Goal: Task Accomplishment & Management: Manage account settings

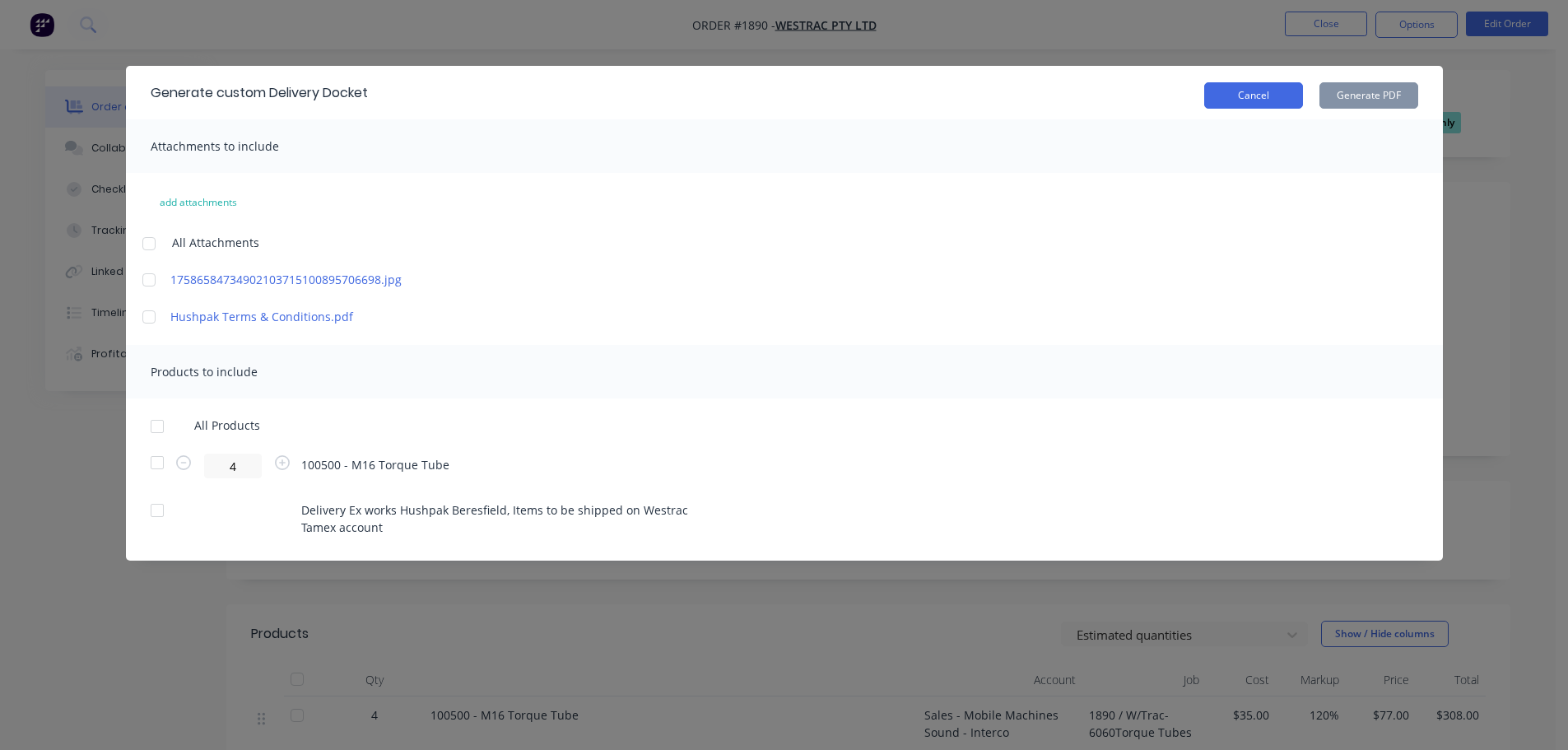
click at [1236, 88] on button "Cancel" at bounding box center [1253, 95] width 99 height 26
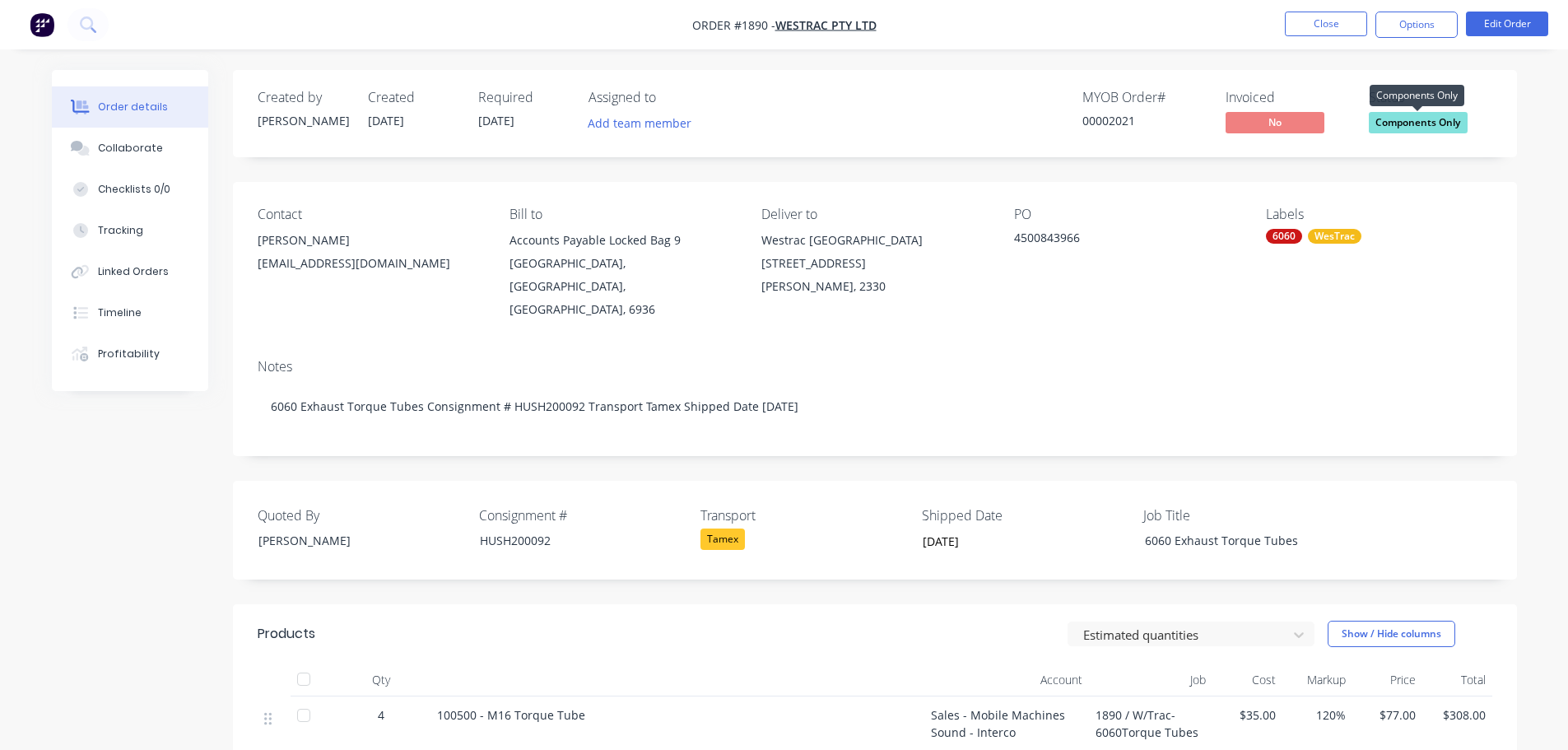
click at [1441, 121] on span "Components Only" at bounding box center [1418, 122] width 99 height 21
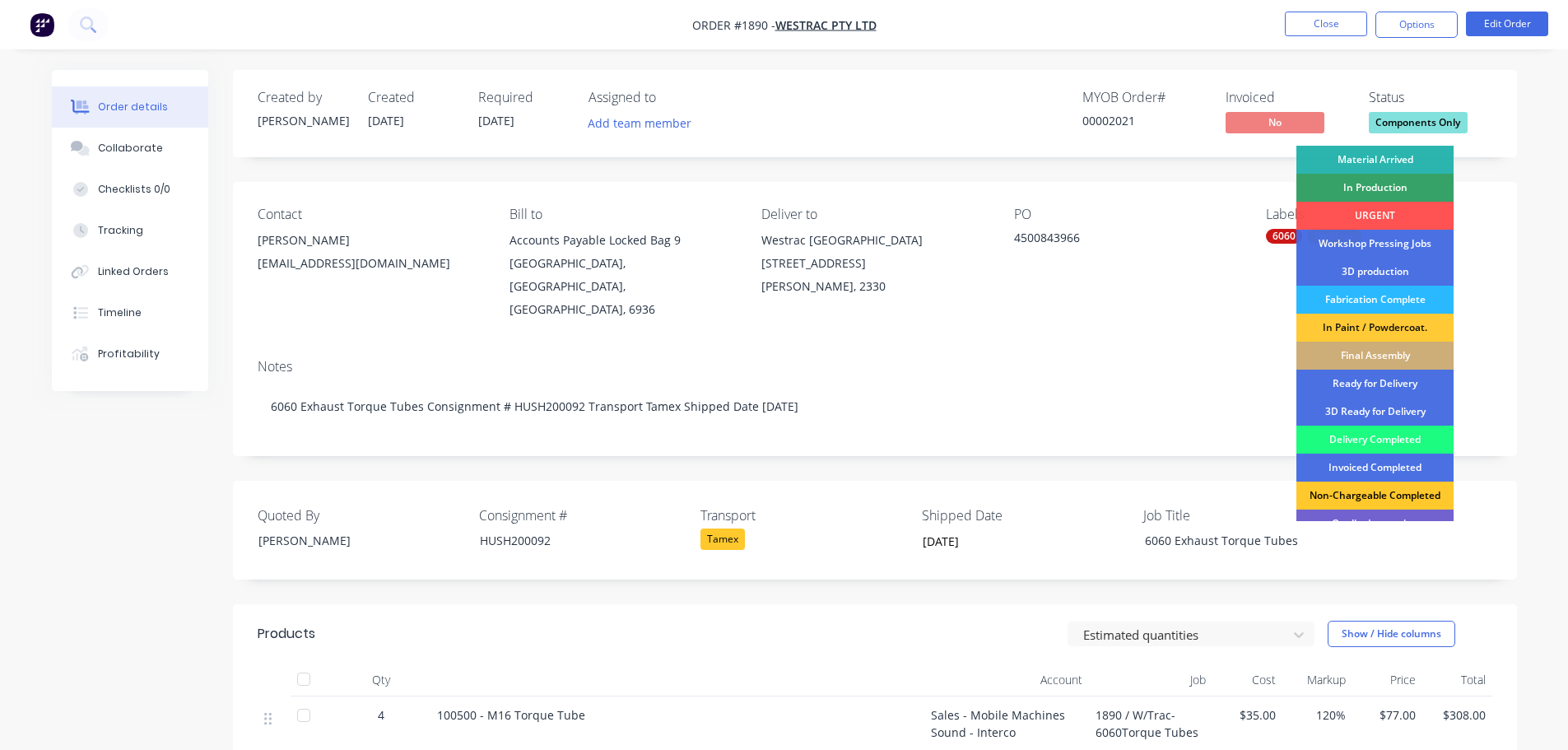
scroll to position [165, 0]
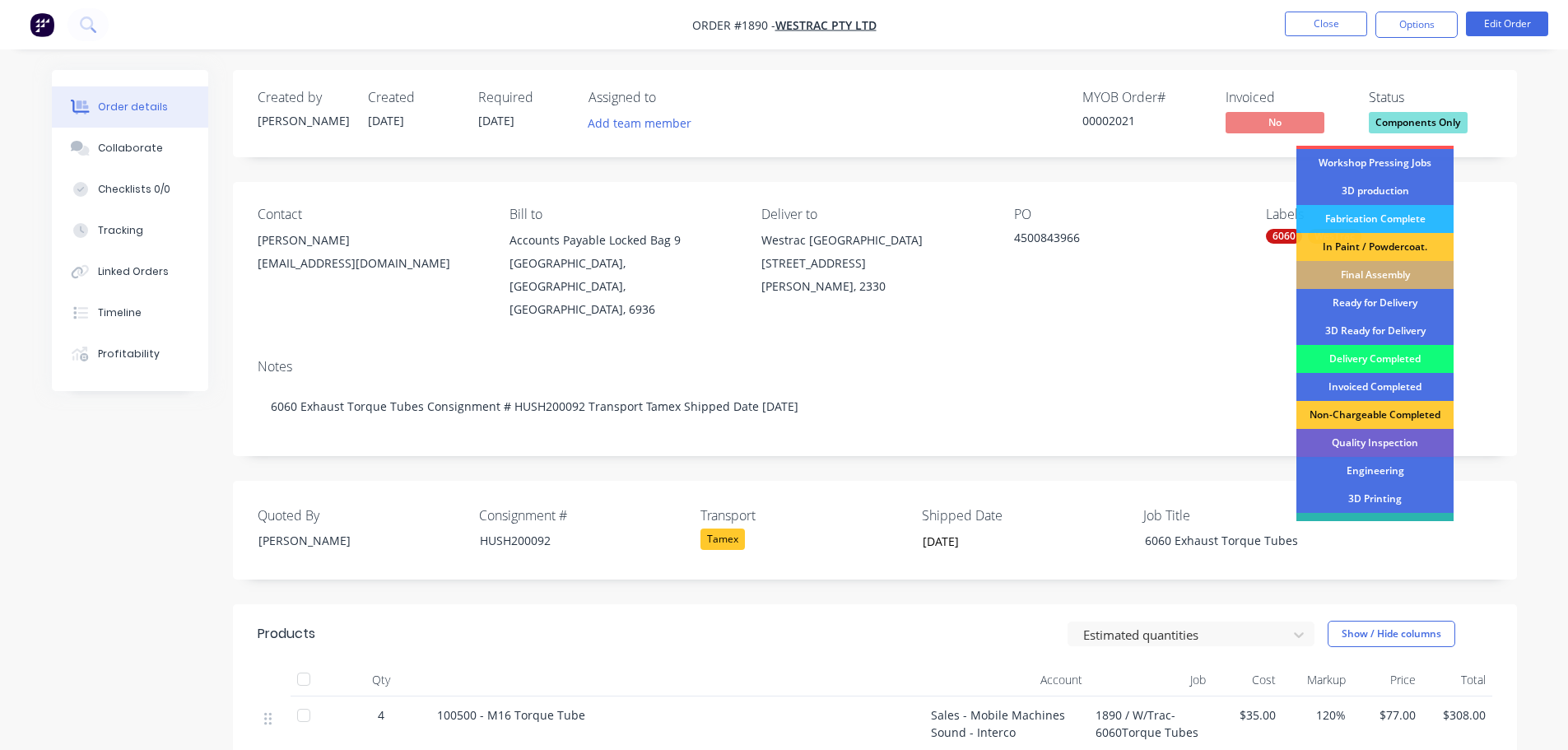
click at [1377, 354] on div "Delivery Completed" at bounding box center [1375, 358] width 157 height 28
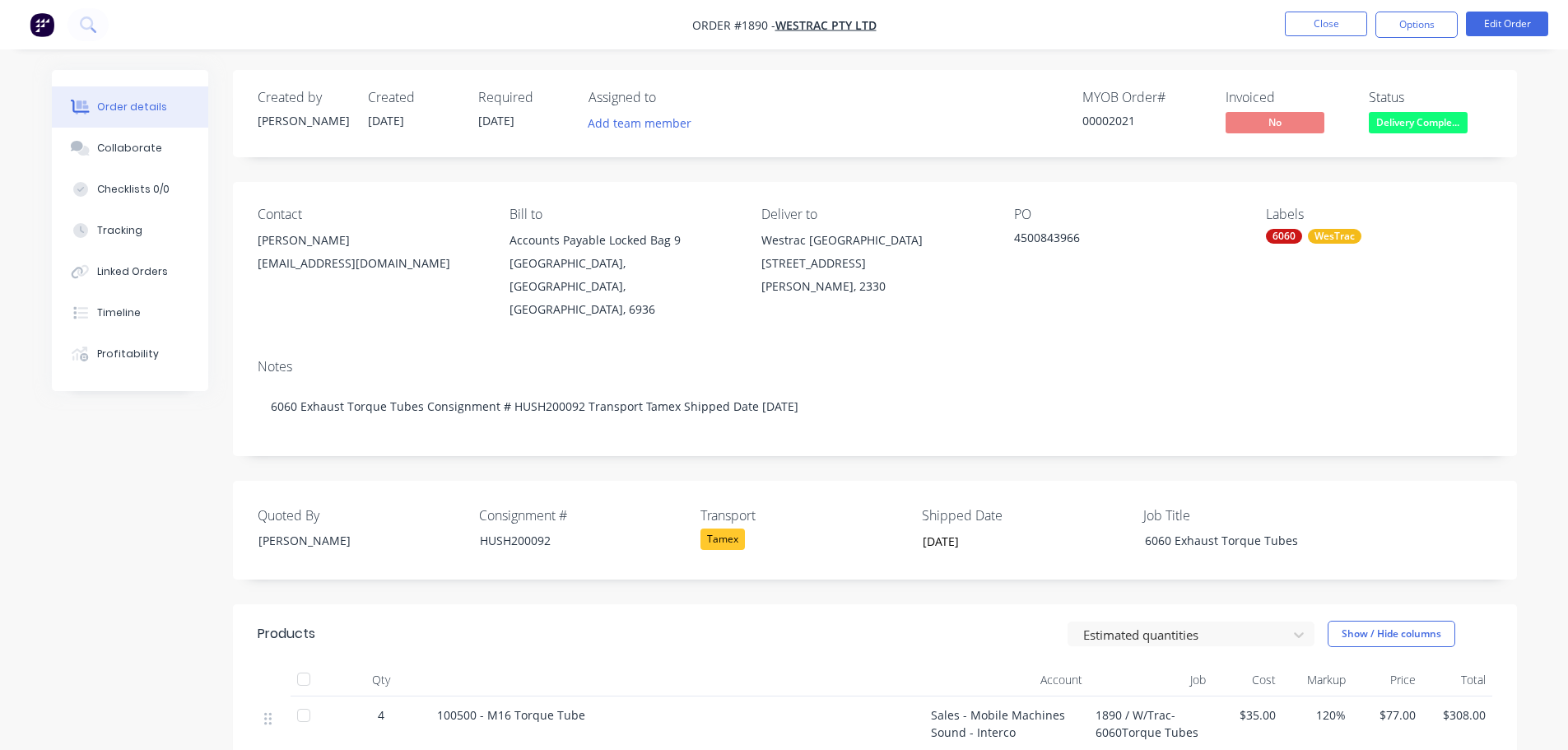
click at [302, 662] on div at bounding box center [304, 679] width 33 height 33
click at [1311, 25] on button "Close" at bounding box center [1326, 23] width 82 height 24
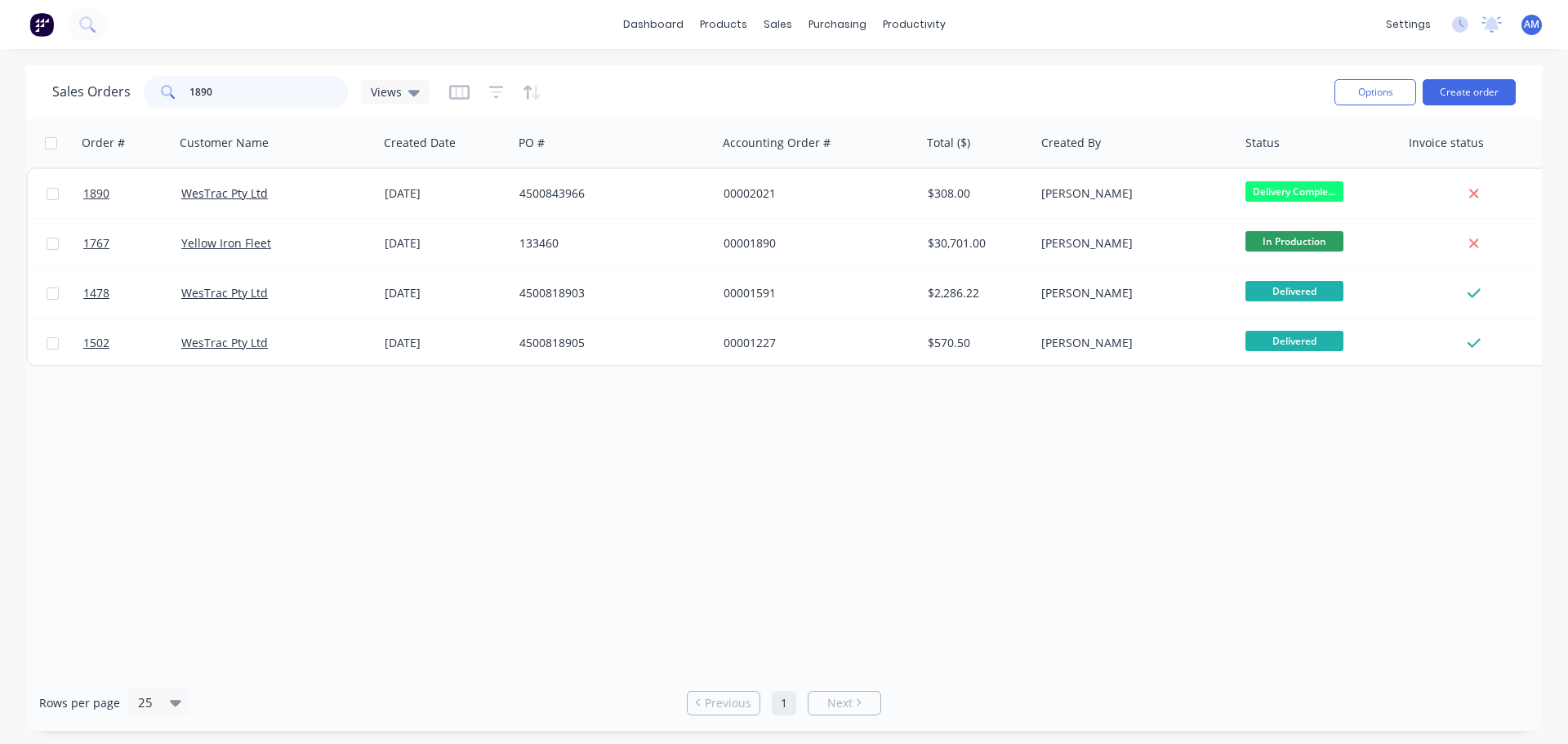
drag, startPoint x: 233, startPoint y: 95, endPoint x: 148, endPoint y: 100, distance: 85.1
click at [148, 100] on div "1890" at bounding box center [245, 92] width 204 height 33
type input "1907"
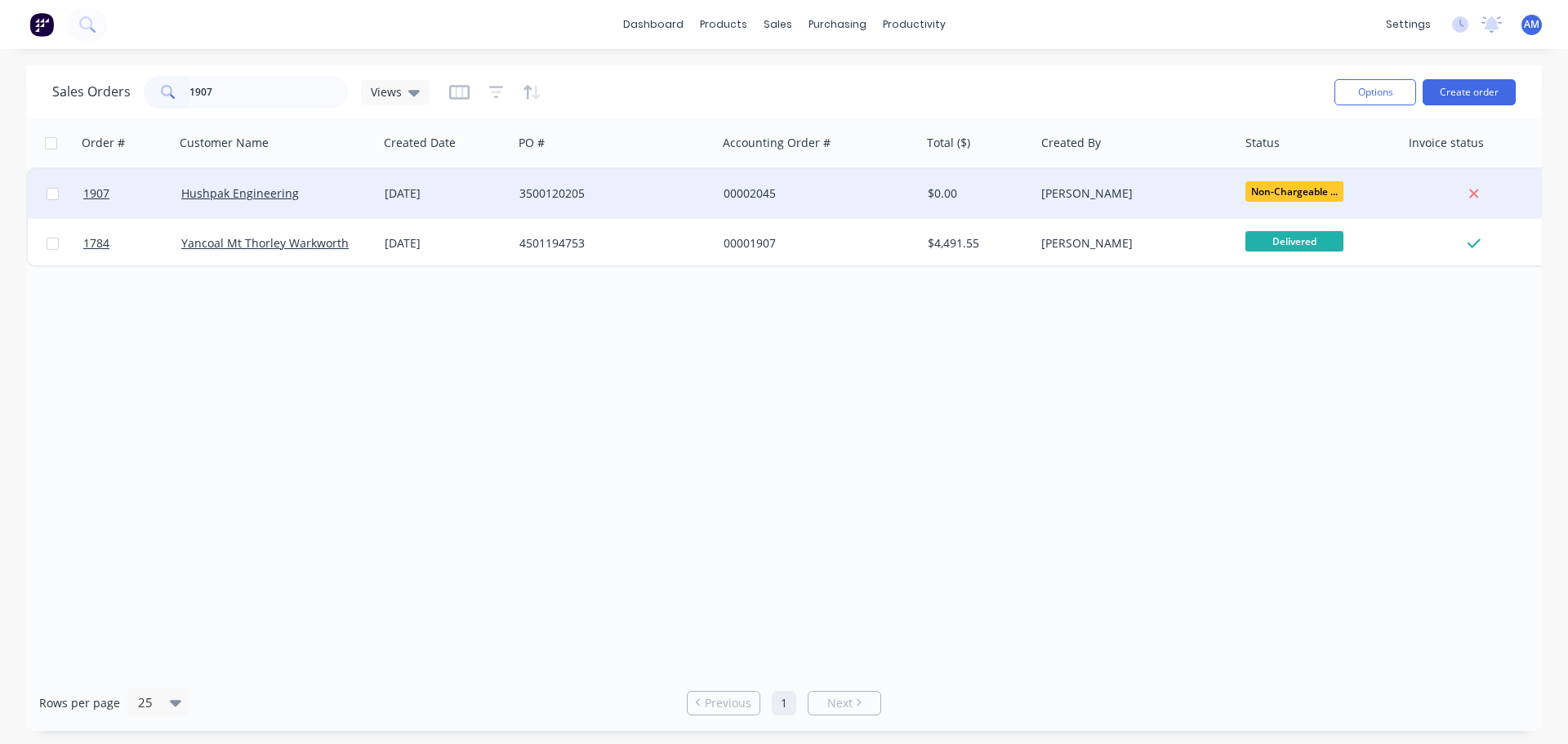
click at [560, 187] on div "3500120205" at bounding box center [610, 193] width 181 height 16
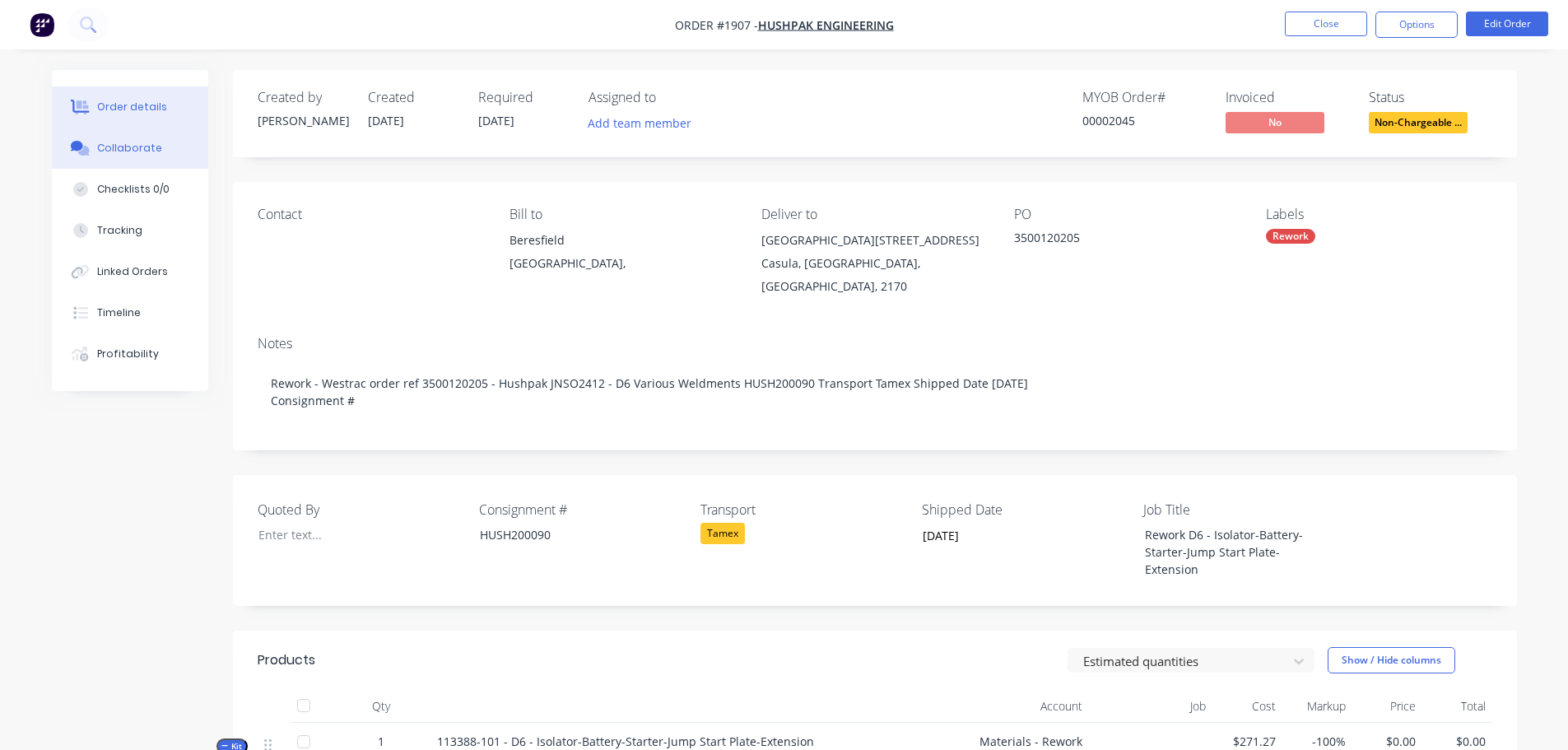
click at [100, 143] on div "Collaborate" at bounding box center [129, 147] width 65 height 15
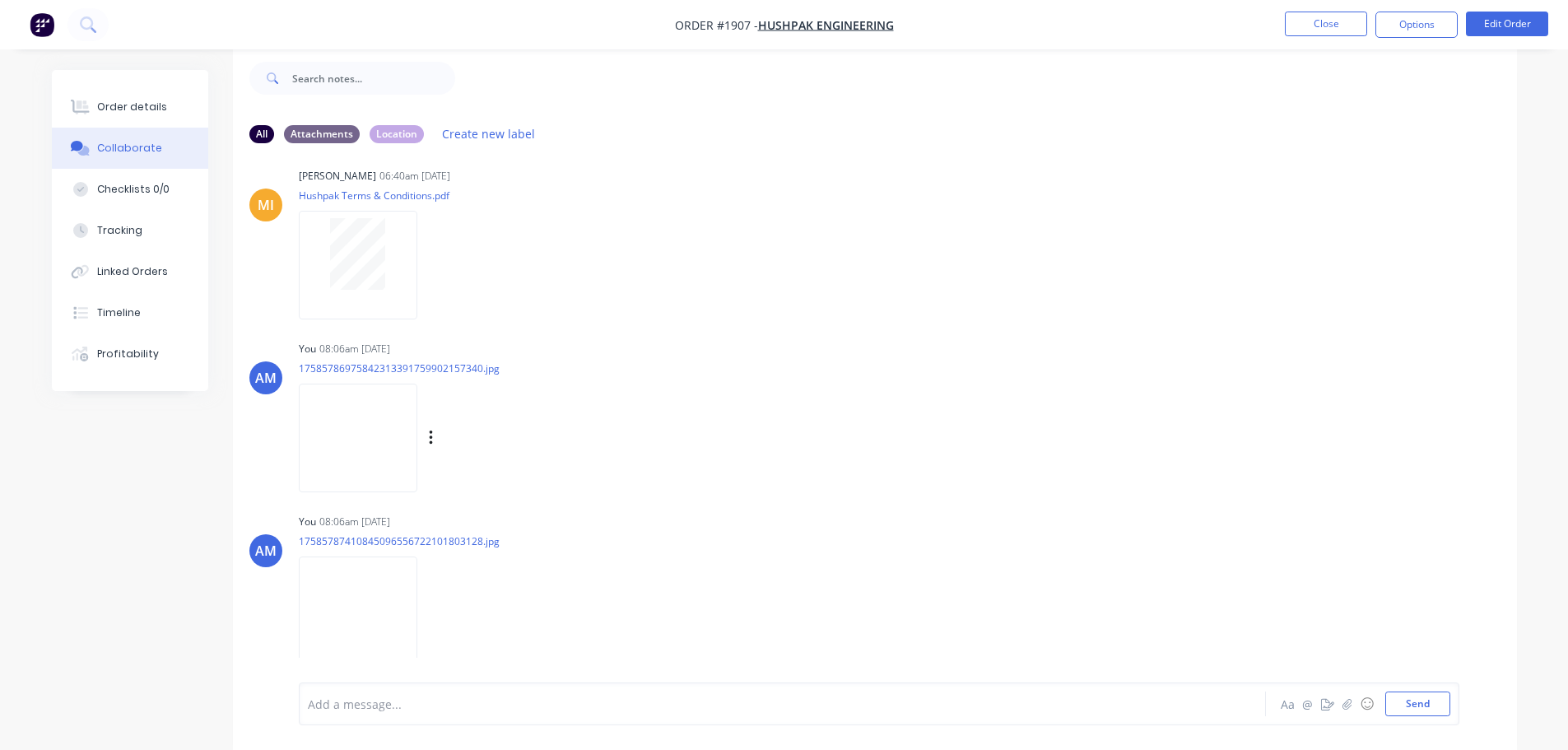
scroll to position [32, 0]
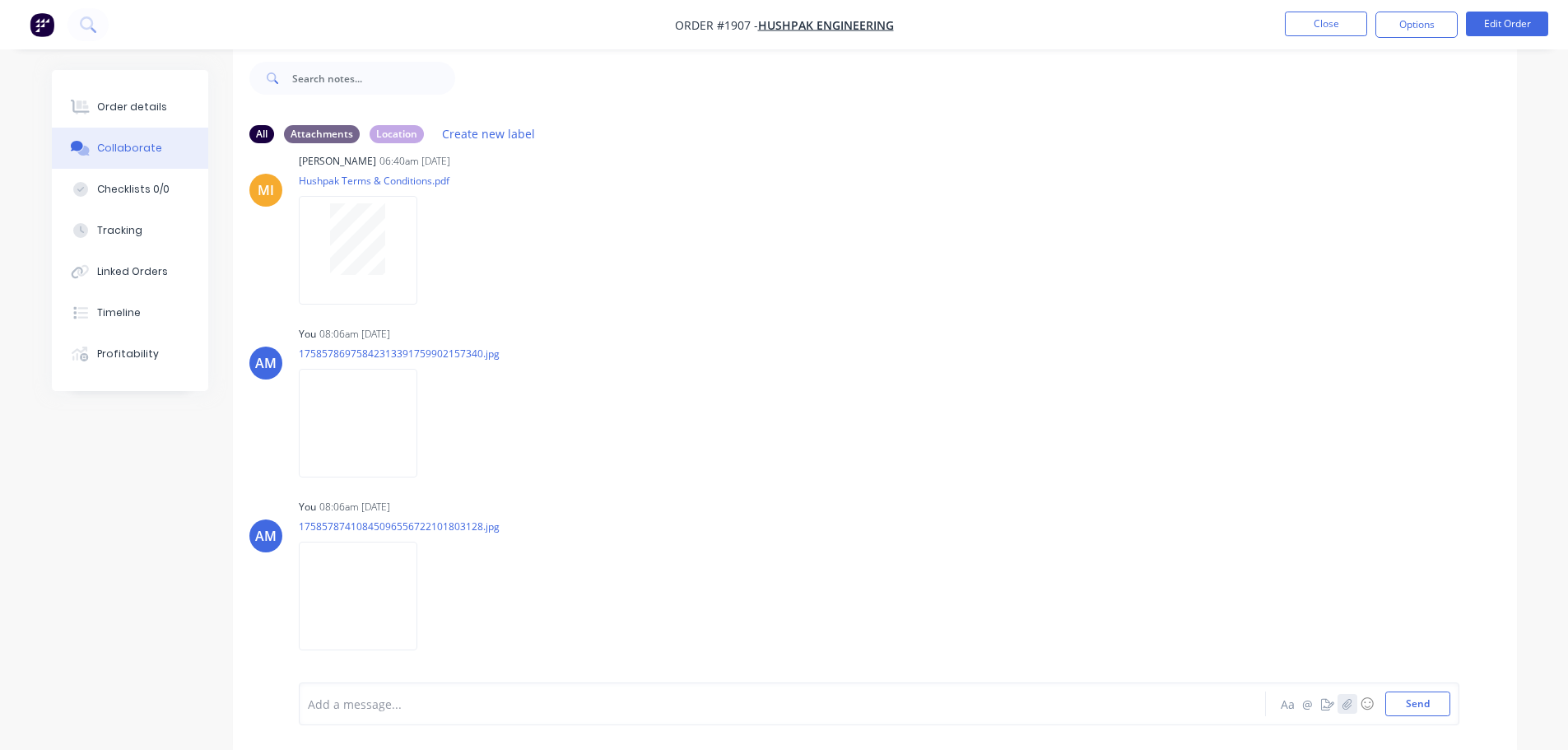
click at [1351, 701] on icon "button" at bounding box center [1347, 704] width 10 height 12
click at [1416, 707] on button "Send" at bounding box center [1418, 703] width 65 height 24
click at [1325, 15] on button "Close" at bounding box center [1326, 23] width 82 height 24
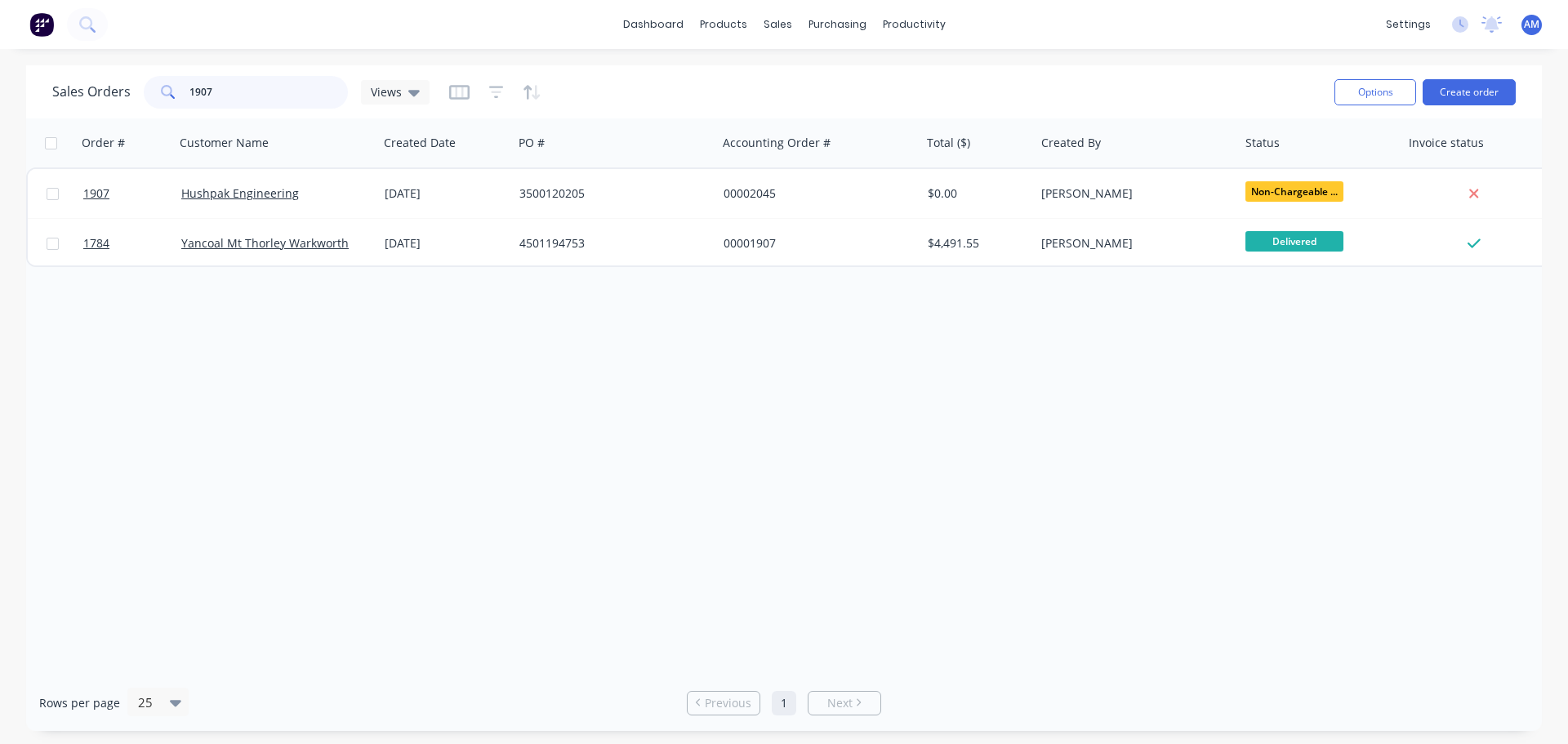
drag, startPoint x: 221, startPoint y: 86, endPoint x: 155, endPoint y: 86, distance: 66.0
click at [155, 86] on div "1907" at bounding box center [245, 92] width 204 height 33
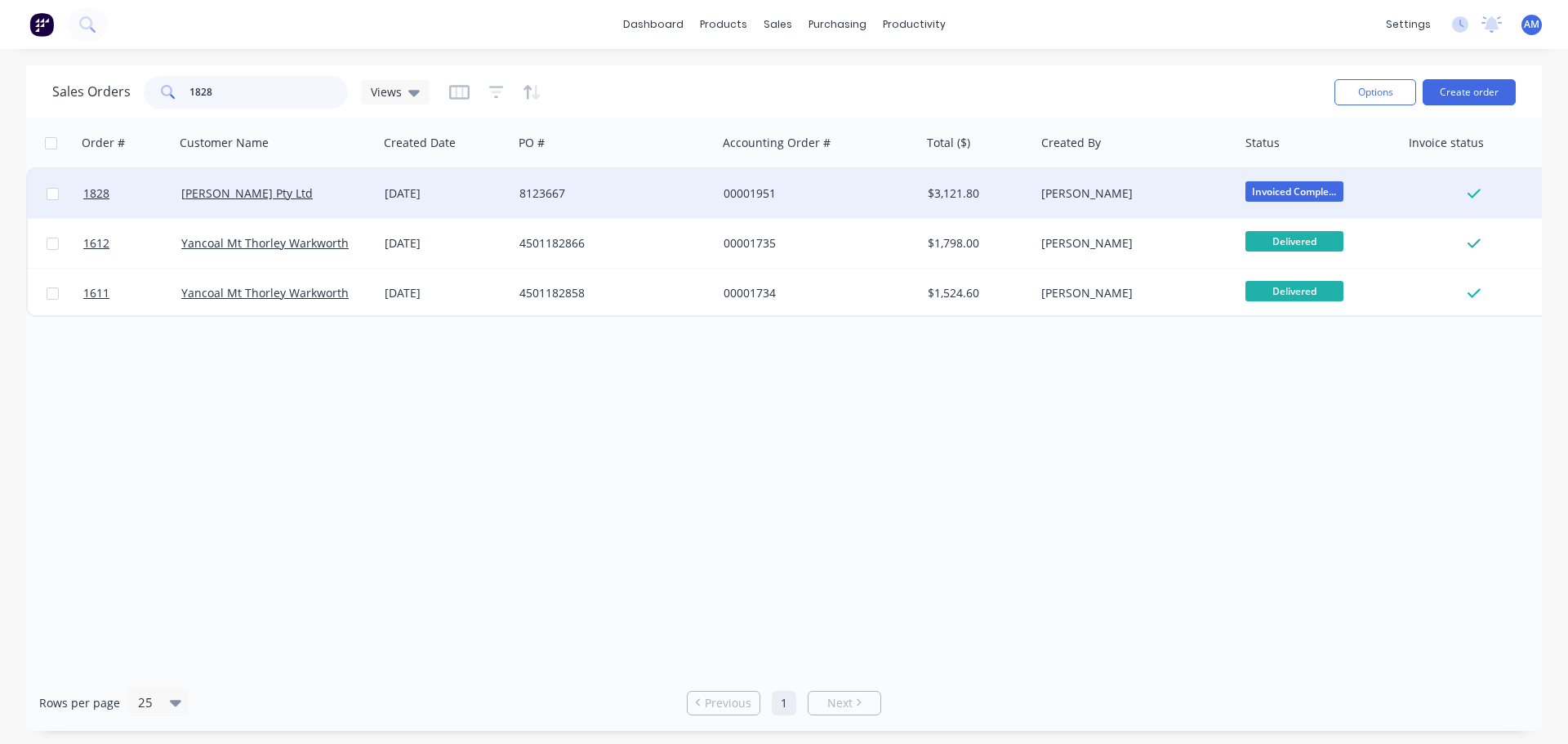
type input "1828"
click at [442, 196] on div "03 Sep 2025" at bounding box center [446, 193] width 122 height 16
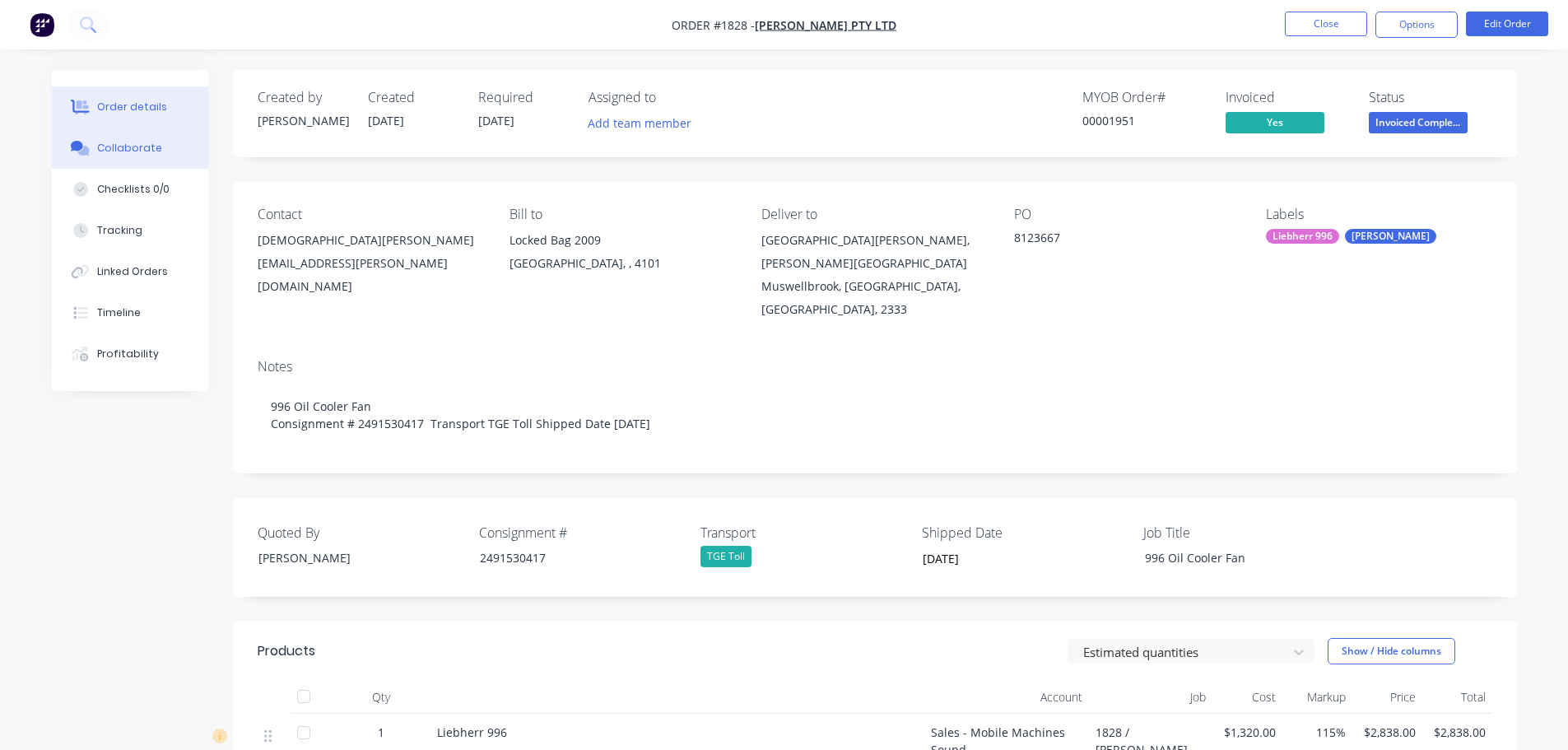
click at [143, 143] on div "Collaborate" at bounding box center [129, 147] width 65 height 15
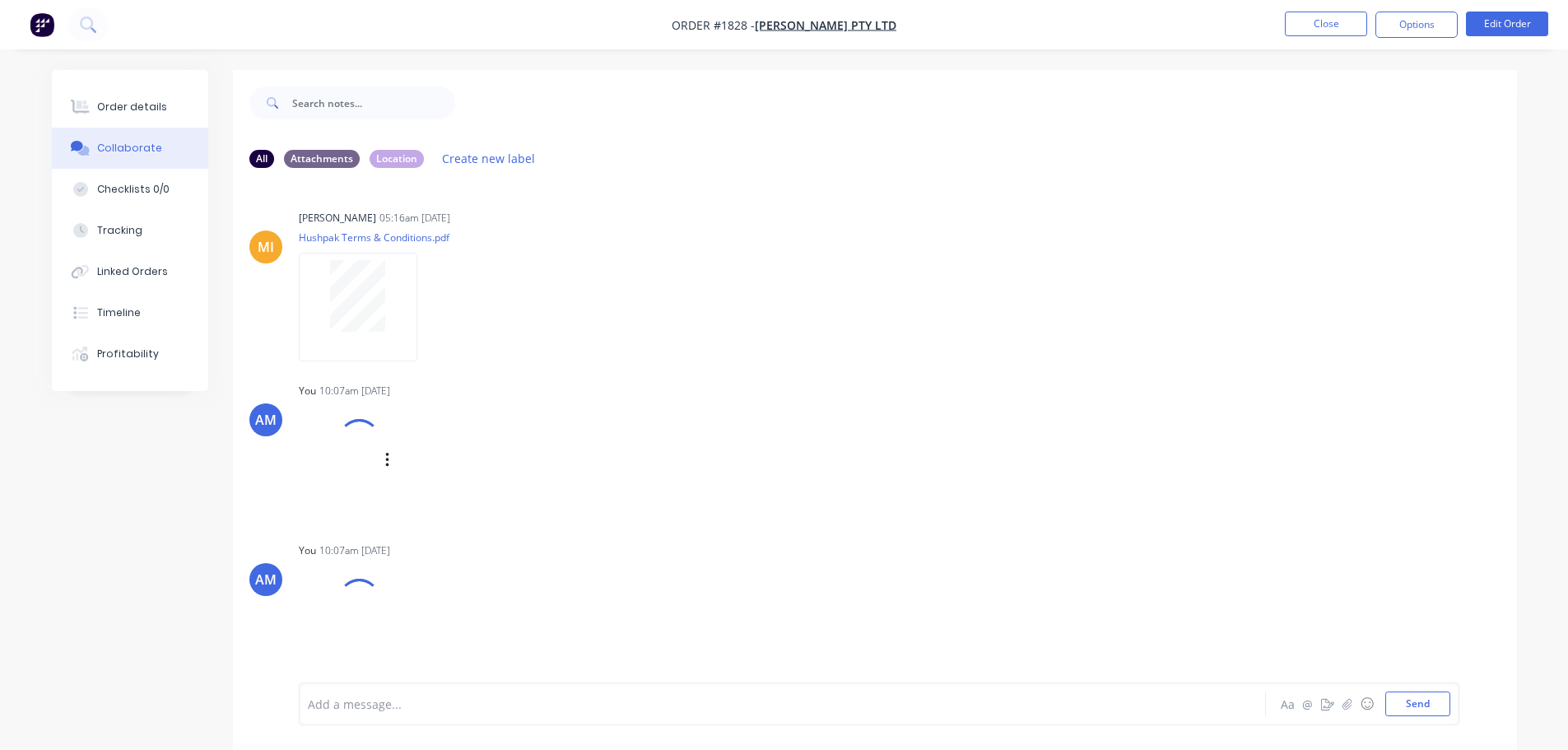
scroll to position [179, 0]
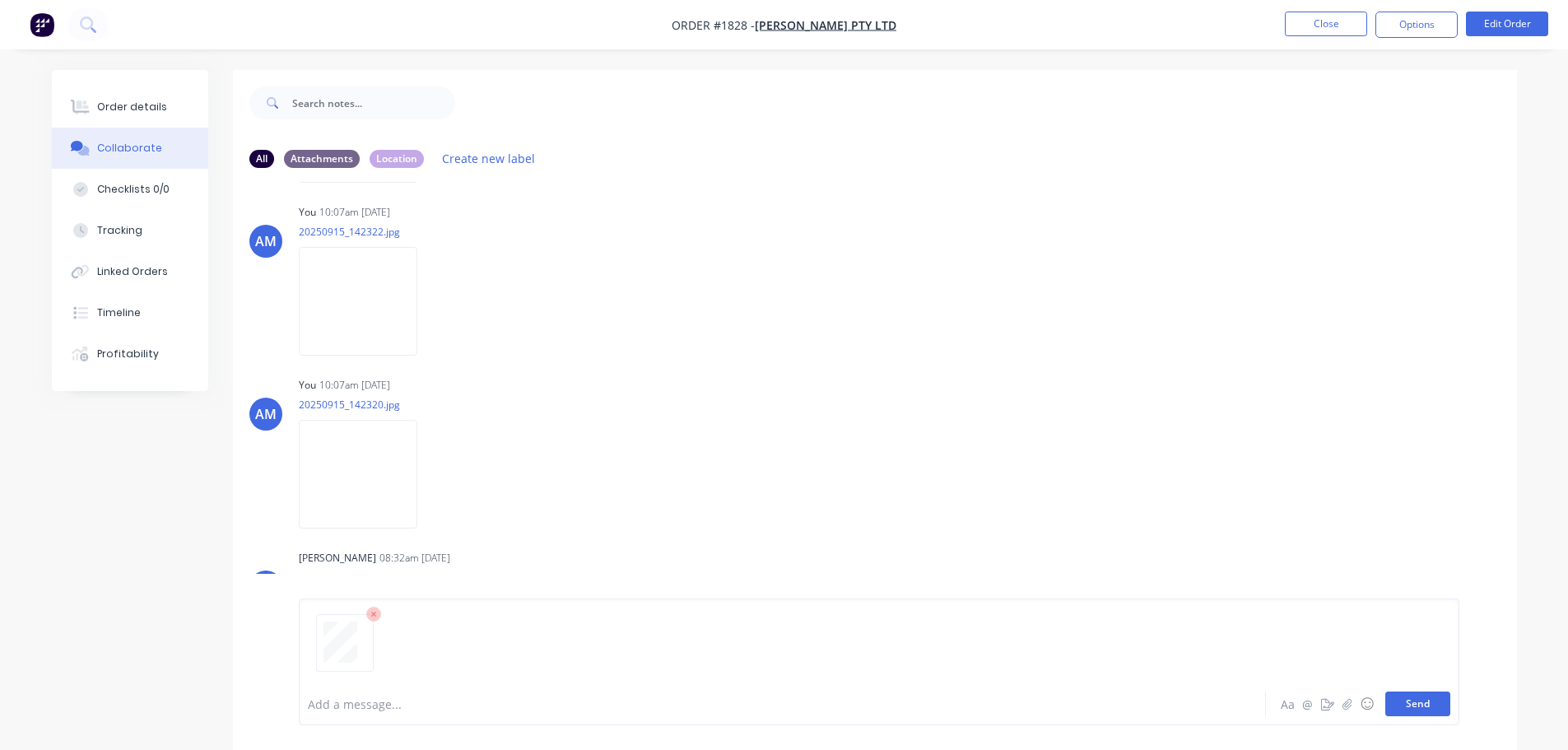
click at [1417, 702] on button "Send" at bounding box center [1418, 703] width 65 height 24
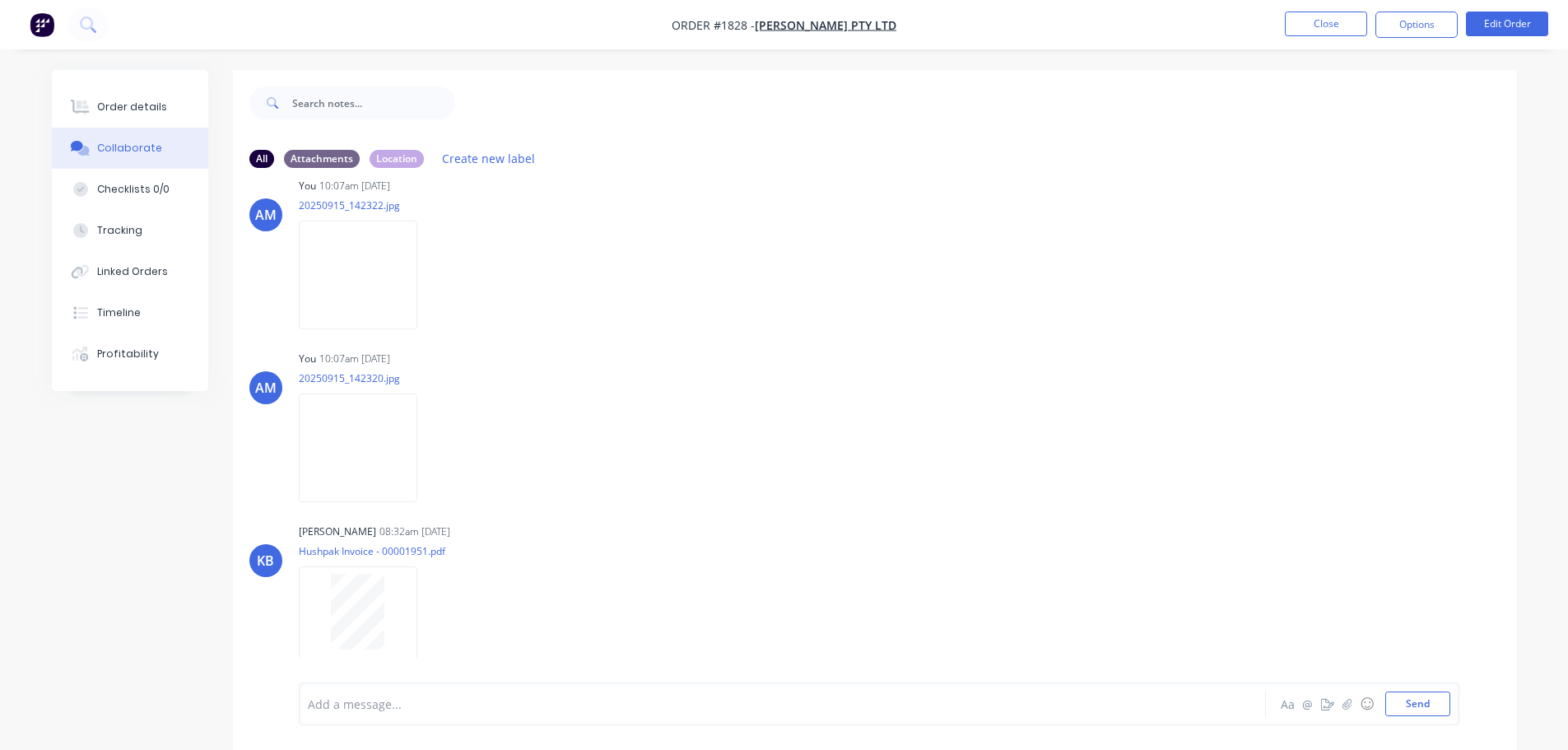
click at [568, 709] on div at bounding box center [737, 704] width 856 height 18
click at [508, 609] on div "Labels Download" at bounding box center [517, 621] width 186 height 23
click at [1347, 706] on icon "button" at bounding box center [1346, 703] width 9 height 11
click at [1420, 694] on button "Send" at bounding box center [1418, 703] width 65 height 24
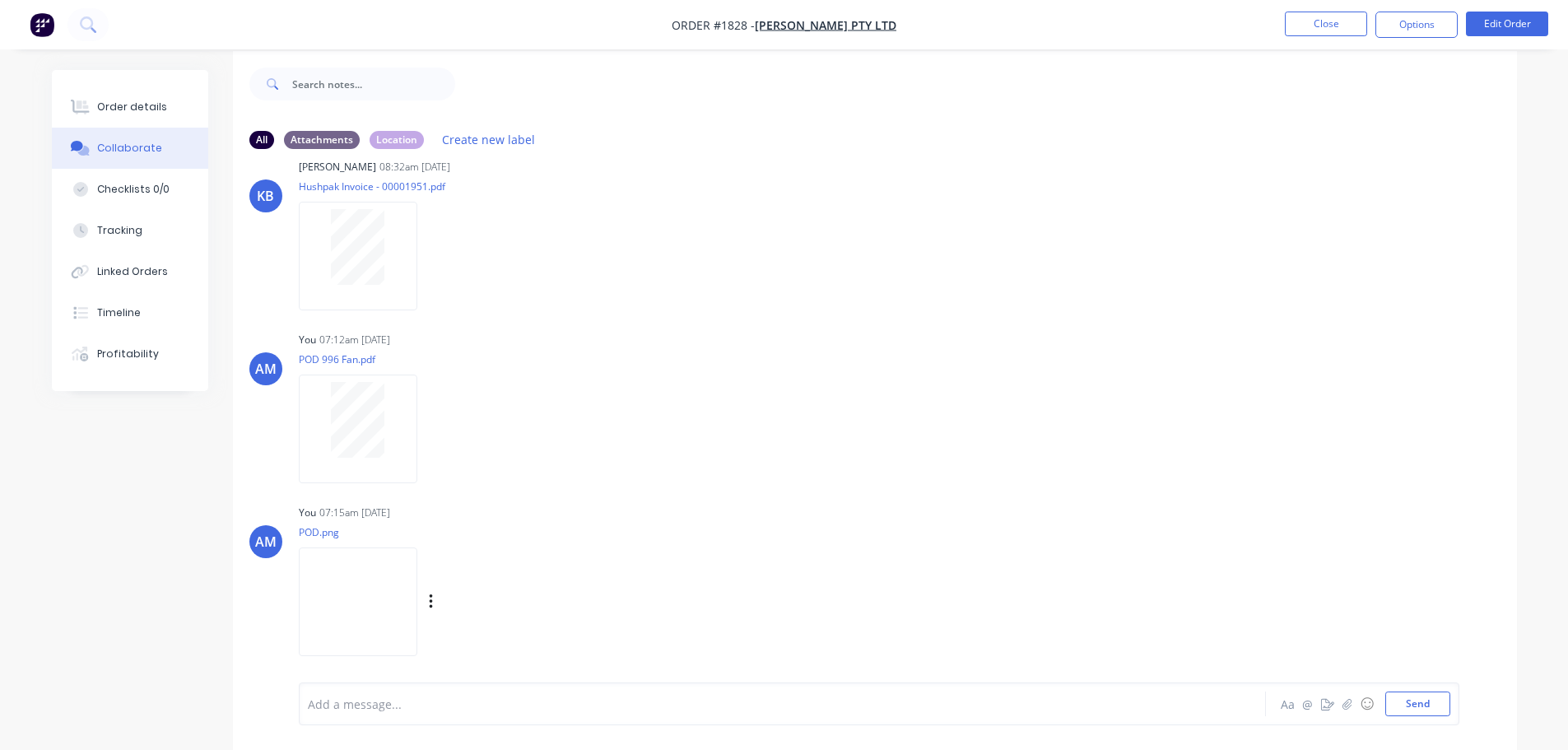
scroll to position [24, 0]
click at [362, 584] on img at bounding box center [358, 595] width 118 height 107
click at [1327, 19] on button "Close" at bounding box center [1326, 23] width 82 height 24
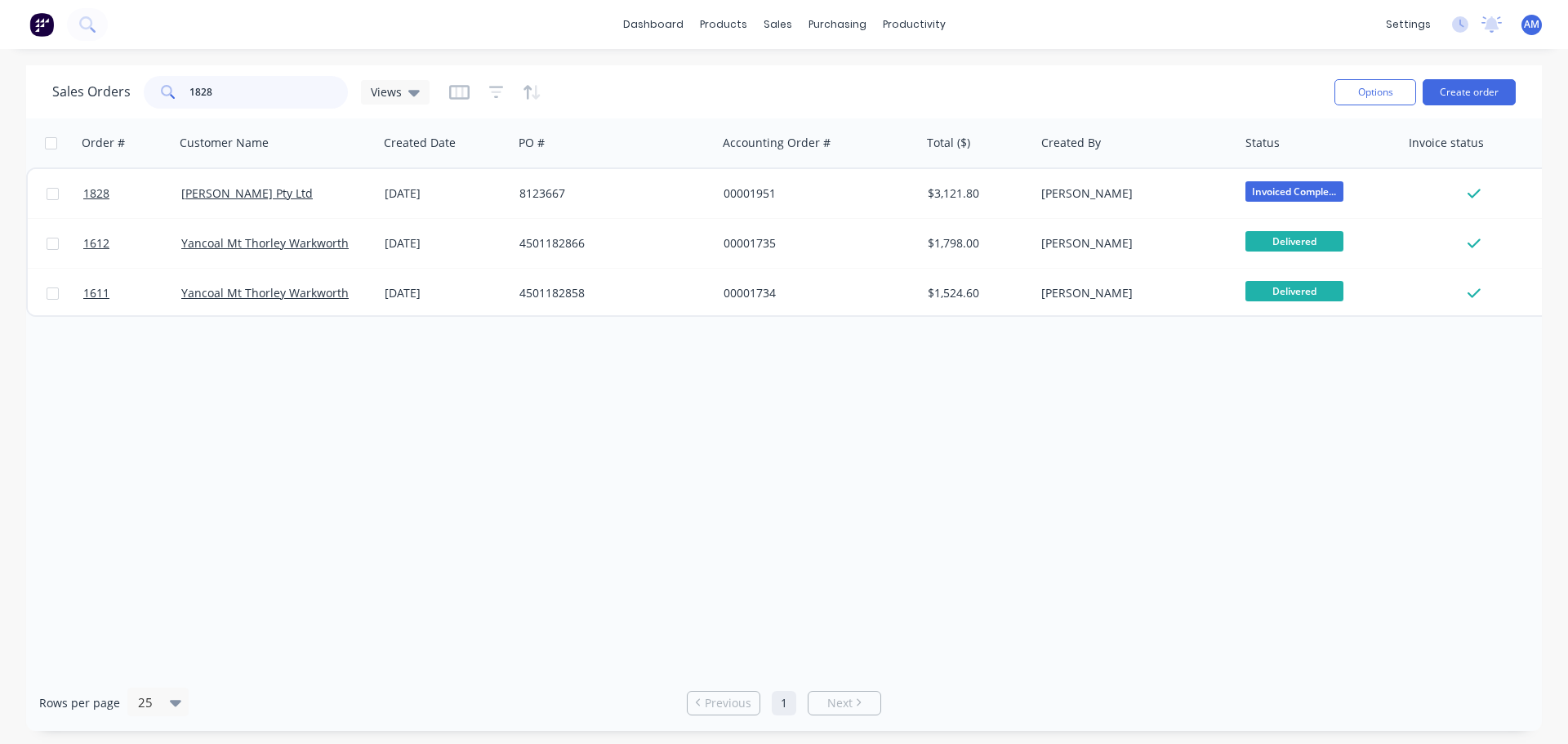
drag, startPoint x: 212, startPoint y: 94, endPoint x: 171, endPoint y: 85, distance: 42.0
click at [172, 85] on div "1828" at bounding box center [245, 92] width 204 height 33
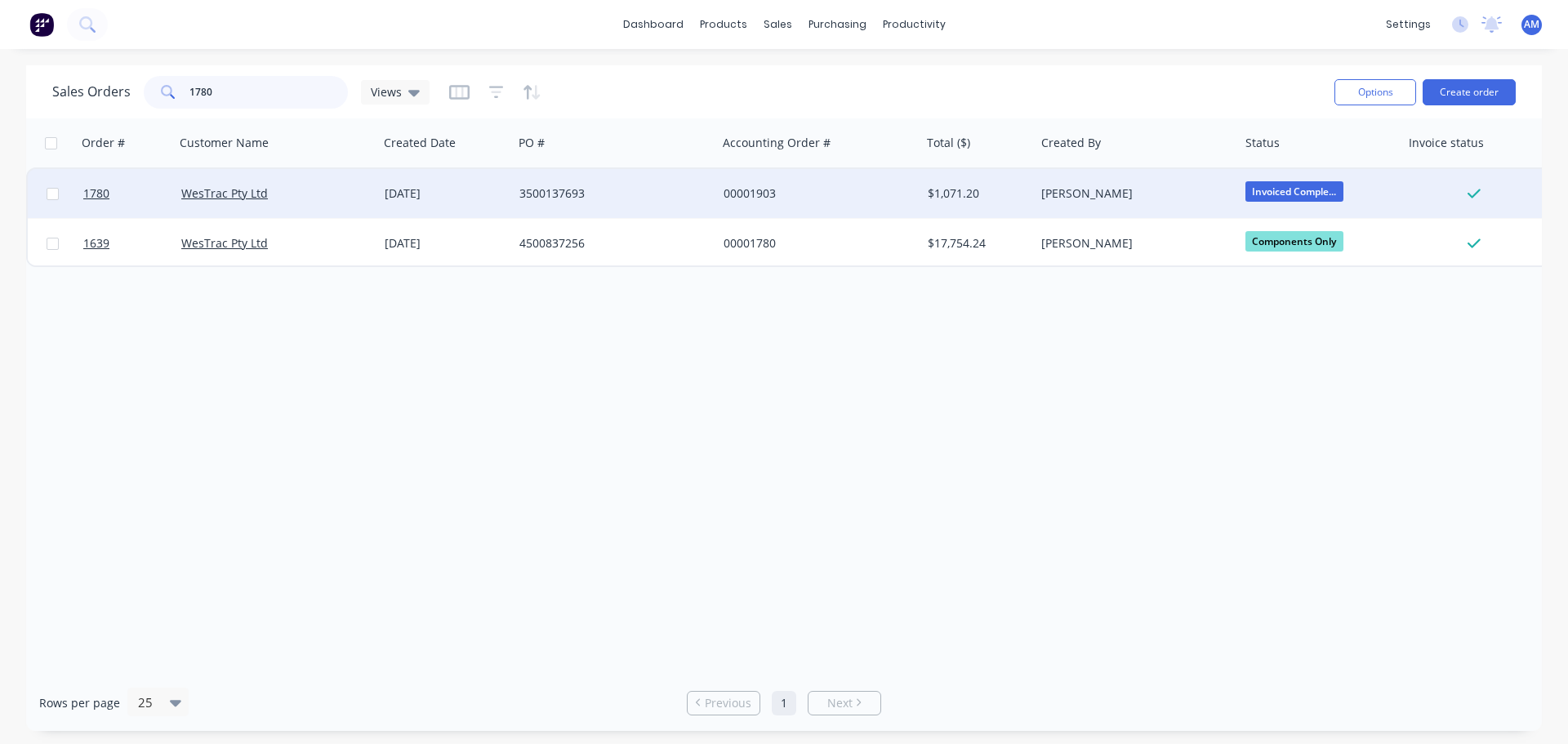
type input "1780"
click at [566, 195] on div "3500137693" at bounding box center [610, 193] width 181 height 16
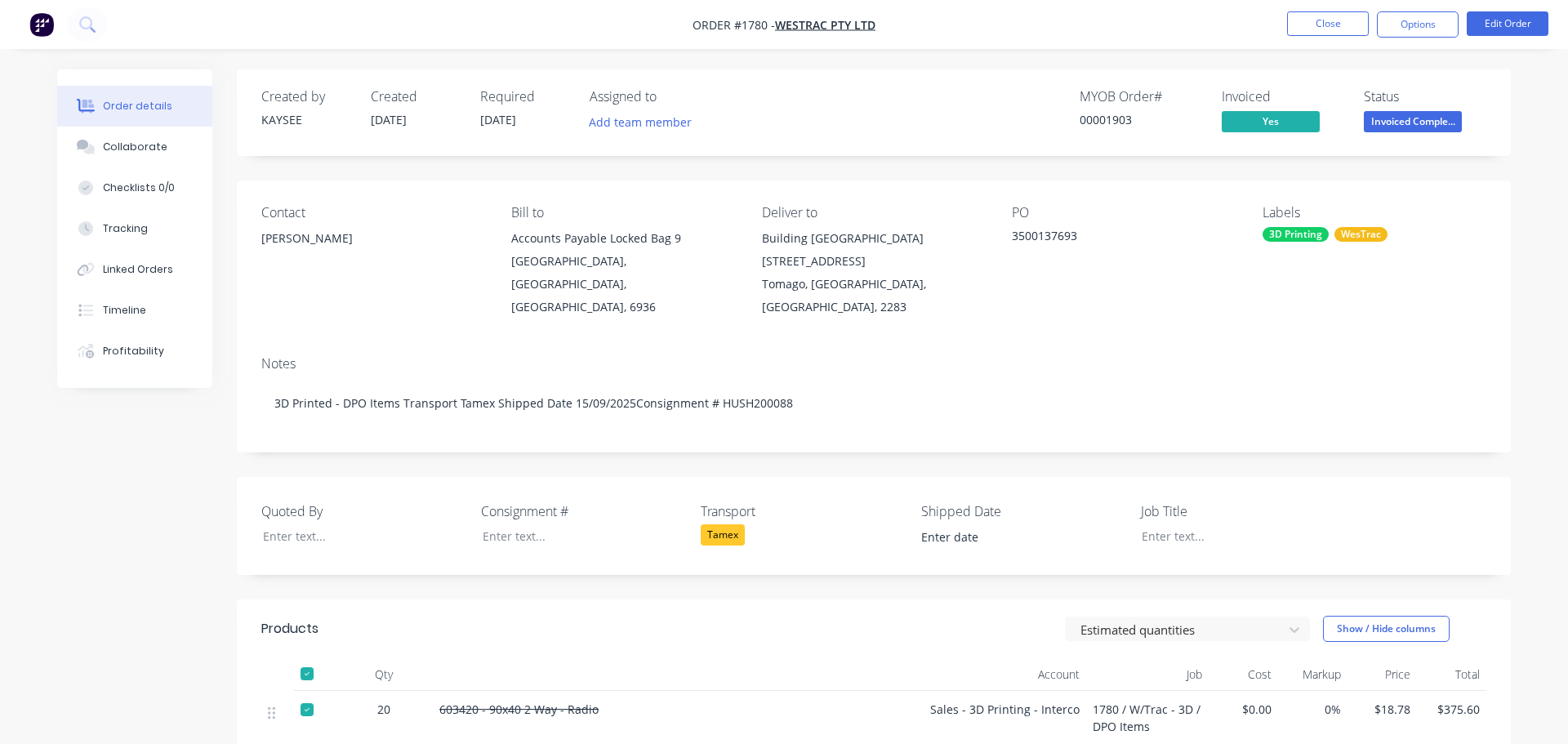
type input "15/09/2025"
click at [132, 142] on div "Collaborate" at bounding box center [128, 146] width 65 height 15
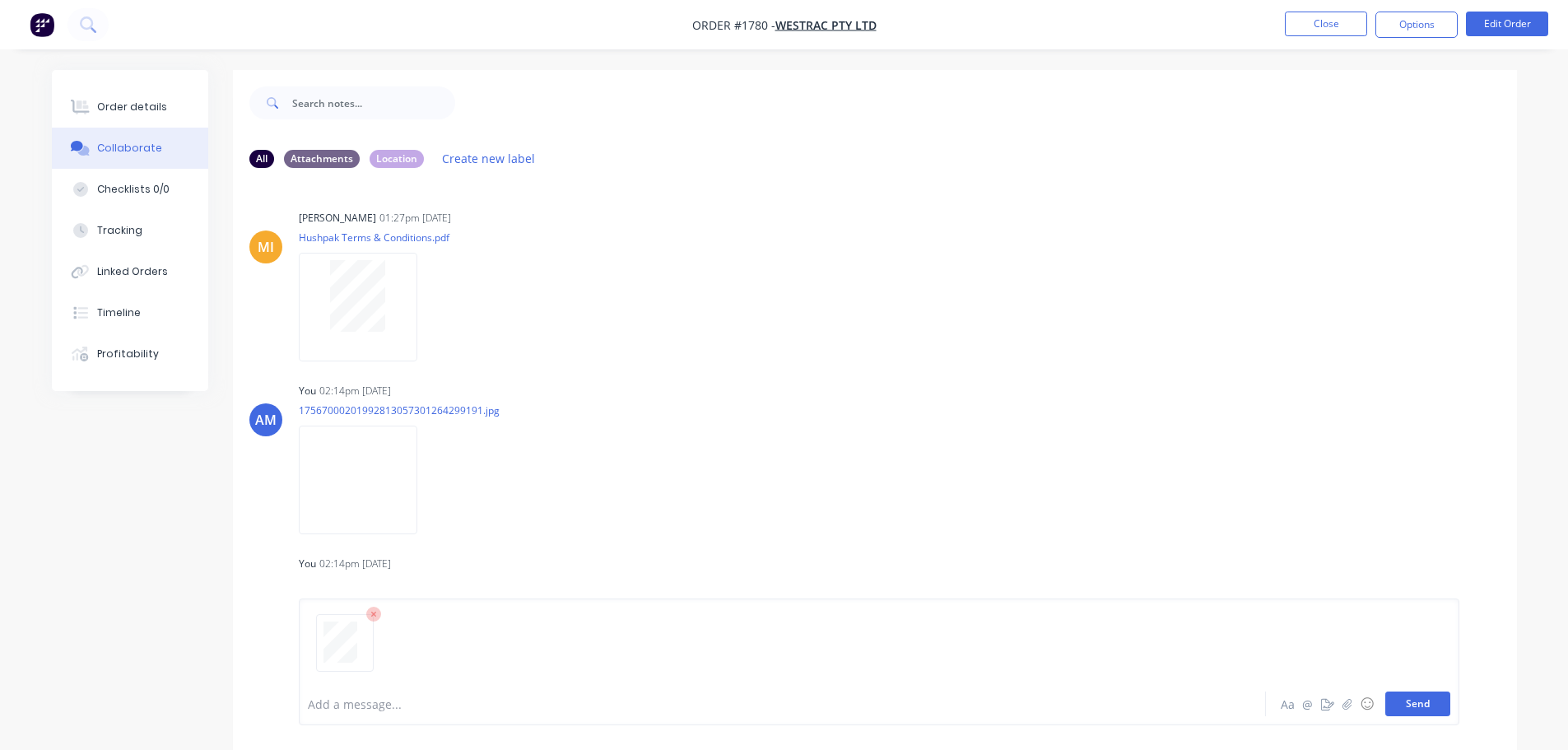
click at [1420, 697] on button "Send" at bounding box center [1418, 703] width 65 height 24
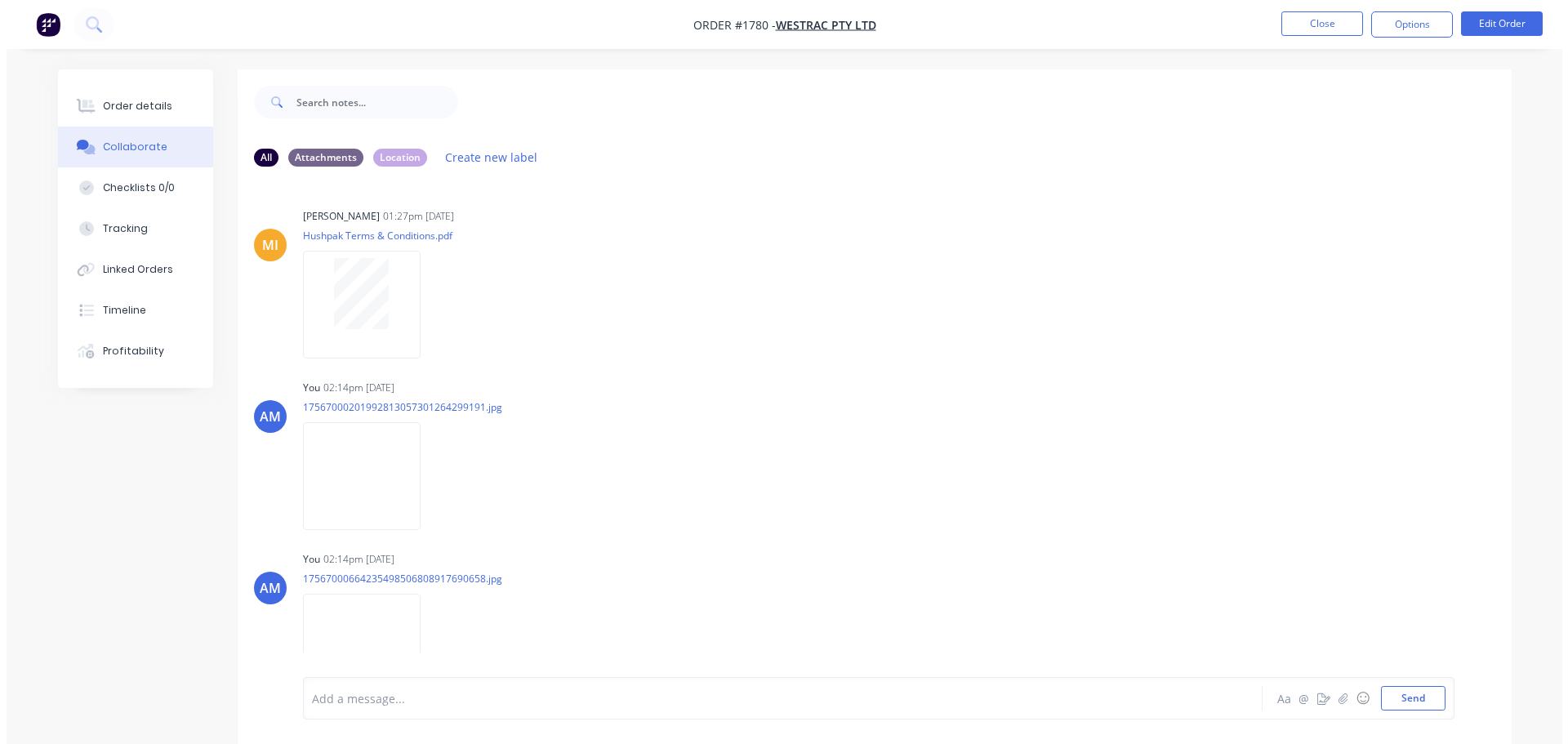
scroll to position [1232, 0]
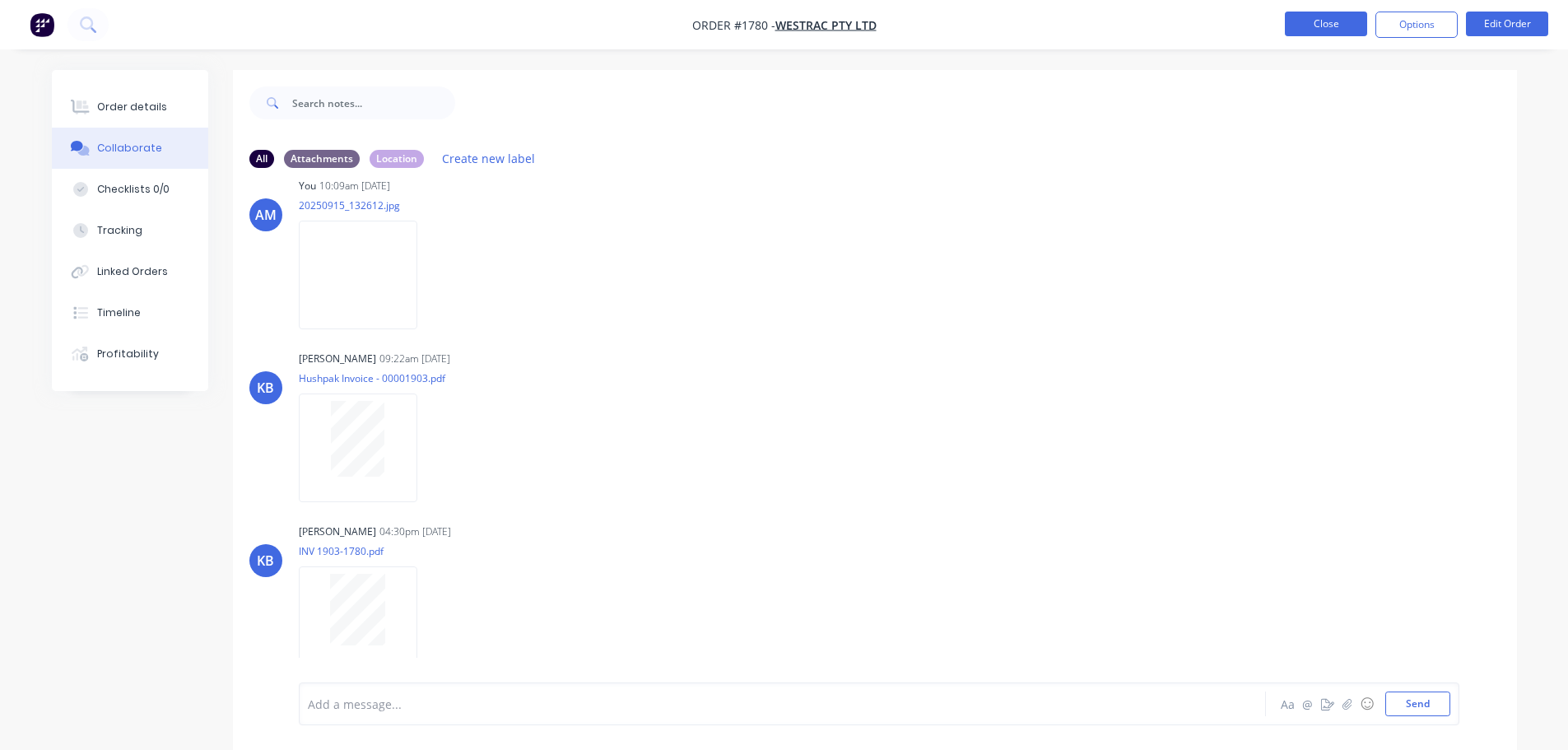
click at [1332, 22] on button "Close" at bounding box center [1326, 23] width 82 height 24
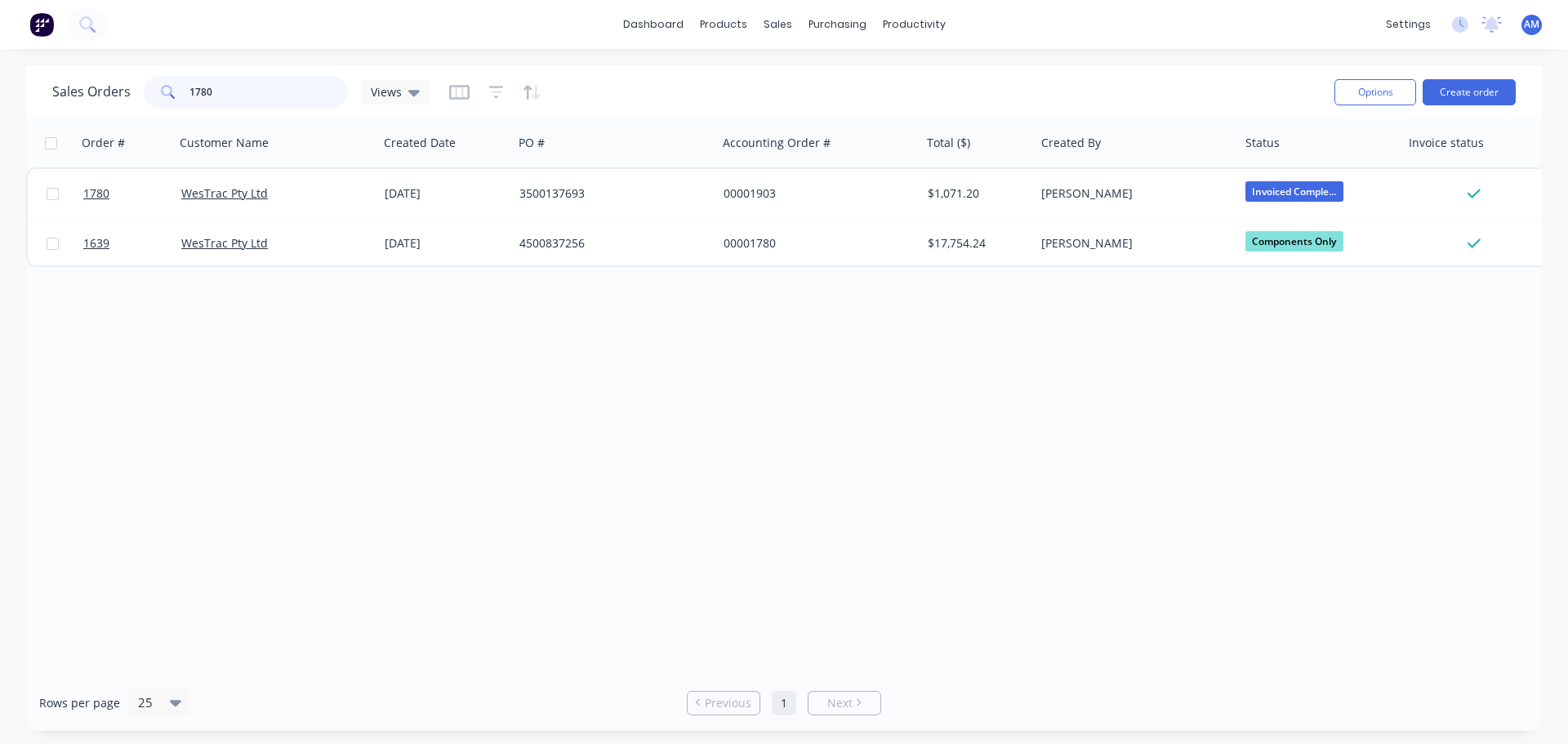
drag, startPoint x: 226, startPoint y: 96, endPoint x: 171, endPoint y: 84, distance: 56.3
click at [171, 84] on div "1780" at bounding box center [245, 92] width 204 height 33
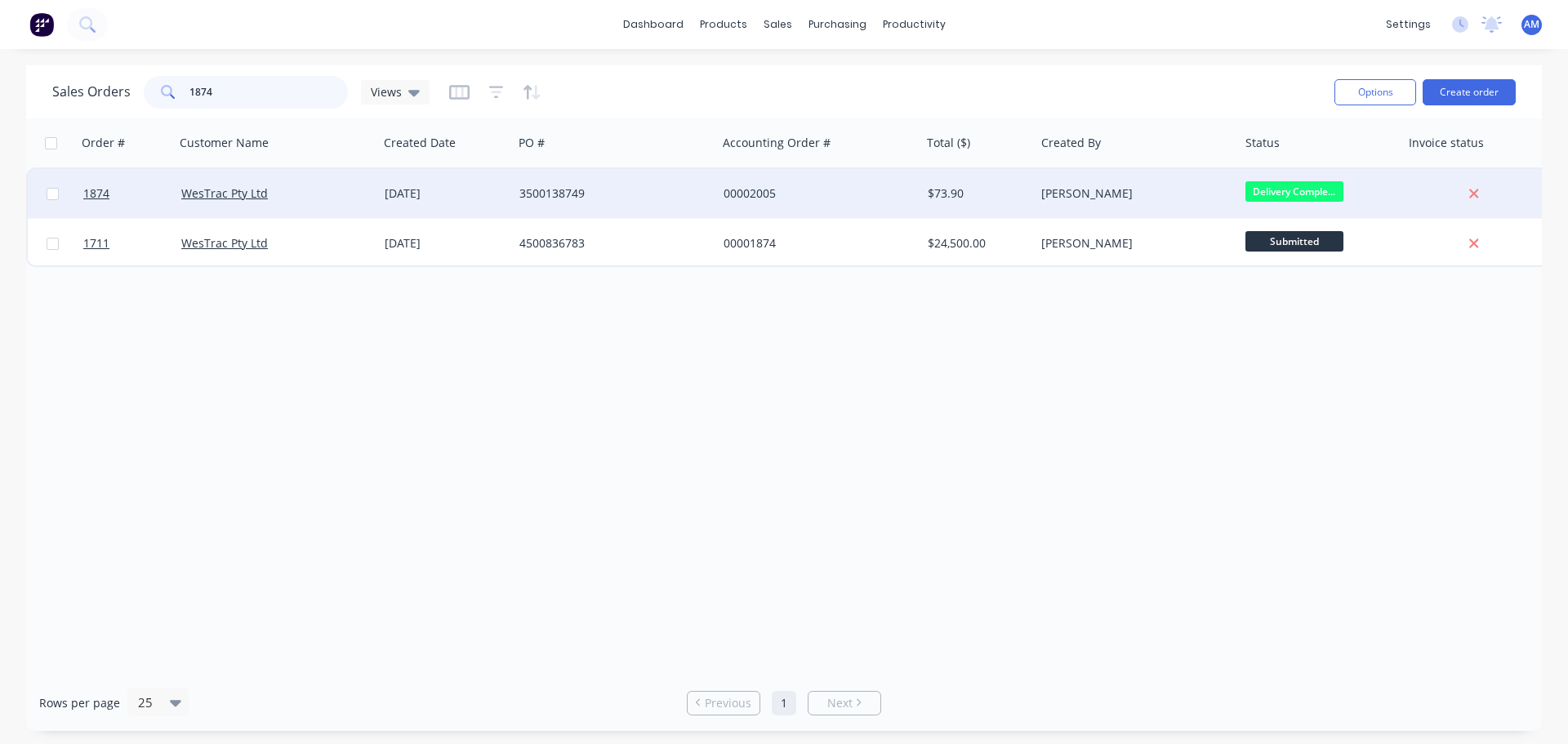
type input "1874"
click at [542, 187] on div "3500138749" at bounding box center [610, 193] width 181 height 16
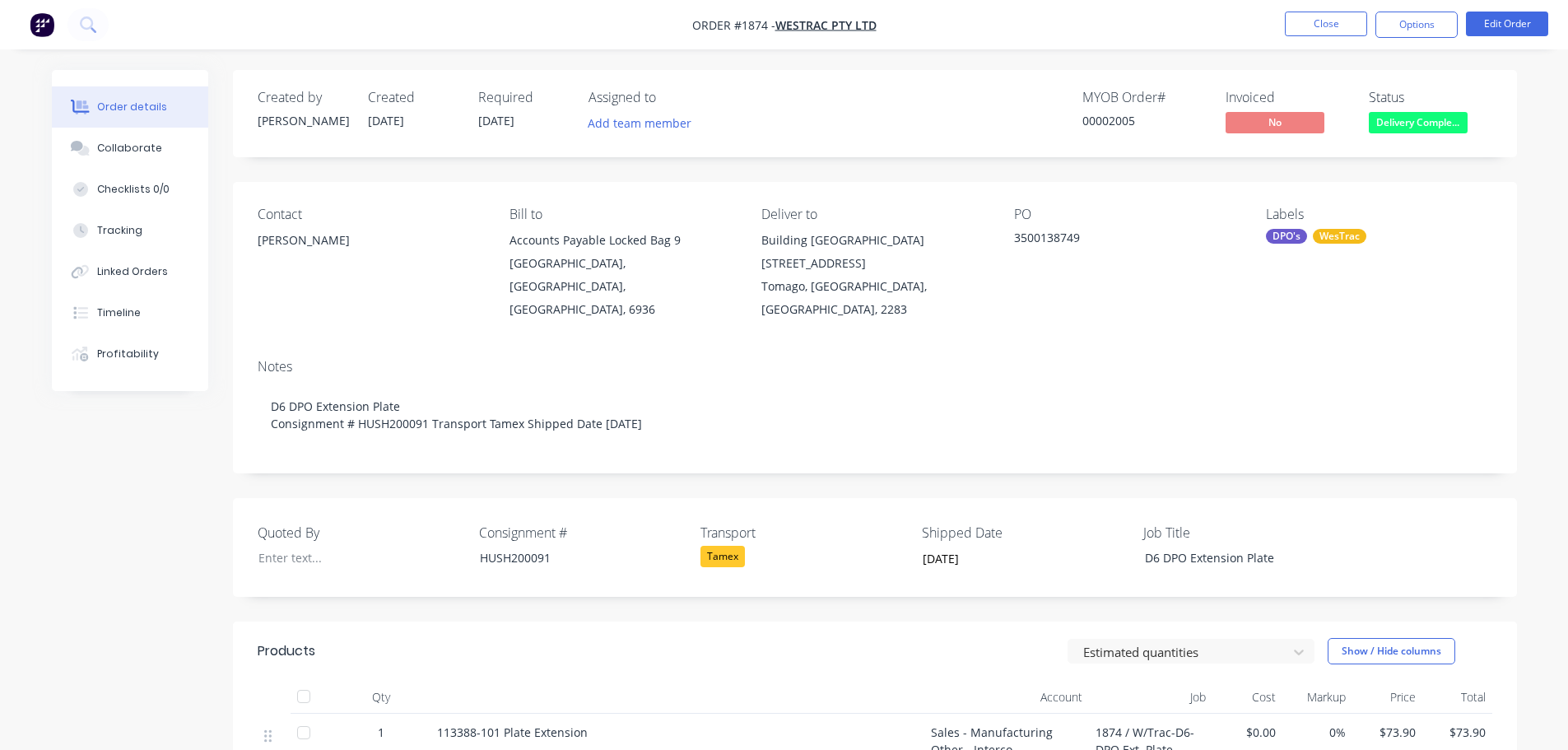
click at [303, 680] on div at bounding box center [304, 696] width 33 height 33
click at [125, 151] on div "Collaborate" at bounding box center [129, 147] width 65 height 15
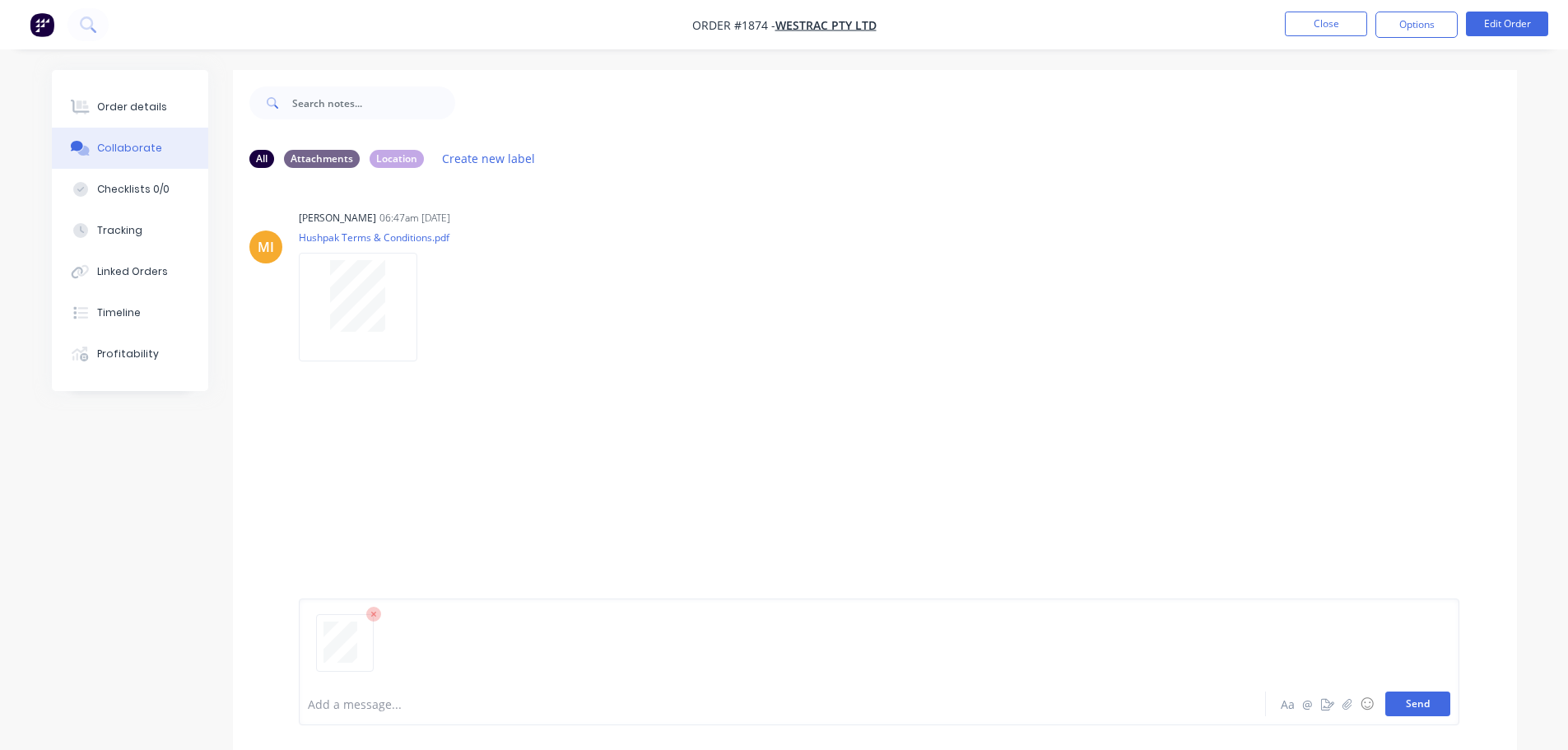
click at [1425, 701] on button "Send" at bounding box center [1418, 703] width 65 height 24
click at [1312, 29] on button "Close" at bounding box center [1326, 23] width 82 height 24
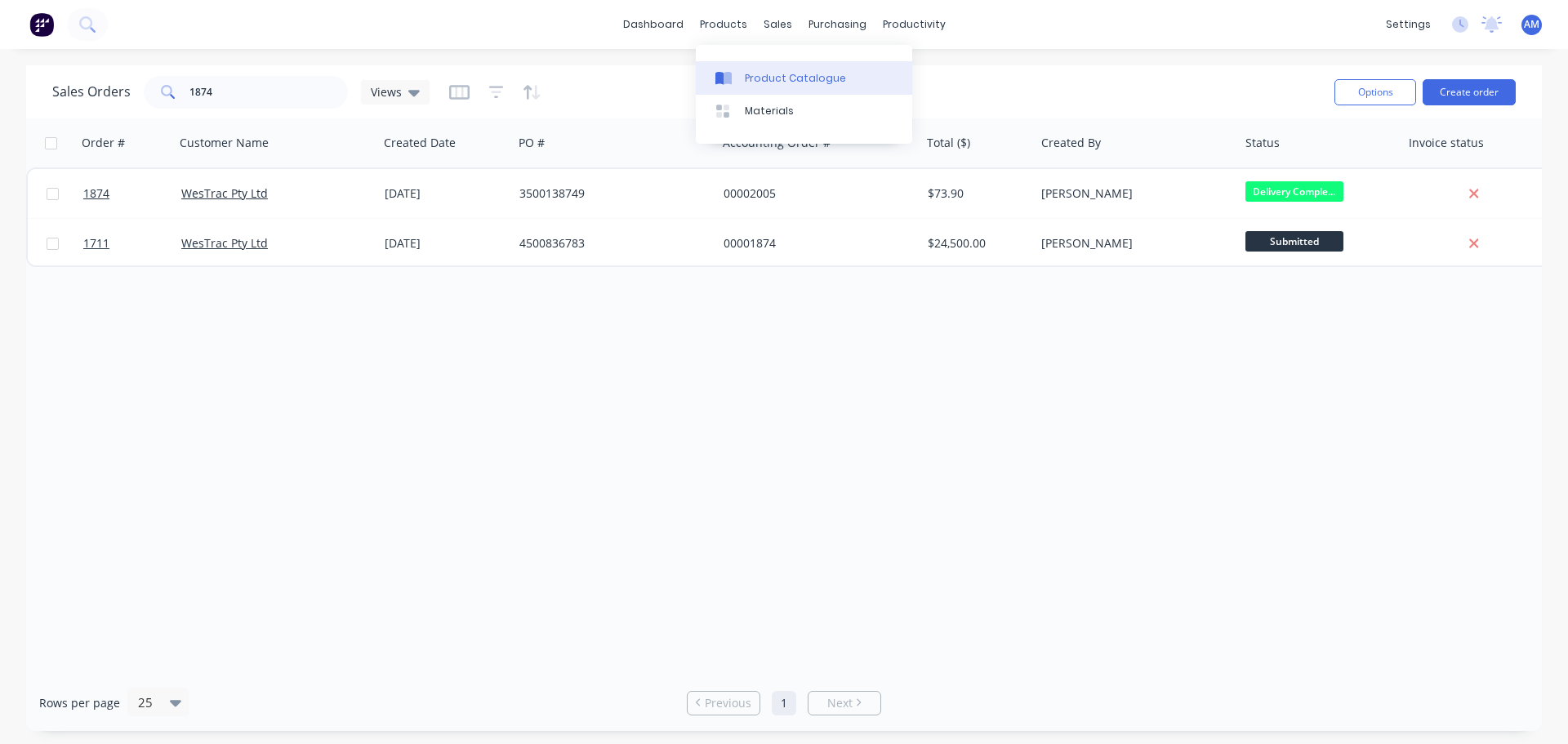
click at [761, 75] on div "Product Catalogue" at bounding box center [795, 78] width 101 height 15
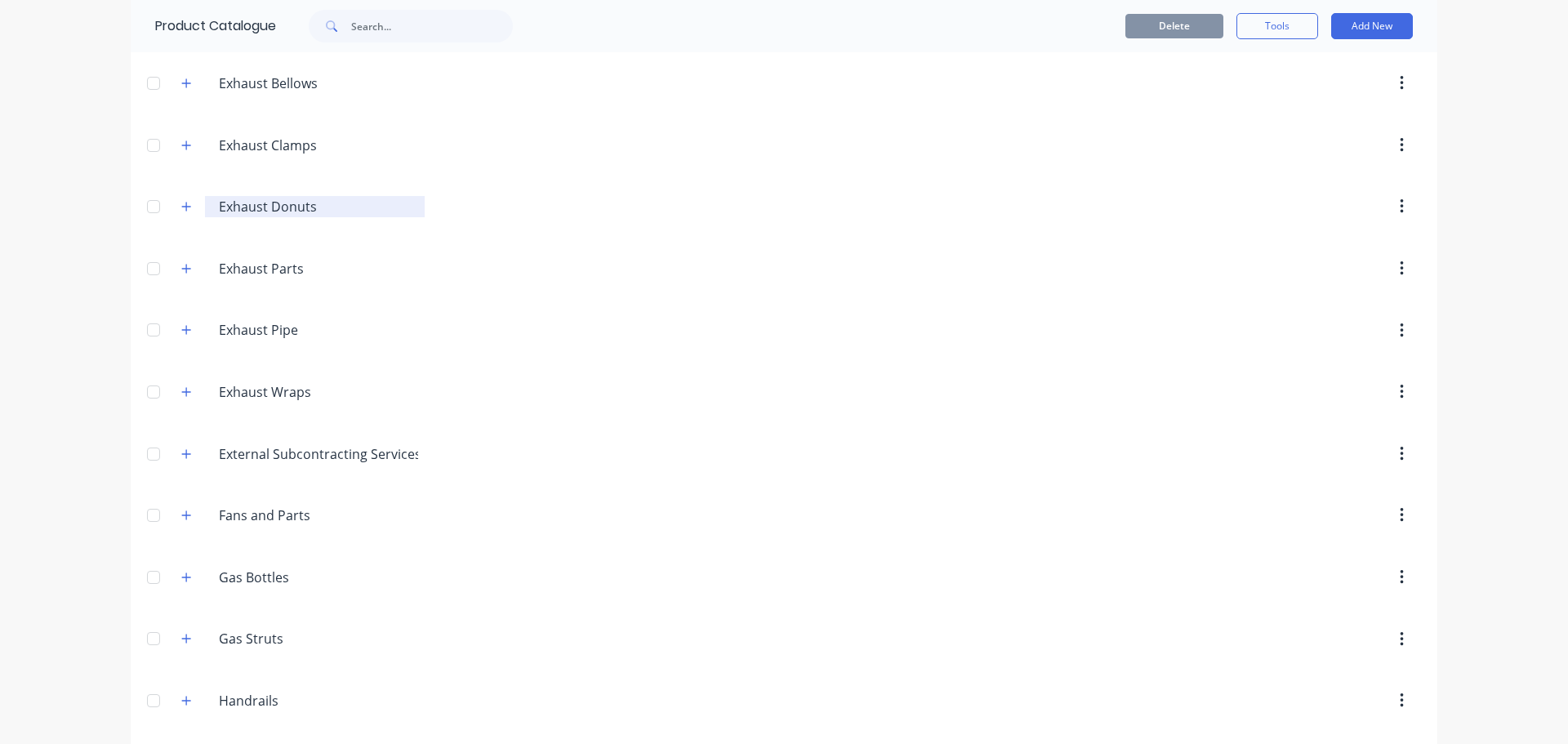
scroll to position [233, 0]
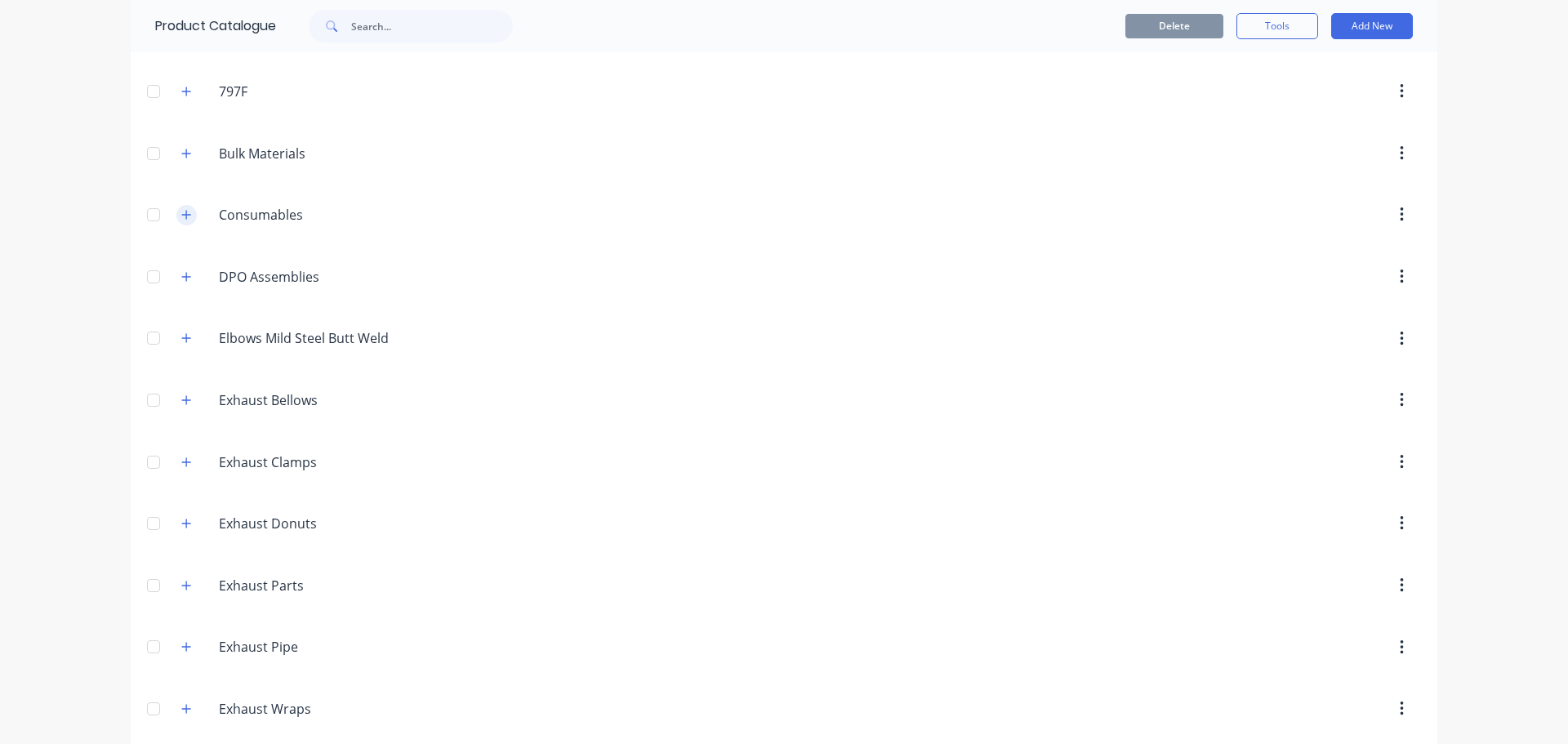
click at [183, 221] on icon "button" at bounding box center [186, 215] width 10 height 12
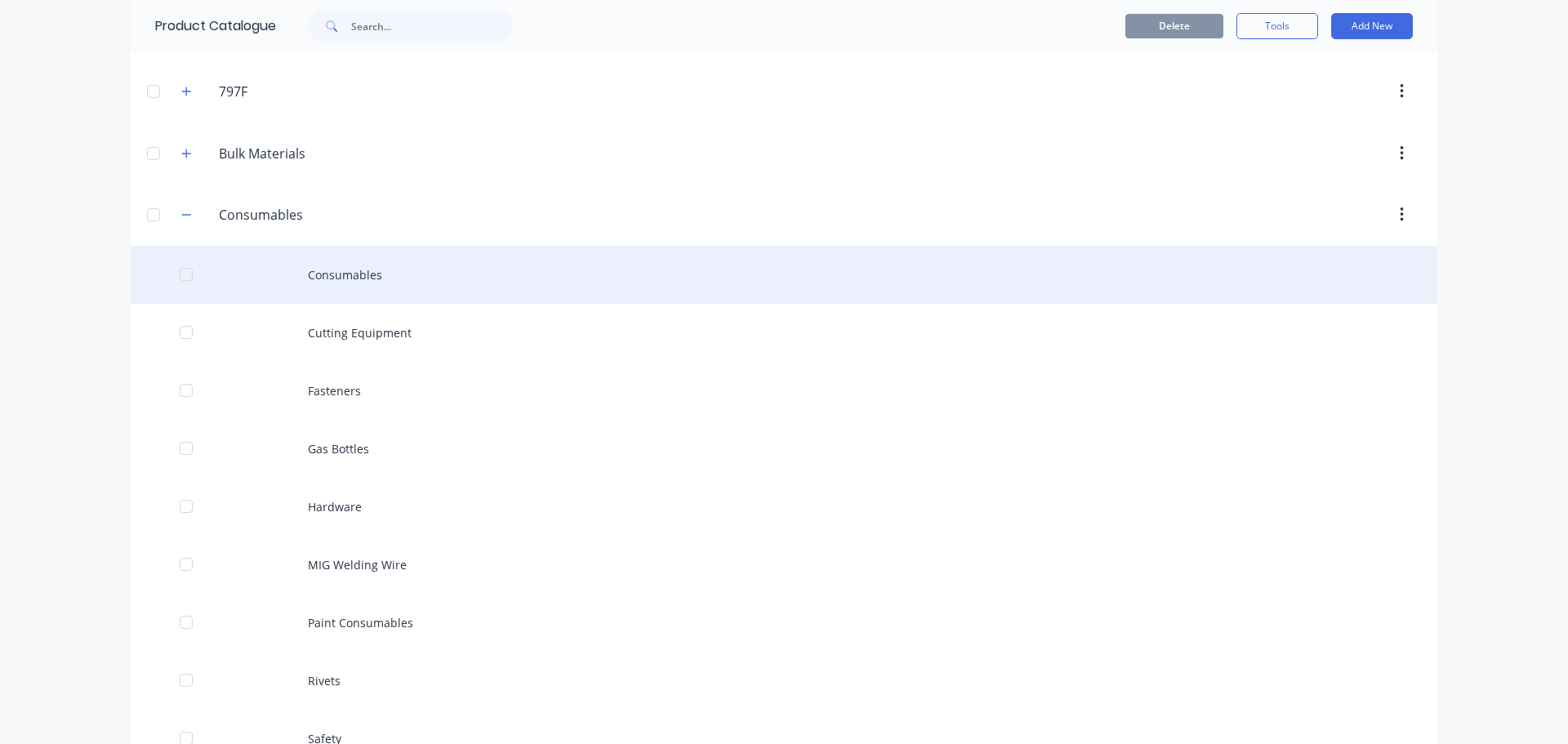
click at [347, 276] on div "Consumables" at bounding box center [784, 275] width 1306 height 58
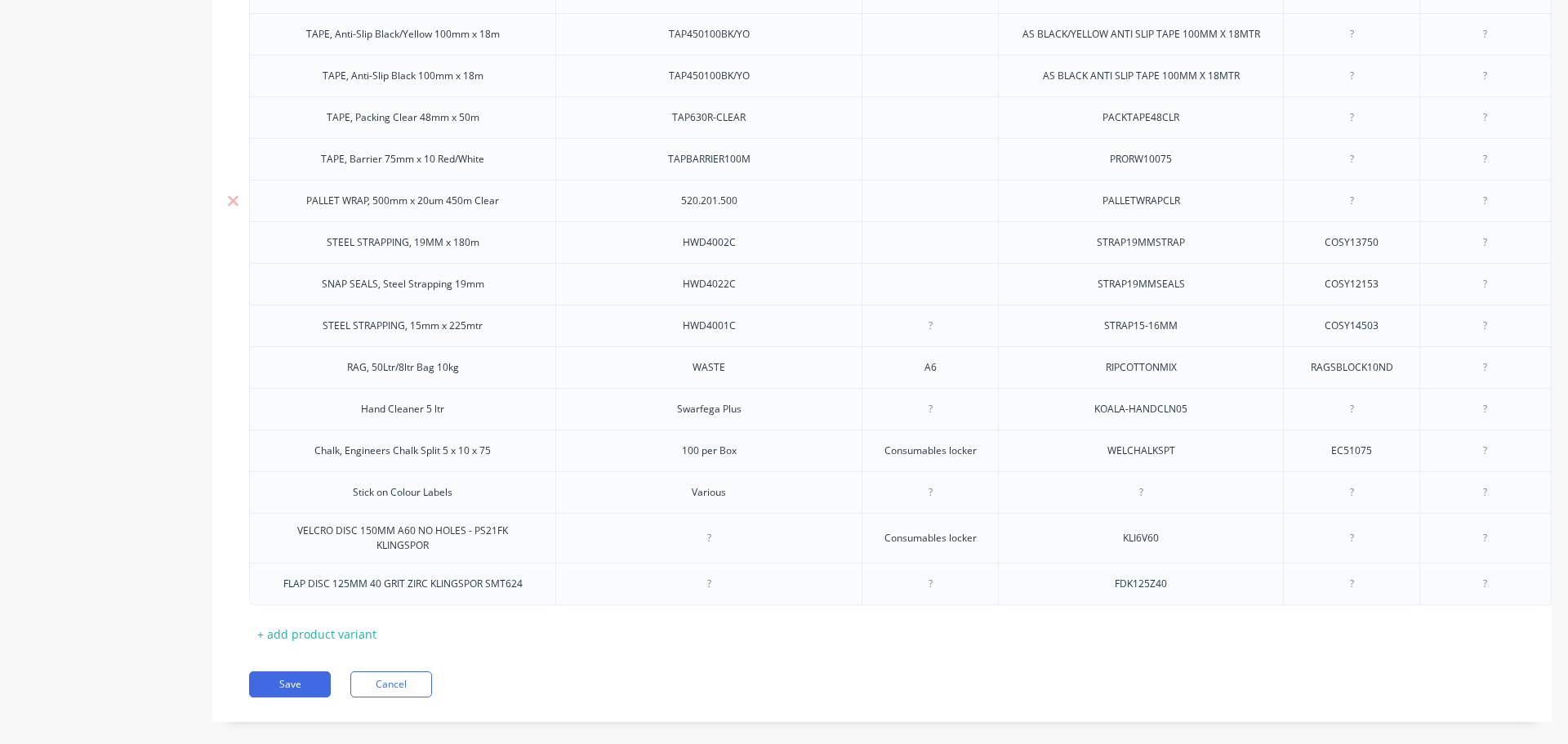
scroll to position [1973, 0]
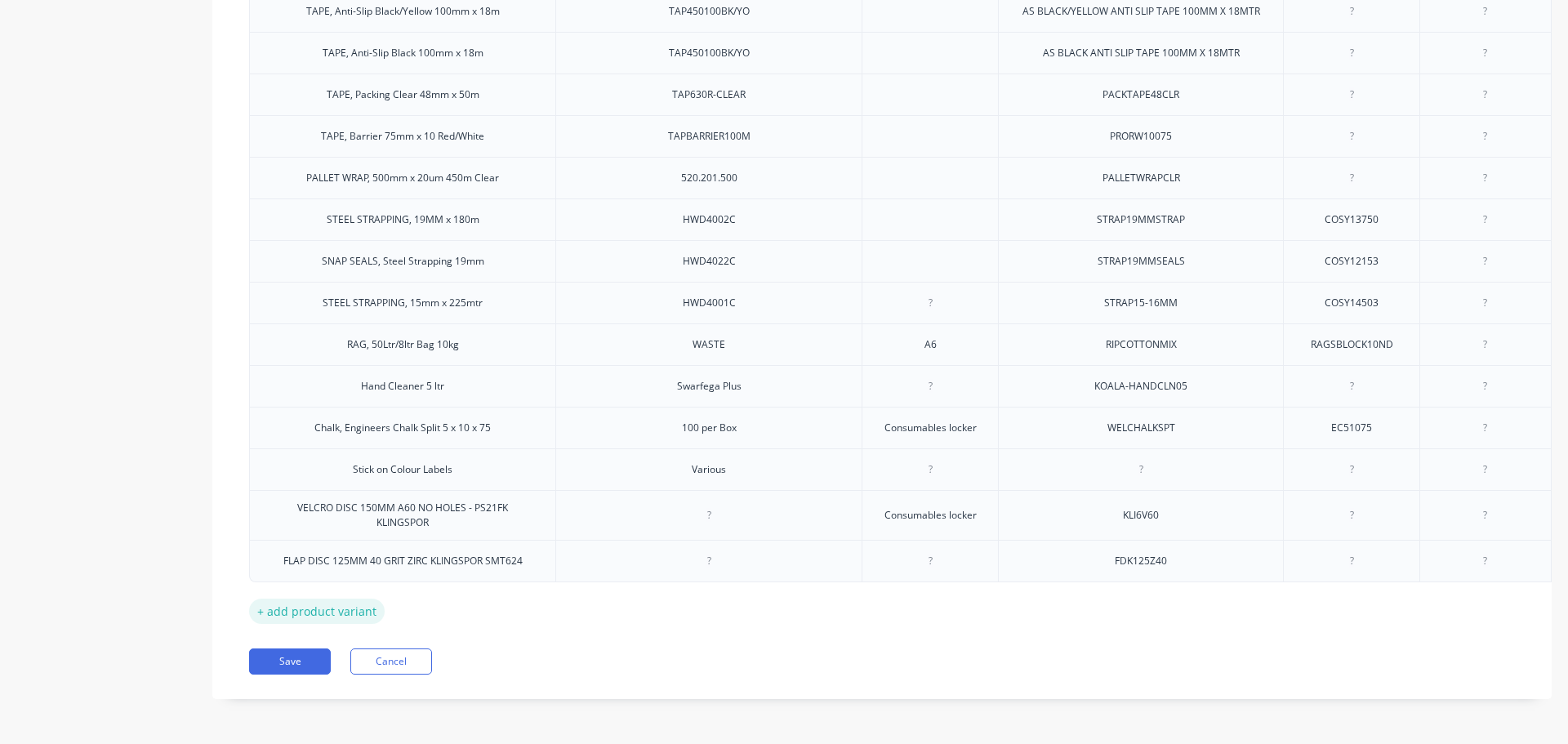
click at [339, 600] on div "+ add product variant" at bounding box center [317, 611] width 136 height 25
type textarea "x"
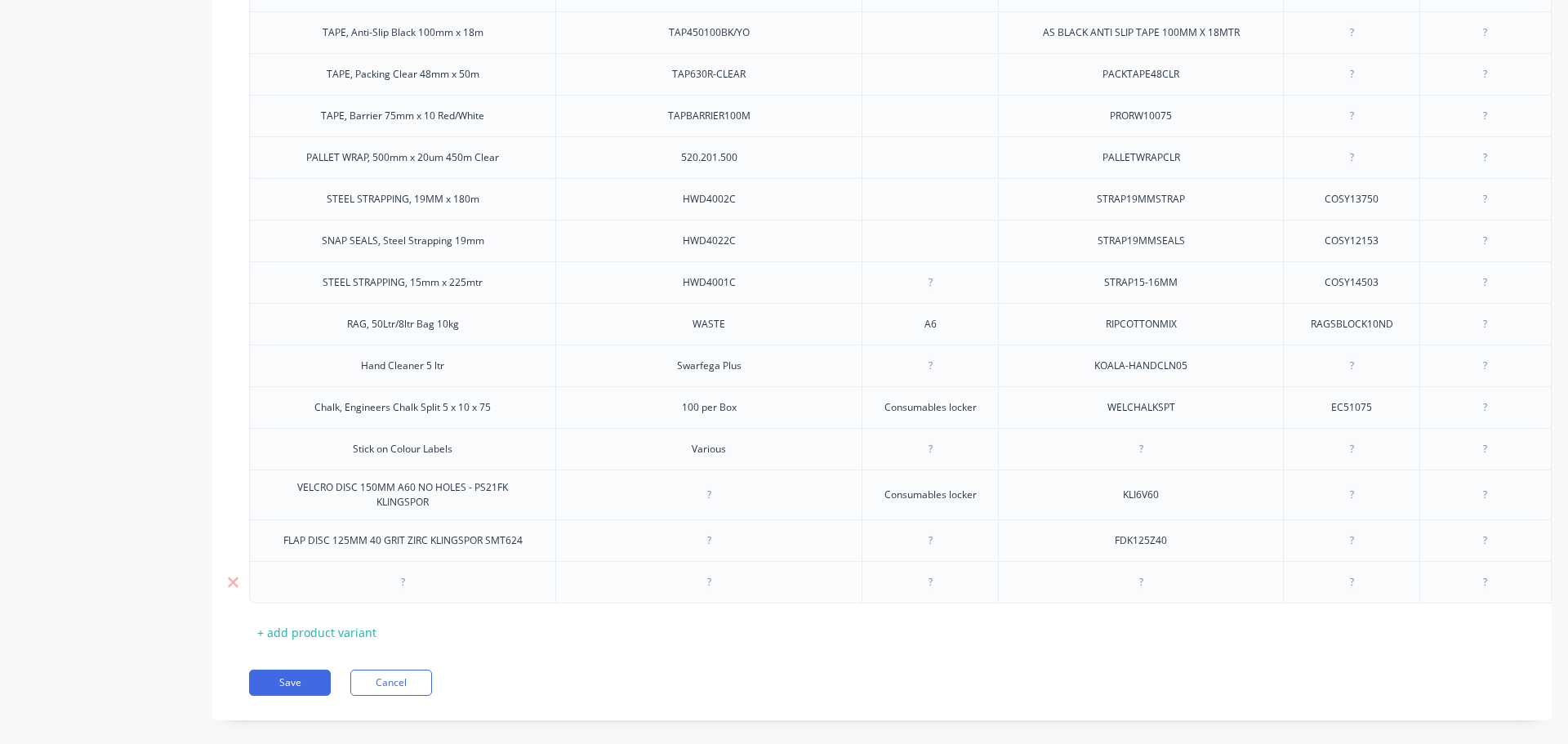
click at [405, 593] on div at bounding box center [402, 582] width 81 height 21
paste div
click at [299, 591] on div "G3M ROLOC 361F 50MM X 36G SANDING DISC - 22398" at bounding box center [402, 585] width 269 height 36
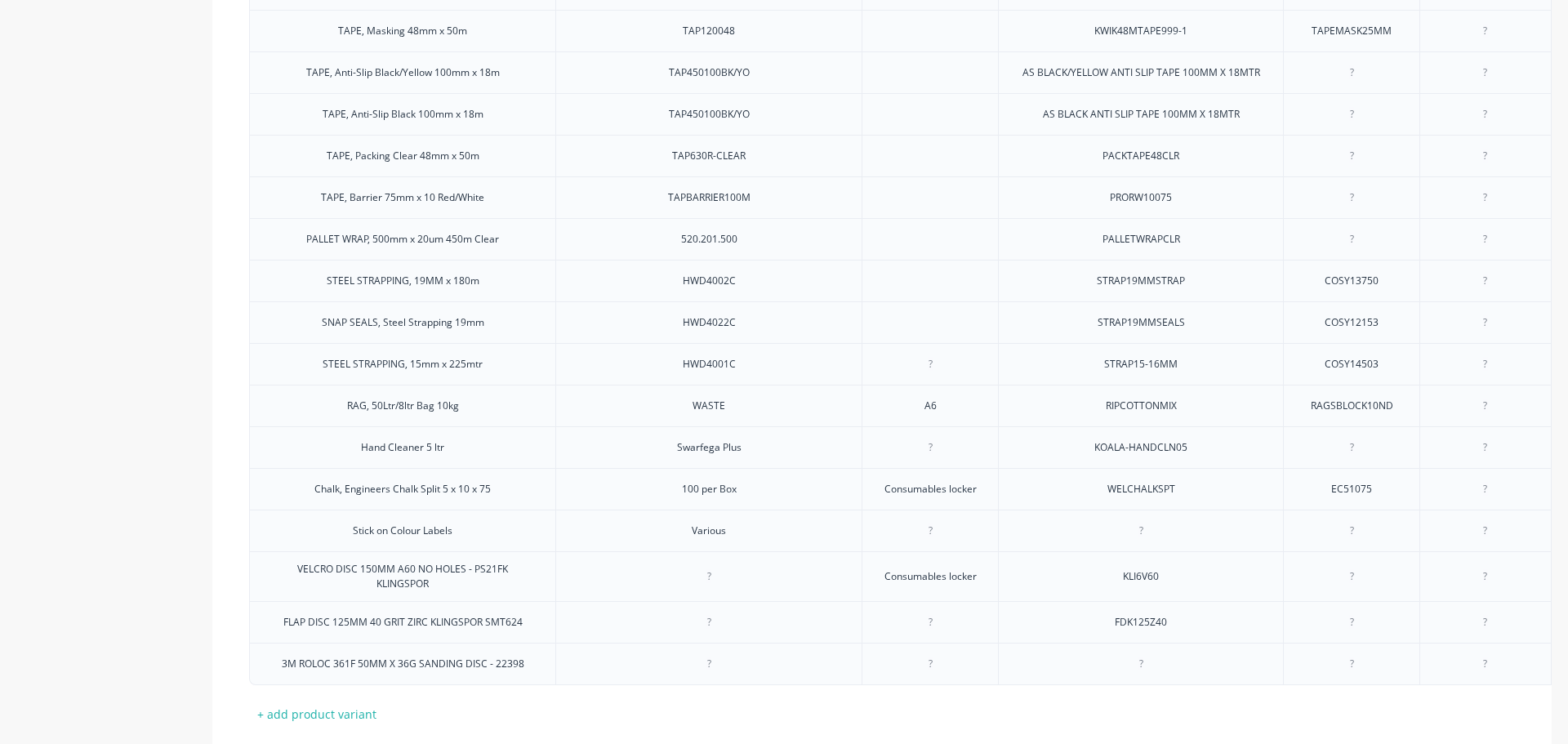
scroll to position [2015, 0]
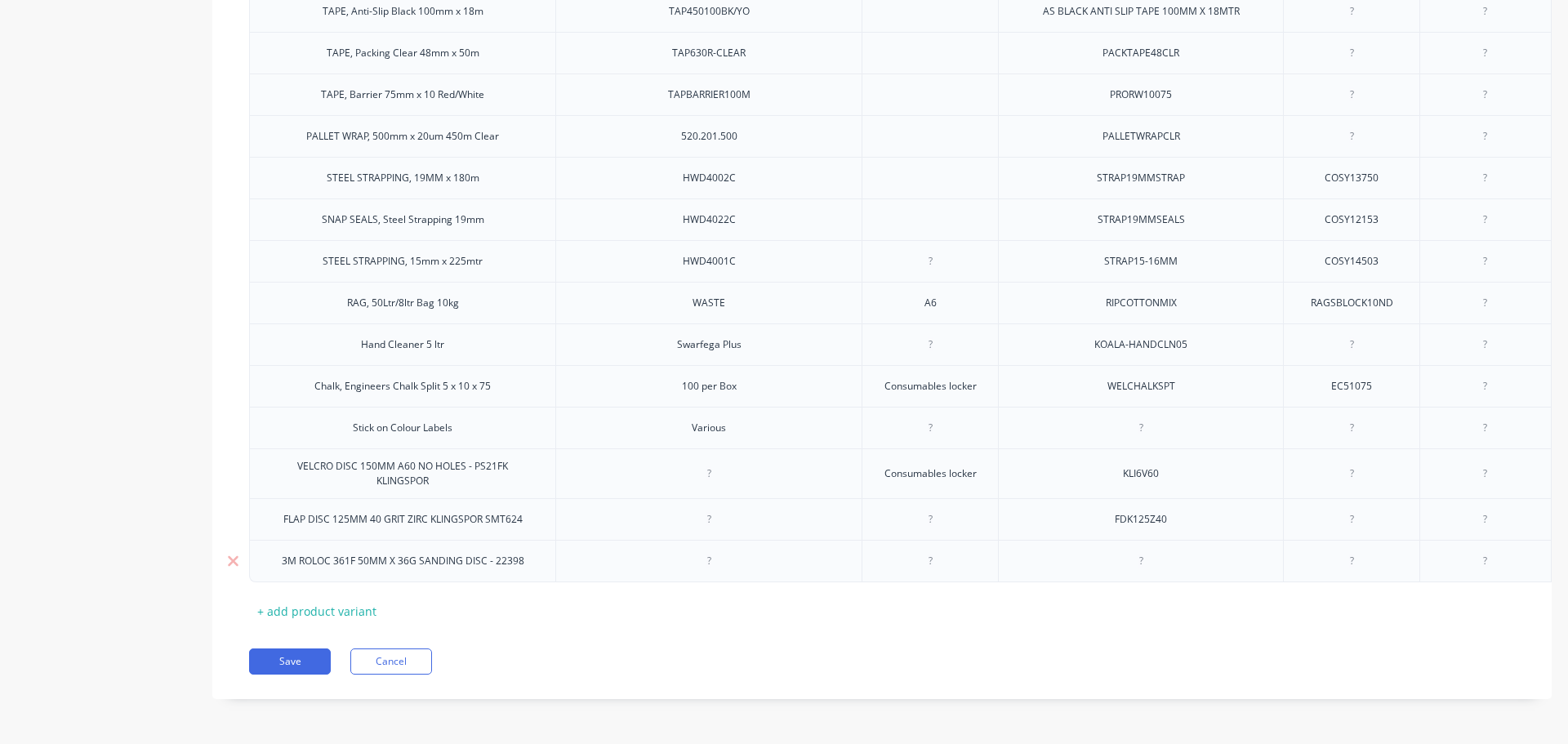
click at [1141, 550] on div at bounding box center [1141, 561] width 81 height 21
type textarea "x"
paste div
click at [1092, 551] on div "MROLOC361F50X36G" at bounding box center [1141, 561] width 125 height 21
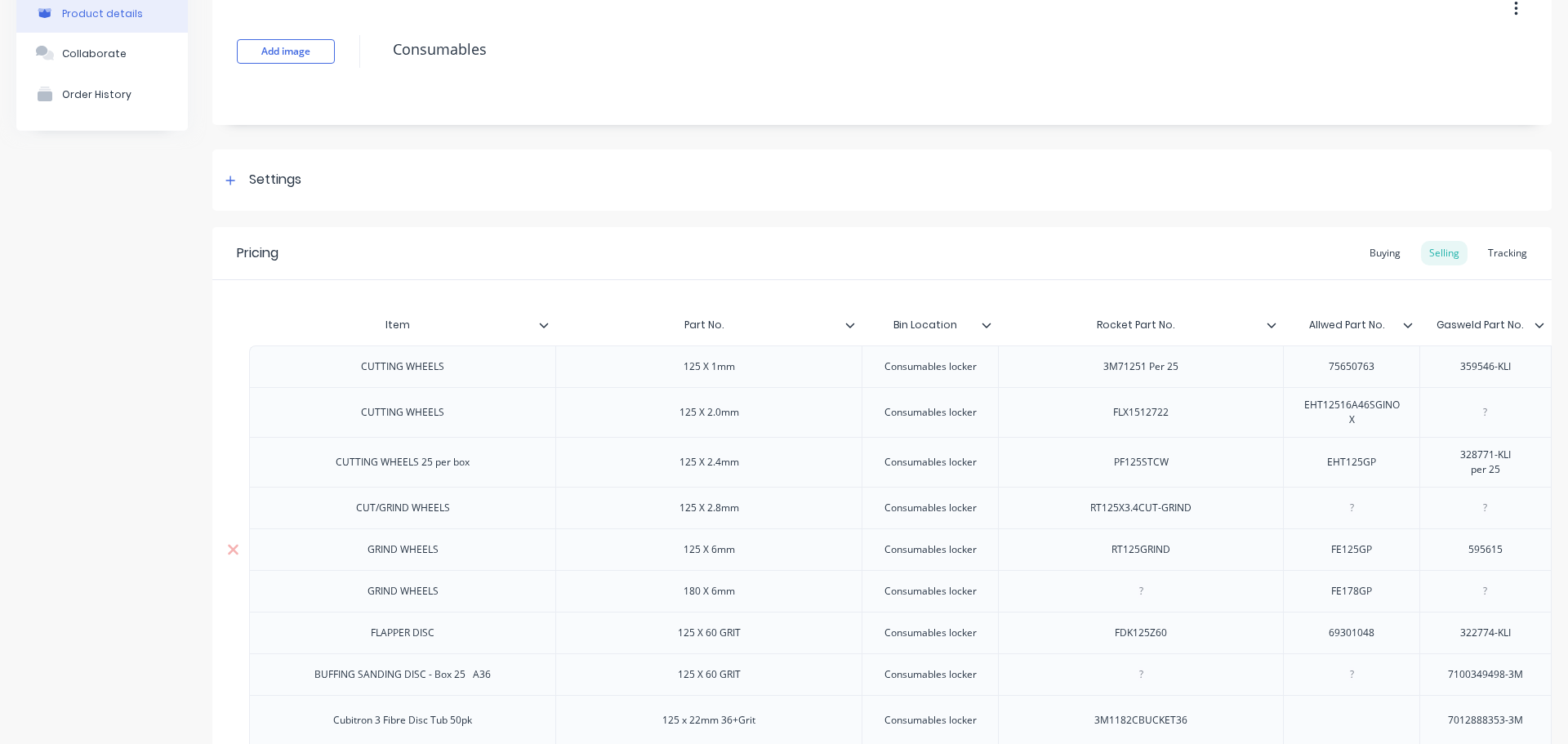
scroll to position [0, 0]
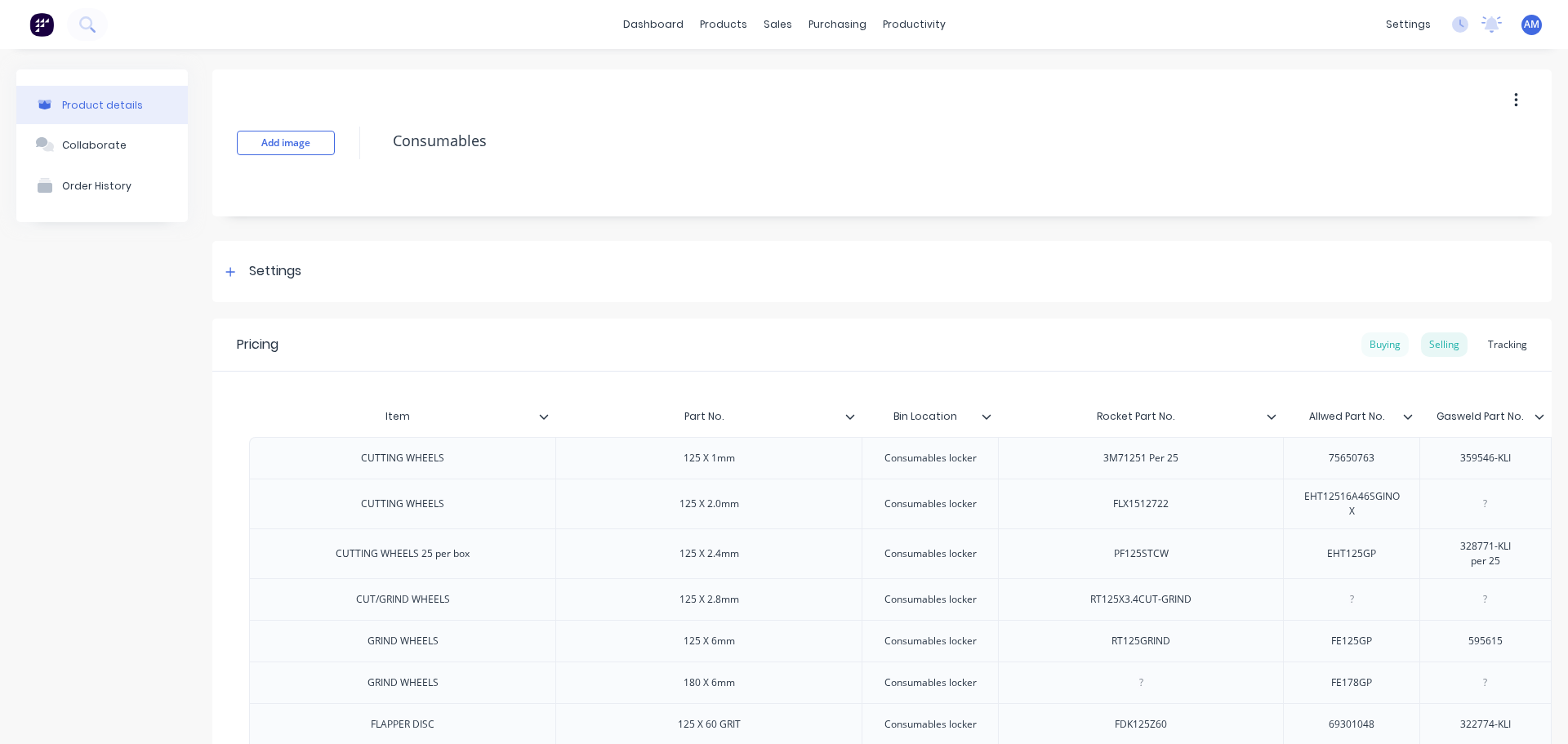
click at [1371, 339] on div "Buying" at bounding box center [1385, 344] width 47 height 24
type textarea "x"
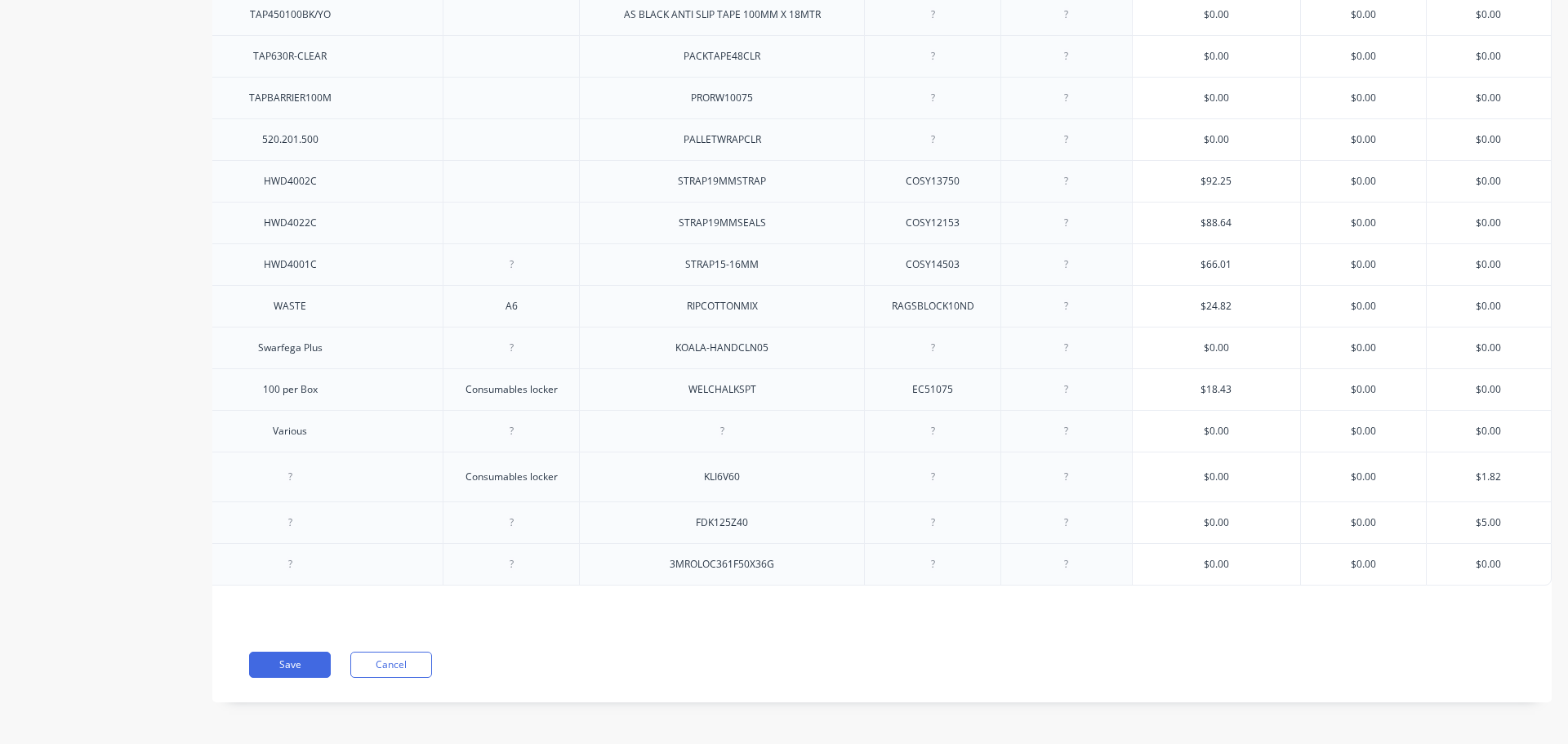
scroll to position [2010, 0]
type input "$0.00"
drag, startPoint x: 1491, startPoint y: 544, endPoint x: 1455, endPoint y: 542, distance: 36.1
click at [1455, 553] on input "$0.00" at bounding box center [1489, 560] width 124 height 15
paste input "113.64"
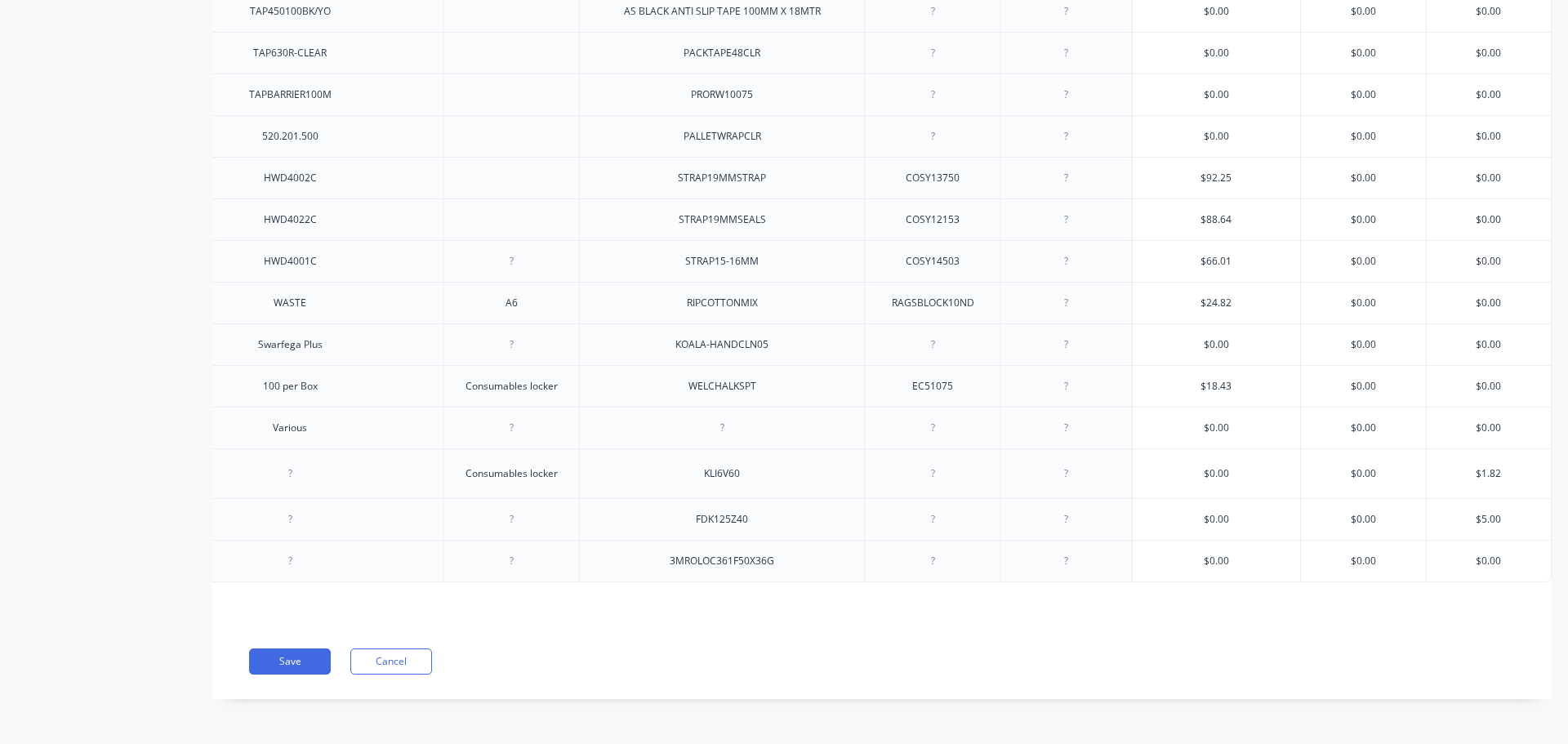
type textarea "x"
type input "113.64"
click at [290, 663] on button "Save" at bounding box center [290, 661] width 81 height 26
type textarea "x"
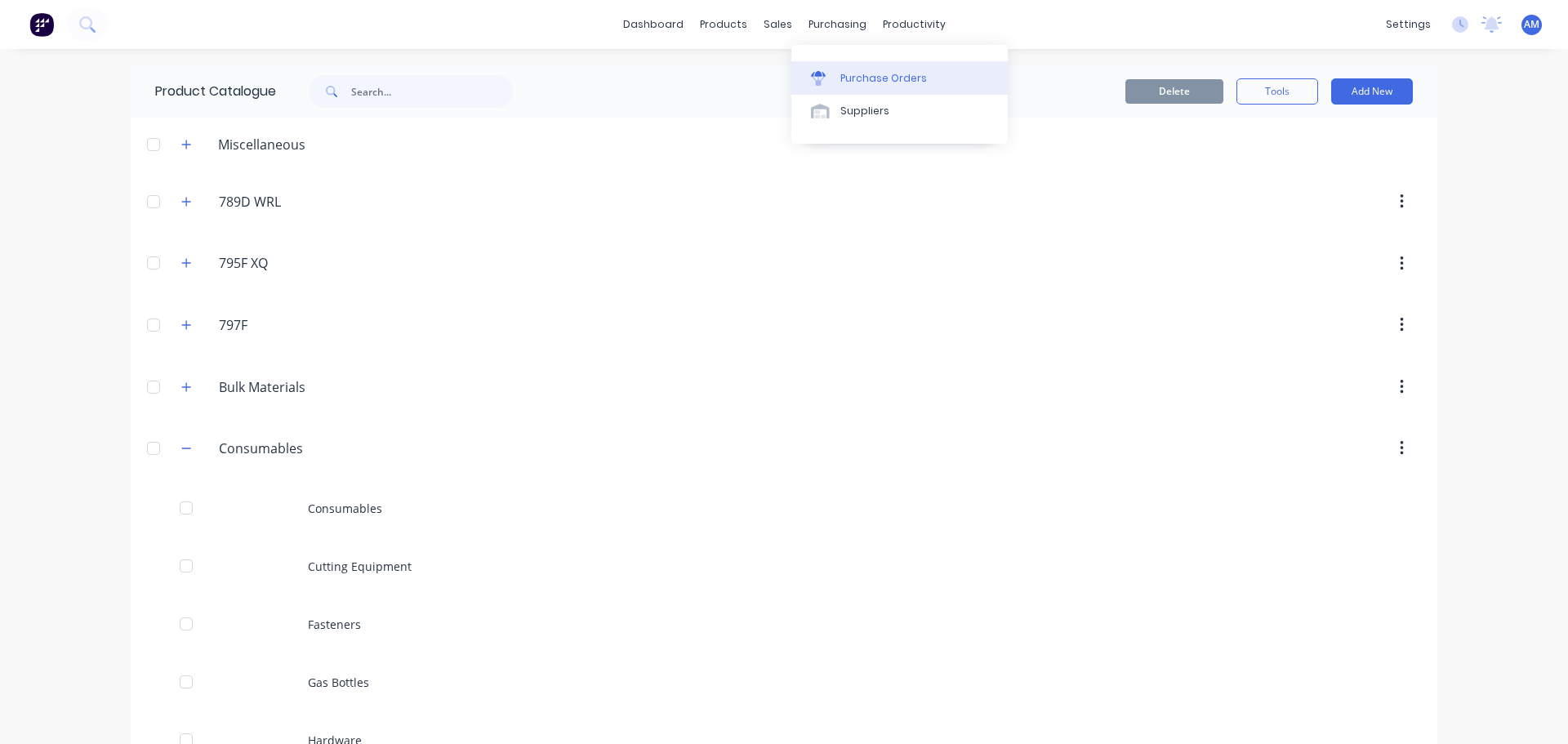
click at [885, 74] on div "Purchase Orders" at bounding box center [883, 78] width 86 height 15
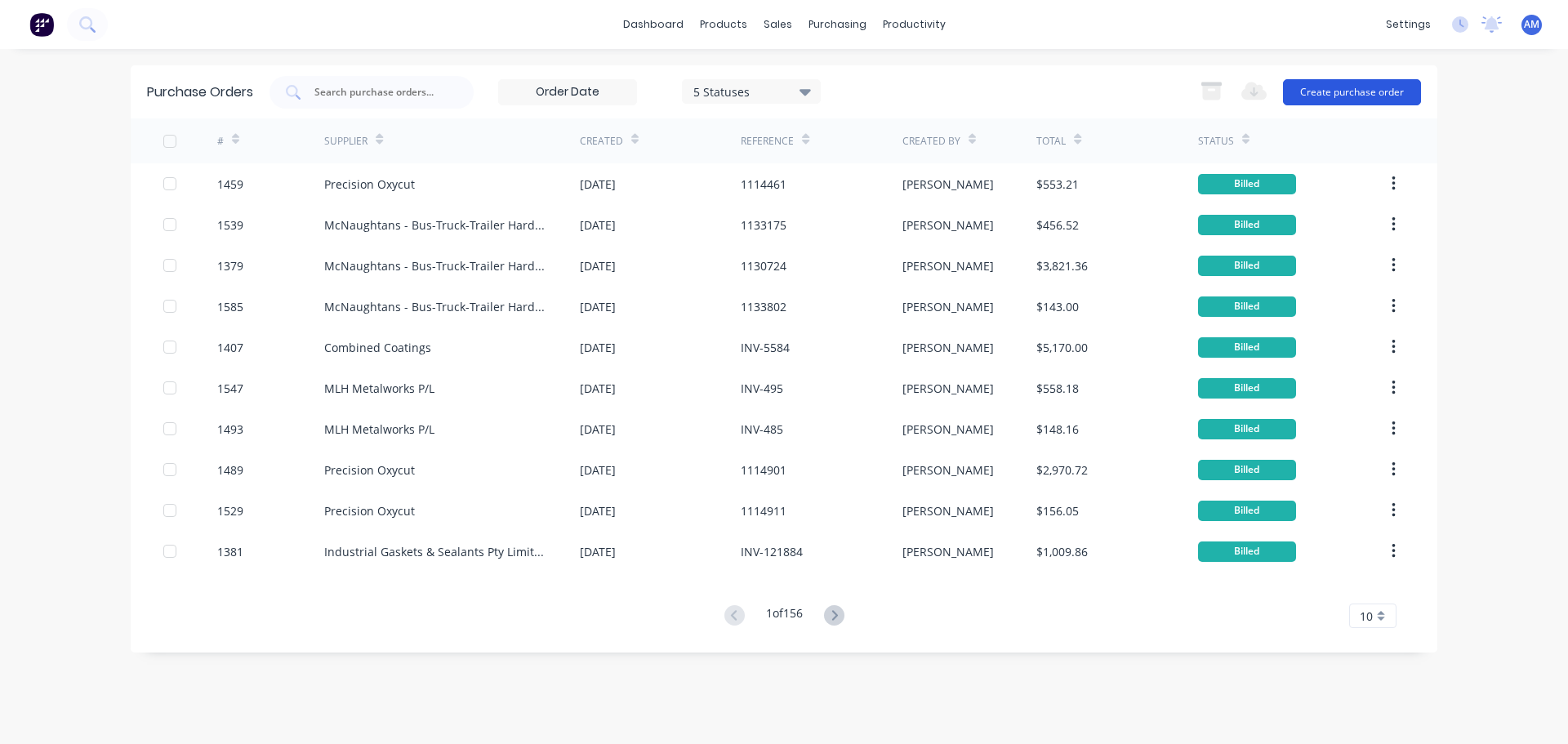
click at [1333, 86] on button "Create purchase order" at bounding box center [1352, 92] width 138 height 26
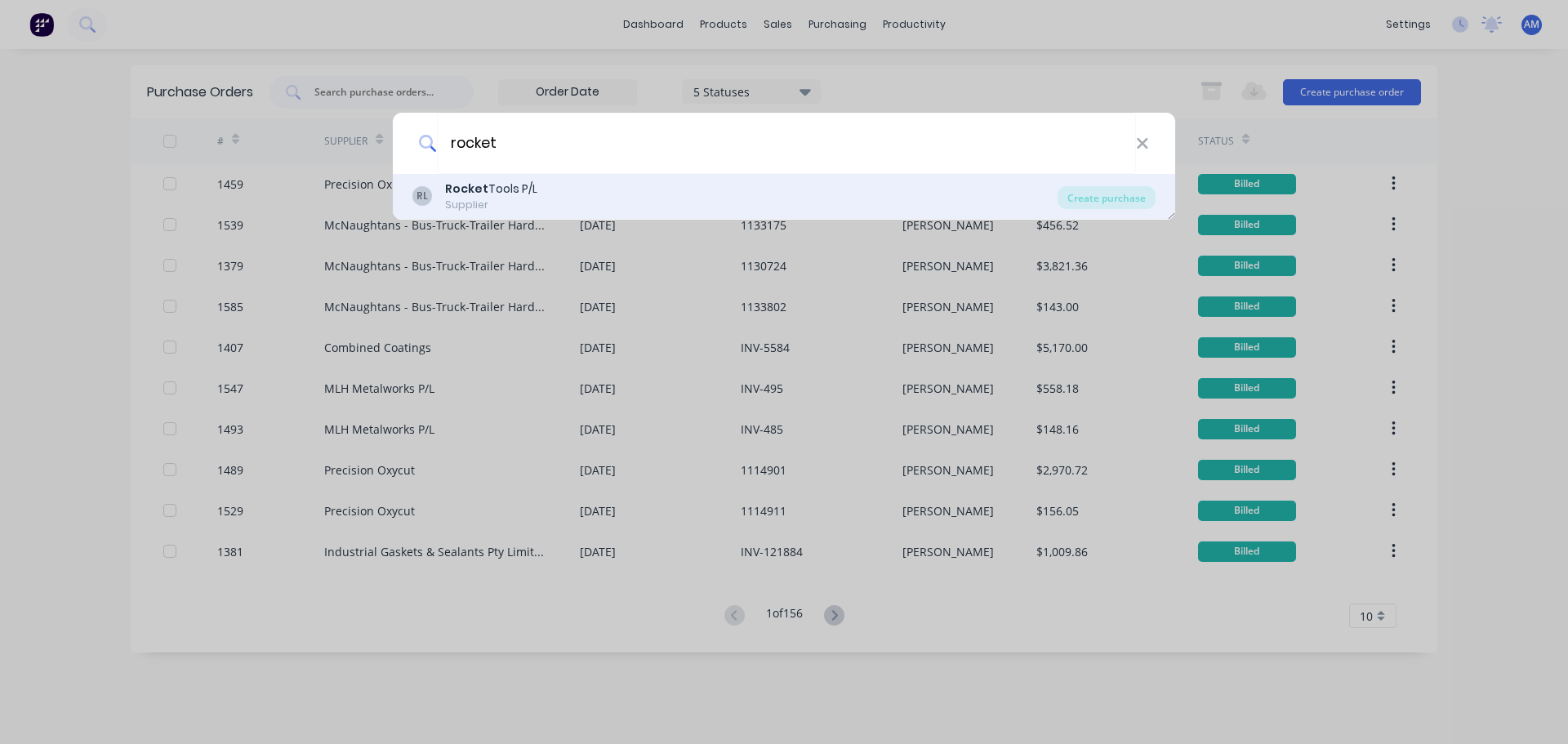
type input "rocket"
click at [526, 193] on div "Rocket Tools P/L" at bounding box center [490, 189] width 92 height 17
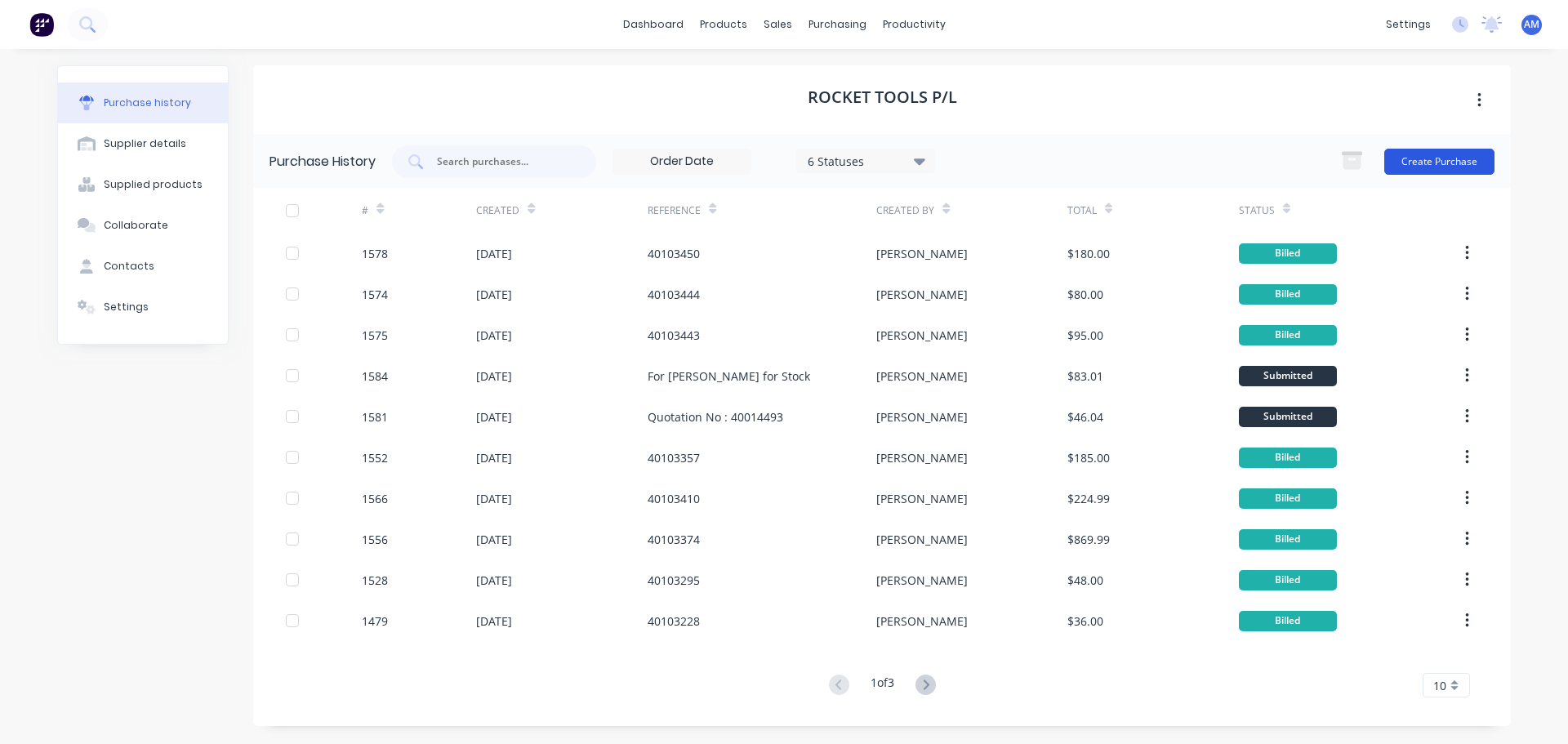
click at [1440, 170] on button "Create Purchase" at bounding box center [1439, 161] width 110 height 26
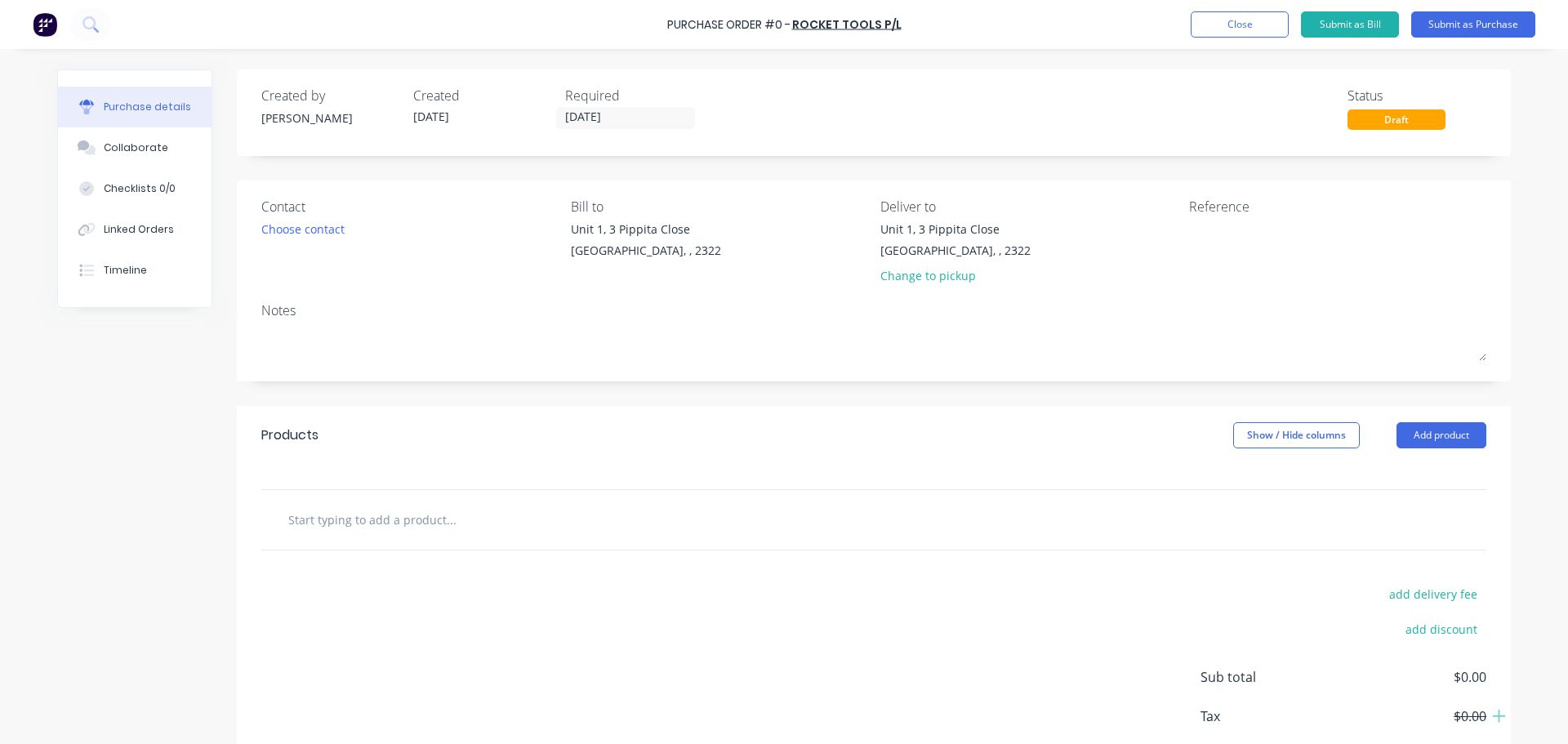
click at [403, 521] on input "text" at bounding box center [451, 519] width 327 height 33
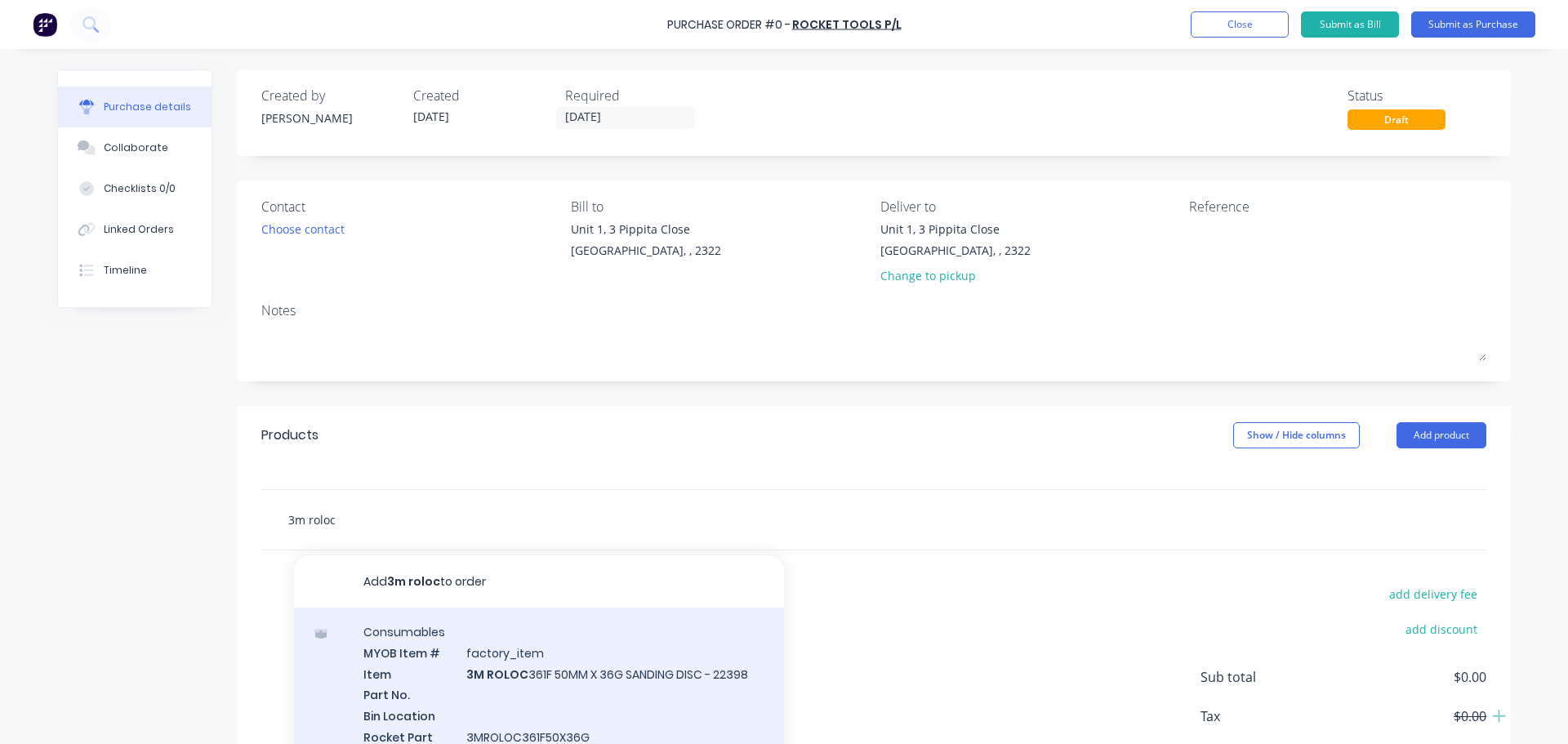
type input "3m roloc"
click at [553, 666] on div "Consumables MYOB Item # factory_item Item 3M ROLOC 361F 50MM X 36G SANDING DISC…" at bounding box center [539, 732] width 490 height 250
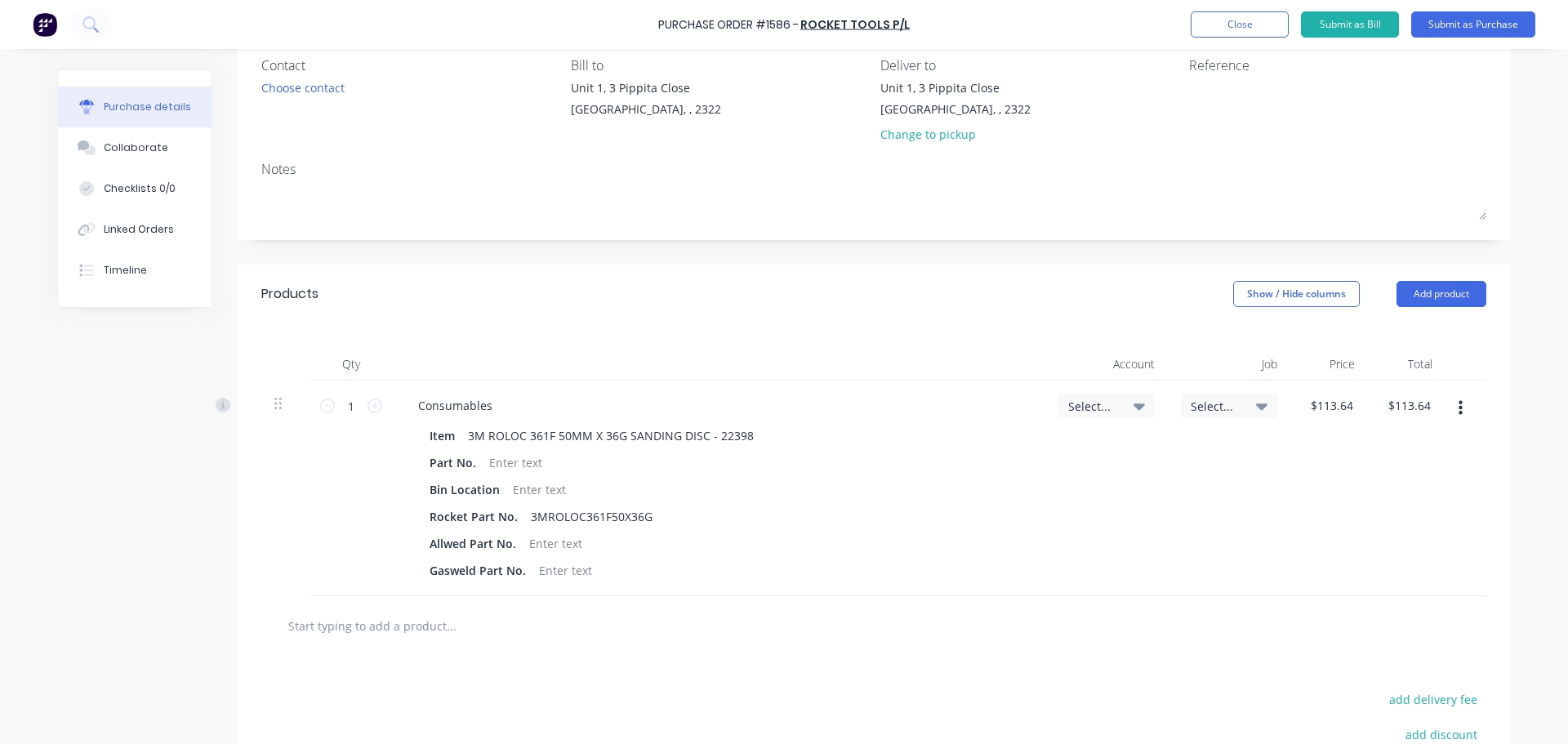
scroll to position [164, 0]
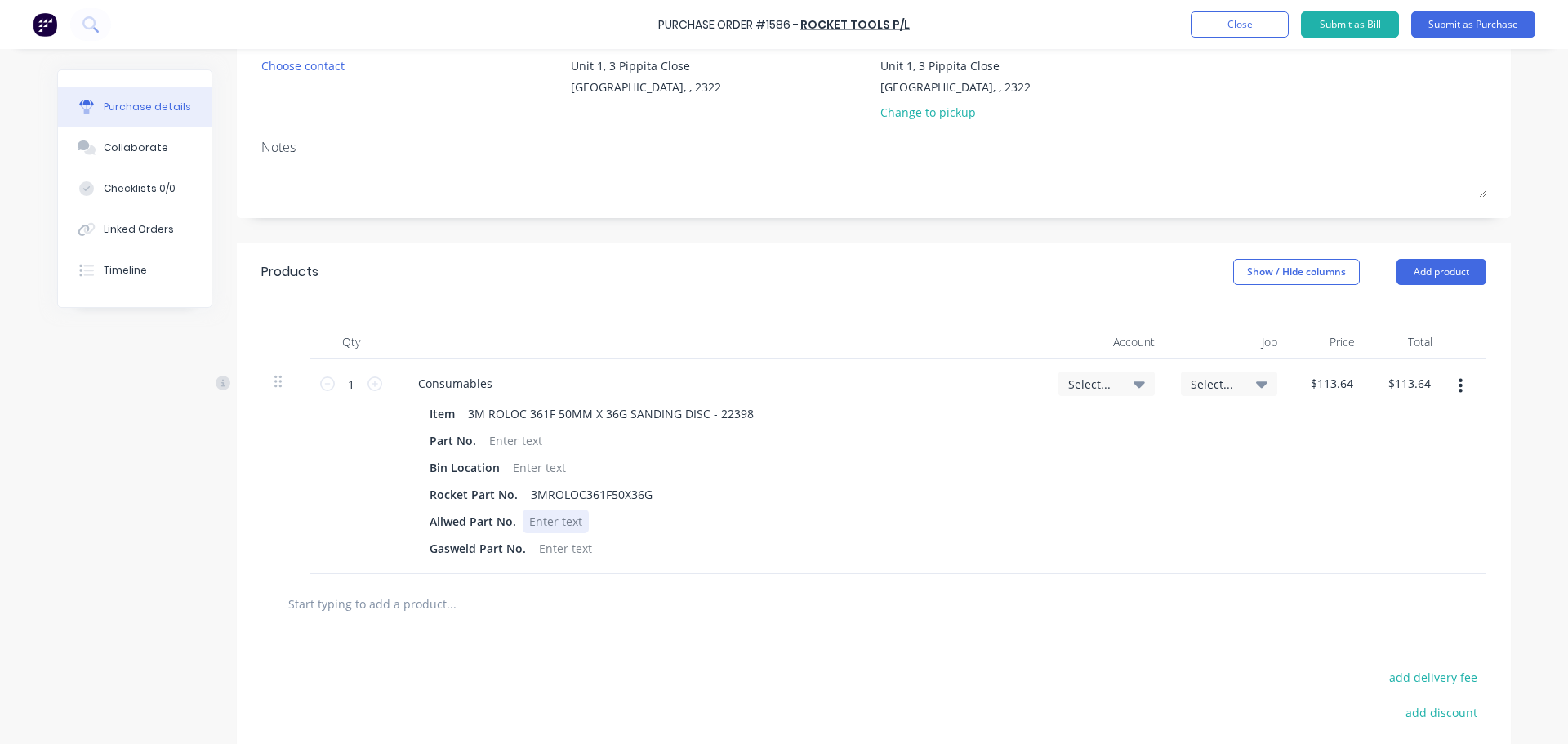
drag, startPoint x: 521, startPoint y: 521, endPoint x: 369, endPoint y: 521, distance: 152.0
click at [369, 521] on div "1 1 Consumables Item 3M ROLOC 361F 50MM X 36G SANDING DISC - 22398 Part No. Bin…" at bounding box center [874, 466] width 1225 height 215
drag, startPoint x: 416, startPoint y: 529, endPoint x: 522, endPoint y: 542, distance: 106.8
click at [522, 542] on div "Consumables Item 3M ROLOC 361F 50MM X 36G SANDING DISC - 22398 Part No. Bin Loc…" at bounding box center [718, 466] width 653 height 215
drag, startPoint x: 411, startPoint y: 540, endPoint x: 521, endPoint y: 547, distance: 110.2
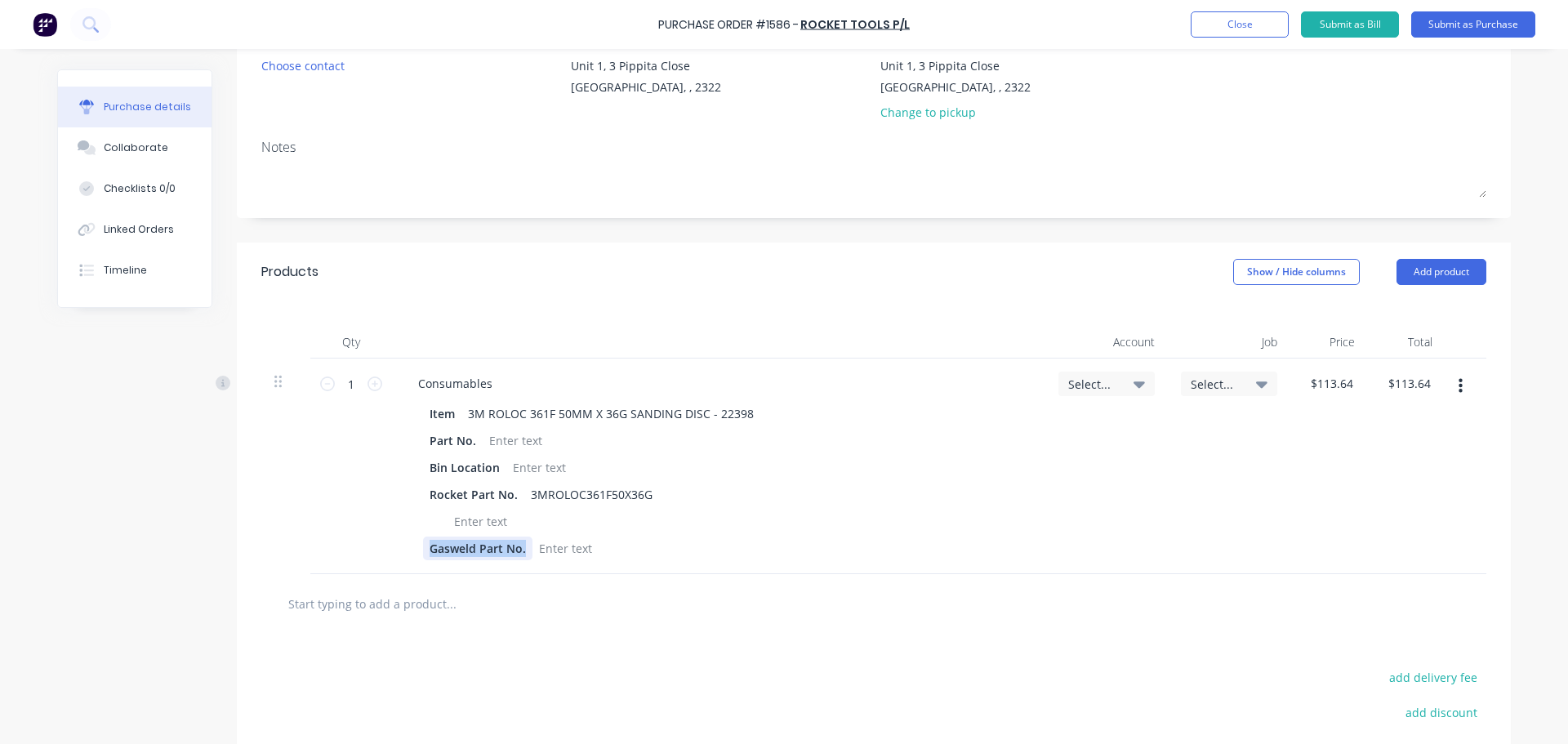
click at [521, 547] on div "Item 3M ROLOC 361F 50MM X 36G SANDING DISC - 22398 Part No. Bin Location Rocket…" at bounding box center [718, 480] width 627 height 158
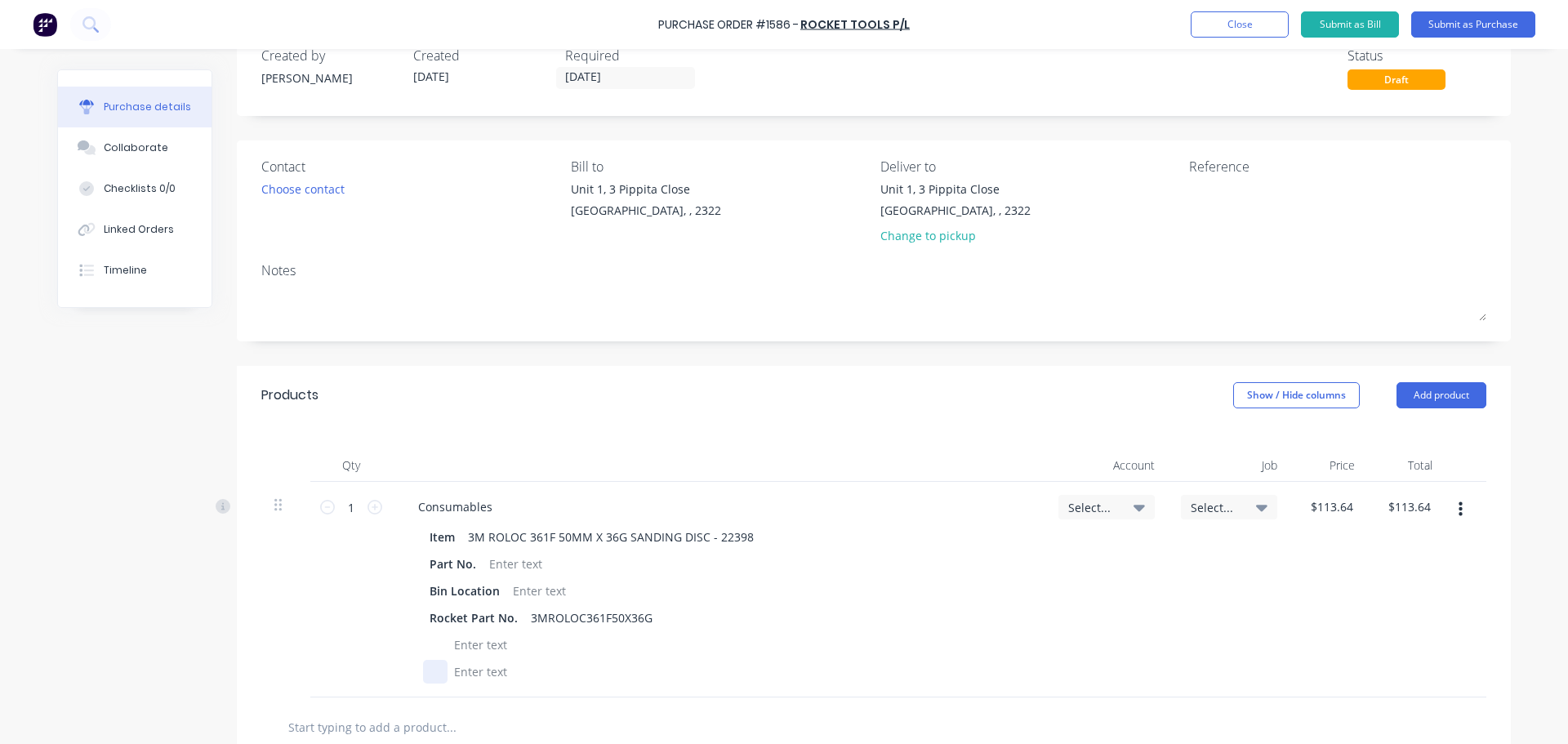
scroll to position [0, 0]
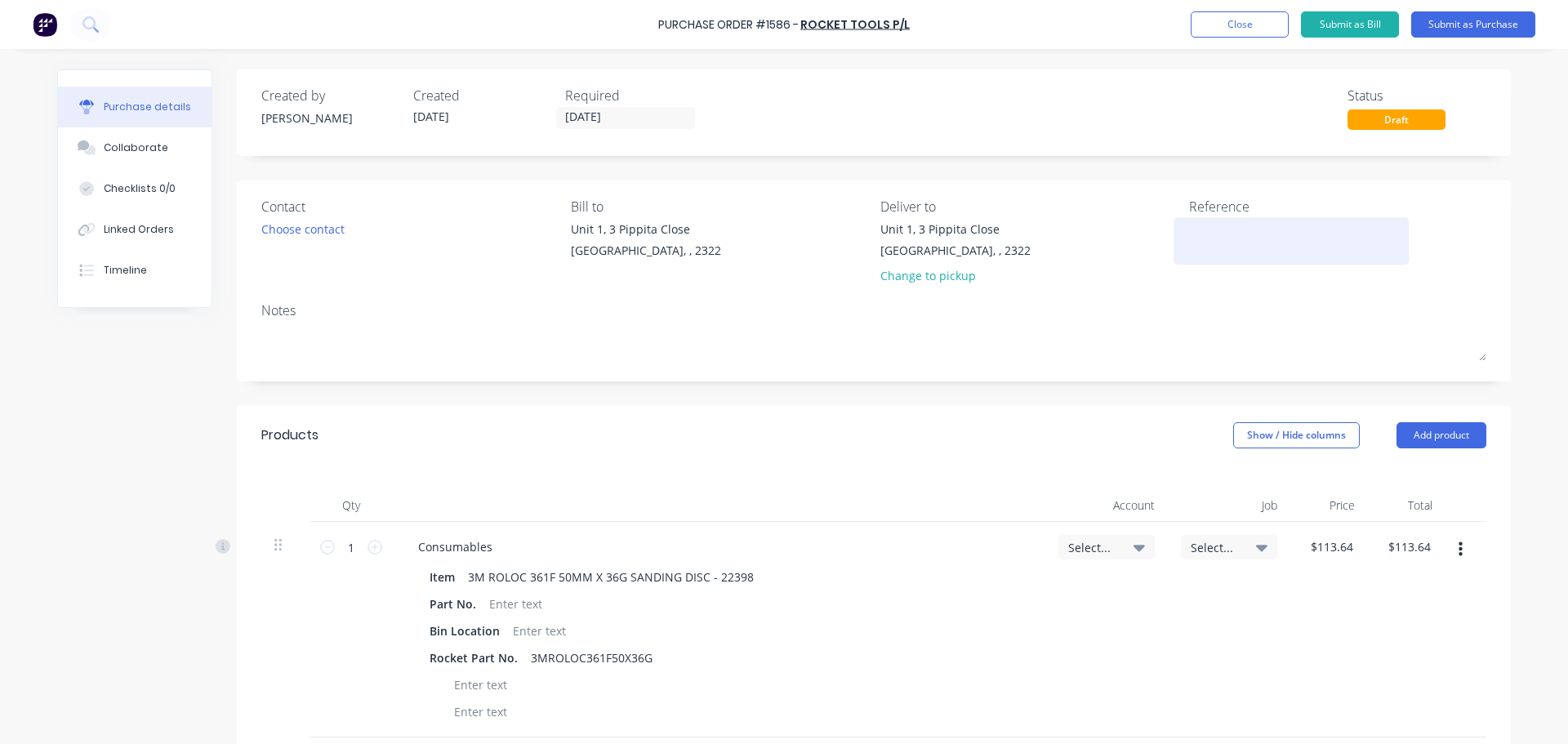
click at [1211, 236] on textarea at bounding box center [1291, 239] width 204 height 37
paste textarea "113.64"
type textarea "x"
type textarea "113.64"
type textarea "x"
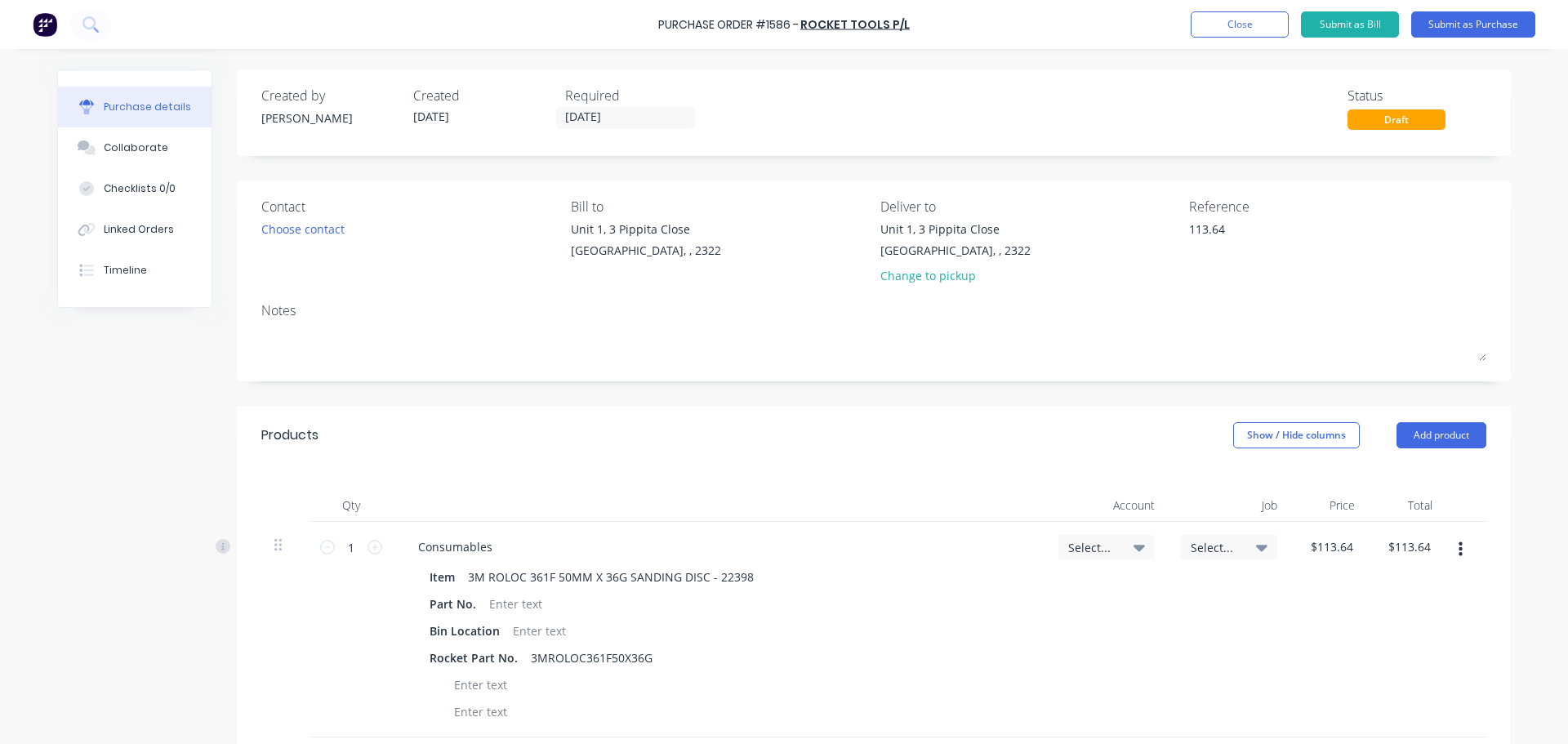
drag, startPoint x: 1234, startPoint y: 231, endPoint x: 1129, endPoint y: 227, distance: 105.1
click at [1129, 227] on div "Contact Choose contact Bill to Unit 1, 3 Pippita Close Beresfield, , 2322 Deliv…" at bounding box center [874, 244] width 1225 height 96
type textarea "113.64"
type textarea "x"
type textarea "113.64"
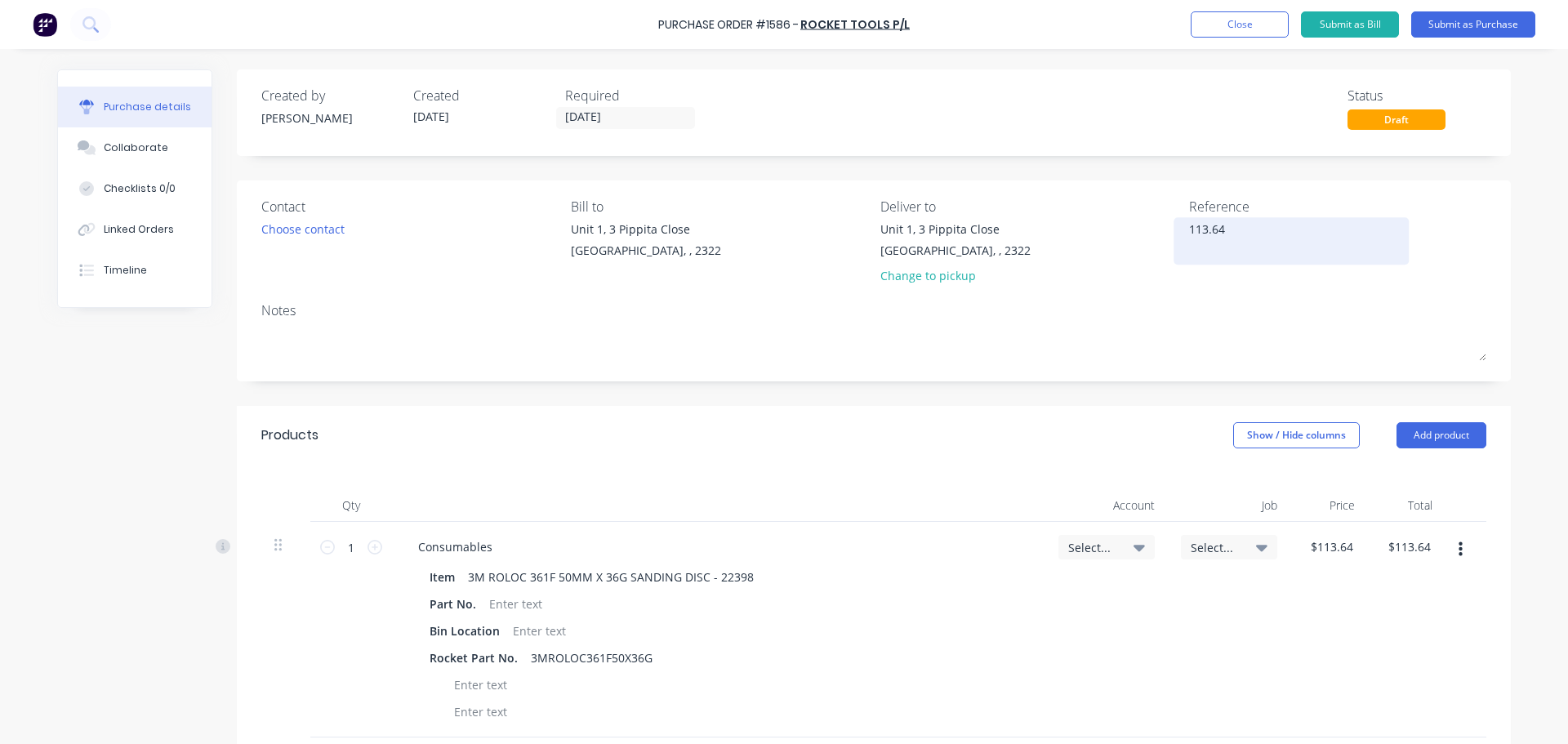
drag, startPoint x: 1207, startPoint y: 229, endPoint x: 1253, endPoint y: 226, distance: 46.1
click at [1253, 226] on div "Contact Choose contact Bill to Unit 1, 3 Pippita Close Beresfield, , 2322 Deliv…" at bounding box center [874, 244] width 1225 height 96
drag, startPoint x: 1249, startPoint y: 228, endPoint x: 1222, endPoint y: 227, distance: 27.0
click at [1229, 228] on textarea "113.64" at bounding box center [1291, 239] width 204 height 37
type textarea "x"
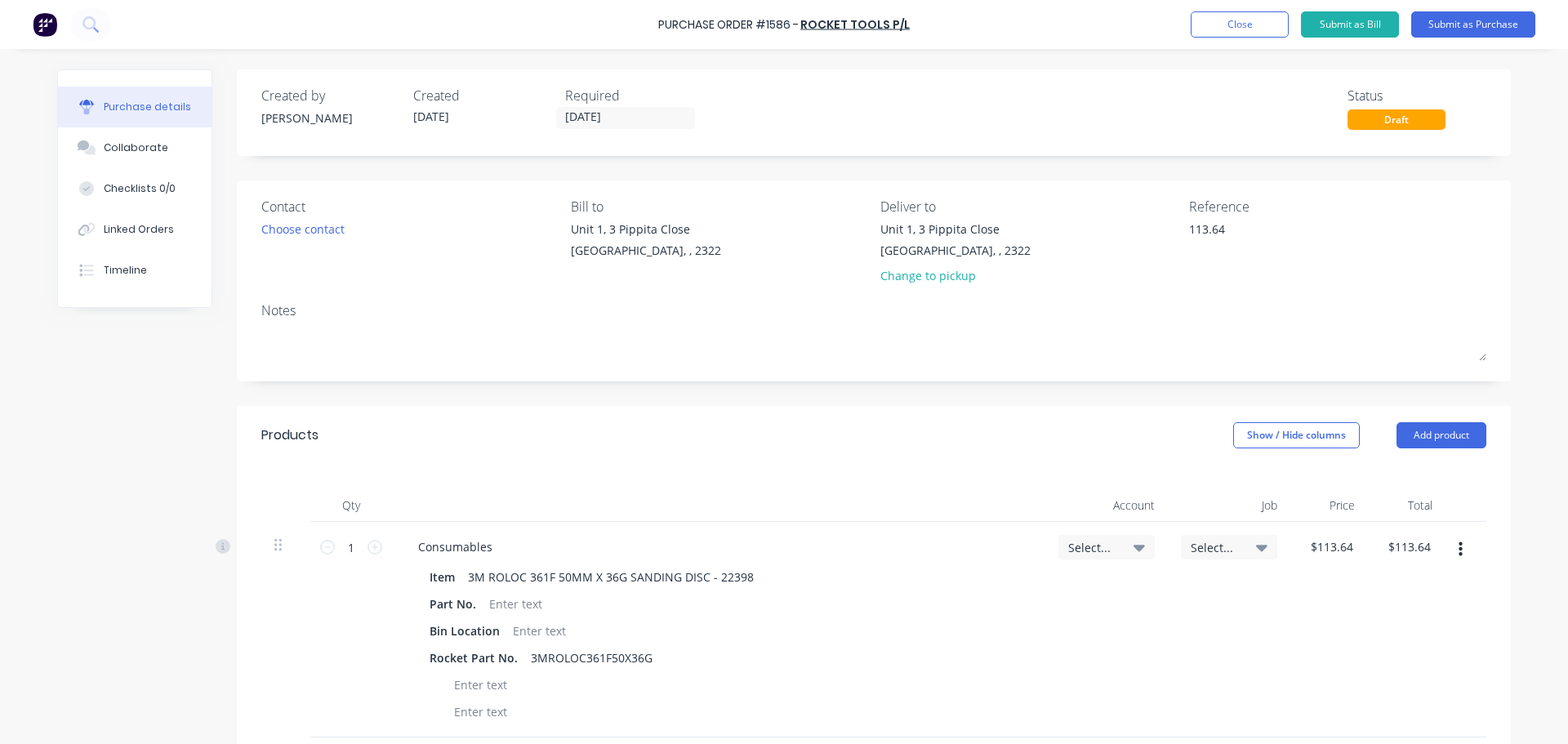
drag, startPoint x: 1230, startPoint y: 229, endPoint x: 1155, endPoint y: 219, distance: 75.7
click at [1155, 219] on div "Contact Choose contact Bill to Unit 1, 3 Pippita Close Beresfield, , 2322 Deliv…" at bounding box center [874, 244] width 1225 height 96
paste textarea "Quotation No : 40014480"
type textarea "Quotation No : 40014480"
type textarea "x"
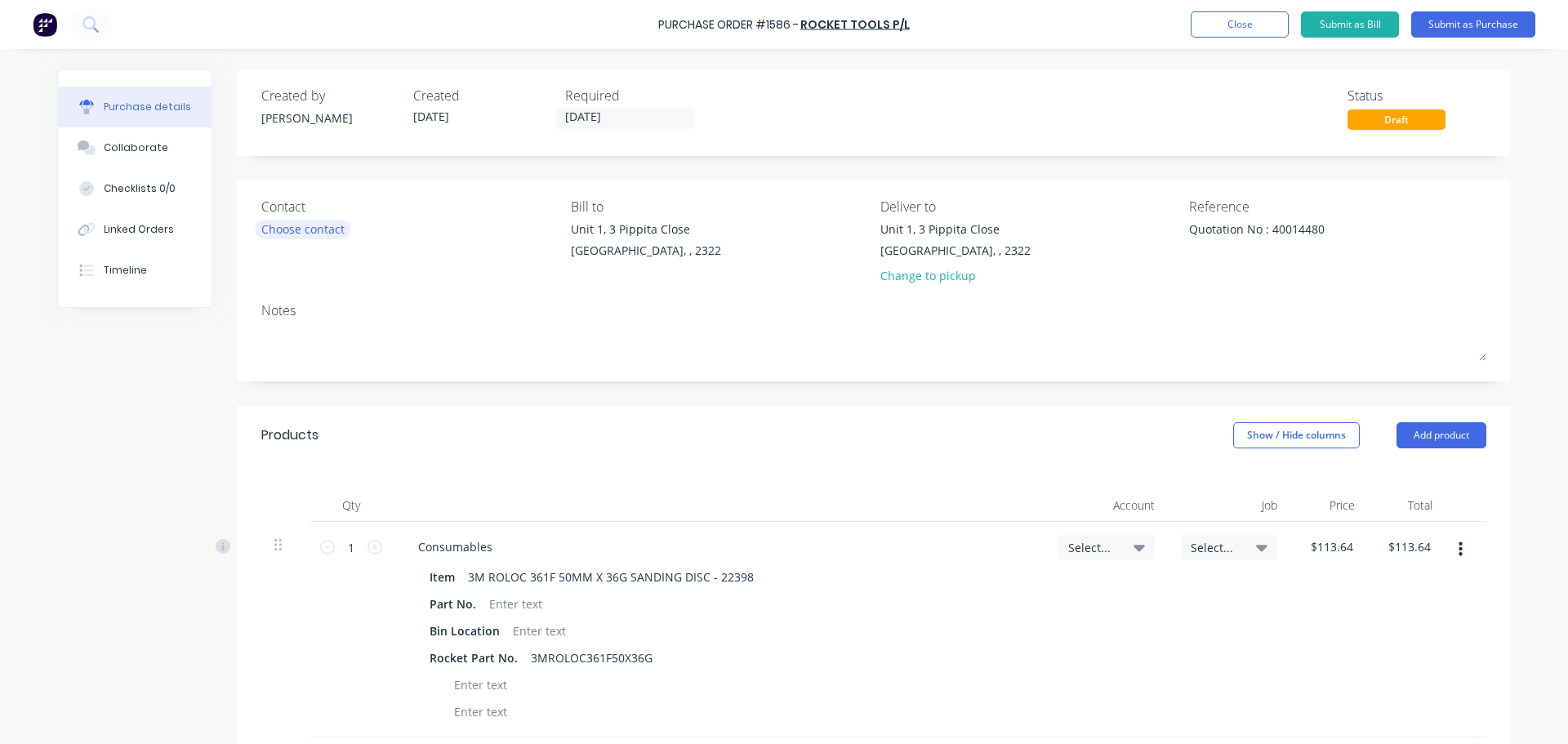
type textarea "Quotation No : 40014480"
click at [319, 225] on div "Choose contact" at bounding box center [303, 230] width 83 height 17
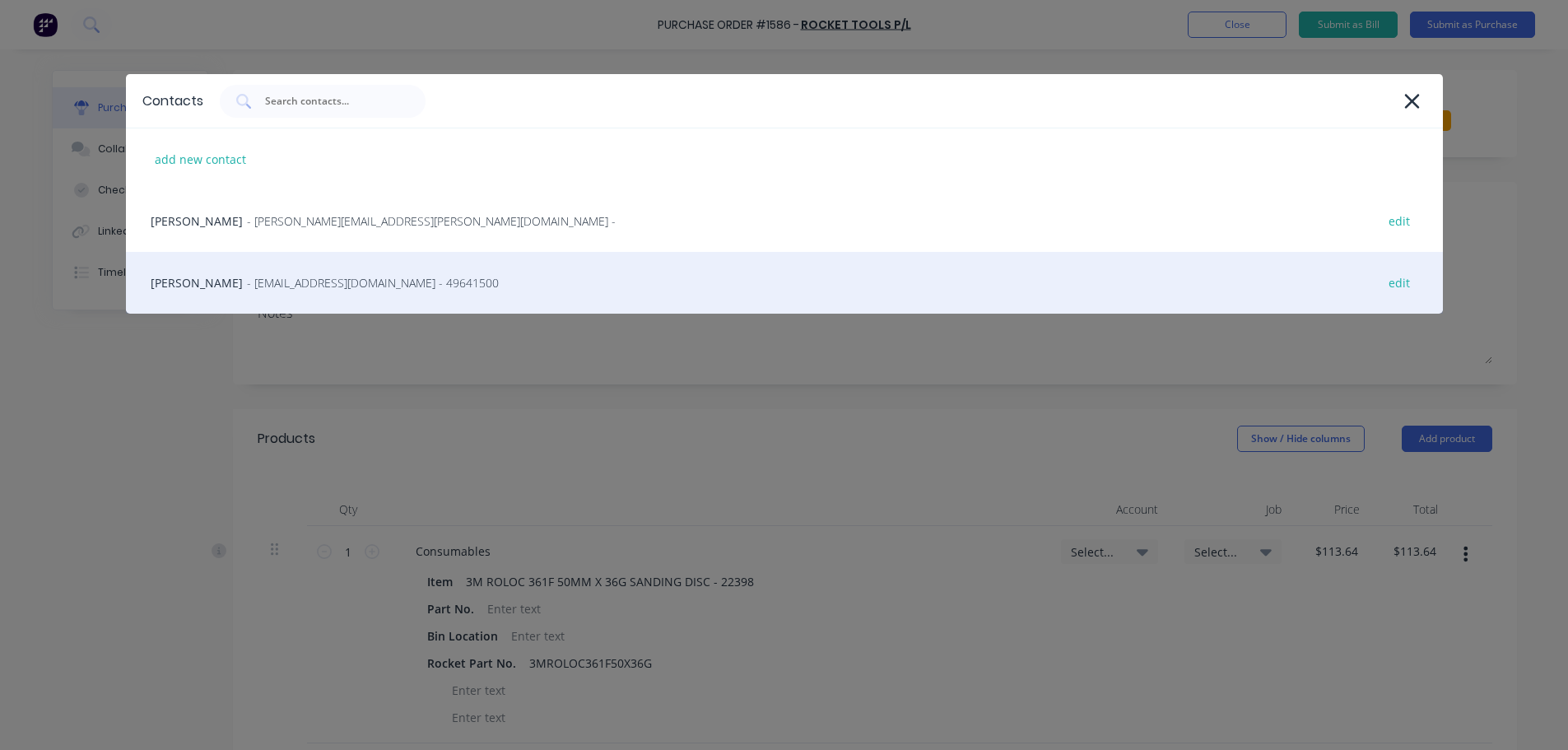
click at [305, 280] on span "- newcastlesales@tools.com.au - 49641500" at bounding box center [373, 283] width 252 height 18
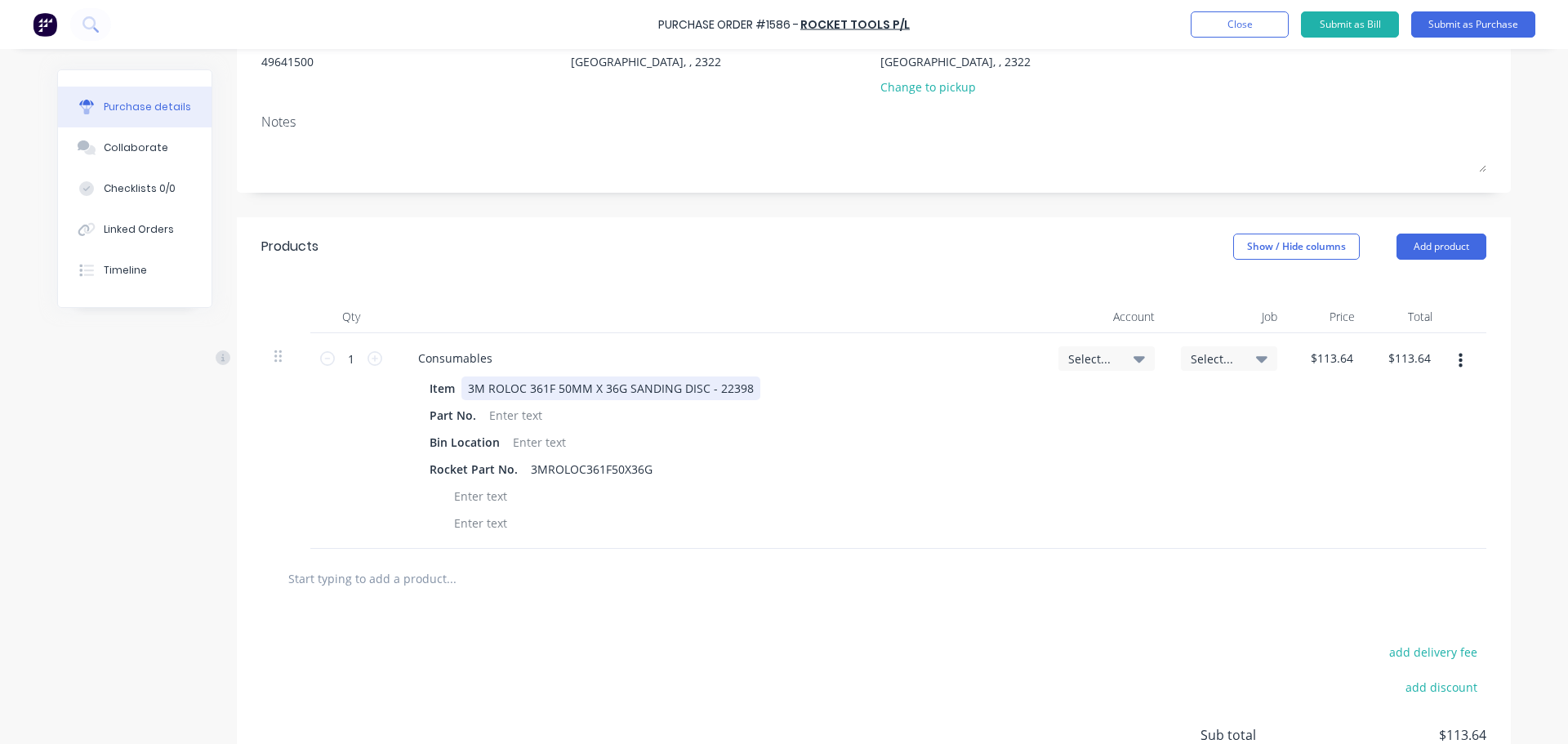
scroll to position [245, 0]
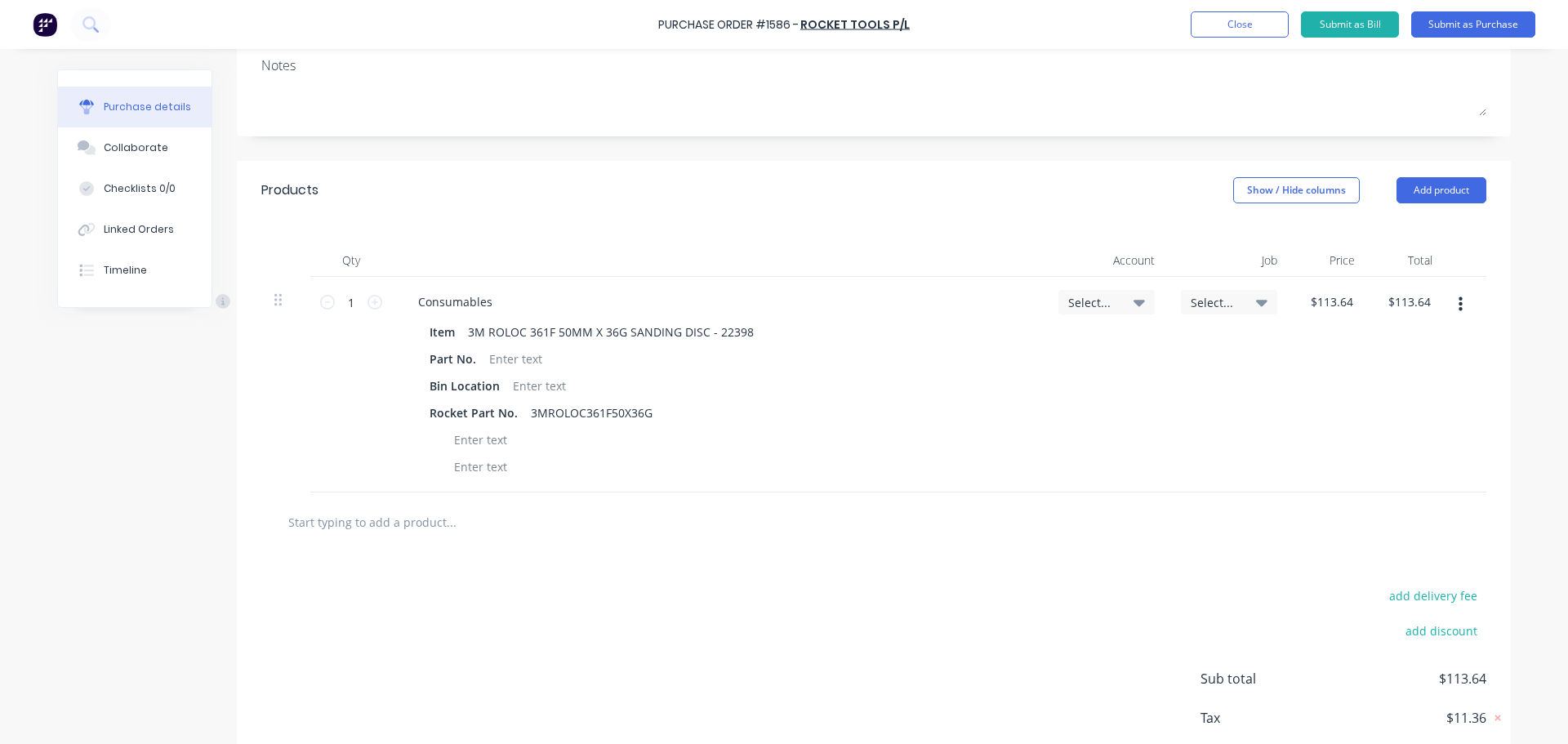
click at [1134, 309] on icon at bounding box center [1140, 302] width 12 height 18
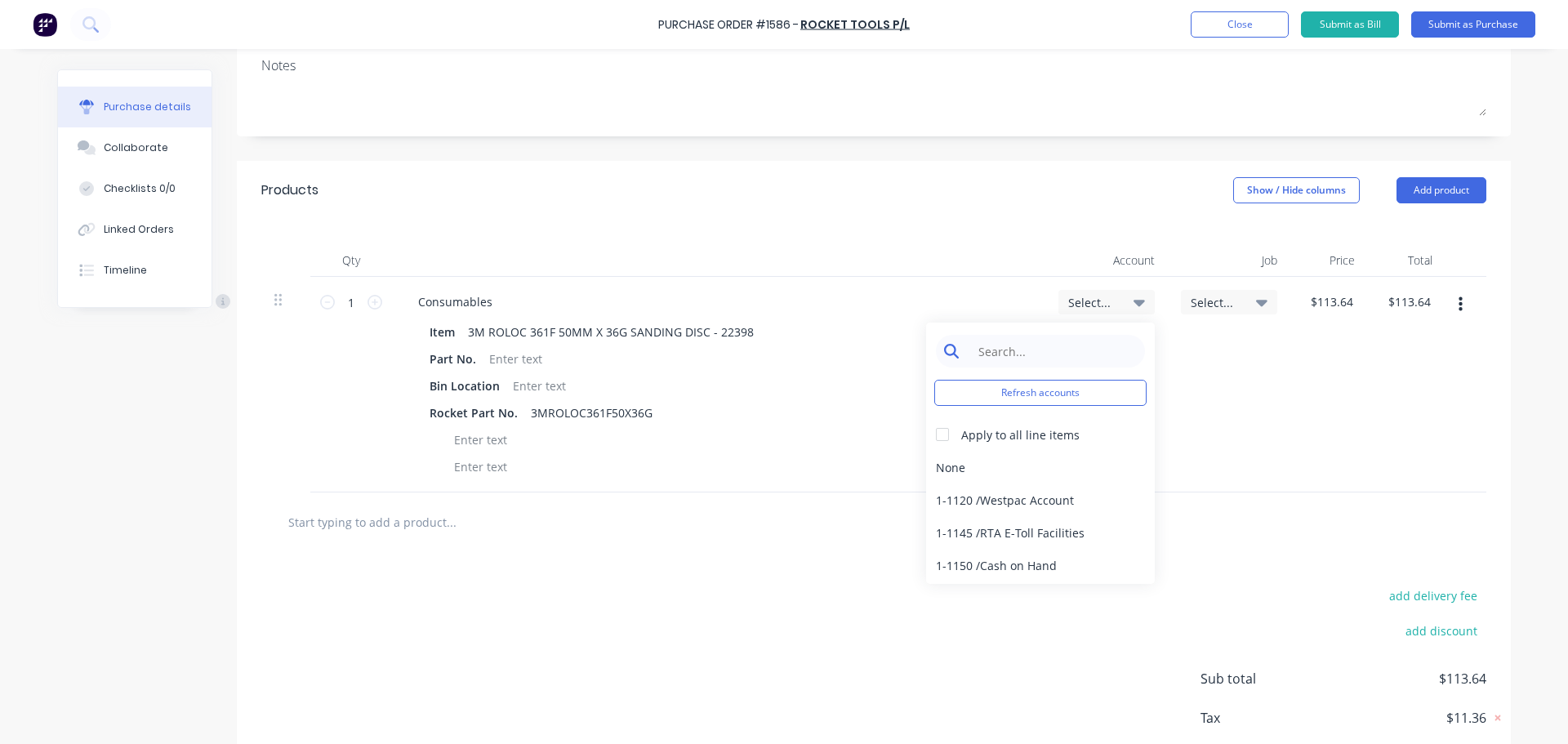
type textarea "x"
drag, startPoint x: 1022, startPoint y: 352, endPoint x: 1015, endPoint y: 348, distance: 8.1
click at [1021, 352] on input at bounding box center [1052, 351] width 168 height 33
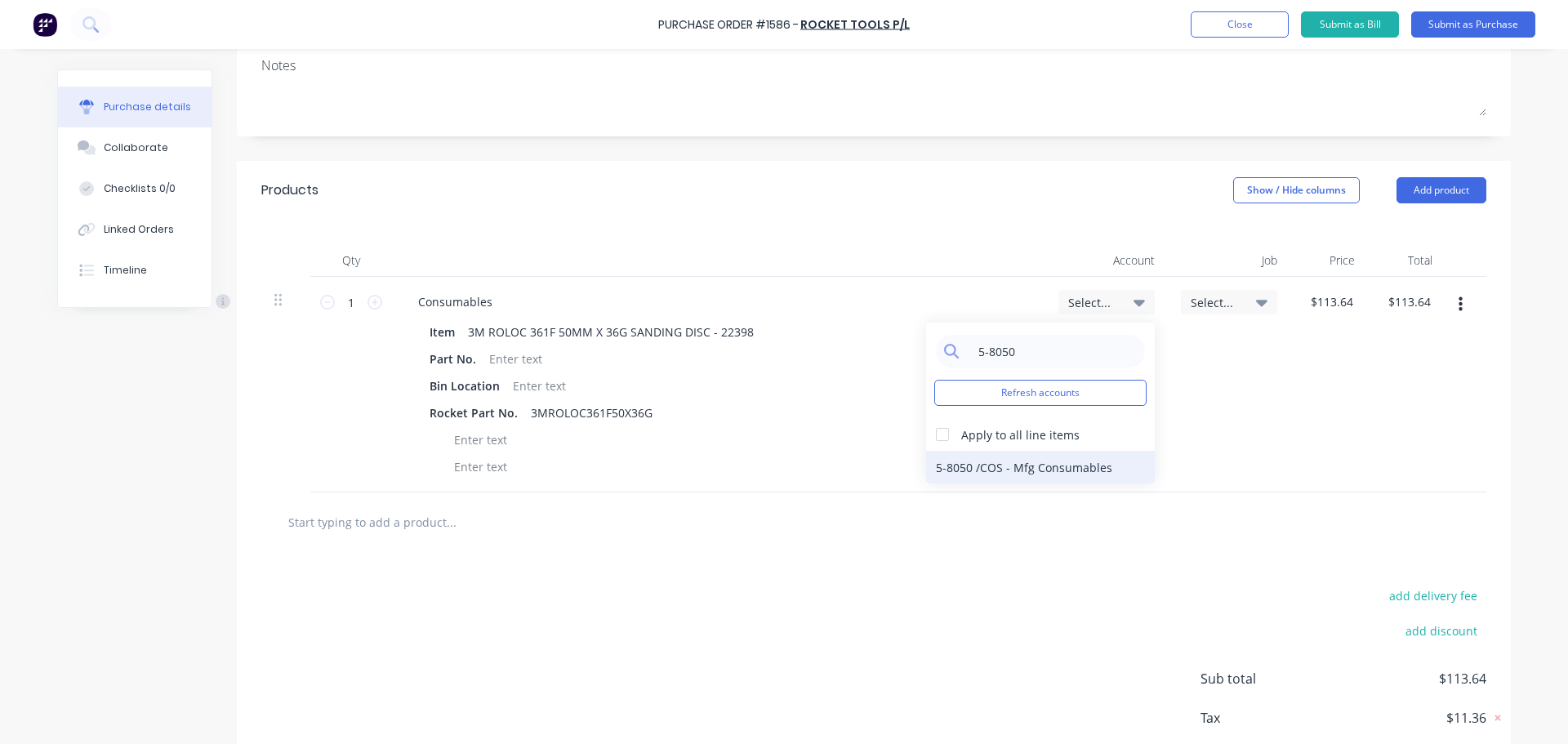
type input "5-8050"
click at [1020, 474] on div "5-8050 / COS - Mfg Consumables" at bounding box center [1041, 467] width 229 height 33
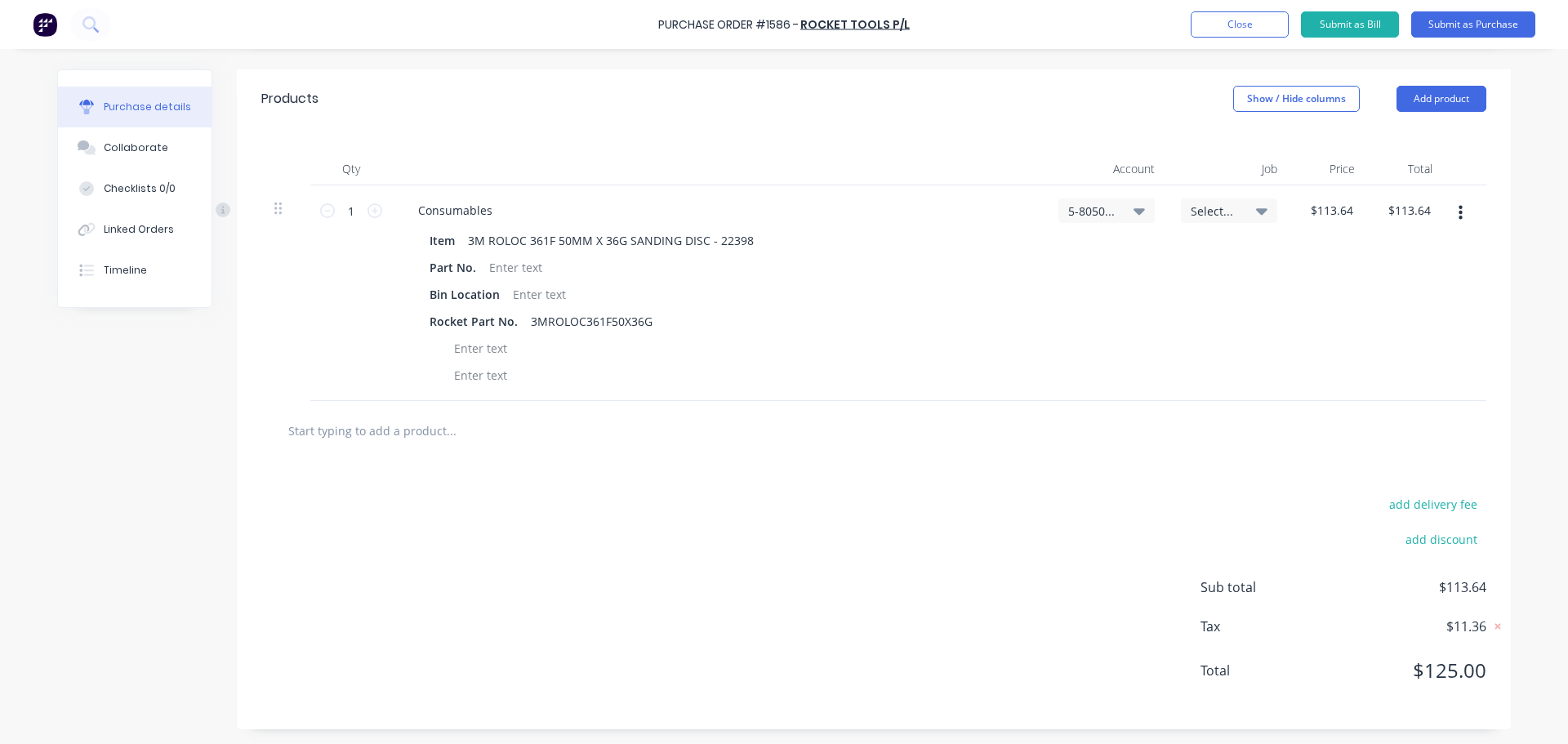
scroll to position [338, 0]
type textarea "x"
click at [502, 351] on div at bounding box center [481, 346] width 66 height 23
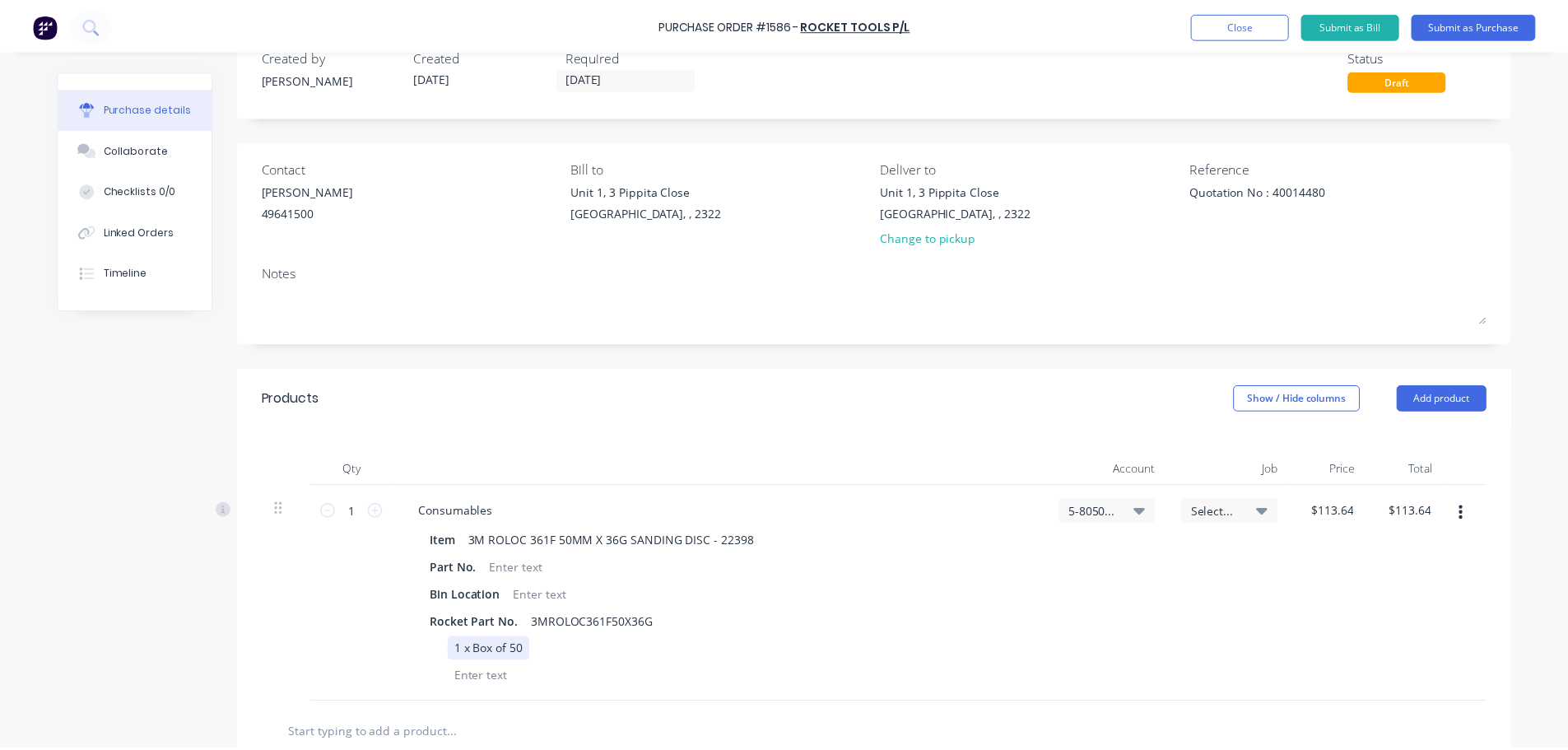
scroll to position [0, 0]
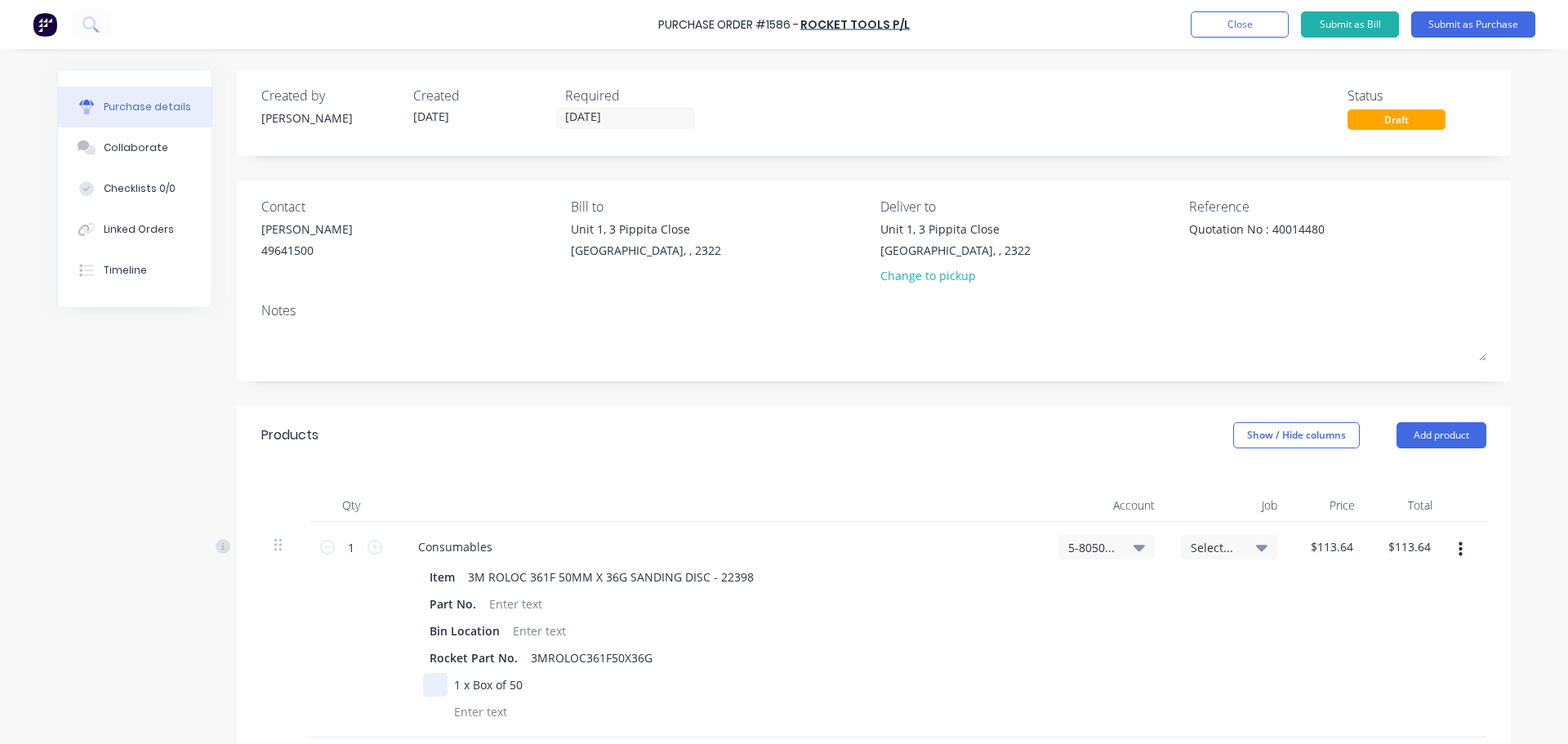
drag, startPoint x: 527, startPoint y: 689, endPoint x: 428, endPoint y: 682, distance: 99.2
click at [428, 682] on div "1 x Box of 50" at bounding box center [714, 684] width 584 height 23
drag, startPoint x: 429, startPoint y: 683, endPoint x: 464, endPoint y: 688, distance: 35.4
click at [464, 688] on div "1 x Box of 50" at bounding box center [714, 684] width 584 height 23
click at [509, 686] on div "1 x Box of 50" at bounding box center [488, 684] width 81 height 23
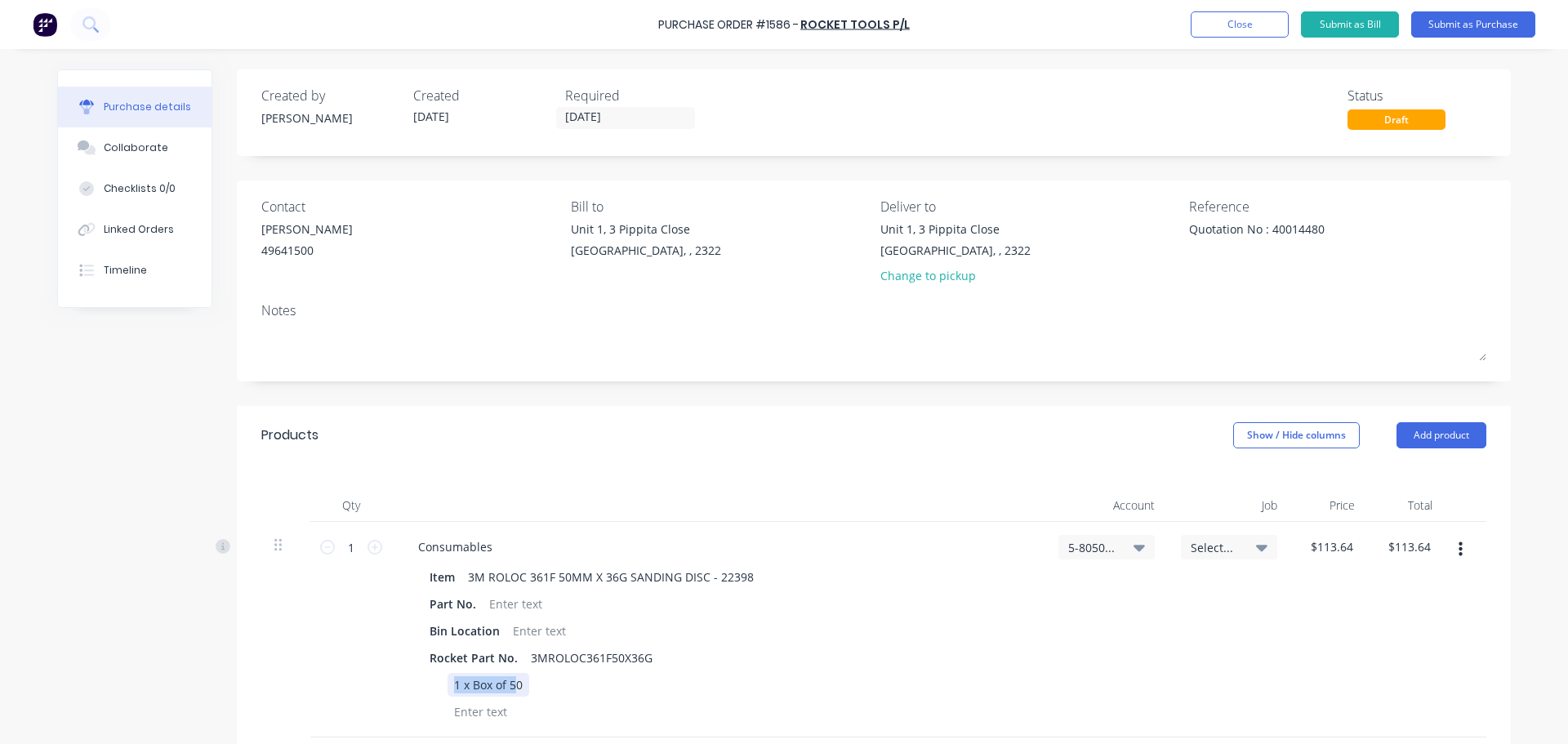
drag, startPoint x: 513, startPoint y: 687, endPoint x: 450, endPoint y: 678, distance: 63.6
click at [450, 678] on div "1 x Box of 50" at bounding box center [488, 684] width 81 height 23
drag, startPoint x: 518, startPoint y: 684, endPoint x: 447, endPoint y: 672, distance: 72.0
click at [447, 672] on div "Item 3M ROLOC 361F 50MM X 36G SANDING DISC - 22398 Part No. Bin Location Rocket…" at bounding box center [718, 643] width 627 height 158
copy div "1 x Box of 50"
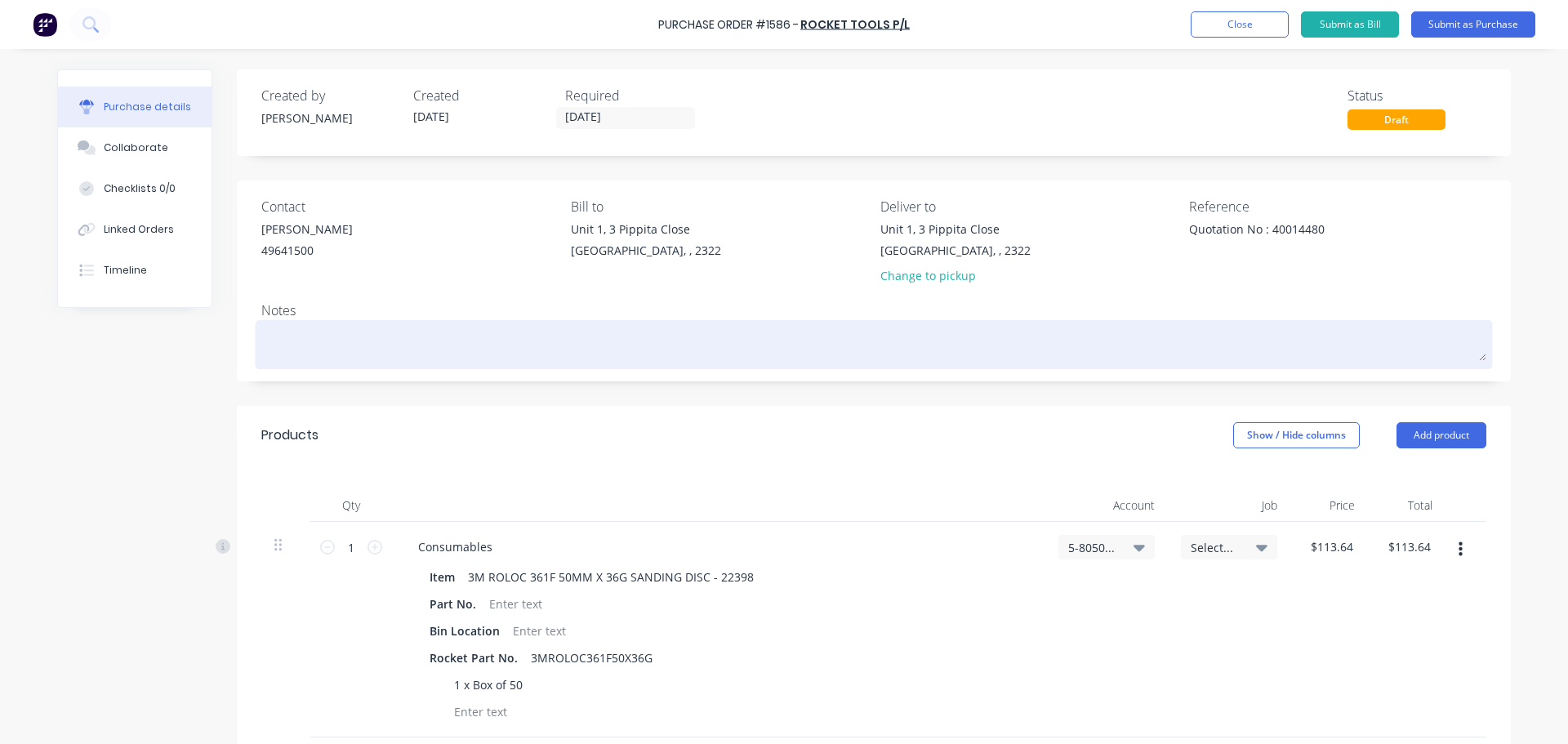
click at [301, 329] on textarea at bounding box center [874, 343] width 1225 height 37
paste textarea "1 x Box of 50"
type textarea "x"
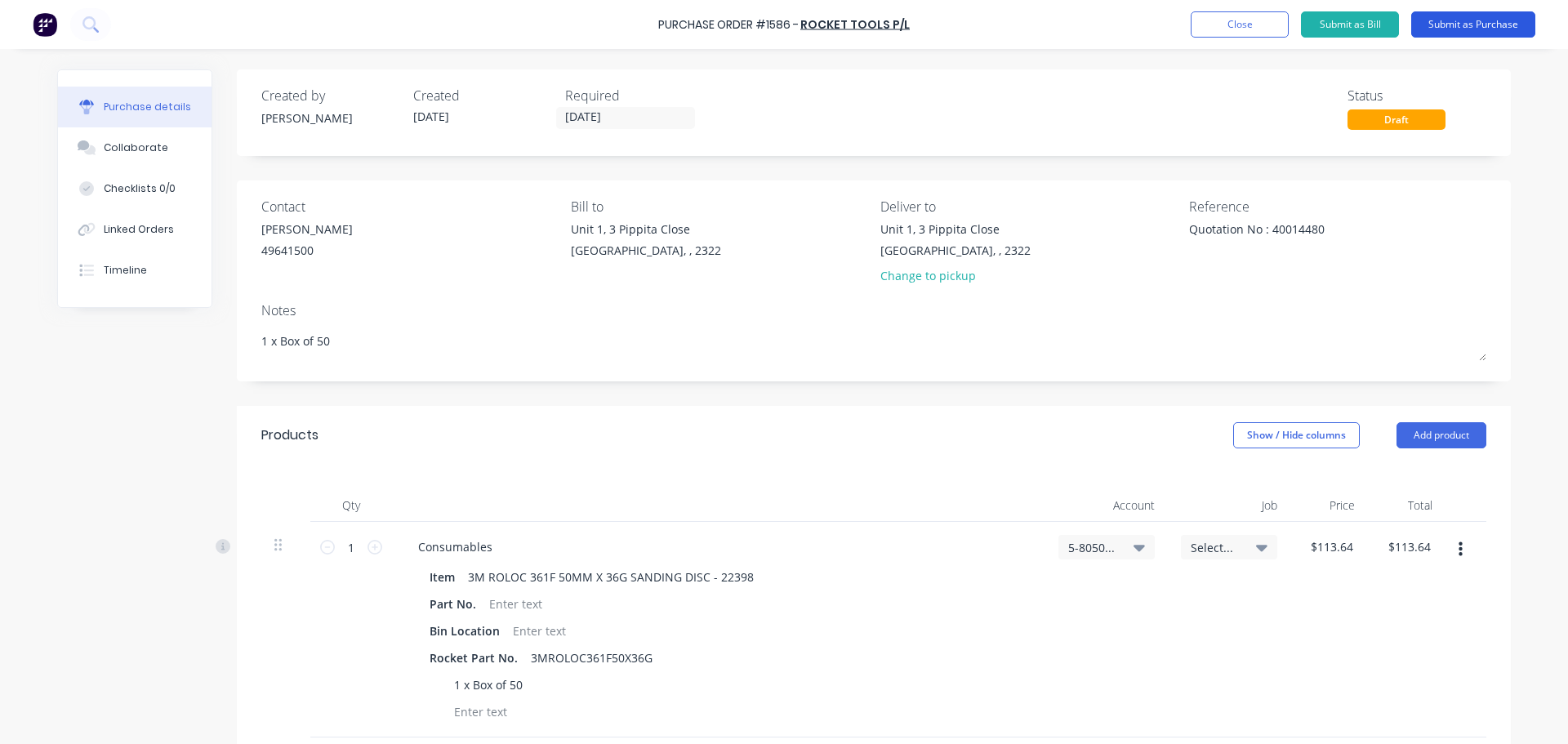
type textarea "1 x Box of 50"
type textarea "x"
type textarea "1 x Box of 50"
click at [1473, 25] on button "Submit as Purchase" at bounding box center [1473, 24] width 124 height 26
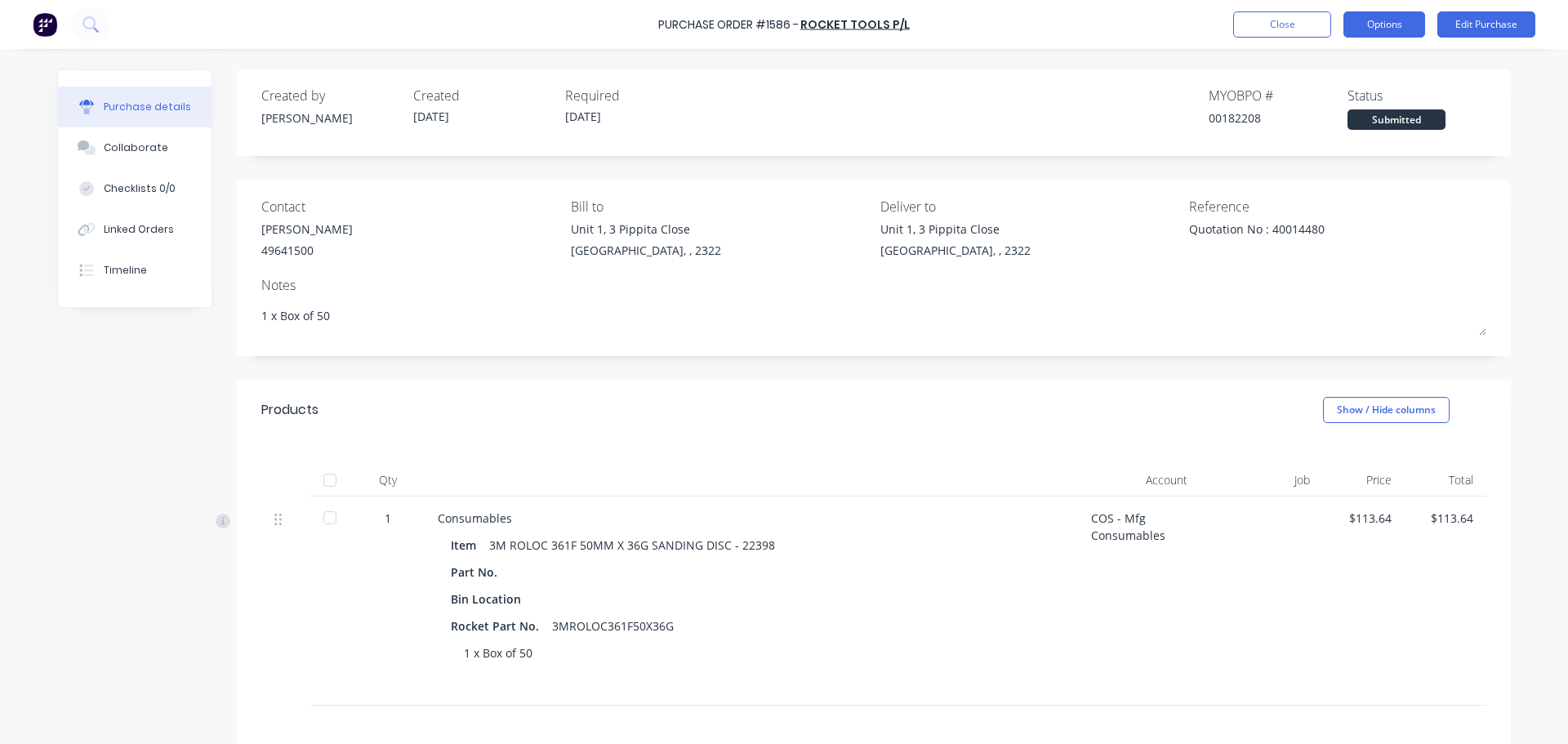
click at [1379, 29] on button "Options" at bounding box center [1384, 24] width 81 height 26
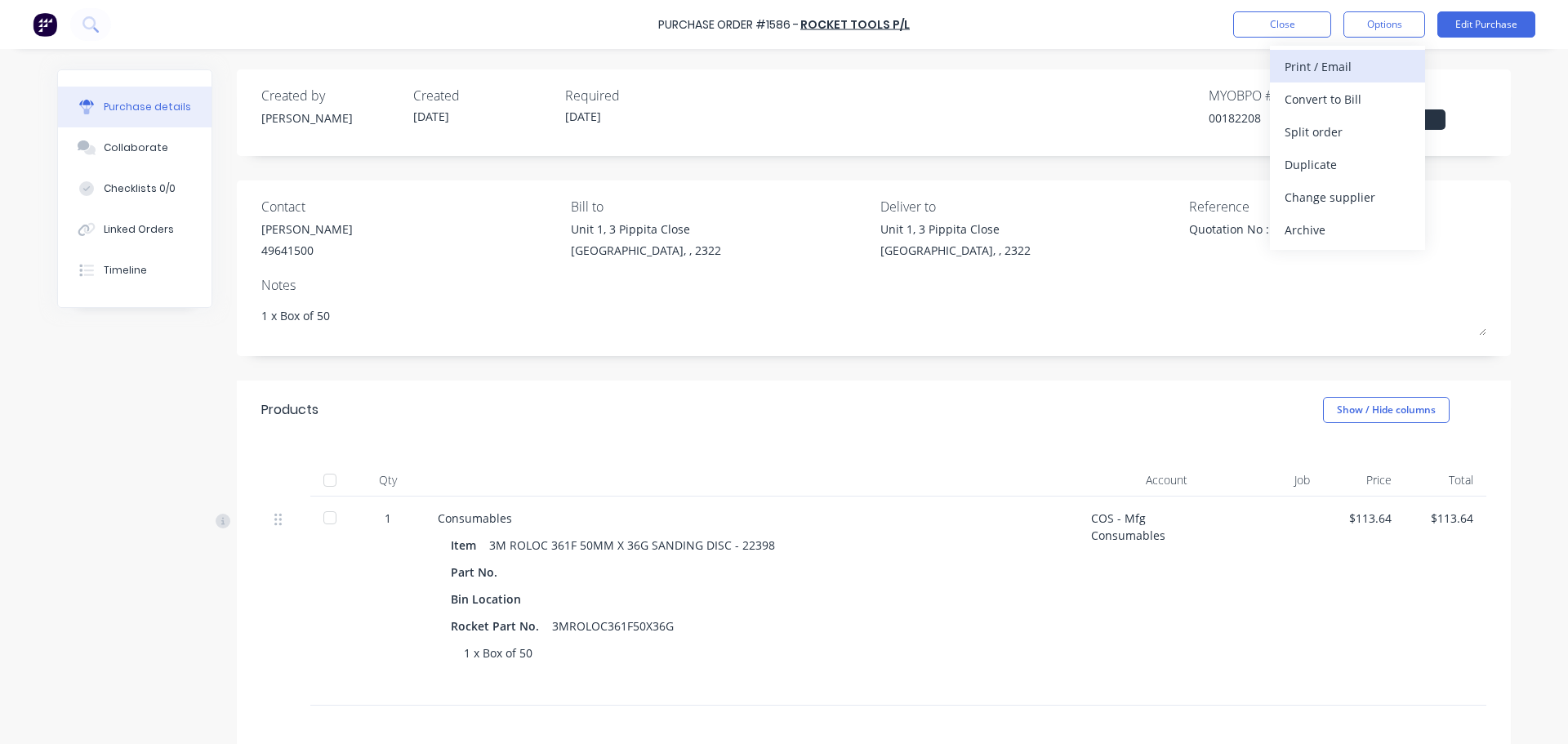
click at [1330, 66] on div "Print / Email" at bounding box center [1347, 66] width 126 height 23
click at [1330, 104] on div "With pricing" at bounding box center [1347, 99] width 126 height 23
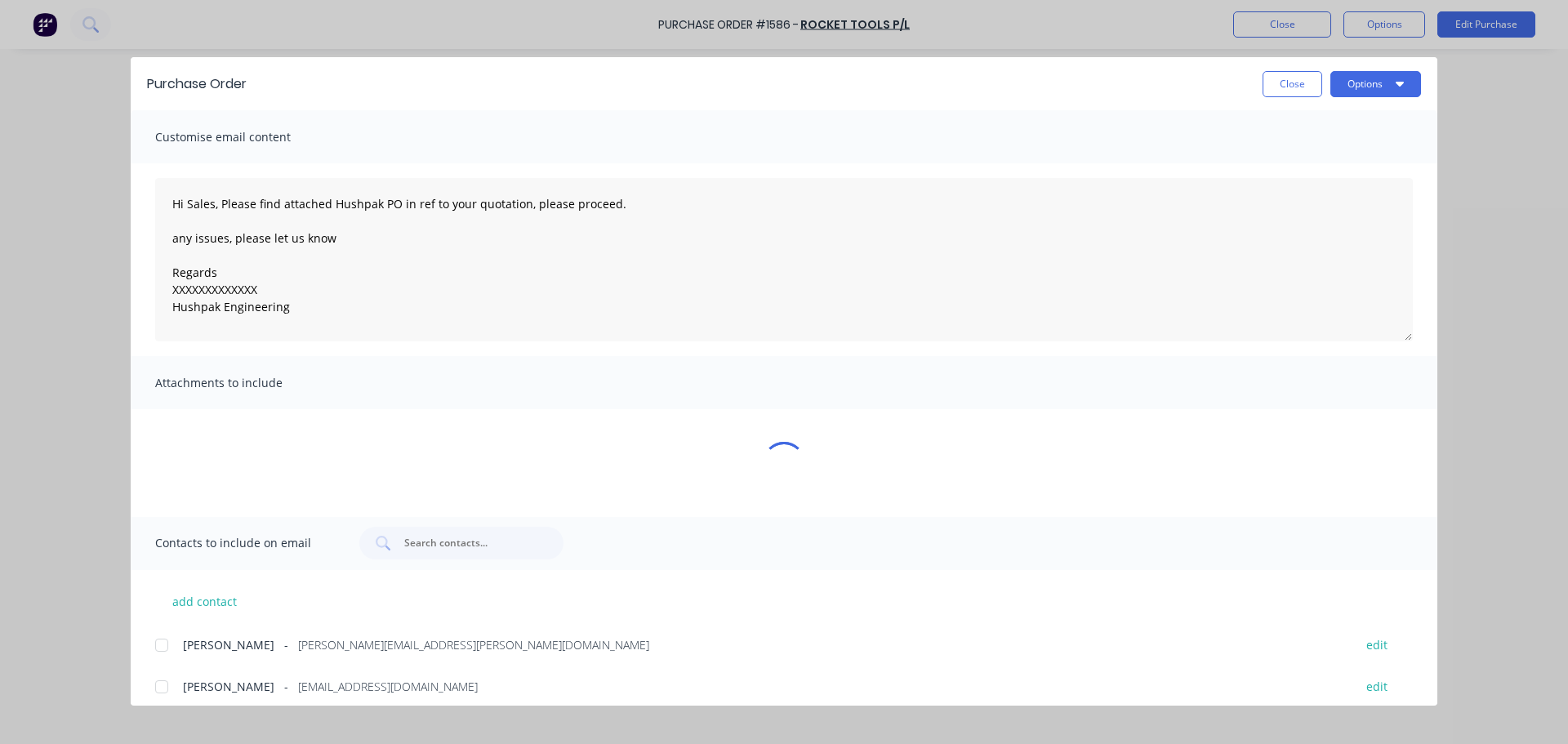
type textarea "x"
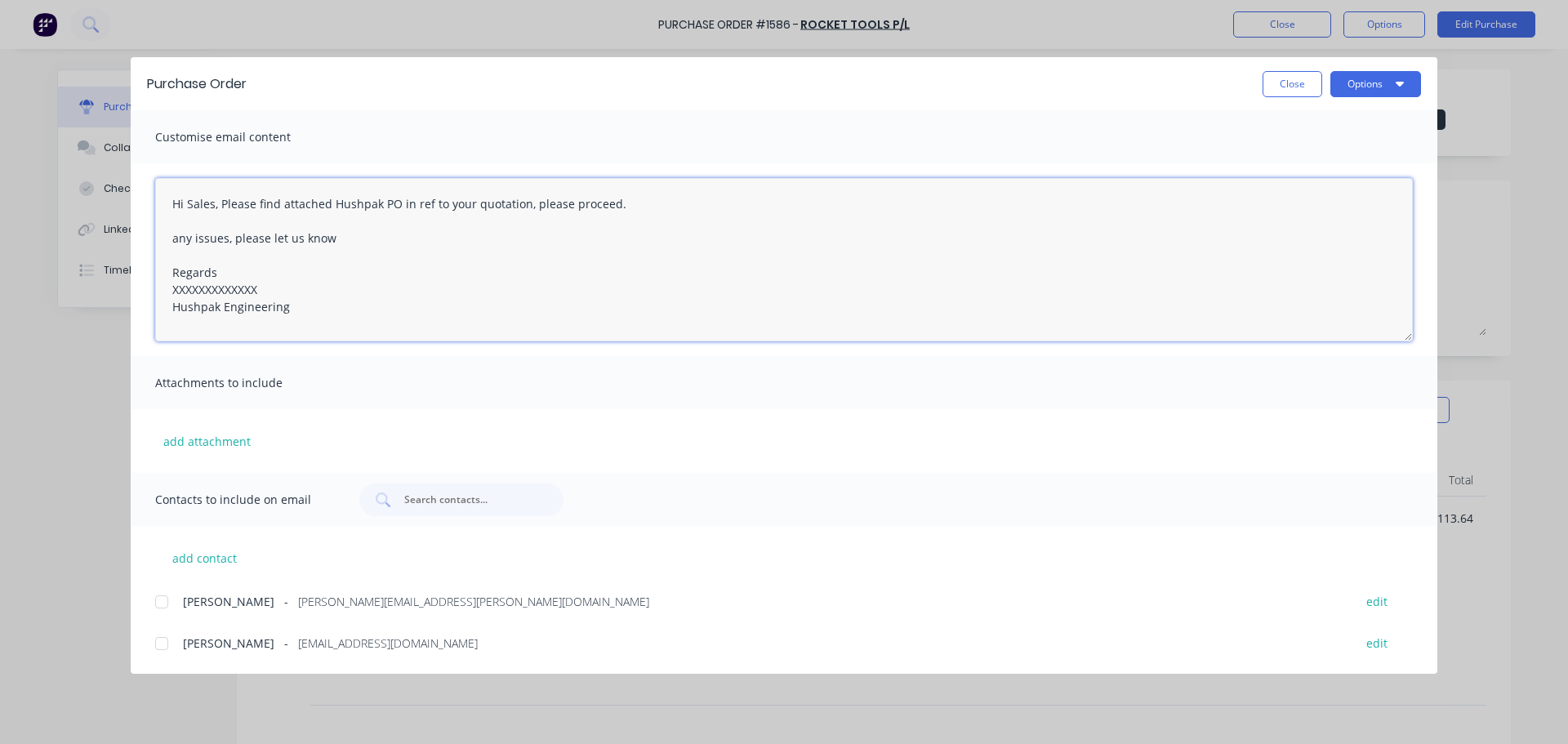
drag, startPoint x: 259, startPoint y: 295, endPoint x: 168, endPoint y: 291, distance: 91.1
click at [168, 291] on textarea "Hi Sales, Please find attached Hushpak PO in ref to your quotation, please proc…" at bounding box center [784, 260] width 1258 height 164
click at [161, 604] on div at bounding box center [162, 602] width 33 height 33
click at [160, 645] on div at bounding box center [162, 643] width 33 height 33
type textarea "Hi Sales, Please find attached Hushpak PO in ref to your quotation, please proc…"
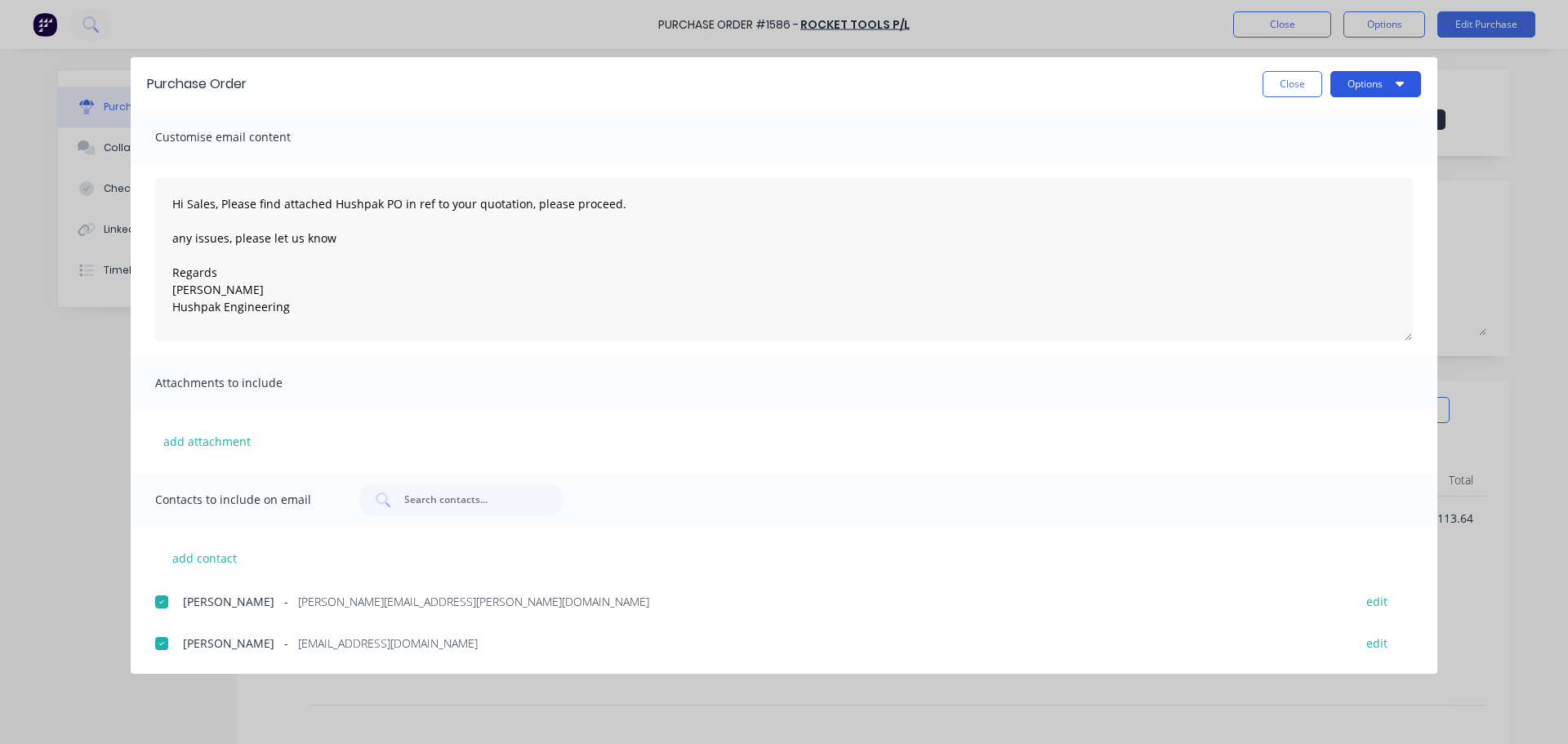
click at [1357, 87] on button "Options" at bounding box center [1376, 83] width 91 height 26
click at [1316, 190] on div "Email" at bounding box center [1343, 191] width 126 height 23
click at [1364, 80] on button "Options" at bounding box center [1376, 83] width 91 height 26
click at [1295, 152] on div "Print" at bounding box center [1343, 158] width 126 height 23
click at [1287, 89] on button "Close" at bounding box center [1293, 83] width 60 height 26
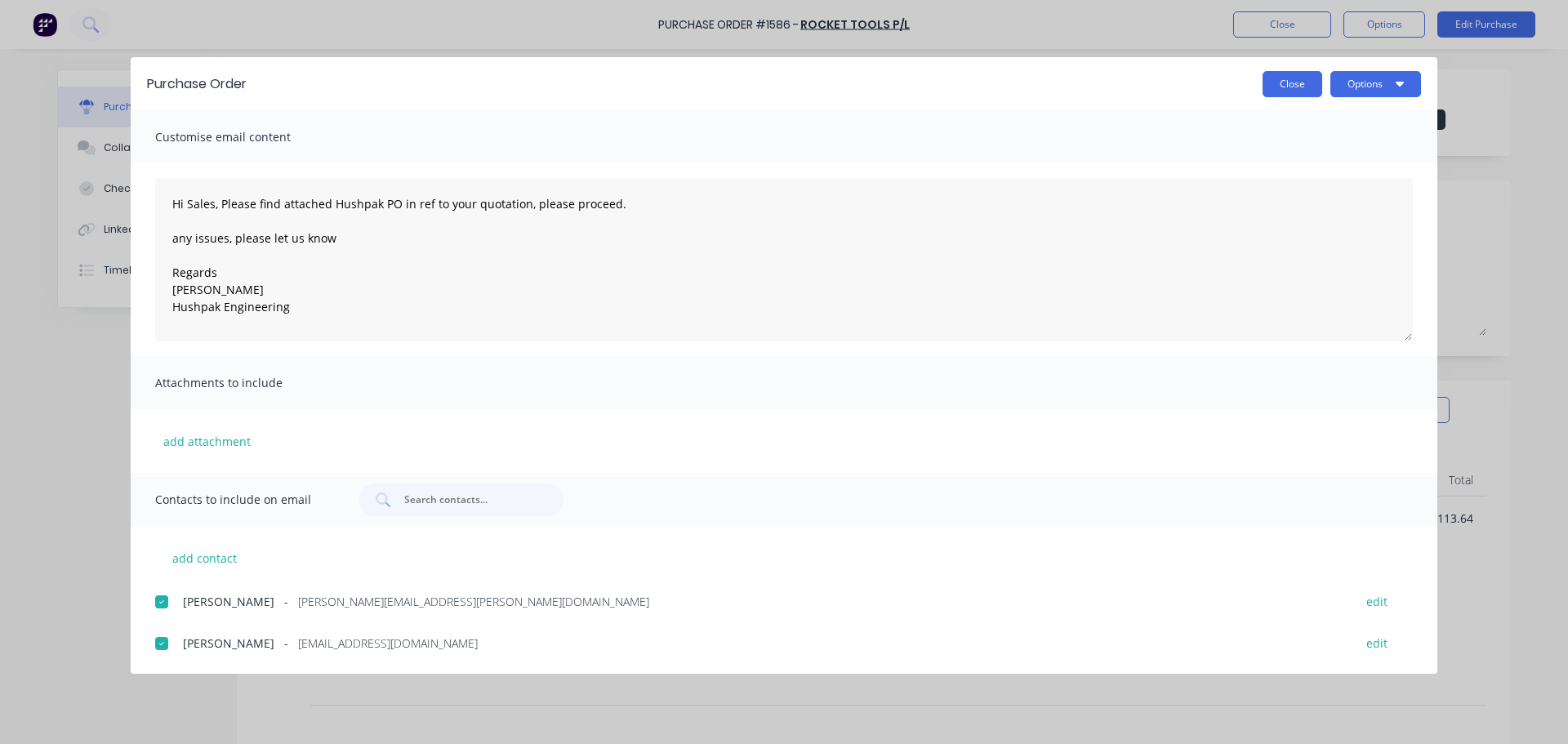
type textarea "x"
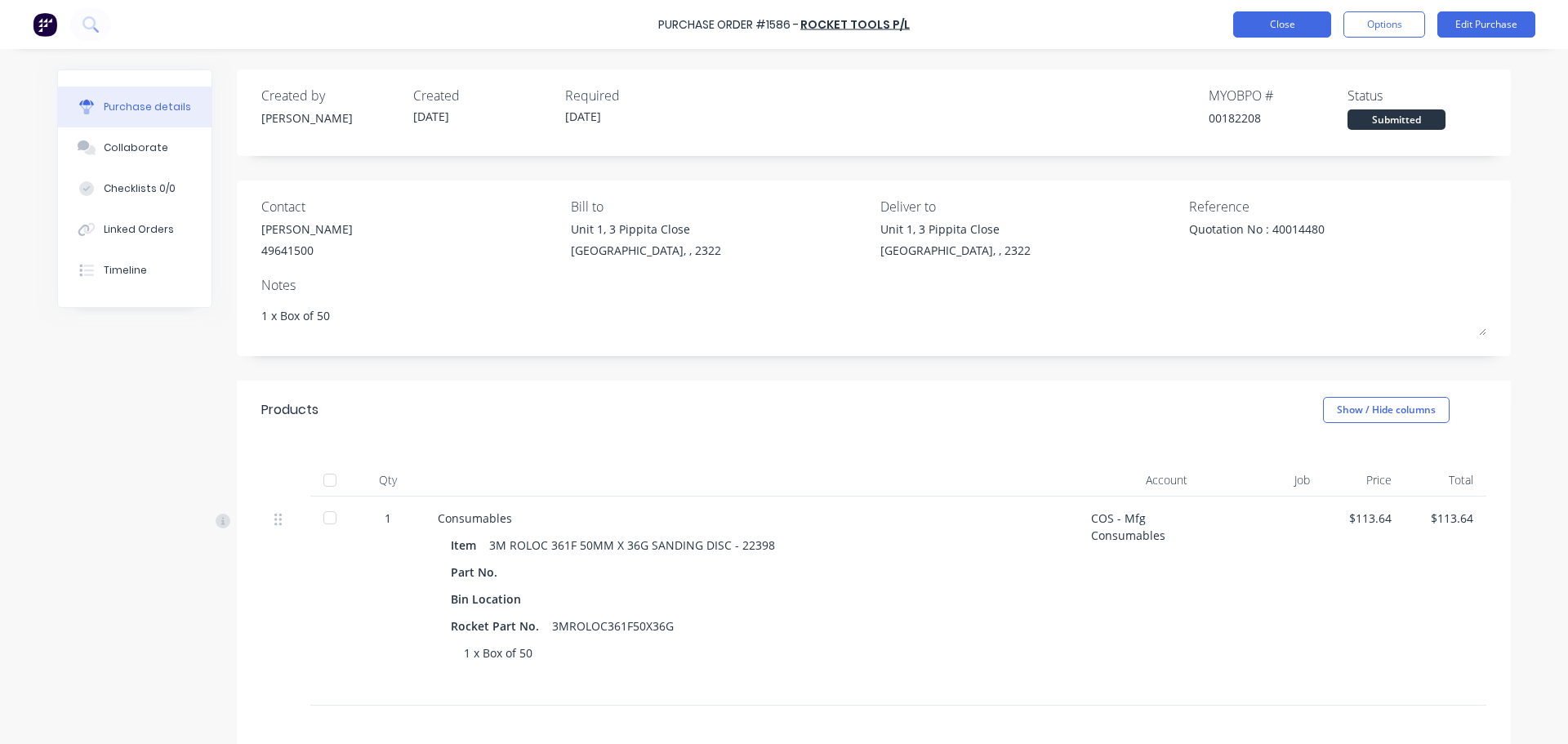
click at [1279, 29] on button "Close" at bounding box center [1281, 24] width 98 height 26
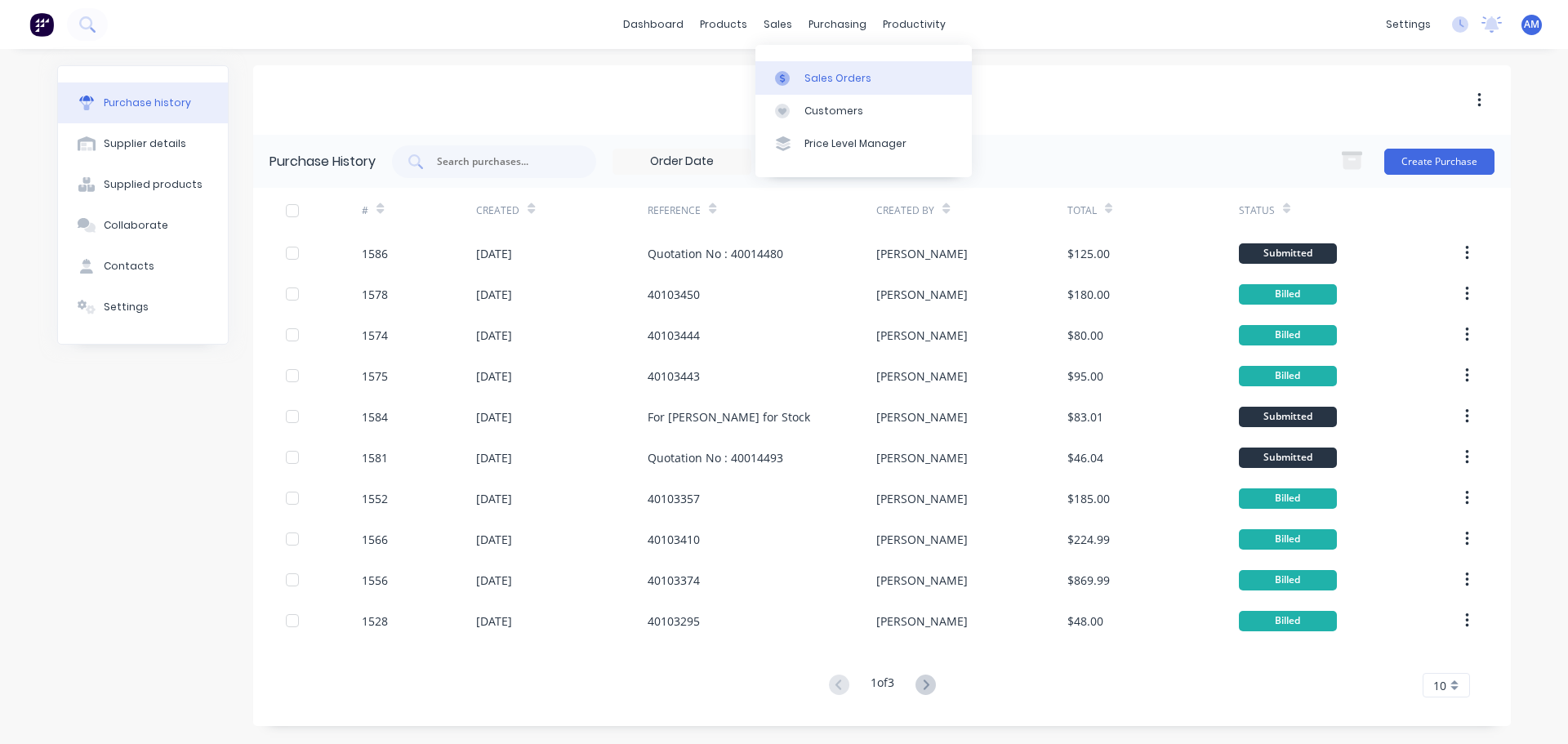
click at [812, 69] on link "Sales Orders" at bounding box center [862, 78] width 216 height 33
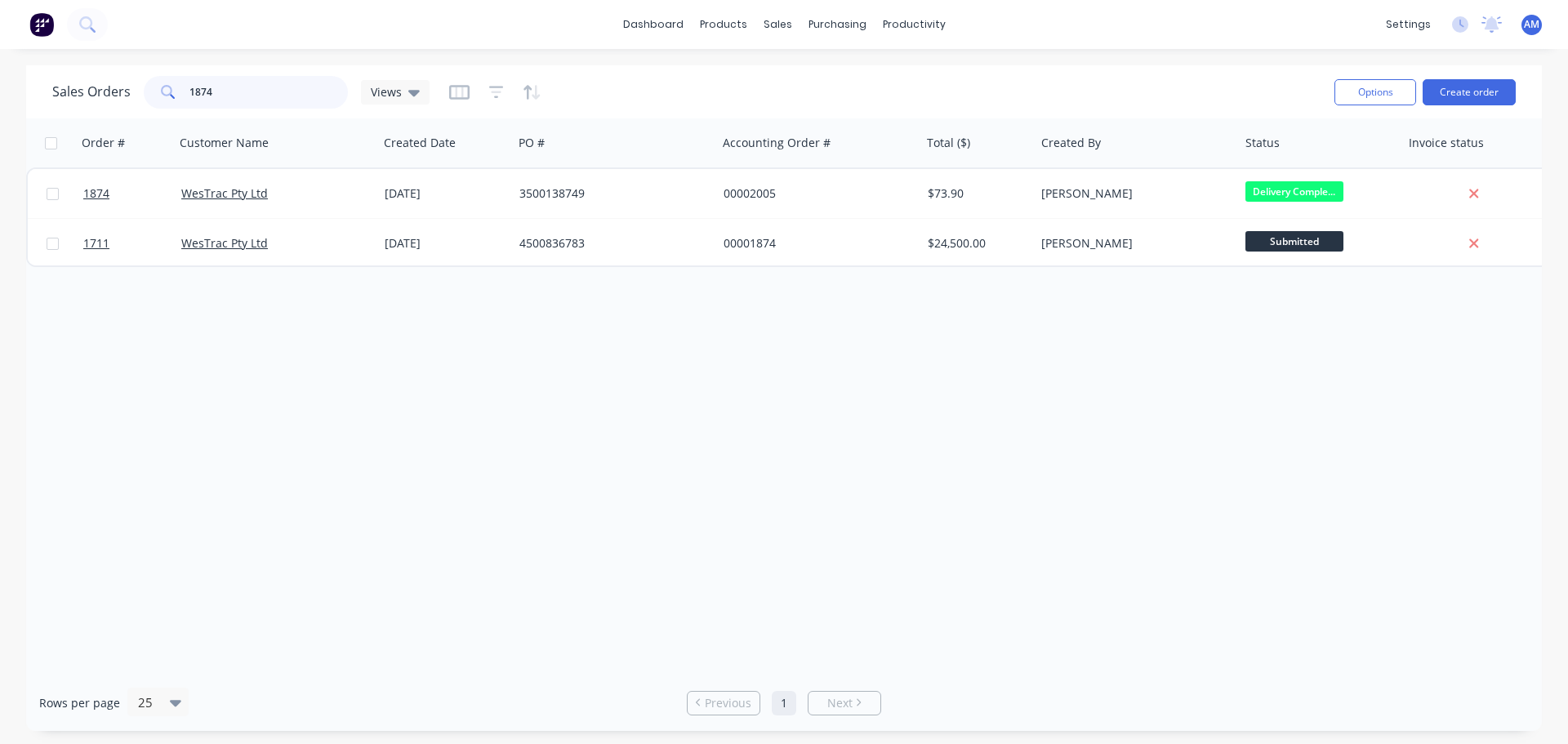
drag, startPoint x: 236, startPoint y: 80, endPoint x: 179, endPoint y: 80, distance: 57.0
click at [179, 80] on div "1874" at bounding box center [245, 92] width 204 height 33
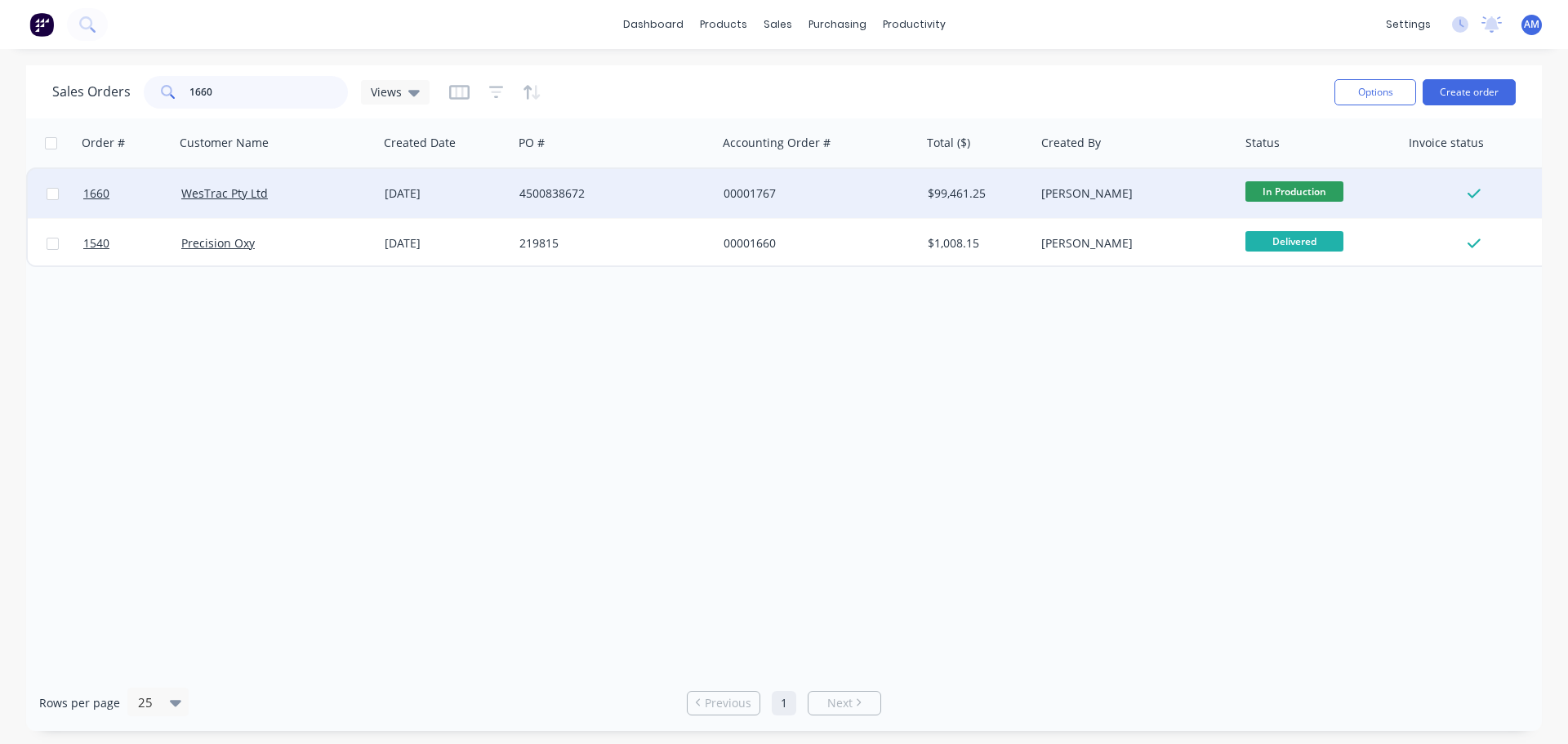
type input "1660"
click at [752, 193] on div "00001767" at bounding box center [814, 193] width 181 height 16
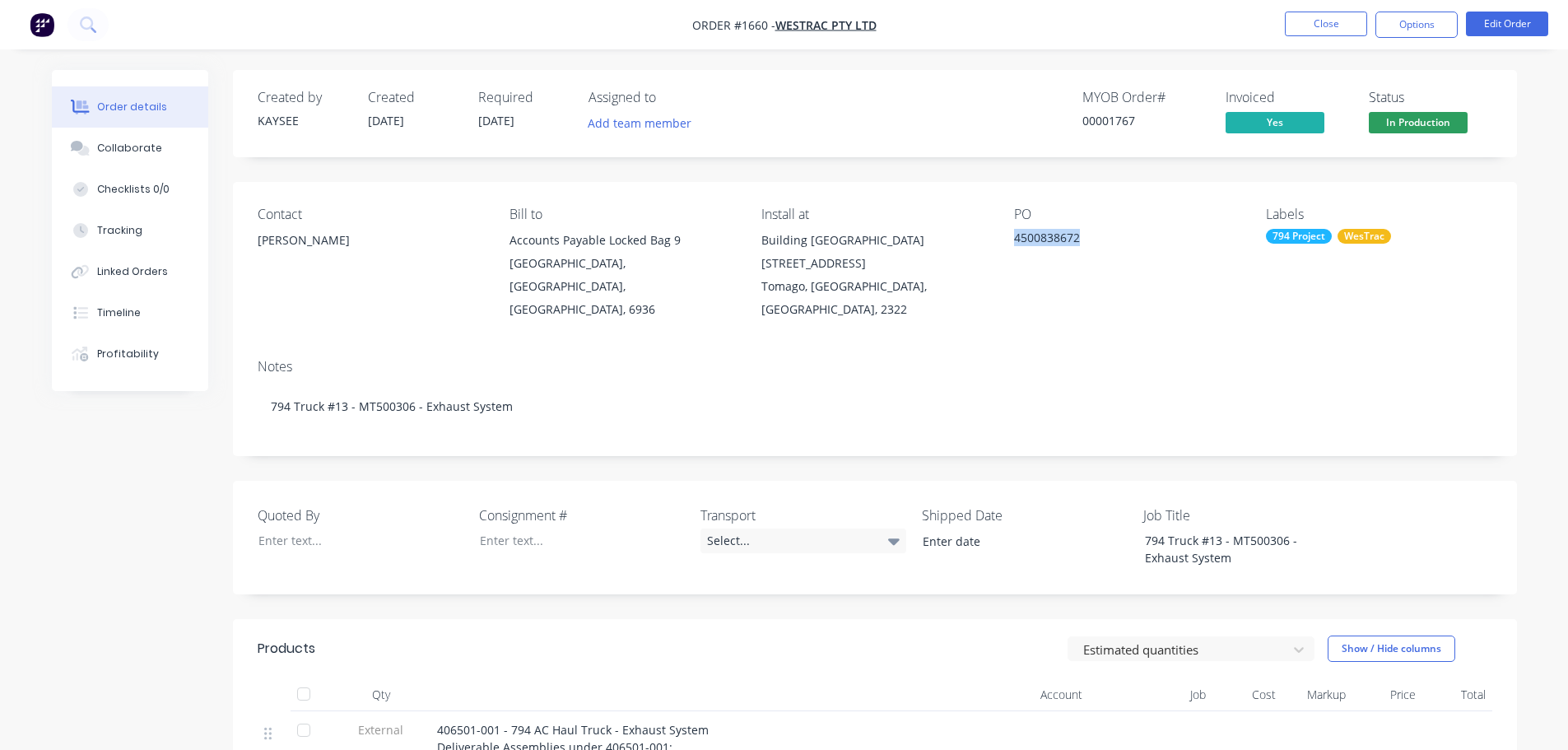
drag, startPoint x: 1091, startPoint y: 234, endPoint x: 1007, endPoint y: 236, distance: 84.0
click at [1007, 236] on div "Contact Richard Lofberg Bill to Accounts Payable Locked Bag 9 MIDLAND, Western …" at bounding box center [874, 264] width 1285 height 164
copy div "4500838672"
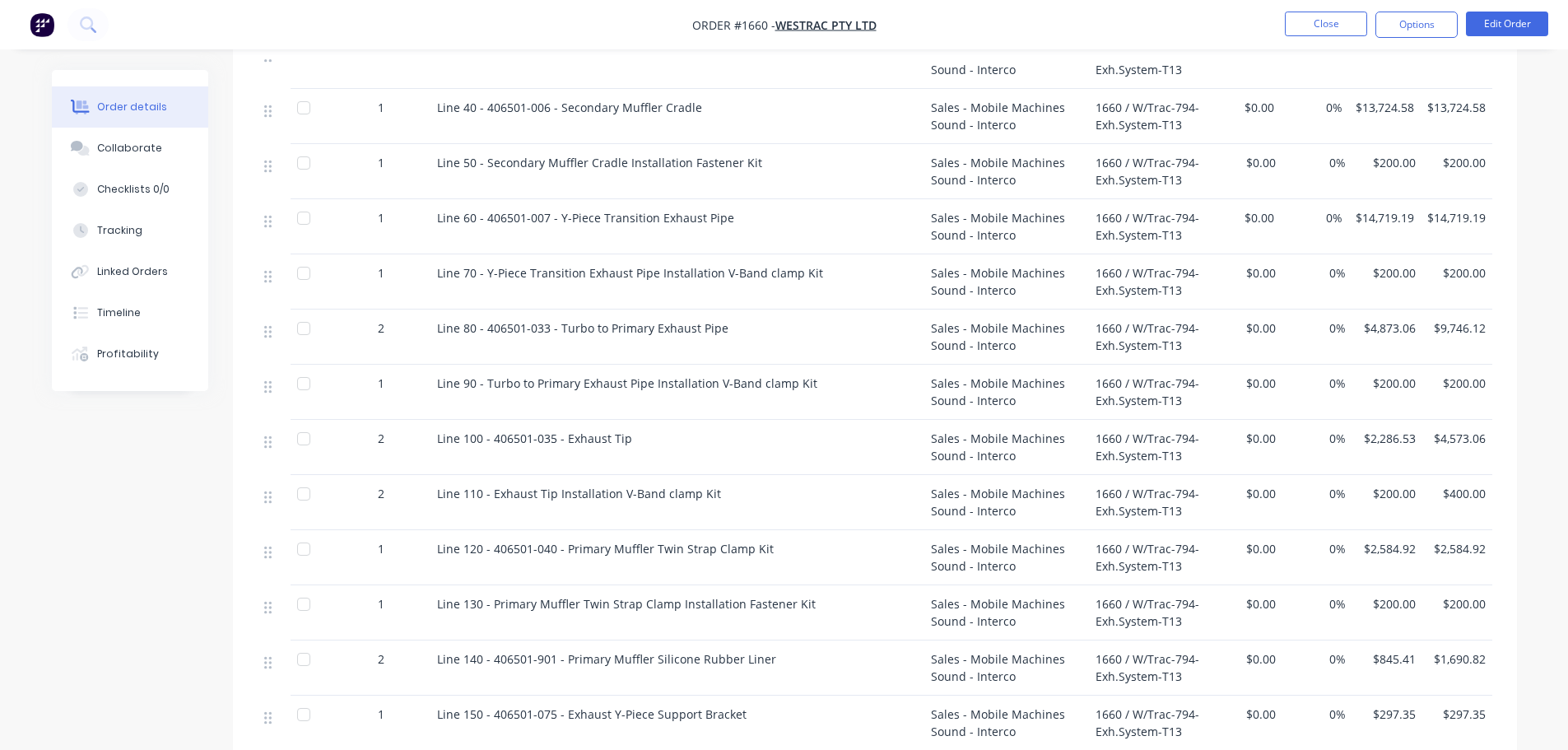
scroll to position [905, 0]
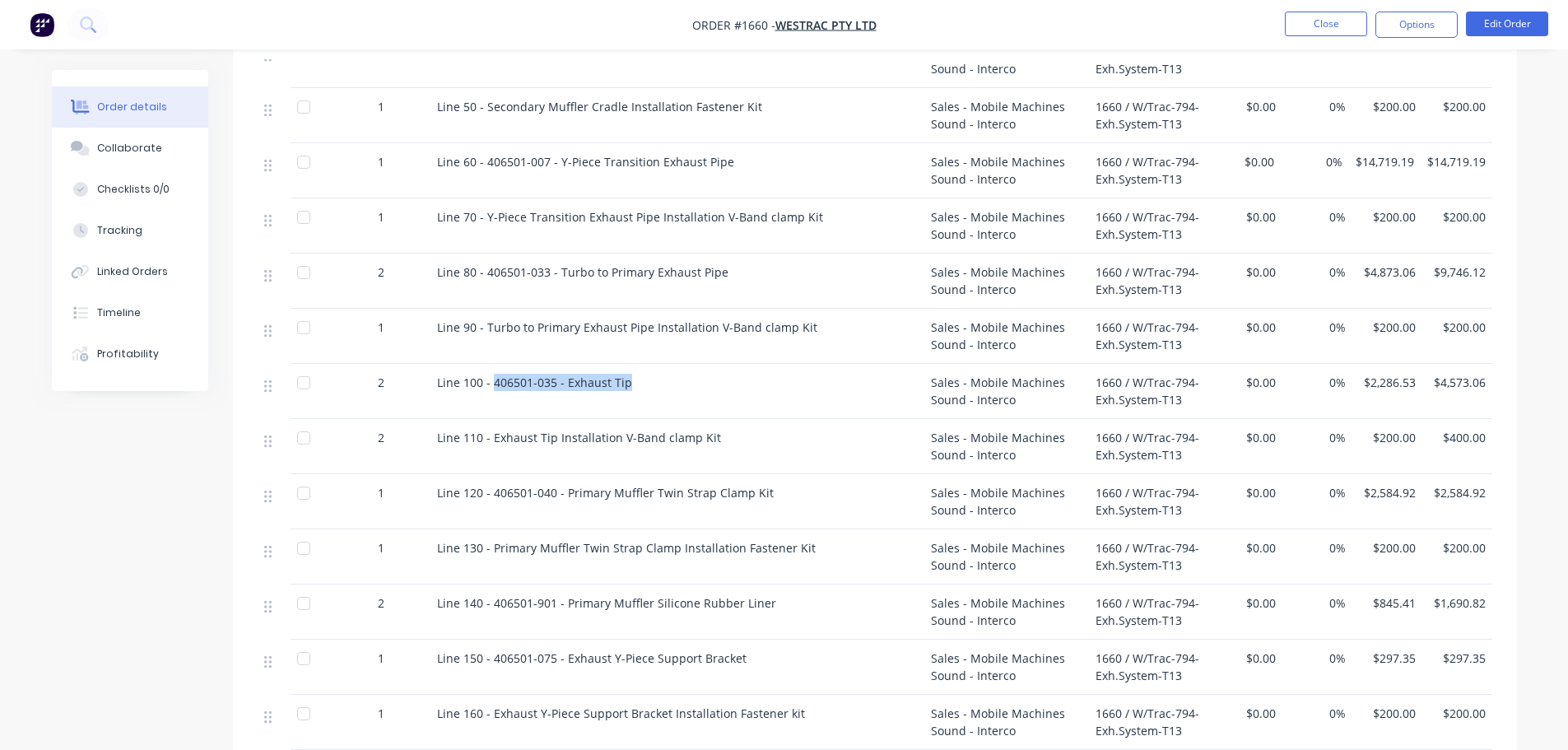
drag, startPoint x: 633, startPoint y: 359, endPoint x: 491, endPoint y: 363, distance: 142.1
click at [491, 374] on div "Line 100 - 406501-035 - Exhaust Tip" at bounding box center [677, 383] width 481 height 18
copy span "406501-035 - Exhaust Tip"
drag, startPoint x: 727, startPoint y: 136, endPoint x: 484, endPoint y: 136, distance: 243.0
click at [484, 153] on div "Line 60 - 406501-007 - Y-Piece Transition Exhaust Pipe" at bounding box center [677, 162] width 481 height 18
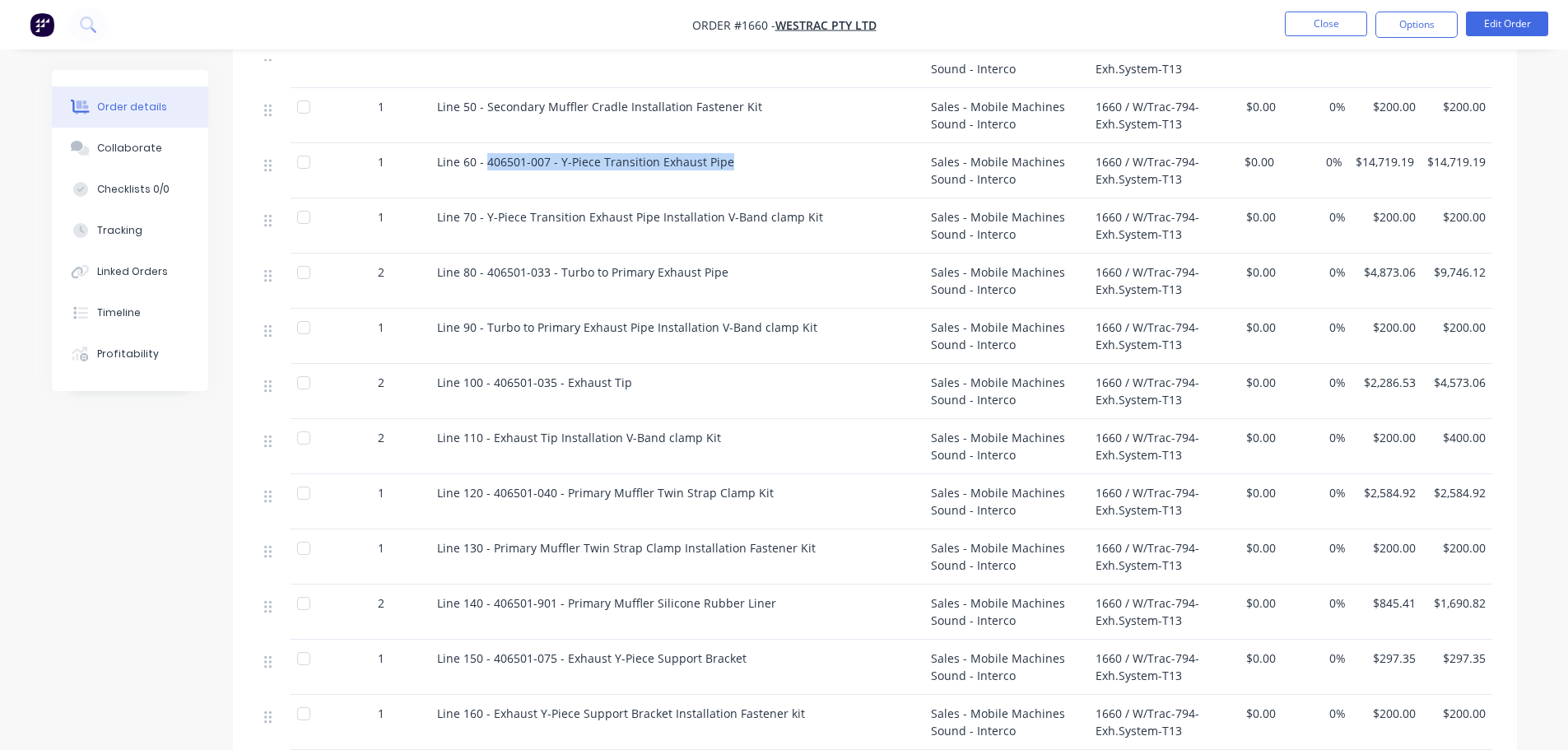
copy span "406501-007 - Y-Piece Transition Exhaust Pipe"
click at [736, 153] on div "Line 60 - 406501-007 - Y-Piece Transition Exhaust Pipe" at bounding box center [677, 162] width 481 height 18
drag, startPoint x: 725, startPoint y: 134, endPoint x: 486, endPoint y: 138, distance: 239.0
click at [486, 153] on div "Line 60 - 406501-007 - Y-Piece Transition Exhaust Pipe" at bounding box center [677, 162] width 481 height 18
copy span "406501-007 - Y-Piece Transition Exhaust Pipe"
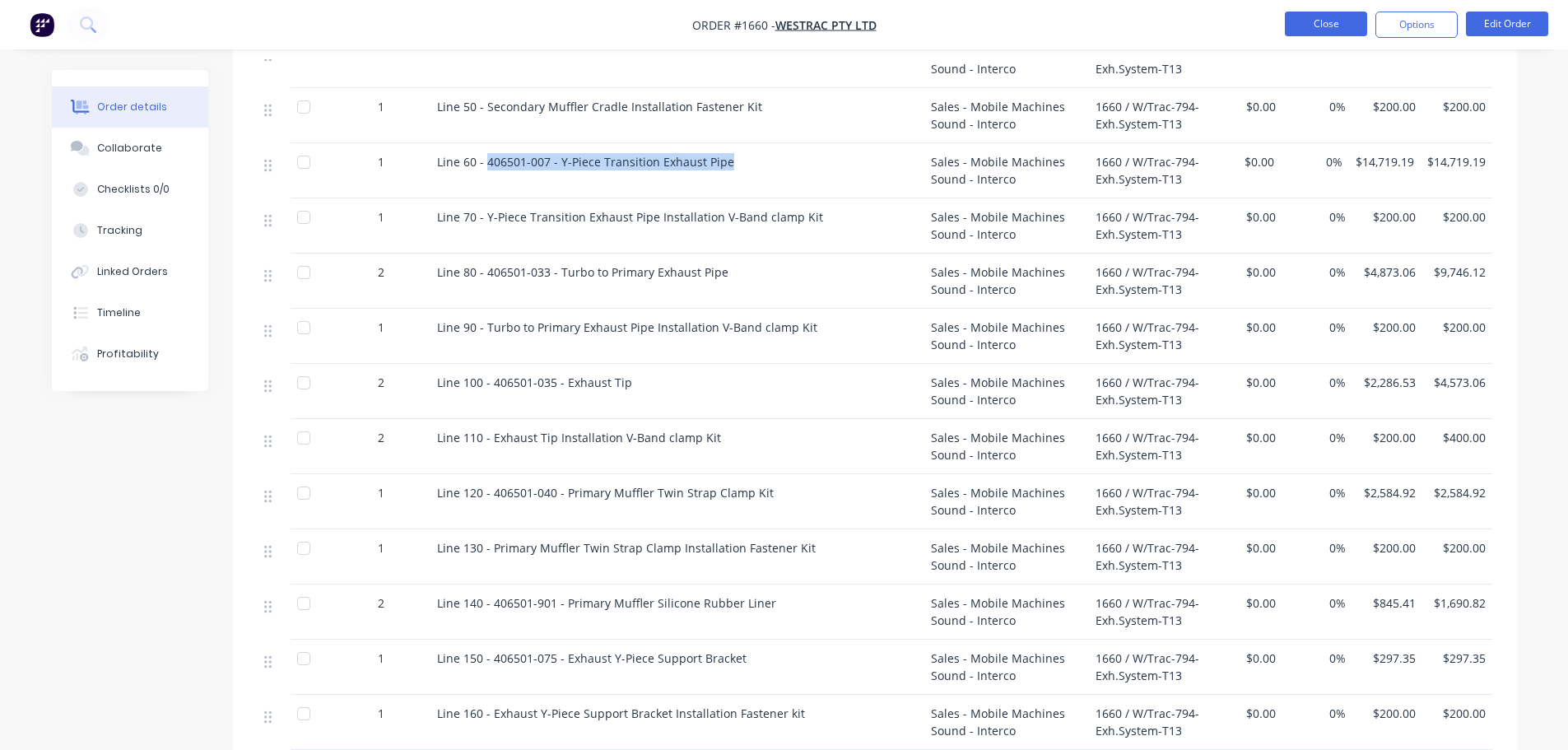
click at [1321, 24] on button "Close" at bounding box center [1326, 23] width 82 height 24
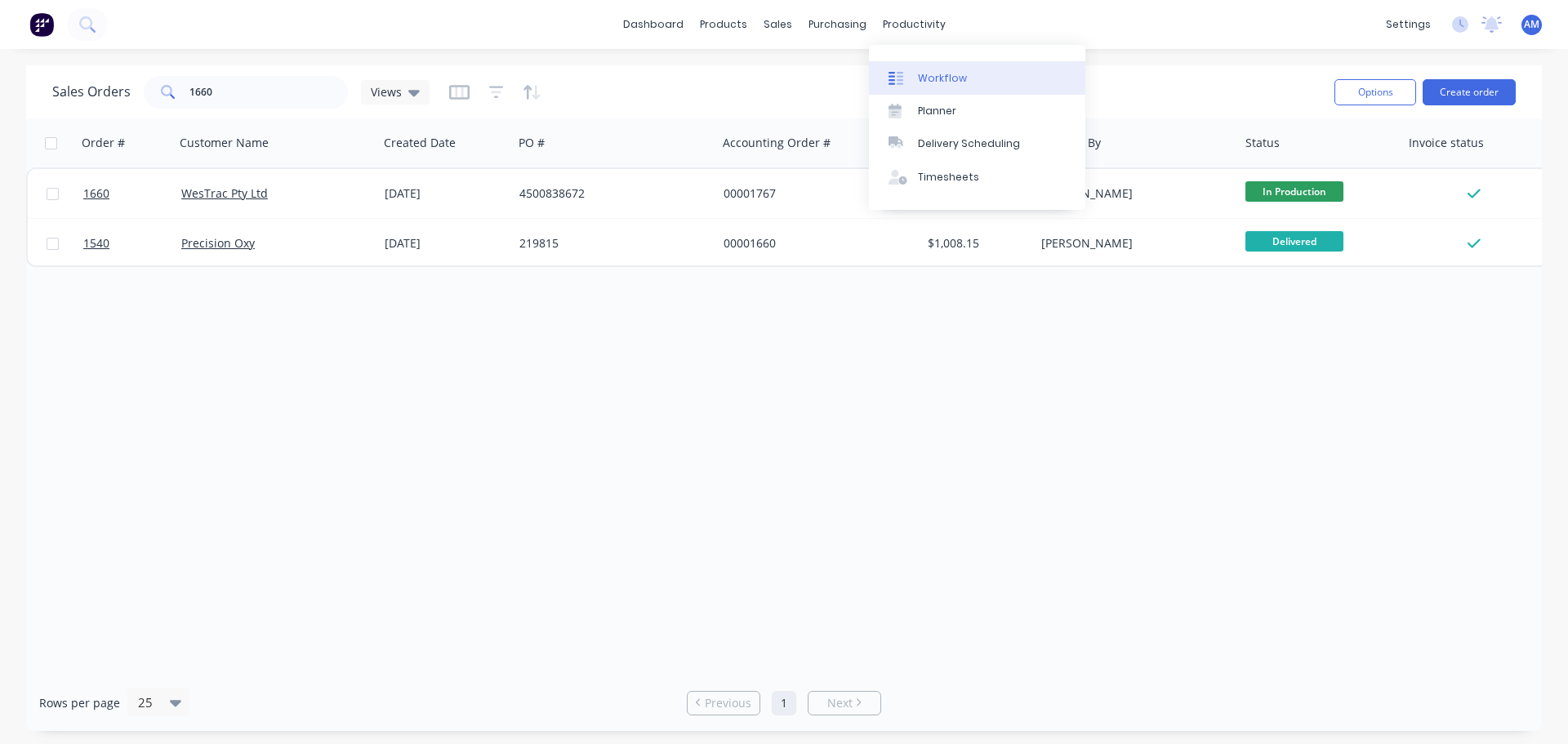
click at [932, 80] on div "Workflow" at bounding box center [942, 78] width 49 height 15
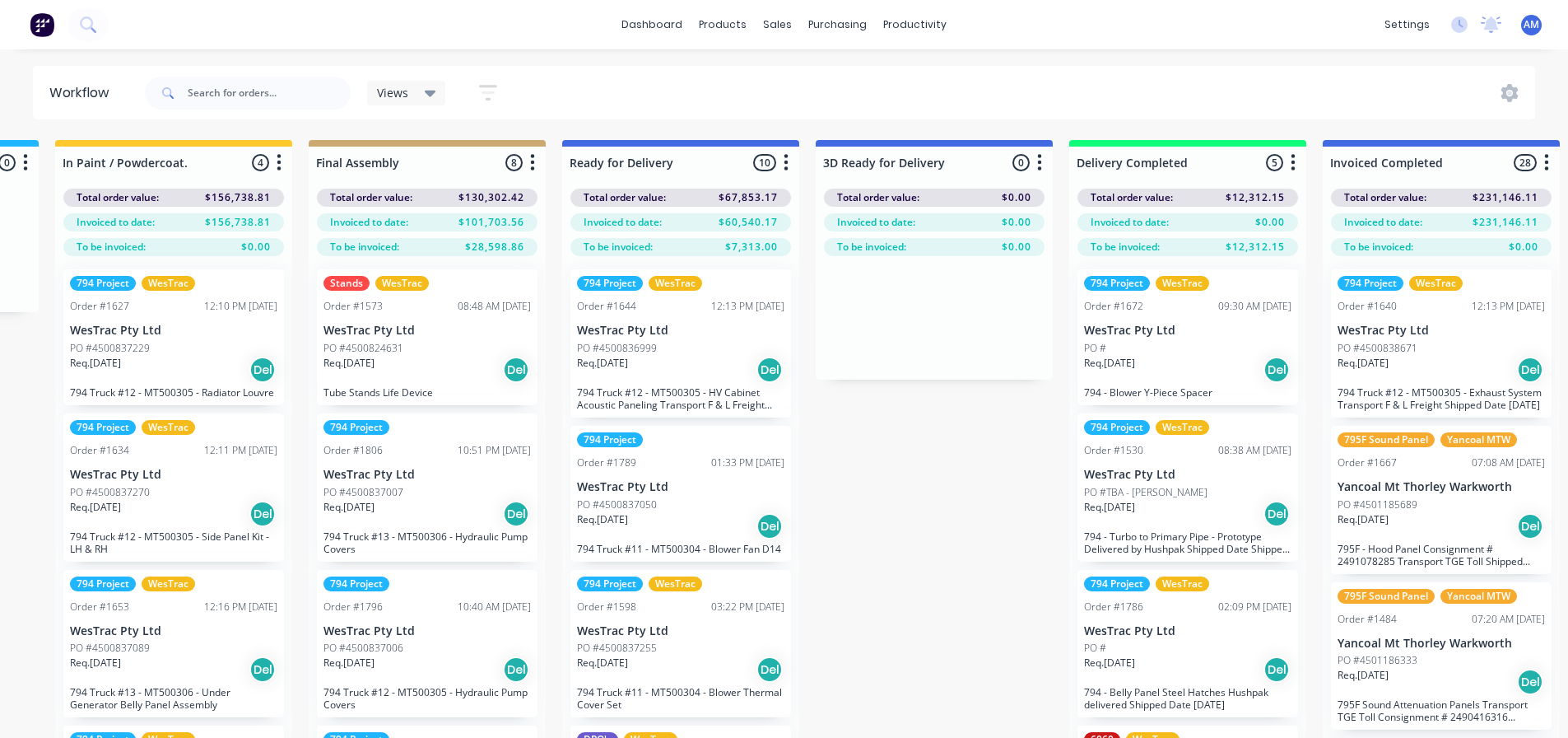
click at [1210, 376] on div "Req. 28/07/25 Del" at bounding box center [1188, 369] width 207 height 28
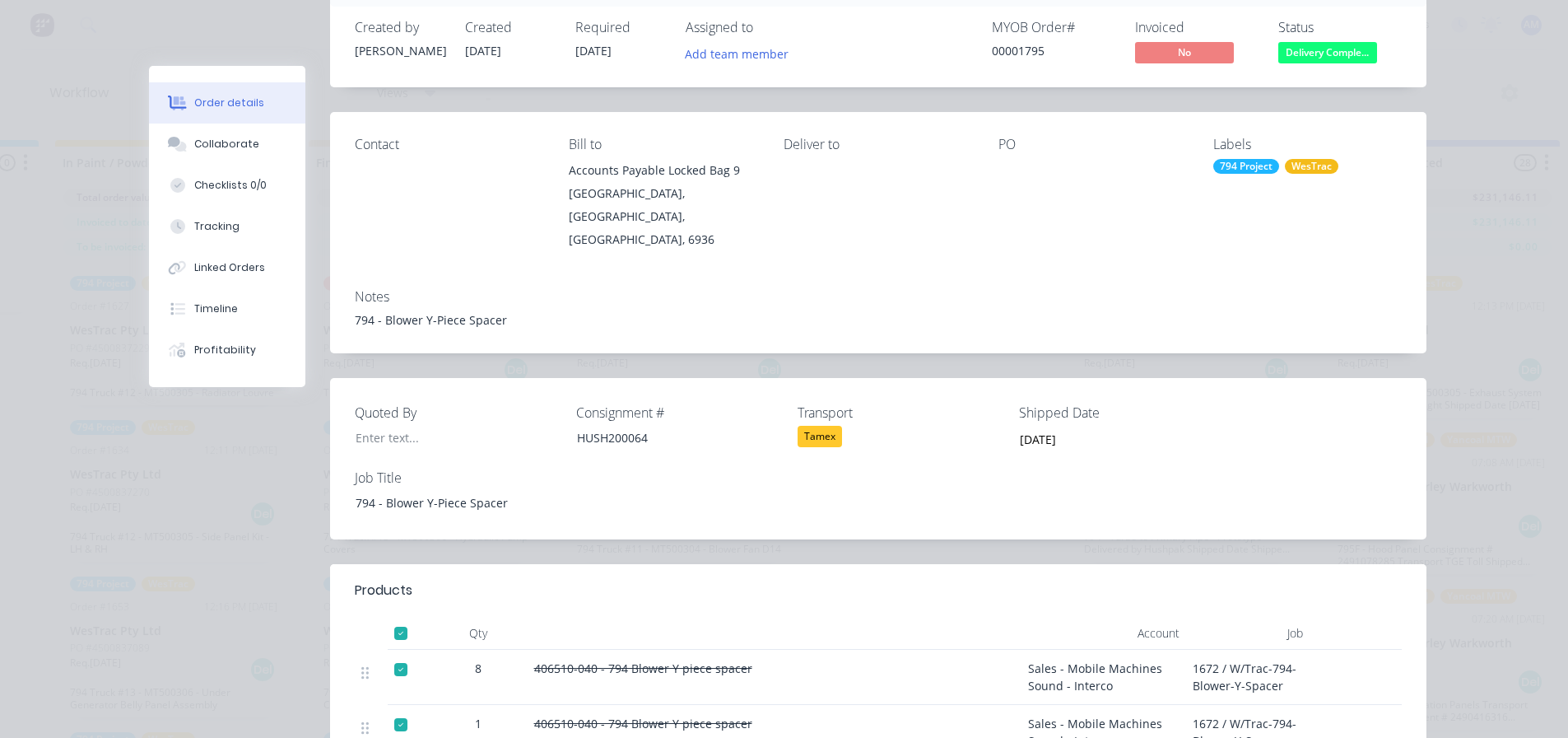
scroll to position [82, 0]
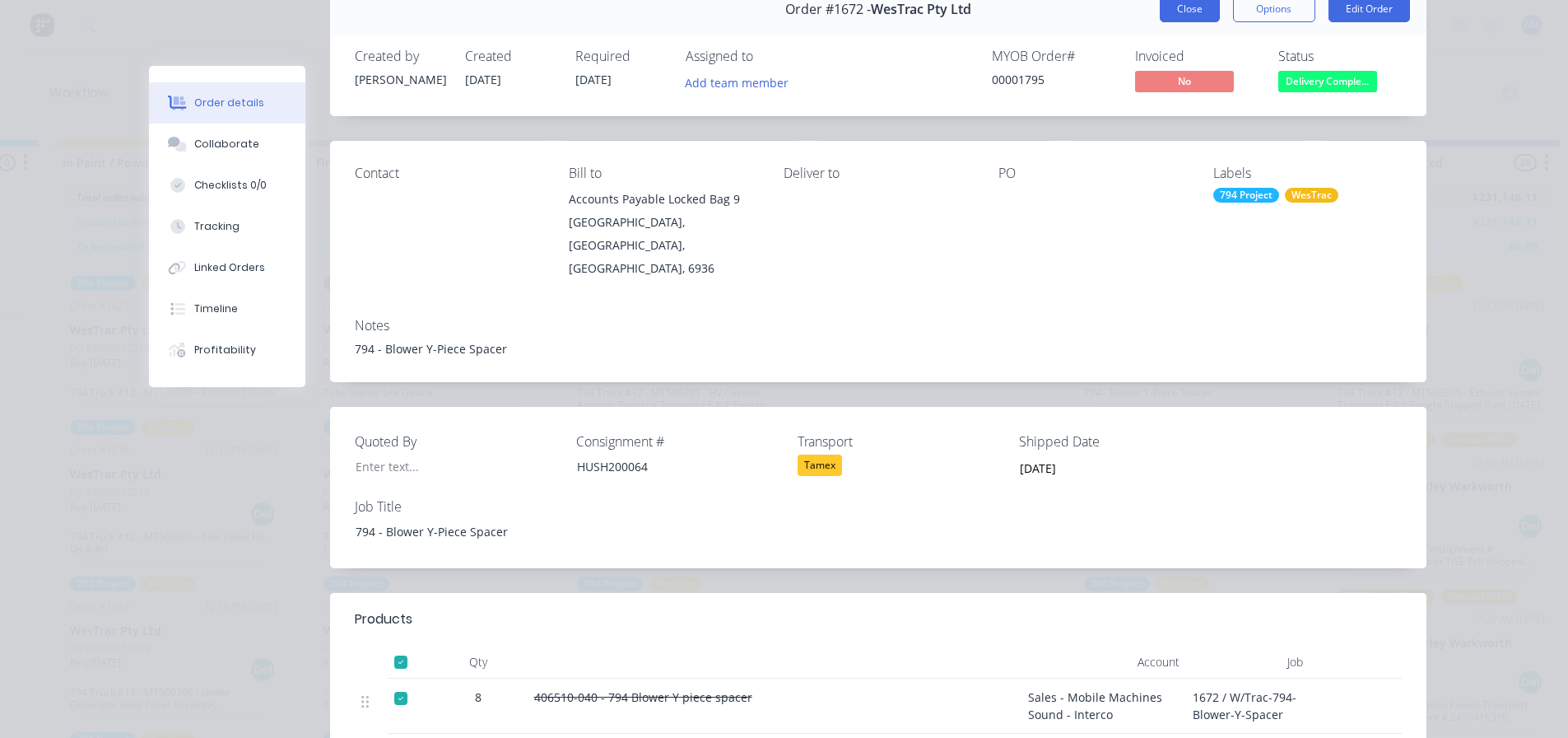
click at [1177, 15] on button "Close" at bounding box center [1190, 9] width 61 height 26
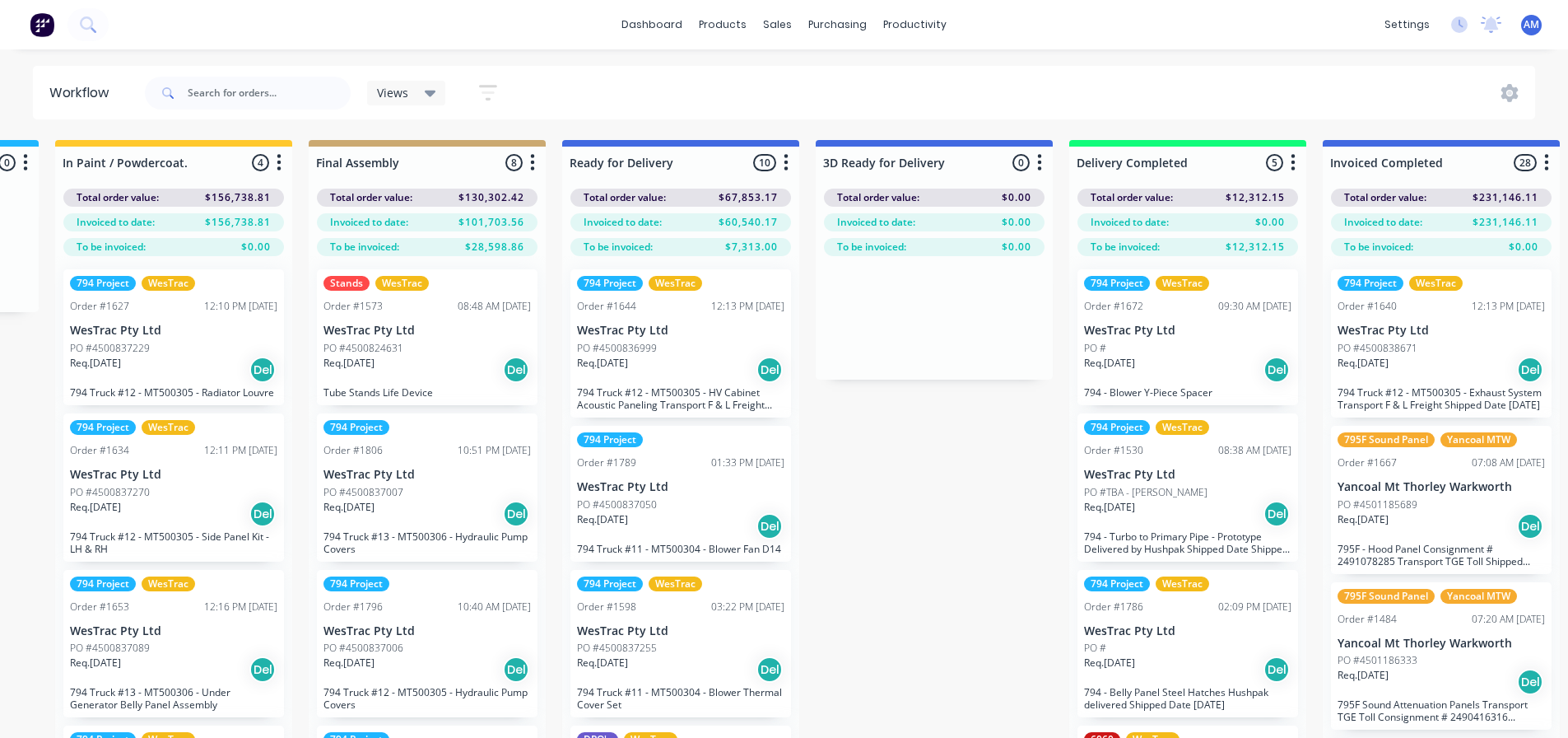
click at [1167, 524] on div "Req. 31/07/25 Del" at bounding box center [1188, 513] width 207 height 28
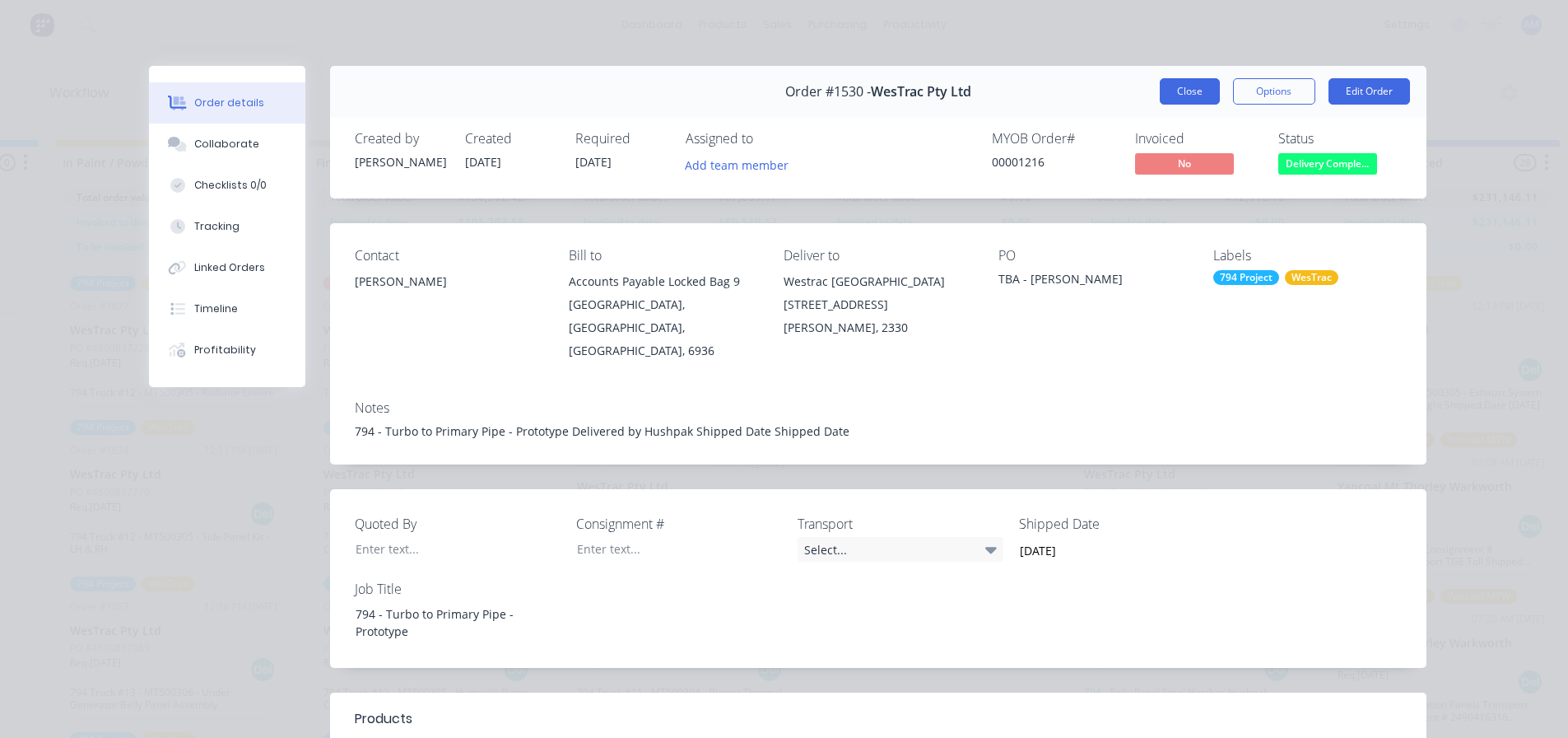
click at [1169, 93] on button "Close" at bounding box center [1190, 91] width 61 height 26
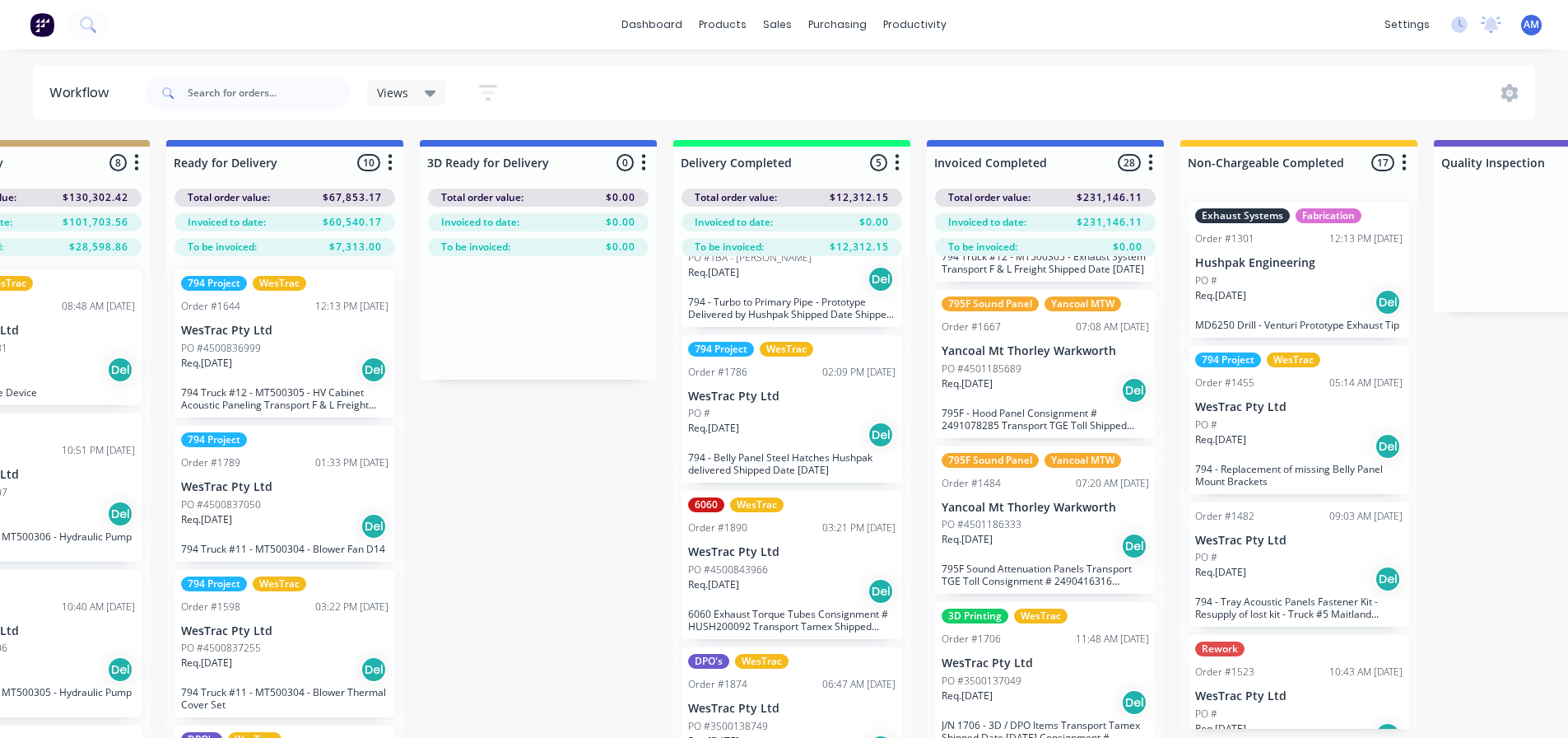
scroll to position [165, 0]
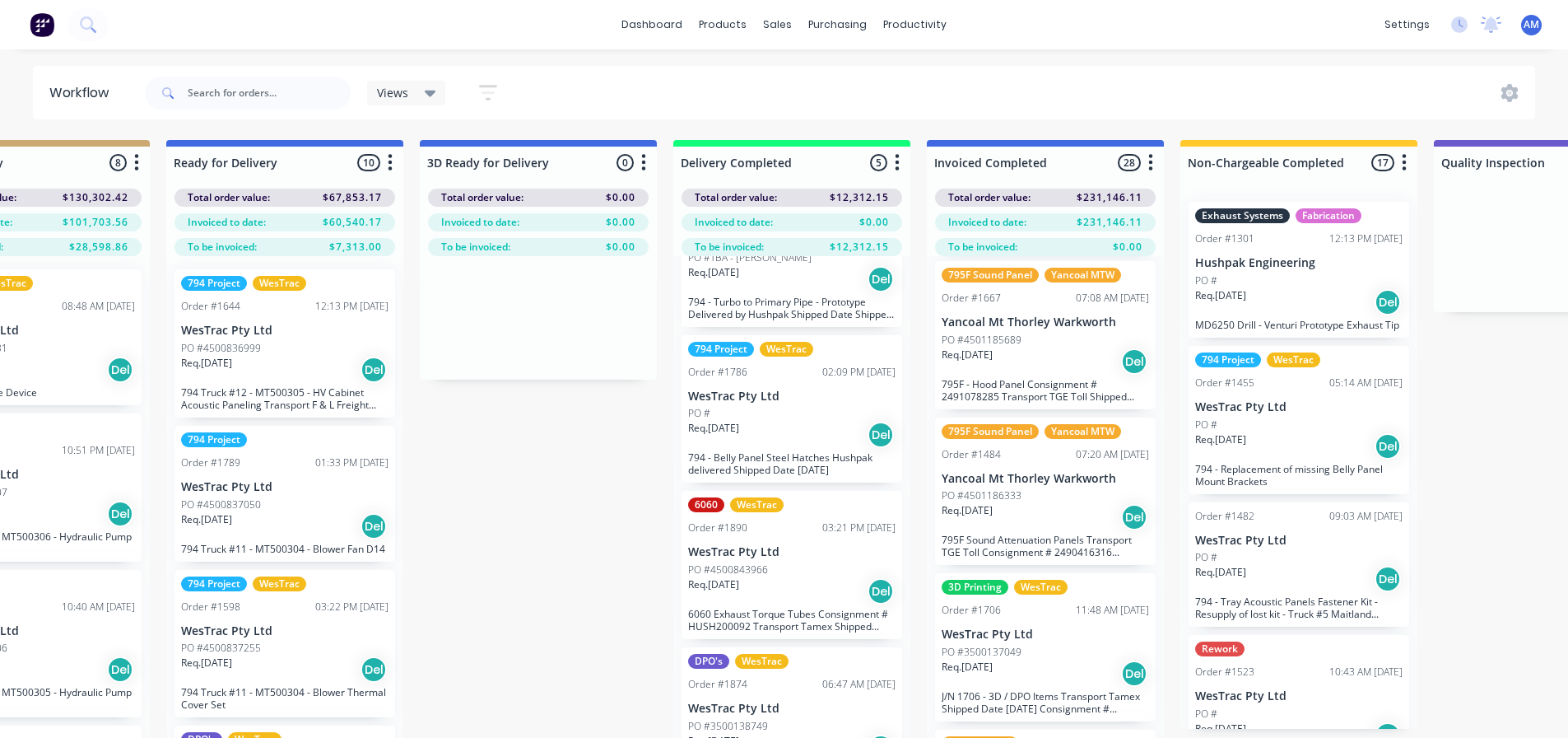
click at [1035, 389] on p "795F - Hood Panel Consignment # 2491078285 Transport TGE Toll Shipped Date 10/0…" at bounding box center [1045, 390] width 207 height 24
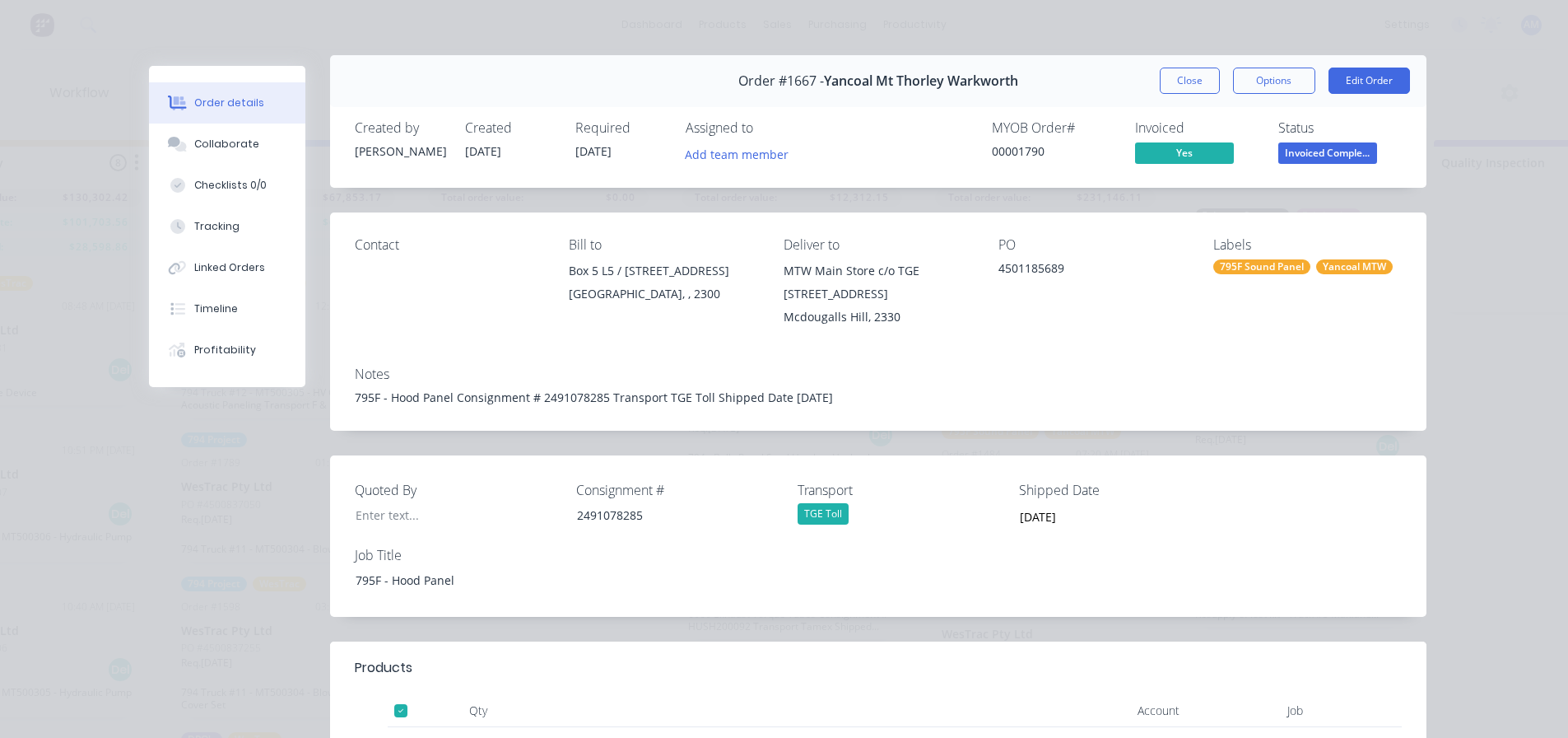
scroll to position [0, 0]
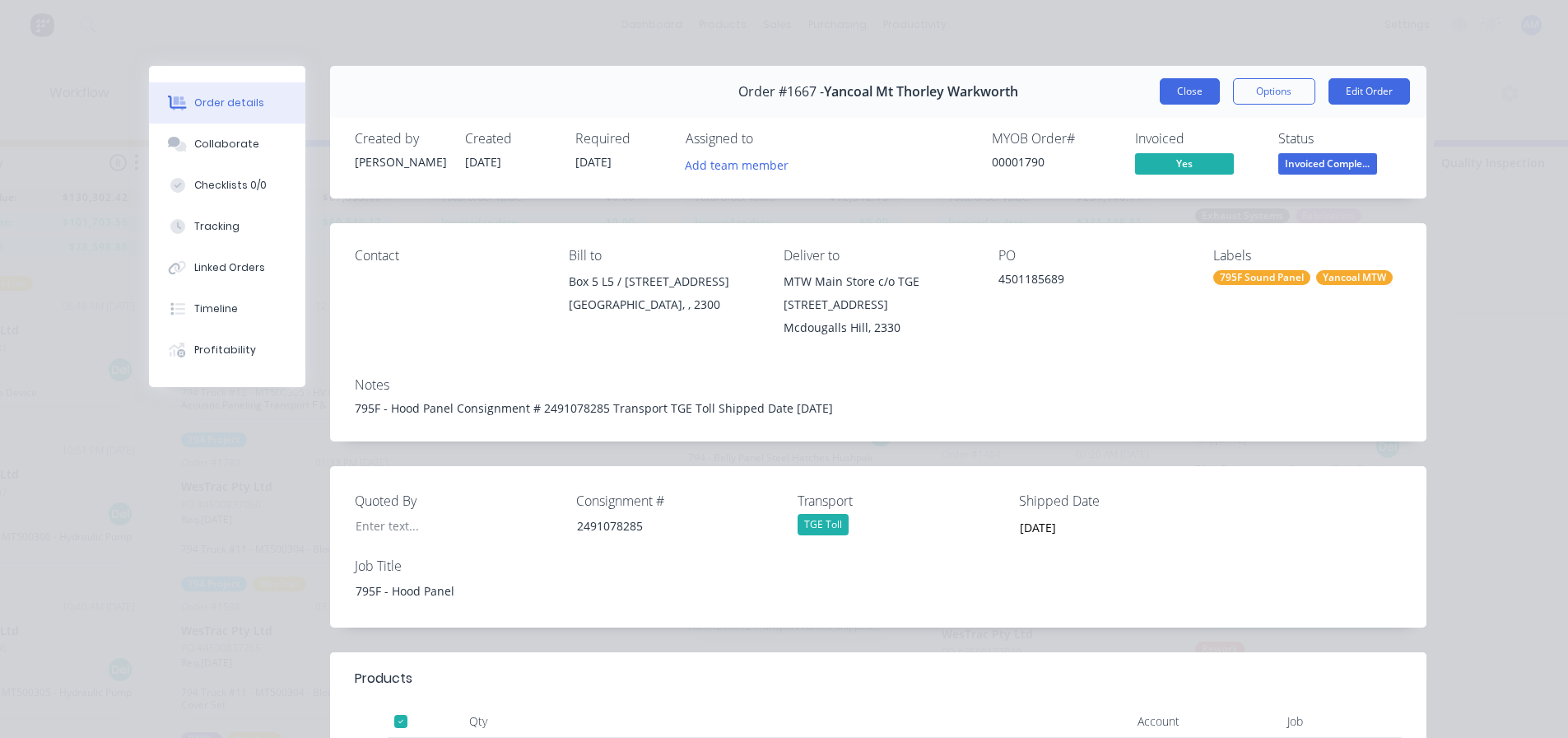
click at [1173, 97] on button "Close" at bounding box center [1190, 91] width 61 height 26
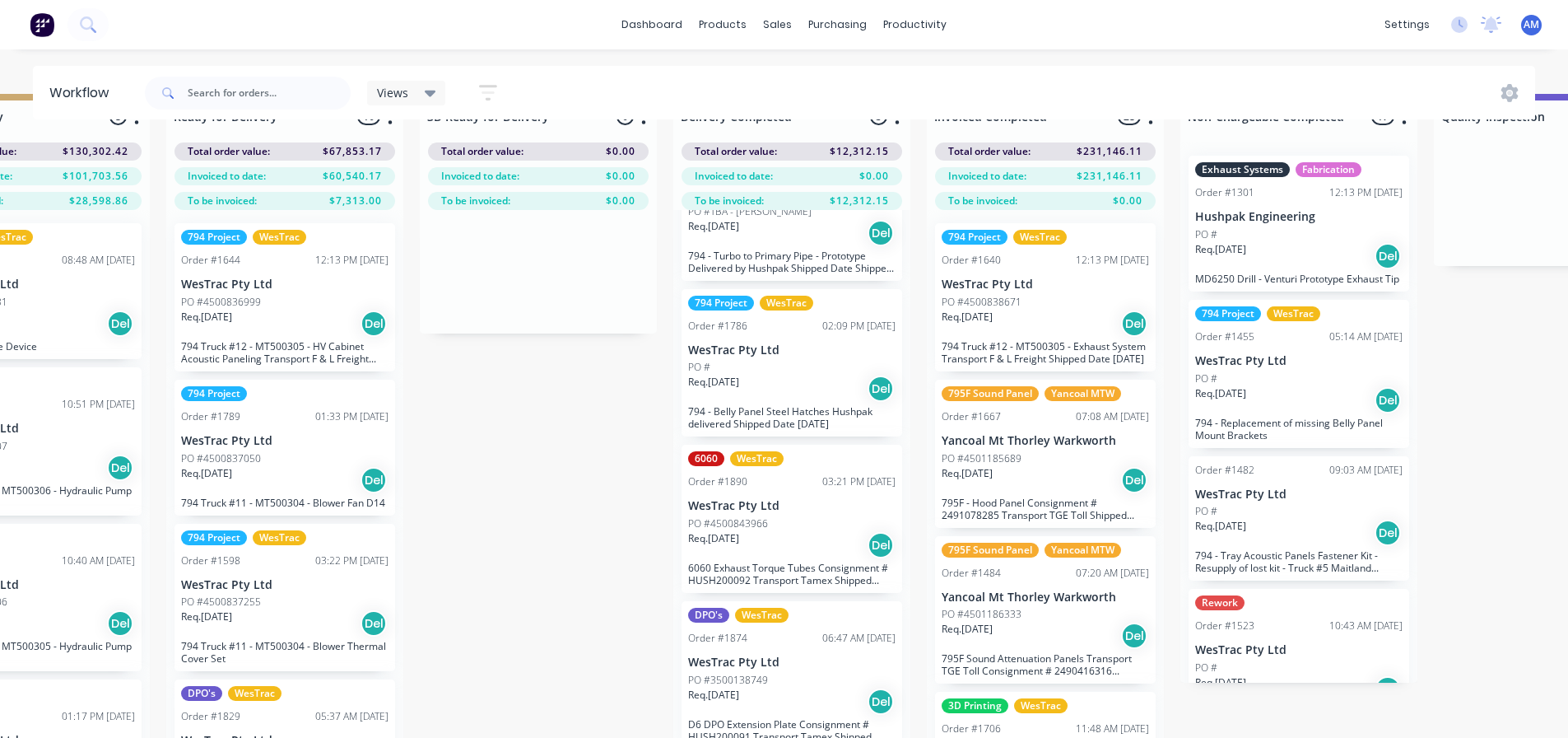
scroll to position [70, 2911]
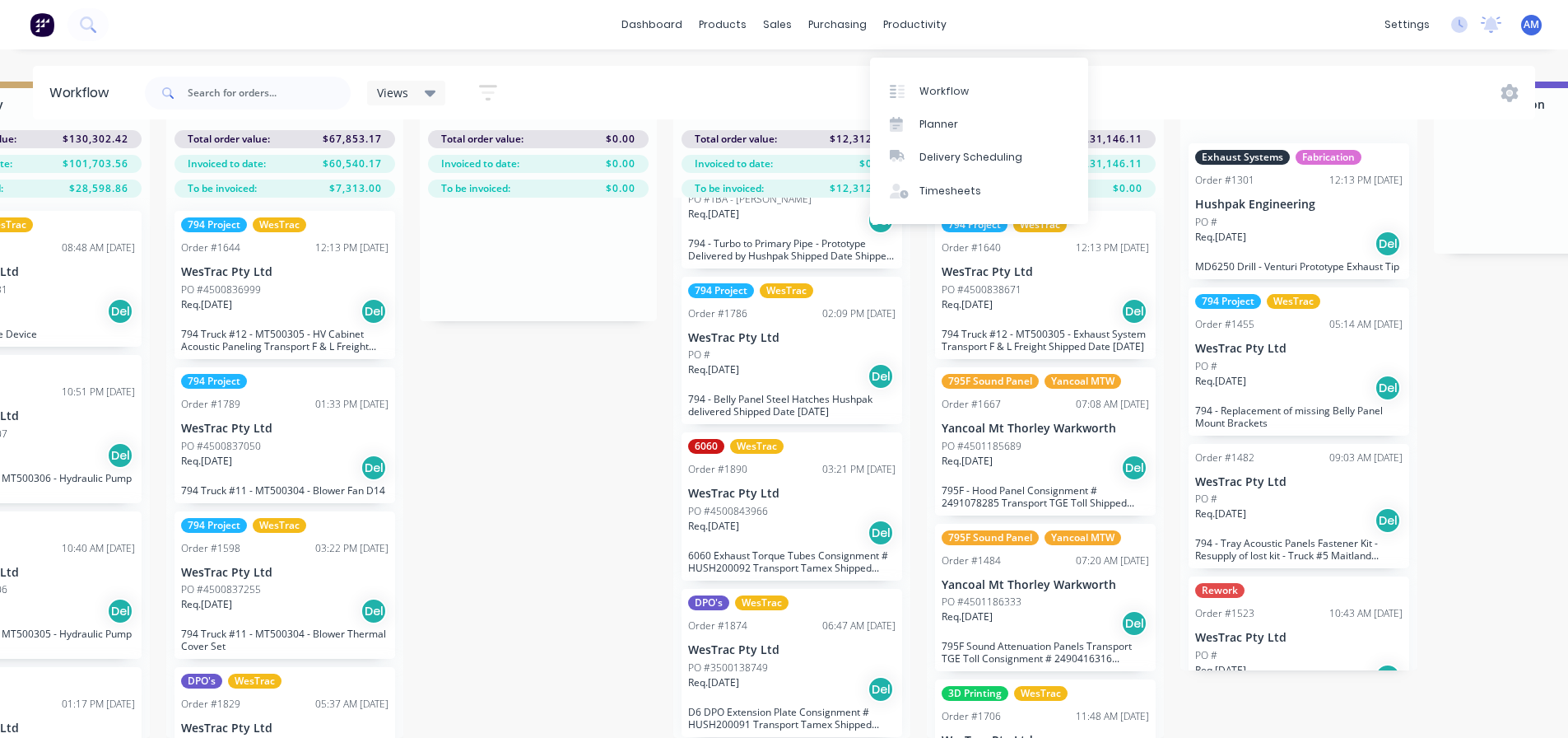
click at [952, 184] on div "Timesheets" at bounding box center [950, 191] width 62 height 15
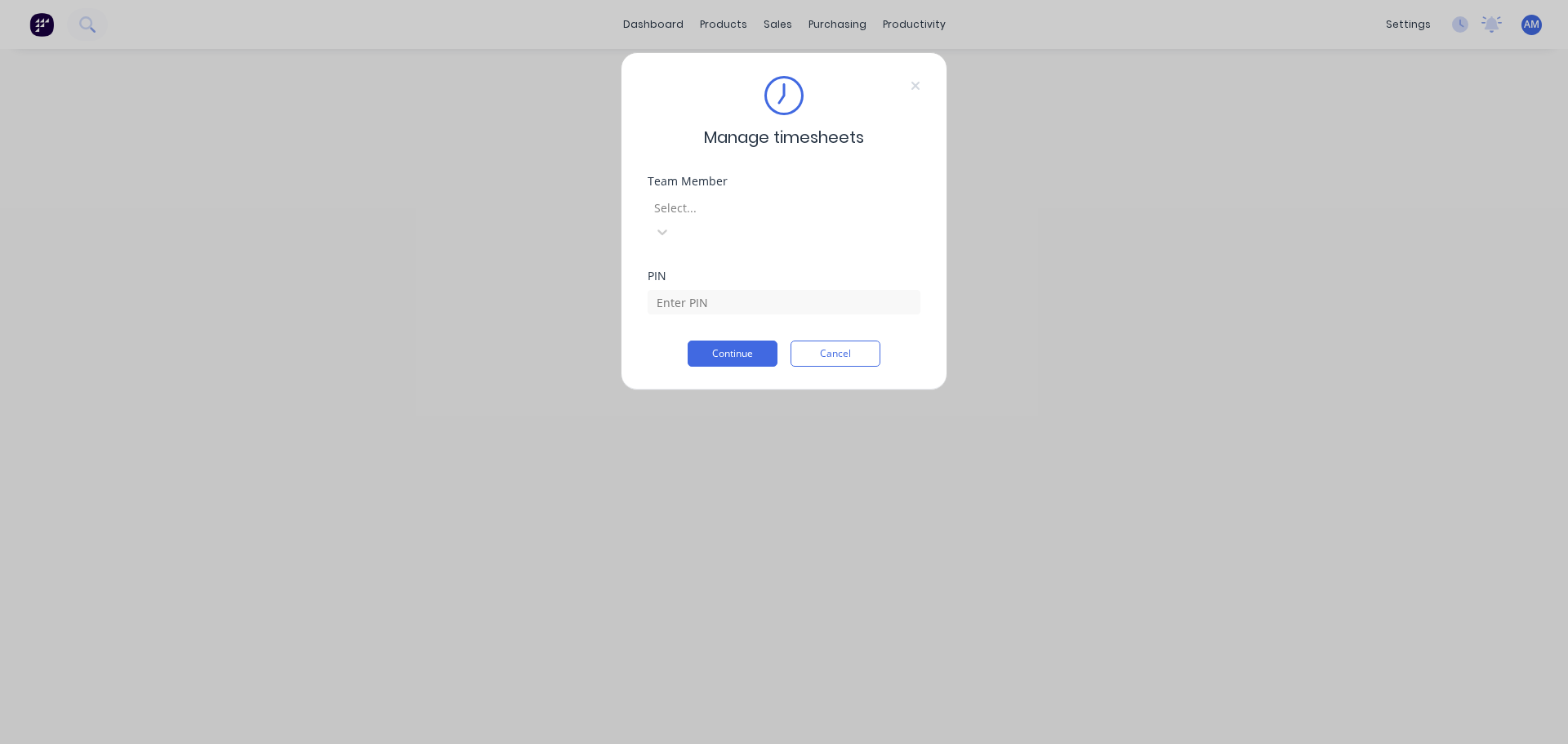
click at [820, 217] on div at bounding box center [769, 207] width 235 height 20
click at [802, 743] on div "Aaron MacDonell" at bounding box center [784, 753] width 1568 height 17
click at [777, 270] on div "PIN" at bounding box center [783, 293] width 272 height 45
click at [770, 290] on input at bounding box center [783, 301] width 272 height 24
type input "1971"
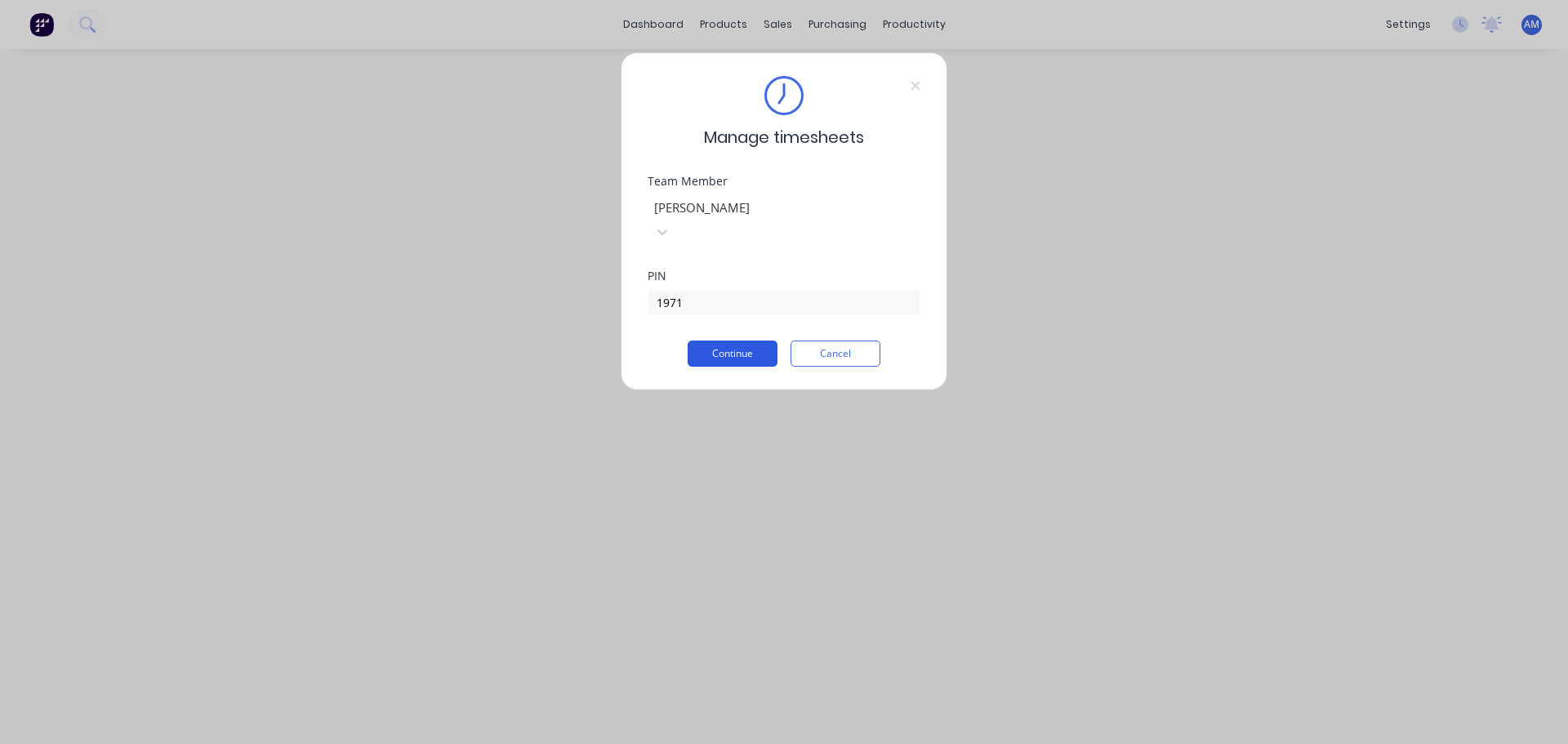
click at [736, 340] on button "Continue" at bounding box center [733, 353] width 90 height 26
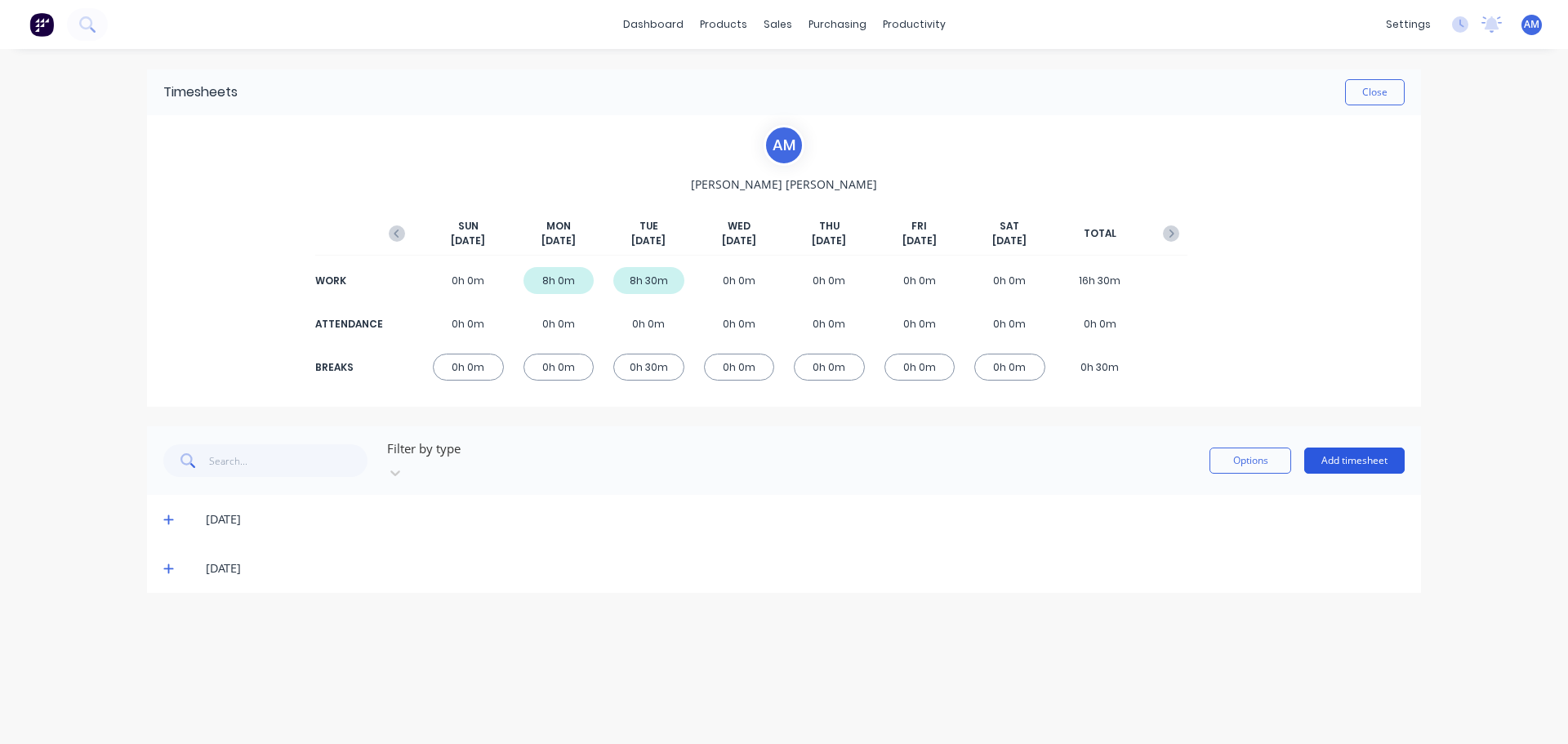
click at [1367, 451] on button "Add timesheet" at bounding box center [1355, 460] width 101 height 26
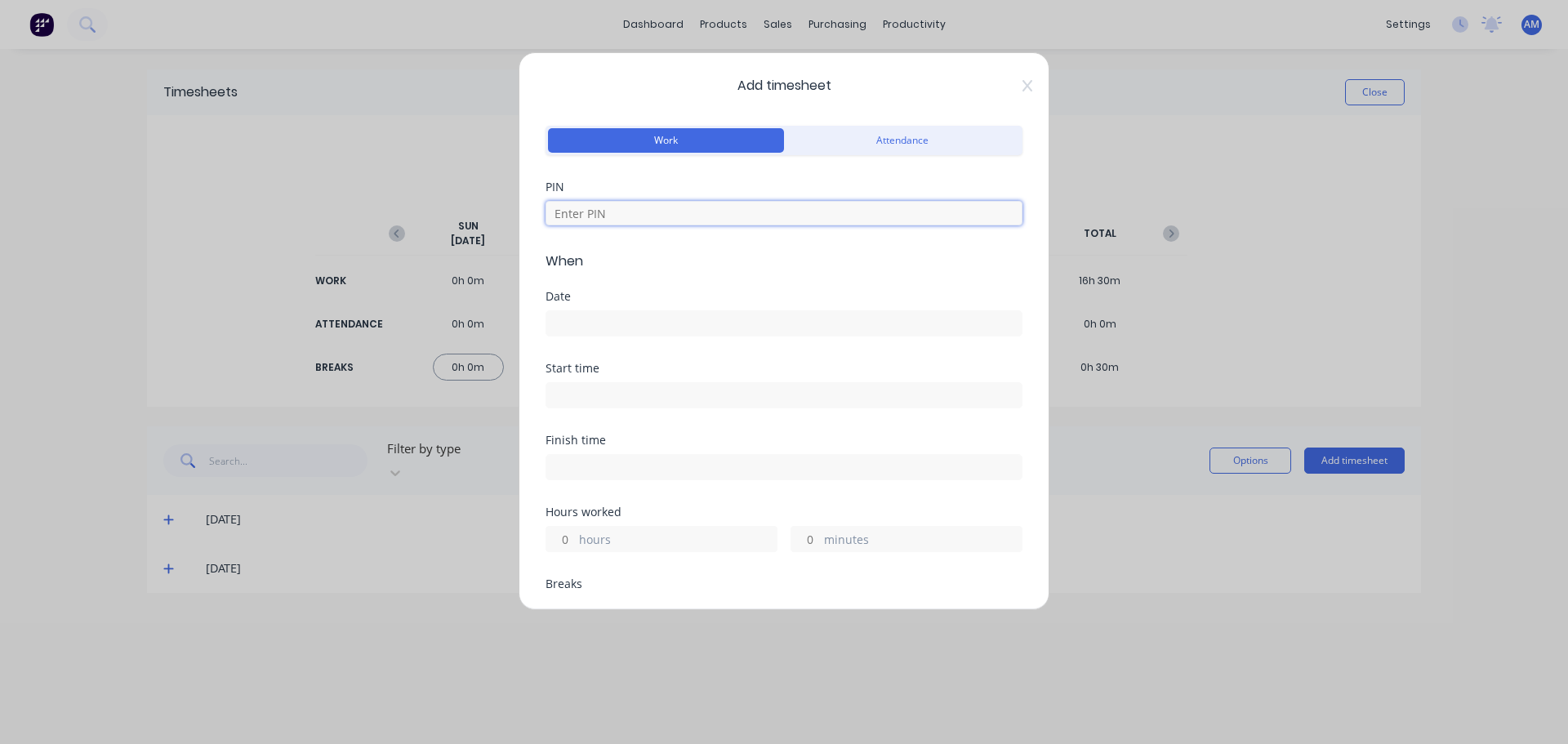
click at [606, 210] on input at bounding box center [784, 212] width 477 height 24
type input "1971"
click at [570, 318] on input at bounding box center [784, 323] width 475 height 24
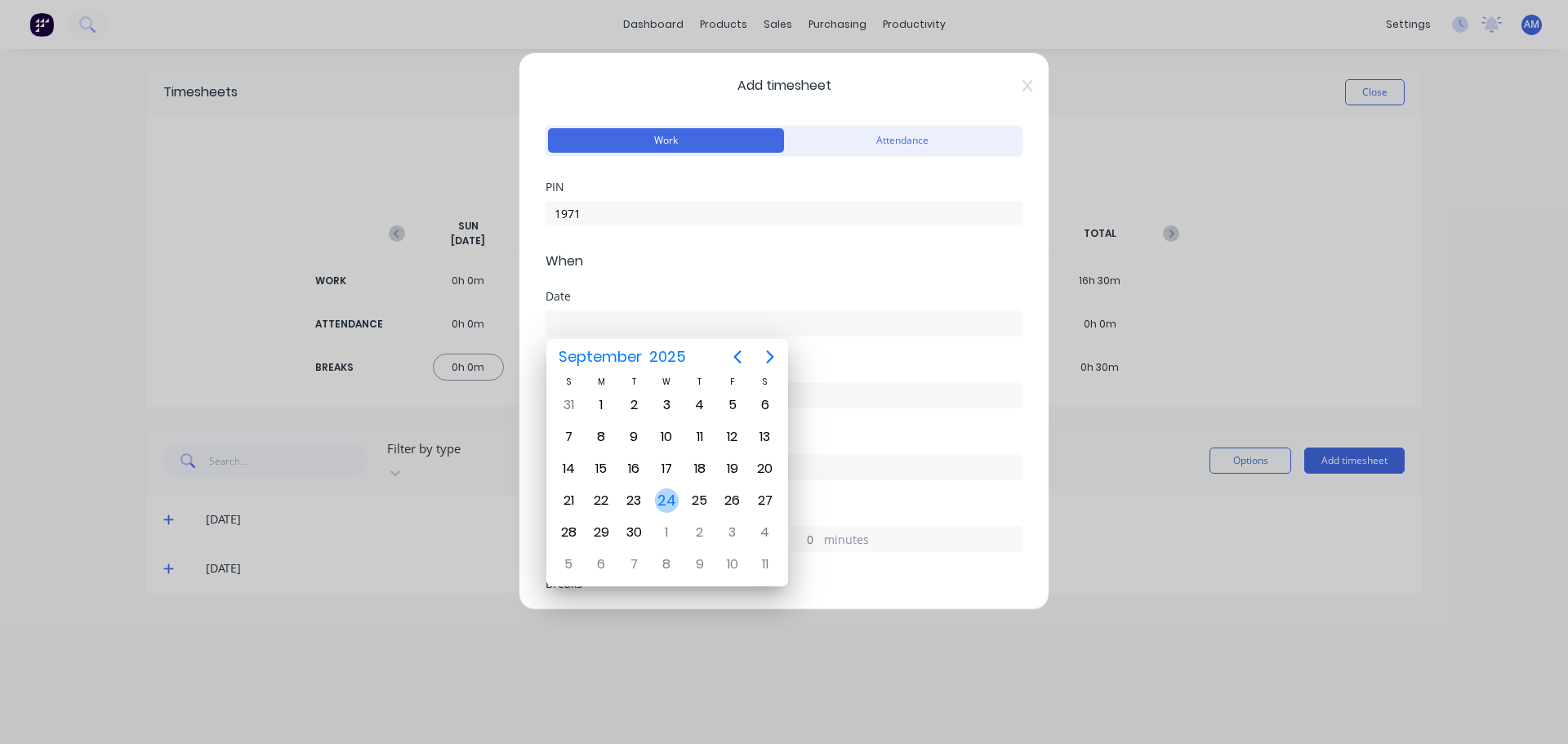
click at [666, 501] on div "24" at bounding box center [667, 500] width 24 height 24
type input "[DATE]"
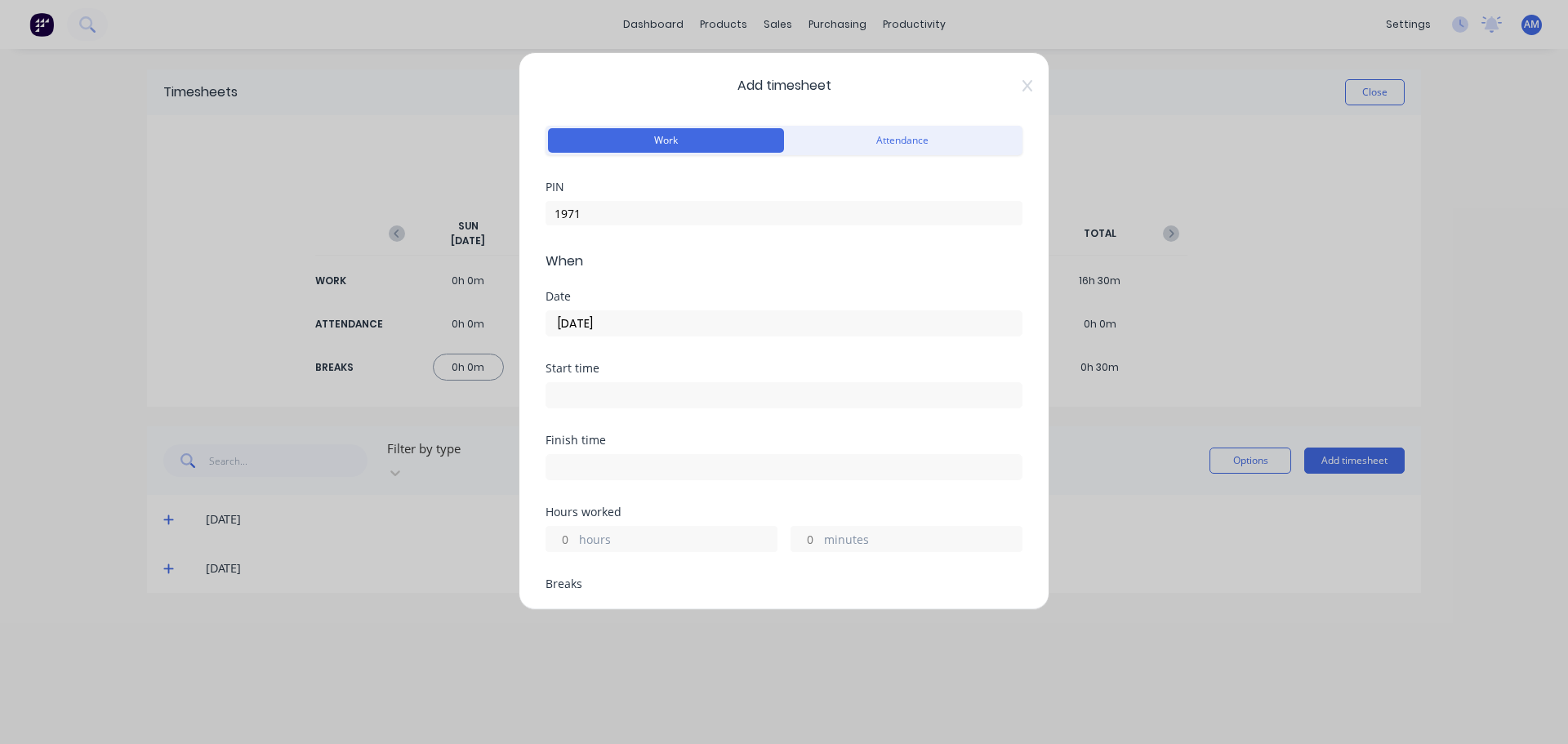
click at [580, 389] on input at bounding box center [784, 394] width 475 height 24
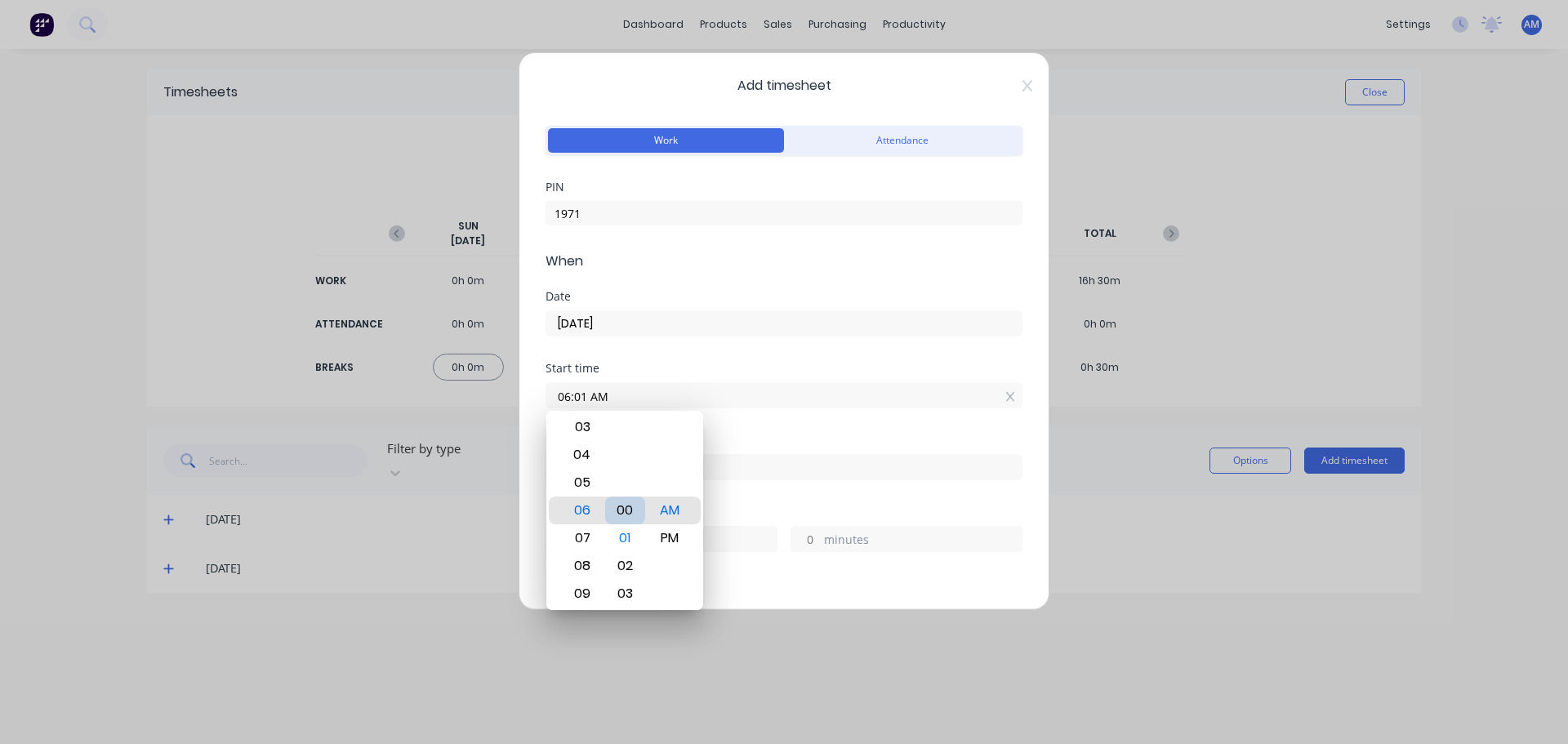
type input "06:00 AM"
click at [778, 399] on input "06:00 AM" at bounding box center [784, 394] width 475 height 24
click at [808, 387] on input "06:00 AM" at bounding box center [784, 394] width 475 height 24
click at [854, 475] on input at bounding box center [784, 466] width 475 height 24
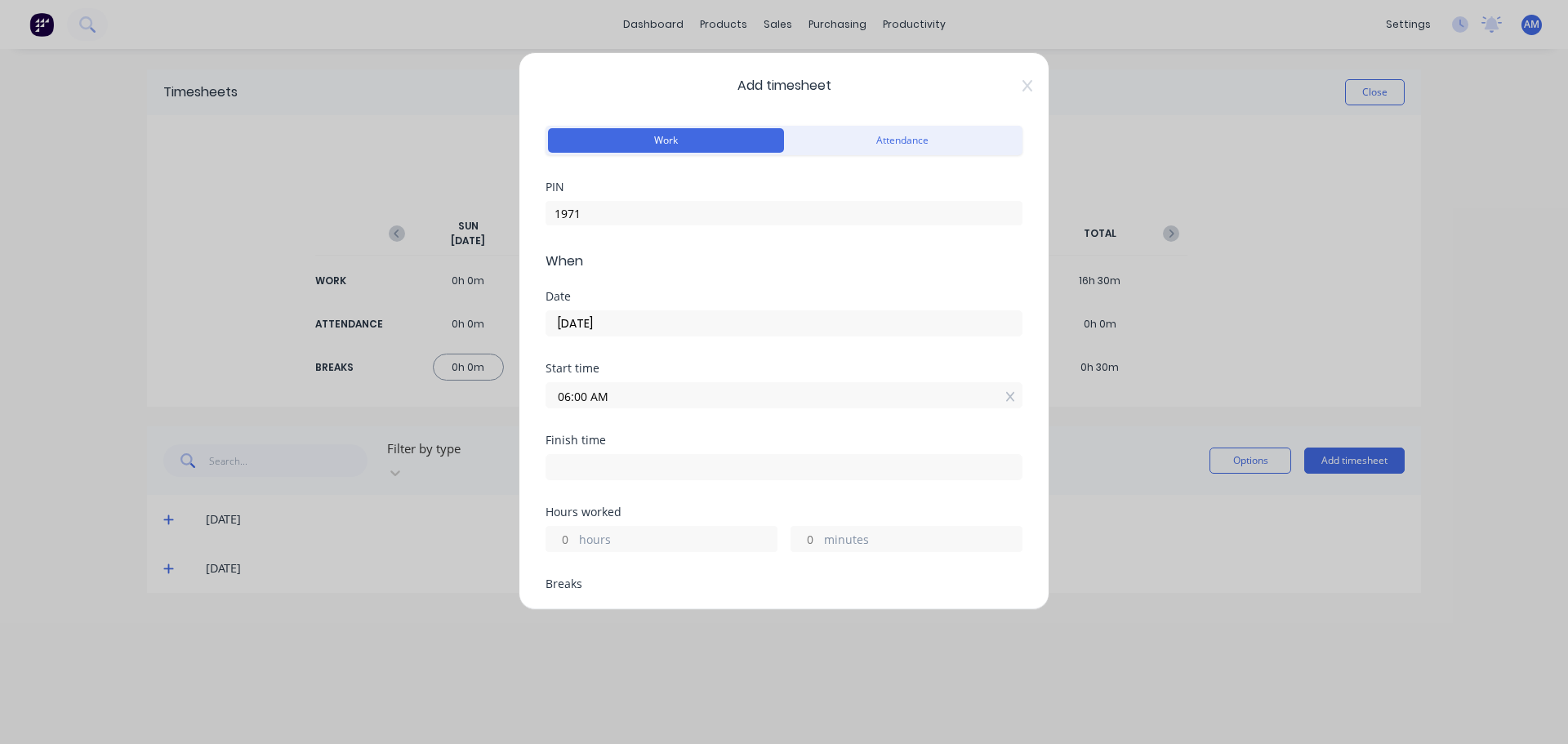
type input "08:09 AM"
type input "2"
type input "9"
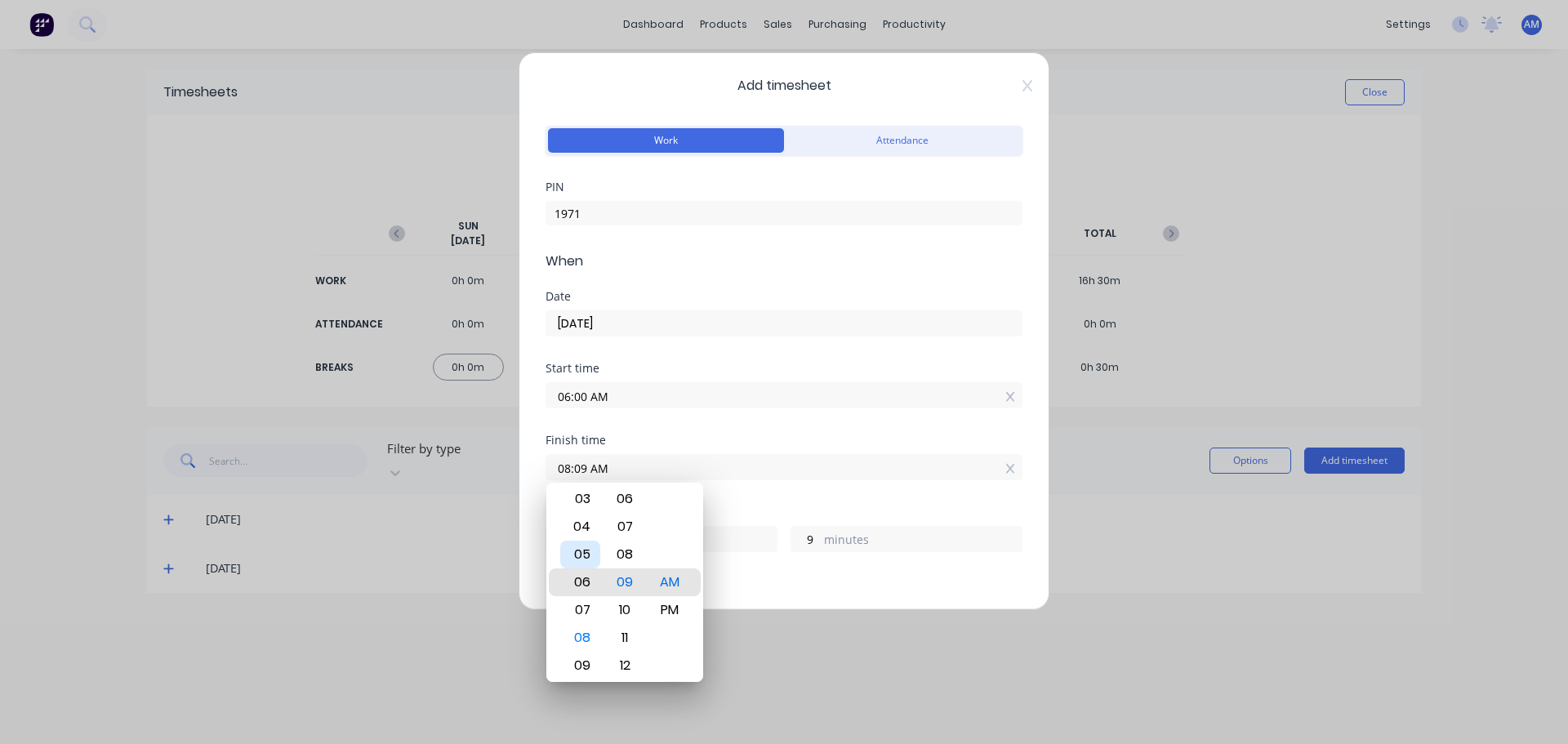
type input "06:09 AM"
type input "0"
type input "04:09 AM"
type input "22"
type input "03:09 AM"
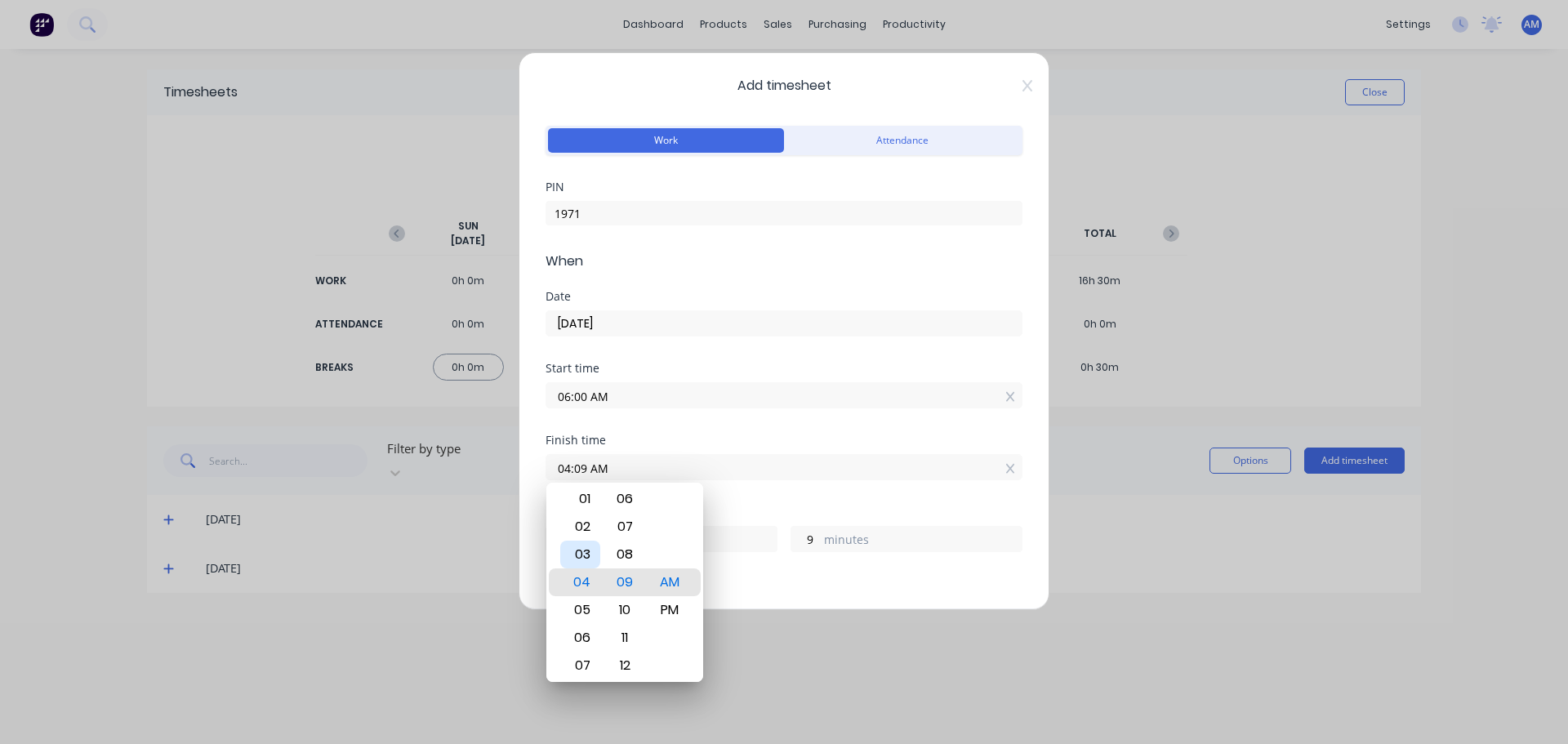
type input "21"
type input "02:09 AM"
type input "20"
type input "02:14 AM"
type input "14"
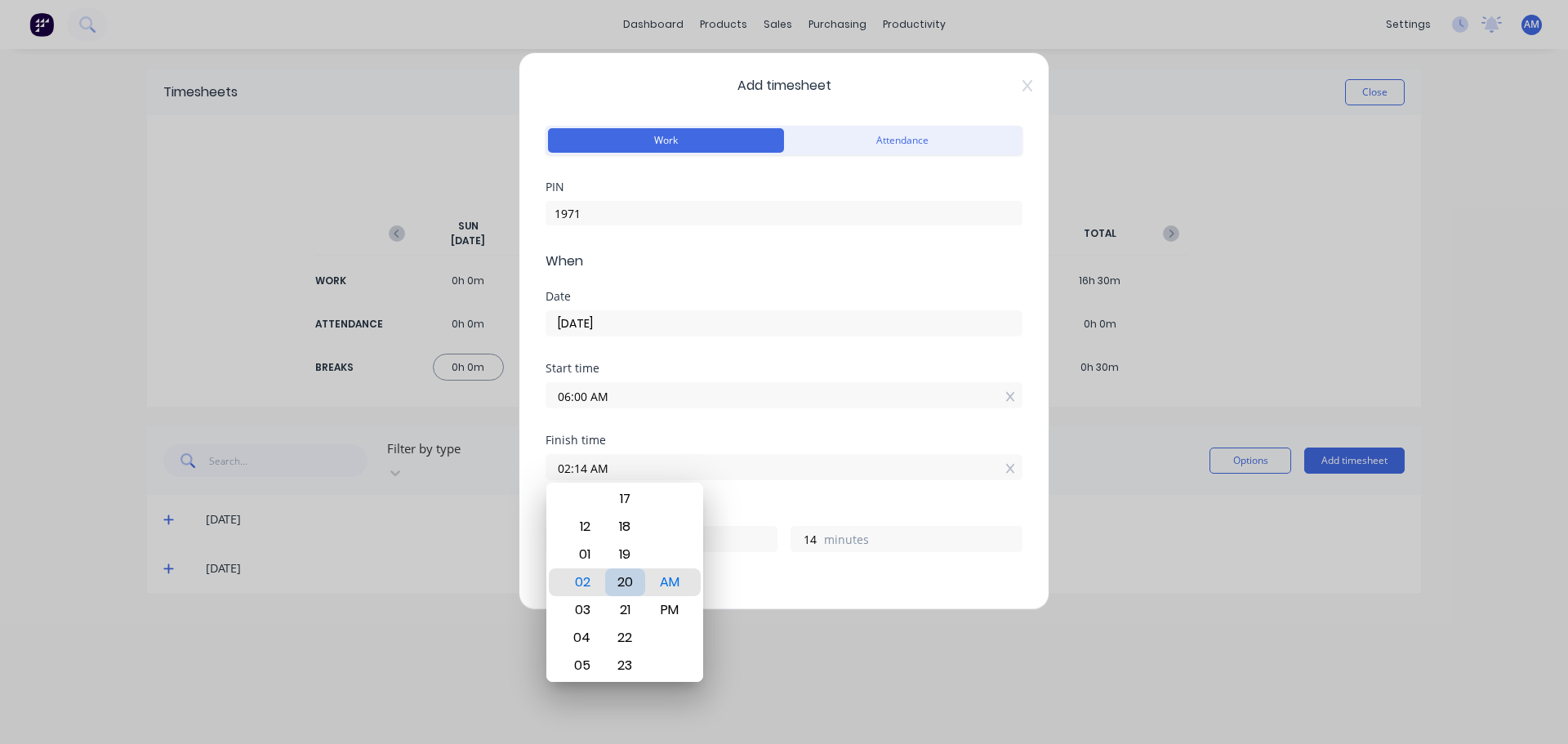
type input "02:20 AM"
type input "20"
type input "02:25 AM"
type input "25"
type input "02:27 AM"
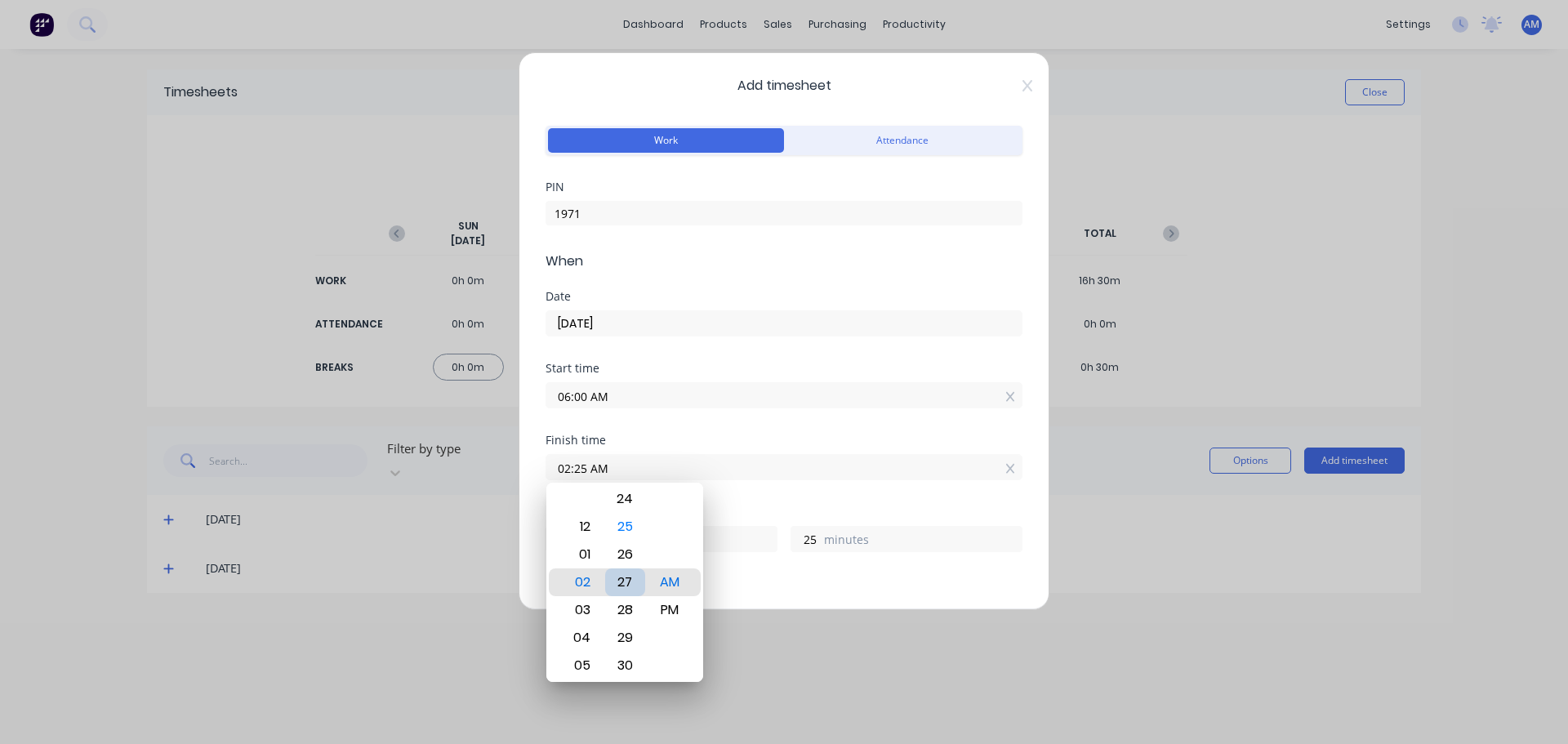
type input "27"
type input "02:29 AM"
type input "29"
type input "02:30 AM"
type input "30"
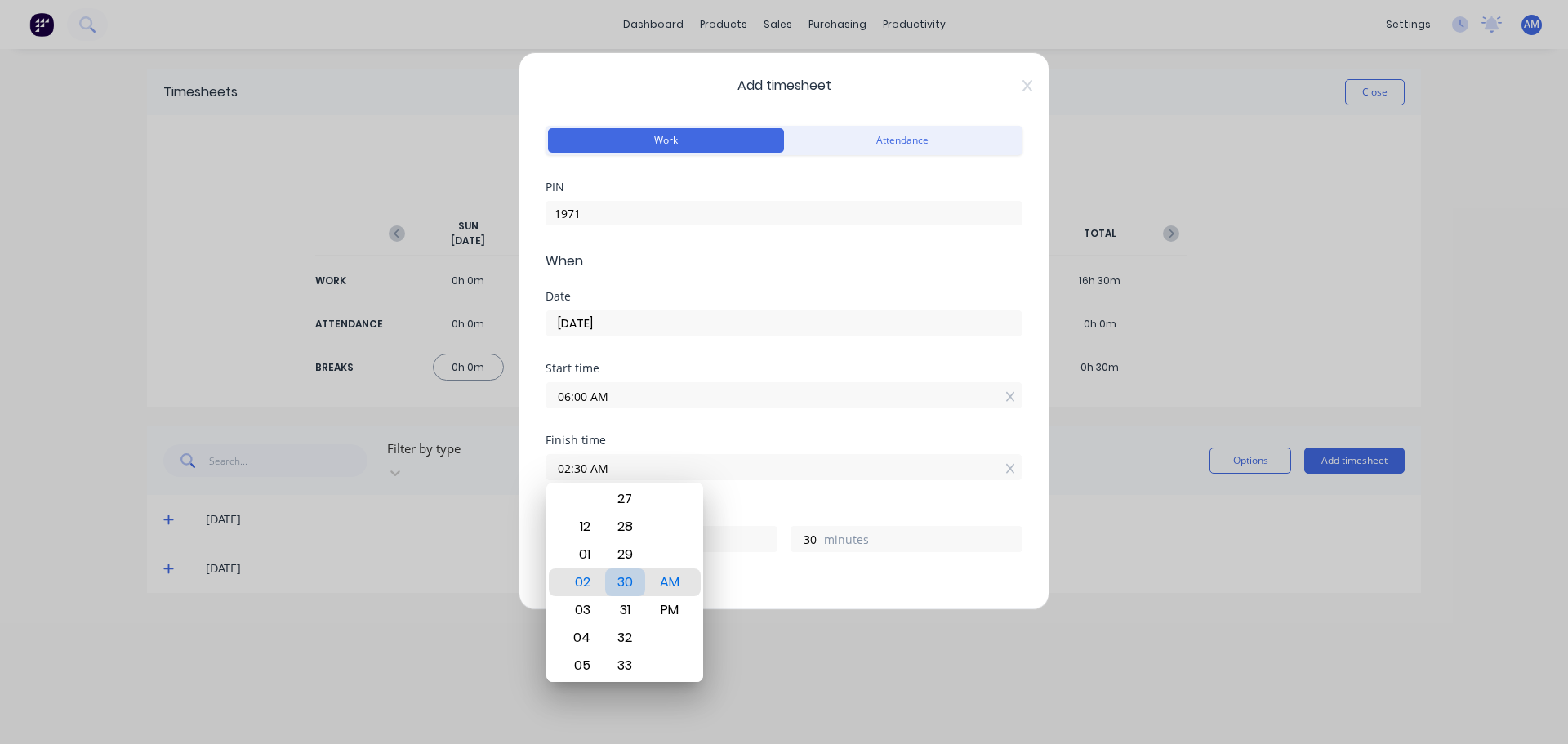
type input "02:29 AM"
type input "29"
type input "02:30 AM"
type input "30"
click at [674, 604] on div "PM" at bounding box center [670, 609] width 40 height 28
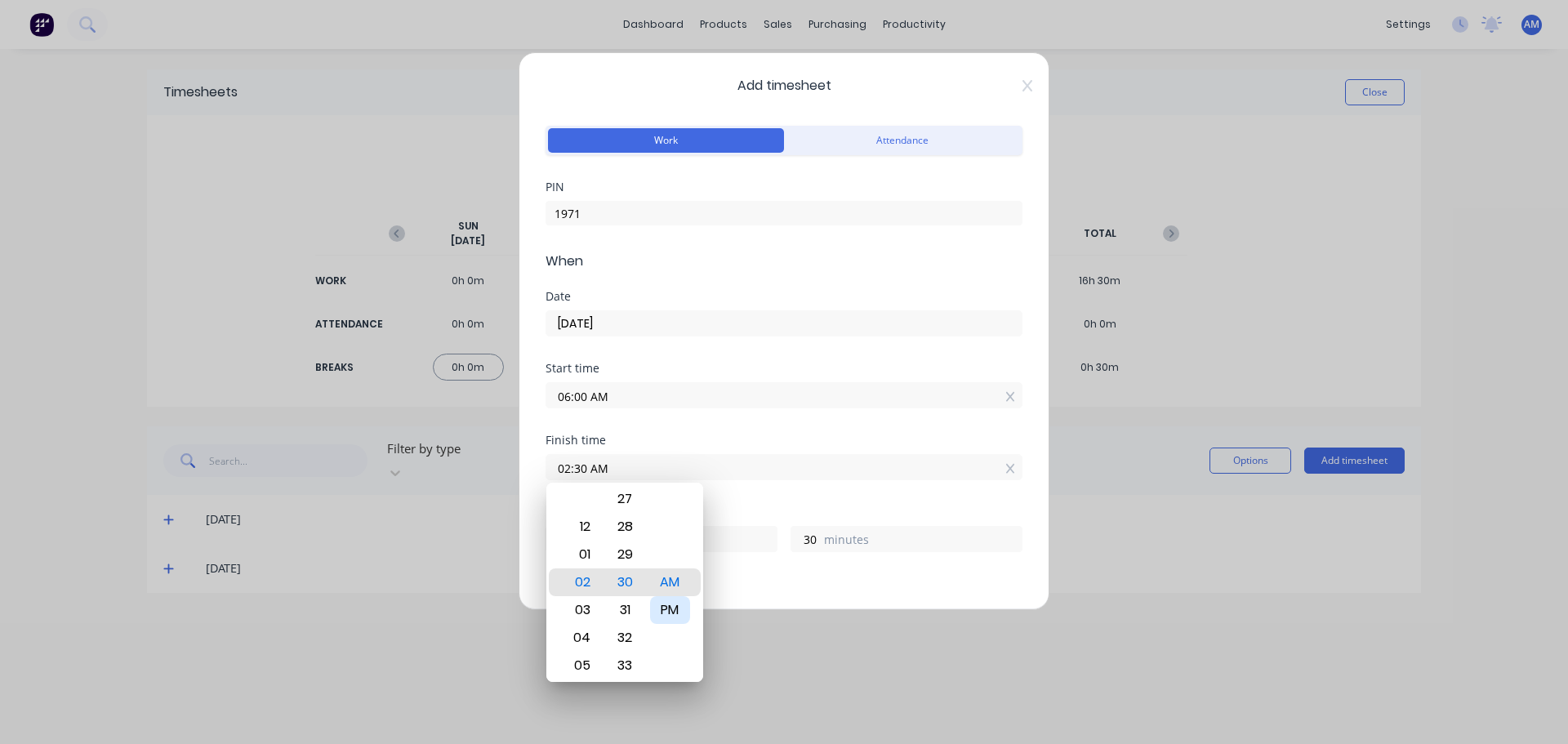
type input "02:30 PM"
type input "8"
click at [816, 449] on div "Finish time 02:30 PM" at bounding box center [784, 456] width 477 height 46
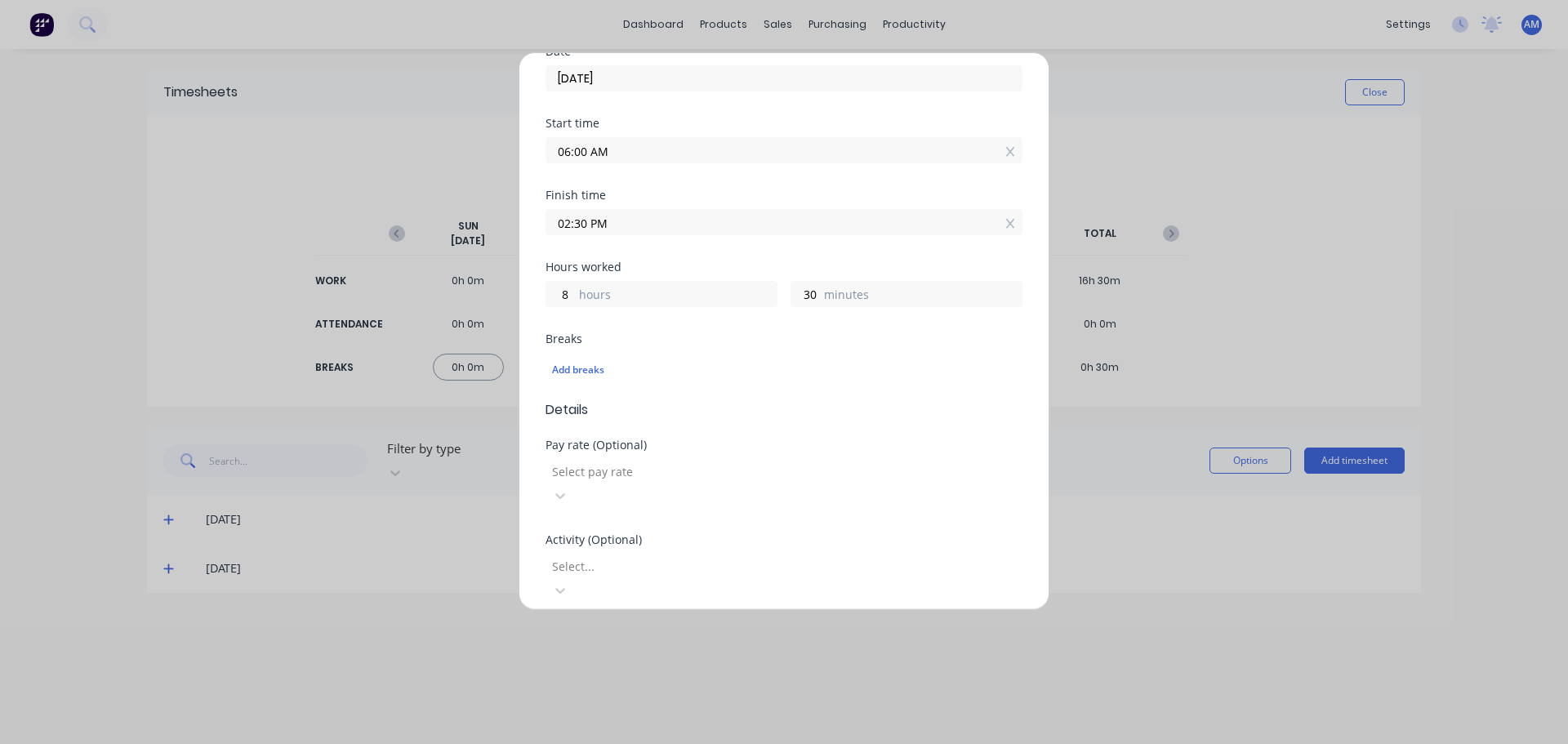
scroll to position [326, 0]
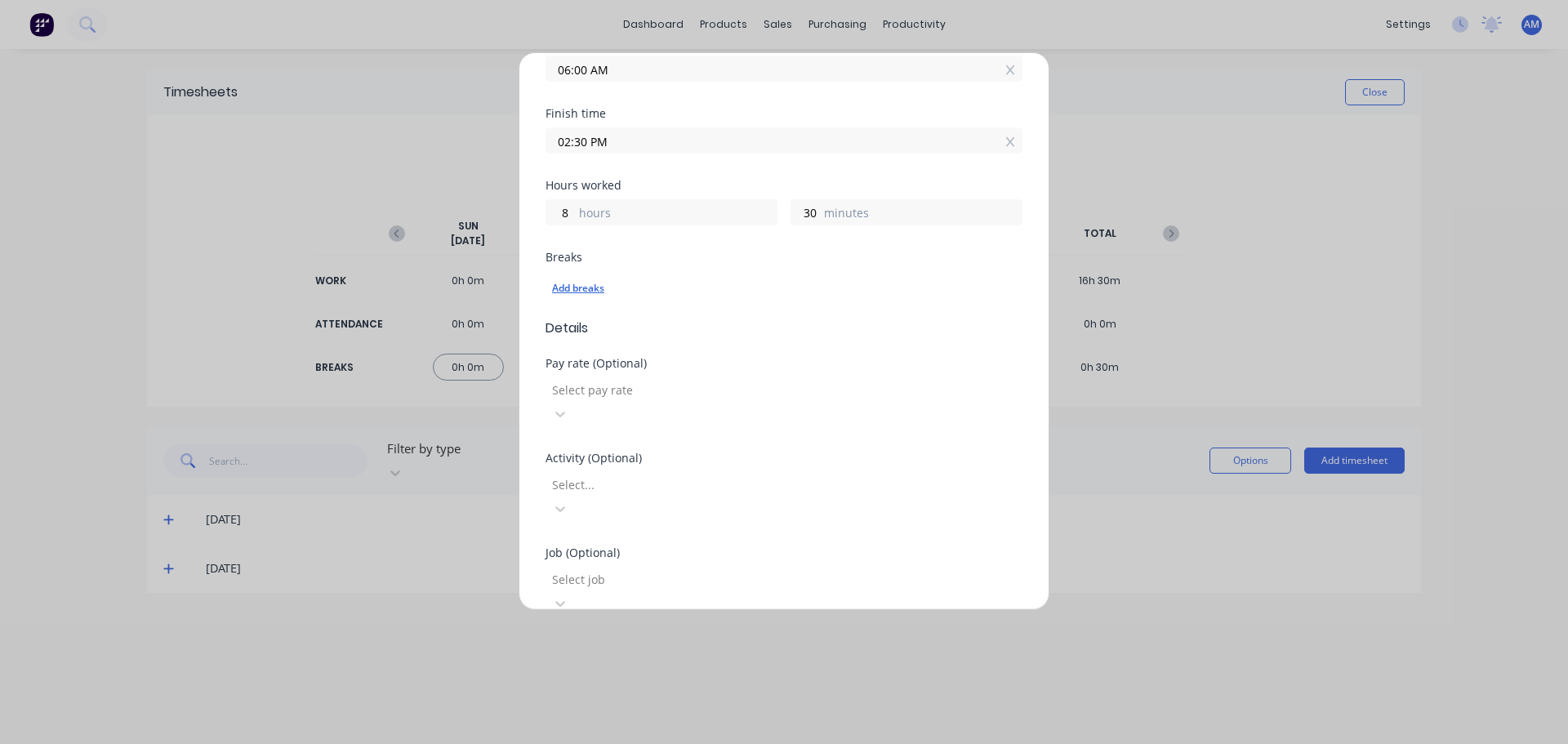
click at [591, 289] on div "Add breaks" at bounding box center [784, 289] width 464 height 21
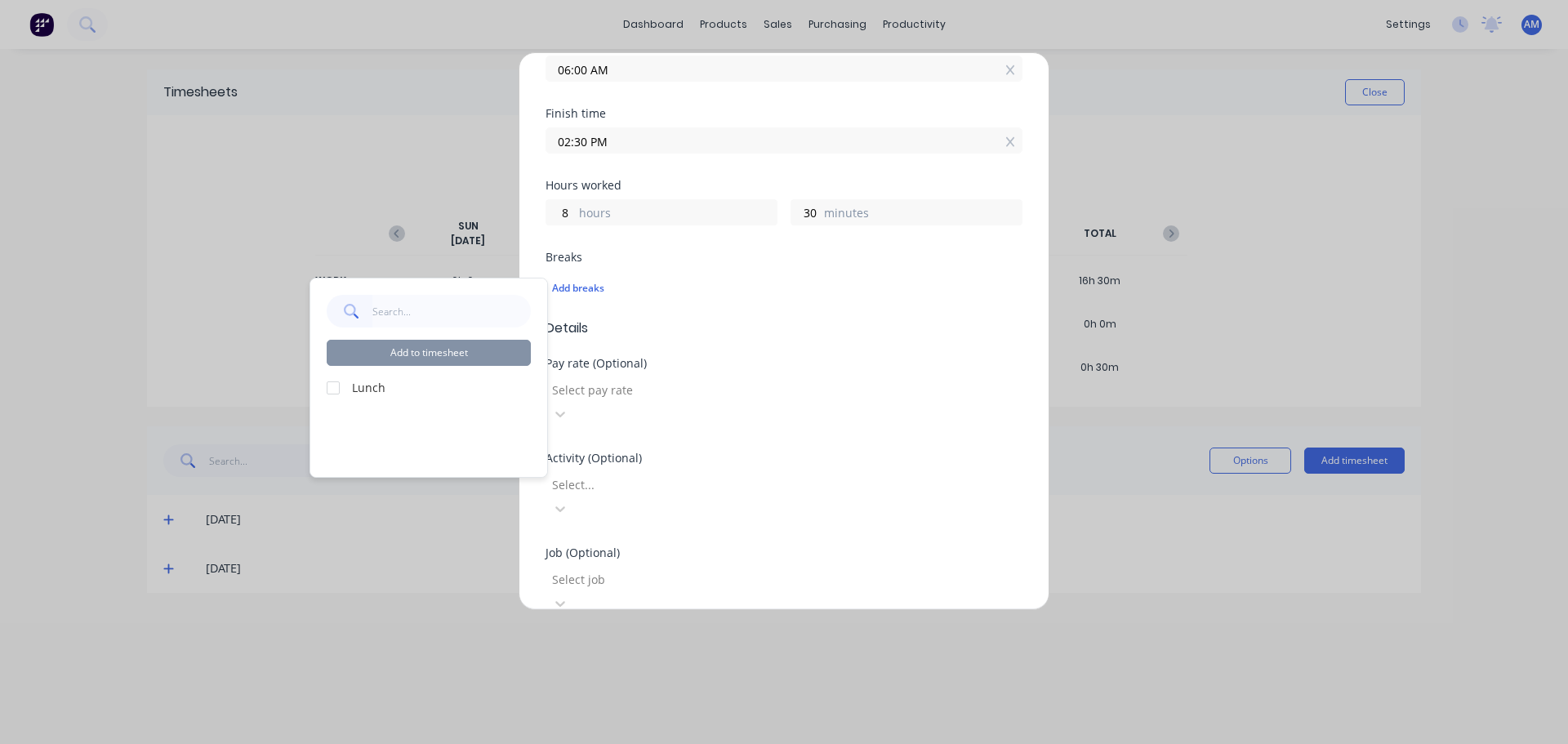
click at [336, 394] on div at bounding box center [333, 388] width 33 height 33
click at [757, 396] on div at bounding box center [668, 389] width 235 height 20
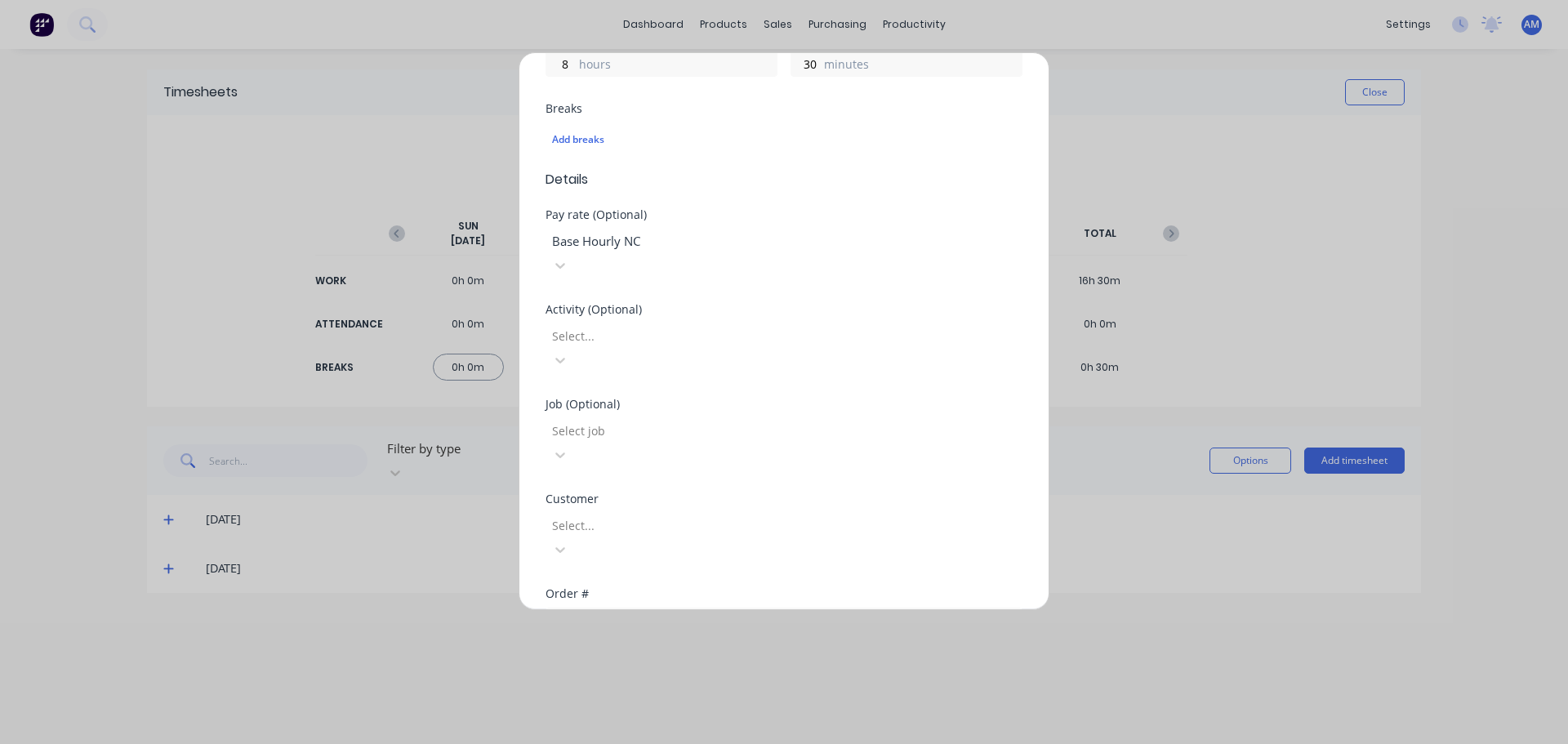
scroll to position [490, 0]
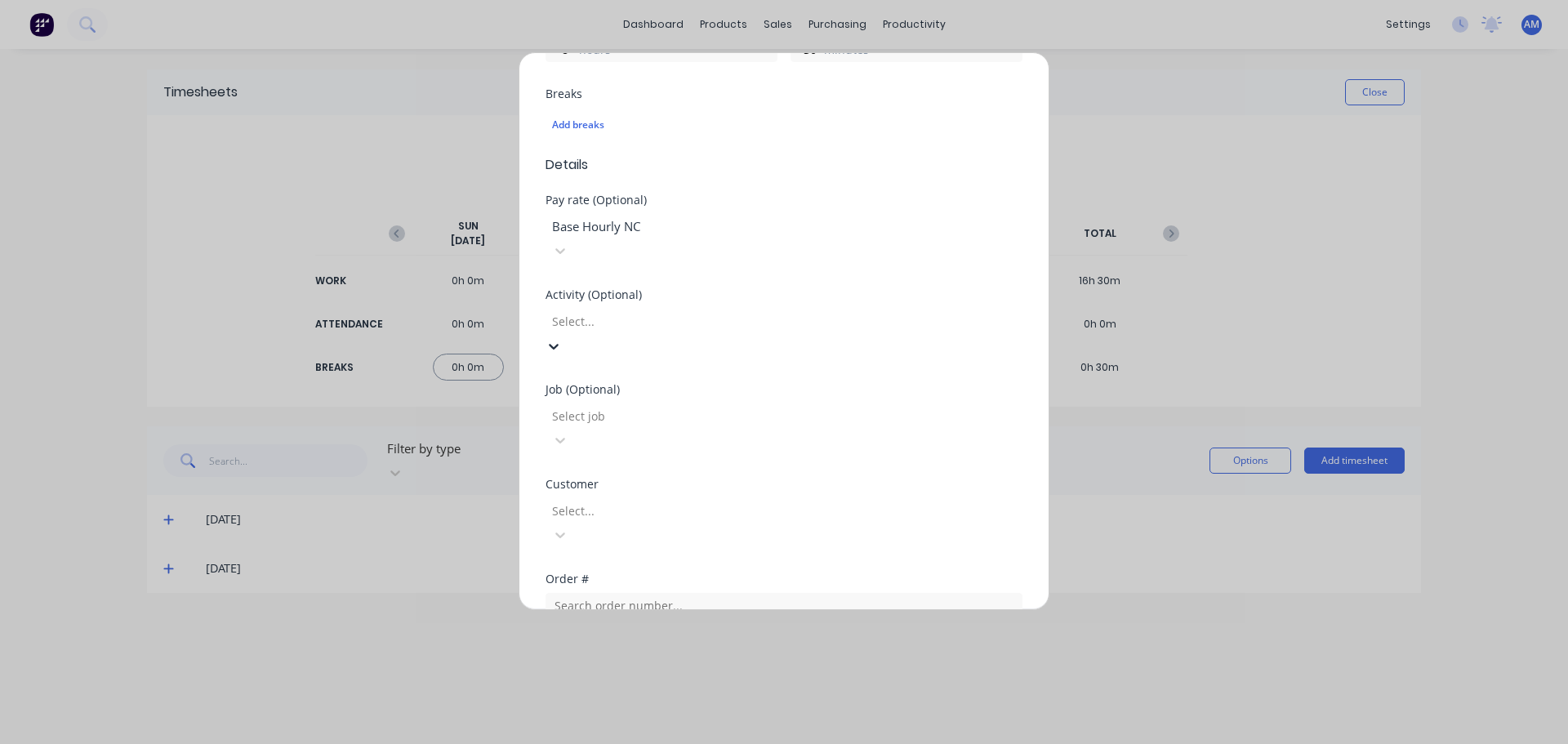
click at [616, 311] on div at bounding box center [668, 321] width 235 height 20
click at [613, 501] on div at bounding box center [668, 511] width 235 height 20
type input "hush"
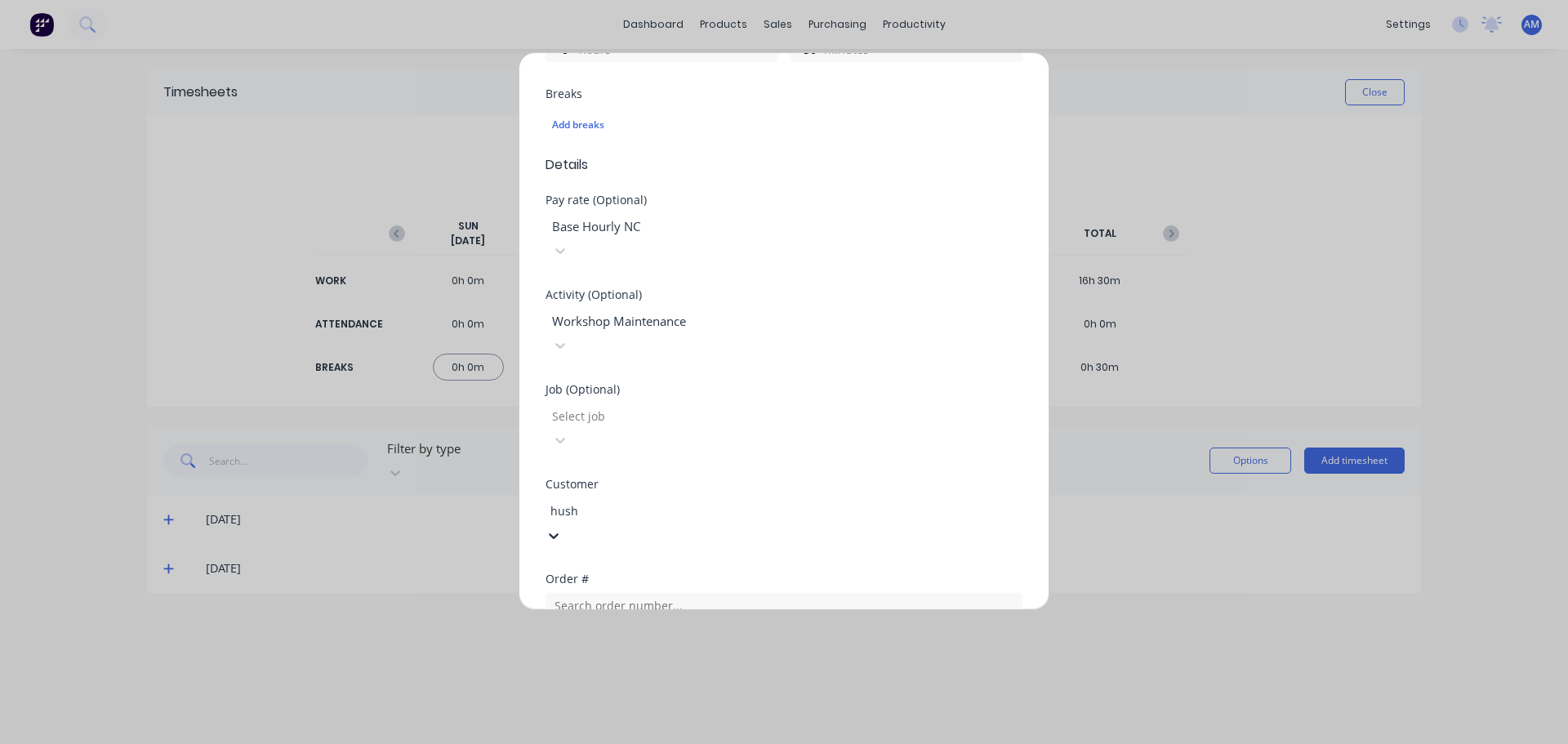
click at [615, 743] on div "Hushpak" at bounding box center [784, 753] width 1568 height 17
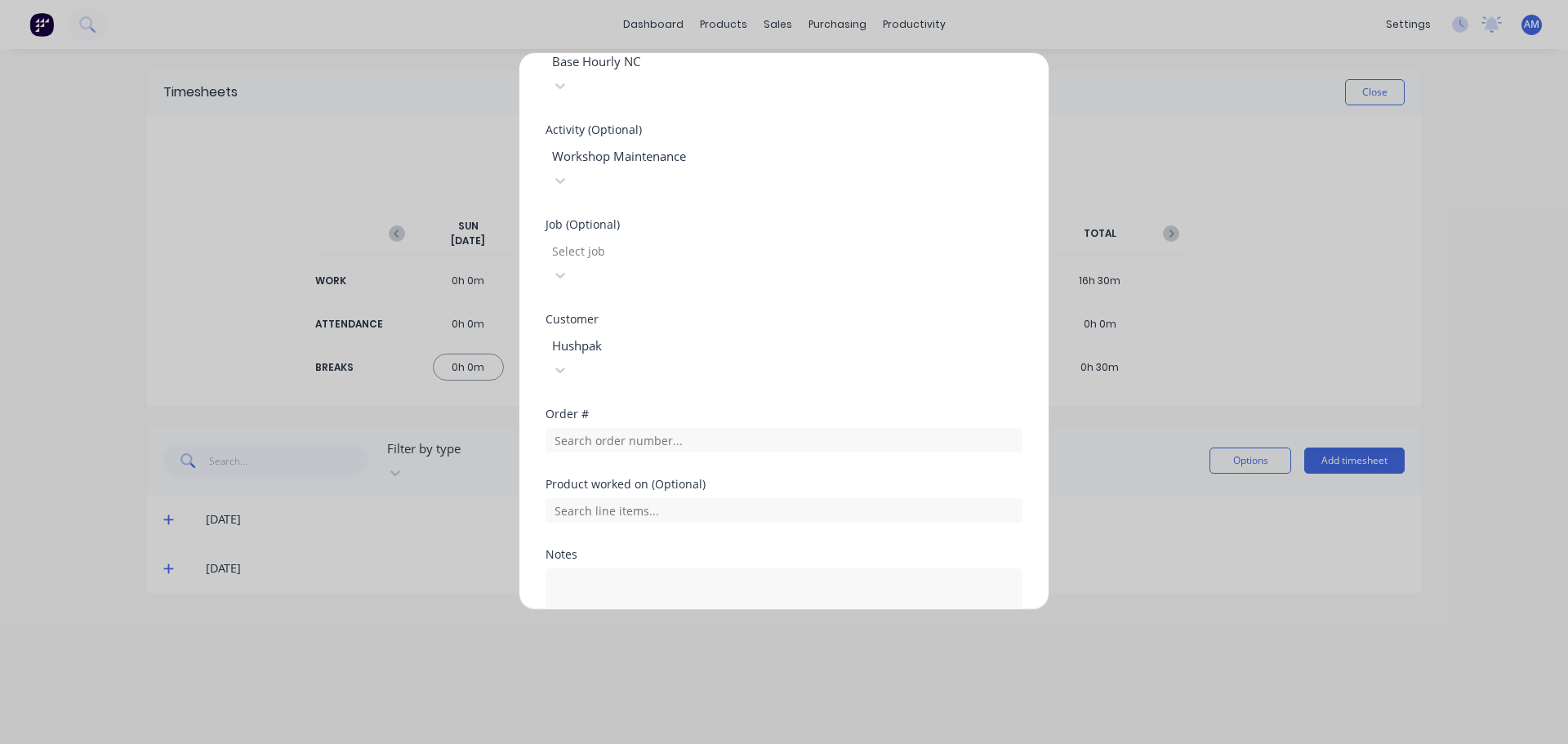
scroll to position [677, 0]
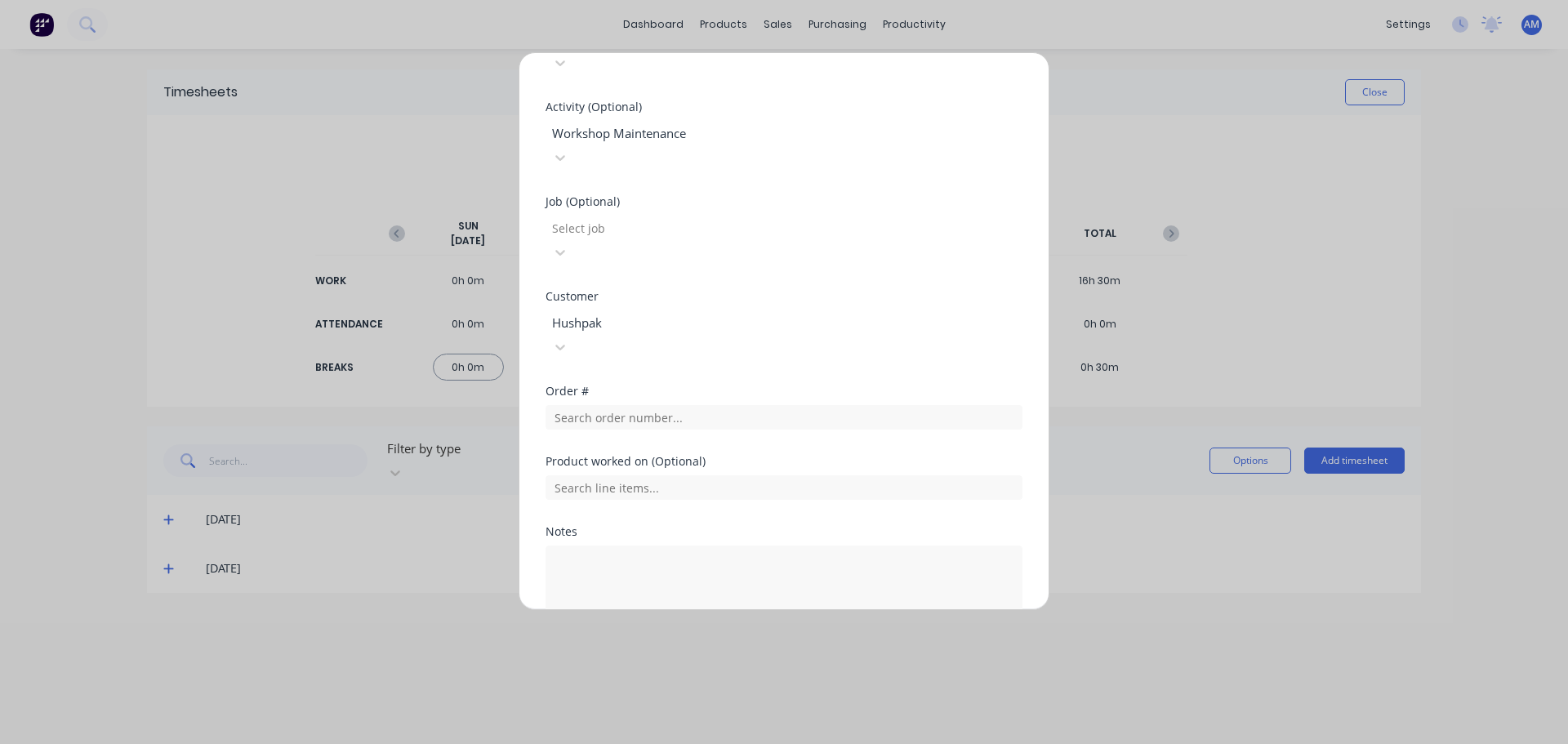
click at [728, 658] on button "Add manual time entry" at bounding box center [745, 670] width 138 height 26
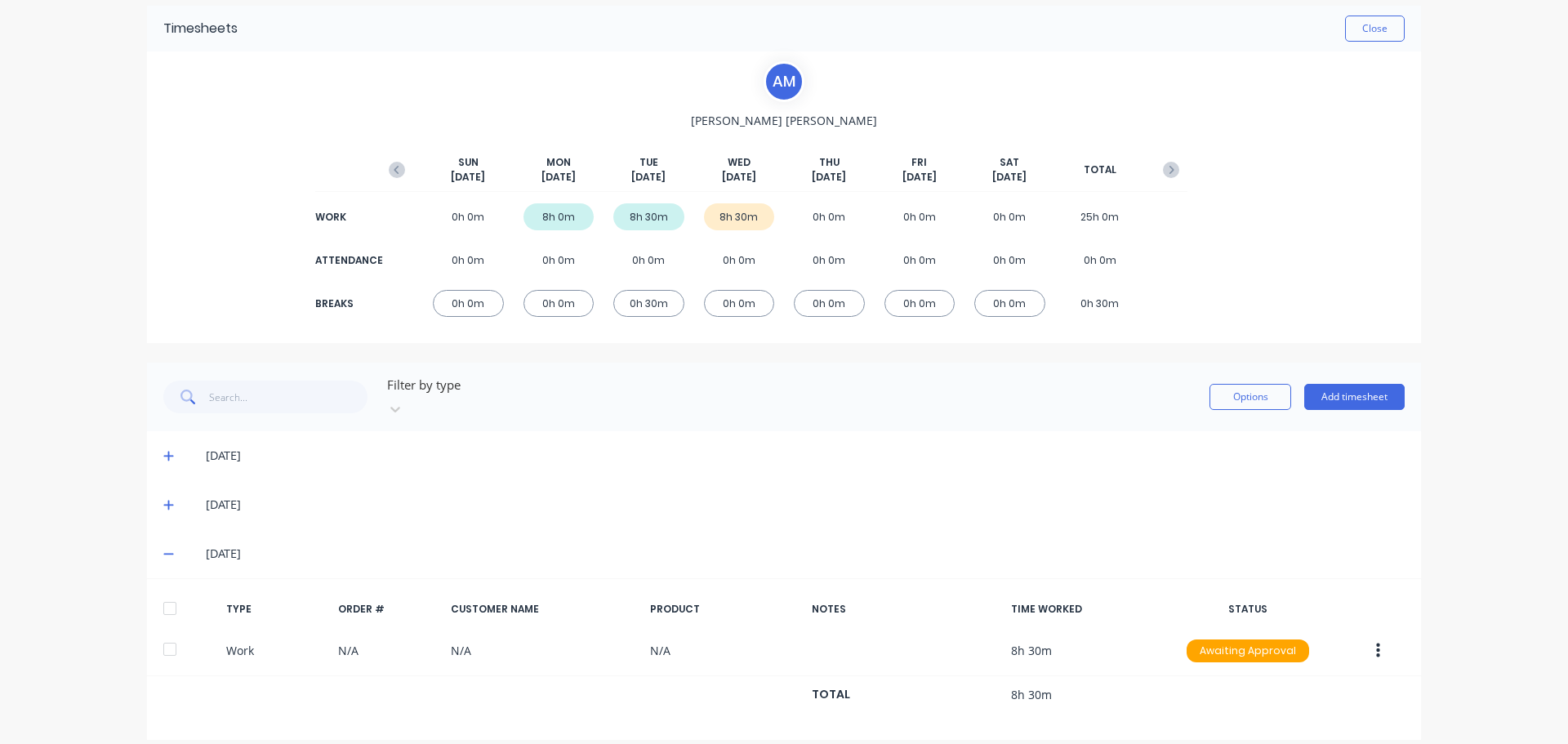
scroll to position [0, 0]
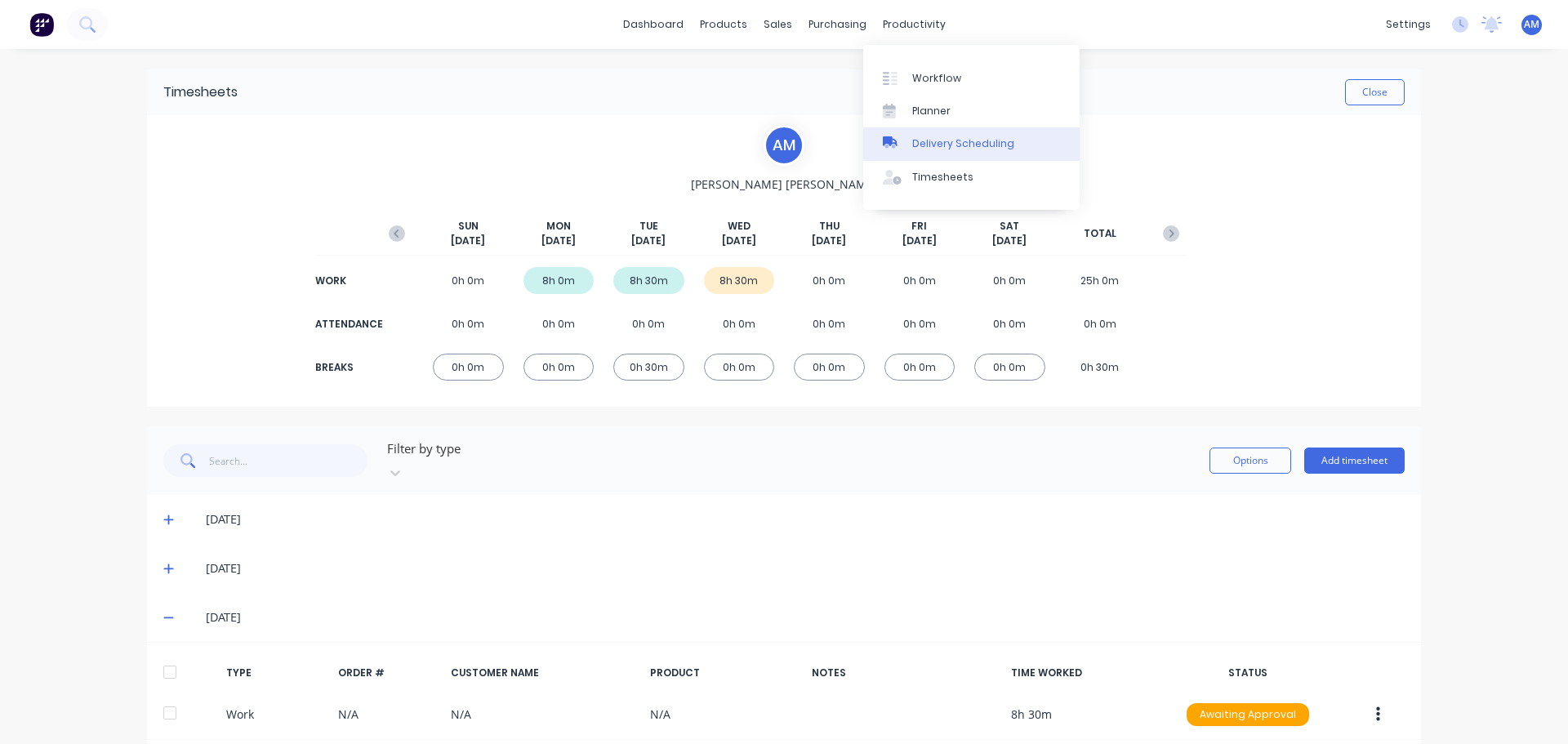
click at [958, 144] on div "Delivery Scheduling" at bounding box center [962, 143] width 102 height 15
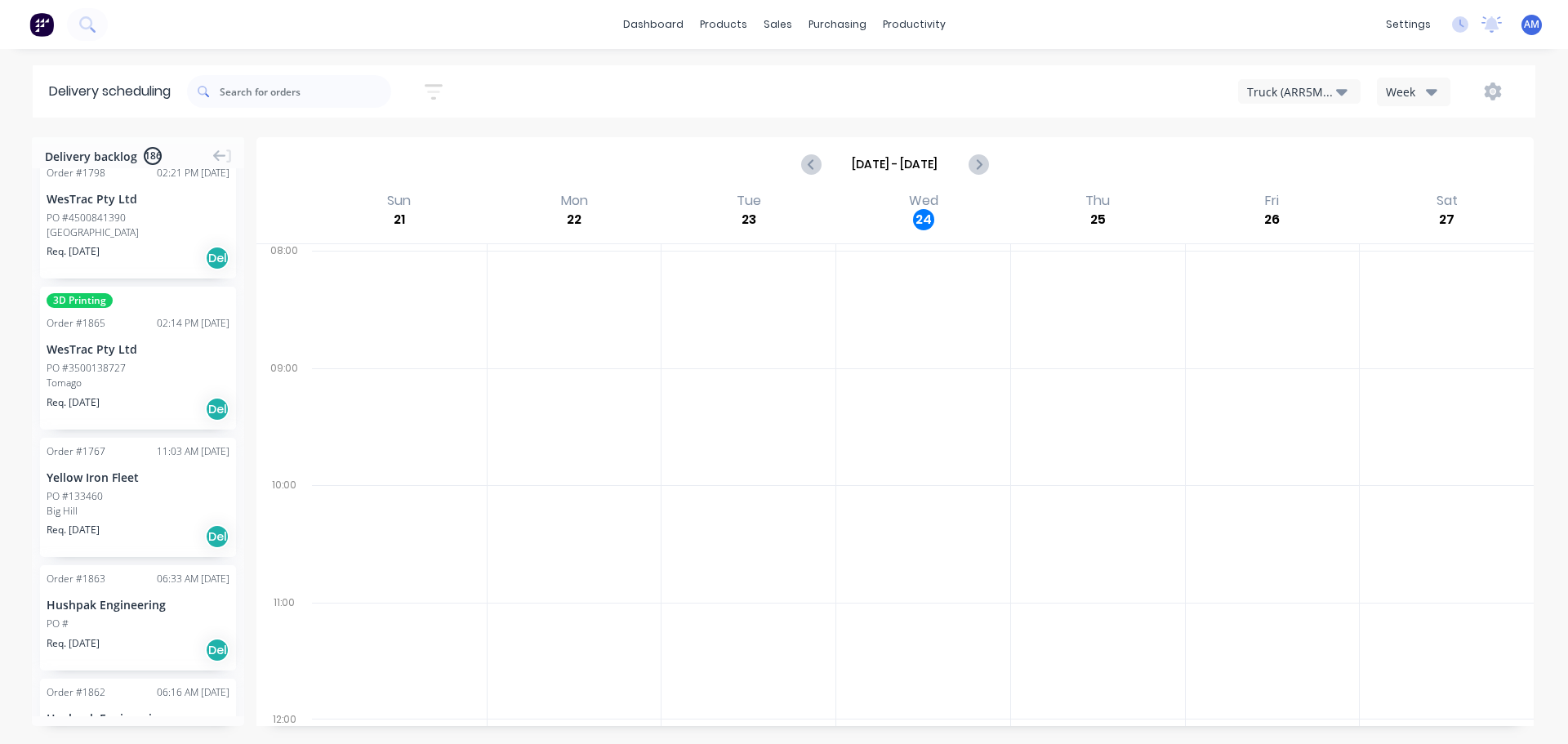
scroll to position [2775, 0]
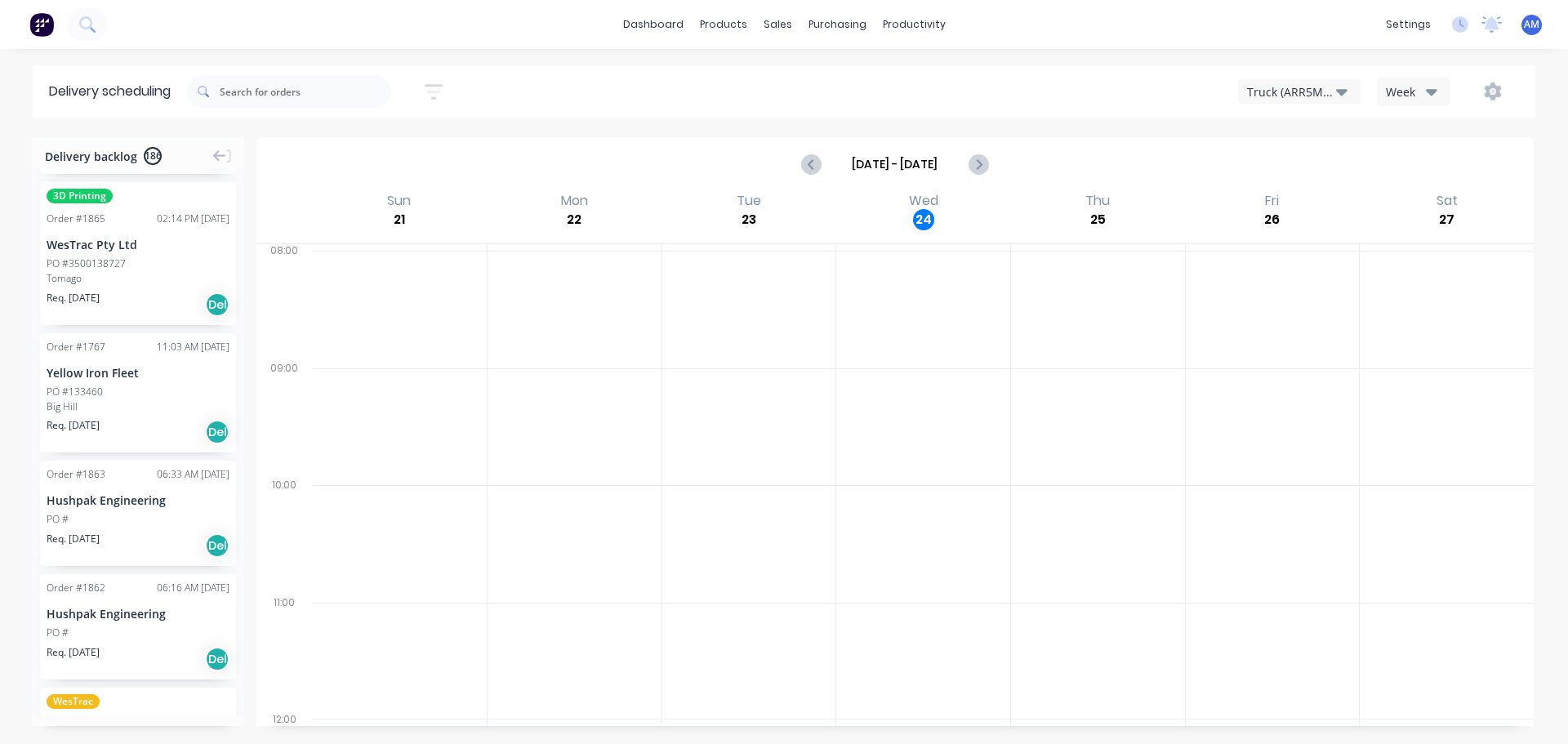
click at [97, 396] on div "PO #133460" at bounding box center [75, 391] width 56 height 15
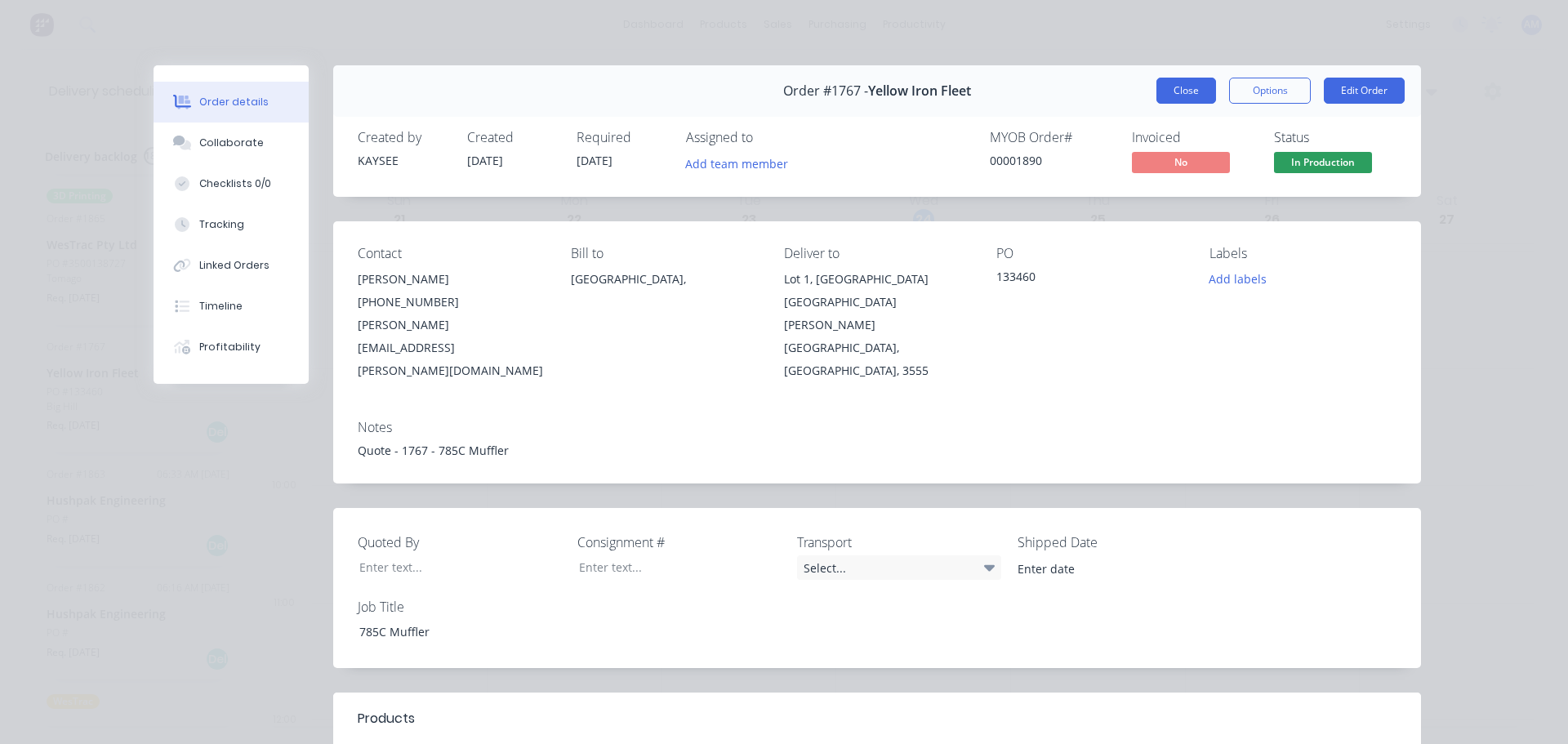
click at [1171, 95] on button "Close" at bounding box center [1186, 90] width 60 height 26
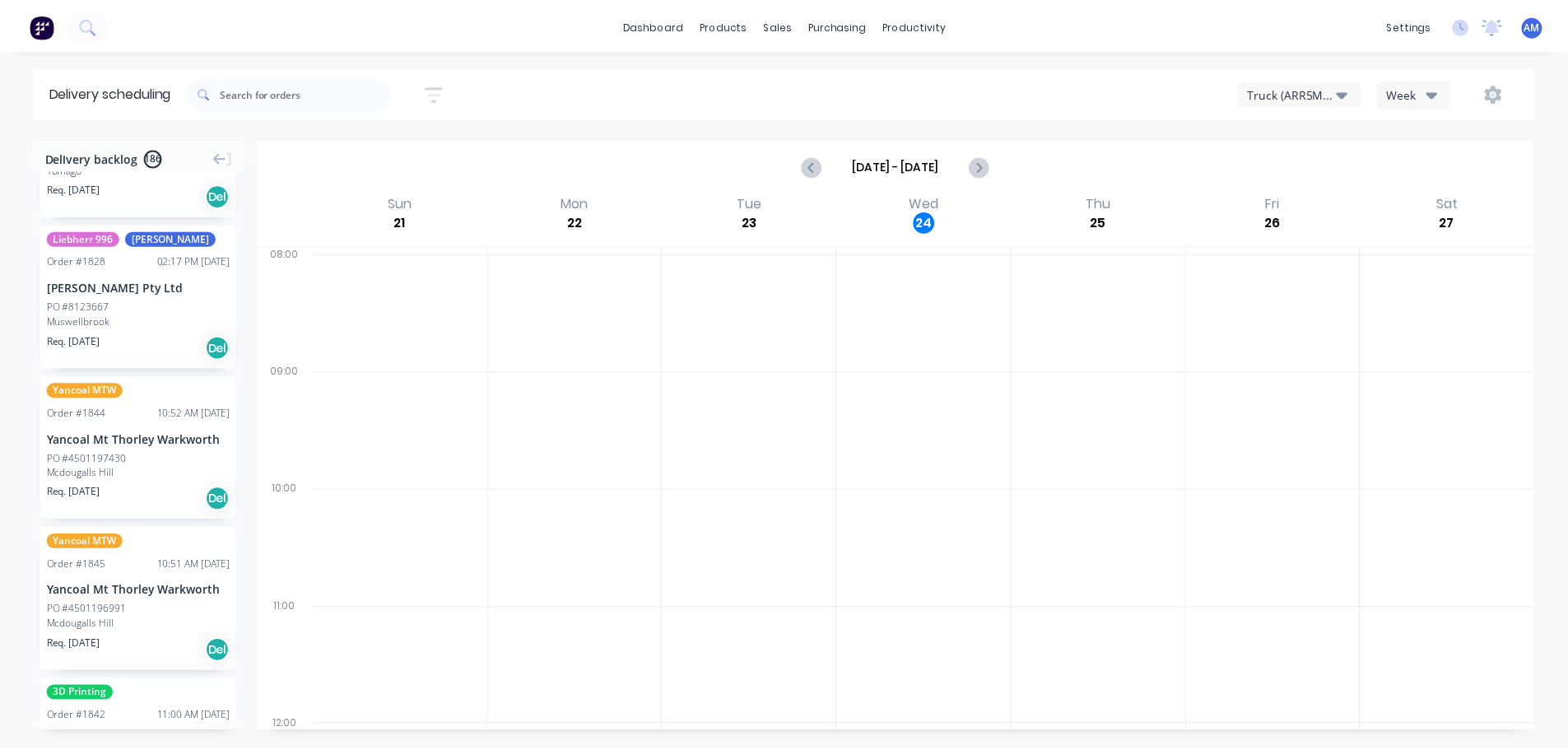
scroll to position [3703, 0]
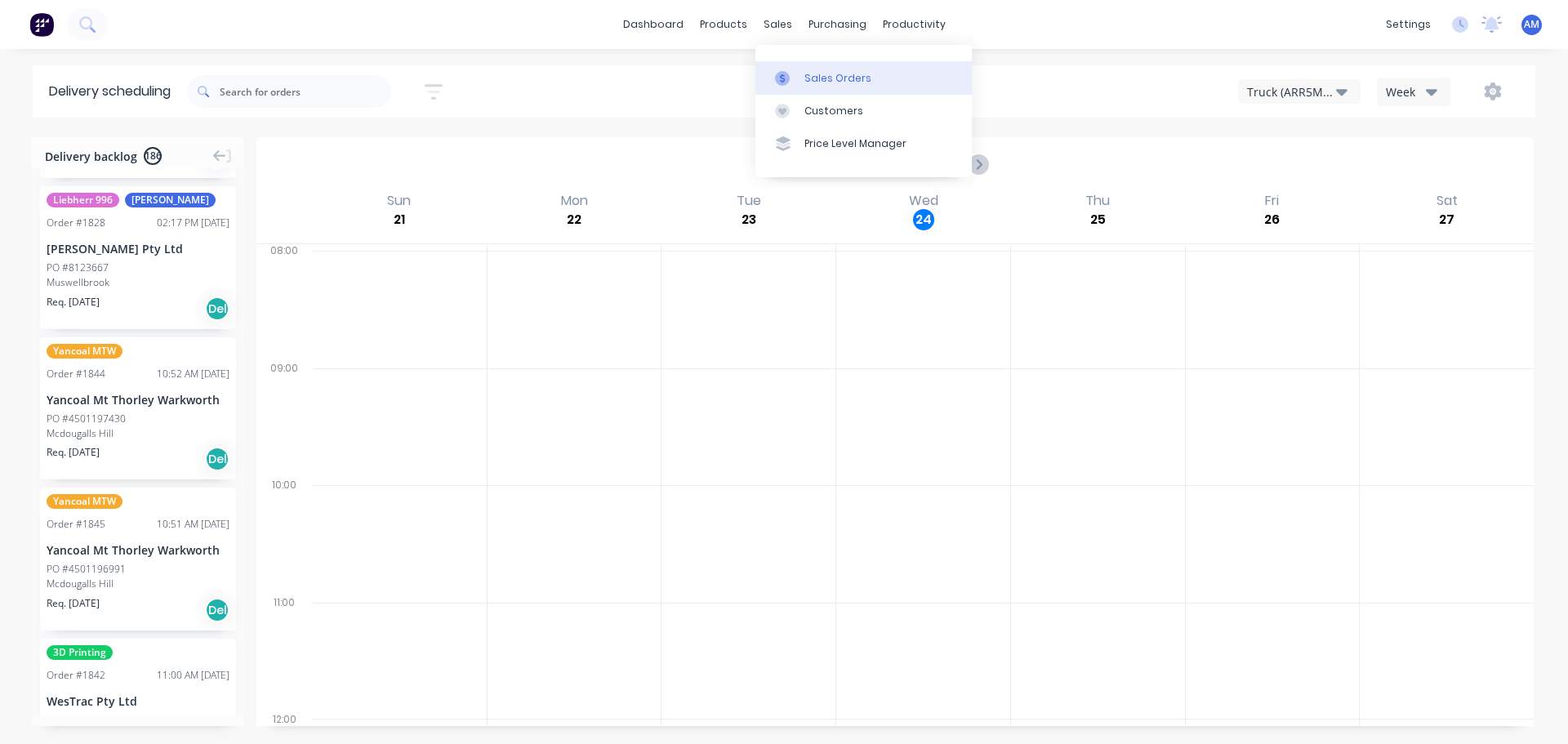
click at [824, 75] on div "Sales Orders" at bounding box center [837, 78] width 67 height 15
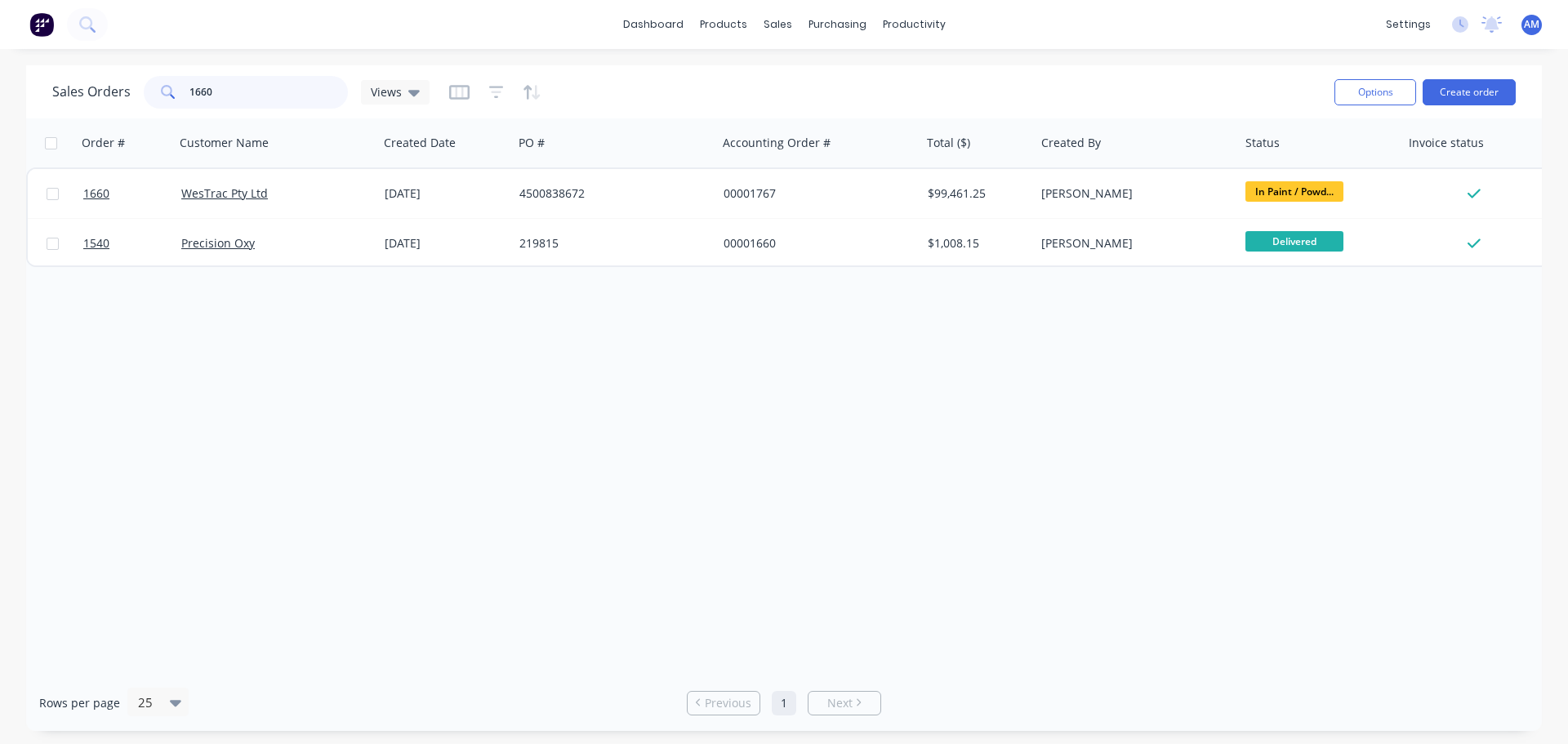
drag, startPoint x: 227, startPoint y: 91, endPoint x: 186, endPoint y: 85, distance: 41.4
click at [186, 85] on div "1660" at bounding box center [245, 92] width 204 height 33
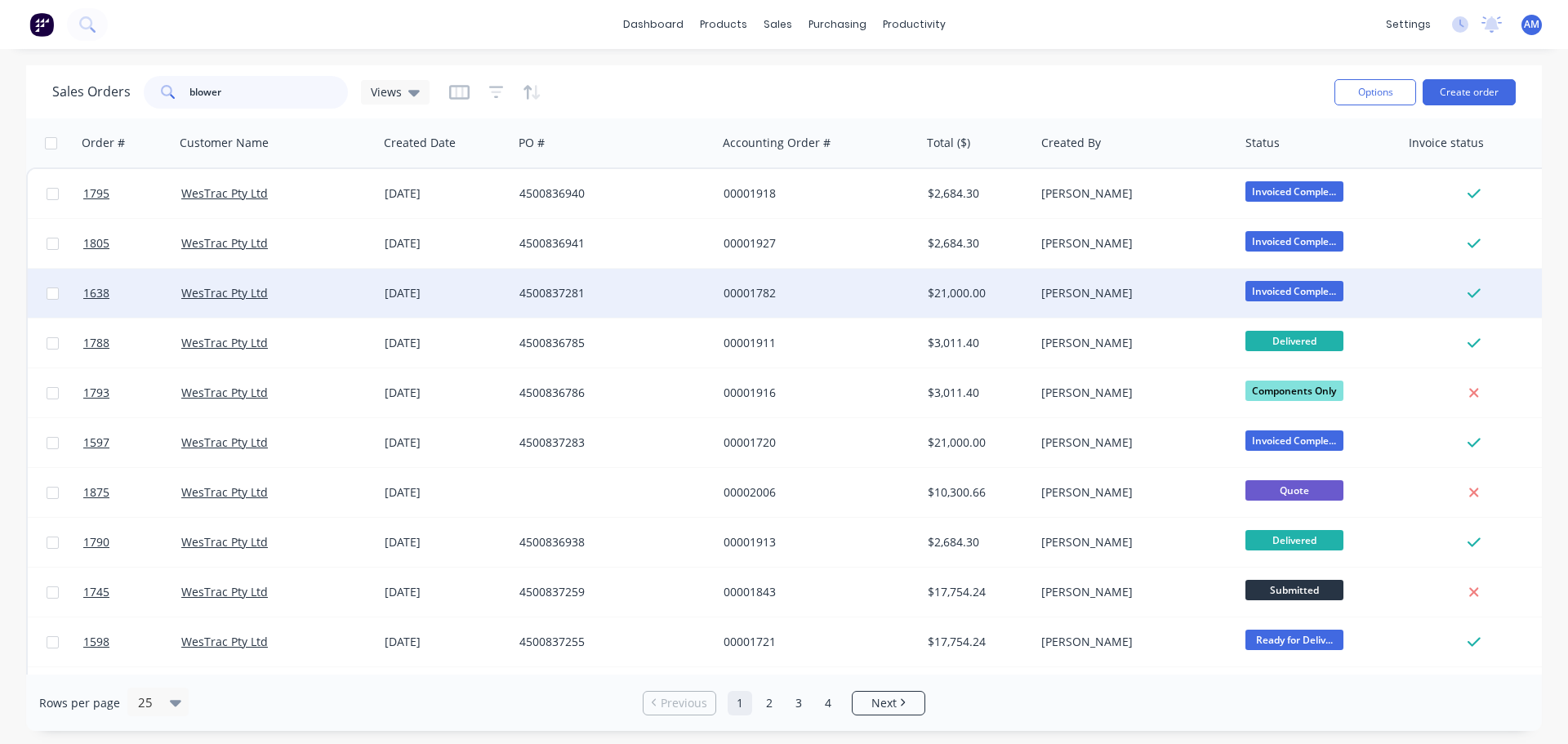
type input "blower"
click at [972, 287] on div "$21,000.00" at bounding box center [975, 293] width 96 height 16
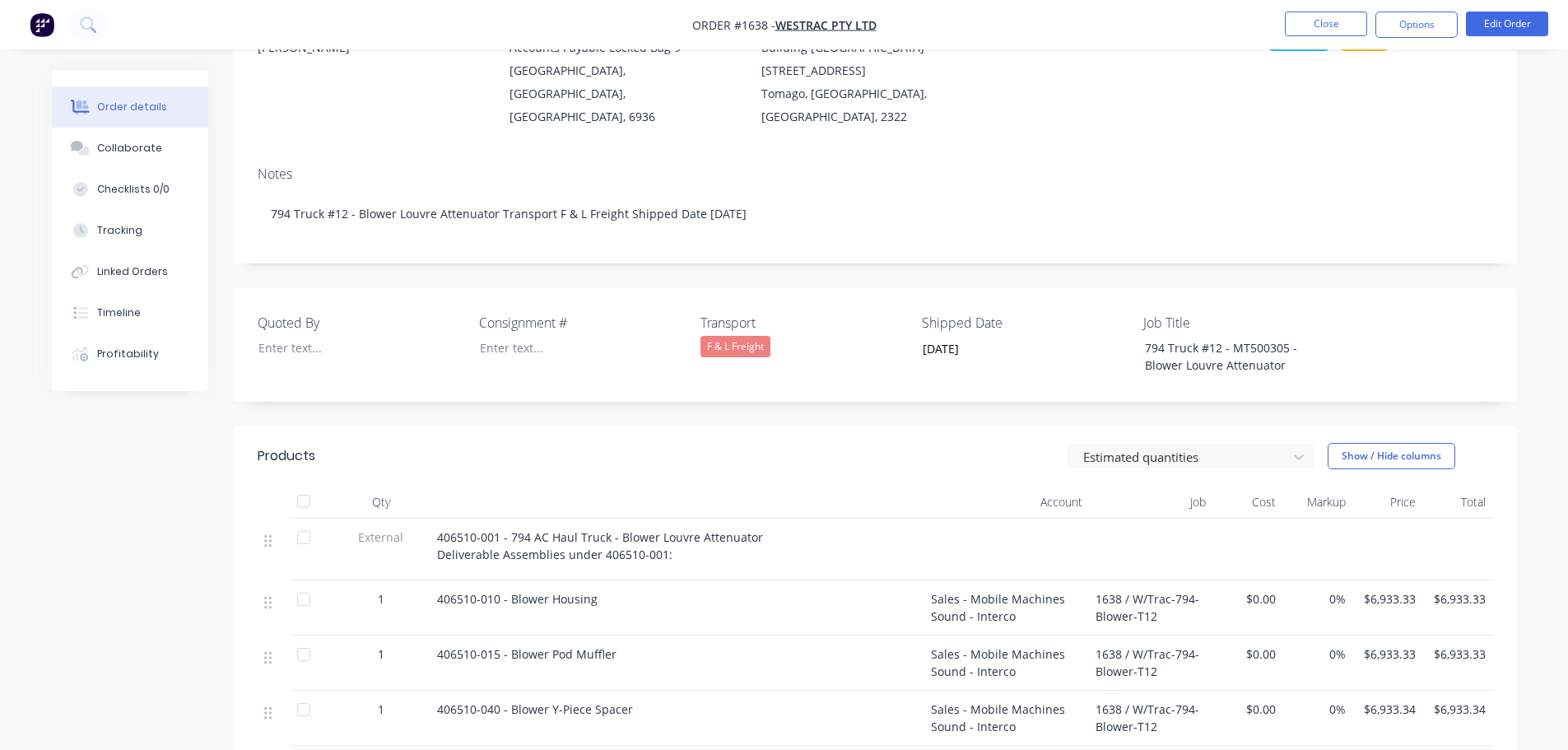
scroll to position [247, 0]
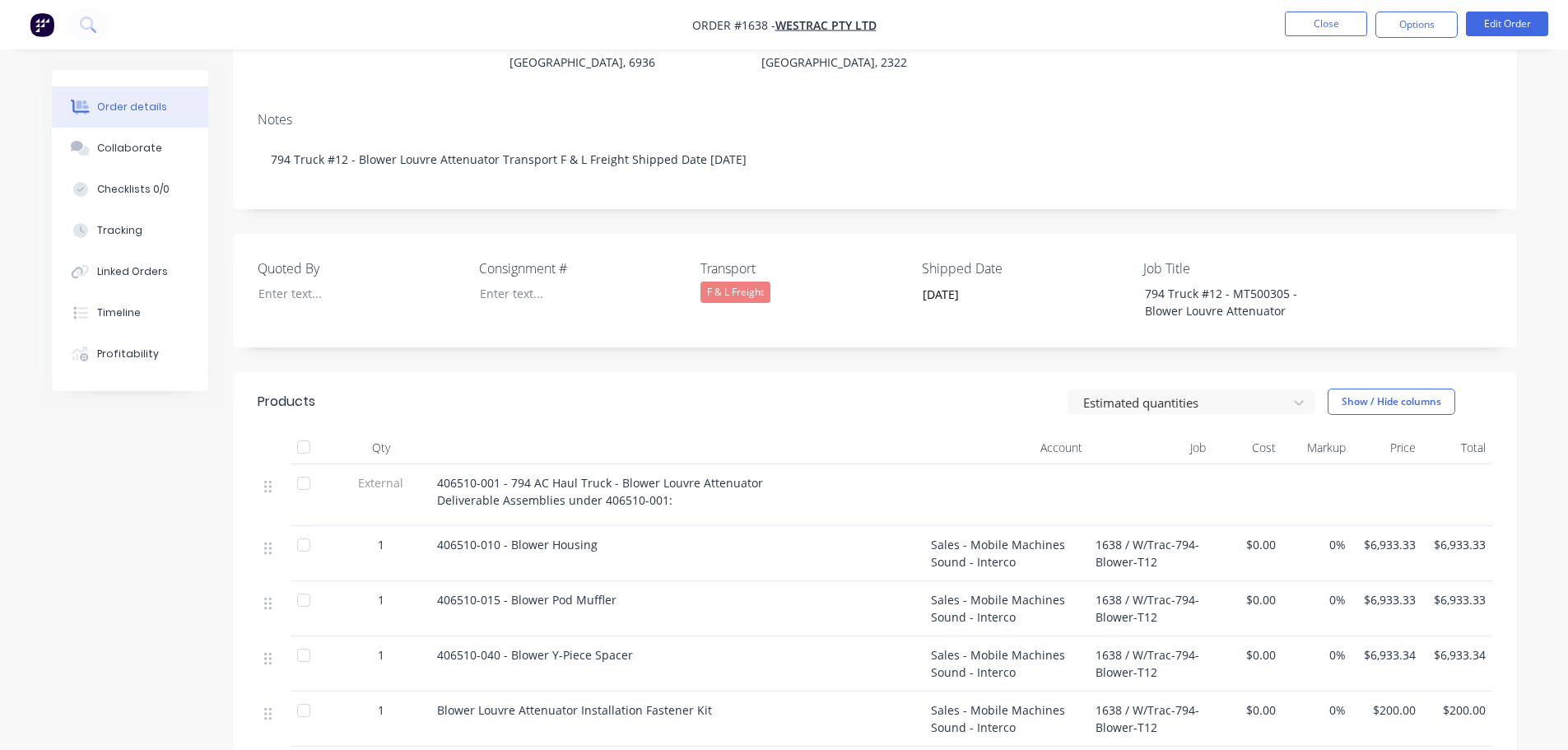
click at [304, 431] on div at bounding box center [304, 447] width 33 height 33
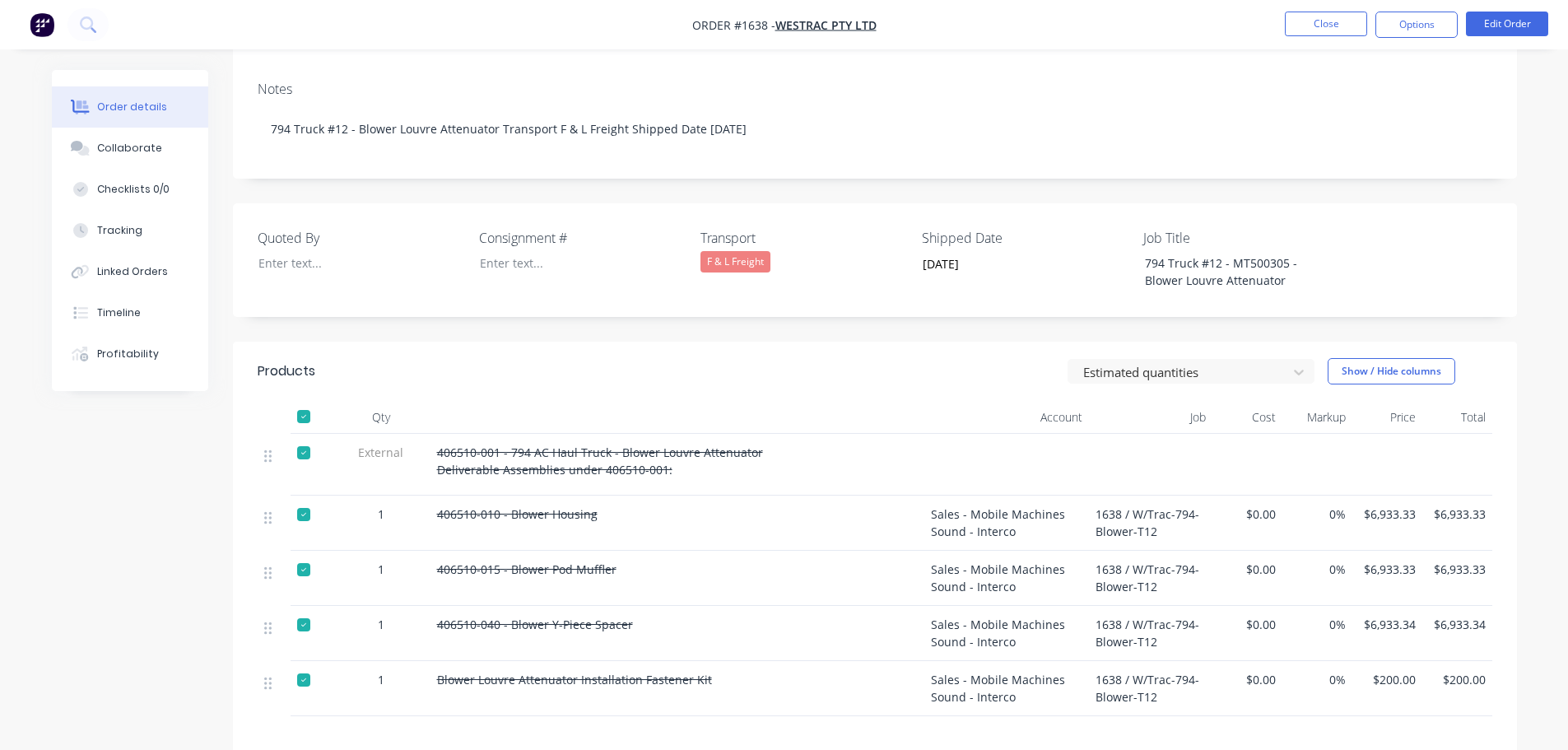
scroll to position [329, 0]
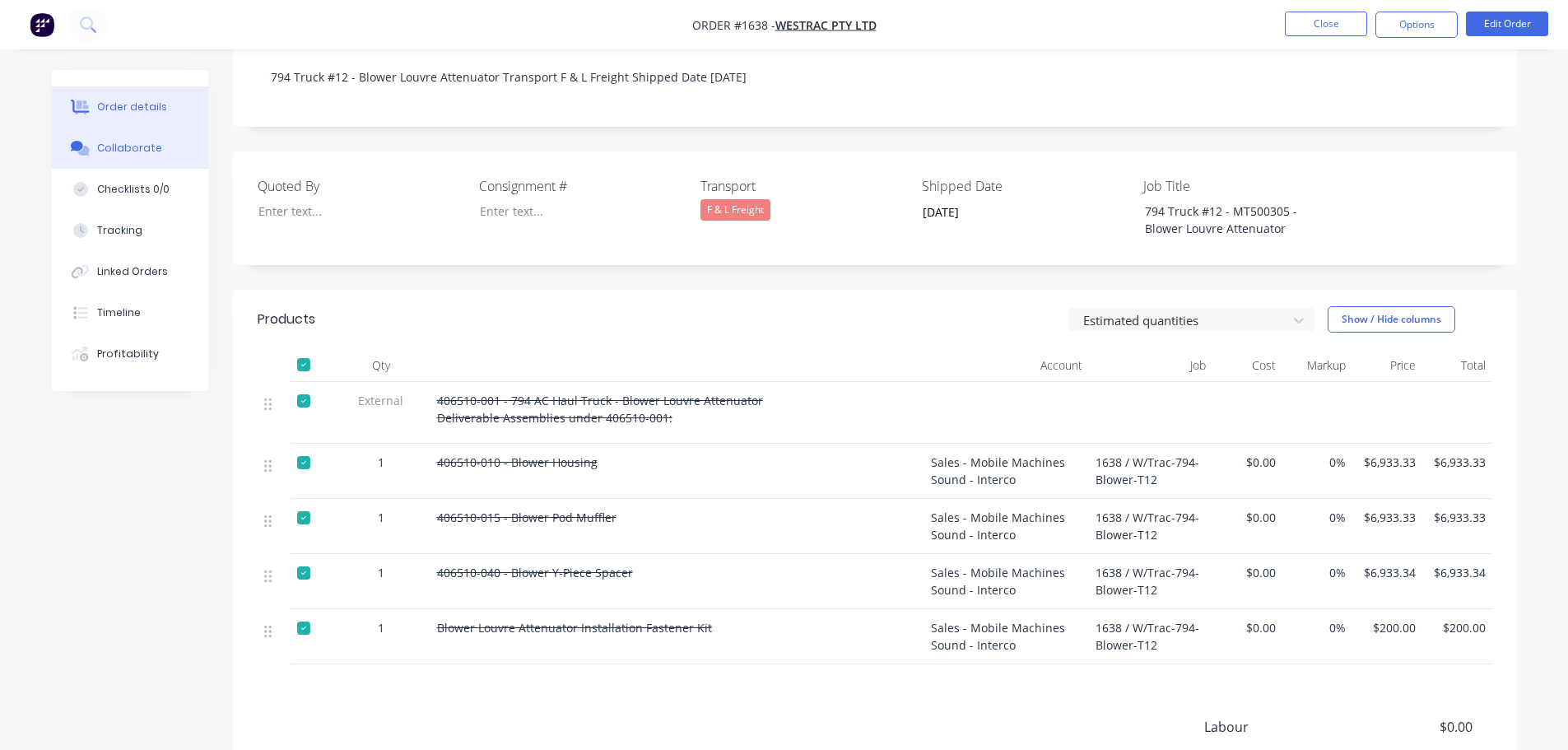
click at [122, 149] on div "Collaborate" at bounding box center [129, 147] width 65 height 15
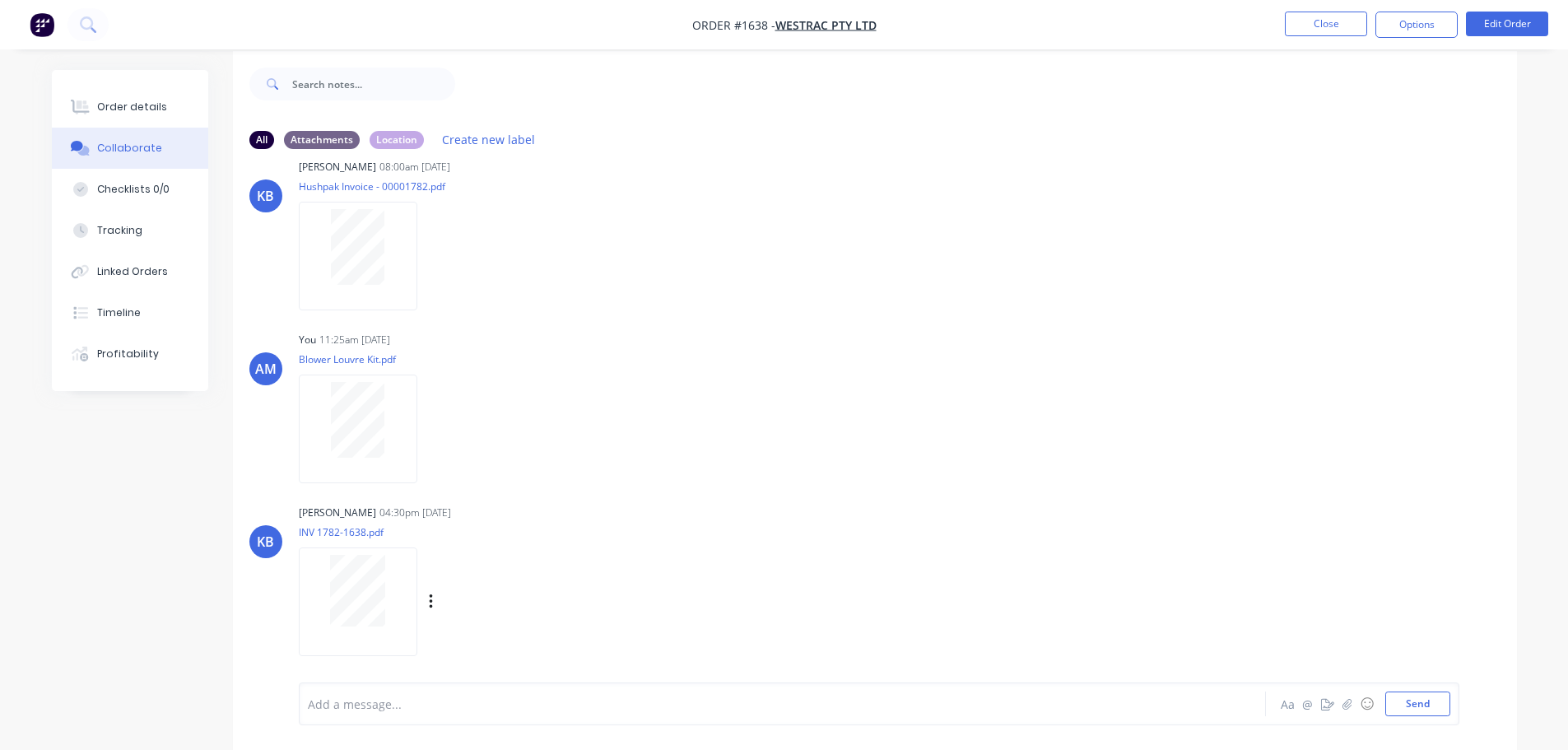
scroll to position [24, 0]
click at [1352, 700] on button "button" at bounding box center [1347, 703] width 20 height 20
click at [887, 490] on div "AM You 06:29am 22/09/25 20250922_061436.jpg Labels Download Delete AM You 06:29…" at bounding box center [874, 406] width 1285 height 501
click at [1412, 709] on button "Send" at bounding box center [1418, 703] width 65 height 24
click at [1347, 701] on icon "button" at bounding box center [1347, 704] width 10 height 12
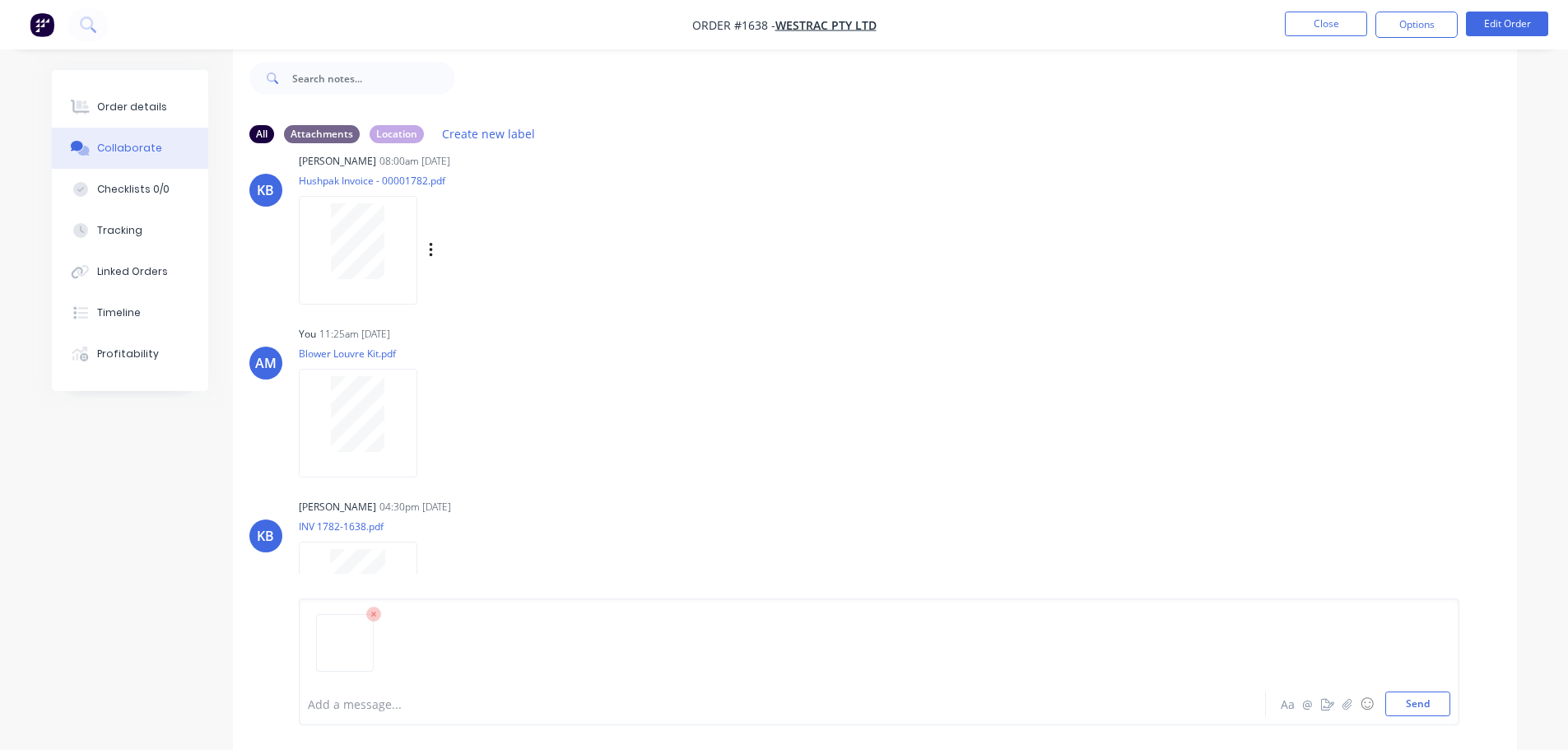
click at [949, 223] on div "KB KAYSEE BROWNE 08:00am 22/09/25 Hushpak Invoice - 00001782.pdf Labels Download" at bounding box center [874, 224] width 1285 height 148
click at [1417, 698] on button "Send" at bounding box center [1418, 703] width 65 height 24
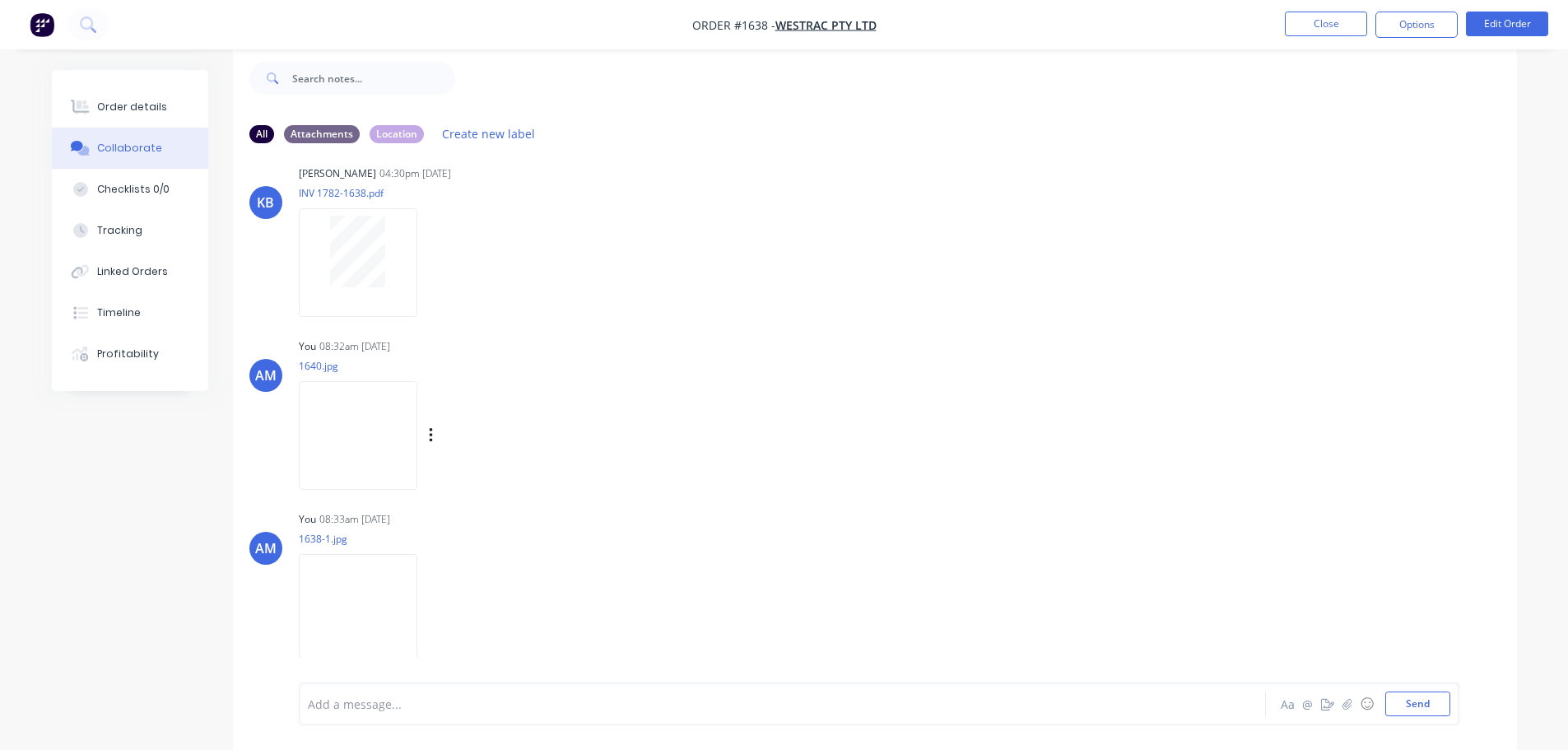
scroll to position [1069, 0]
click at [333, 580] on img at bounding box center [358, 595] width 118 height 107
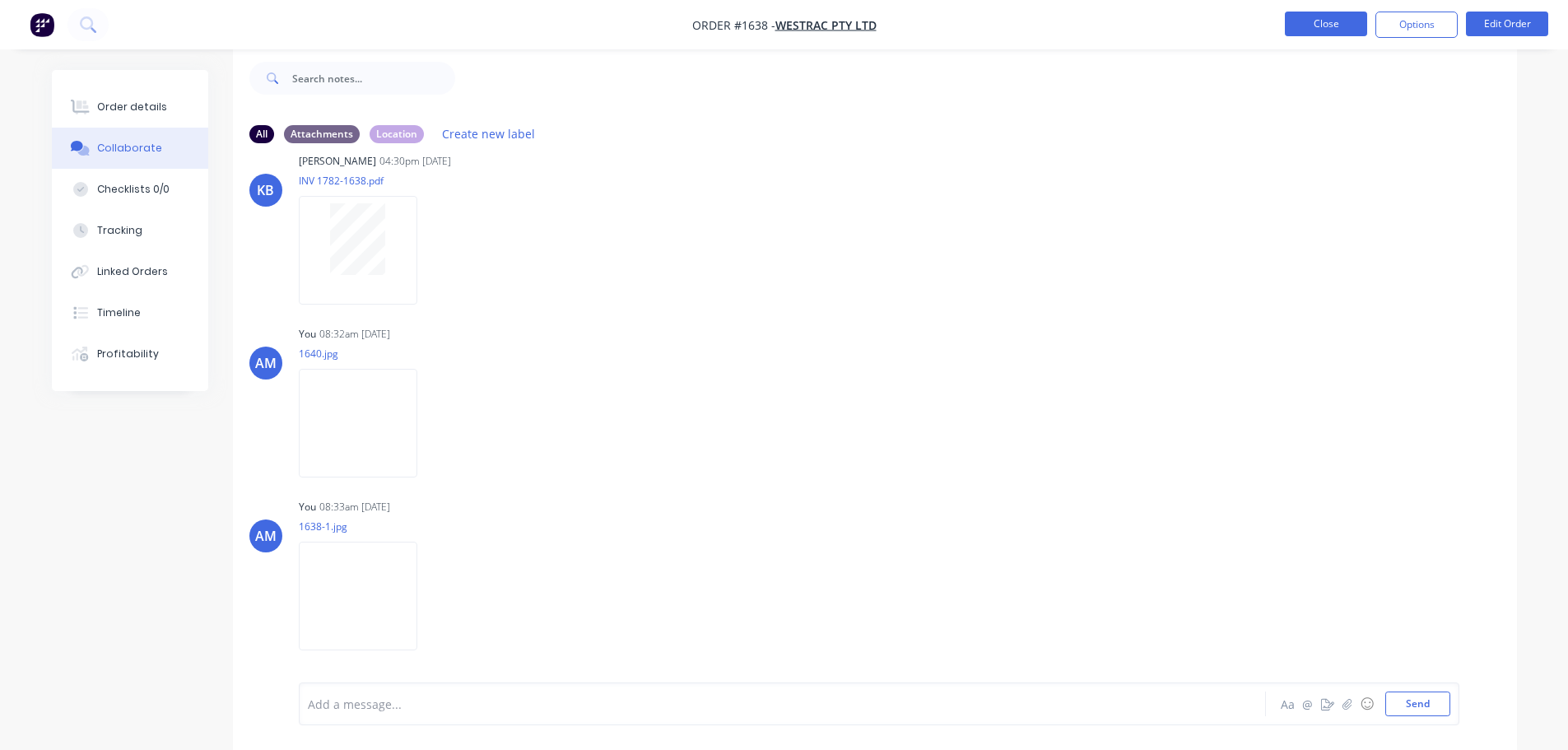
click at [1328, 25] on button "Close" at bounding box center [1326, 23] width 82 height 24
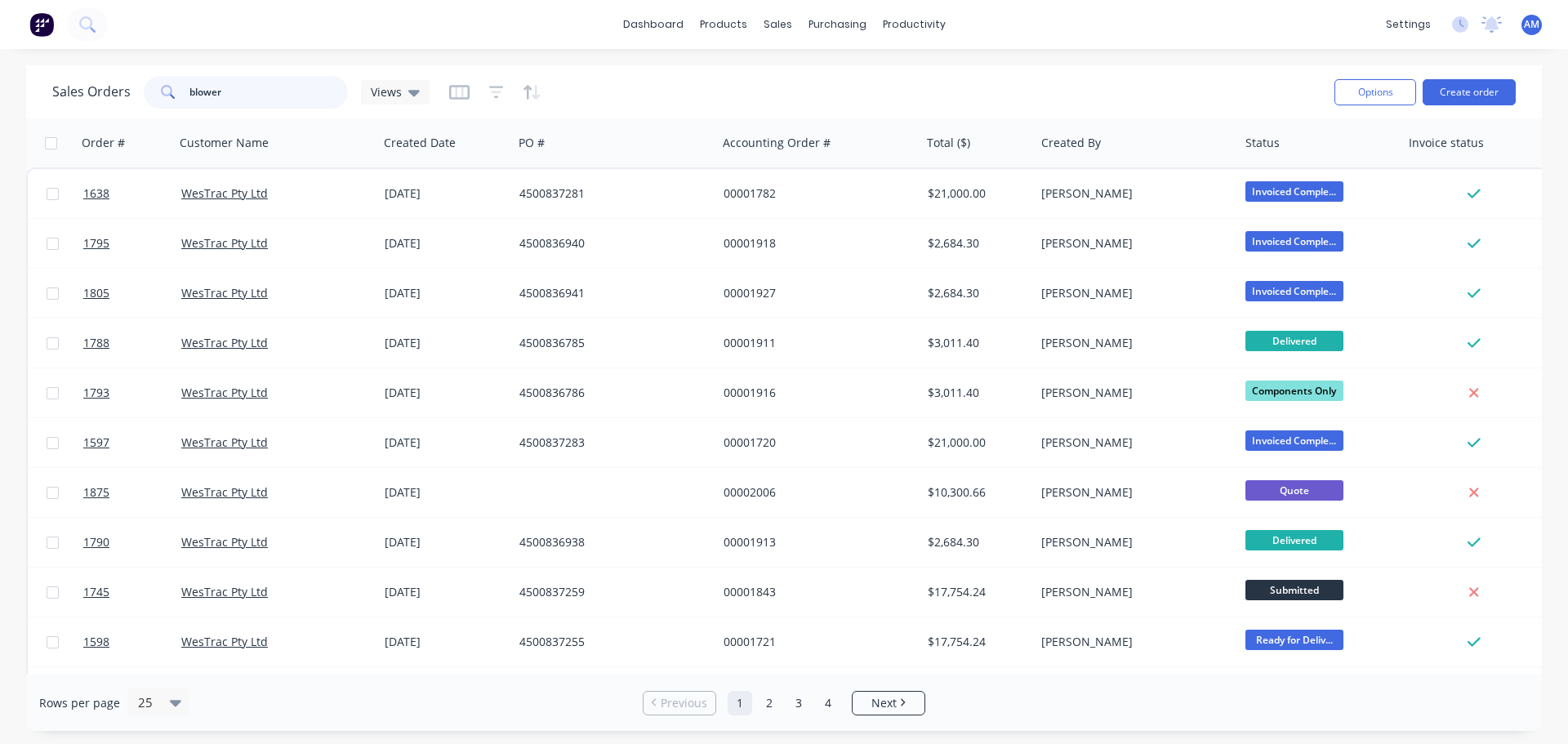
drag, startPoint x: 245, startPoint y: 96, endPoint x: 173, endPoint y: 90, distance: 72.2
click at [173, 90] on div "blower" at bounding box center [245, 92] width 204 height 33
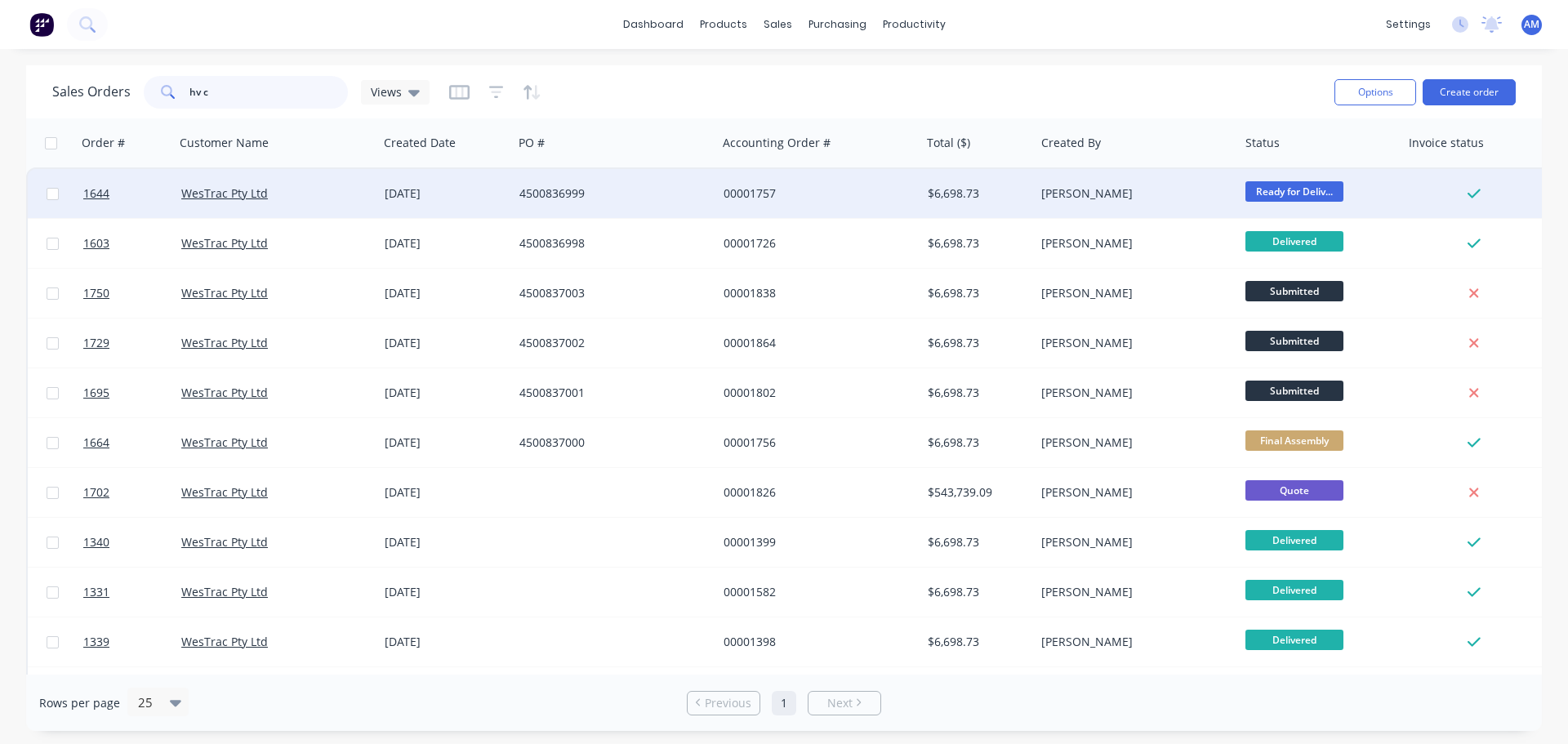
type input "hv c"
click at [562, 195] on div "4500836999" at bounding box center [610, 193] width 181 height 16
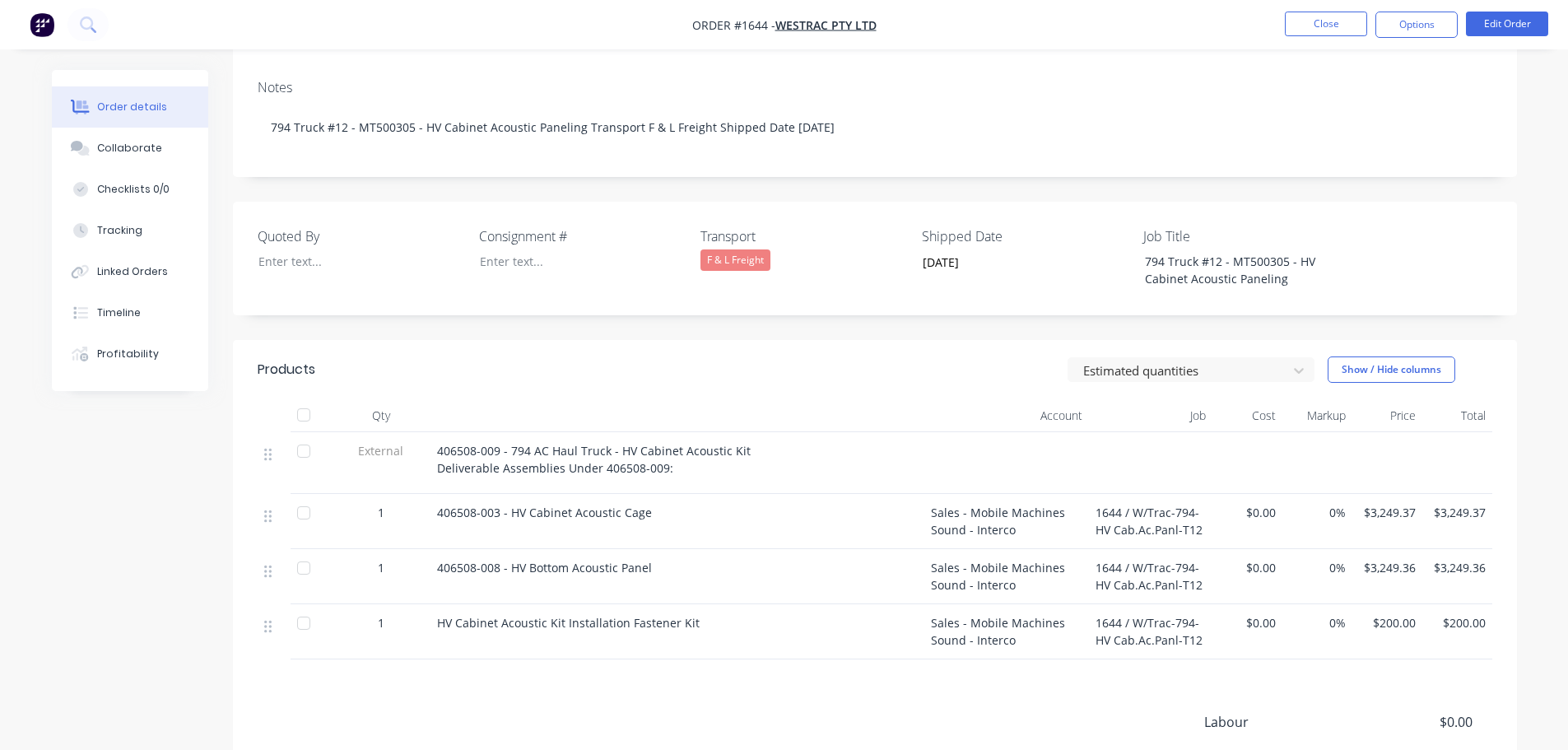
scroll to position [329, 0]
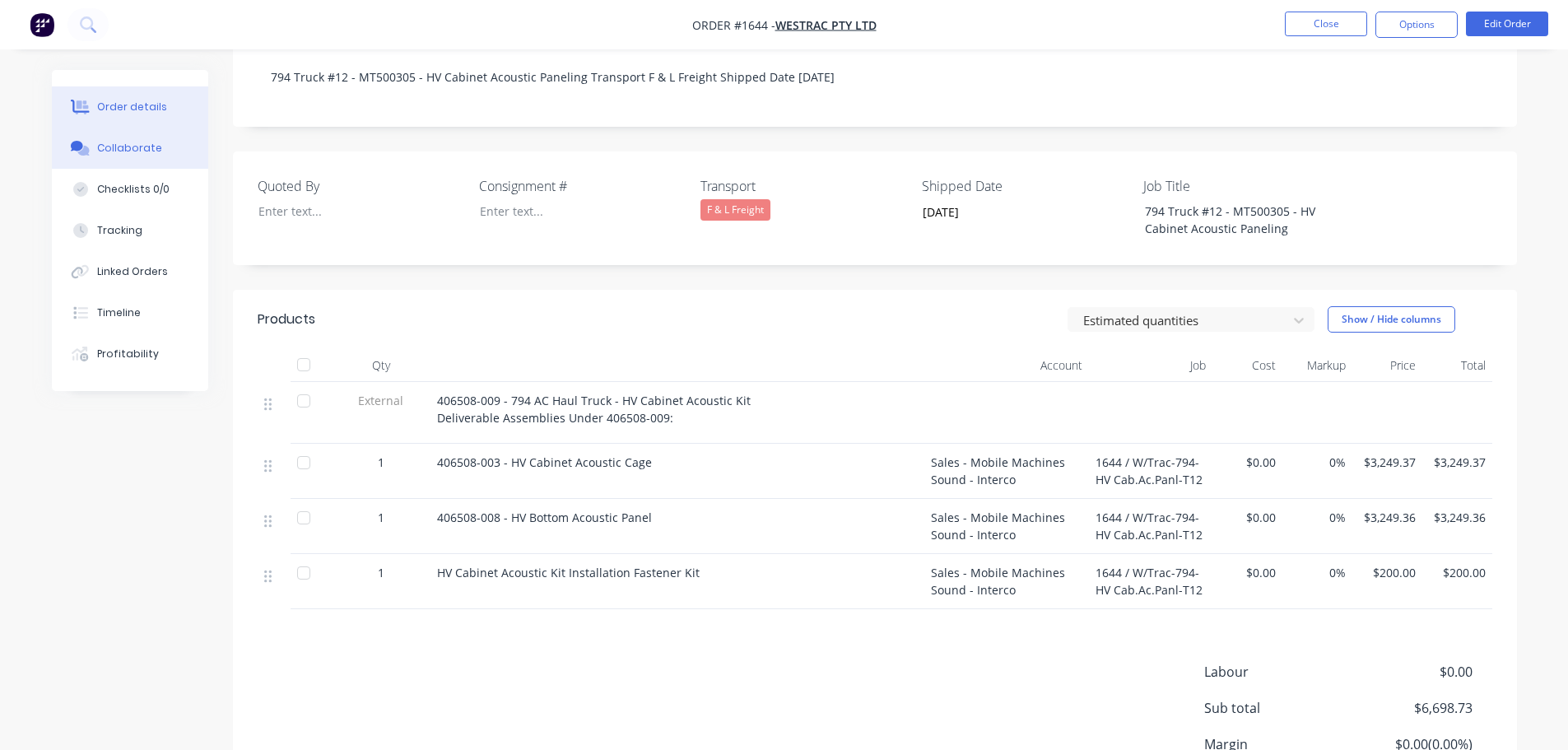
click at [121, 141] on div "Collaborate" at bounding box center [129, 147] width 65 height 15
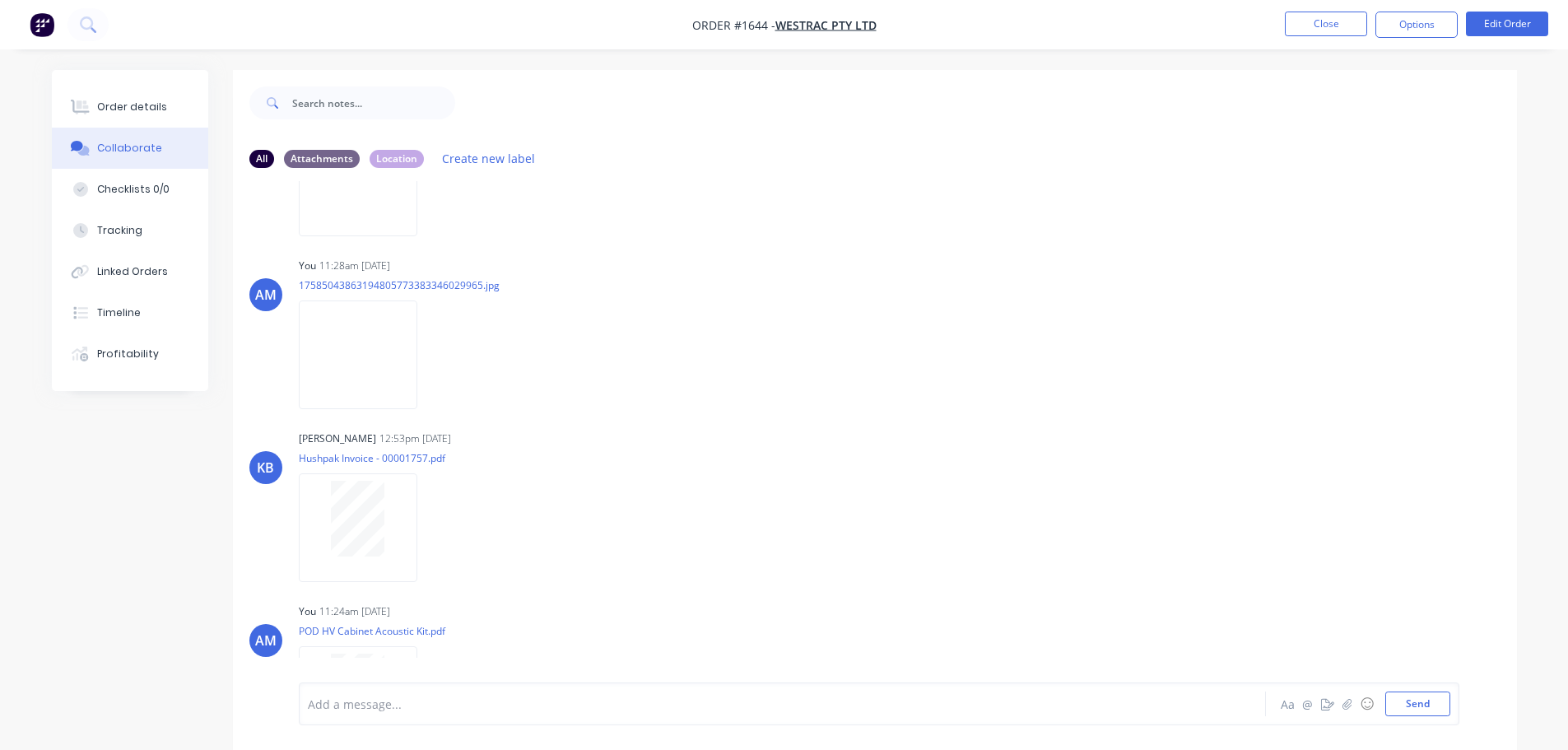
scroll to position [551, 0]
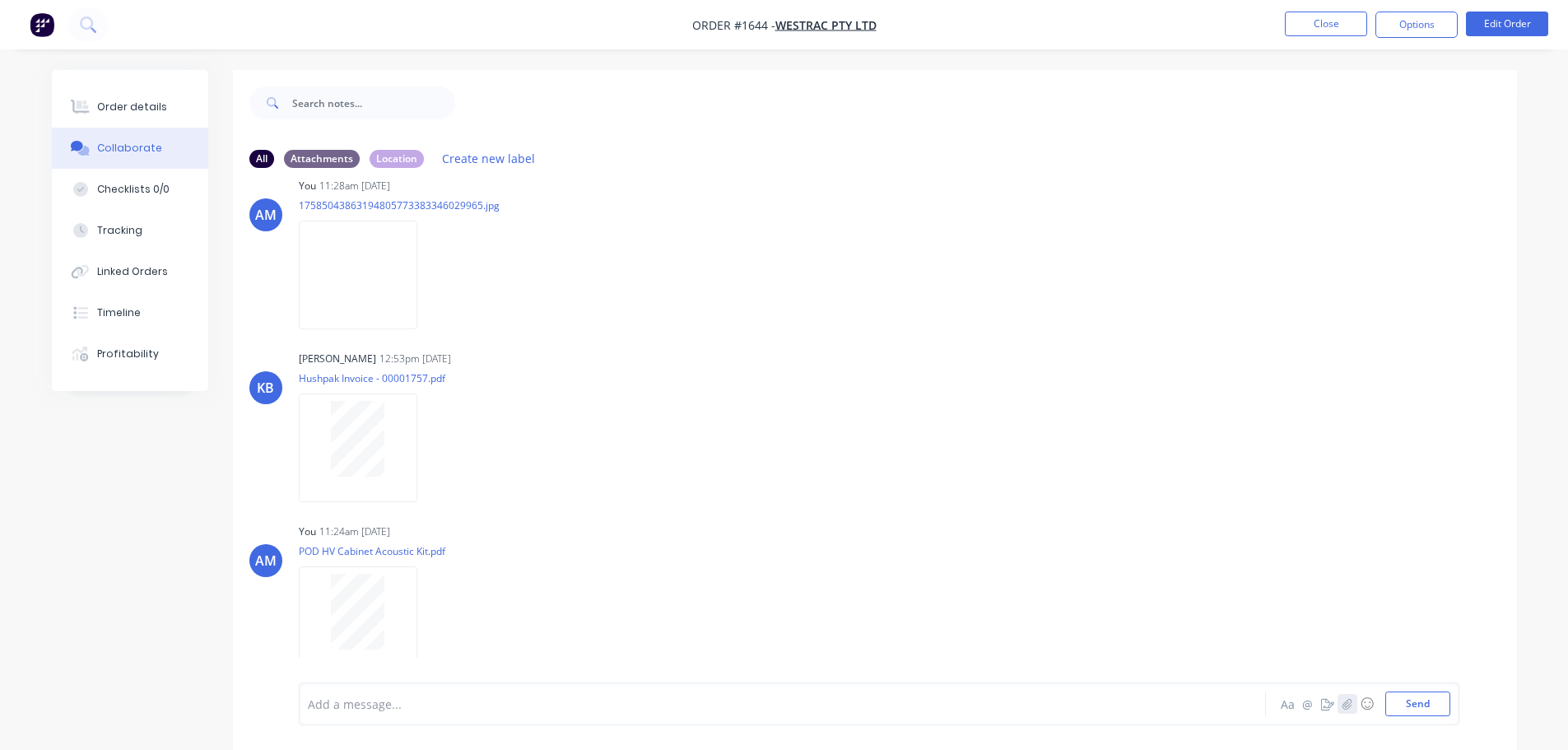
click at [1345, 704] on icon "button" at bounding box center [1346, 703] width 9 height 11
click at [954, 296] on div "AM You 11:28am 22/09/25 17585043863194805773383346029965.jpg Labels Download De…" at bounding box center [874, 248] width 1285 height 148
click at [1421, 703] on button "Send" at bounding box center [1418, 703] width 65 height 24
click at [1335, 21] on button "Close" at bounding box center [1326, 23] width 82 height 24
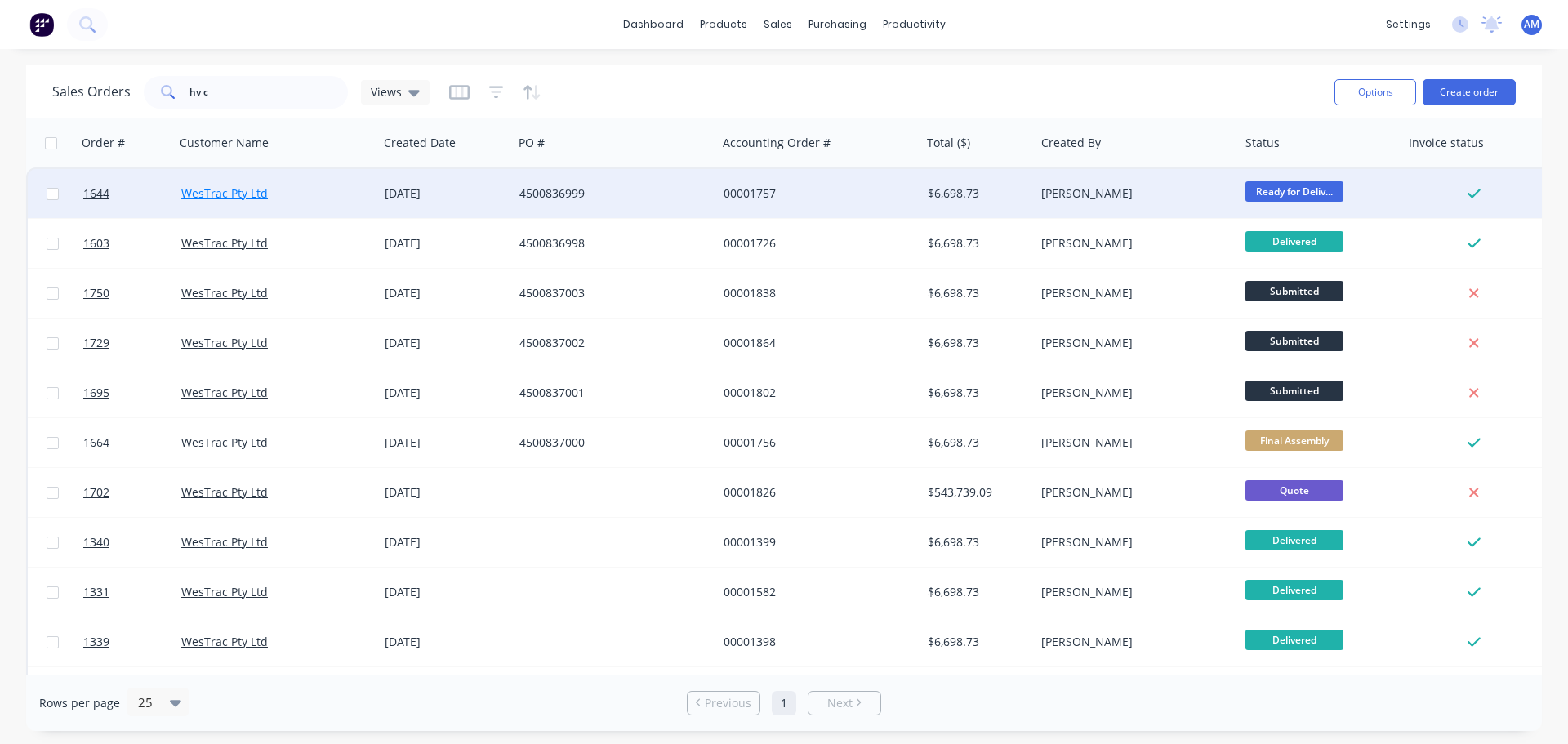
click at [239, 190] on link "WesTrac Pty Ltd" at bounding box center [224, 193] width 86 height 16
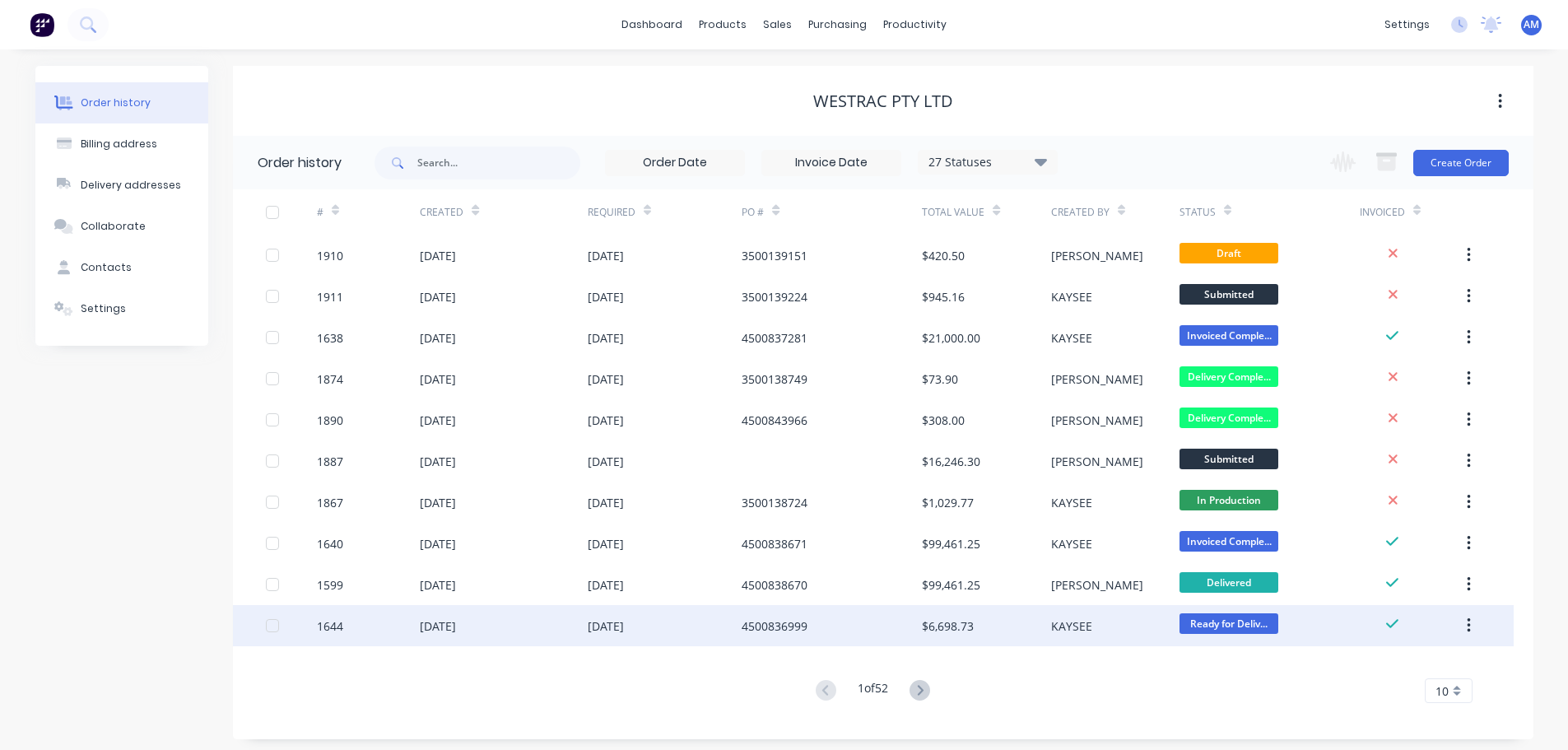
click at [624, 619] on div "27 Aug 2025" at bounding box center [606, 626] width 36 height 18
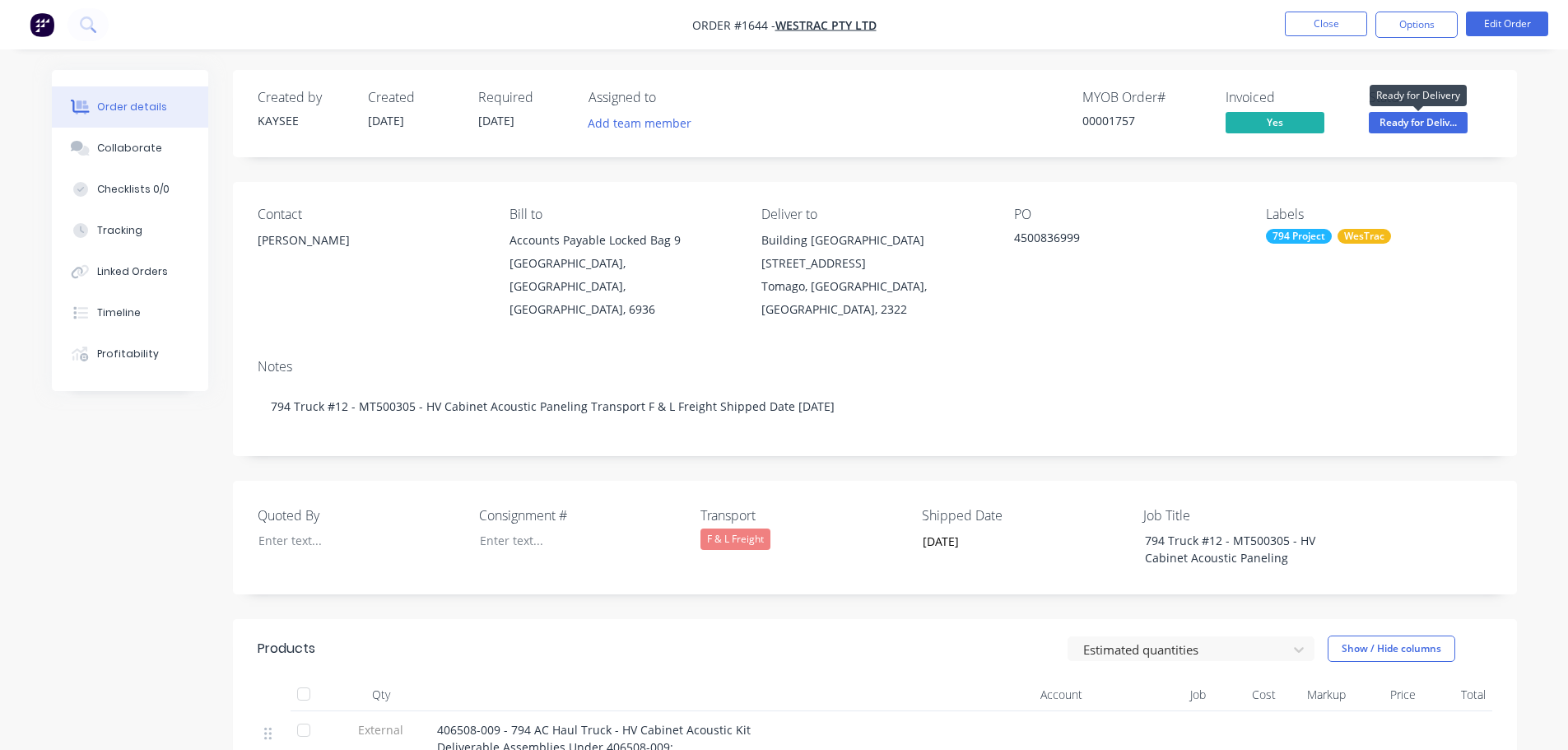
click at [1413, 124] on span "Ready for Deliv..." at bounding box center [1418, 122] width 99 height 21
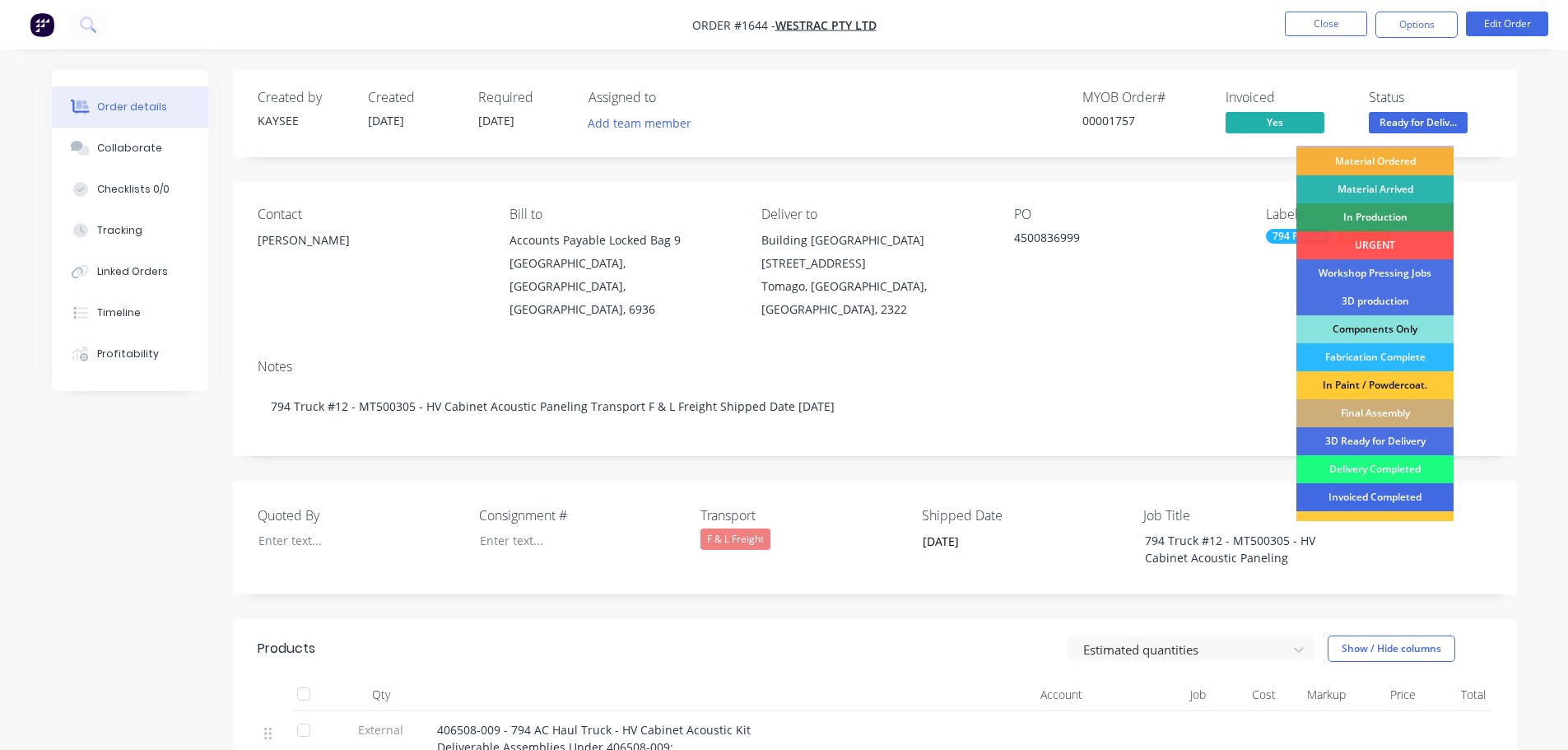
scroll to position [82, 0]
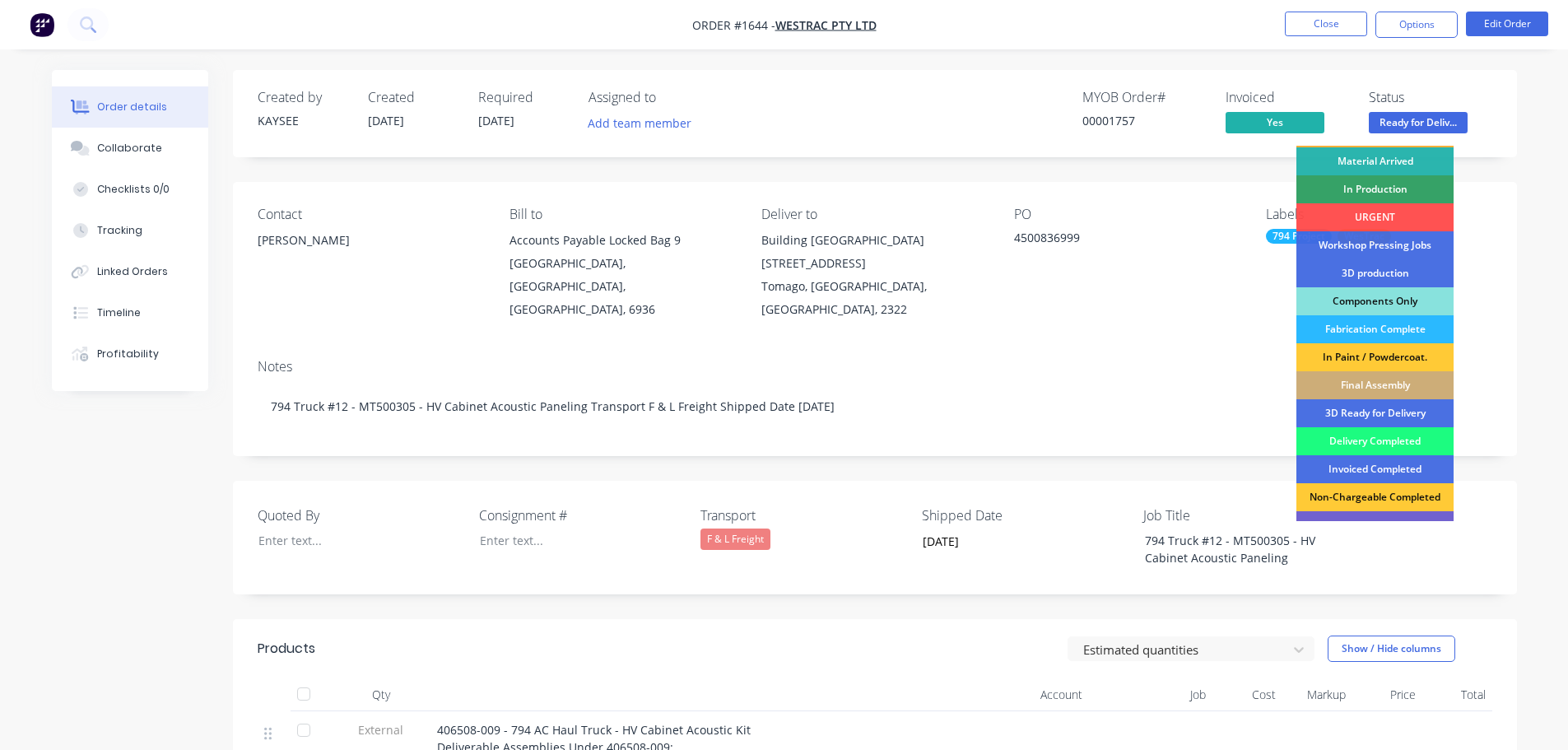
click at [1352, 439] on div "Delivery Completed" at bounding box center [1375, 440] width 157 height 28
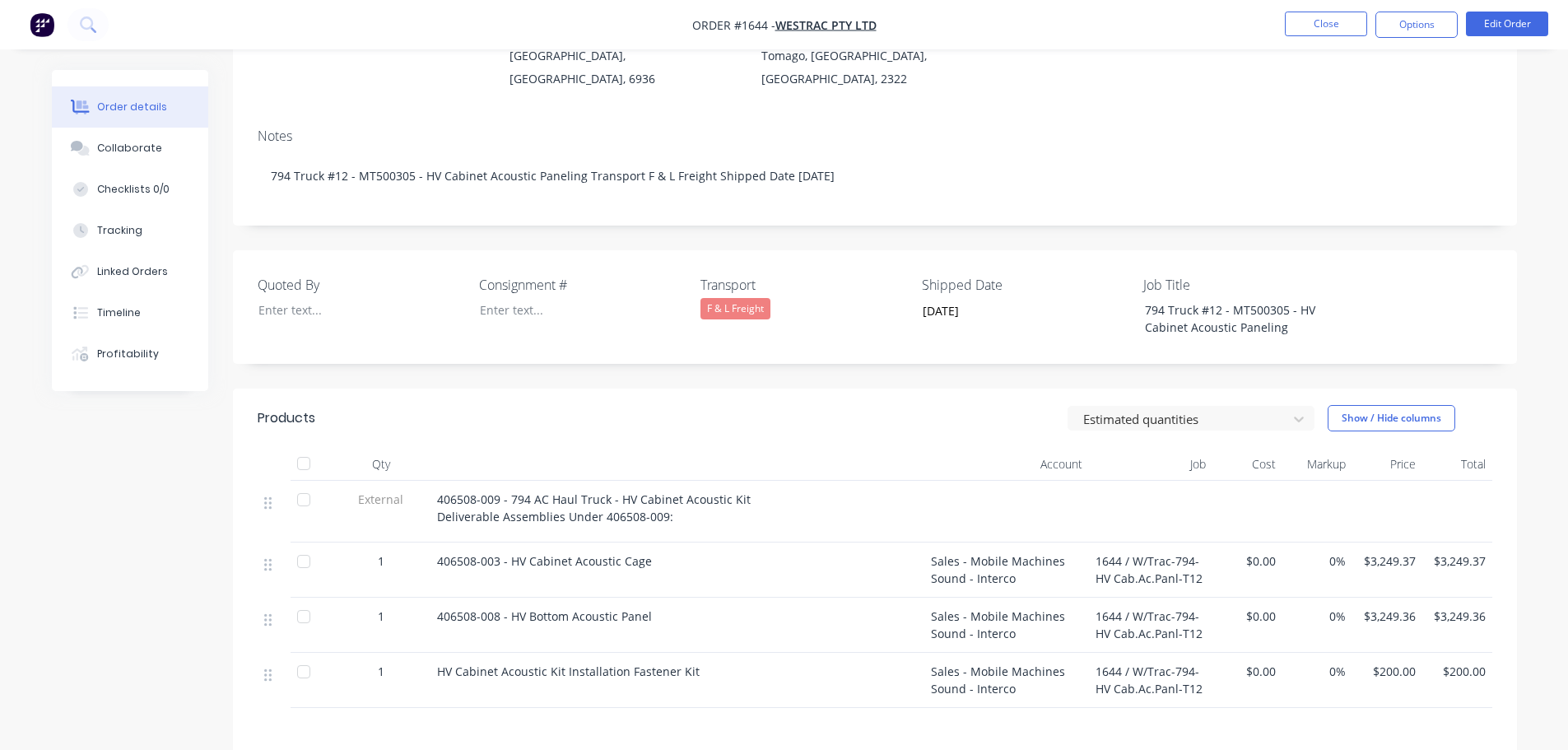
scroll to position [247, 0]
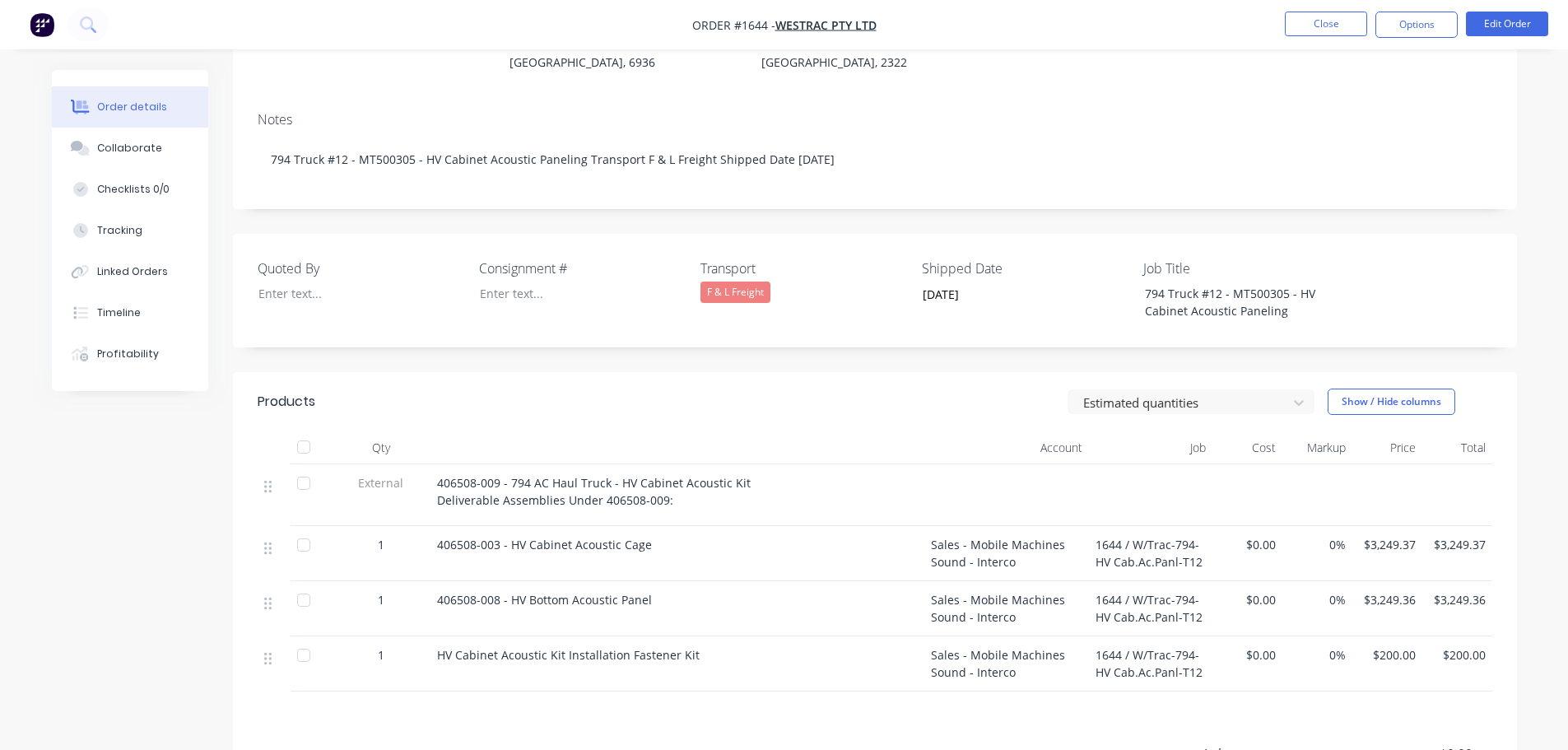
click at [302, 431] on div at bounding box center [304, 447] width 33 height 33
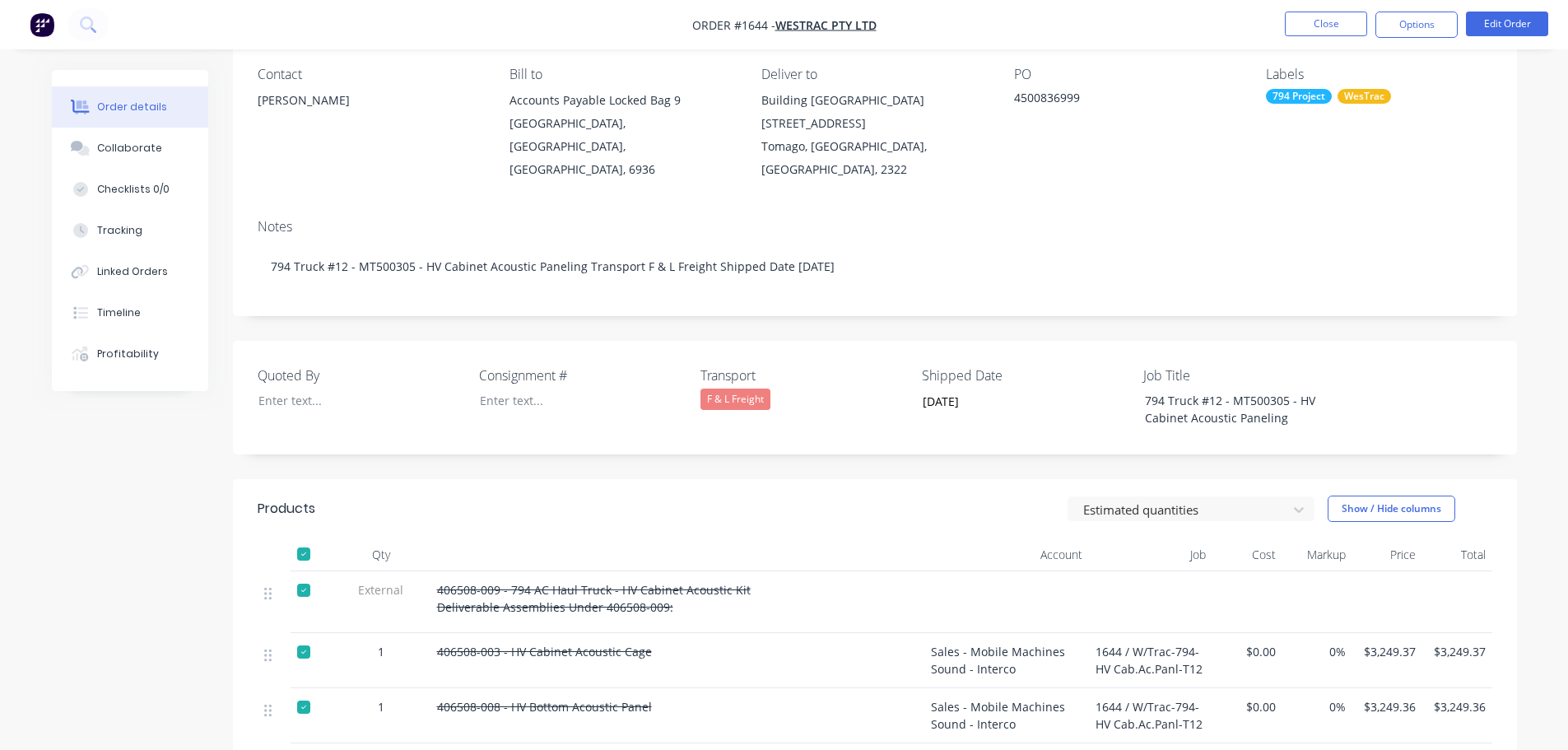
scroll to position [0, 0]
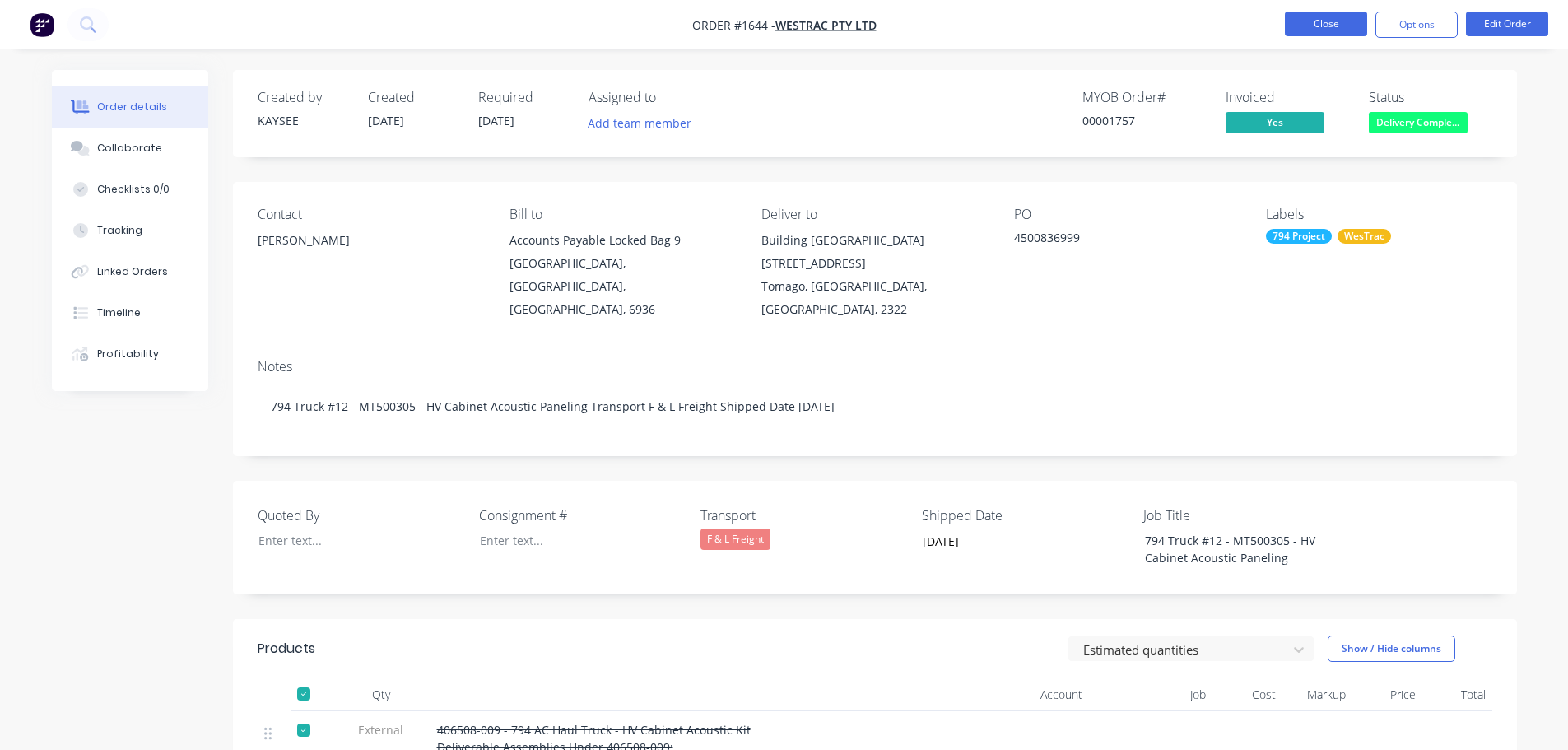
click at [1324, 19] on button "Close" at bounding box center [1326, 23] width 82 height 24
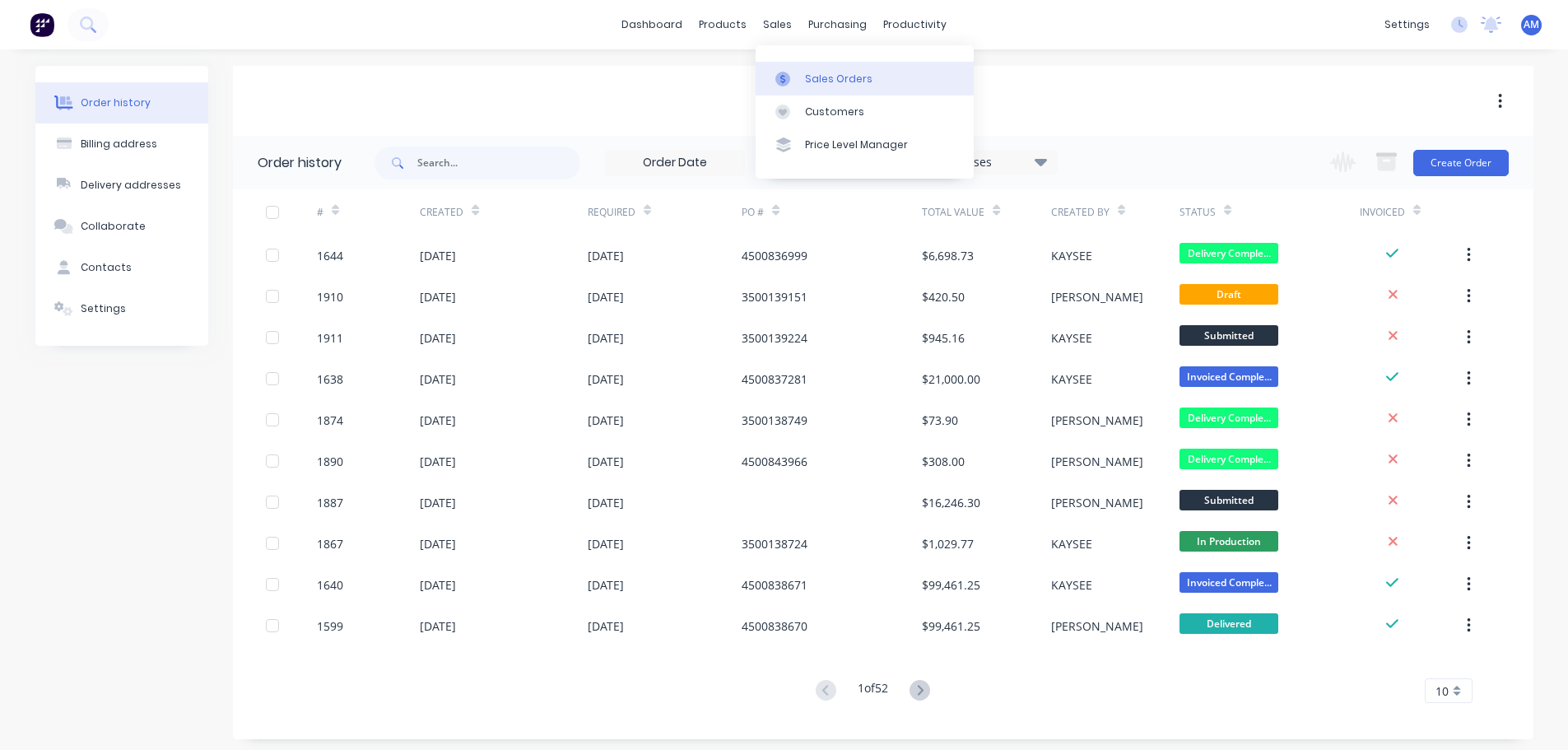
click at [829, 77] on div "Sales Orders" at bounding box center [838, 78] width 67 height 15
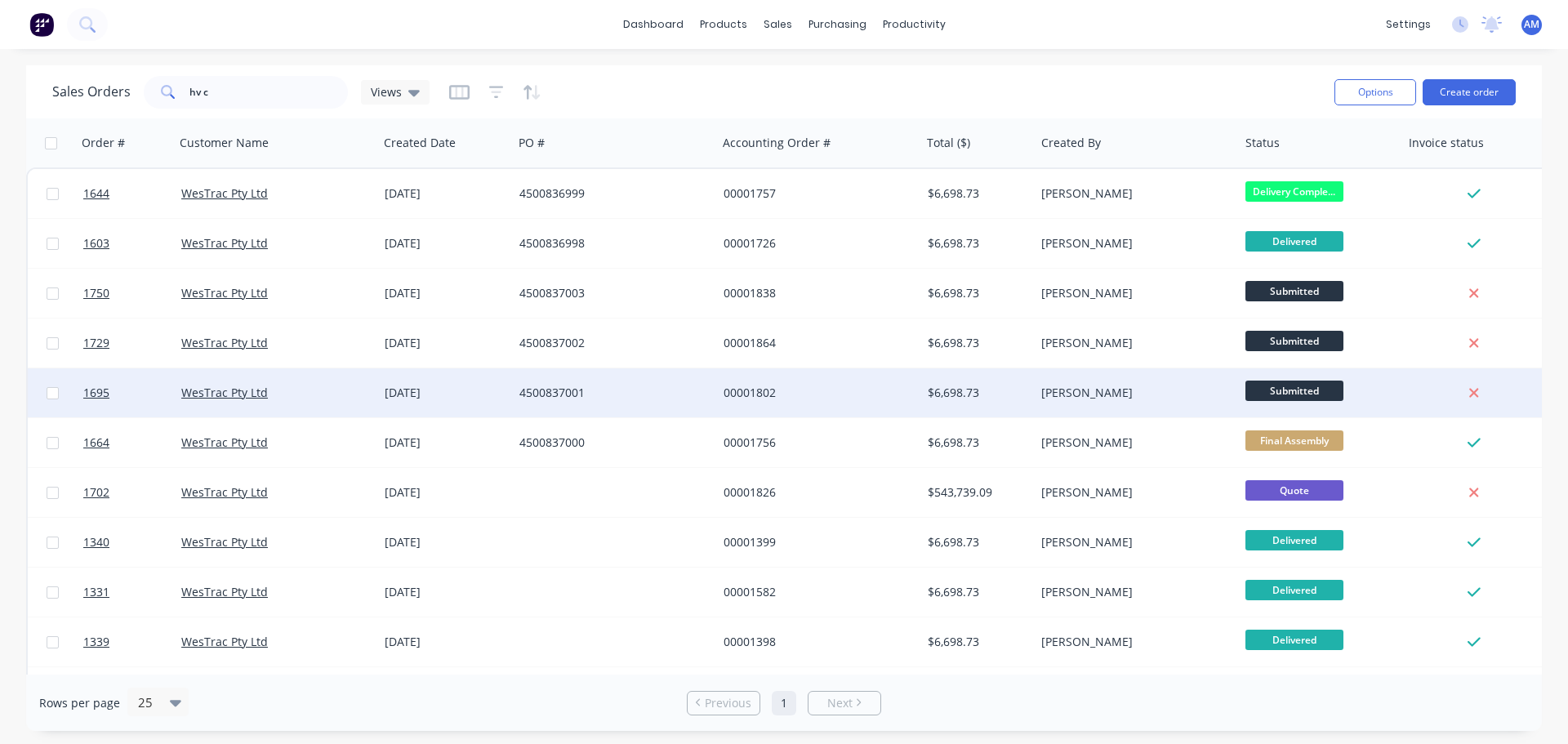
click at [957, 383] on div "$6,698.73" at bounding box center [979, 392] width 114 height 49
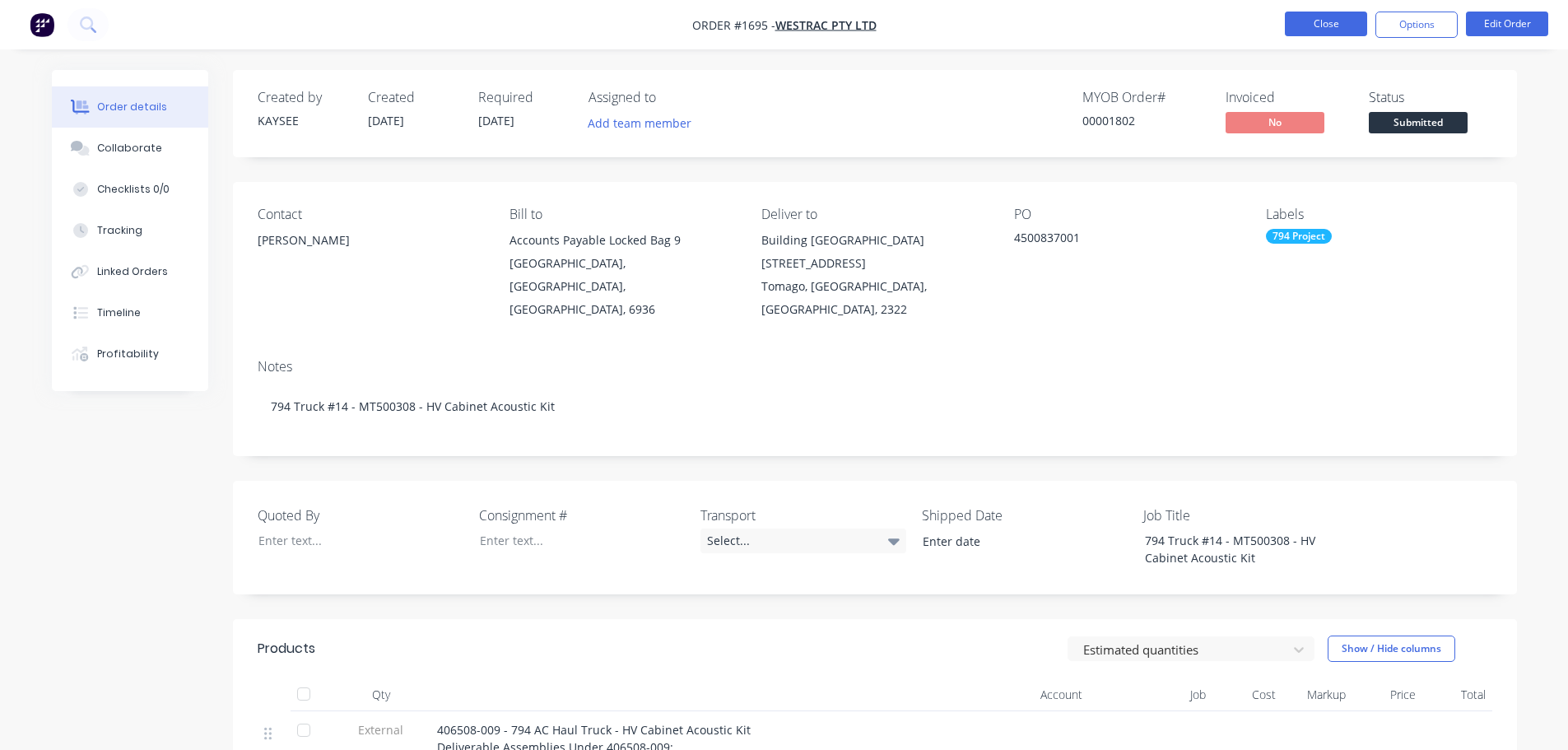
click at [1293, 23] on button "Close" at bounding box center [1326, 23] width 82 height 24
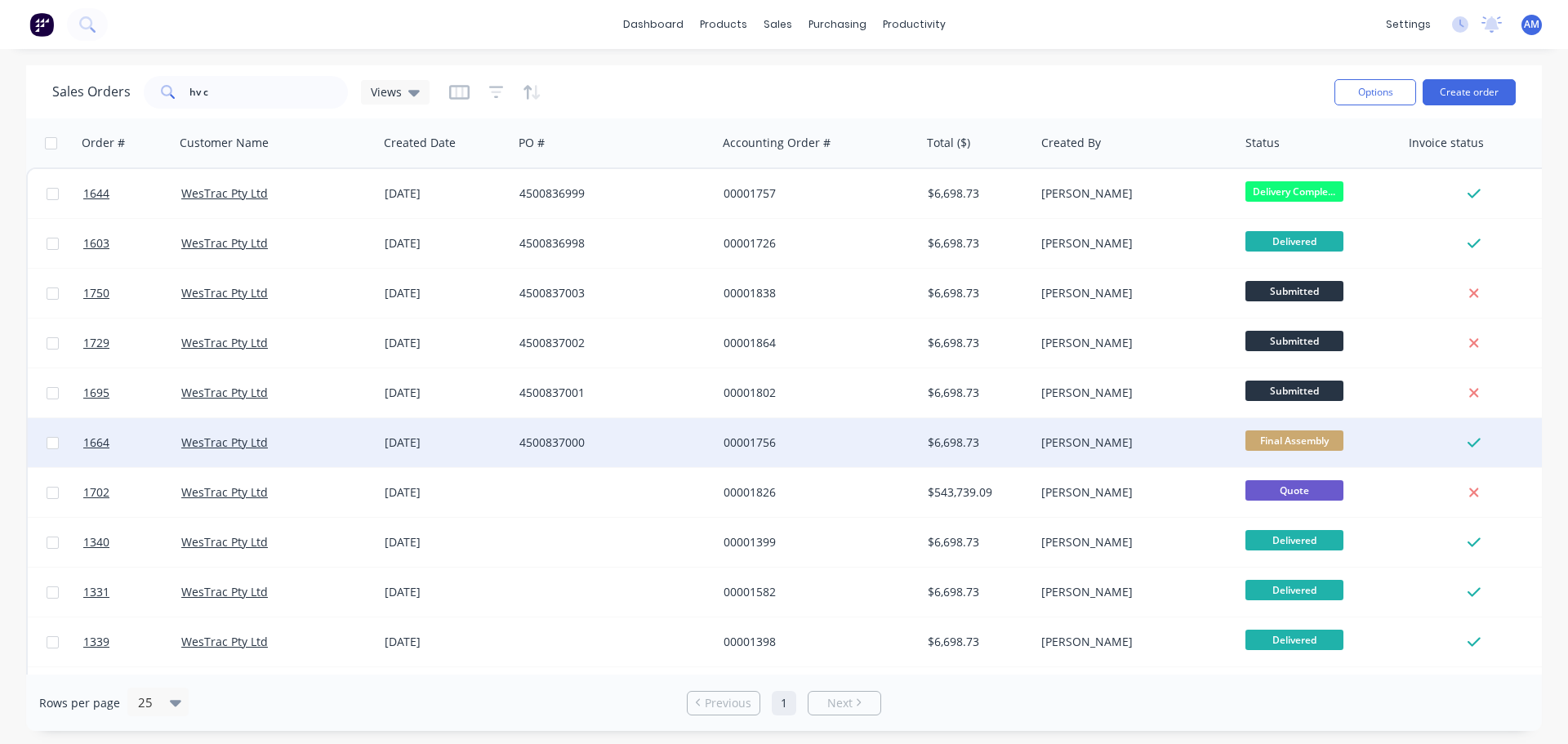
click at [957, 442] on div "$6,698.73" at bounding box center [975, 442] width 96 height 16
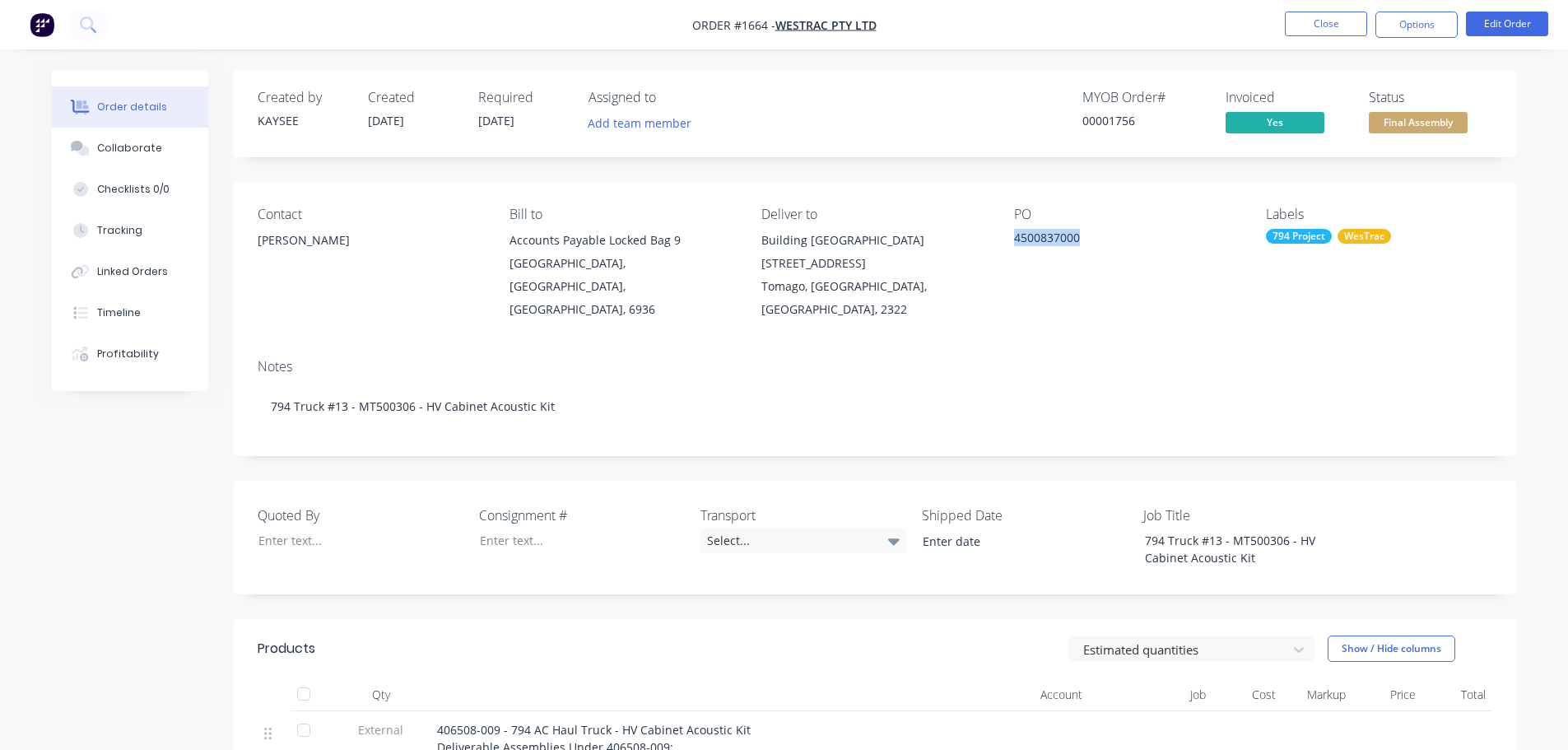
drag, startPoint x: 1081, startPoint y: 237, endPoint x: 1013, endPoint y: 231, distance: 68.3
click at [1014, 231] on div "4500837000" at bounding box center [1117, 240] width 206 height 23
copy div "4500837000"
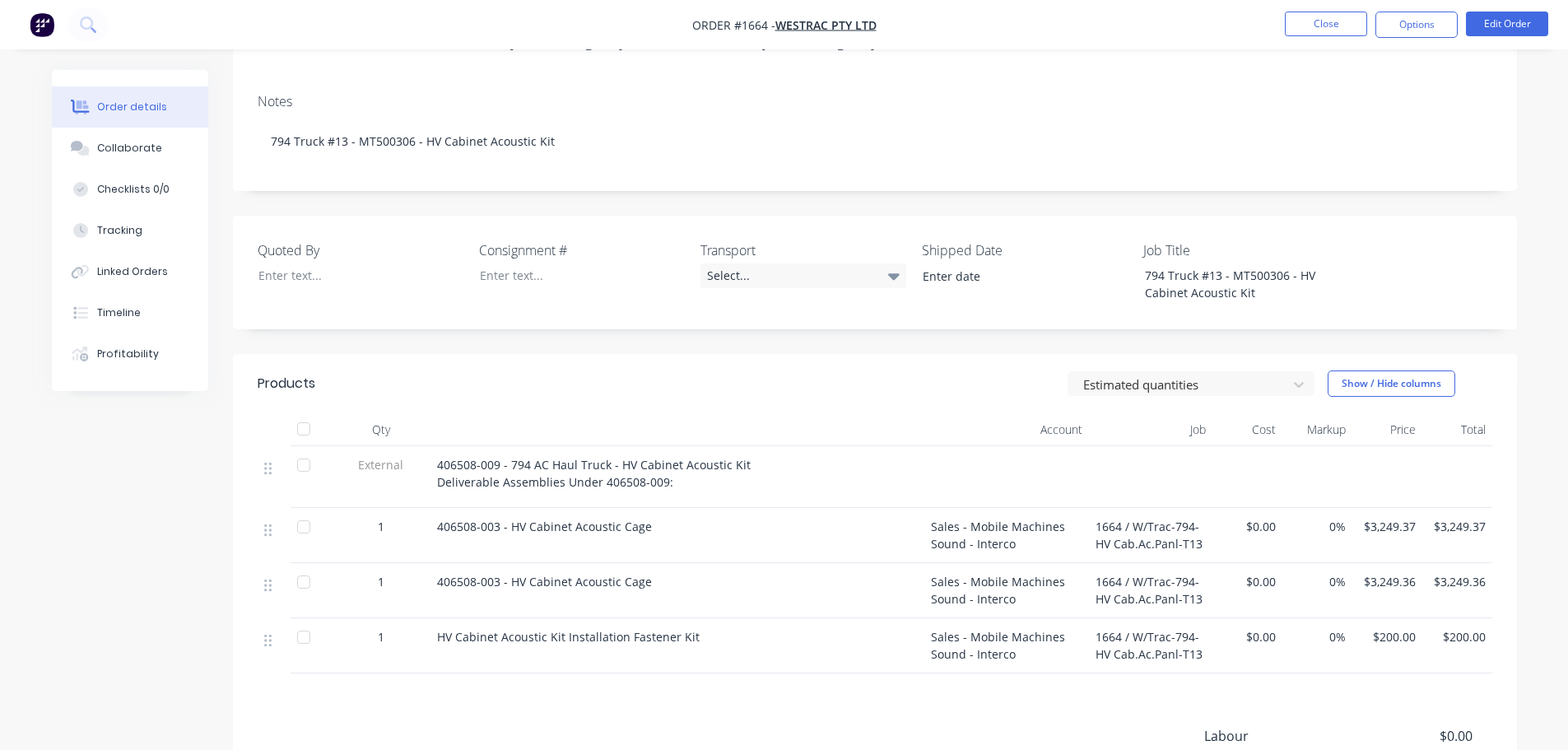
scroll to position [329, 0]
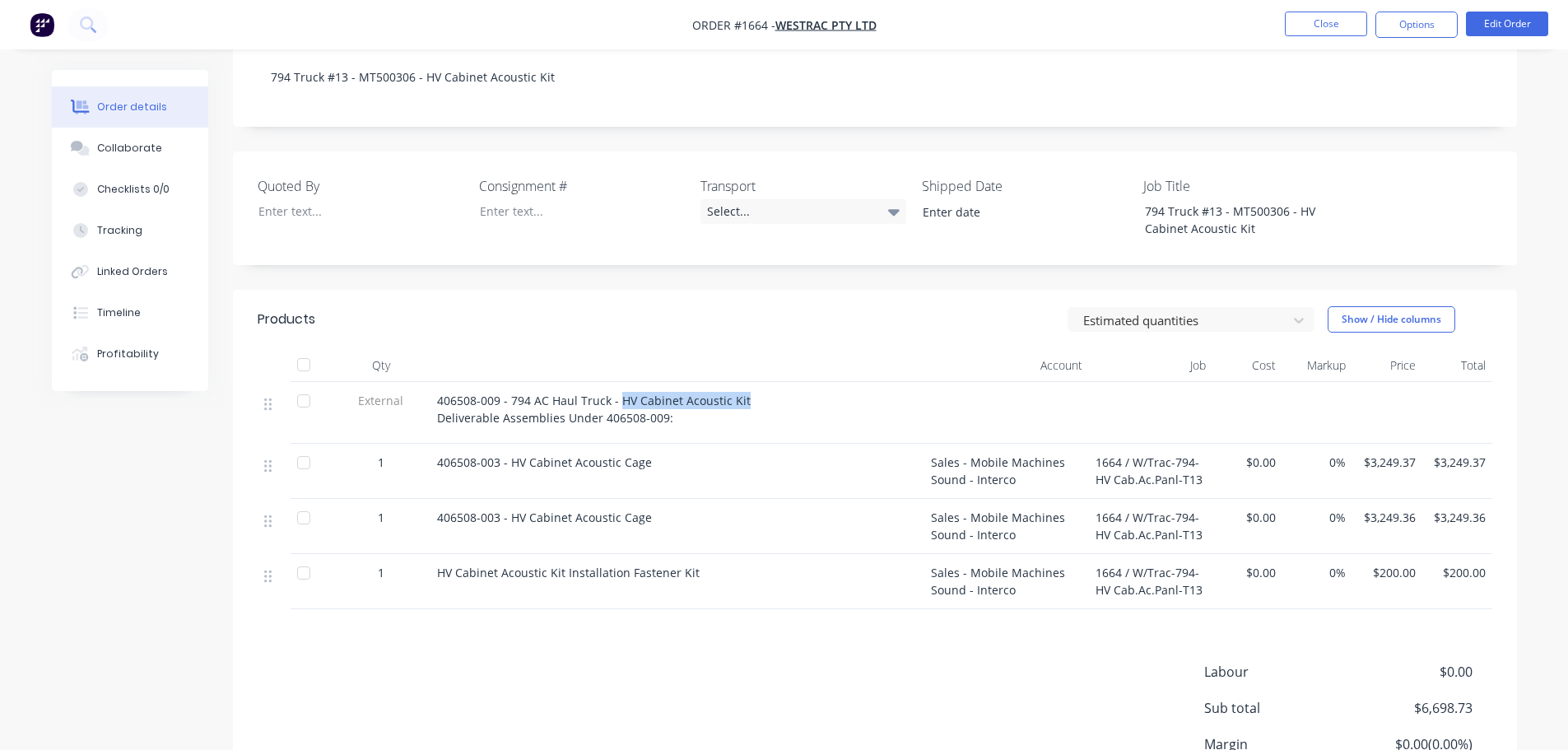
drag, startPoint x: 745, startPoint y: 377, endPoint x: 614, endPoint y: 373, distance: 131.1
click at [614, 392] on div "406508-009 - 794 AC Haul Truck - HV Cabinet Acoustic Kit Deliverable Assemblies…" at bounding box center [677, 408] width 481 height 34
copy span "HV Cabinet Acoustic Kit"
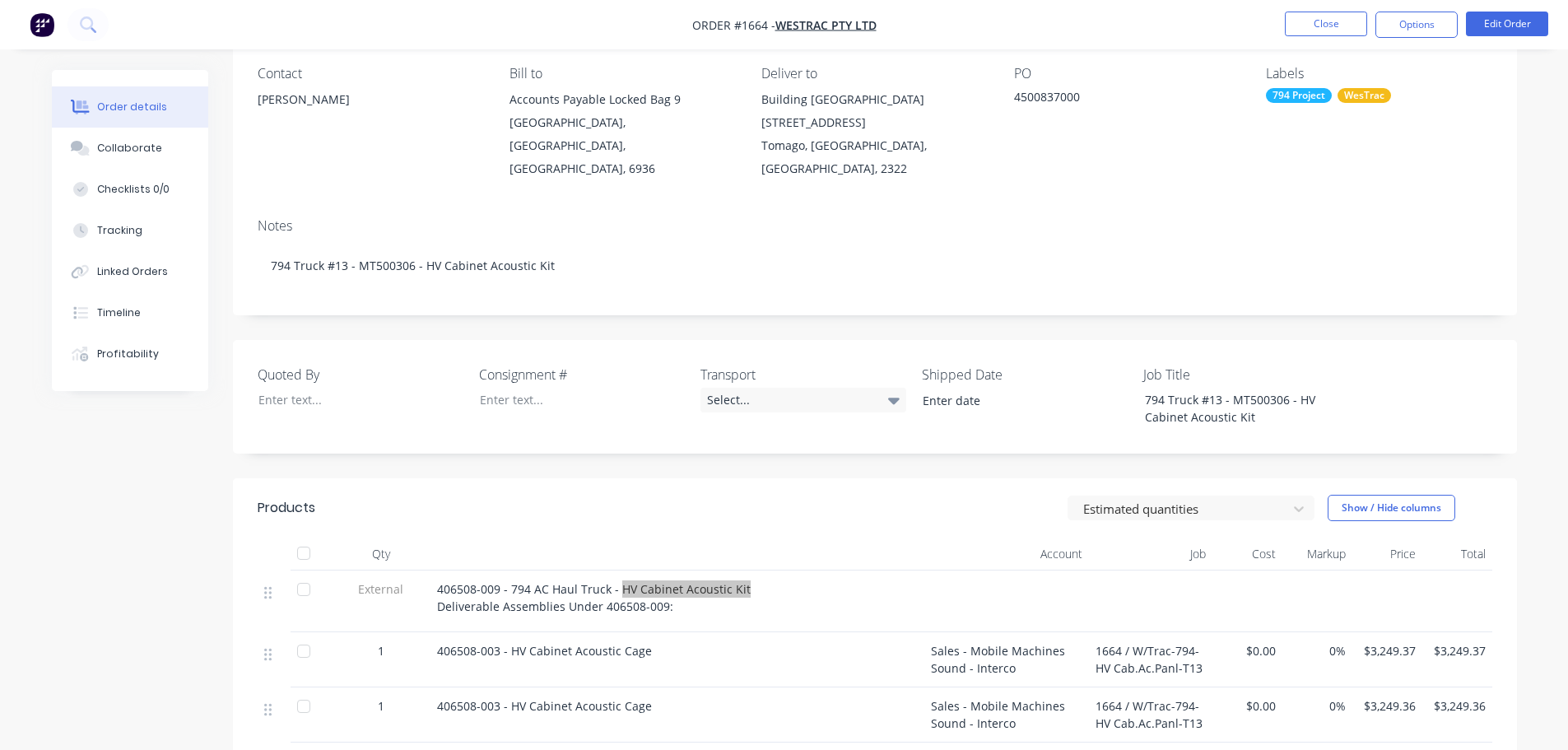
scroll to position [82, 0]
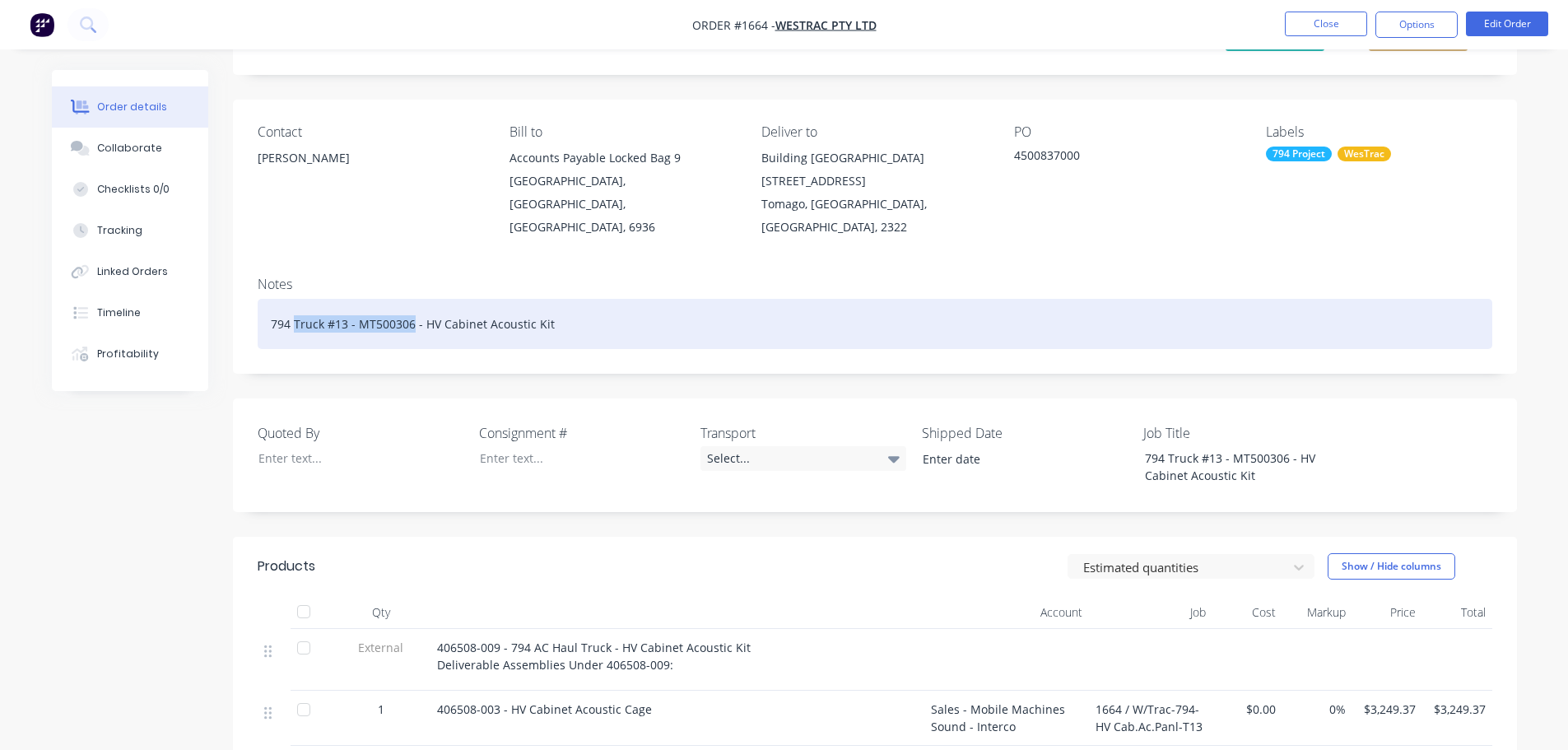
drag, startPoint x: 410, startPoint y: 302, endPoint x: 293, endPoint y: 305, distance: 117.0
click at [293, 305] on div "794 Truck #13 - MT500306 - HV Cabinet Acoustic Kit" at bounding box center [875, 323] width 1235 height 50
copy div "Truck #13 - MT500306"
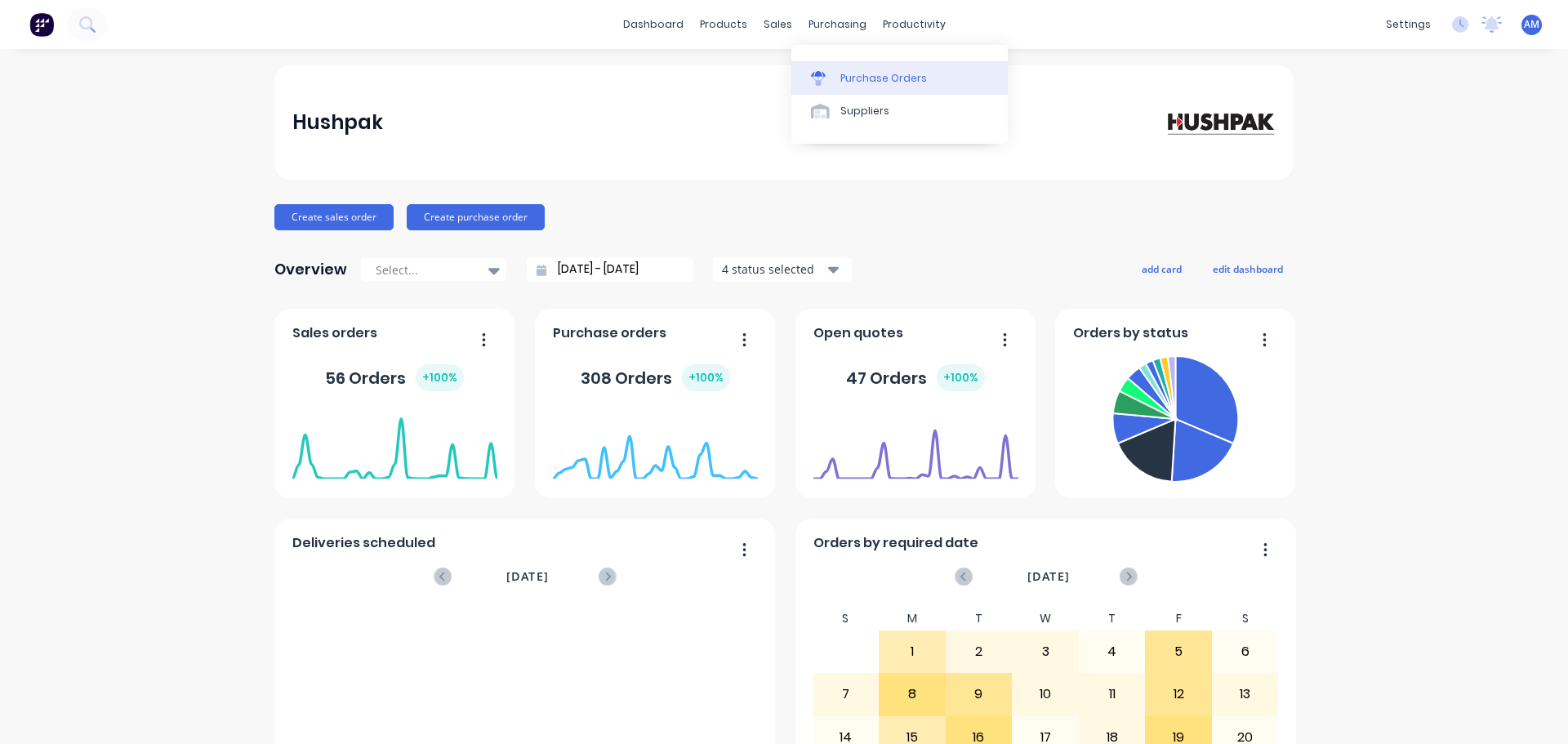
click at [869, 73] on div "Purchase Orders" at bounding box center [883, 78] width 86 height 15
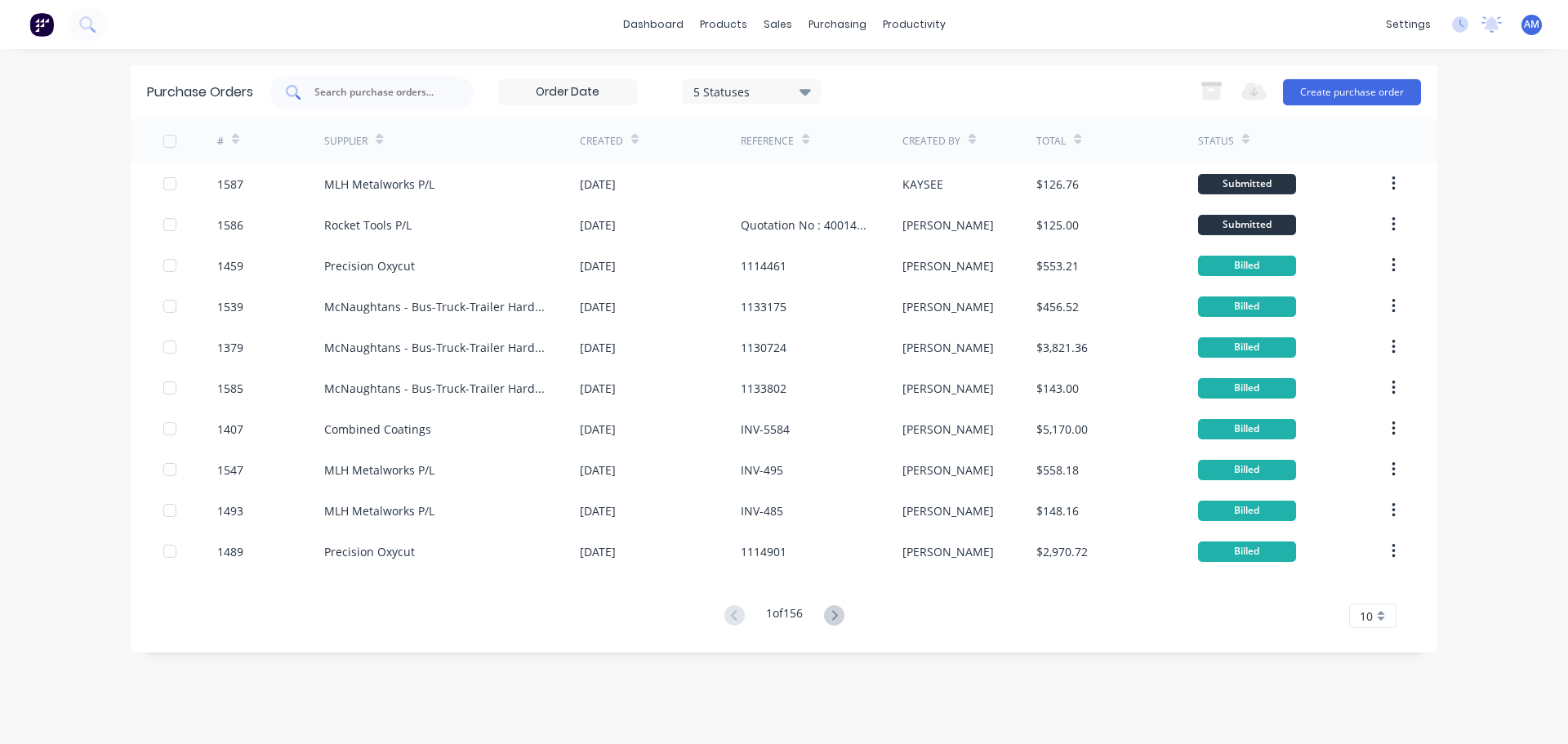
click at [380, 89] on input "text" at bounding box center [381, 92] width 136 height 16
type input "1381"
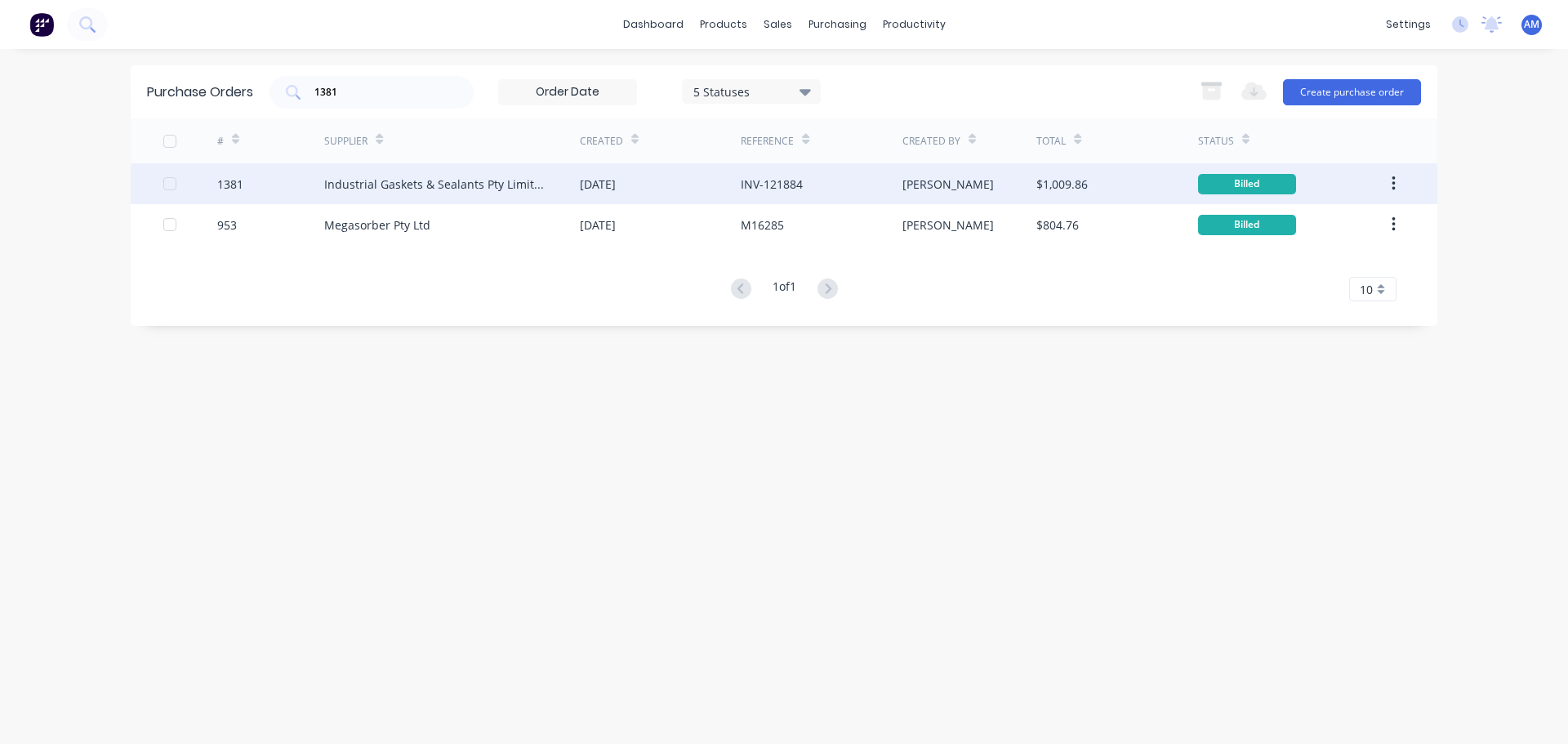
click at [517, 179] on div "Industrial Gaskets & Sealants Pty Limited" at bounding box center [436, 184] width 223 height 17
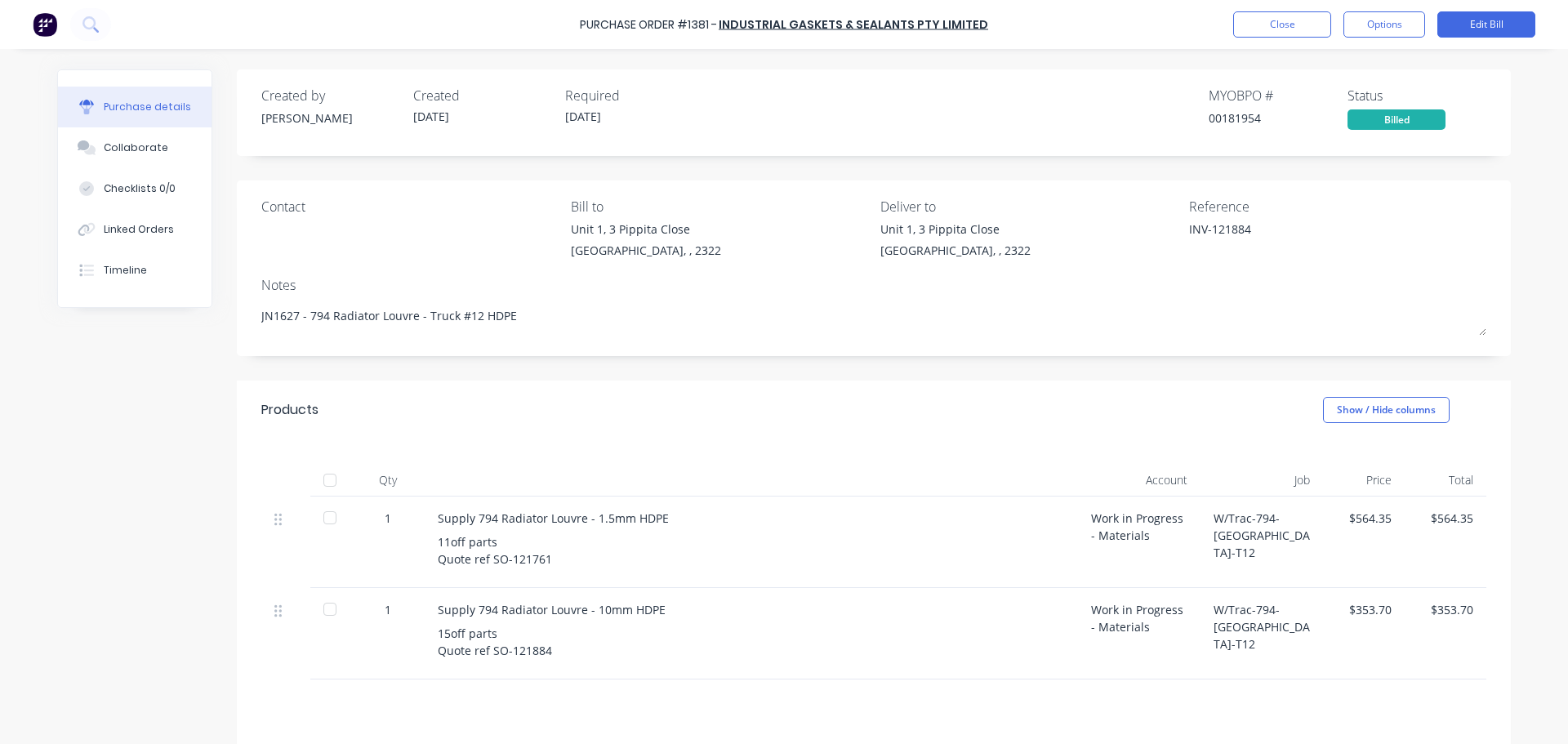
drag, startPoint x: 508, startPoint y: 316, endPoint x: 244, endPoint y: 314, distance: 264.0
click at [244, 314] on div "Contact Bill to Unit 1, 3 Pippita Close Beresfield, , 2322 Deliver to Unit 1, 3…" at bounding box center [873, 267] width 1274 height 175
click at [326, 480] on div at bounding box center [330, 480] width 33 height 33
type textarea "x"
click at [1261, 31] on button "Close" at bounding box center [1281, 24] width 98 height 26
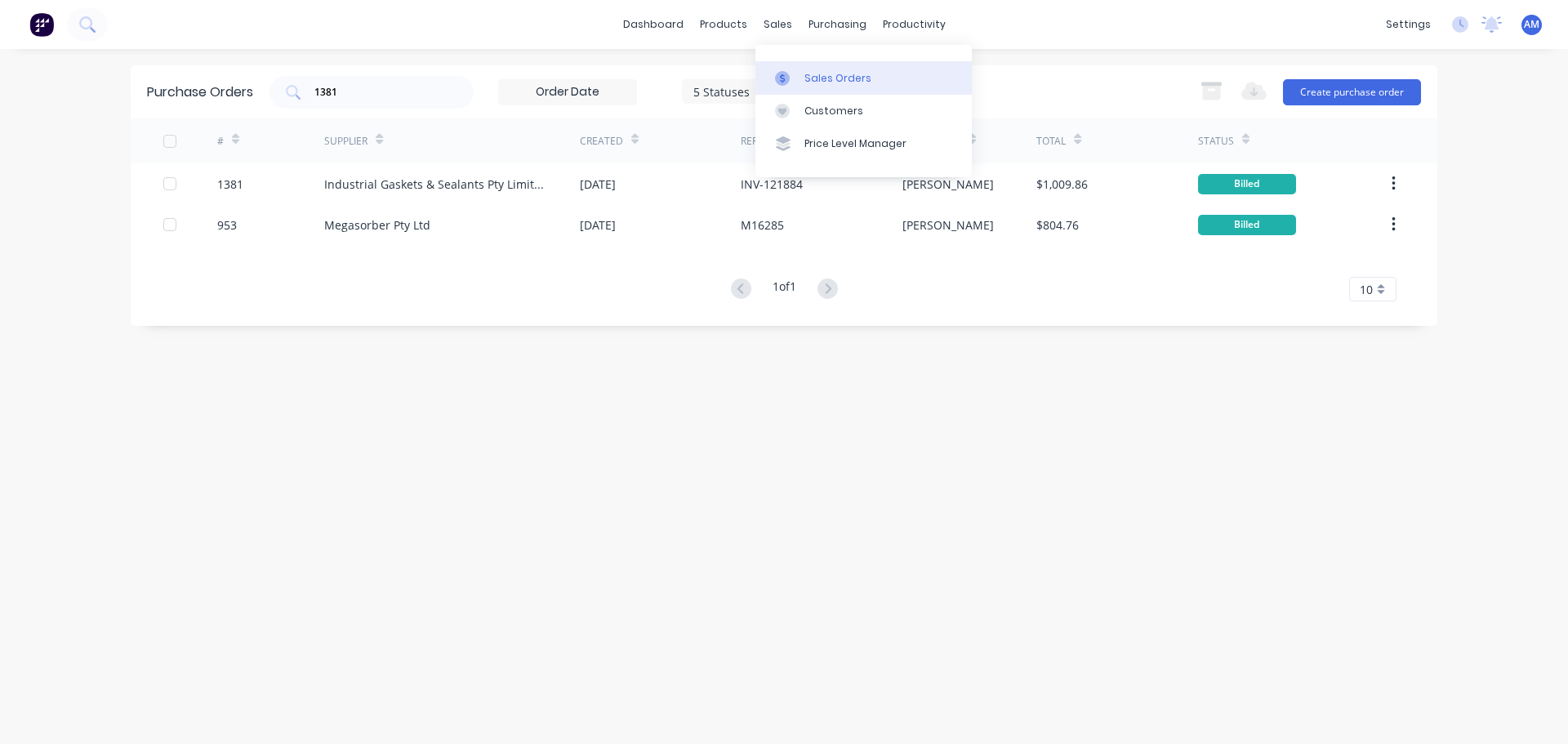
click at [825, 76] on div "Sales Orders" at bounding box center [837, 78] width 67 height 15
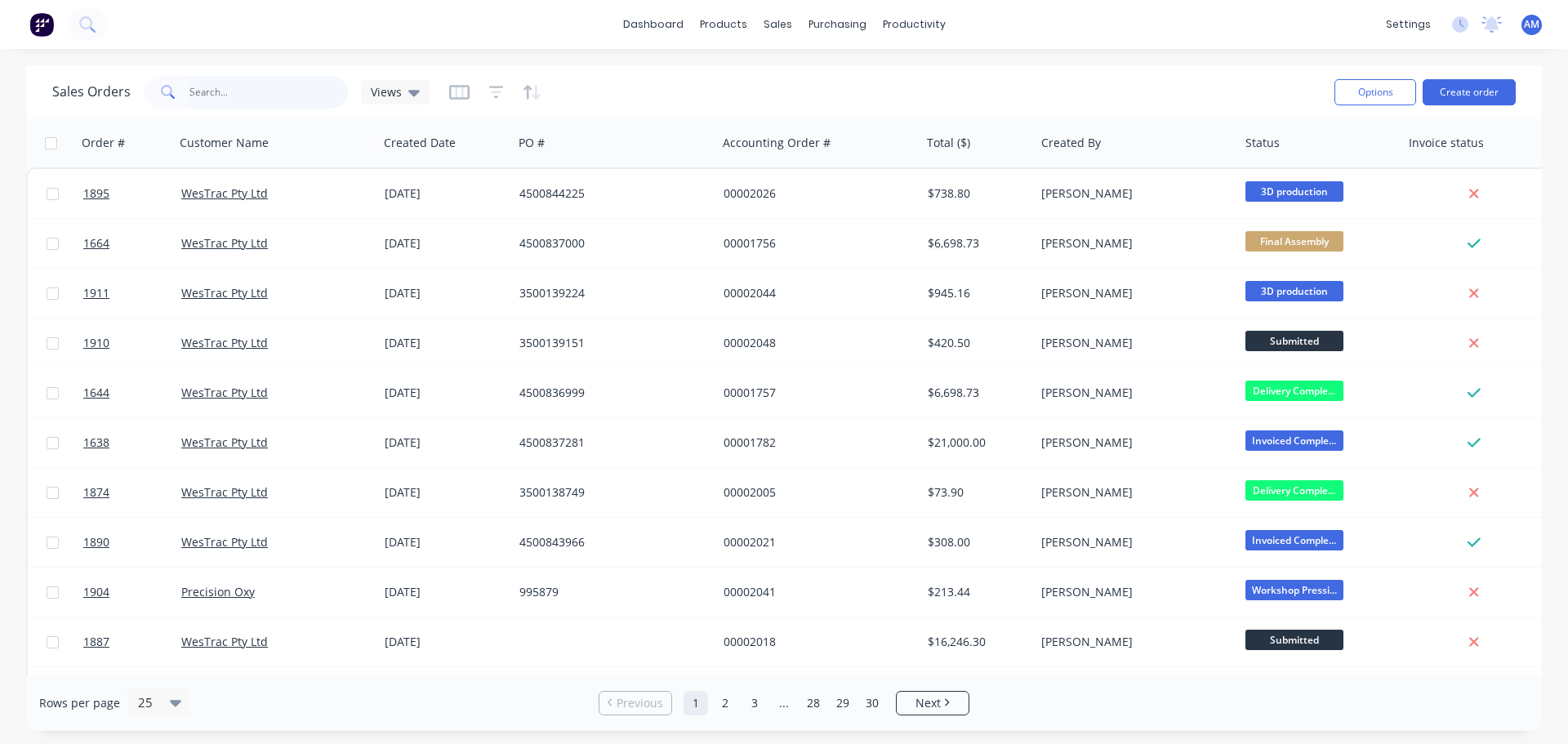
click at [220, 88] on input "text" at bounding box center [268, 92] width 159 height 33
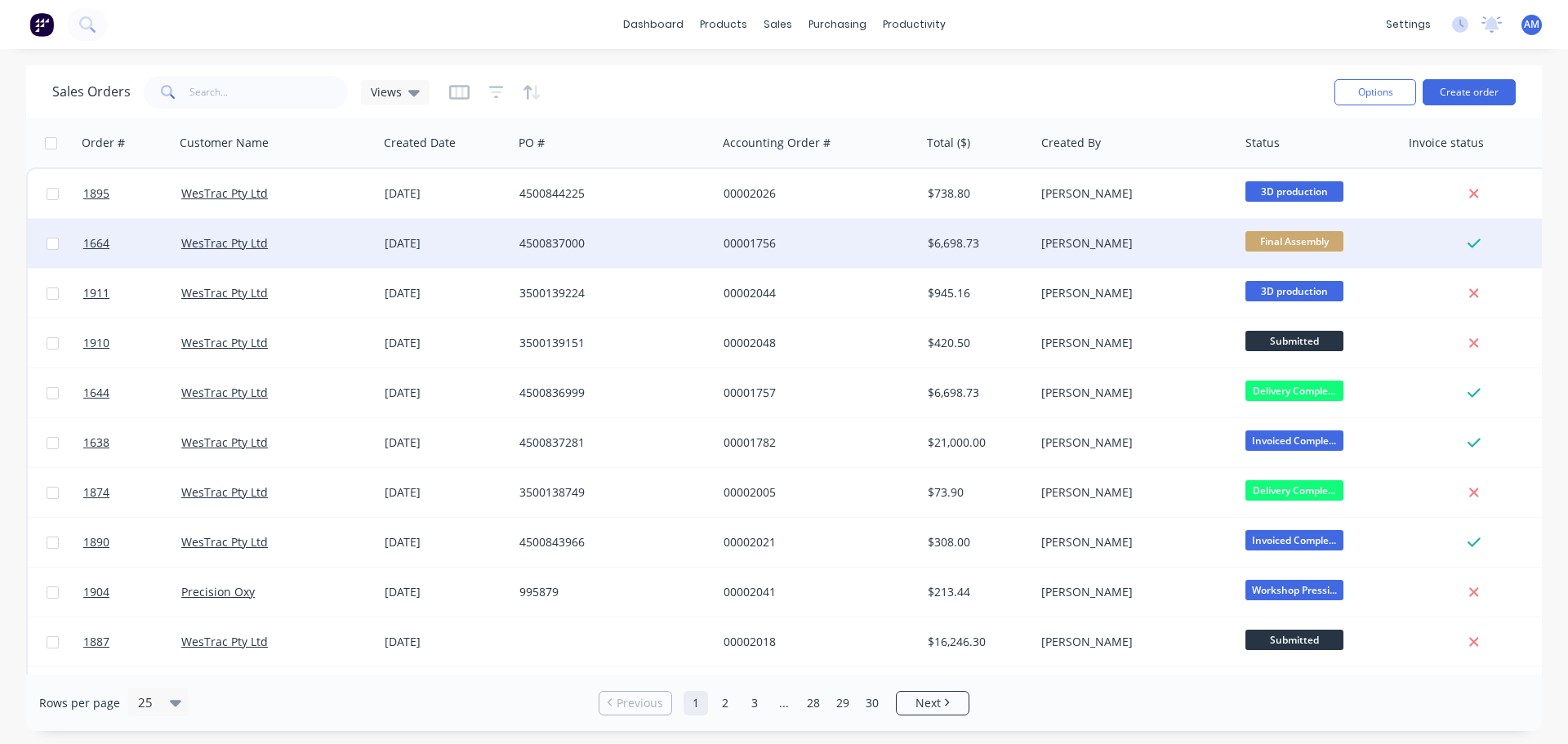
click at [410, 244] on div "[DATE]" at bounding box center [446, 243] width 122 height 16
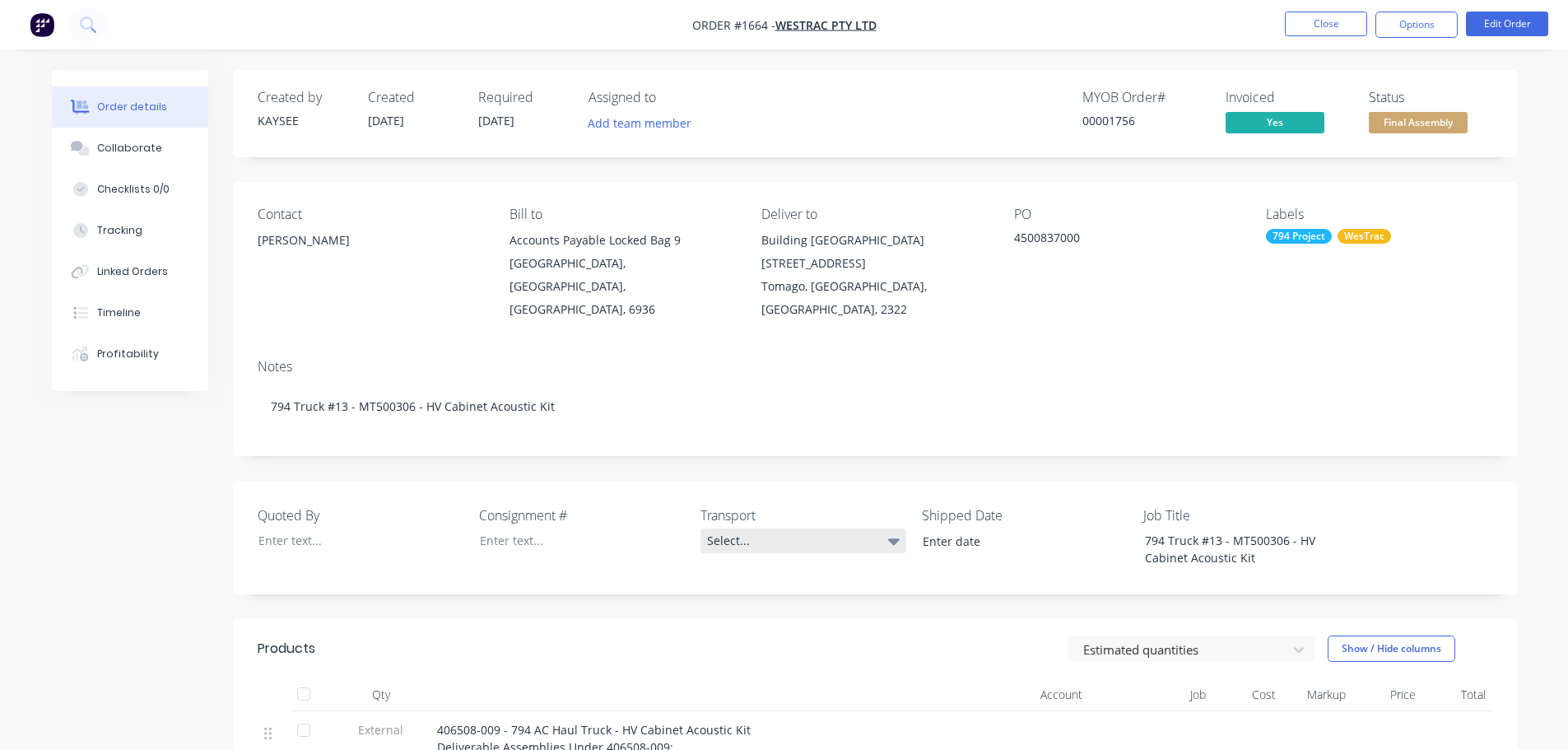
click at [736, 528] on div "Select..." at bounding box center [803, 540] width 206 height 24
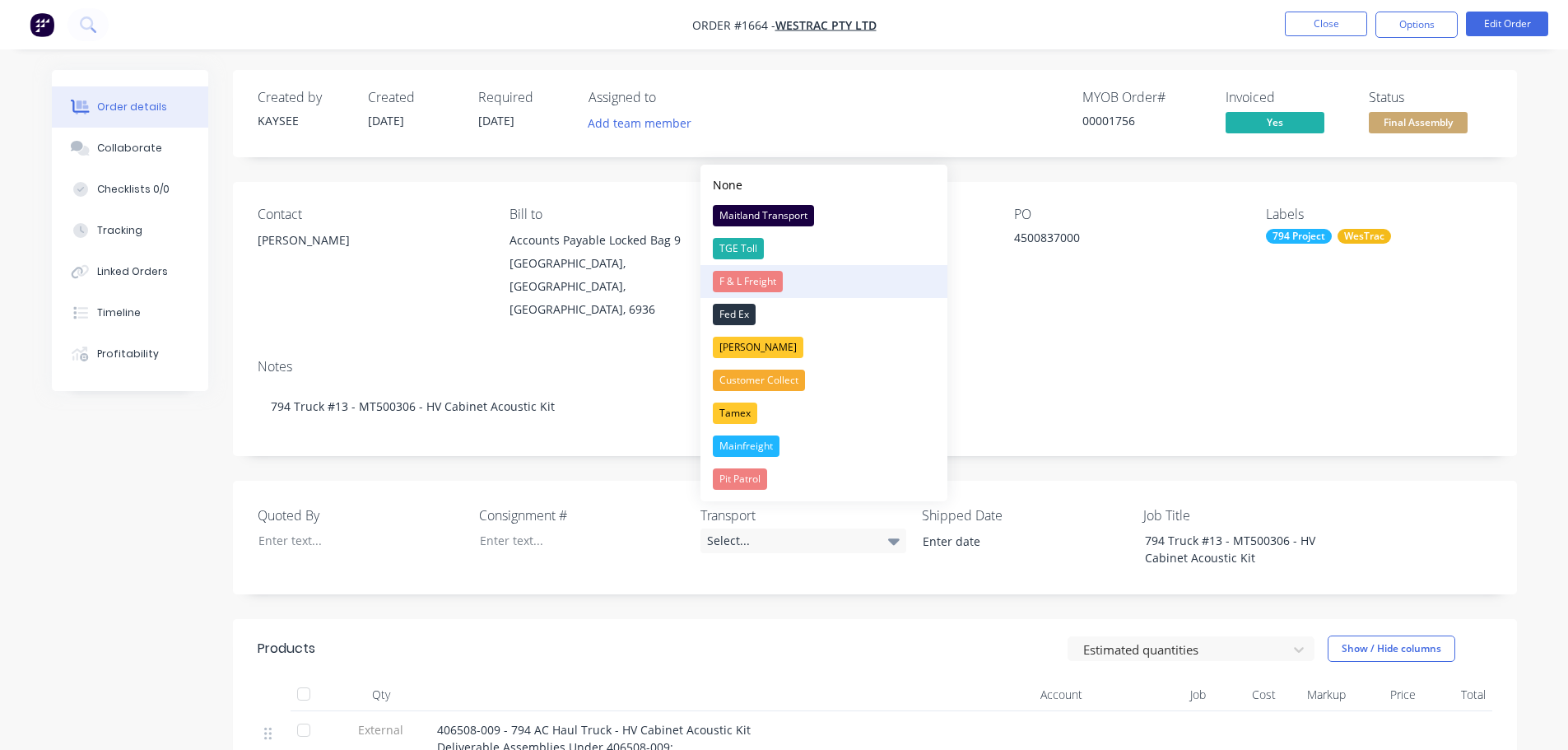
click at [767, 280] on div "F & L Freight" at bounding box center [748, 281] width 70 height 21
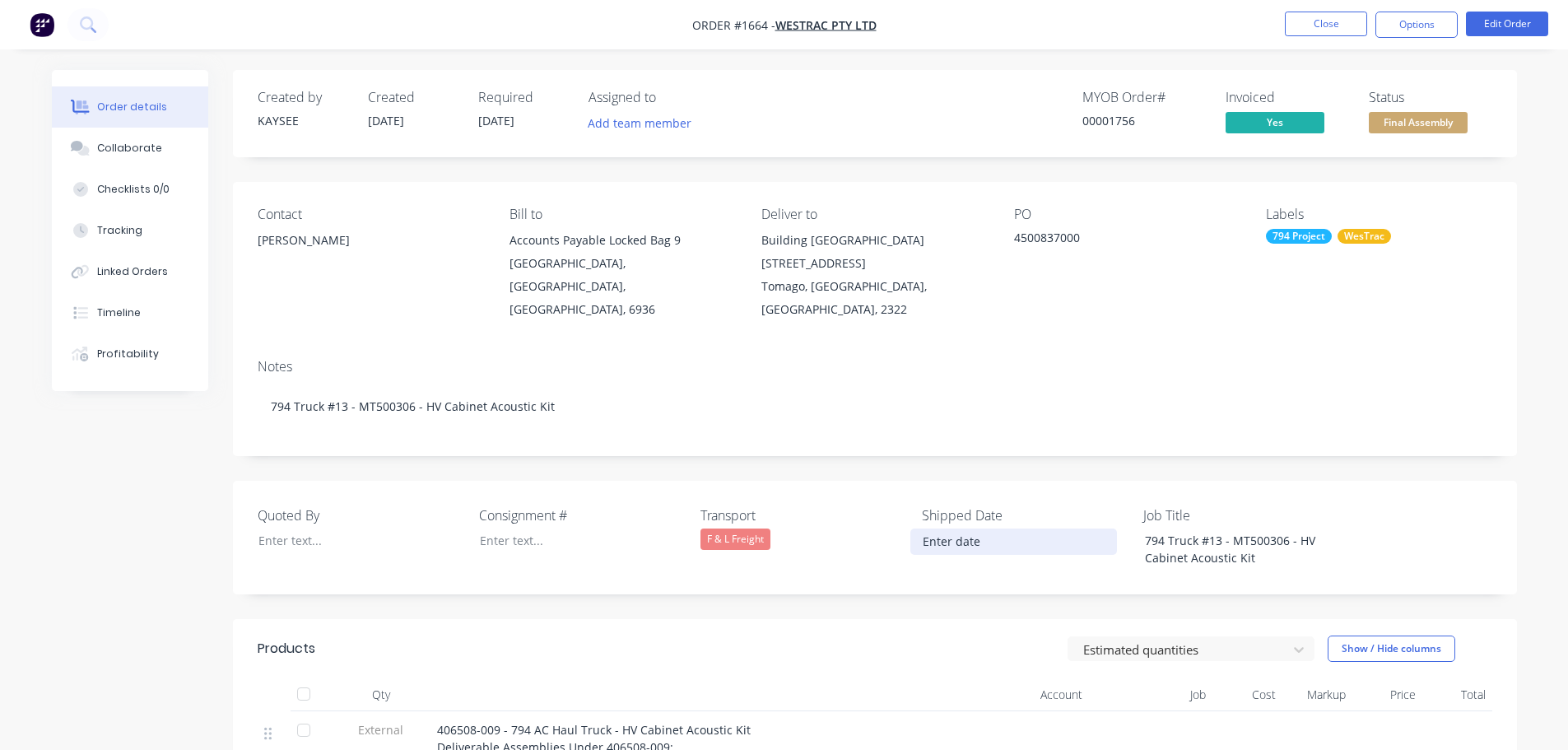
click at [972, 529] on input at bounding box center [1014, 541] width 205 height 24
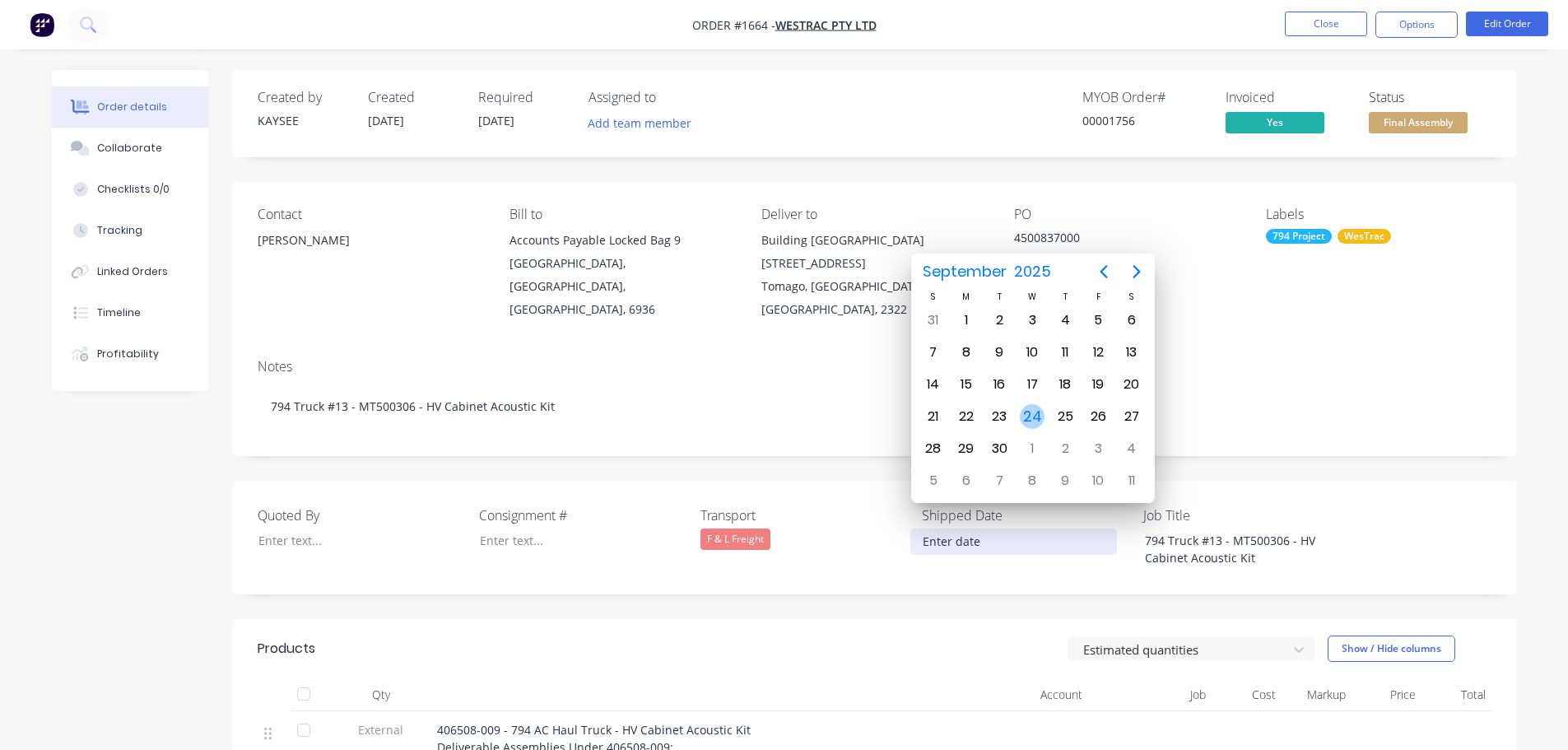
click at [1037, 417] on div "24" at bounding box center [1032, 416] width 24 height 24
type input "[DATE]"
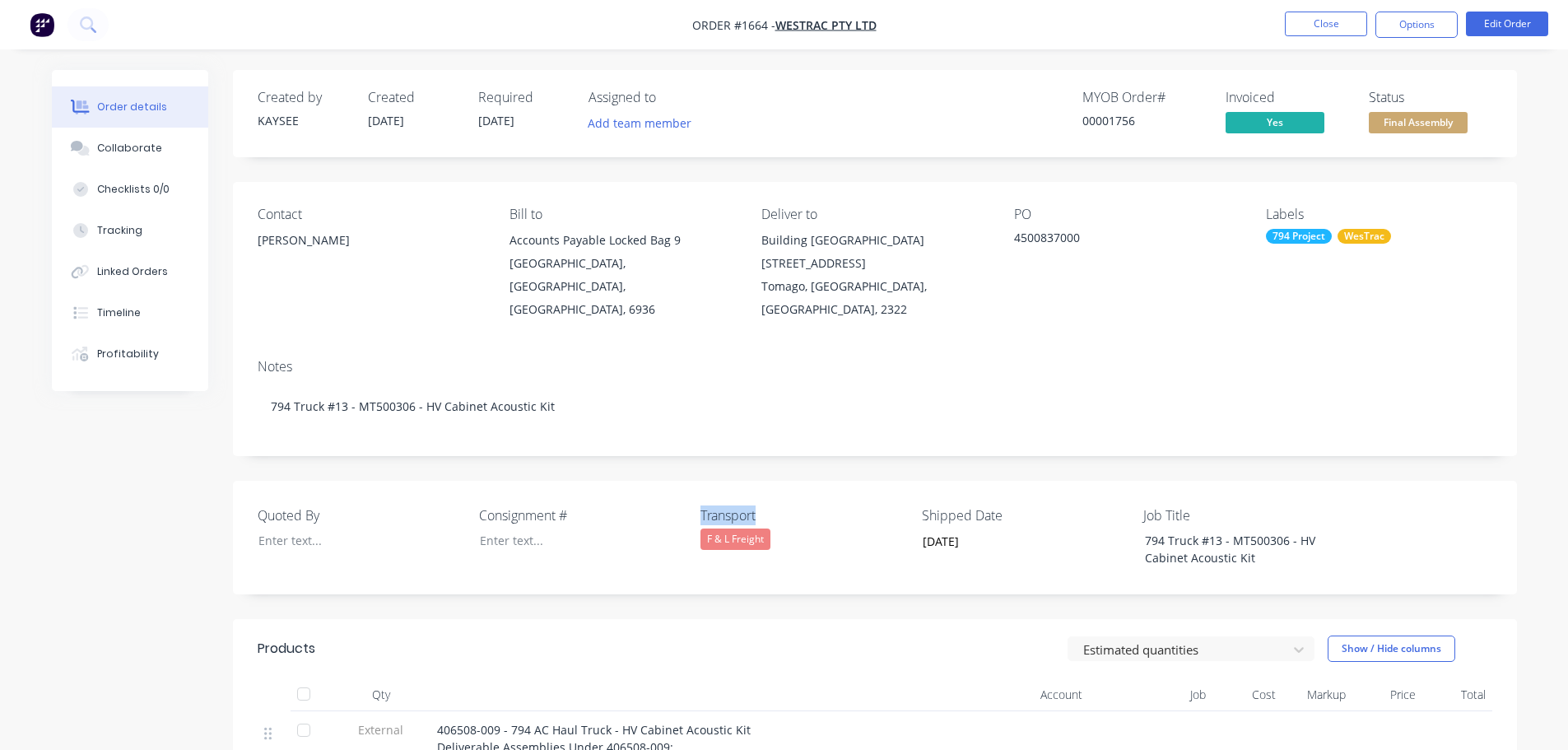
drag, startPoint x: 769, startPoint y: 488, endPoint x: 694, endPoint y: 491, distance: 75.1
click at [694, 491] on div "Quoted By Consignment # Transport F & L Freight Shipped Date 24/09/2025 Job Tit…" at bounding box center [874, 537] width 1285 height 113
copy label "Transport"
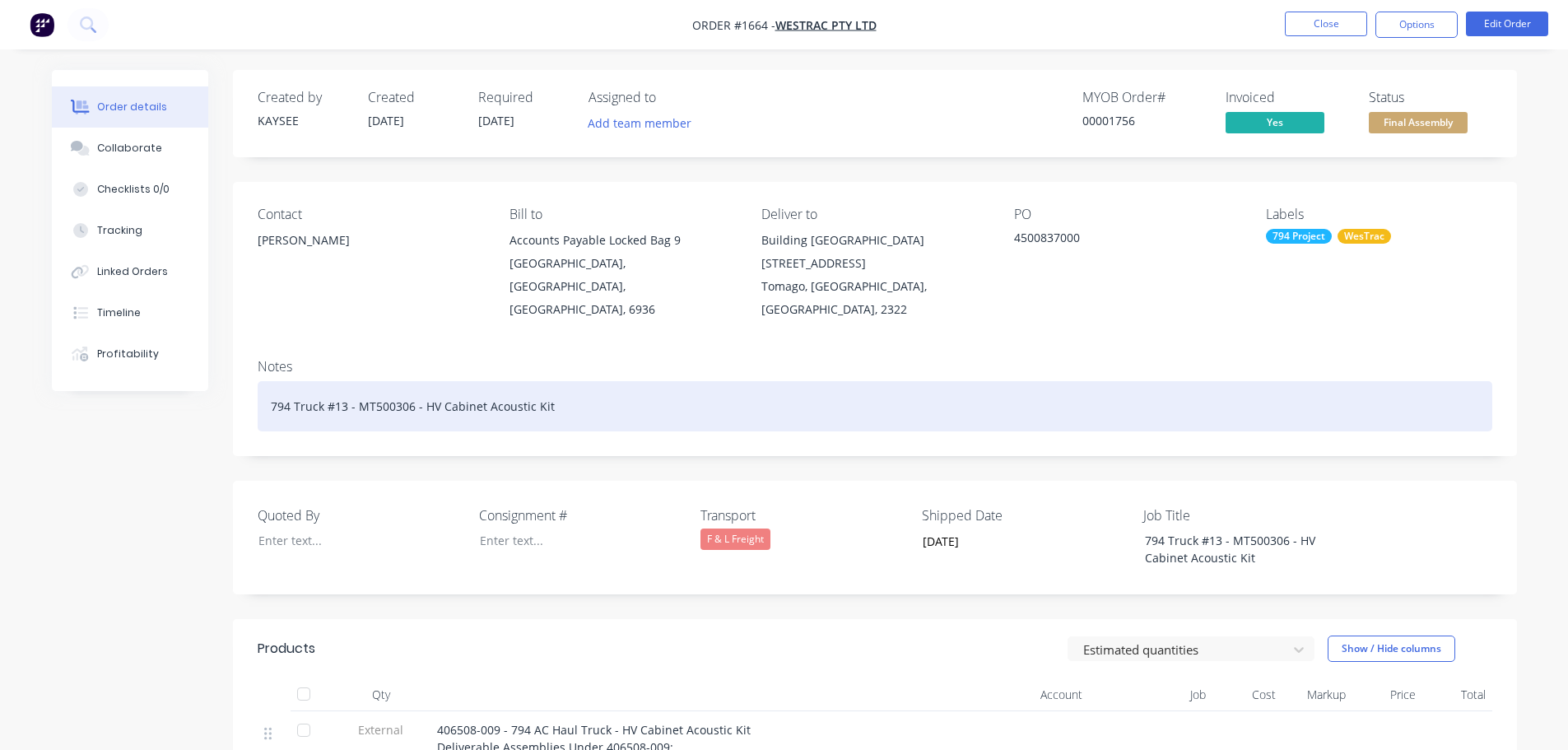
click at [565, 386] on div "794 Truck #13 - MT500306 - HV Cabinet Acoustic Kit" at bounding box center [875, 405] width 1235 height 50
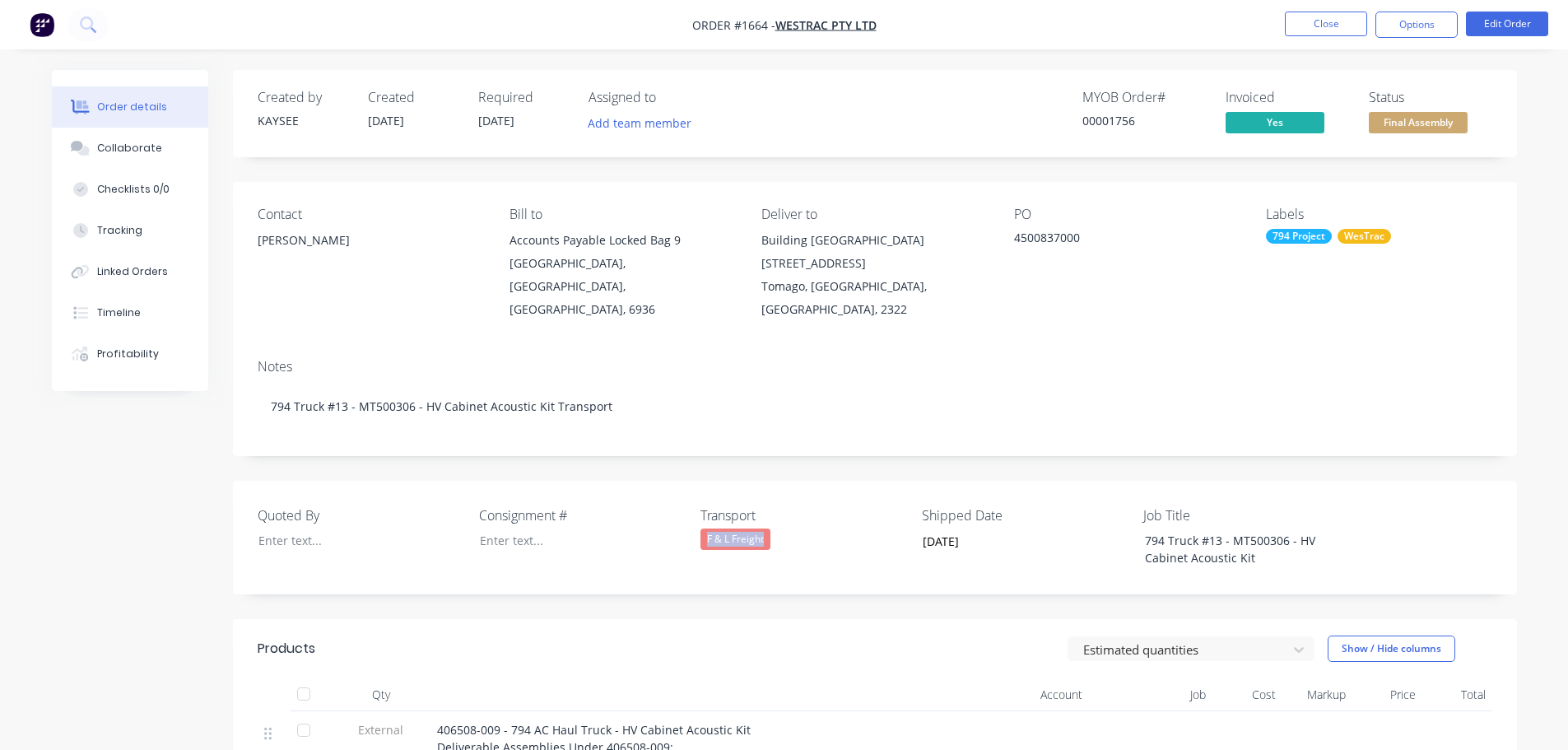
drag, startPoint x: 782, startPoint y: 521, endPoint x: 694, endPoint y: 515, distance: 88.2
click at [694, 515] on div "Quoted By Consignment # Transport F & L Freight Shipped Date 24/09/2025 Job Tit…" at bounding box center [874, 537] width 1285 height 113
copy div "F & L Freight"
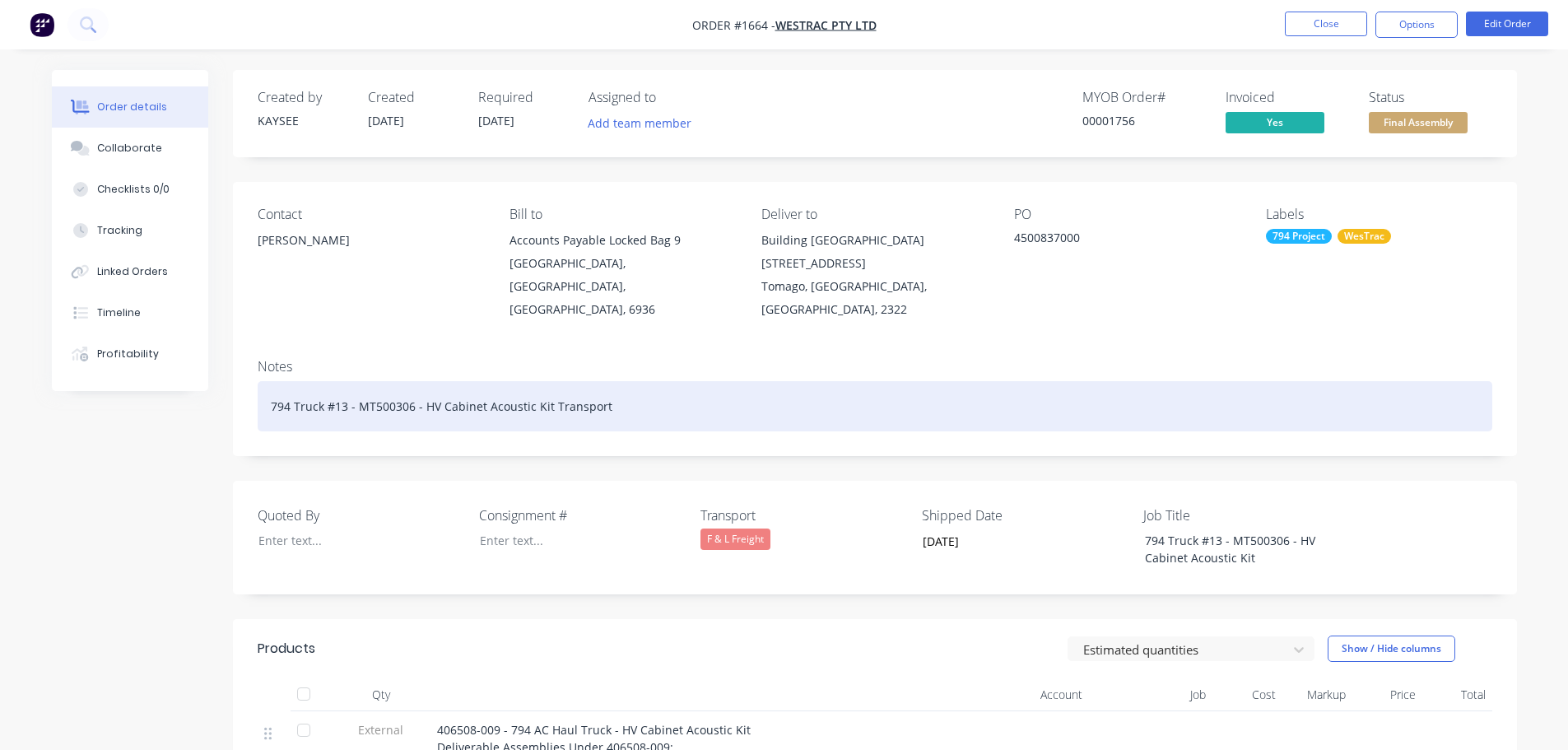
click at [646, 386] on div "794 Truck #13 - MT500306 - HV Cabinet Acoustic Kit Transport" at bounding box center [875, 405] width 1235 height 50
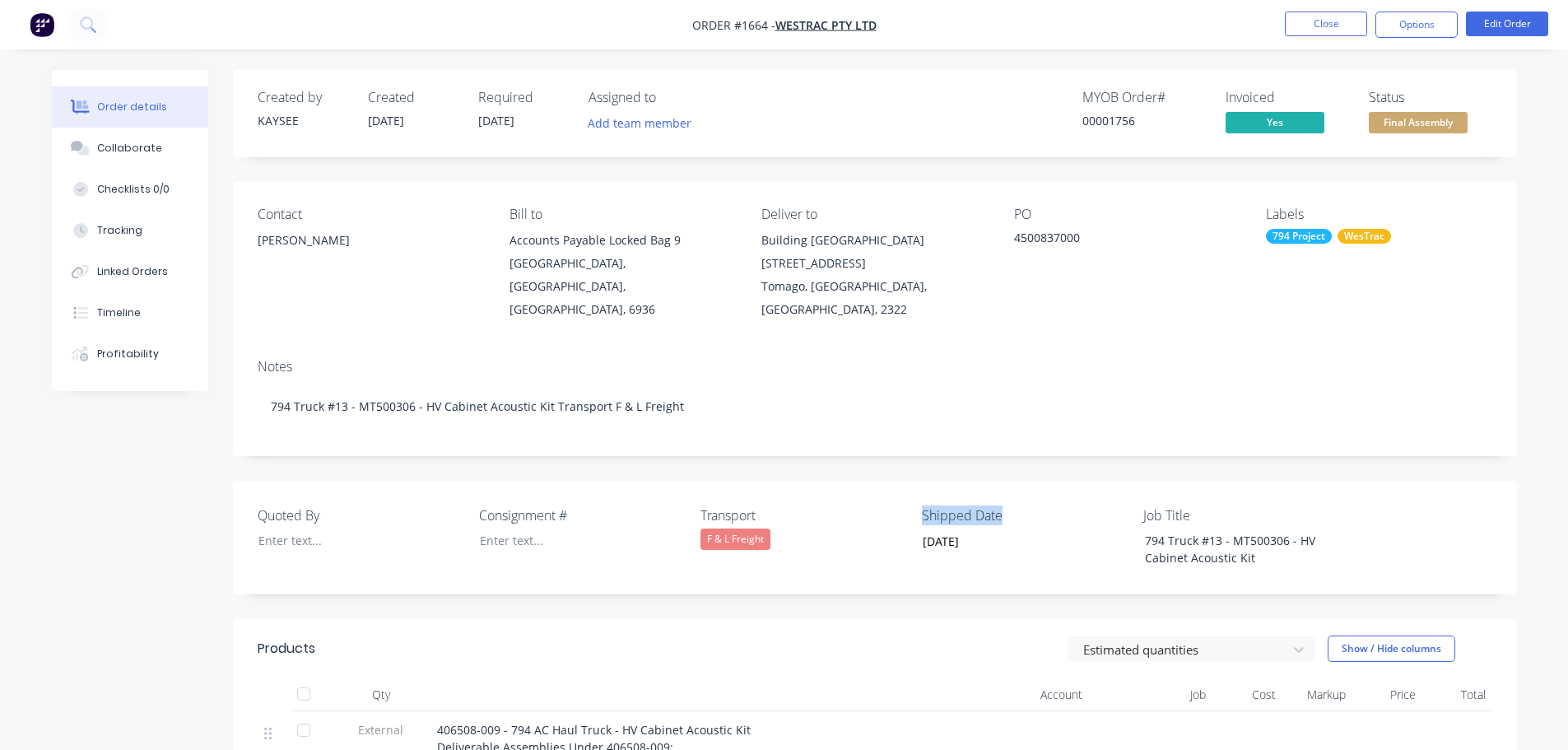
drag, startPoint x: 1006, startPoint y: 490, endPoint x: 920, endPoint y: 486, distance: 86.1
click at [920, 486] on div "Quoted By Consignment # Transport F & L Freight Shipped Date 24/09/2025 Job Tit…" at bounding box center [874, 537] width 1285 height 113
copy label "Shipped Date"
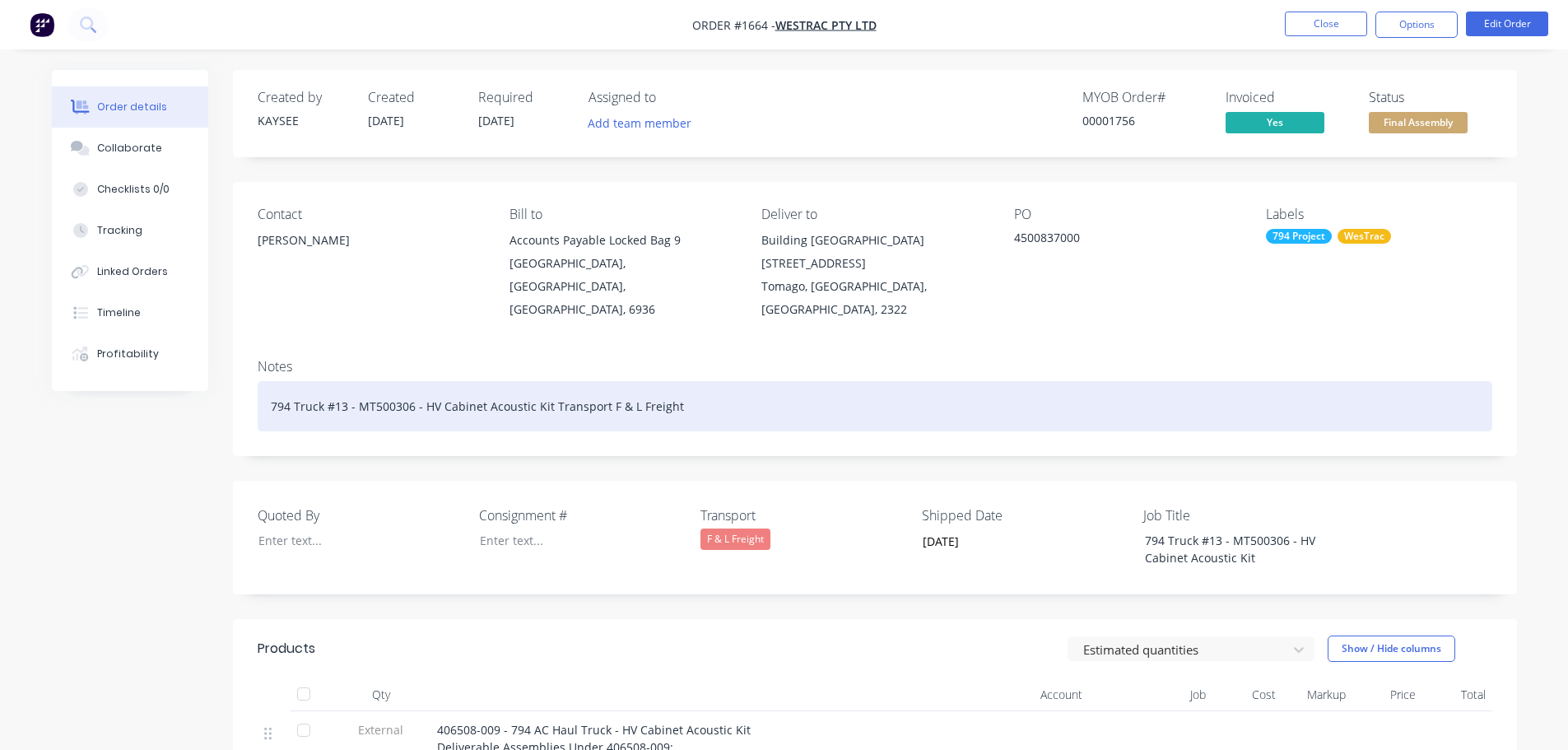
click at [699, 385] on div "794 Truck #13 - MT500306 - HV Cabinet Acoustic Kit Transport F & L Freight" at bounding box center [875, 405] width 1235 height 50
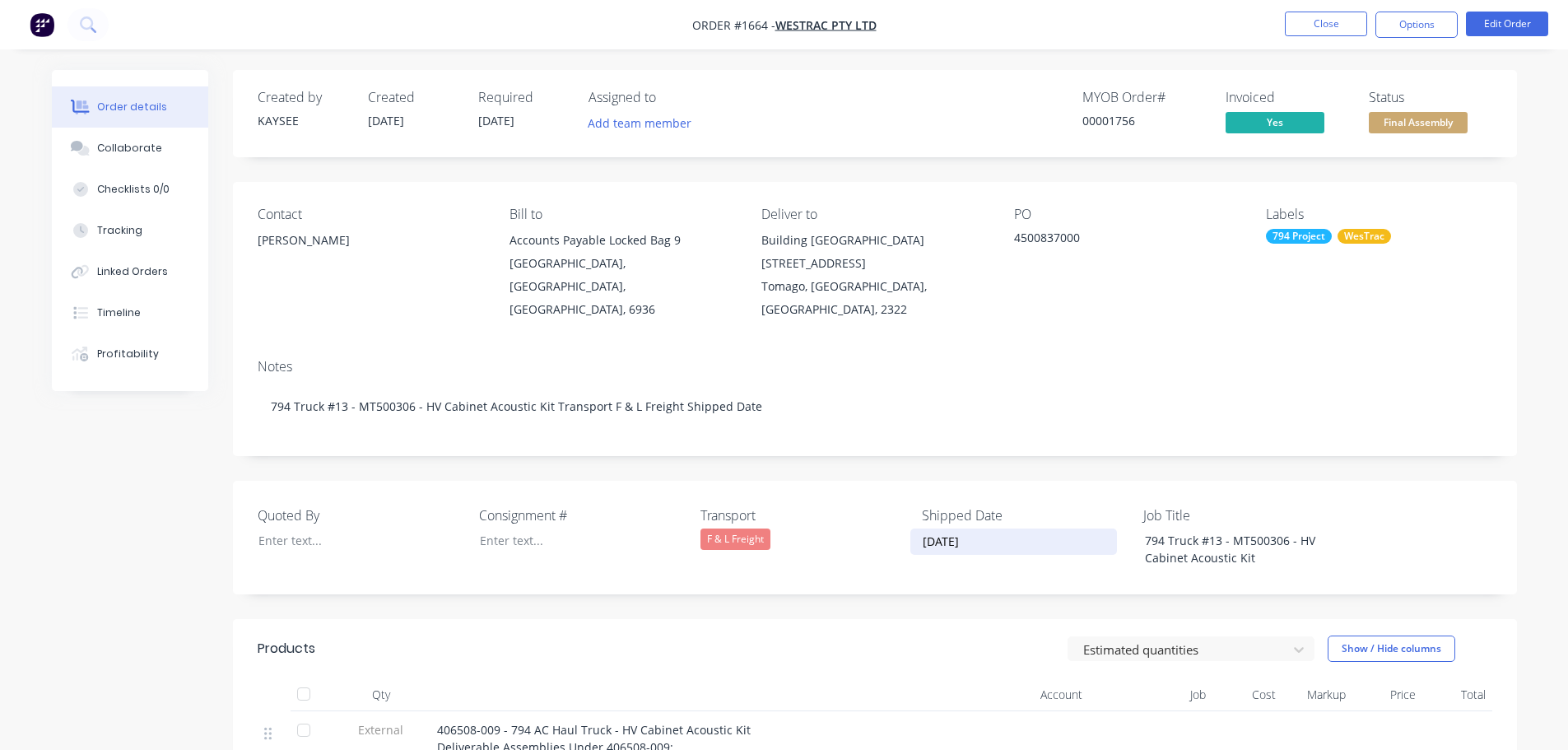
drag, startPoint x: 999, startPoint y: 521, endPoint x: 919, endPoint y: 518, distance: 80.1
click at [919, 529] on input "[DATE]" at bounding box center [1014, 541] width 205 height 24
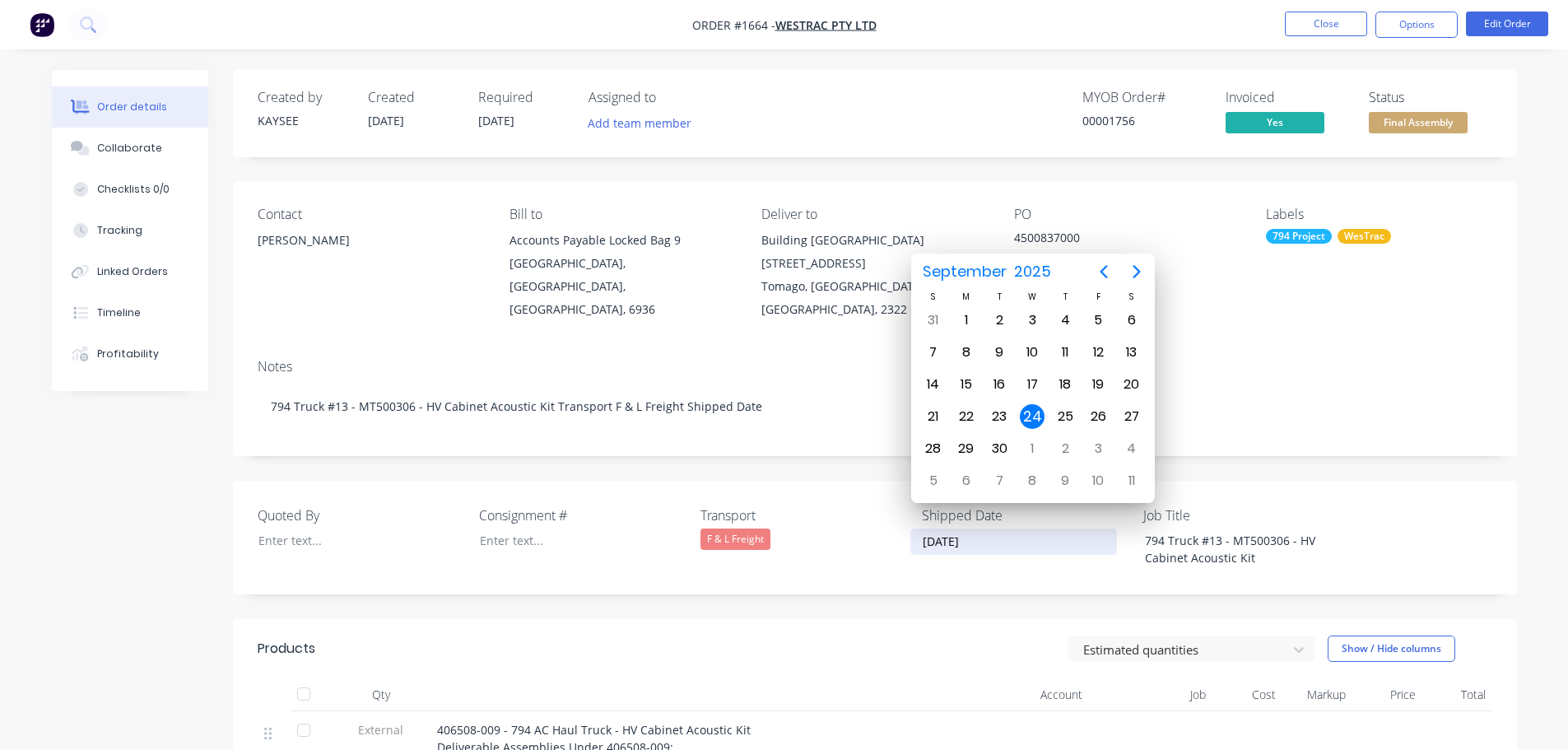
paste input "Shipped Date"
click at [1015, 550] on div "Quoted By Consignment # Transport F & L Freight Shipped Date Shipped Date Job T…" at bounding box center [874, 537] width 1285 height 113
type input "[DATE]"
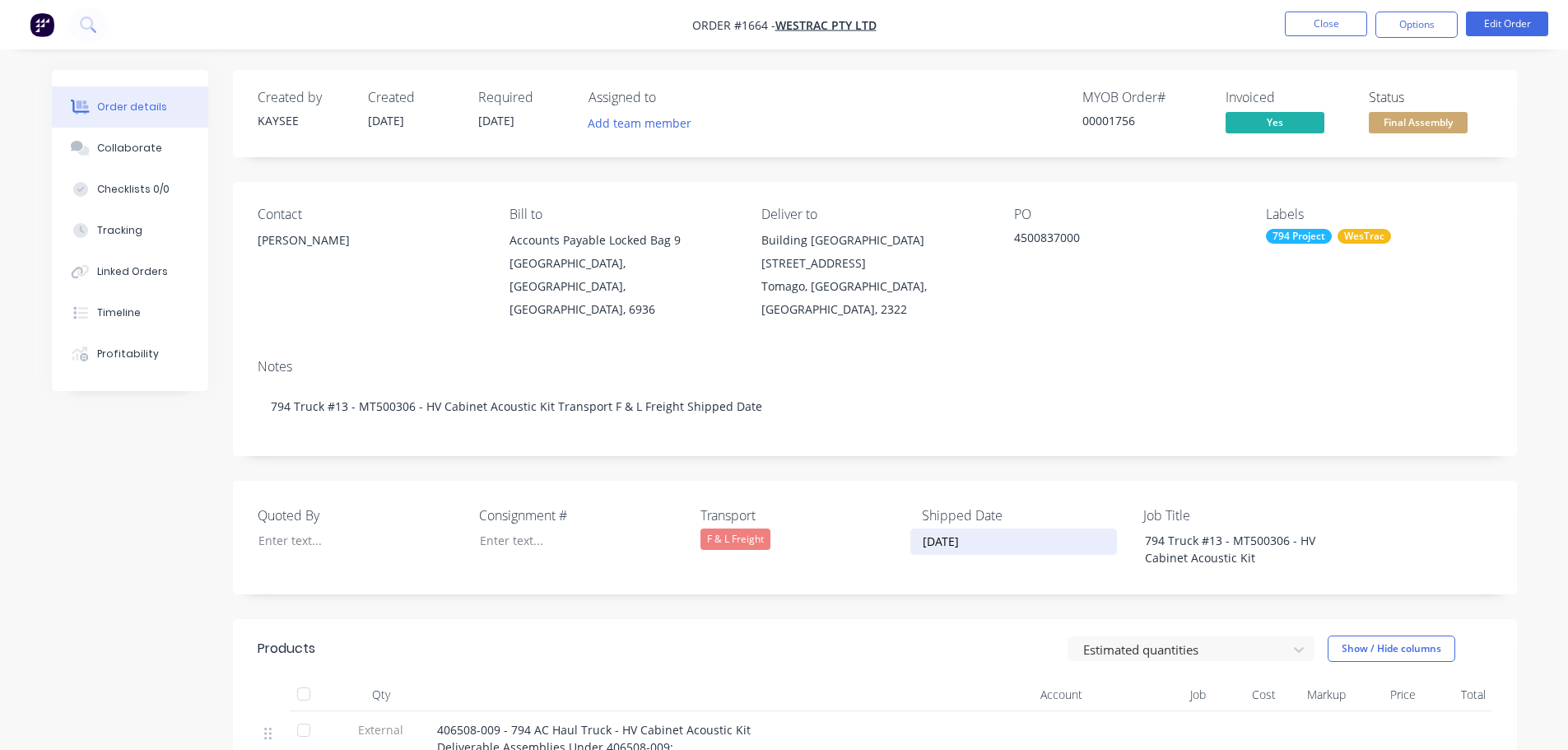
drag, startPoint x: 986, startPoint y: 515, endPoint x: 910, endPoint y: 517, distance: 76.0
click at [911, 528] on label "[DATE]" at bounding box center [1014, 541] width 207 height 26
click at [911, 529] on input "[DATE]" at bounding box center [1014, 541] width 205 height 24
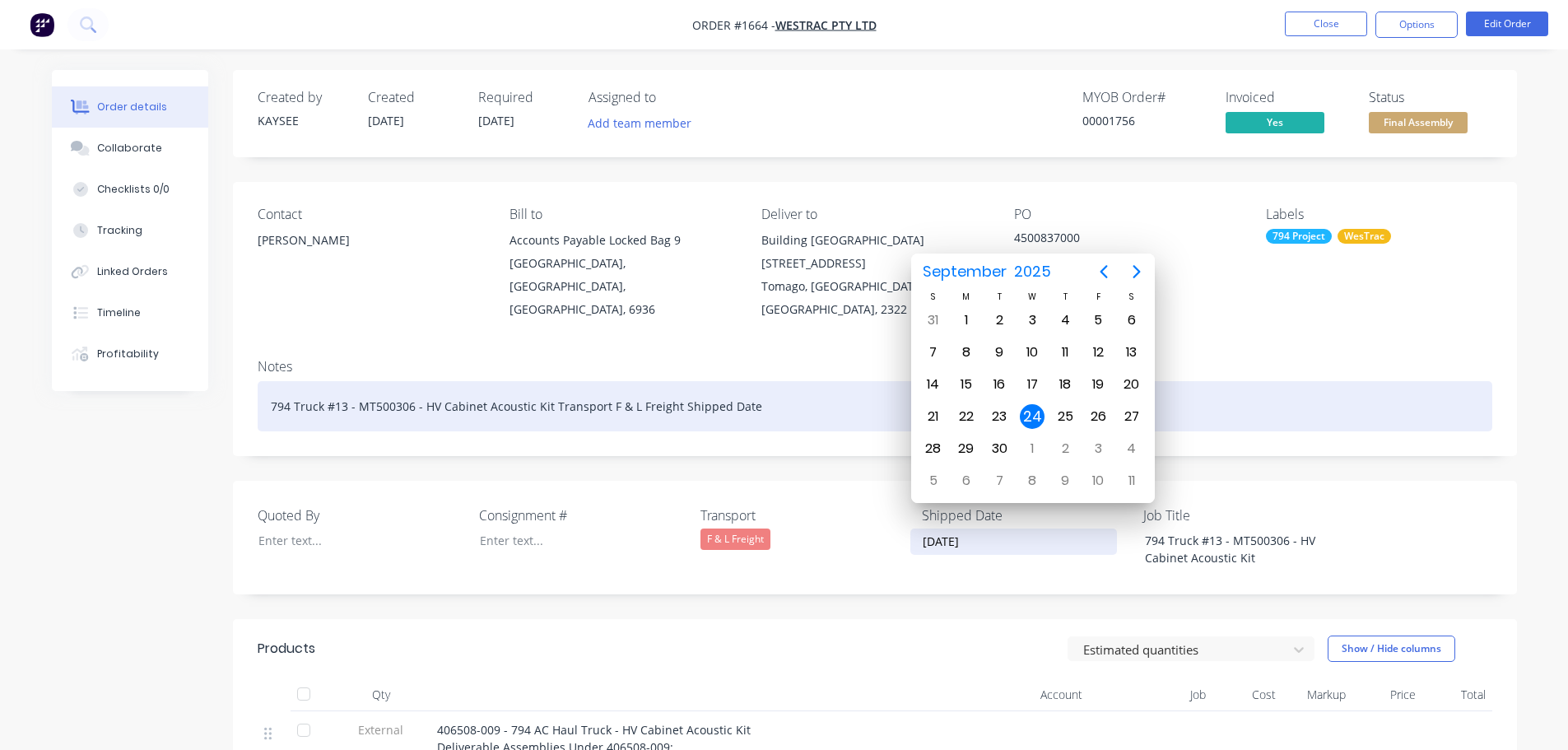
click at [783, 381] on div "794 Truck #13 - MT500306 - HV Cabinet Acoustic Kit Transport F & L Freight Ship…" at bounding box center [875, 405] width 1235 height 50
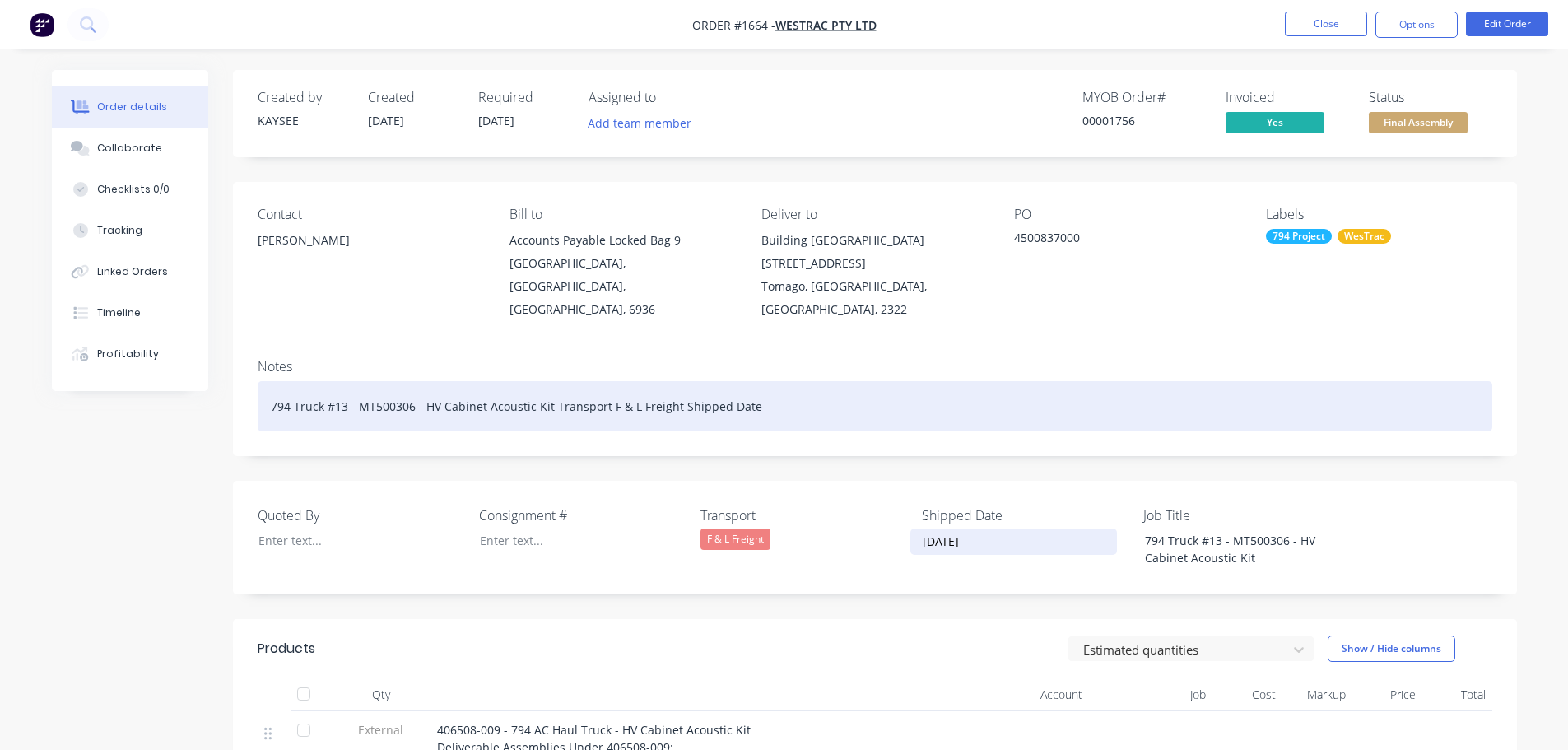
click at [777, 381] on div "794 Truck #13 - MT500306 - HV Cabinet Acoustic Kit Transport F & L Freight Ship…" at bounding box center [875, 405] width 1235 height 50
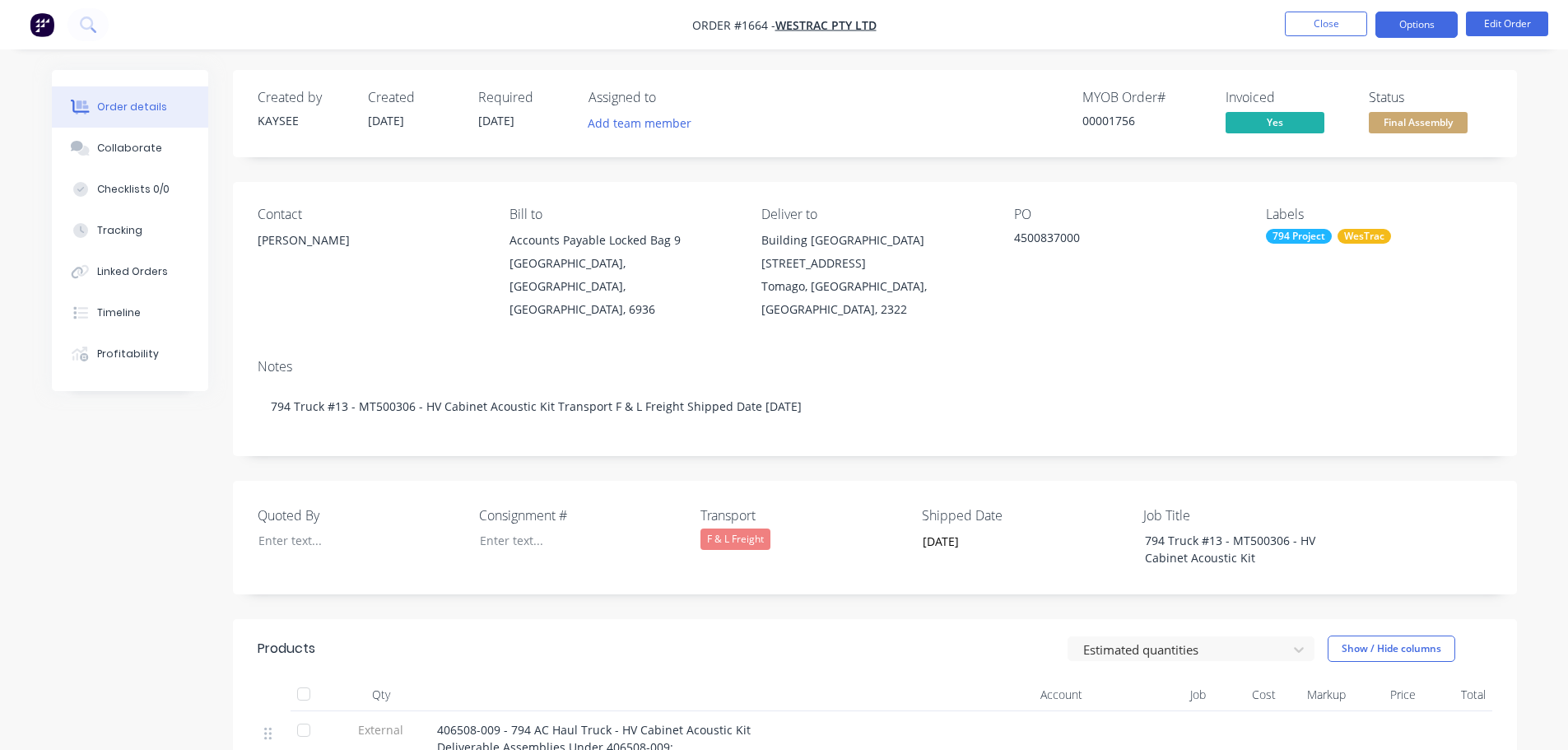
click at [1415, 28] on button "Options" at bounding box center [1417, 24] width 82 height 26
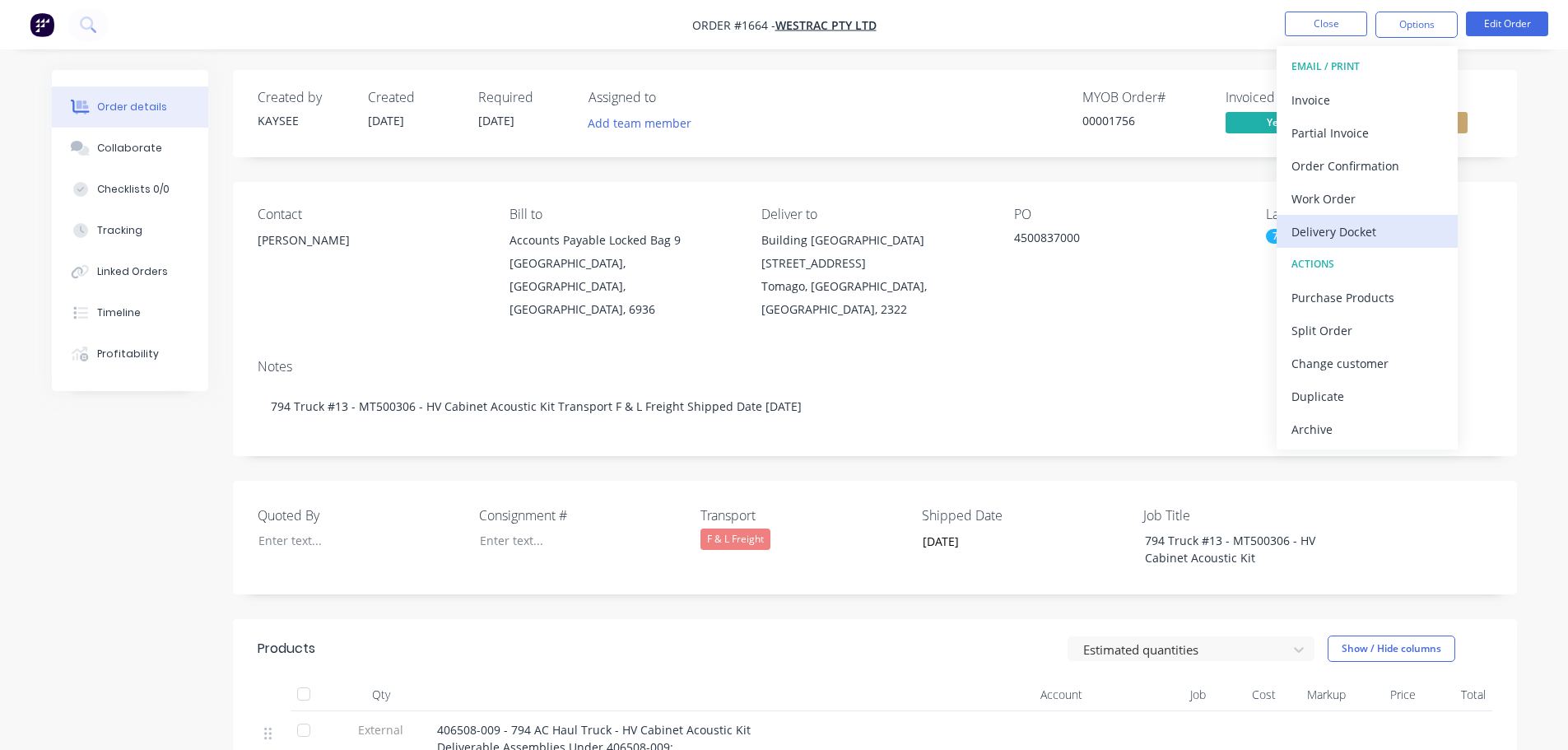
click at [1342, 224] on div "Delivery Docket" at bounding box center [1367, 231] width 151 height 23
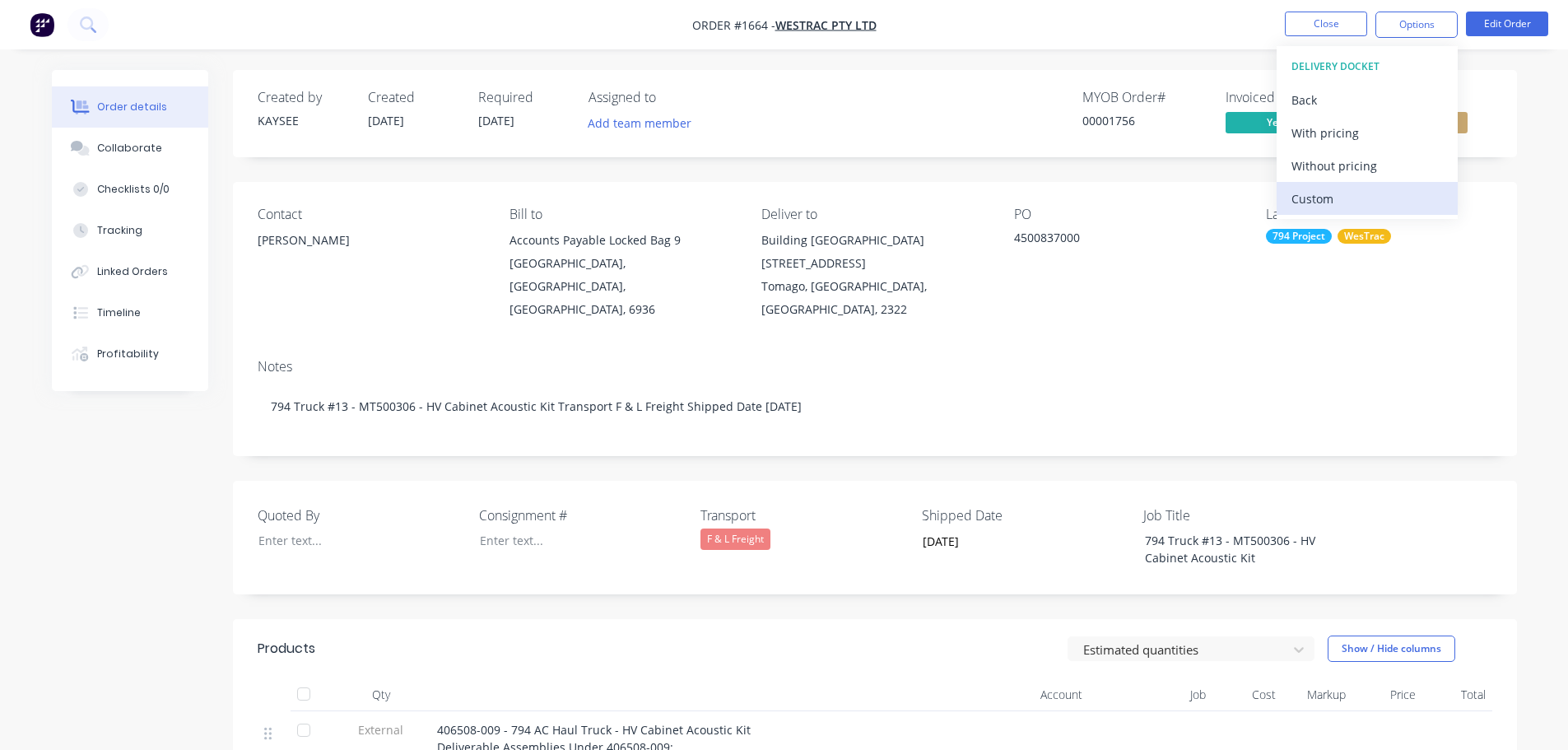
click at [1335, 196] on div "Custom" at bounding box center [1367, 198] width 151 height 23
click at [1336, 160] on div "Without pricing" at bounding box center [1367, 166] width 151 height 23
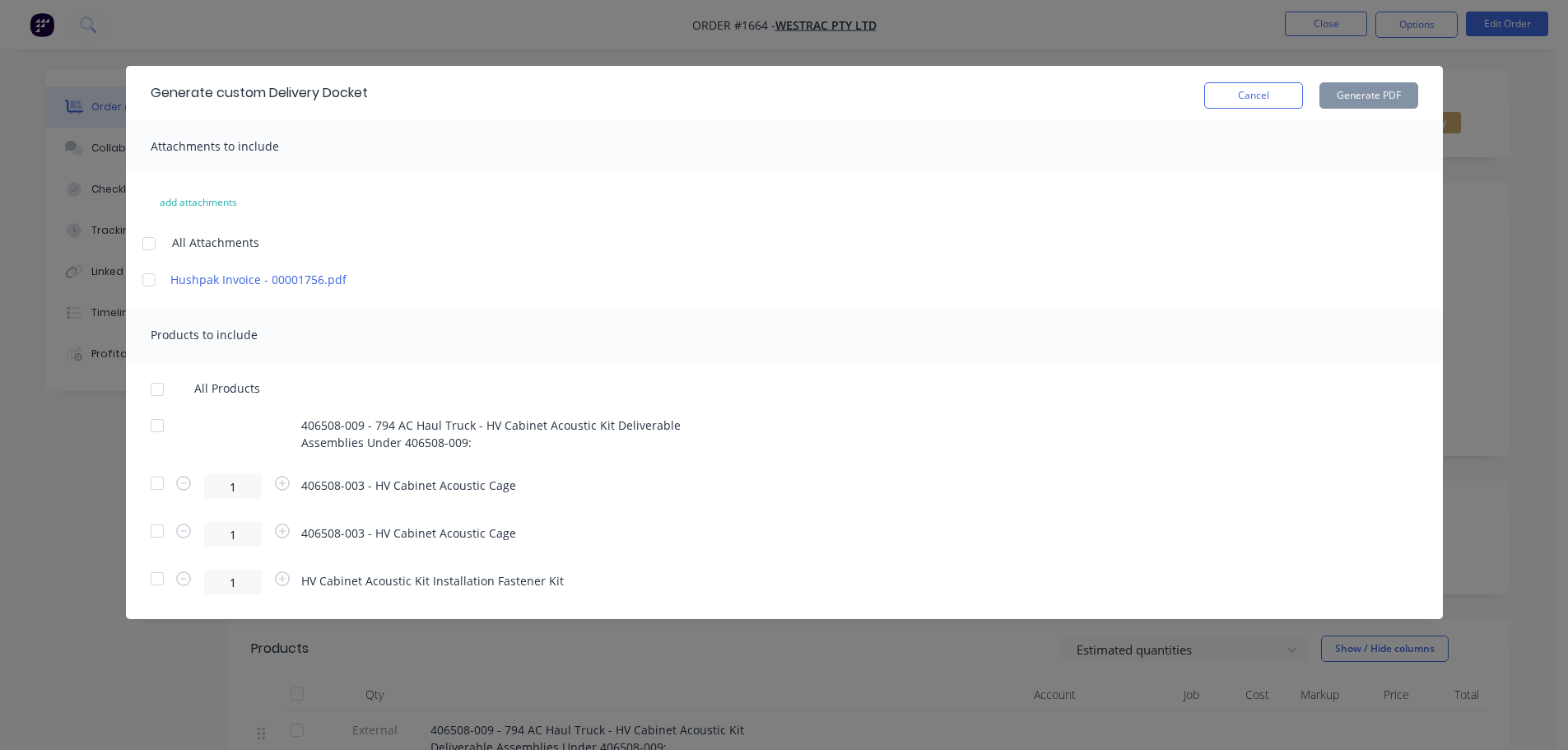
click at [154, 391] on div at bounding box center [157, 390] width 33 height 33
click at [1368, 94] on button "Generate PDF" at bounding box center [1369, 95] width 99 height 26
click at [1241, 90] on button "Cancel" at bounding box center [1253, 95] width 99 height 26
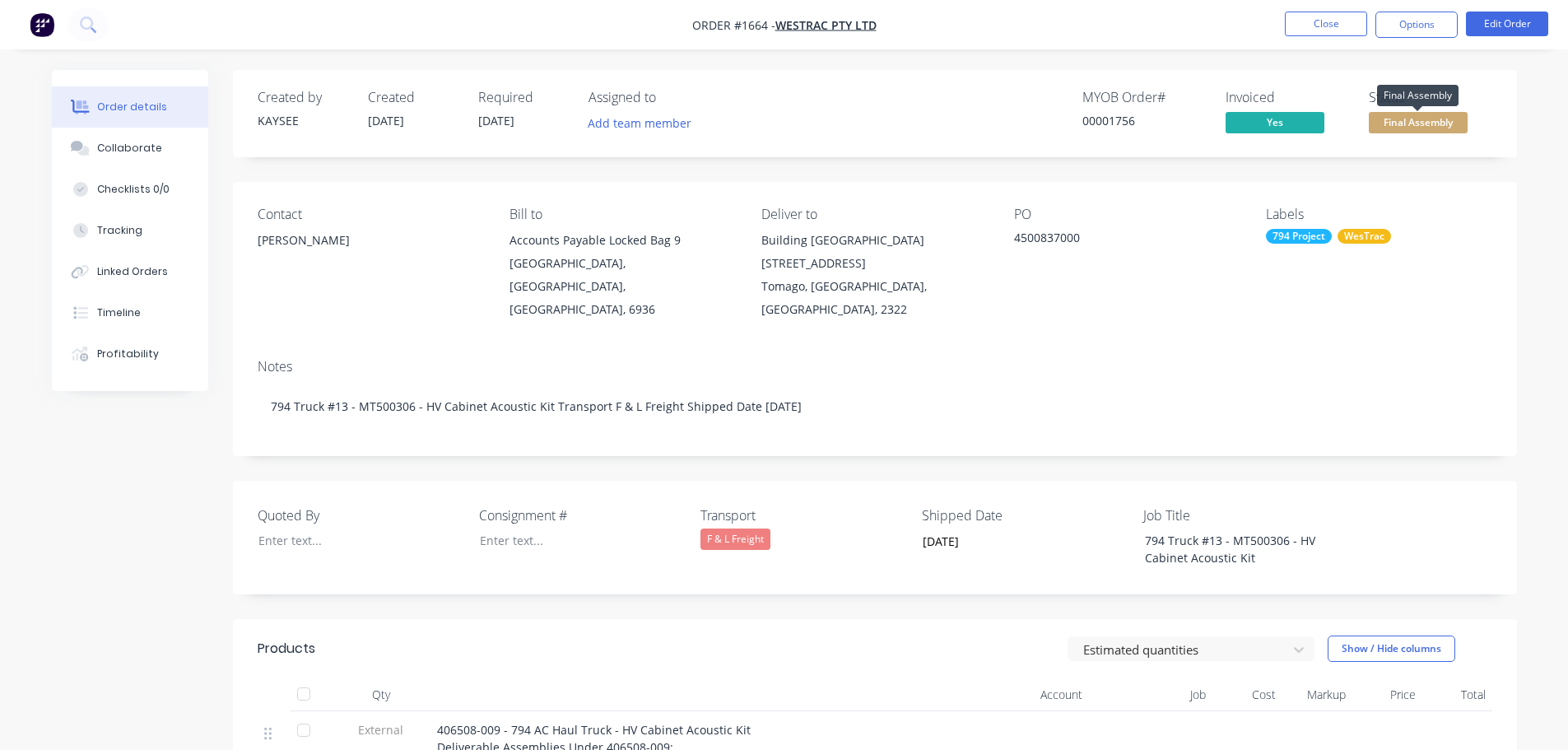
click at [1416, 123] on span "Final Assembly" at bounding box center [1418, 122] width 99 height 21
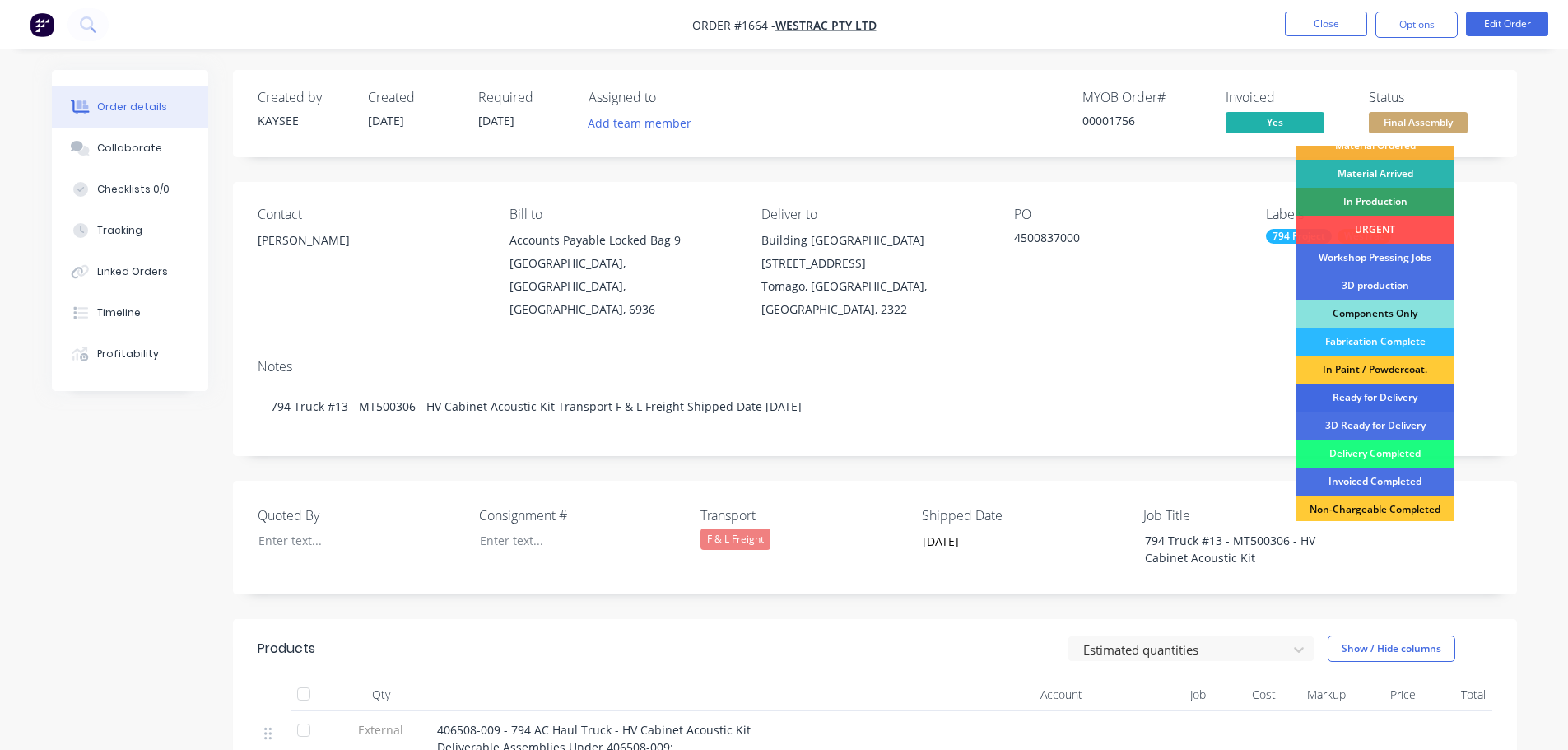
scroll to position [165, 0]
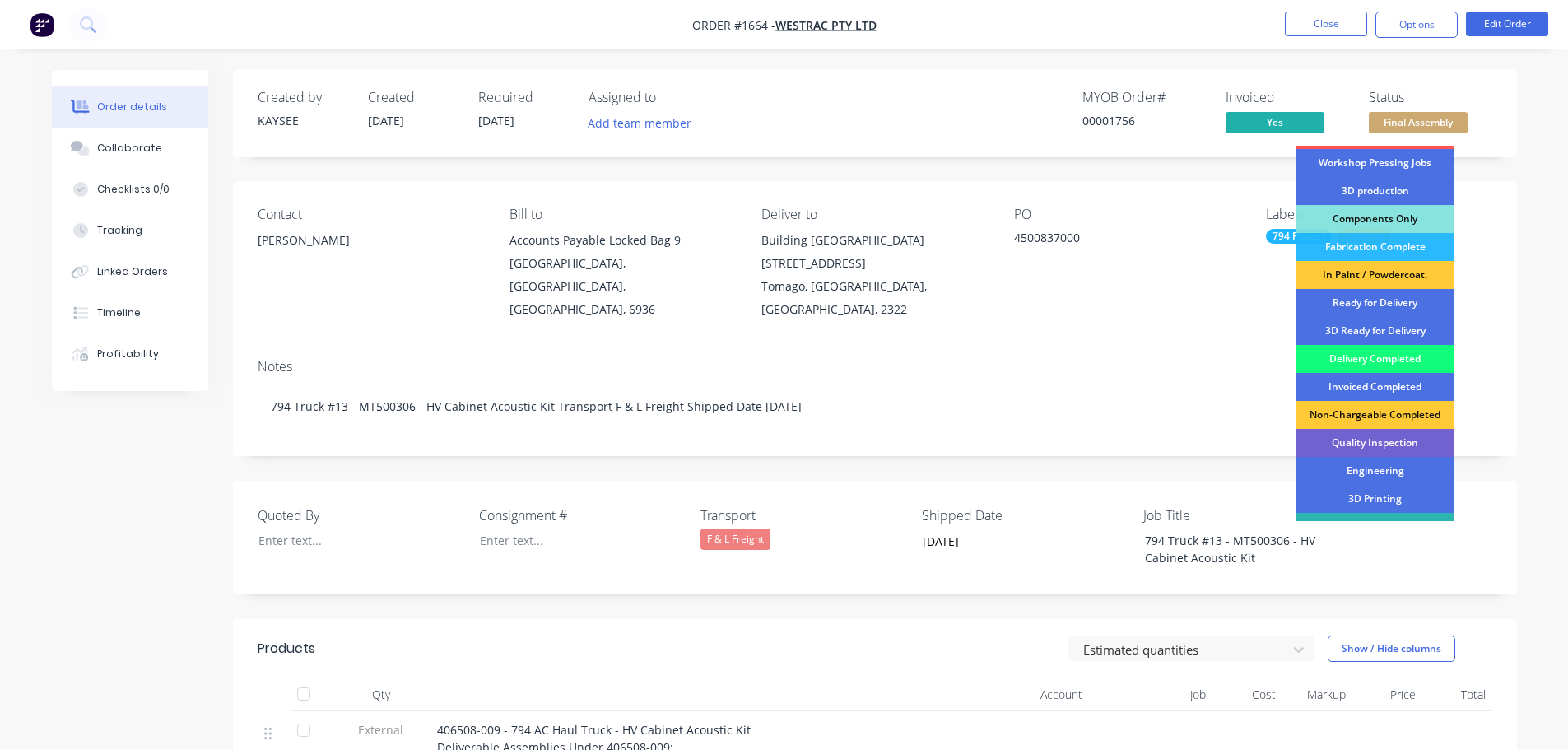
click at [1378, 354] on div "Delivery Completed" at bounding box center [1375, 358] width 157 height 28
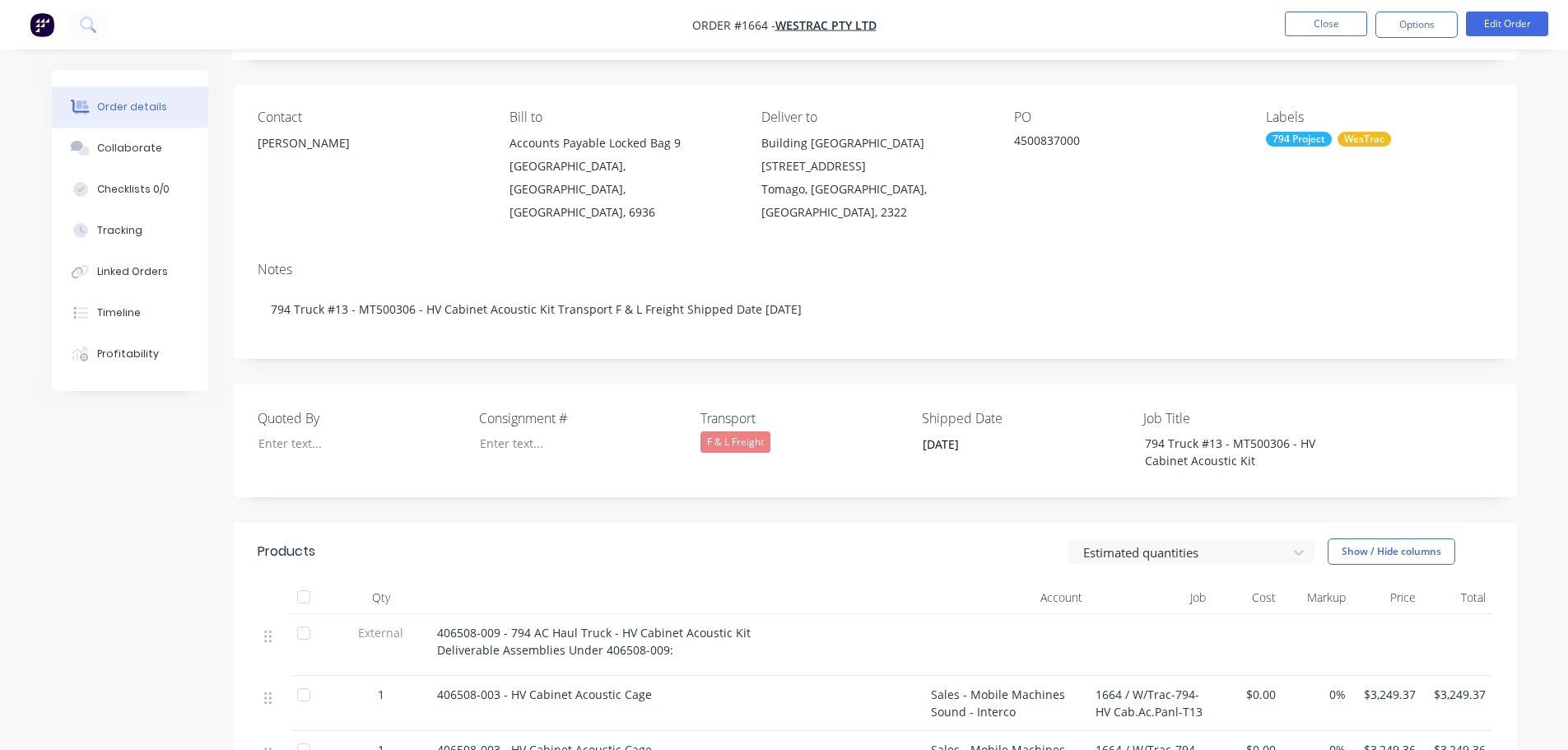
scroll to position [247, 0]
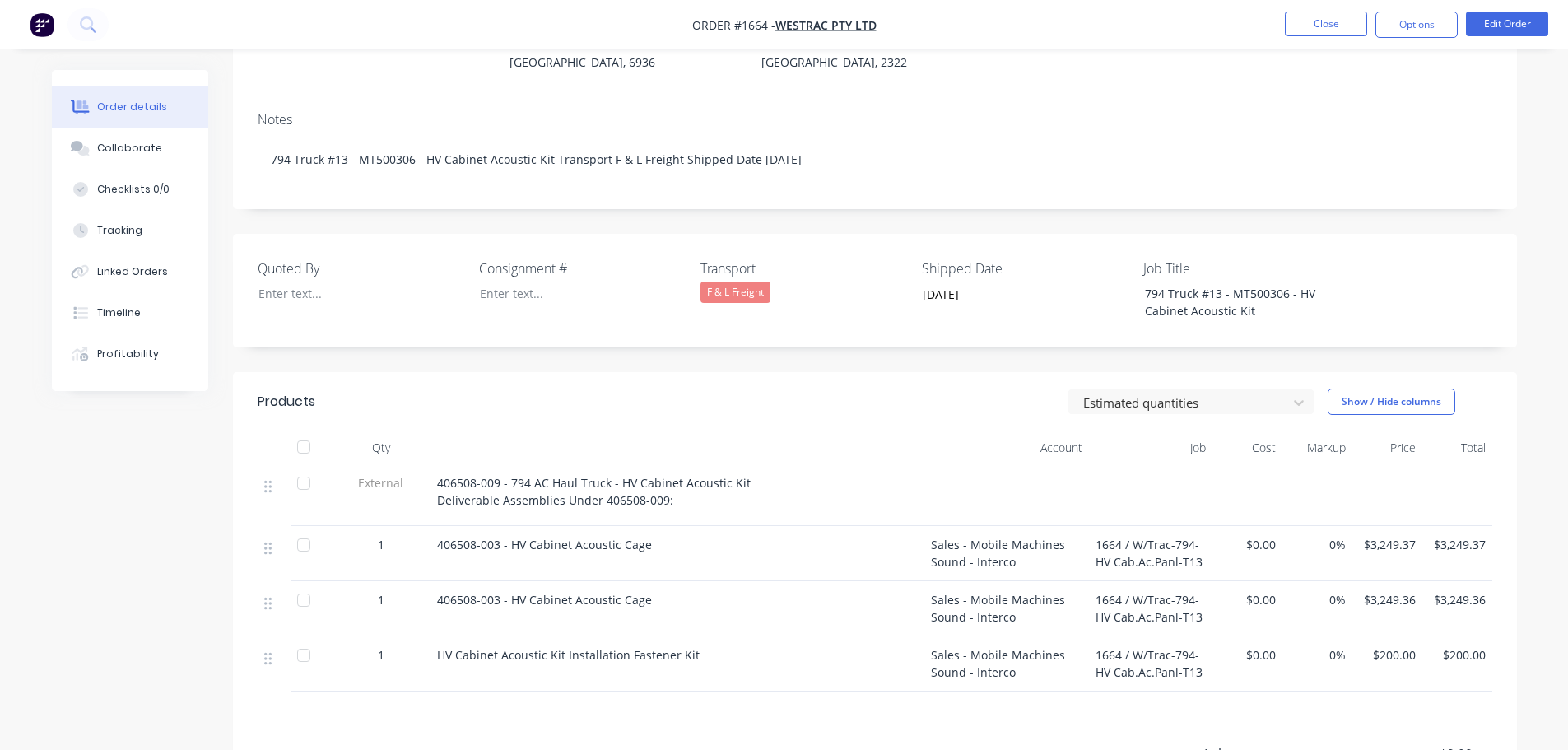
click at [303, 431] on div at bounding box center [304, 447] width 33 height 33
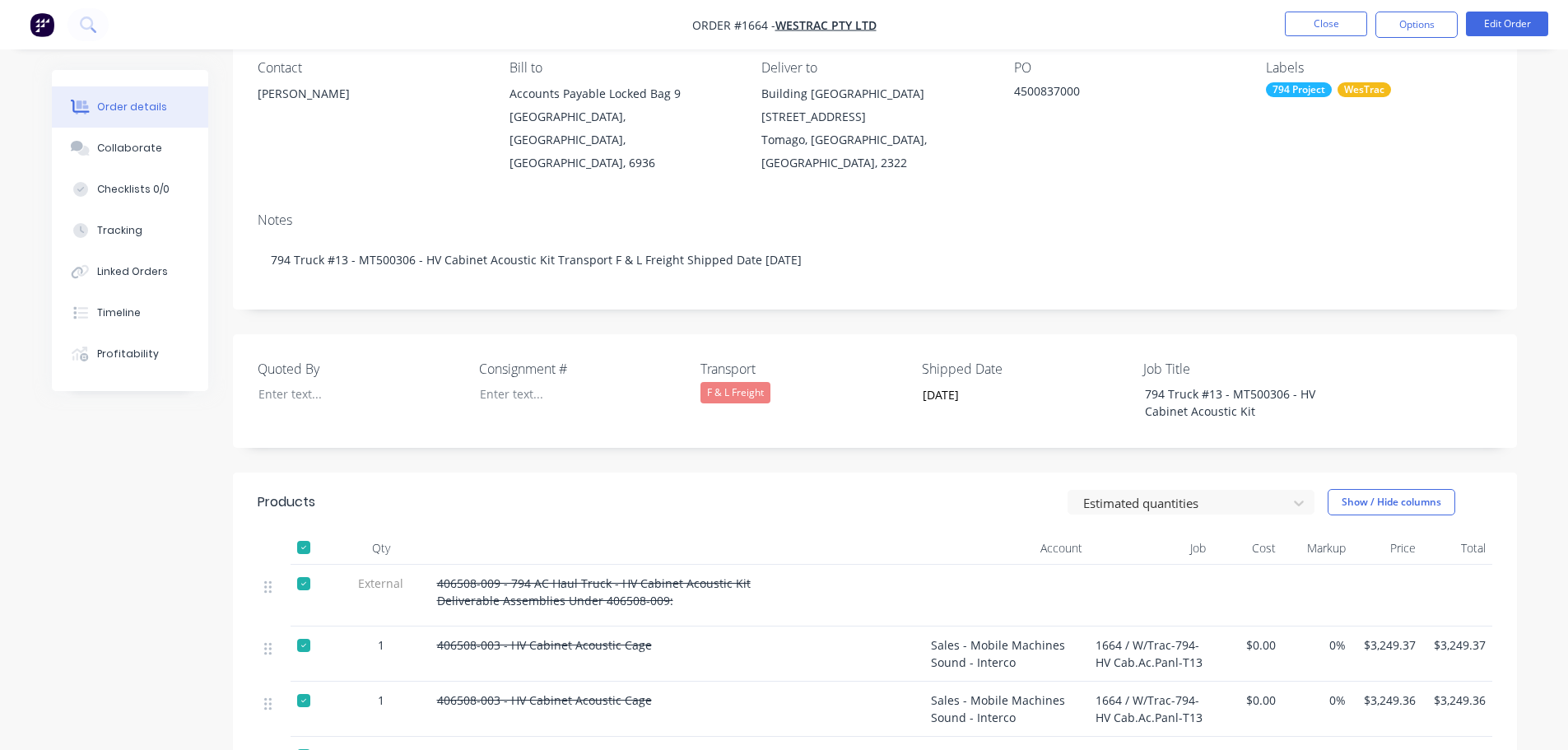
scroll to position [0, 0]
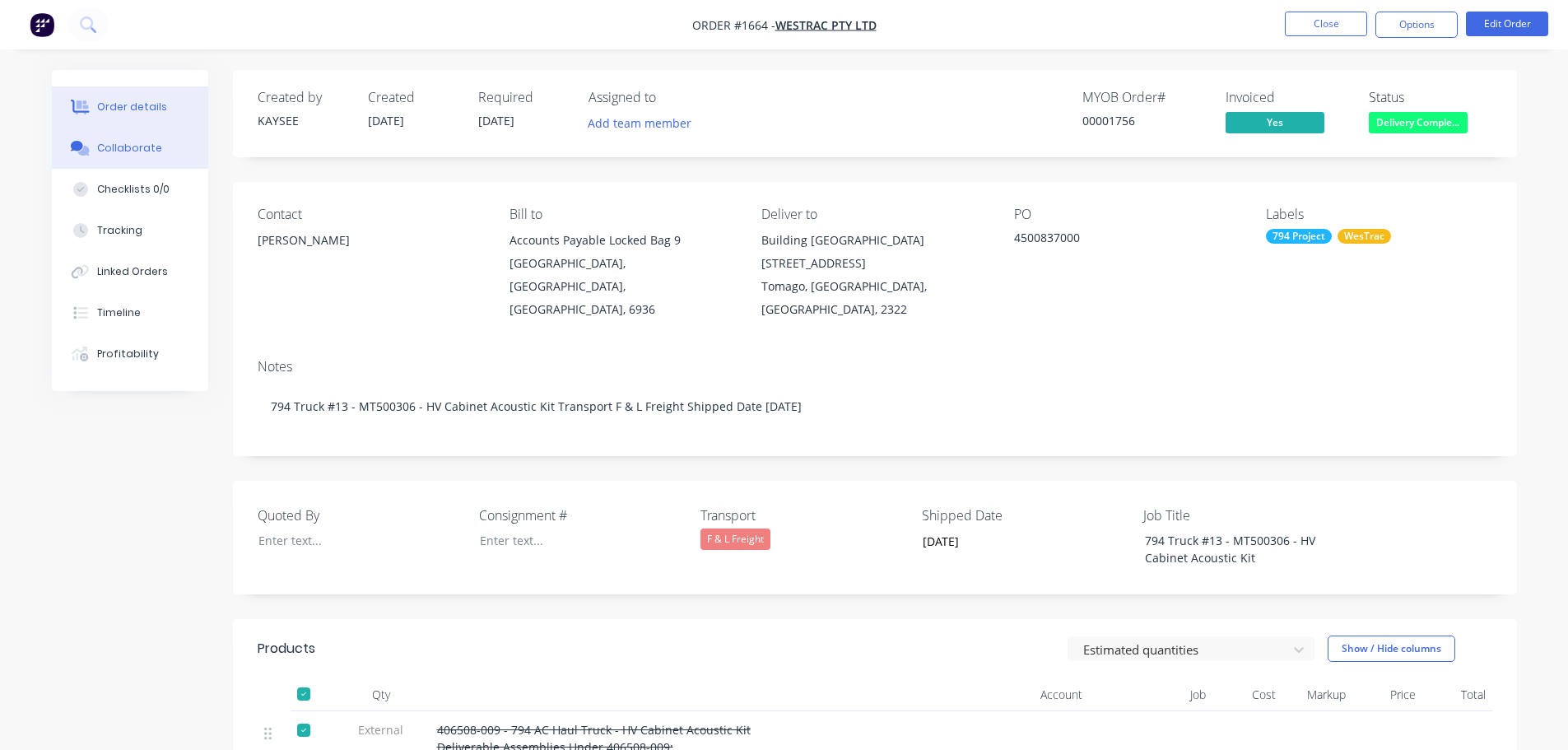
click at [127, 146] on div "Collaborate" at bounding box center [129, 147] width 65 height 15
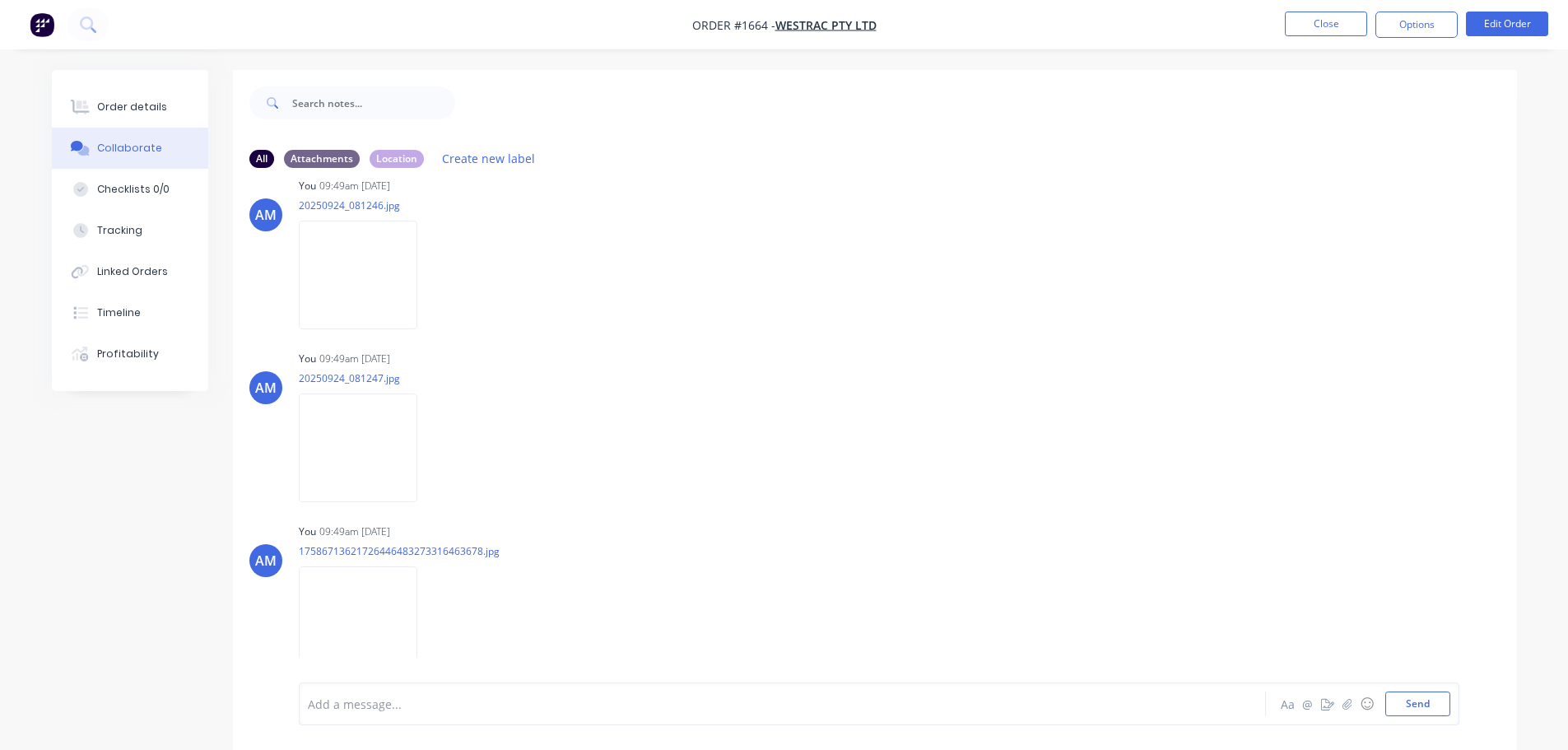
scroll to position [24, 0]
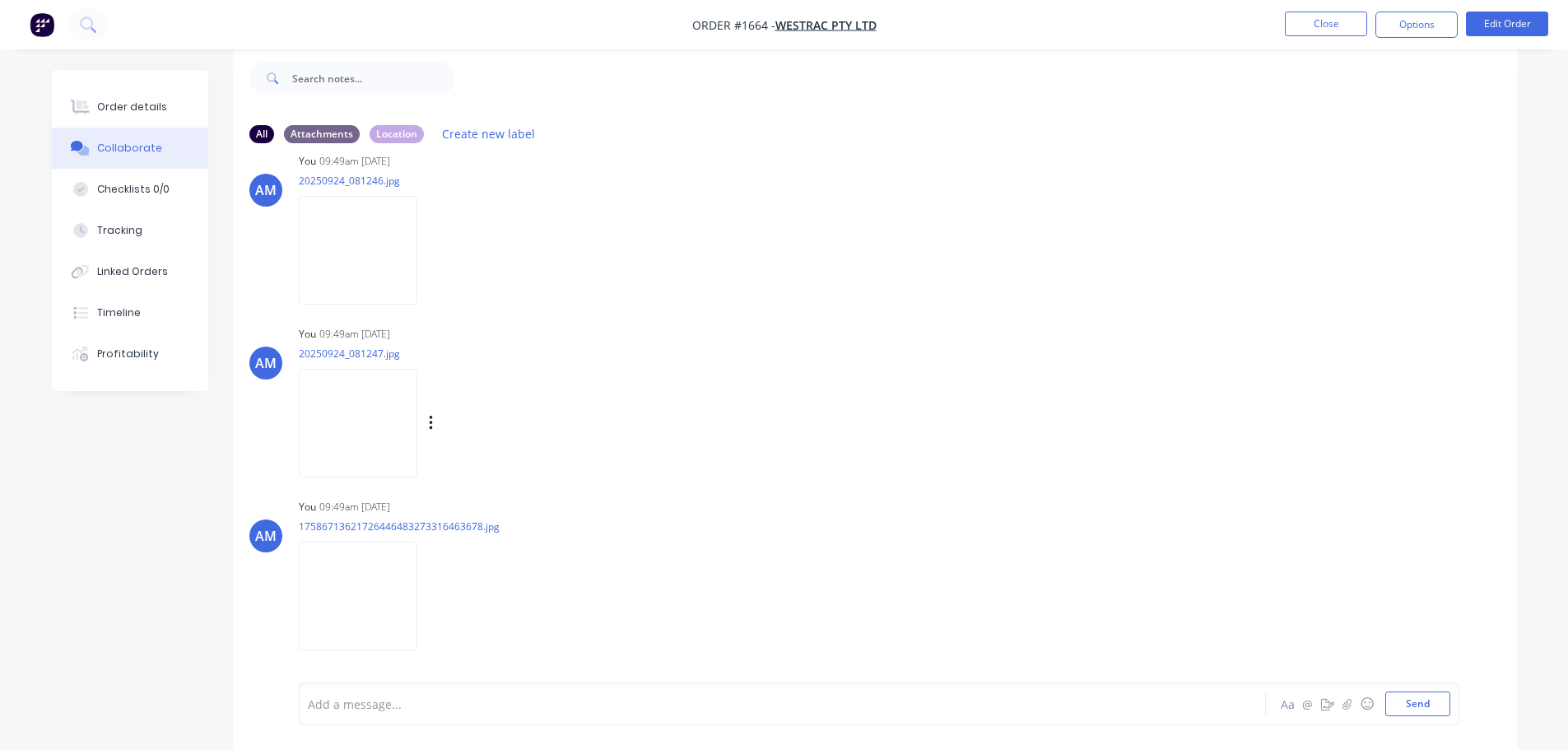
click at [338, 416] on img at bounding box center [358, 423] width 118 height 107
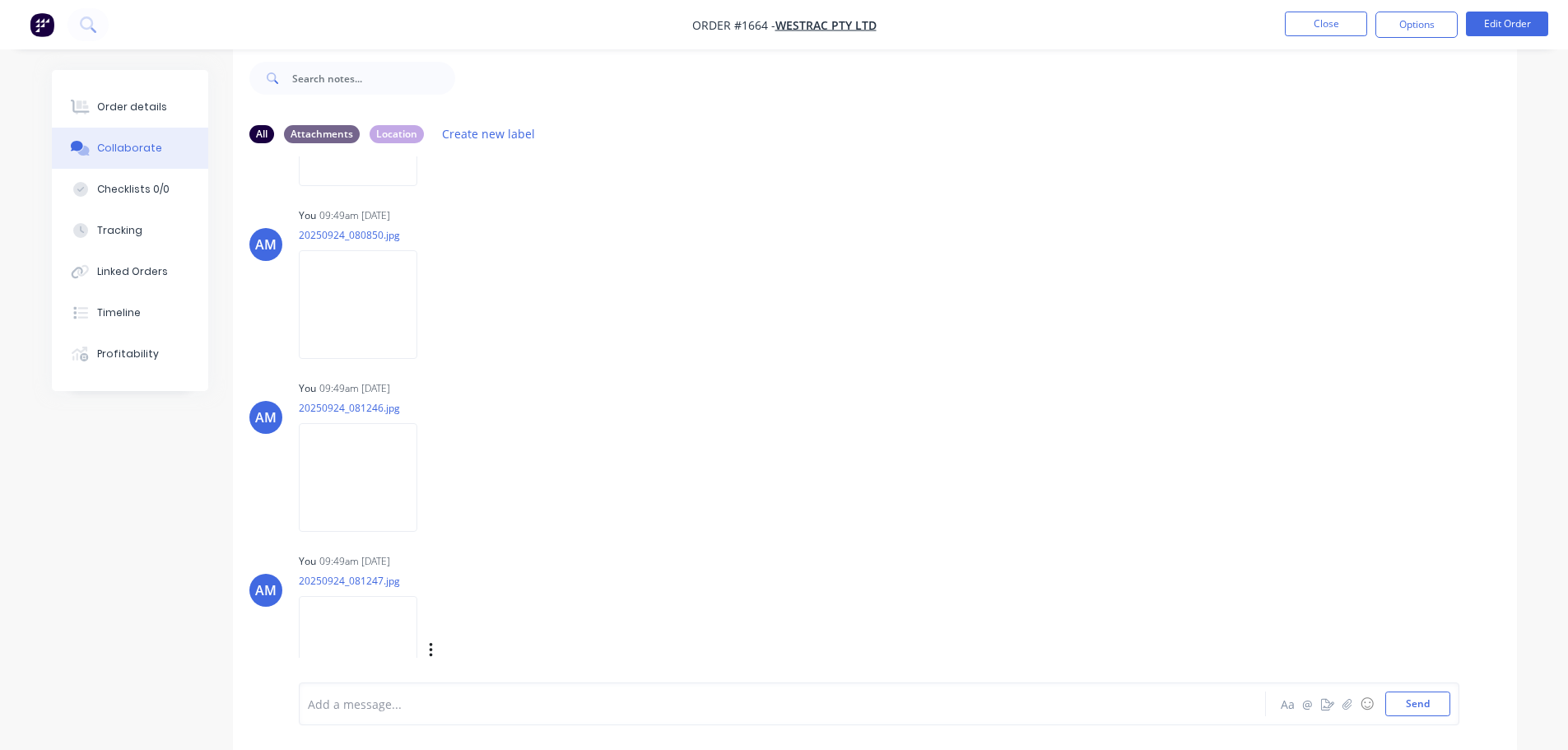
scroll to position [822, 0]
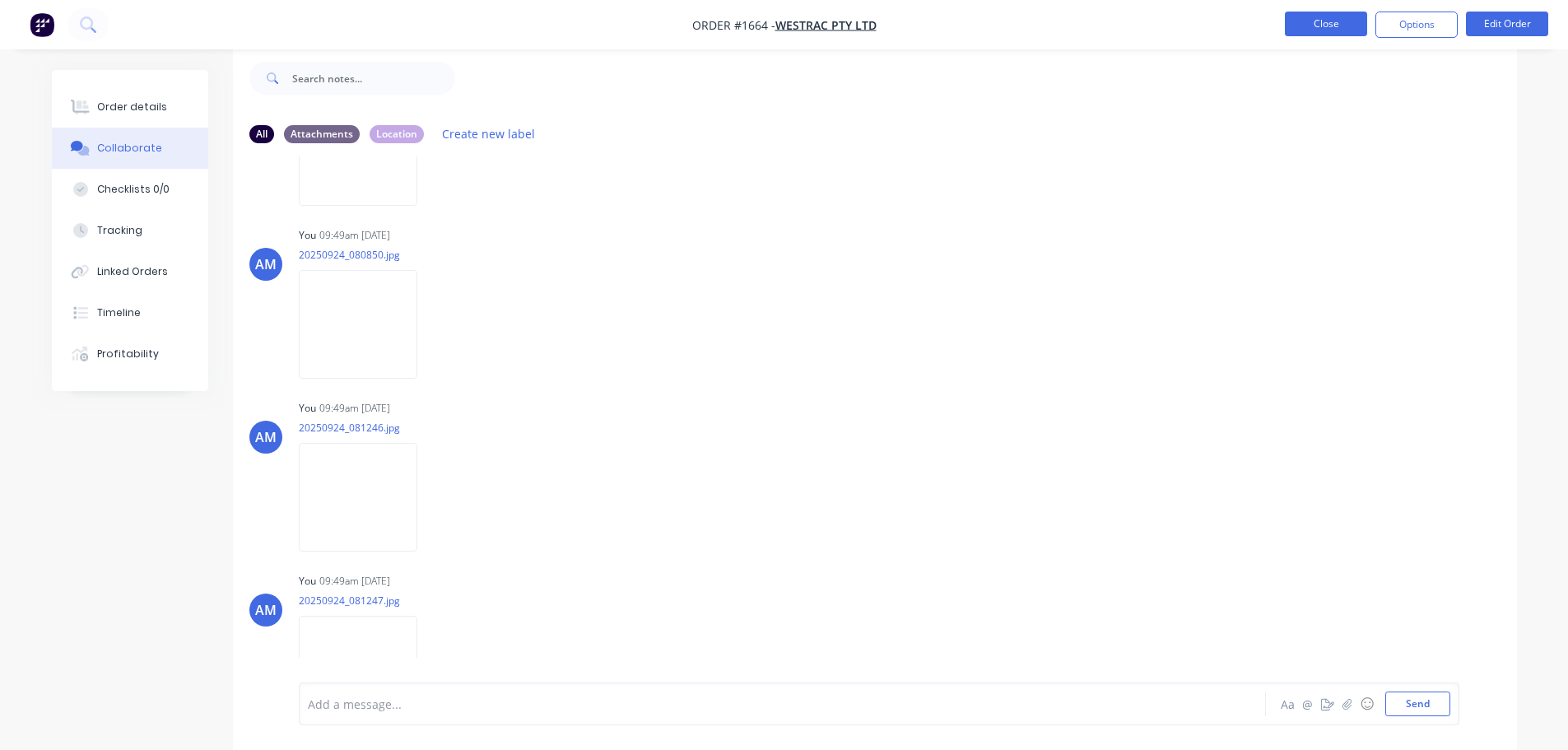
click at [1331, 25] on button "Close" at bounding box center [1326, 23] width 82 height 24
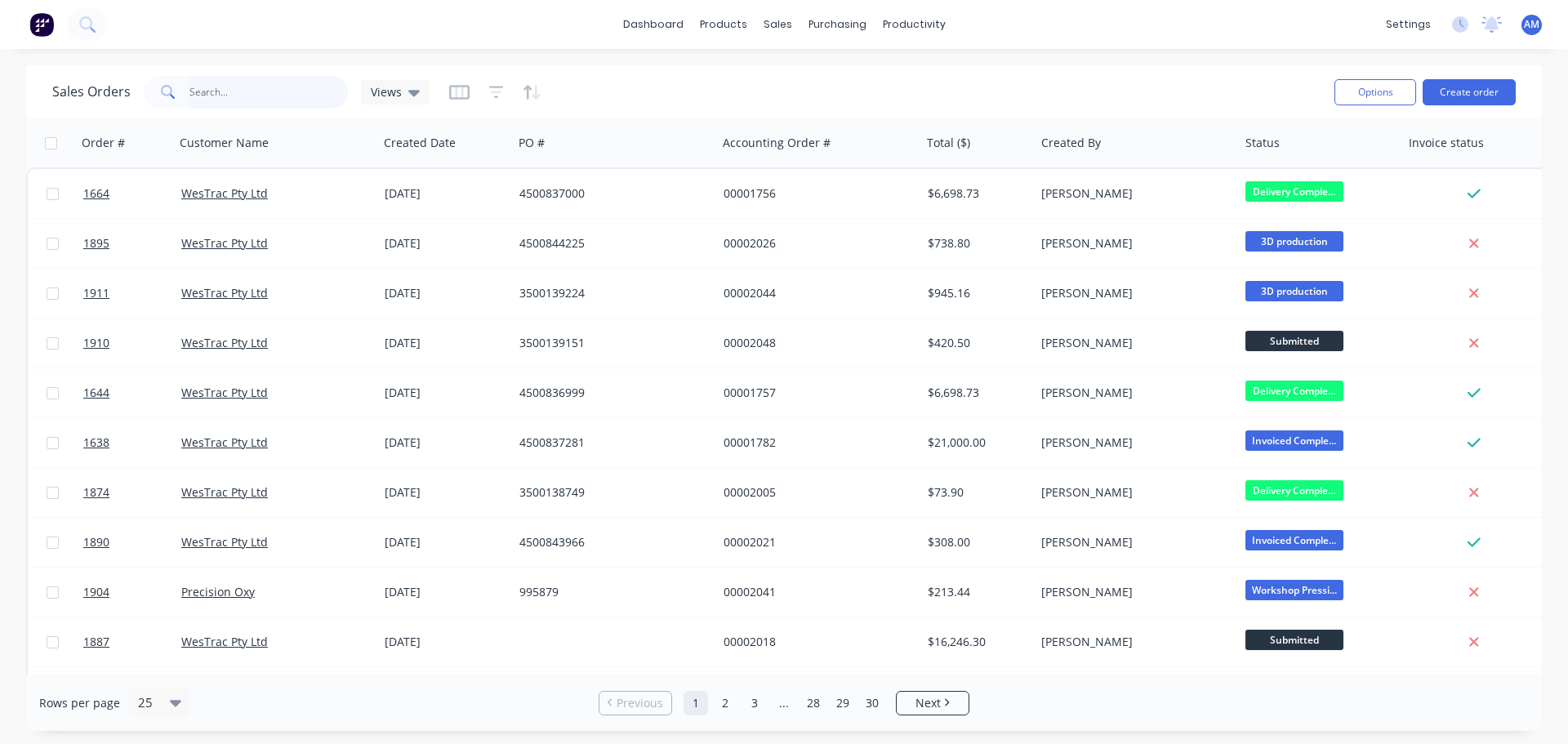
click at [237, 93] on input "text" at bounding box center [268, 92] width 159 height 33
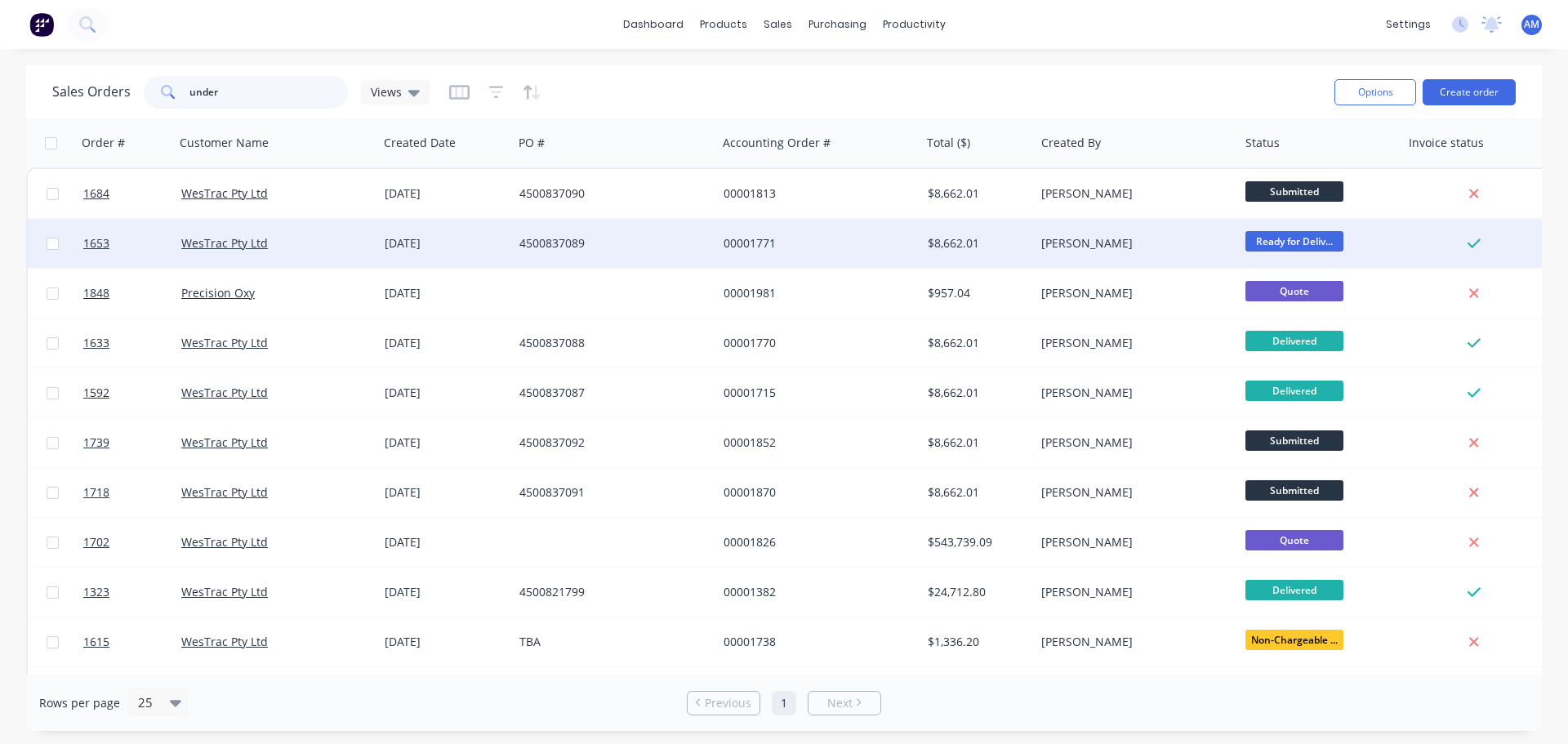
type input "under"
click at [455, 234] on div "24 Jul 2025" at bounding box center [445, 243] width 135 height 49
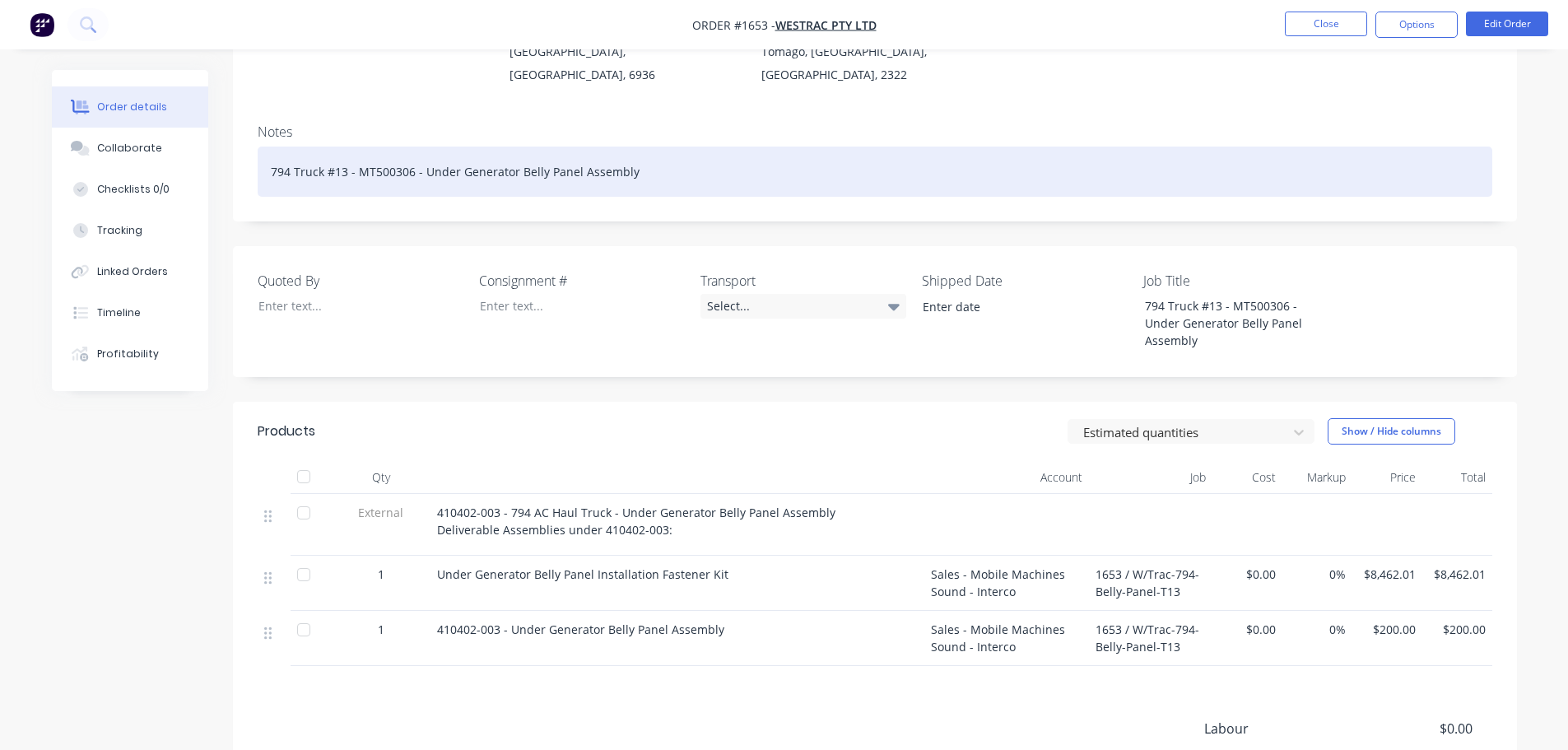
scroll to position [82, 0]
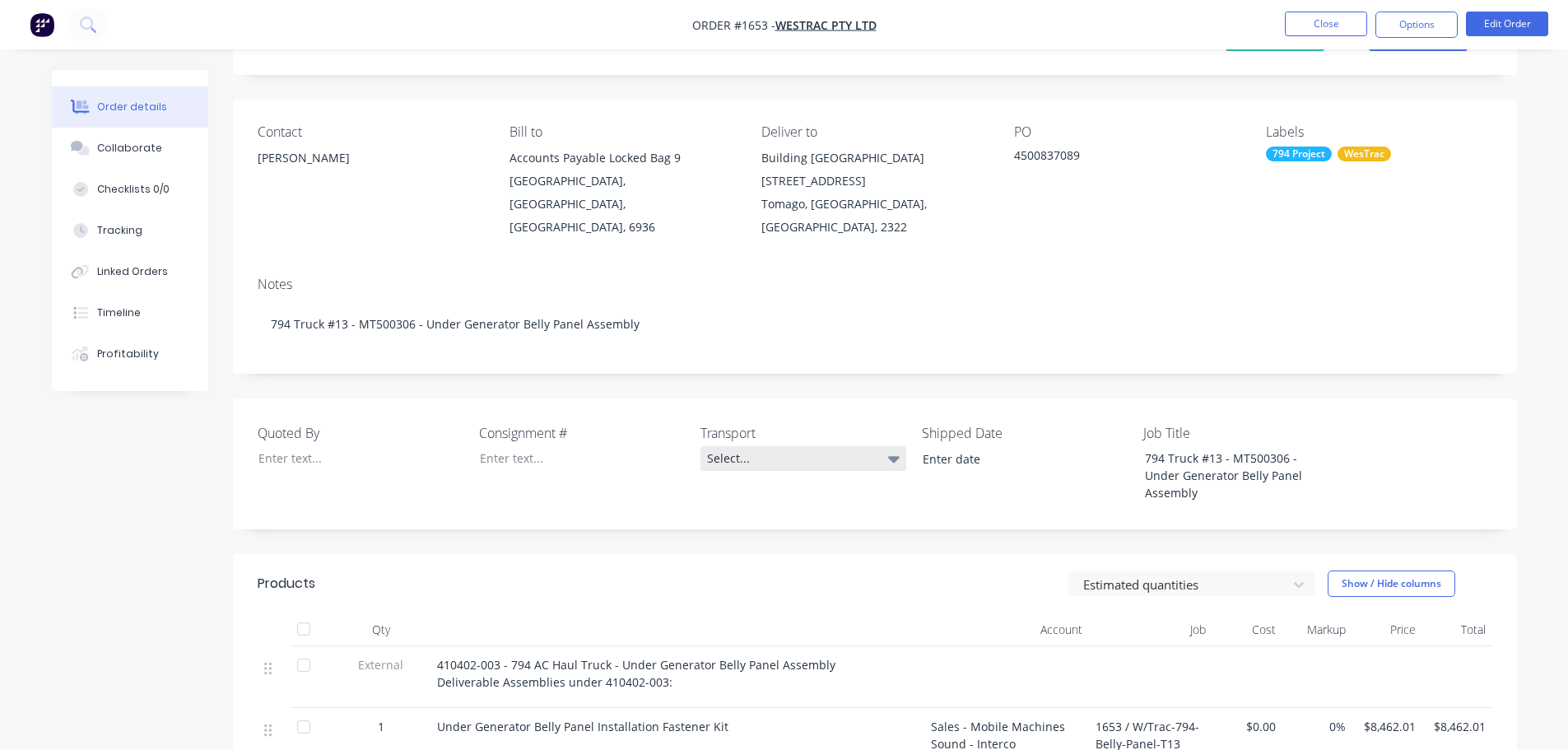
click at [735, 446] on div "Select..." at bounding box center [803, 458] width 206 height 24
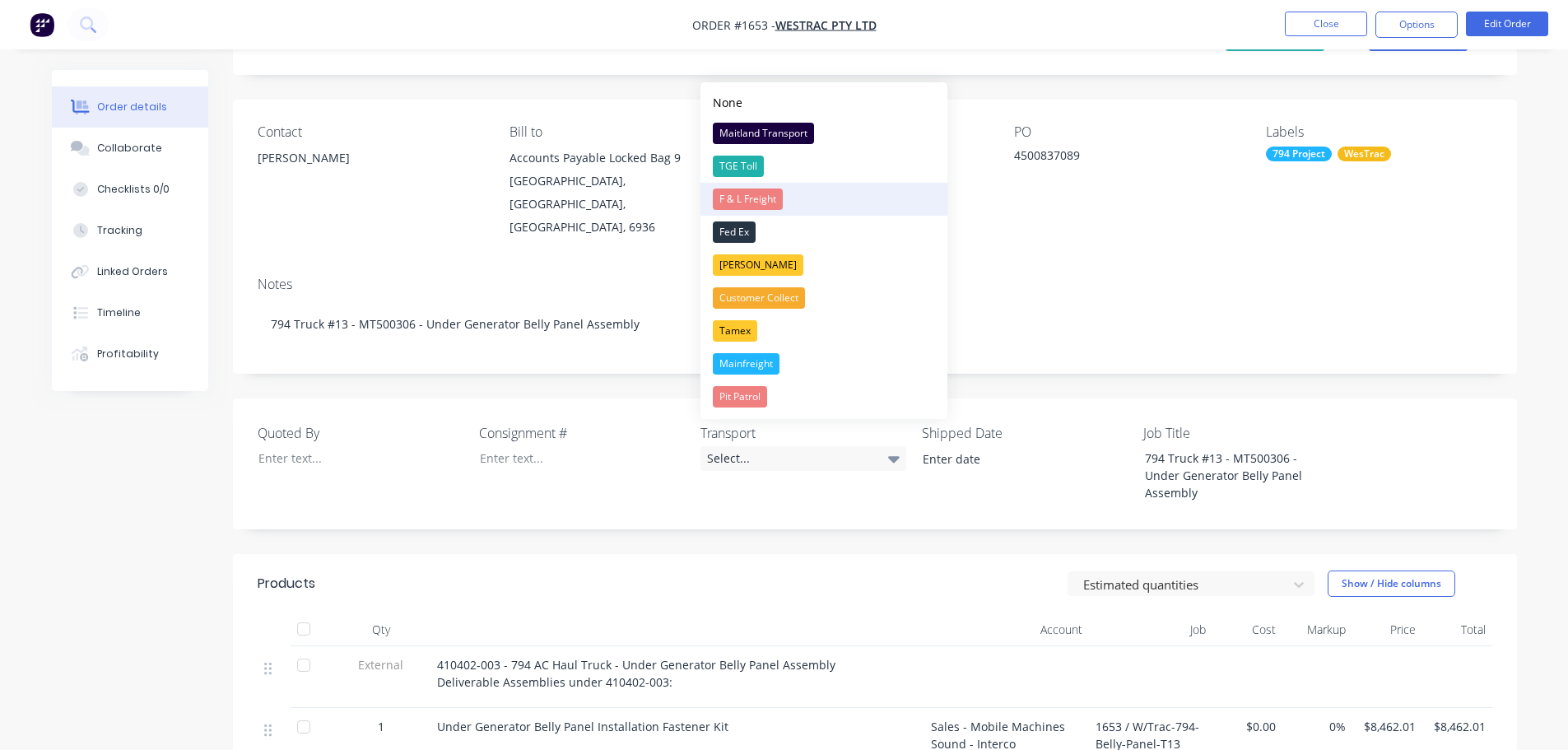
click at [745, 191] on div "F & L Freight" at bounding box center [748, 199] width 70 height 21
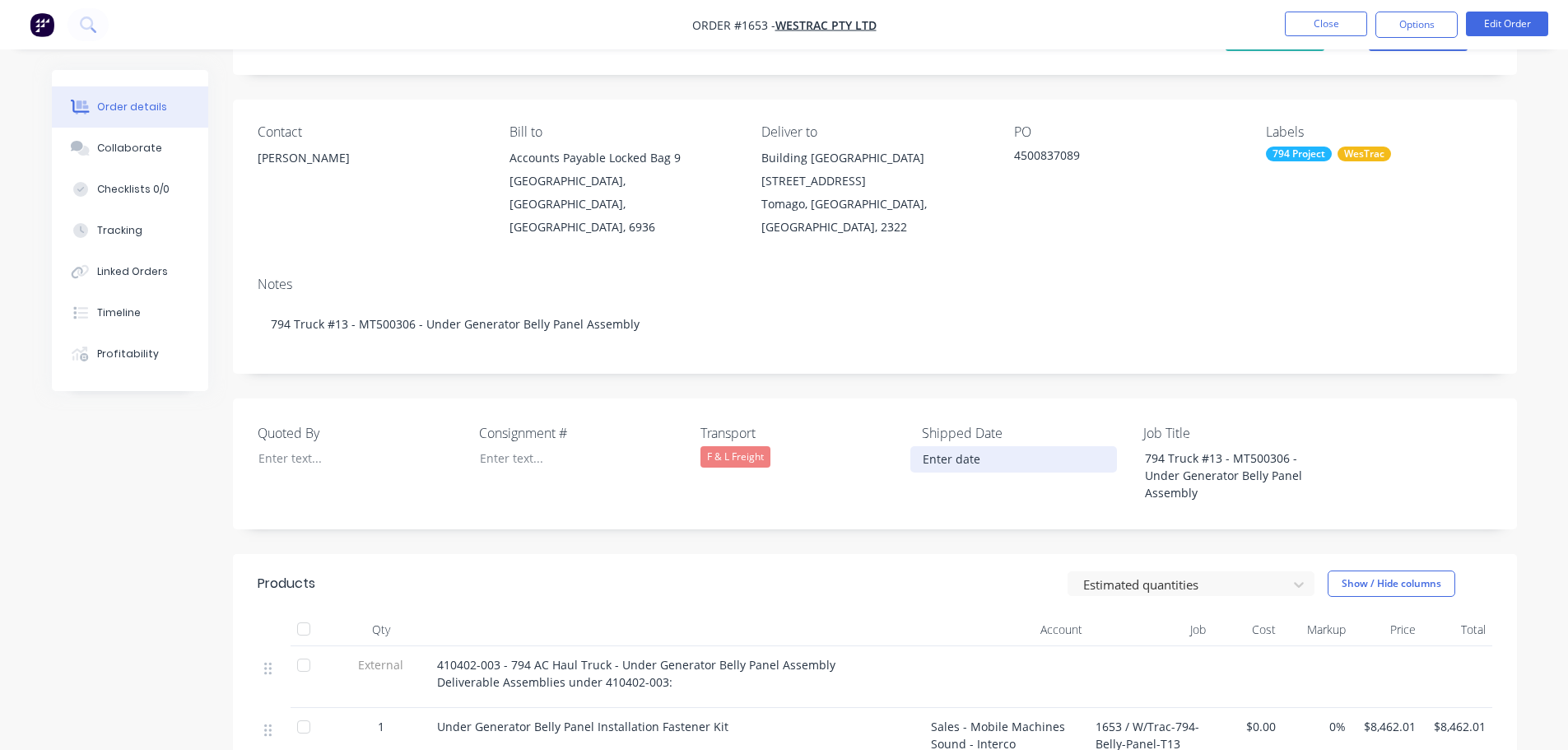
click at [932, 447] on input at bounding box center [1014, 459] width 205 height 24
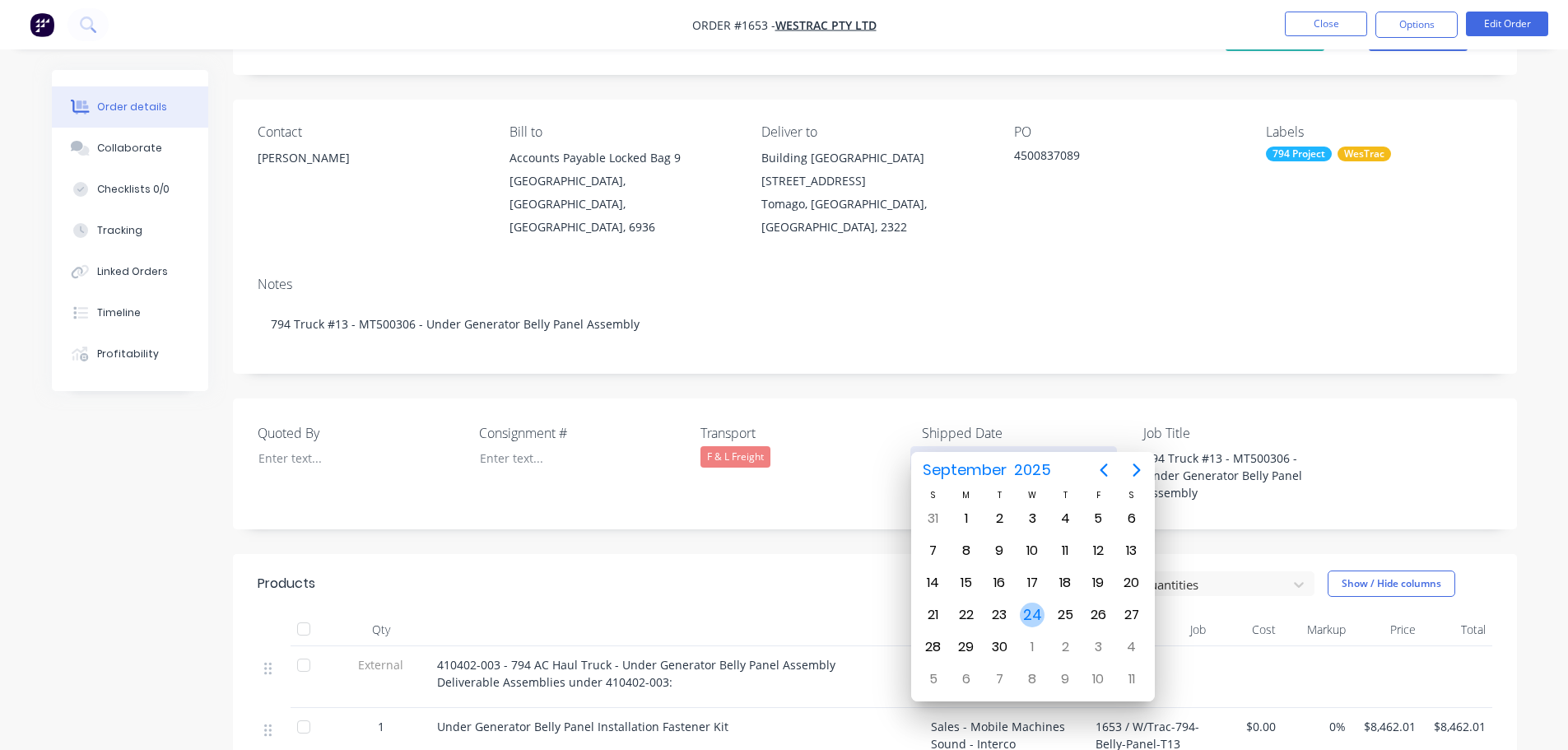
click at [1034, 606] on div "24" at bounding box center [1032, 614] width 24 height 24
type input "[DATE]"
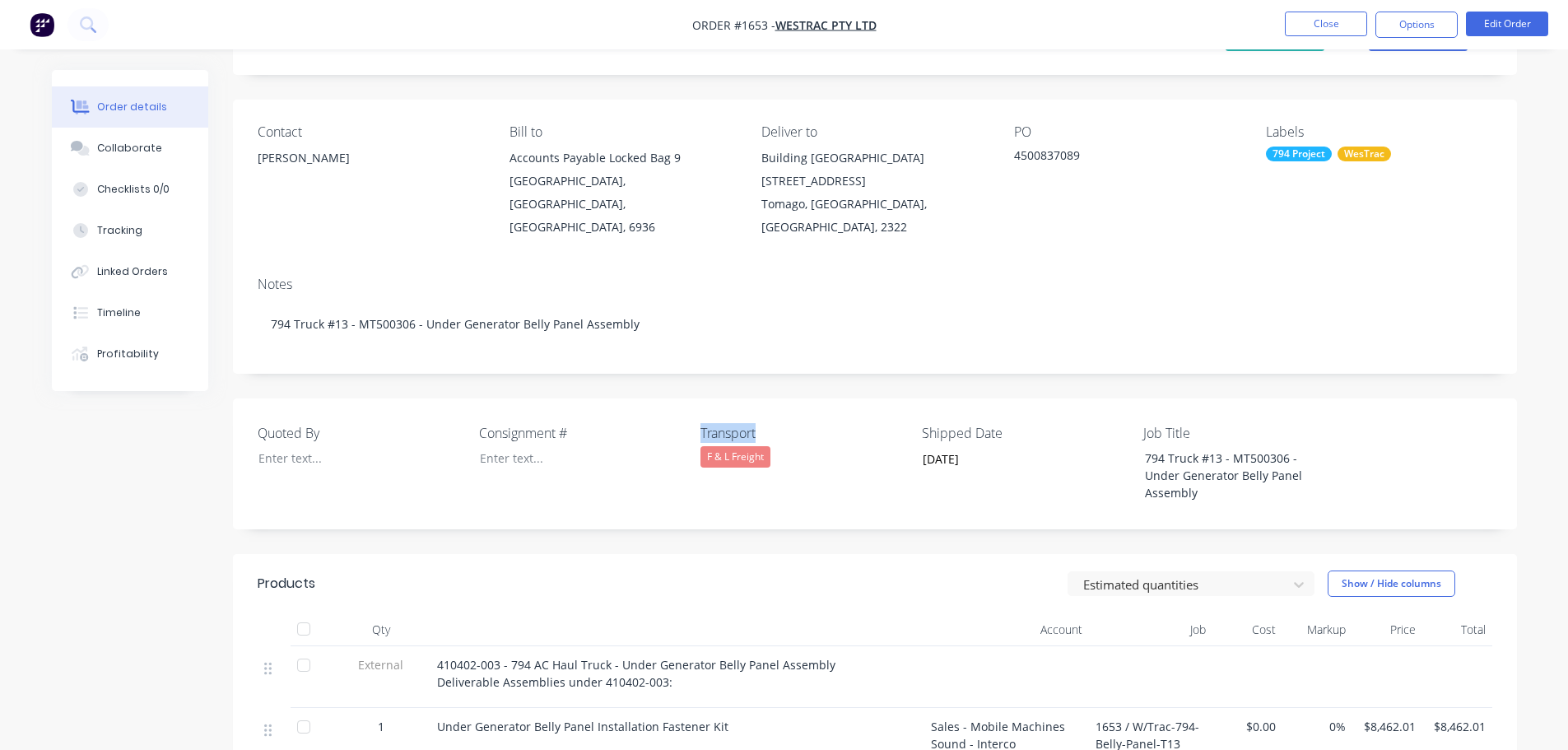
drag, startPoint x: 774, startPoint y: 406, endPoint x: 689, endPoint y: 399, distance: 85.3
click at [689, 399] on div "Quoted By Consignment # Transport F & L Freight Shipped Date 24/09/2025 Job Tit…" at bounding box center [874, 464] width 1285 height 131
copy div "Transport"
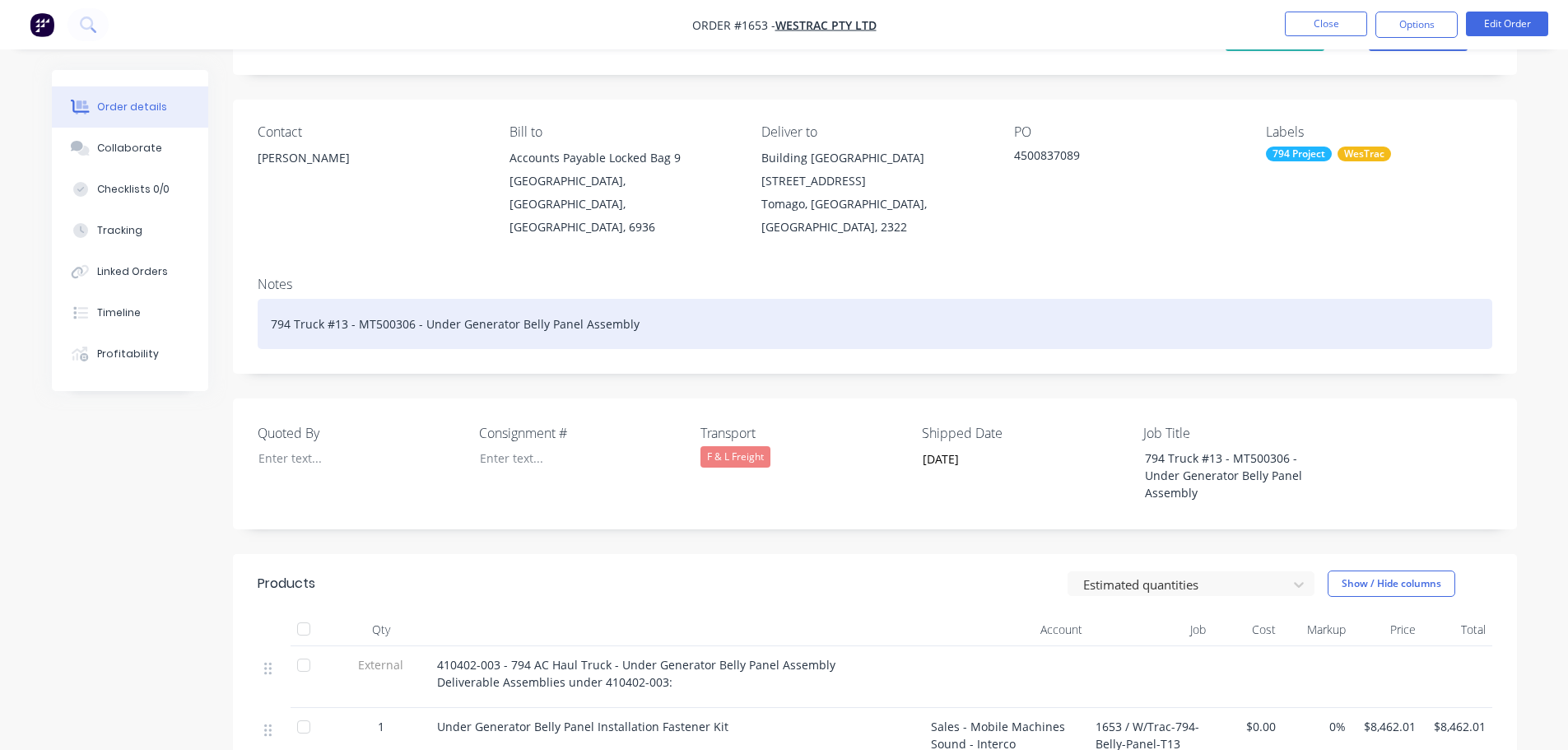
click at [649, 304] on div "794 Truck #13 - MT500306 - Under Generator Belly Panel Assembly" at bounding box center [875, 323] width 1235 height 50
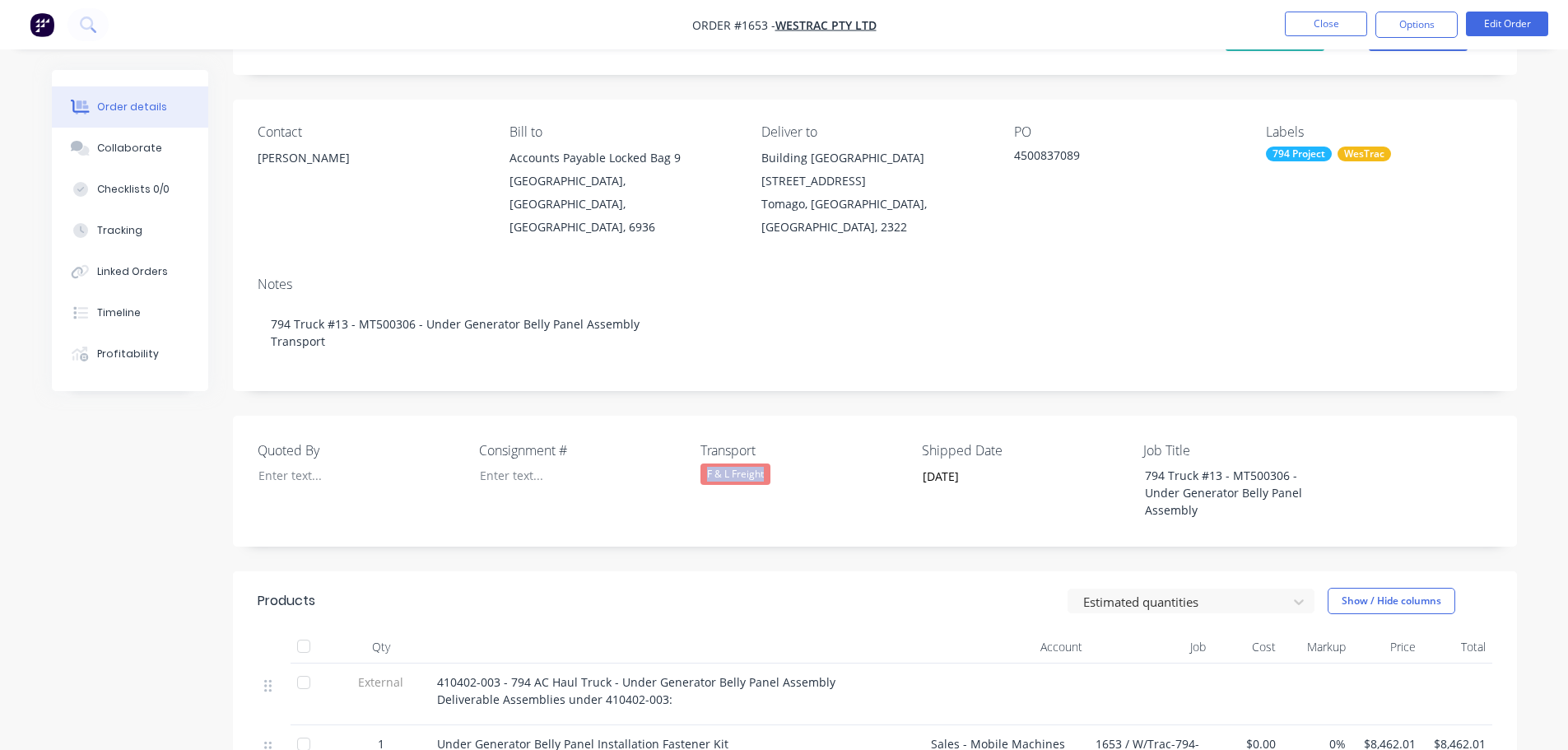
drag, startPoint x: 776, startPoint y: 451, endPoint x: 703, endPoint y: 449, distance: 73.0
click at [703, 463] on div "F & L Freight" at bounding box center [803, 474] width 206 height 21
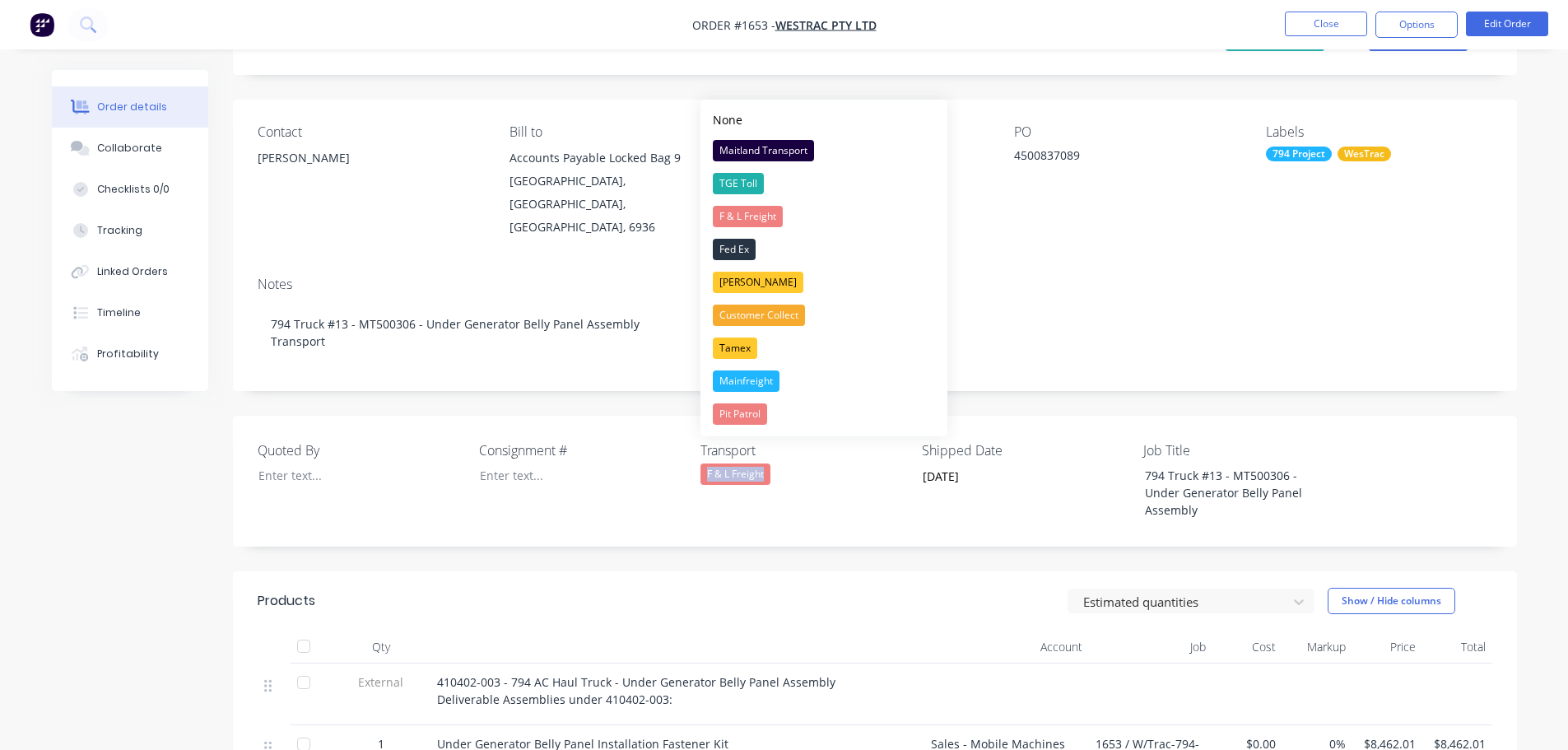
copy div "F & L Freight"
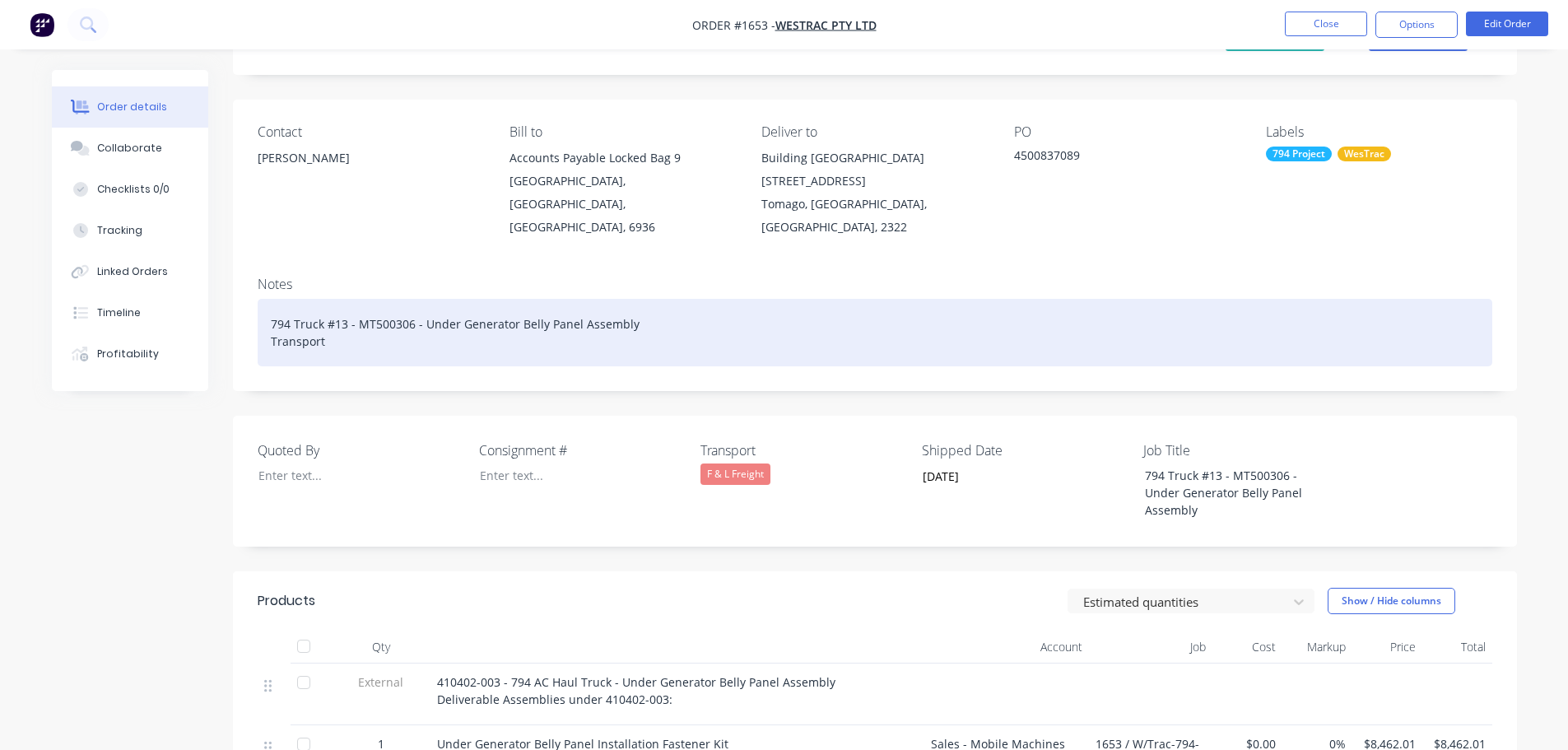
click at [343, 319] on div "794 Truck #13 - MT500306 - Under Generator Belly Panel Assembly Transport" at bounding box center [875, 332] width 1235 height 67
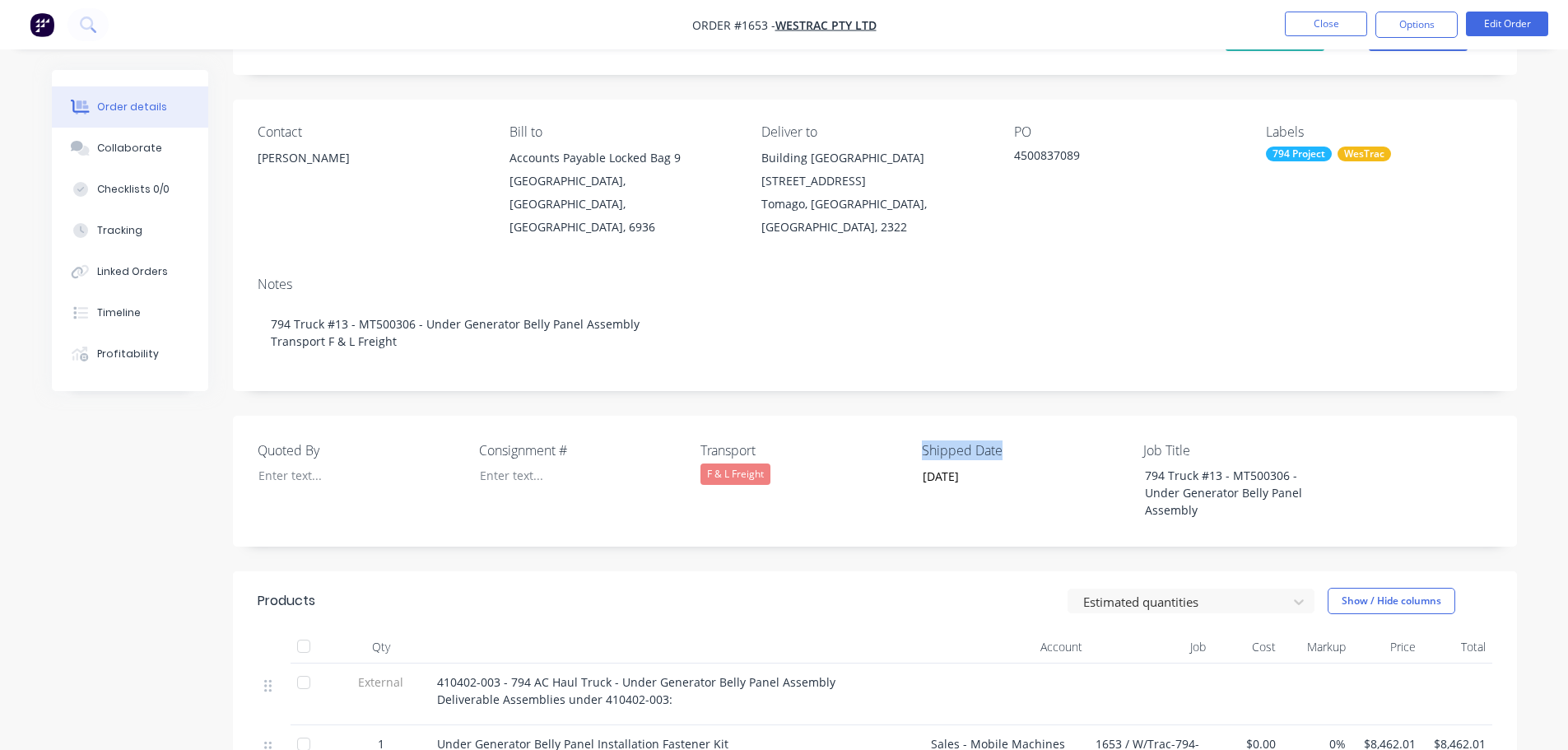
drag, startPoint x: 1005, startPoint y: 436, endPoint x: 921, endPoint y: 427, distance: 84.5
click at [921, 427] on div "Quoted By Consignment # Transport F & L Freight Shipped Date 24/09/2025 Job Tit…" at bounding box center [874, 481] width 1285 height 131
copy label "Shipped Date"
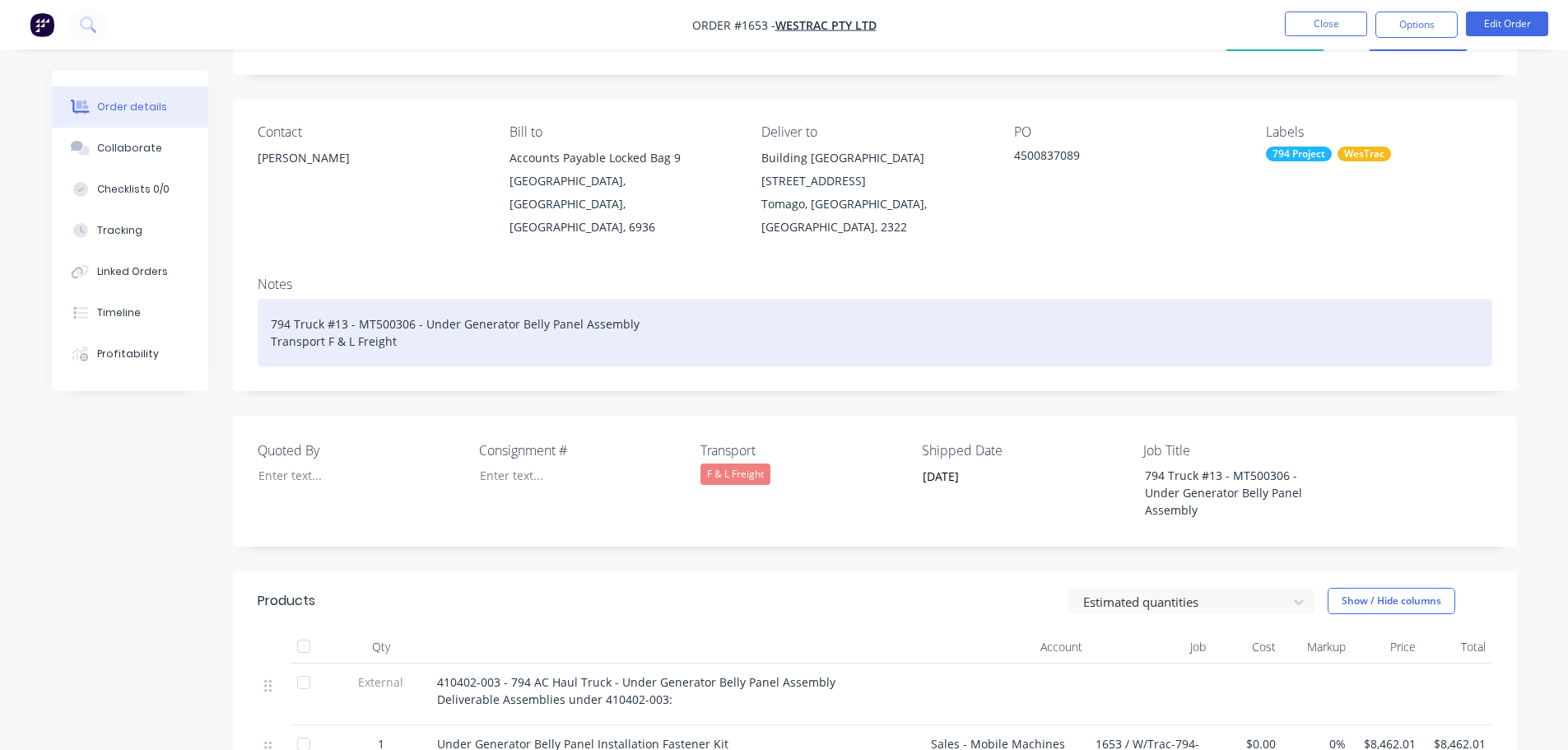
click at [432, 320] on div "794 Truck #13 - MT500306 - Under Generator Belly Panel Assembly Transport F & L…" at bounding box center [875, 332] width 1235 height 67
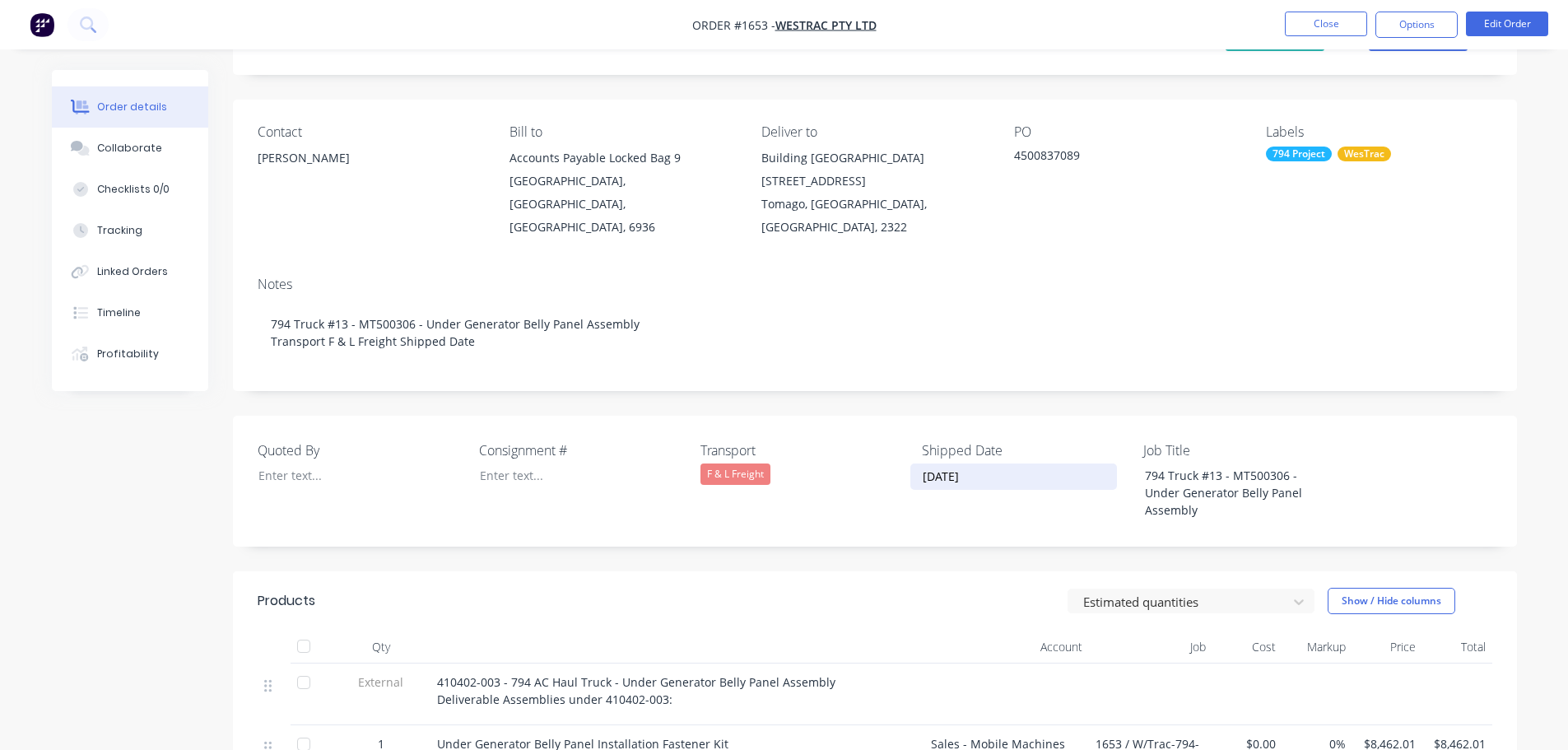
drag, startPoint x: 988, startPoint y: 454, endPoint x: 914, endPoint y: 450, distance: 74.1
click at [914, 464] on input "[DATE]" at bounding box center [1014, 476] width 205 height 24
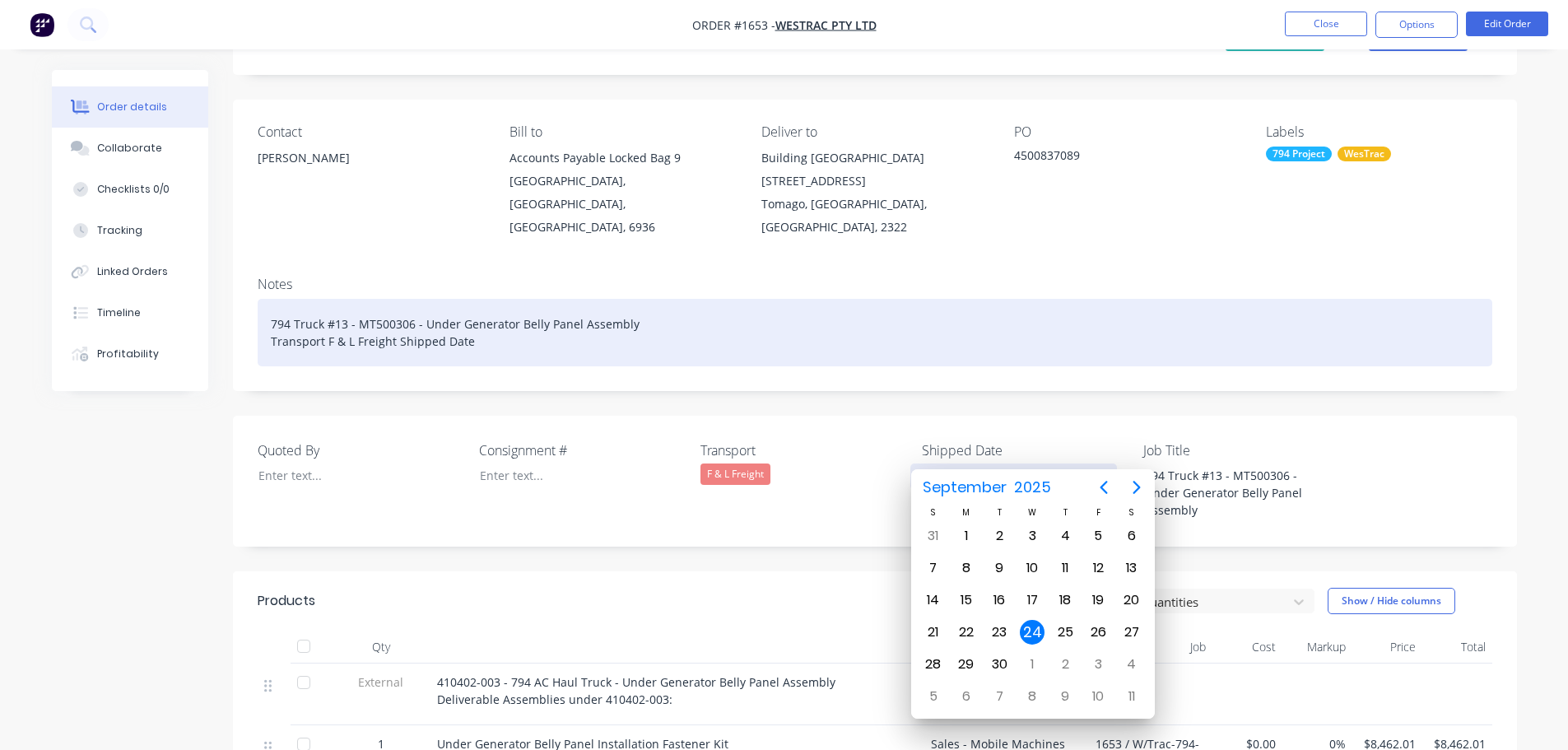
click at [506, 324] on div "794 Truck #13 - MT500306 - Under Generator Belly Panel Assembly Transport F & L…" at bounding box center [875, 332] width 1235 height 67
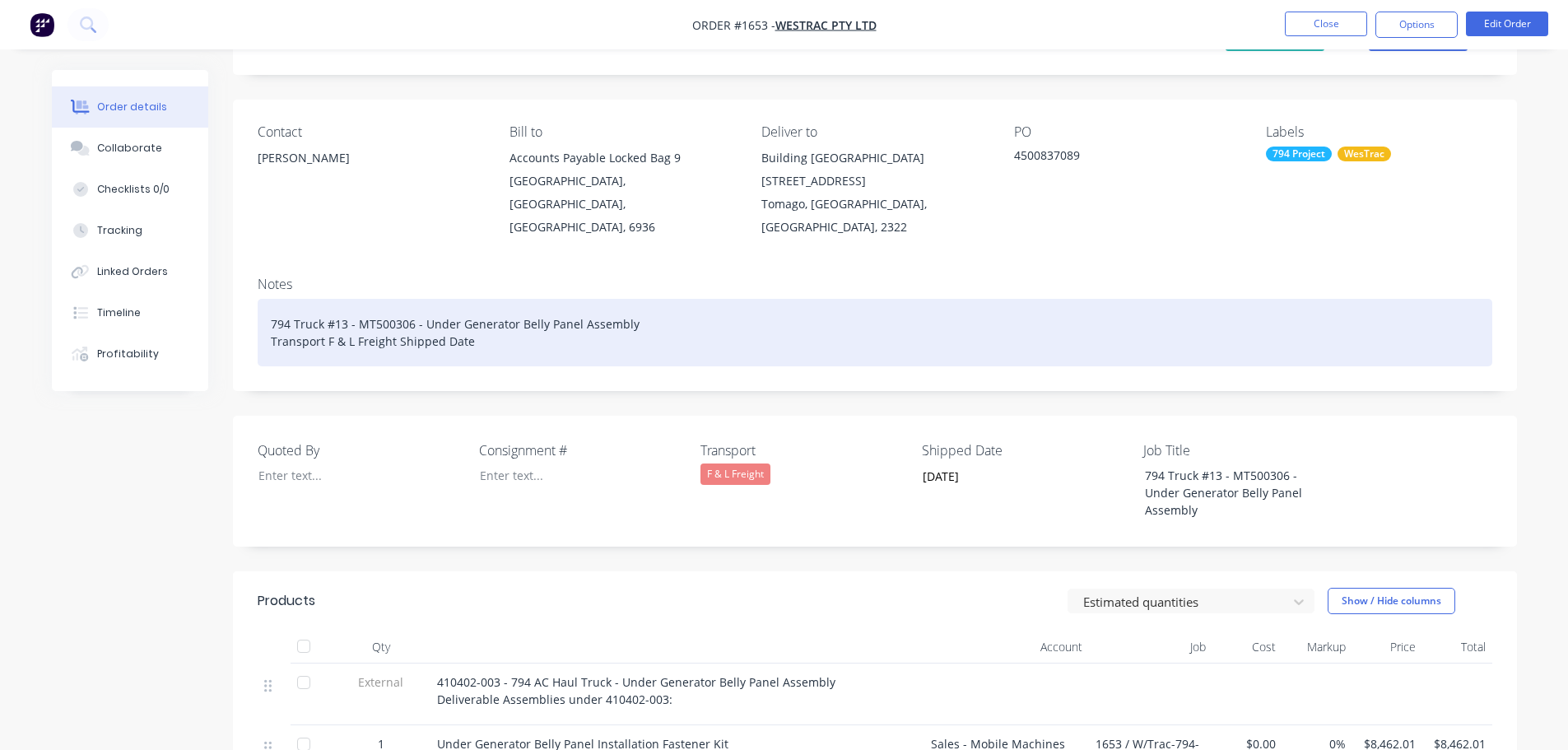
click at [503, 322] on div "794 Truck #13 - MT500306 - Under Generator Belly Panel Assembly Transport F & L…" at bounding box center [875, 332] width 1235 height 67
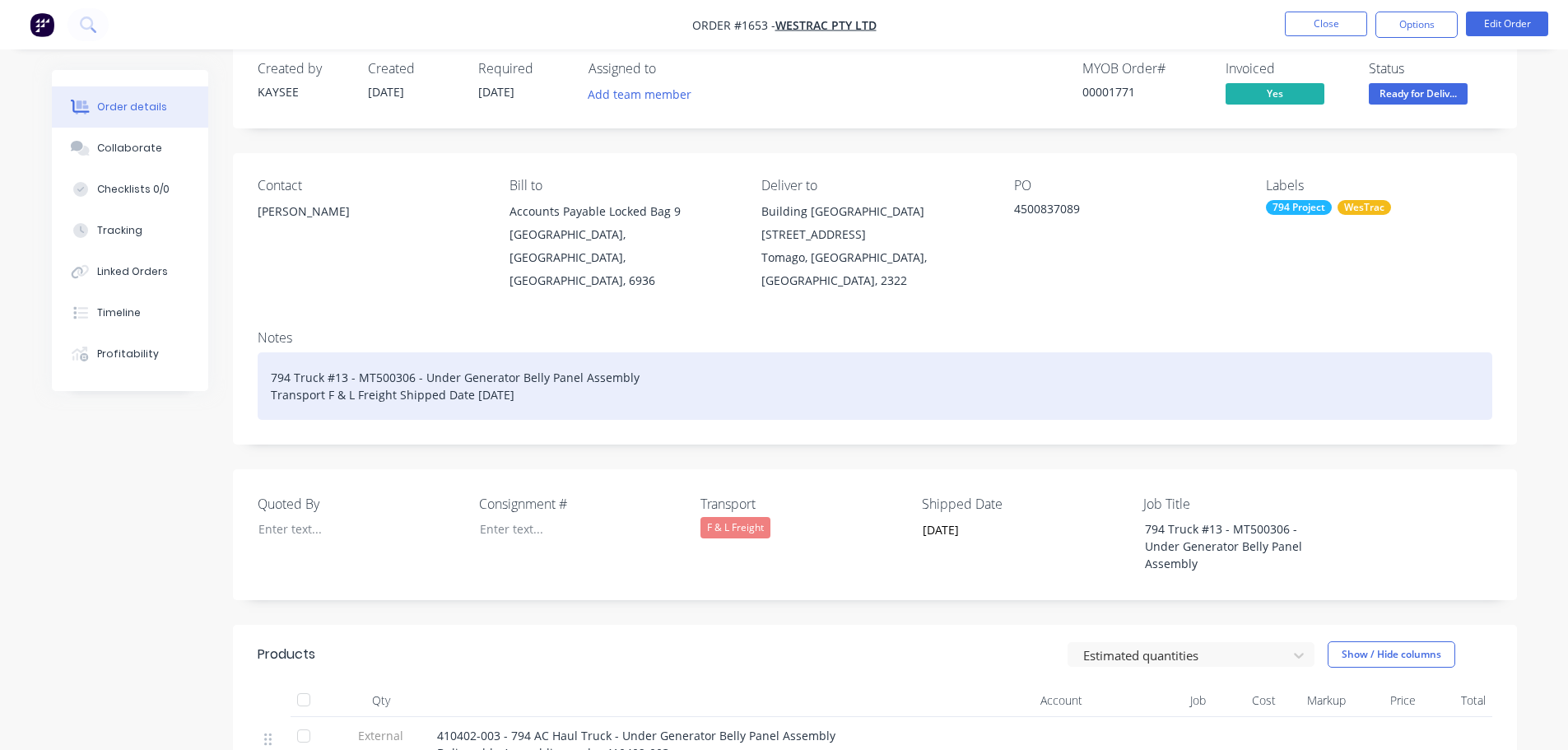
scroll to position [0, 0]
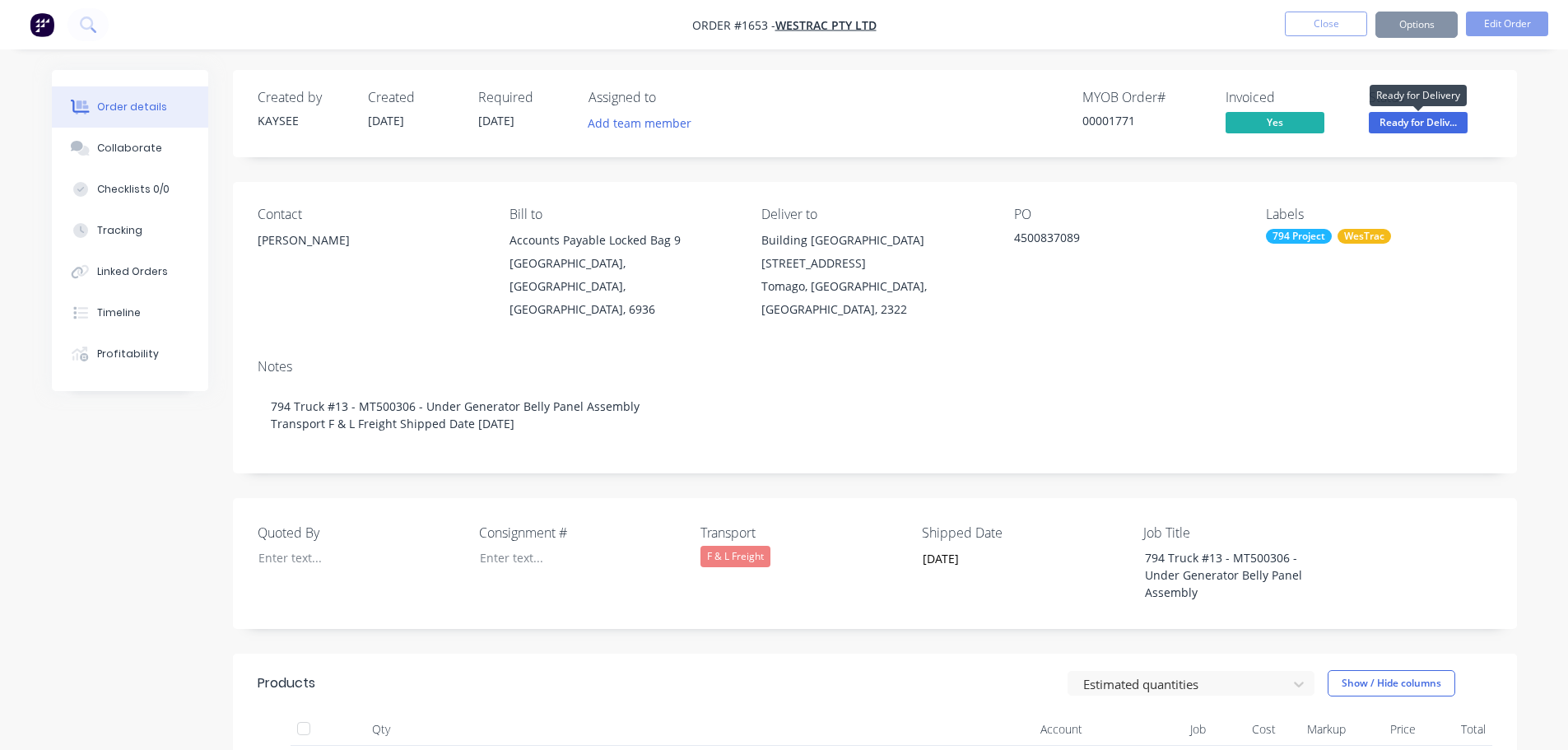
click at [1410, 122] on span "Ready for Deliv..." at bounding box center [1418, 122] width 99 height 21
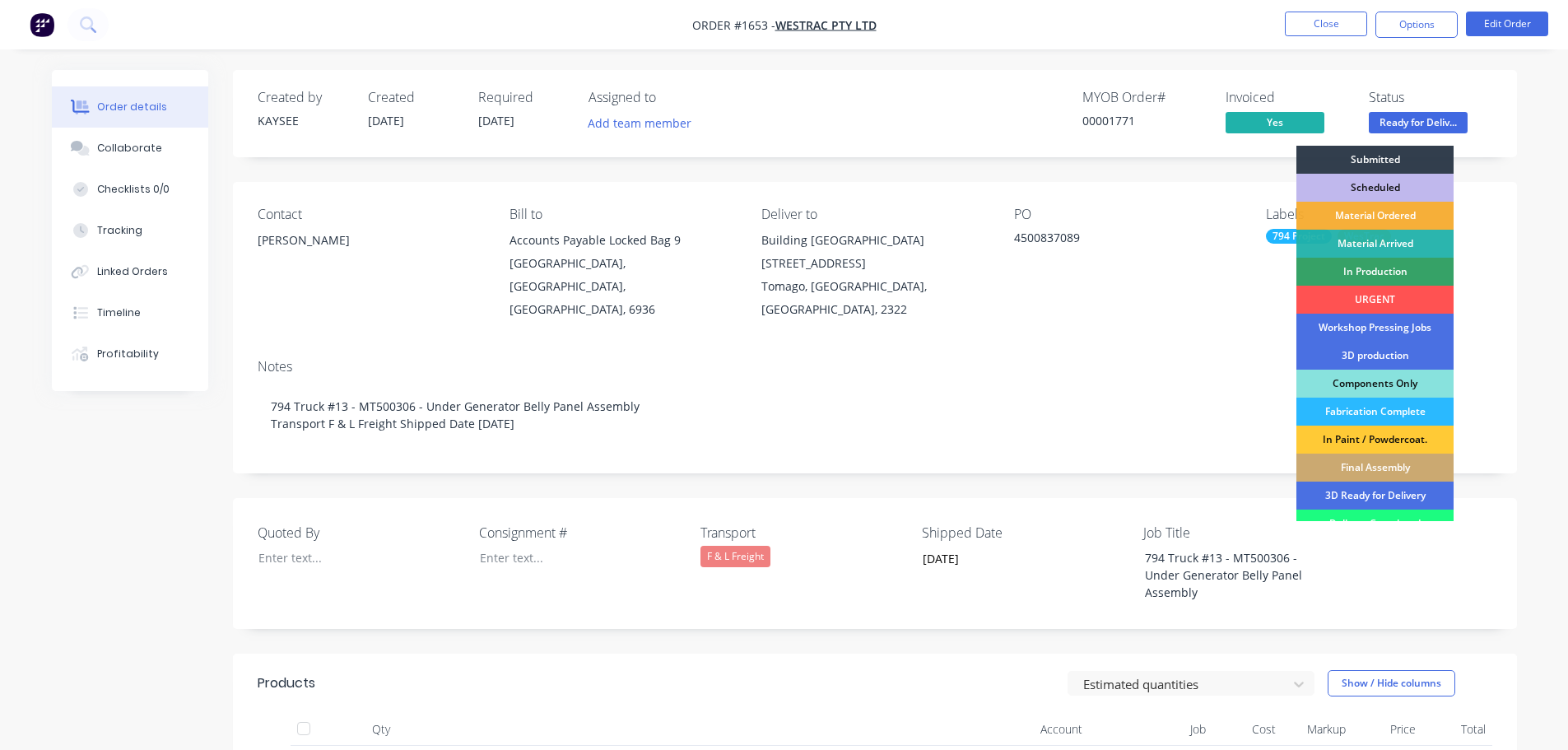
scroll to position [212, 0]
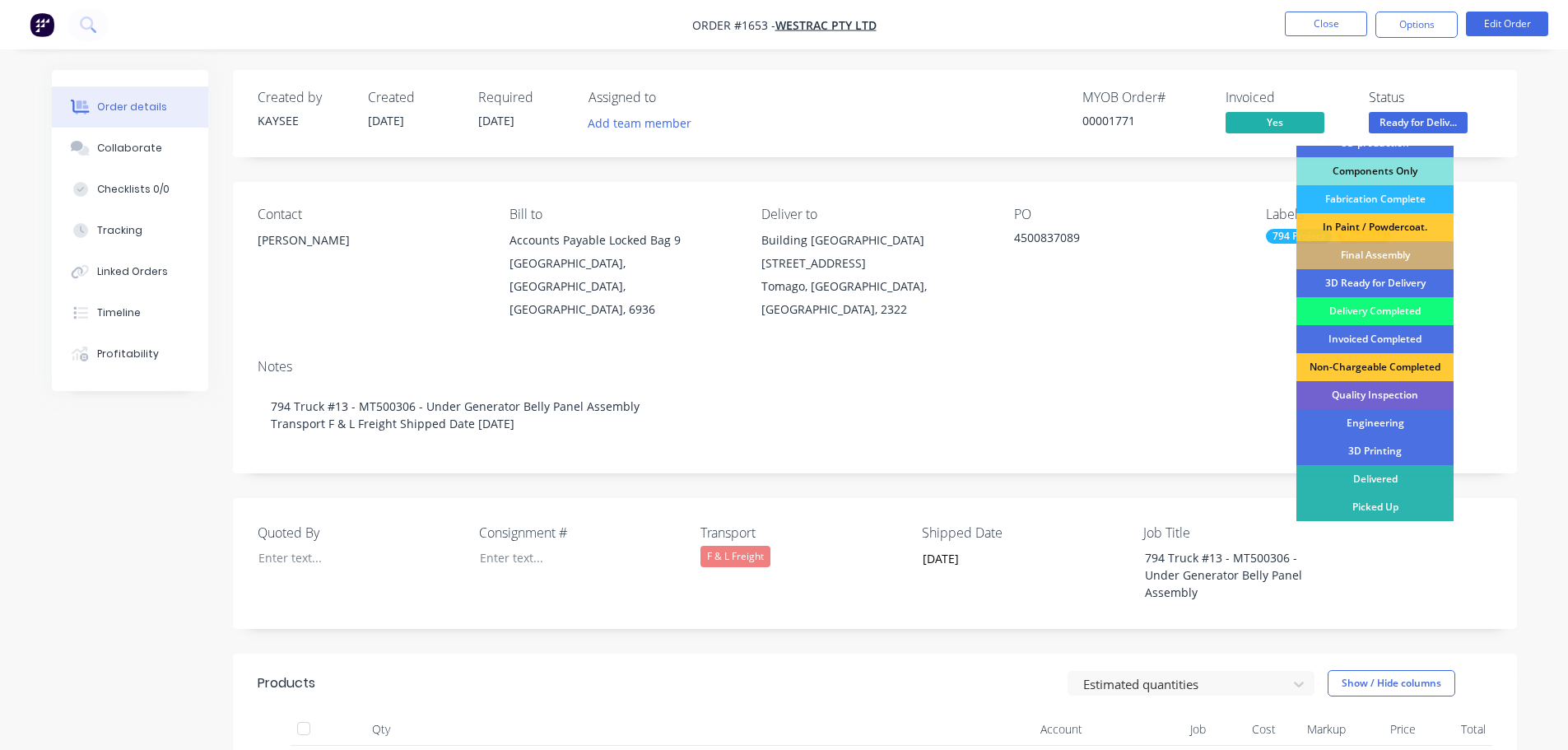
click at [1366, 310] on div "Delivery Completed" at bounding box center [1375, 311] width 157 height 28
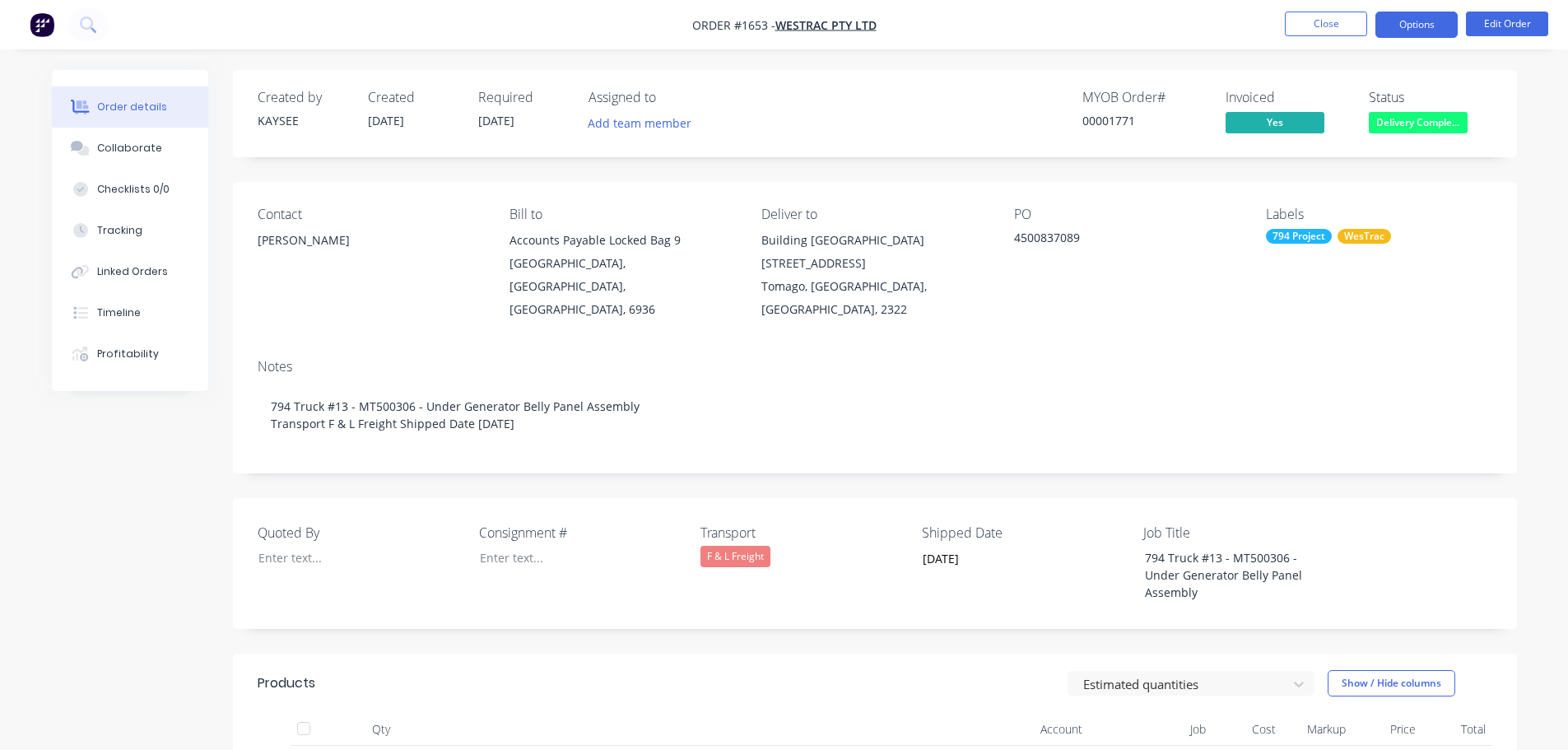
click at [1404, 32] on button "Options" at bounding box center [1417, 24] width 82 height 26
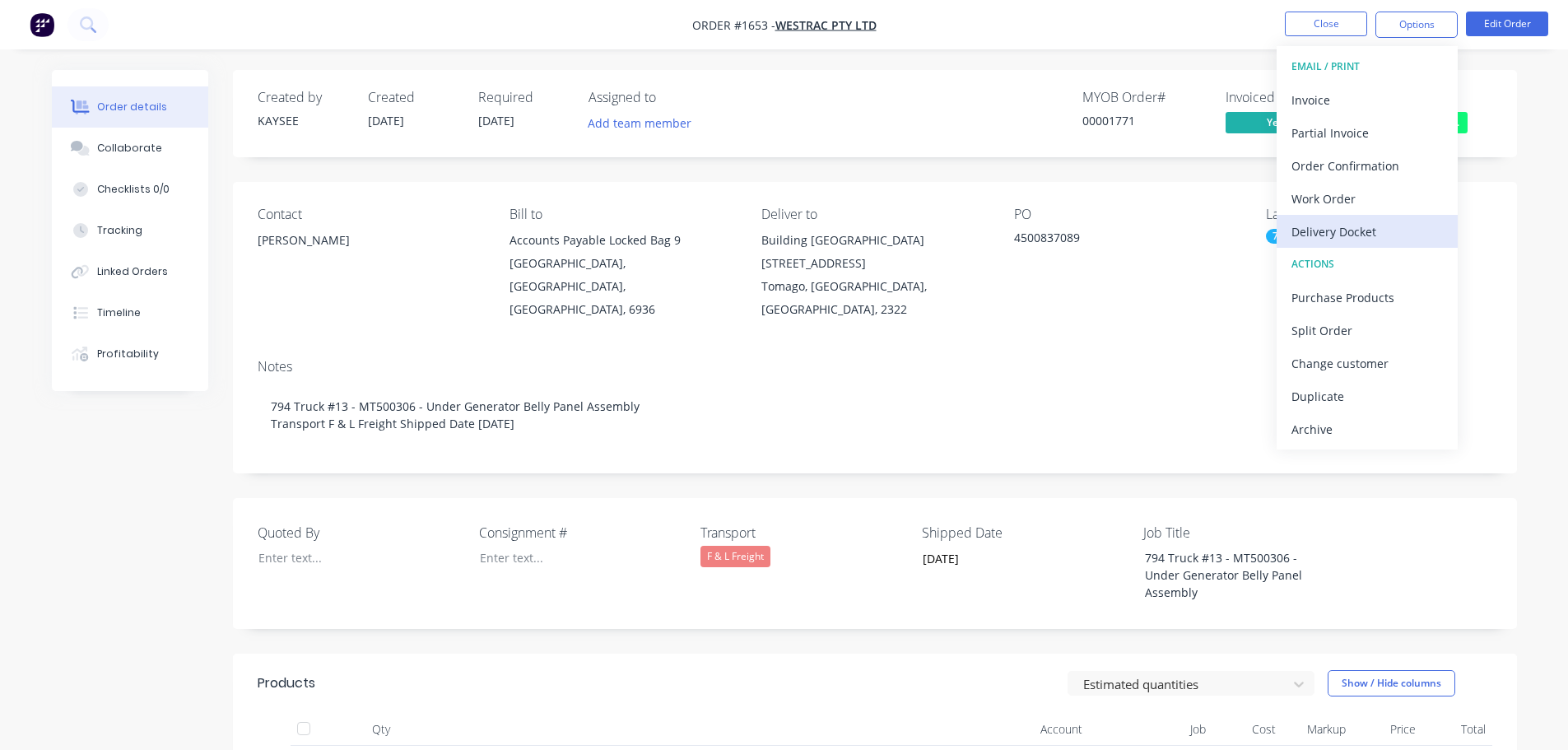
click at [1363, 225] on div "Delivery Docket" at bounding box center [1367, 231] width 151 height 23
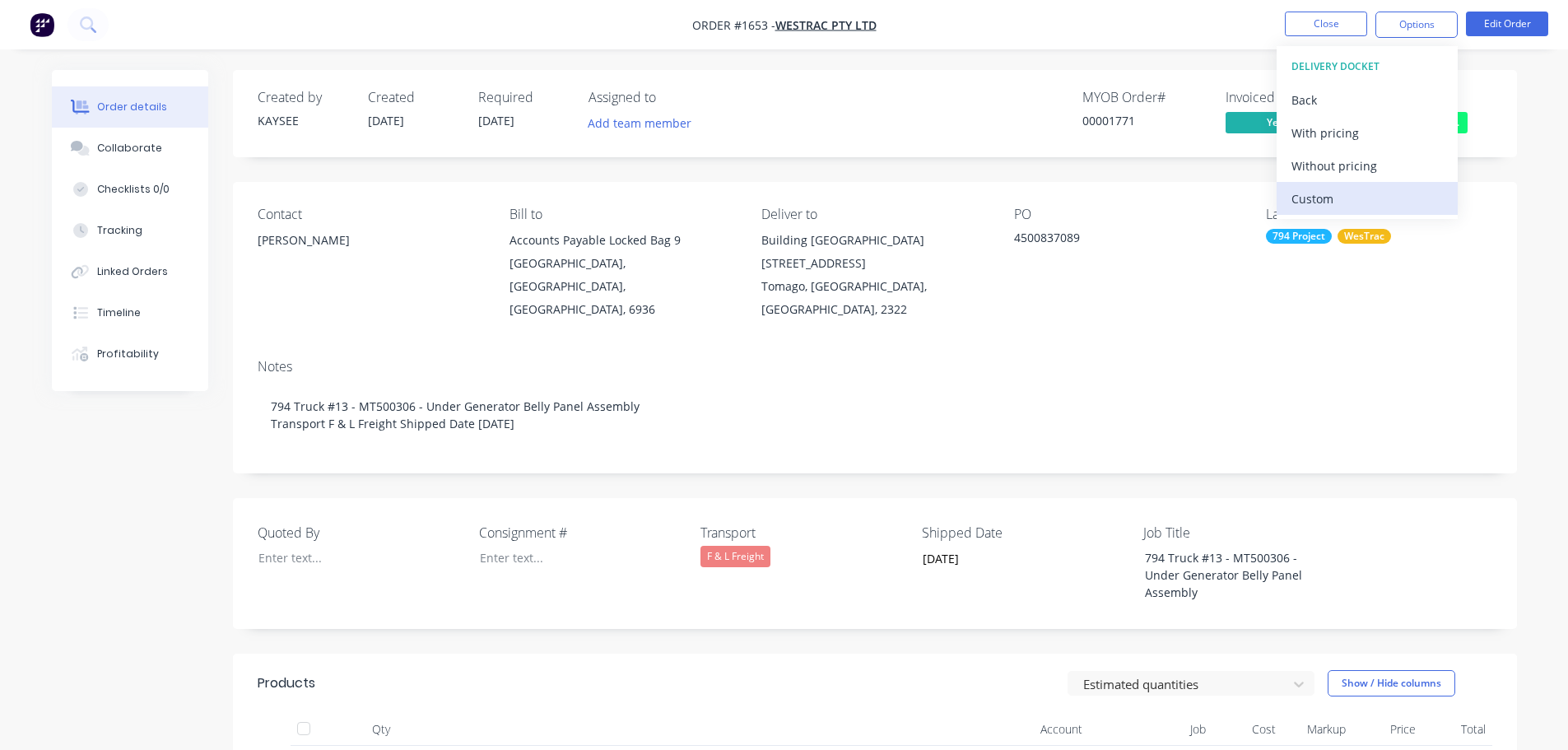
click at [1349, 196] on div "Custom" at bounding box center [1367, 198] width 151 height 23
click at [1349, 164] on div "Without pricing" at bounding box center [1367, 166] width 151 height 23
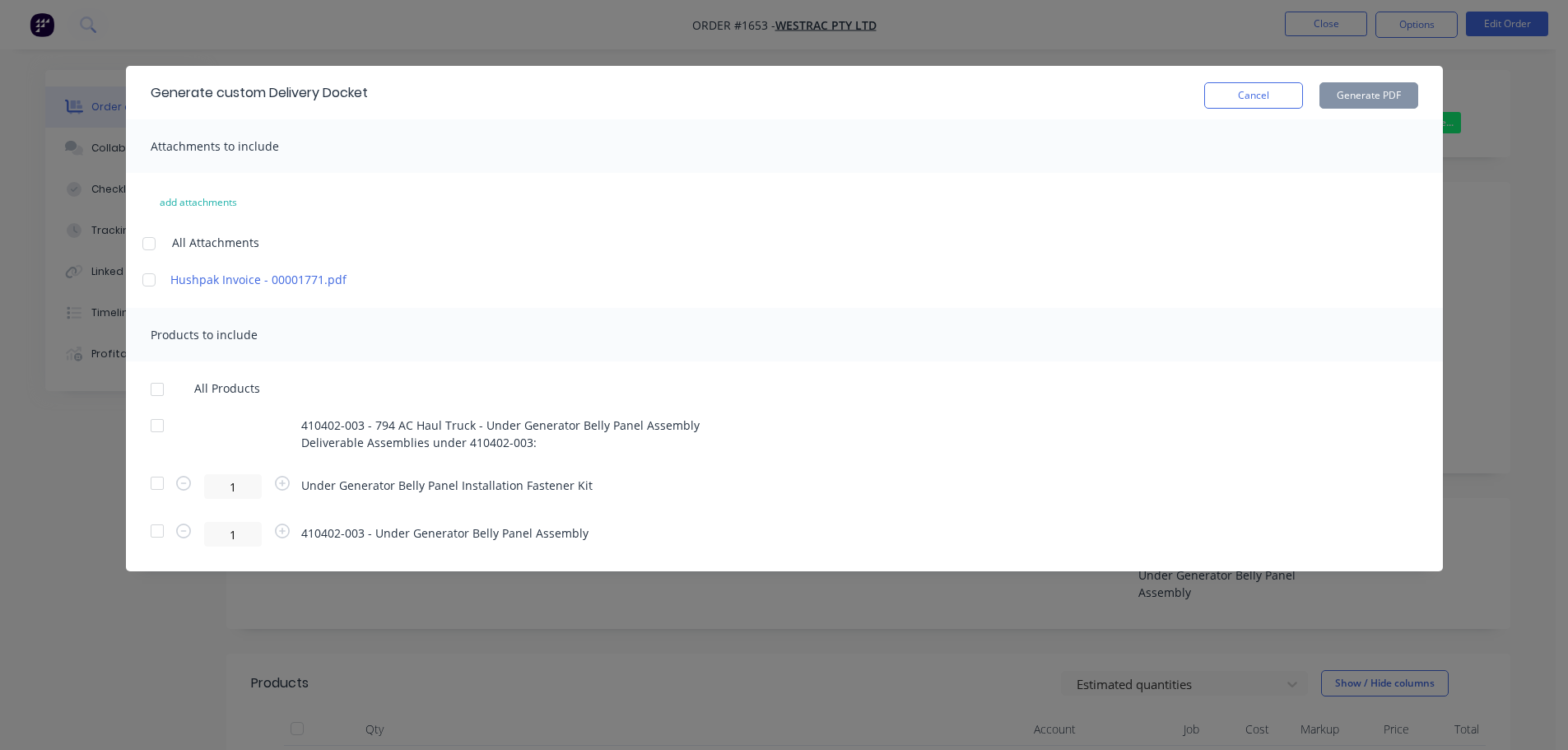
click at [159, 386] on div at bounding box center [157, 390] width 33 height 33
click at [1363, 96] on button "Generate PDF" at bounding box center [1369, 95] width 99 height 26
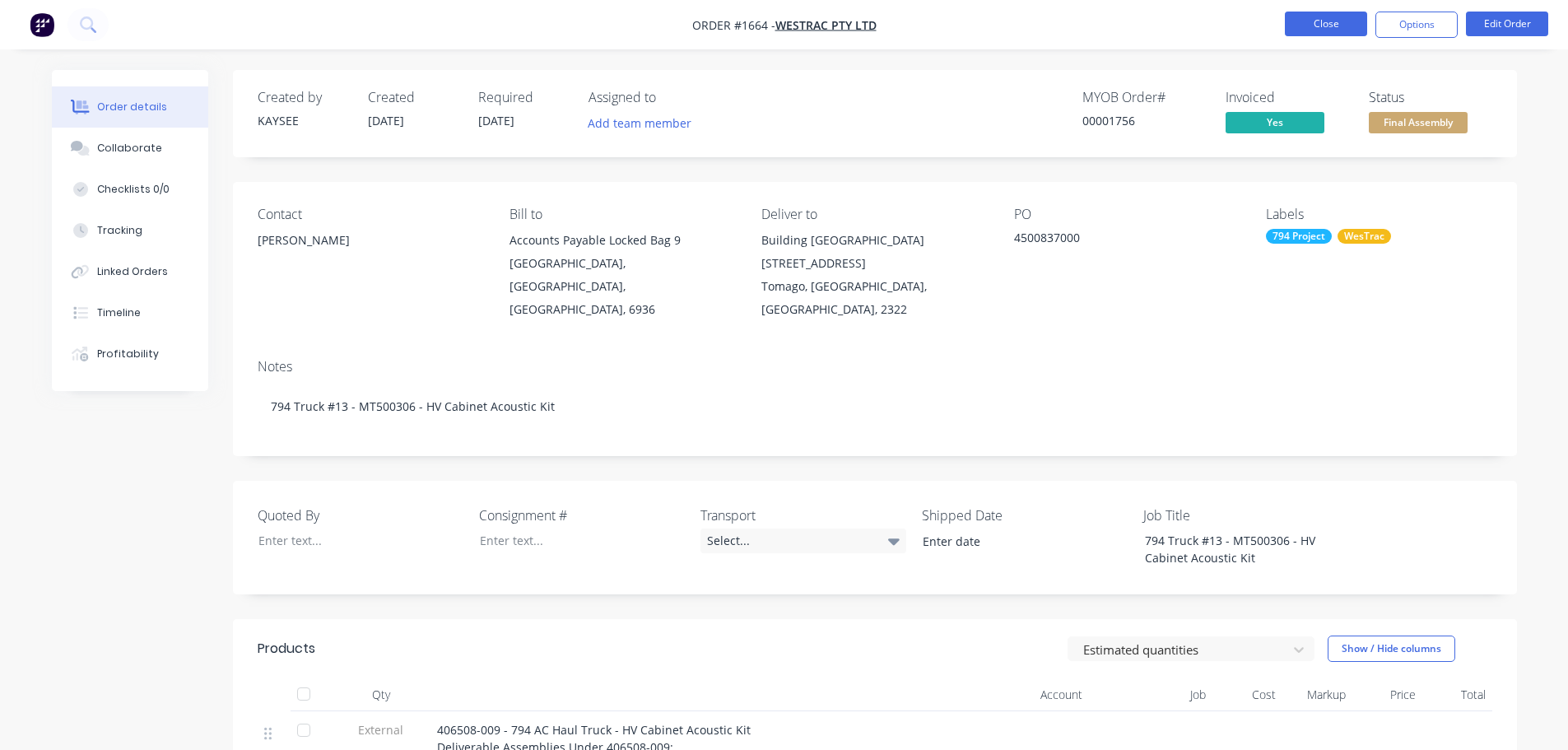
click at [1335, 20] on button "Close" at bounding box center [1326, 23] width 82 height 24
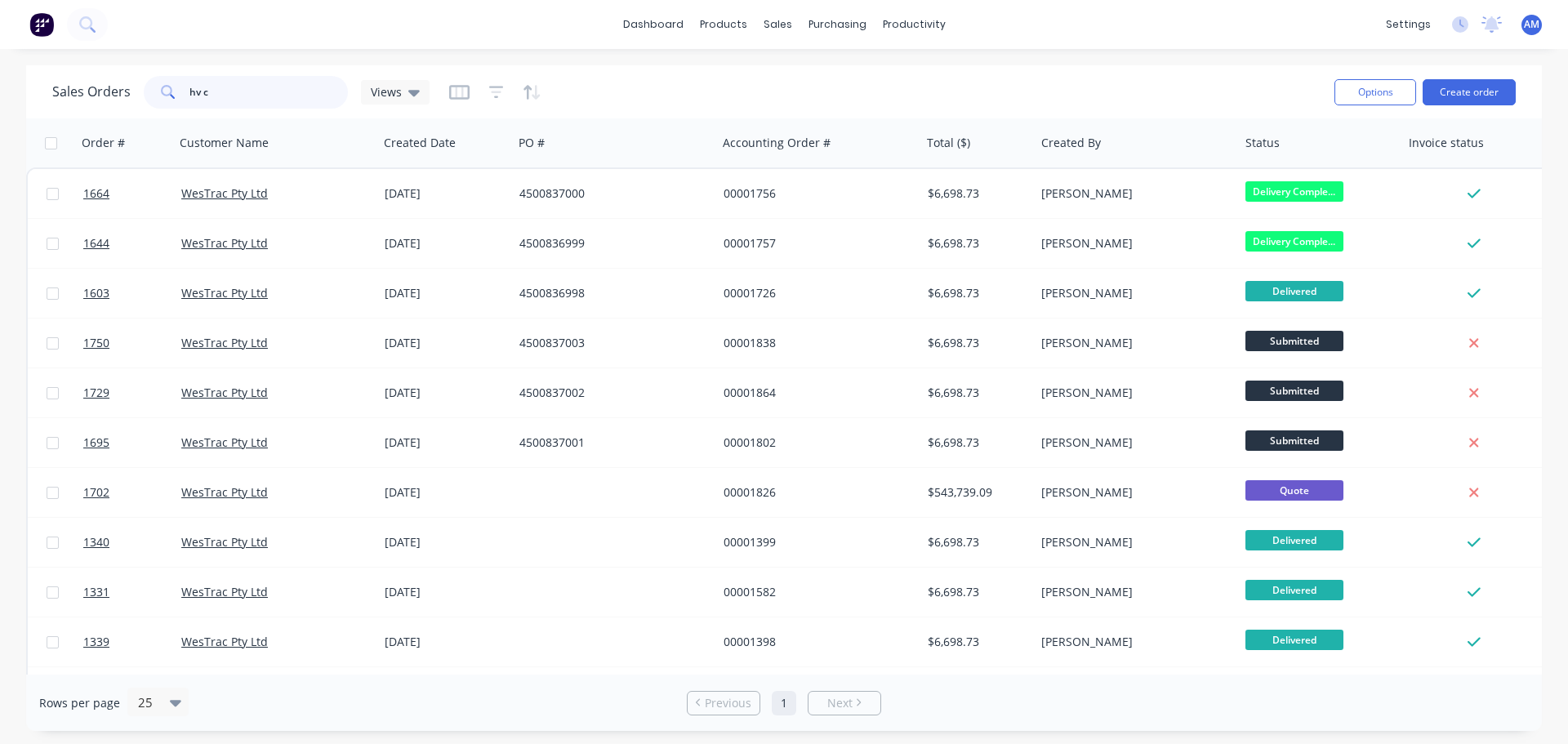
drag, startPoint x: 204, startPoint y: 89, endPoint x: 177, endPoint y: 91, distance: 27.1
click at [177, 91] on div "hv c" at bounding box center [245, 92] width 204 height 33
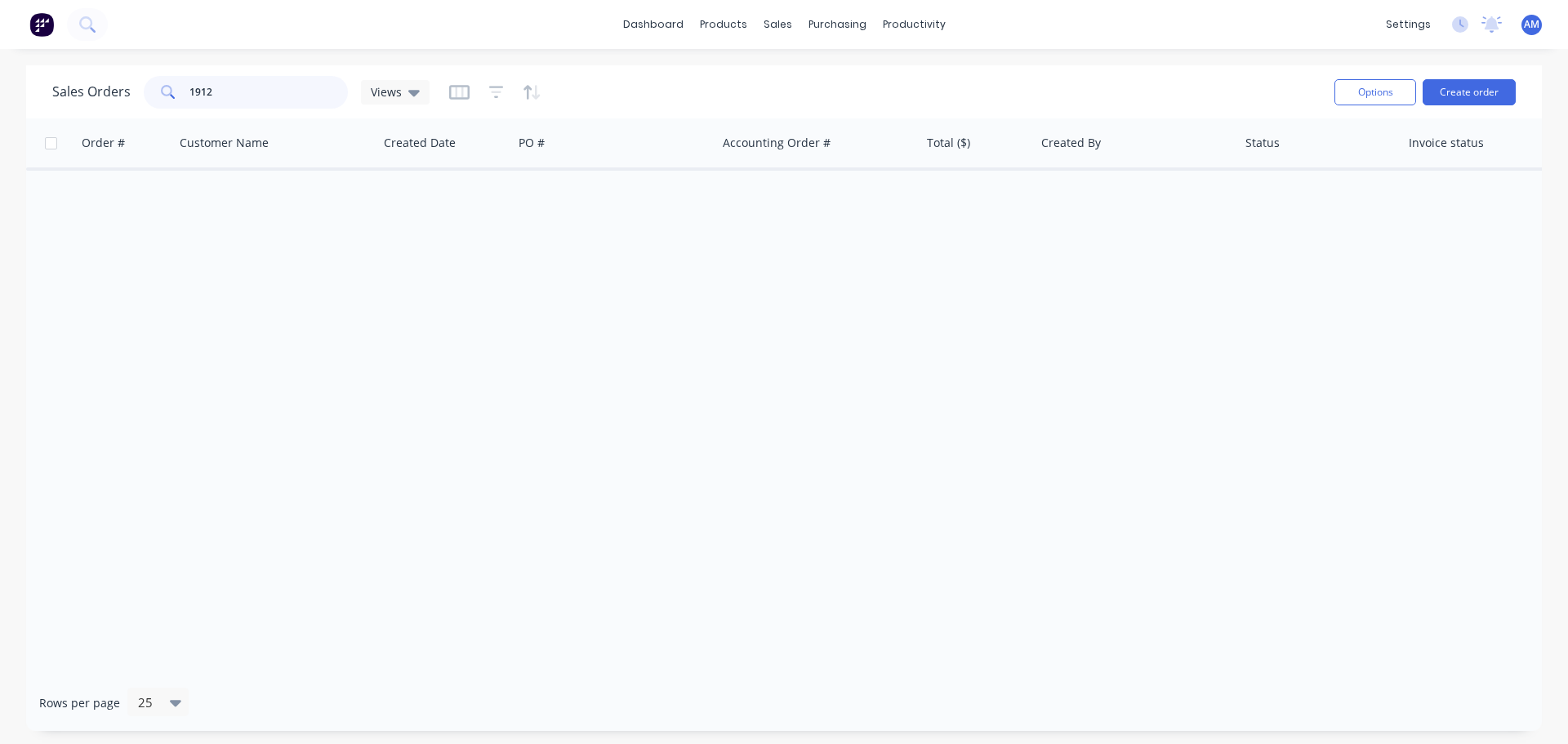
type input "1912"
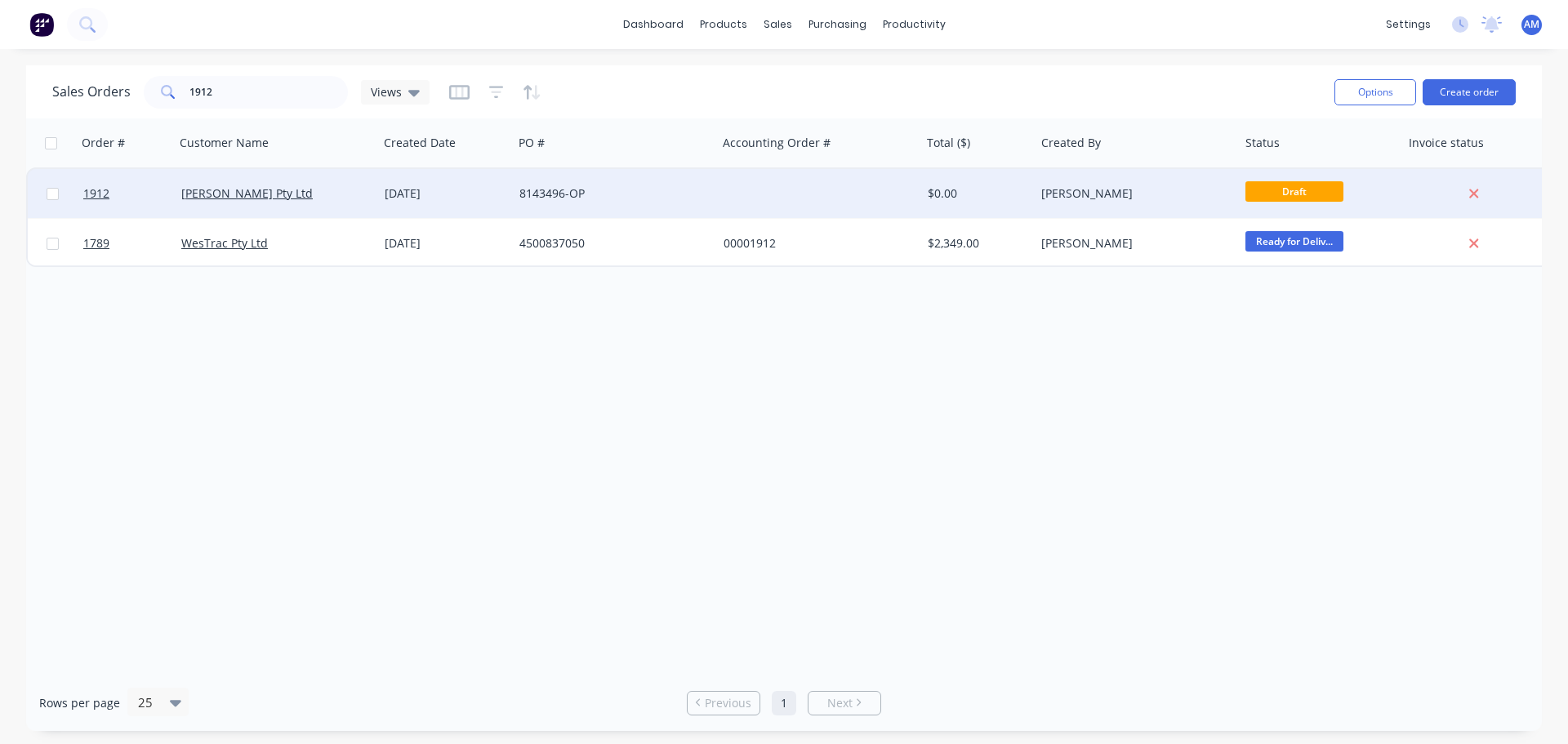
click at [549, 194] on div "8143496-OP" at bounding box center [610, 193] width 181 height 16
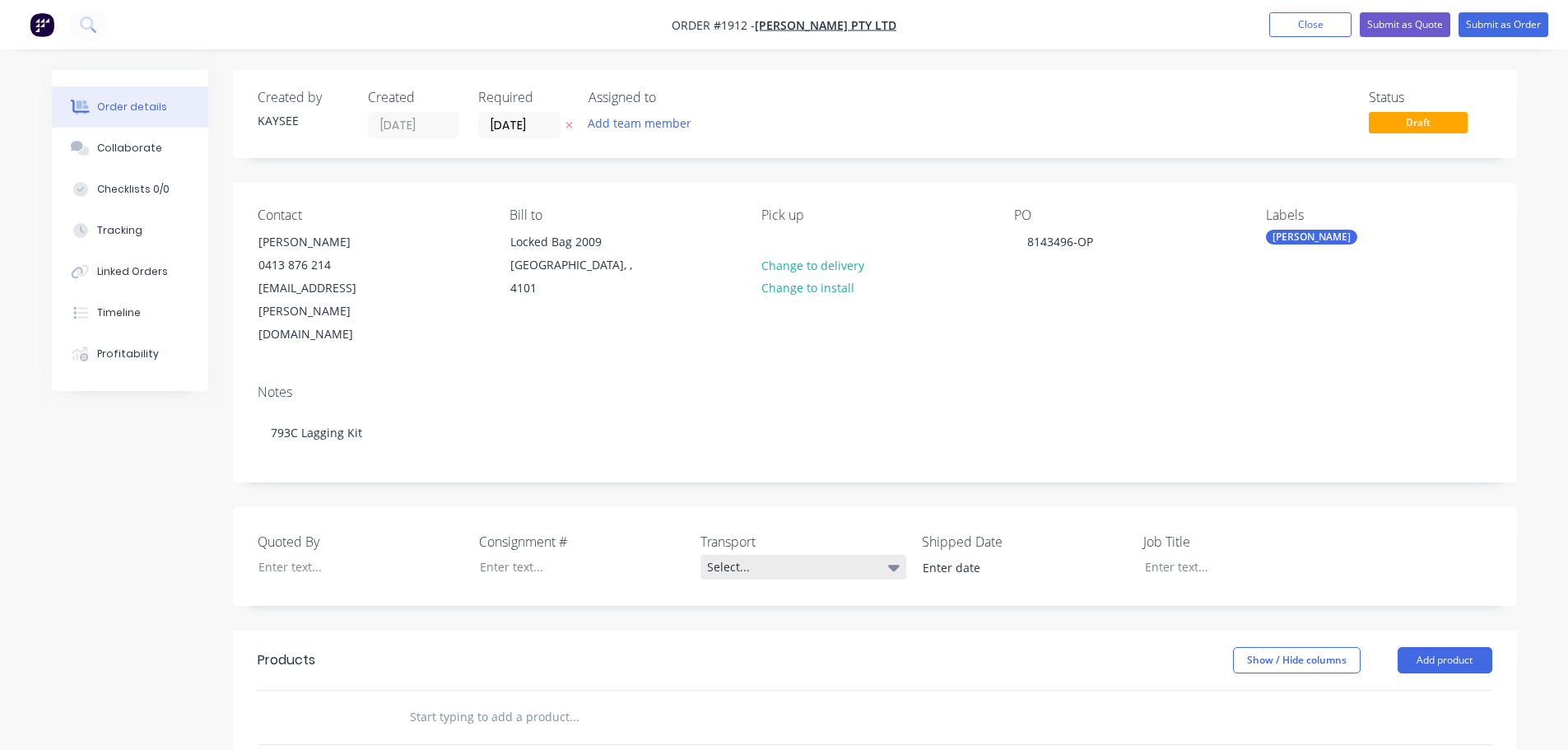
click at [716, 555] on div "Select..." at bounding box center [803, 566] width 206 height 24
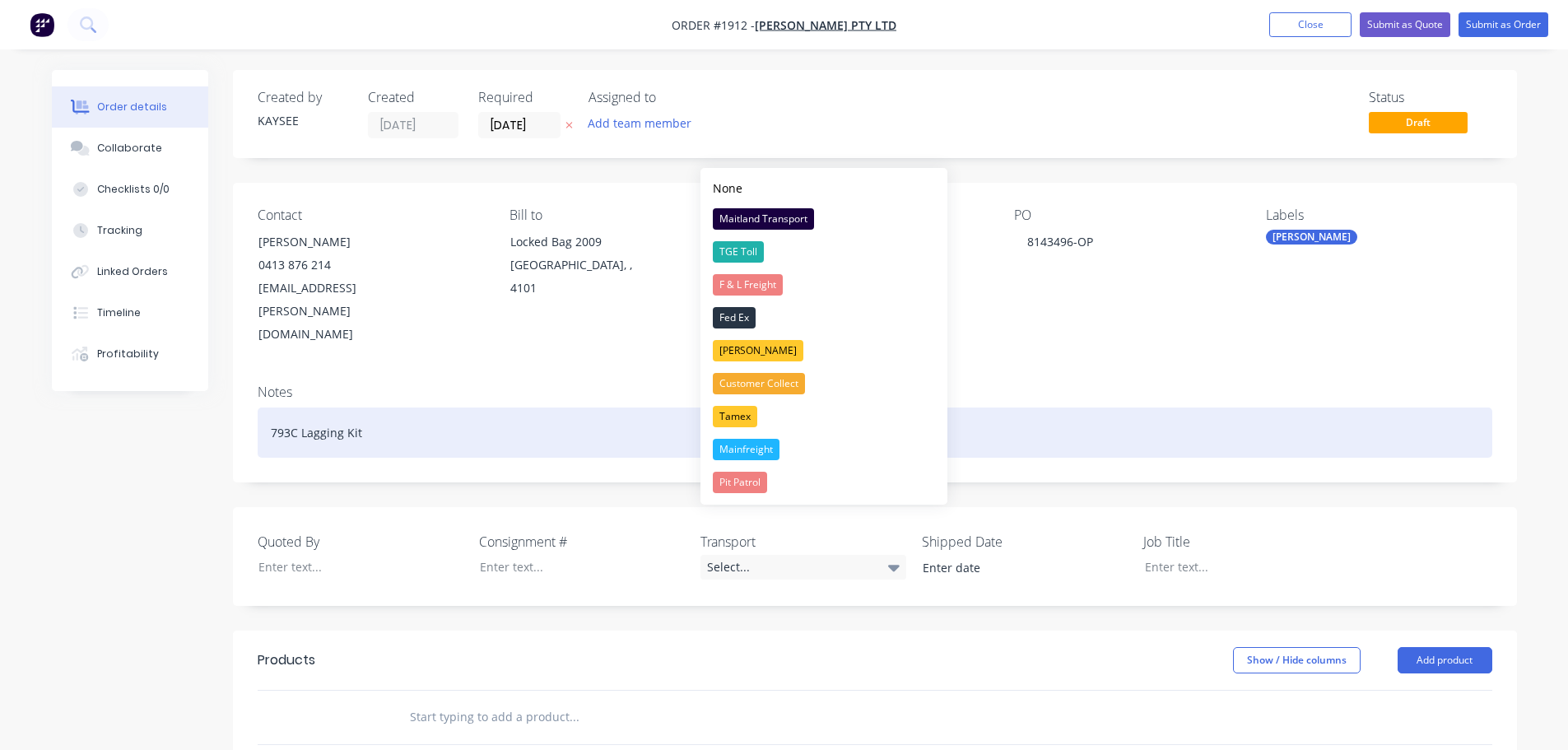
click at [785, 380] on div "Customer Collect" at bounding box center [759, 384] width 92 height 21
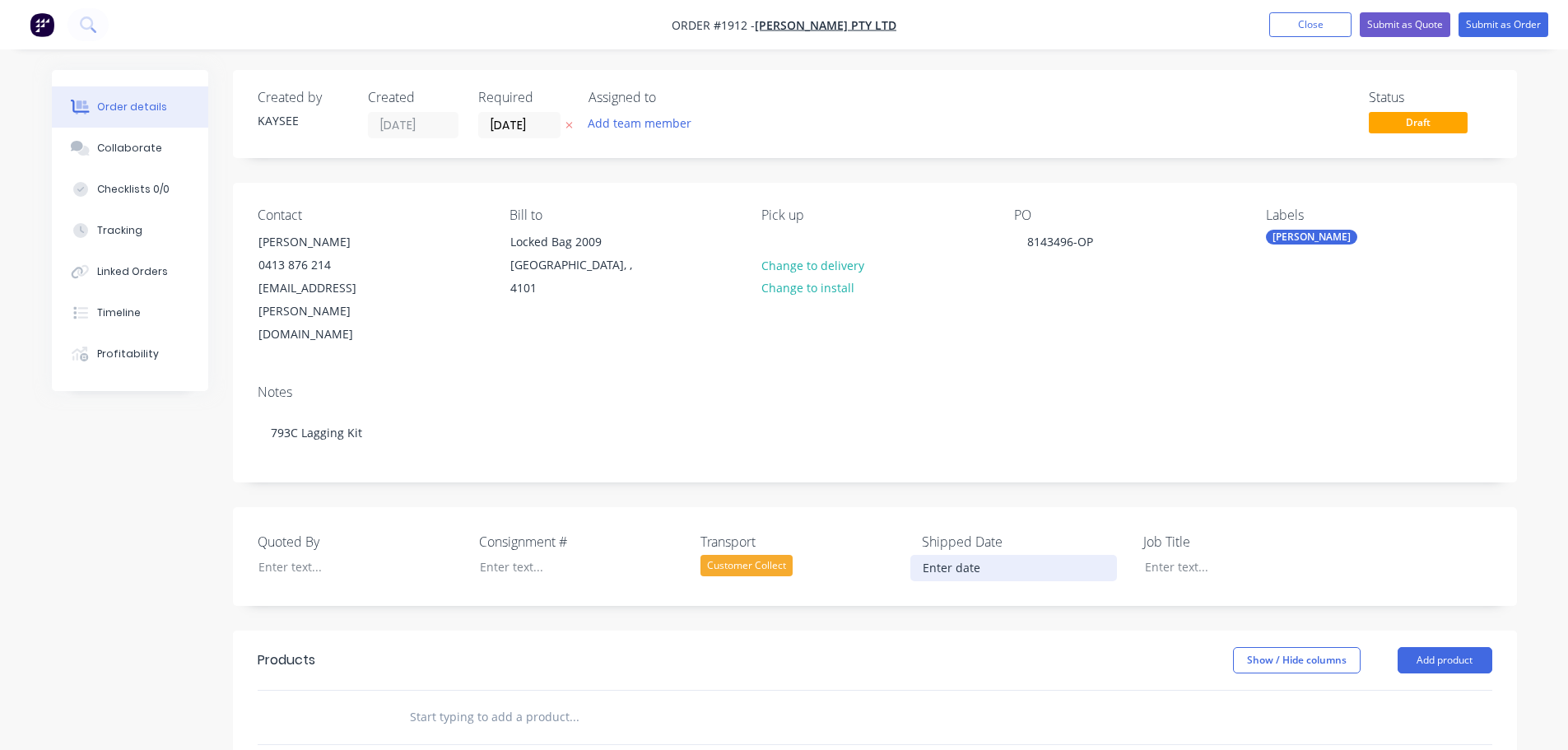
click at [963, 556] on input at bounding box center [1014, 567] width 205 height 24
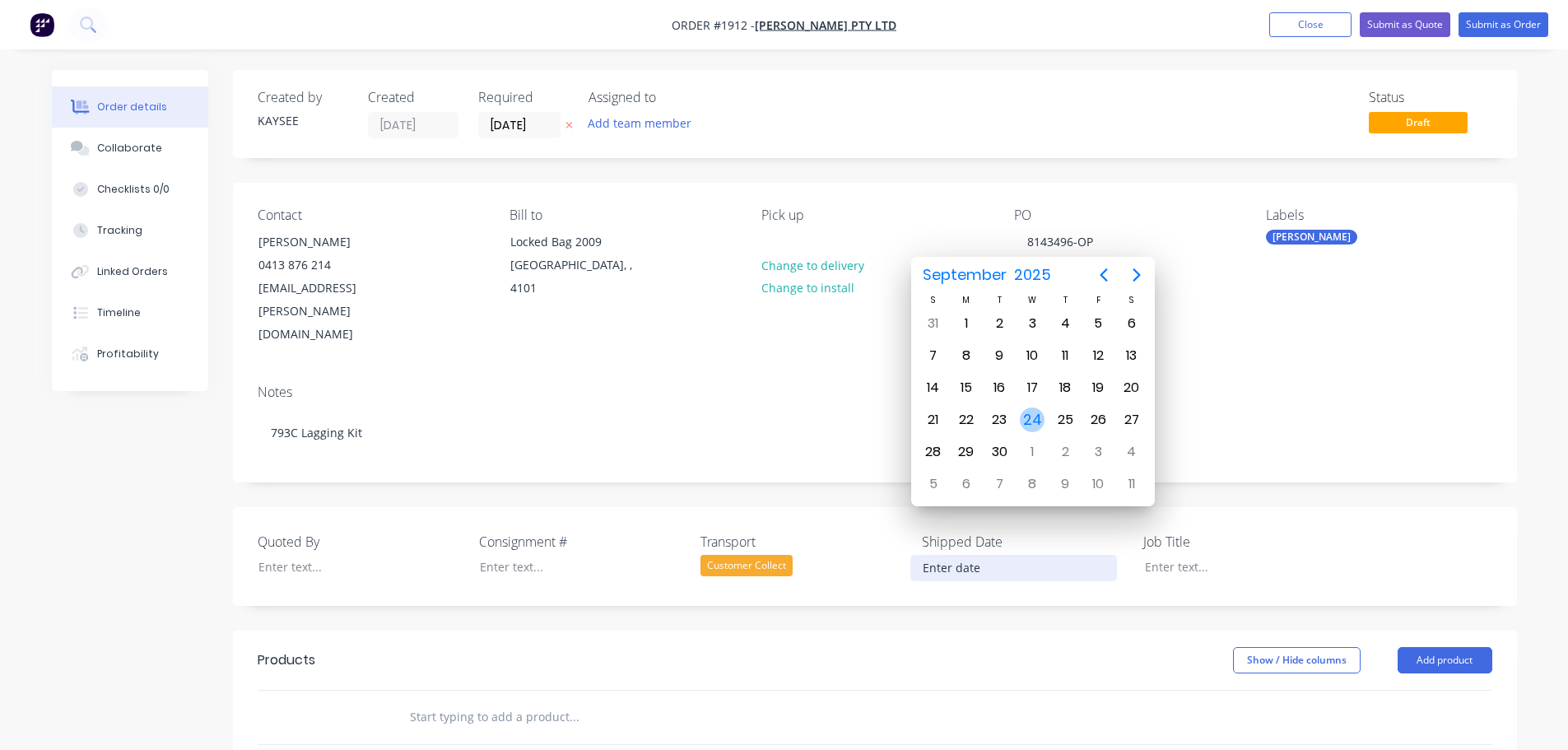
click at [1034, 416] on div "24" at bounding box center [1032, 419] width 24 height 24
type input "[DATE]"
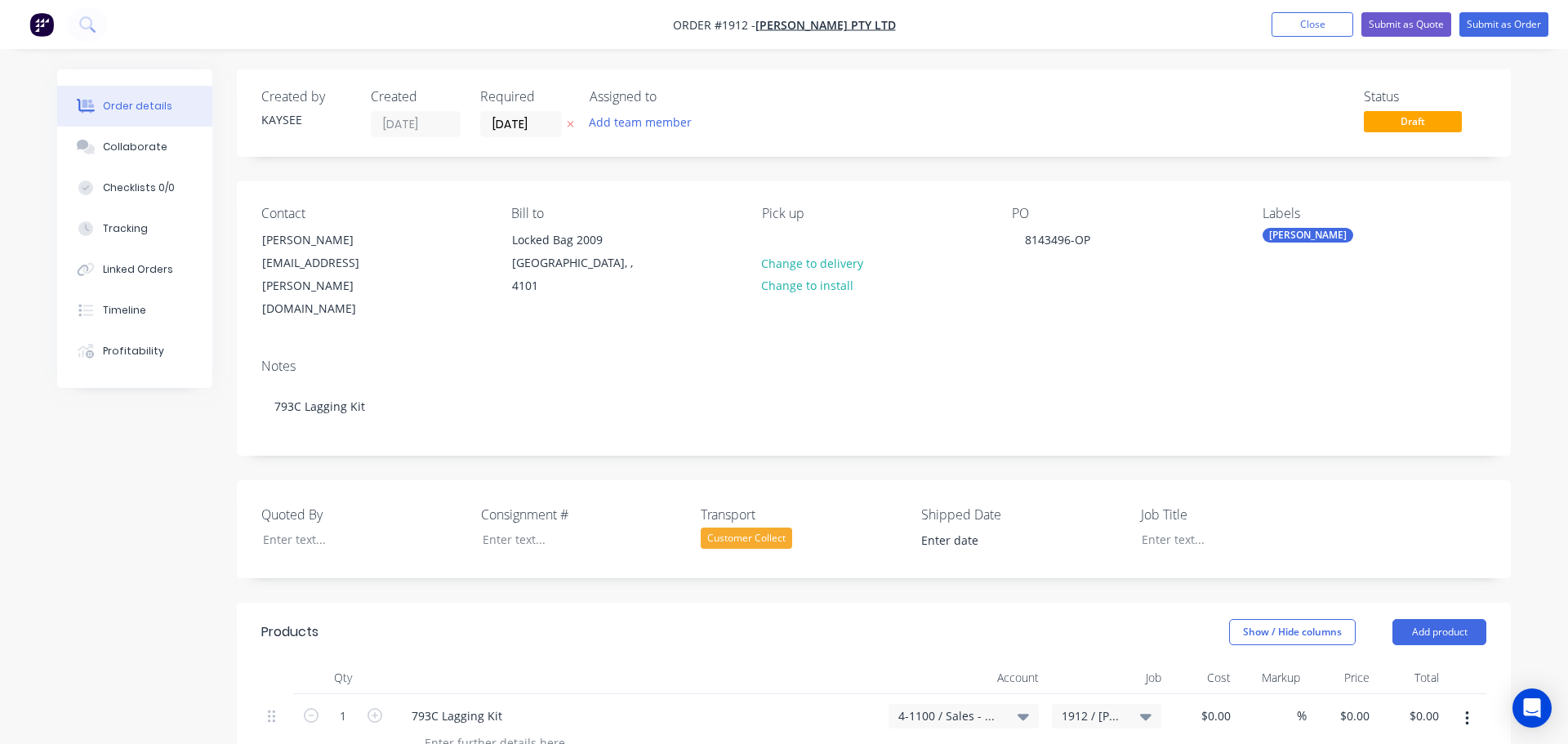
type input "[DATE]"
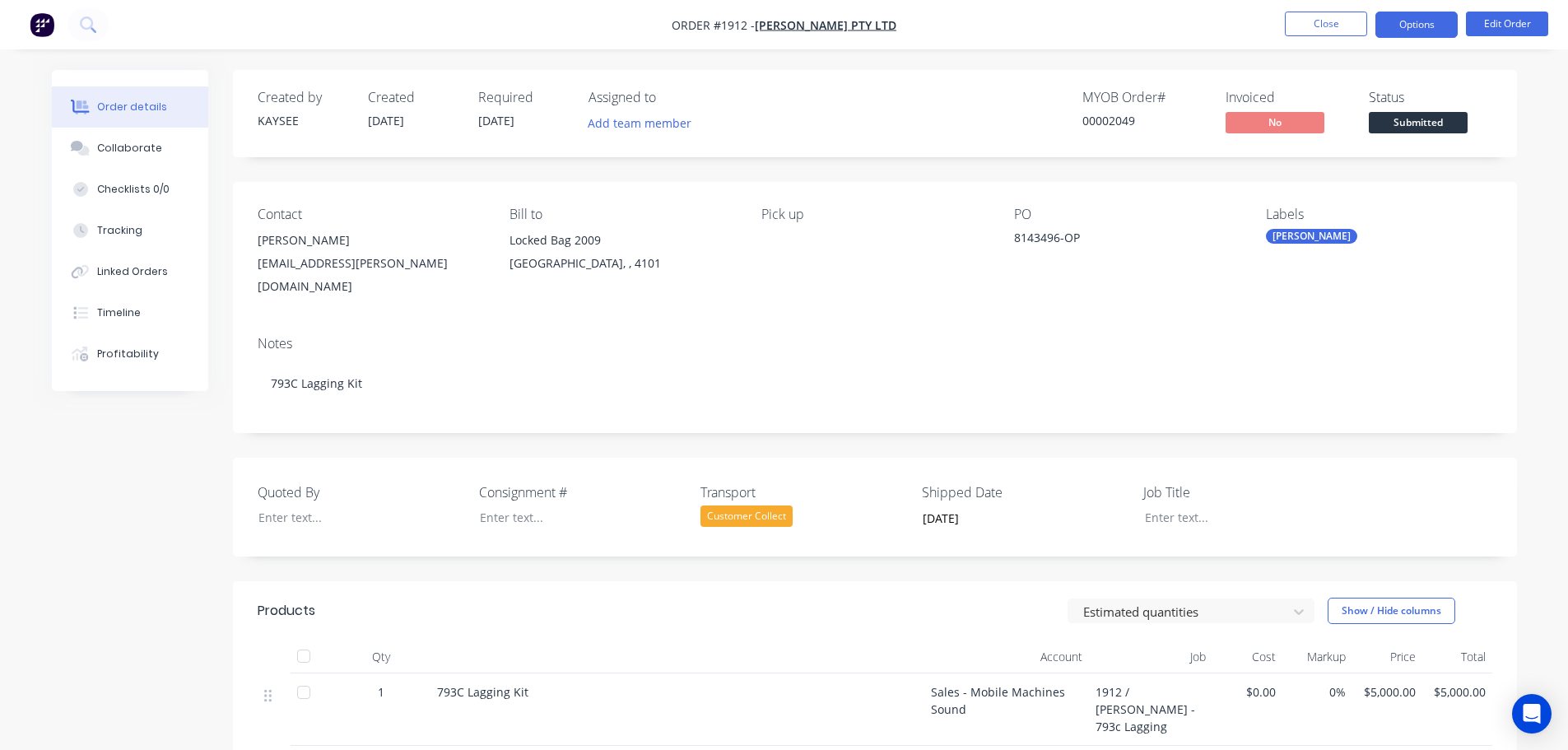
click at [1425, 28] on button "Options" at bounding box center [1417, 24] width 82 height 26
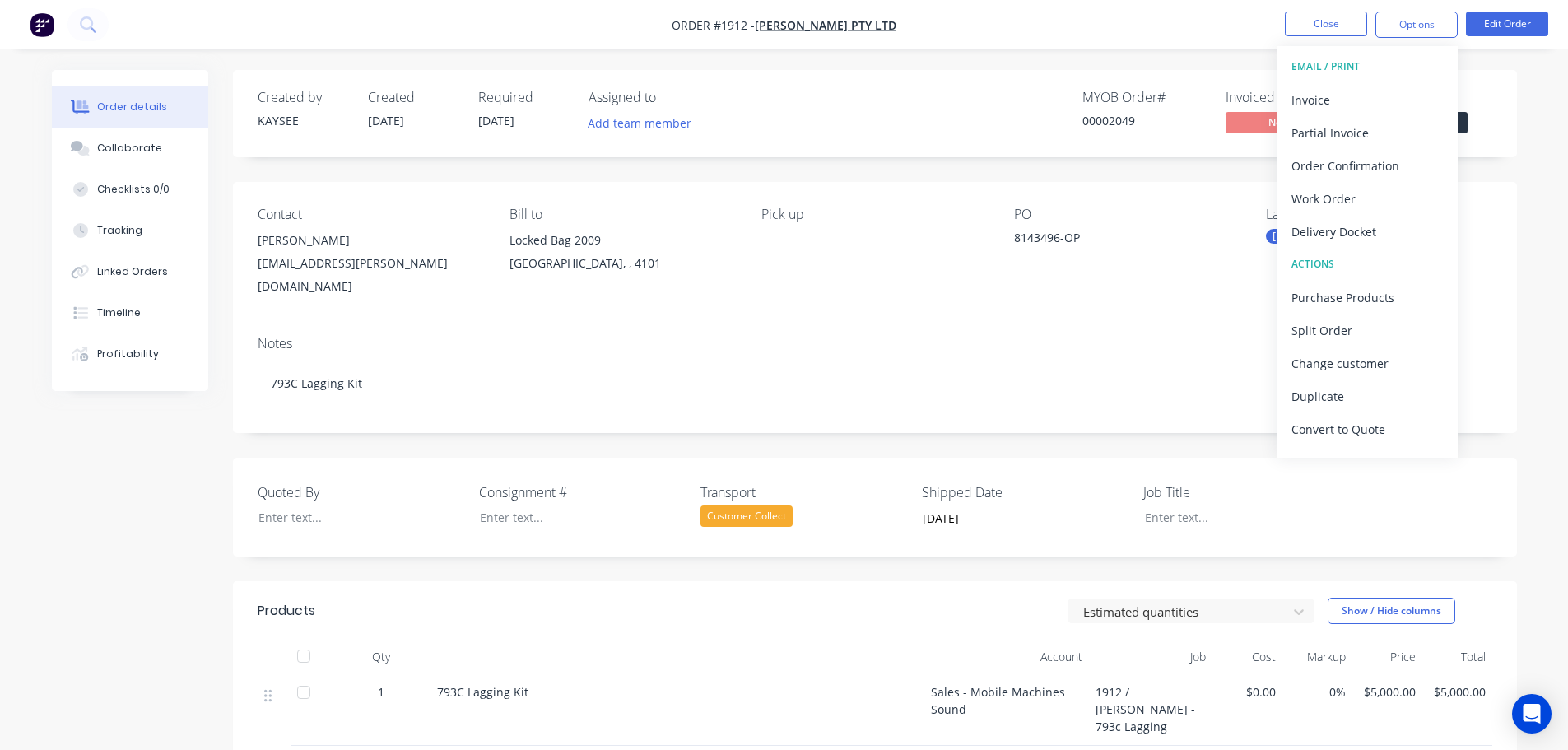
click at [1347, 228] on div "Delivery Docket" at bounding box center [1367, 231] width 151 height 23
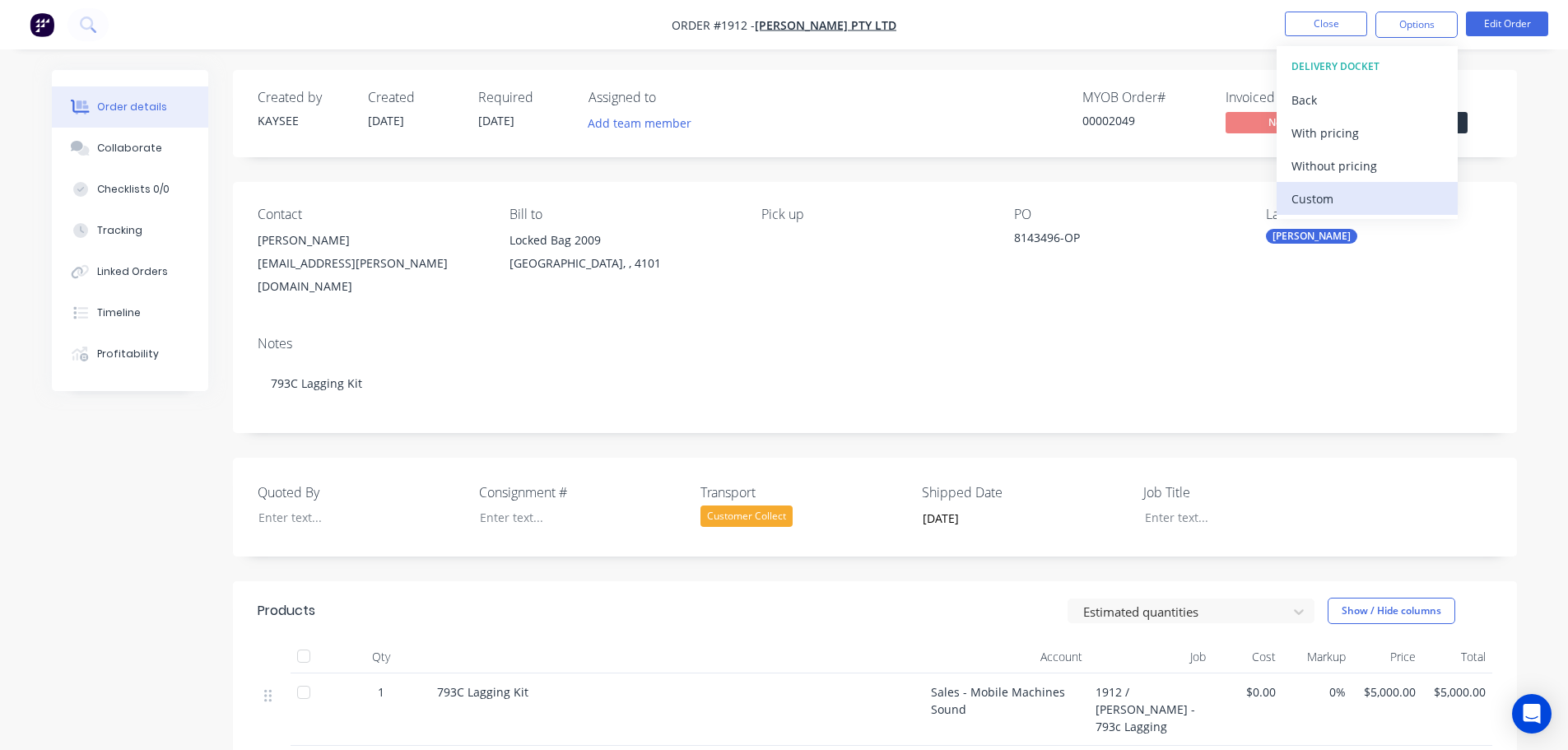
click at [1341, 202] on div "Custom" at bounding box center [1367, 198] width 151 height 23
click at [1341, 161] on div "Without pricing" at bounding box center [1367, 166] width 151 height 23
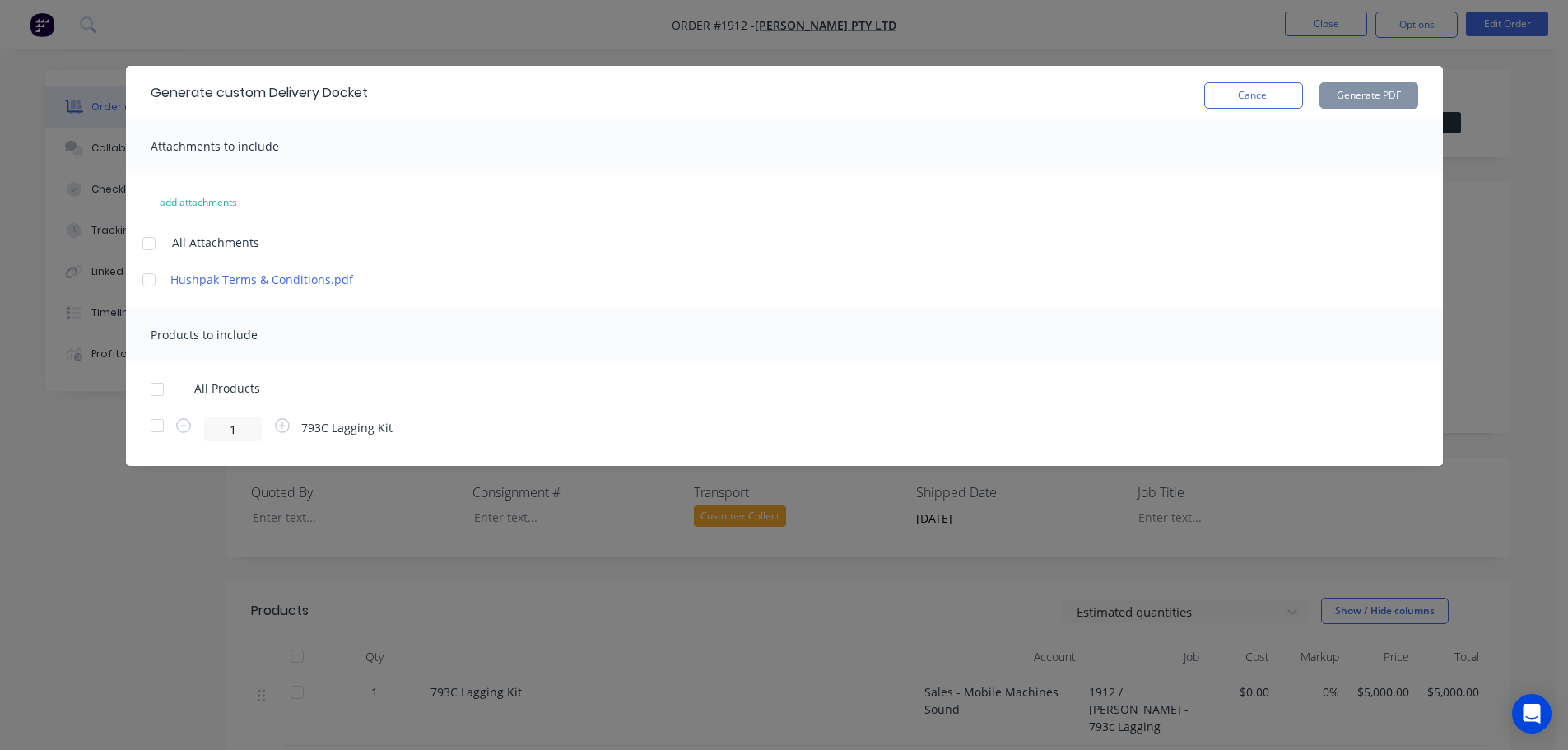
click at [163, 381] on div at bounding box center [157, 390] width 33 height 33
click at [1362, 97] on button "Generate PDF" at bounding box center [1369, 95] width 99 height 26
click at [1253, 94] on button "Cancel" at bounding box center [1253, 95] width 99 height 26
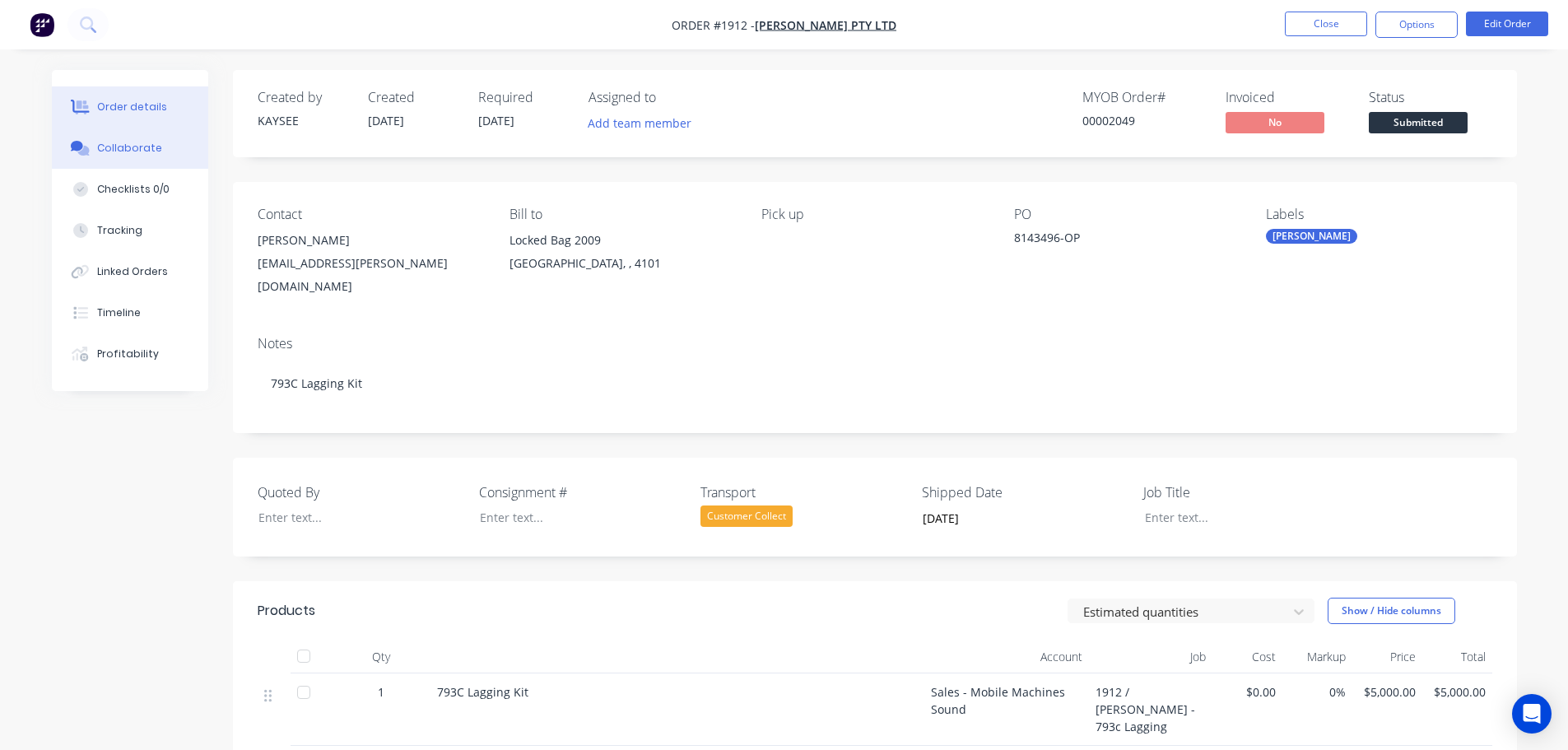
click at [141, 149] on div "Collaborate" at bounding box center [129, 147] width 65 height 15
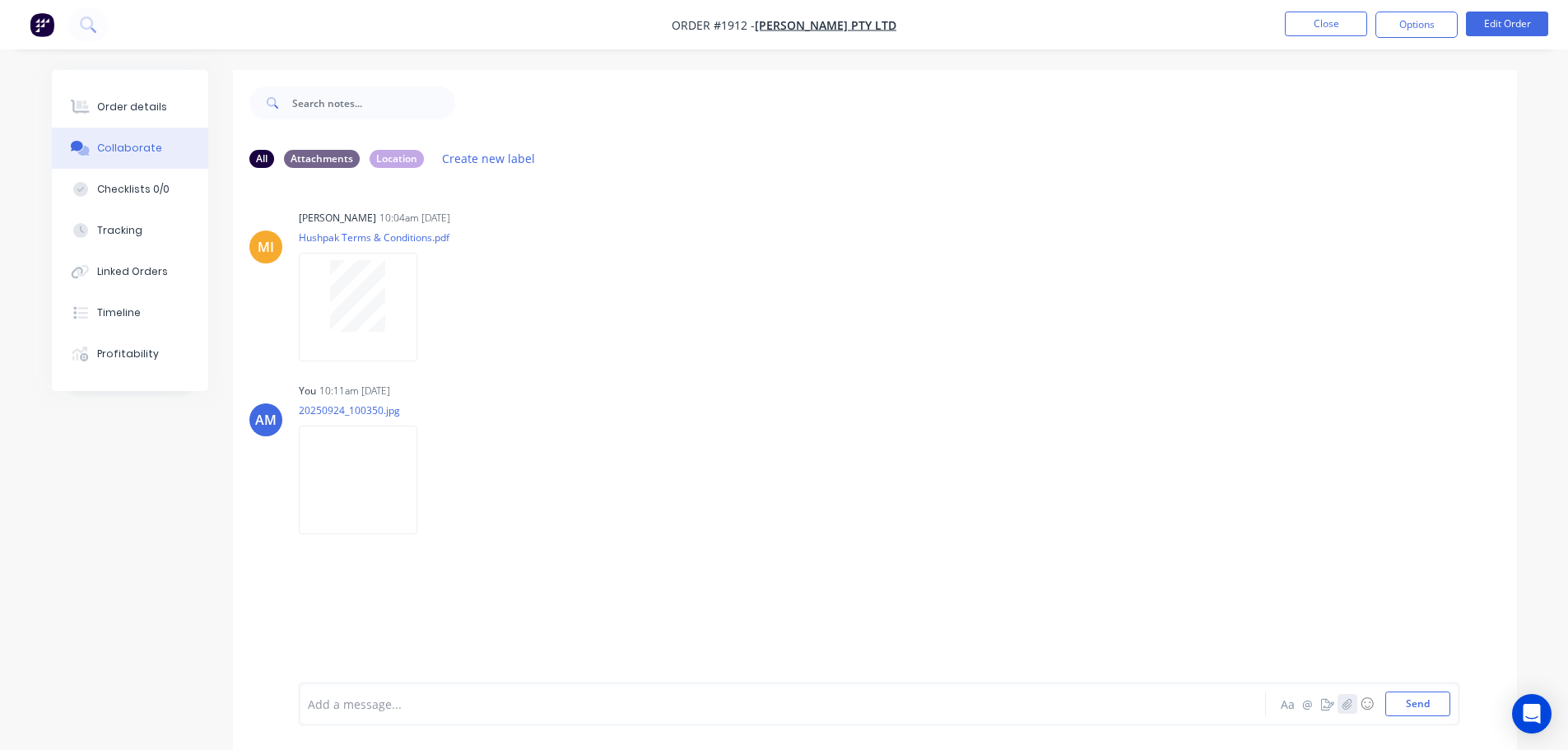
click at [1350, 706] on icon "button" at bounding box center [1347, 704] width 10 height 12
click at [1411, 696] on button "Send" at bounding box center [1418, 703] width 65 height 24
click at [116, 107] on div "Order details" at bounding box center [132, 106] width 70 height 15
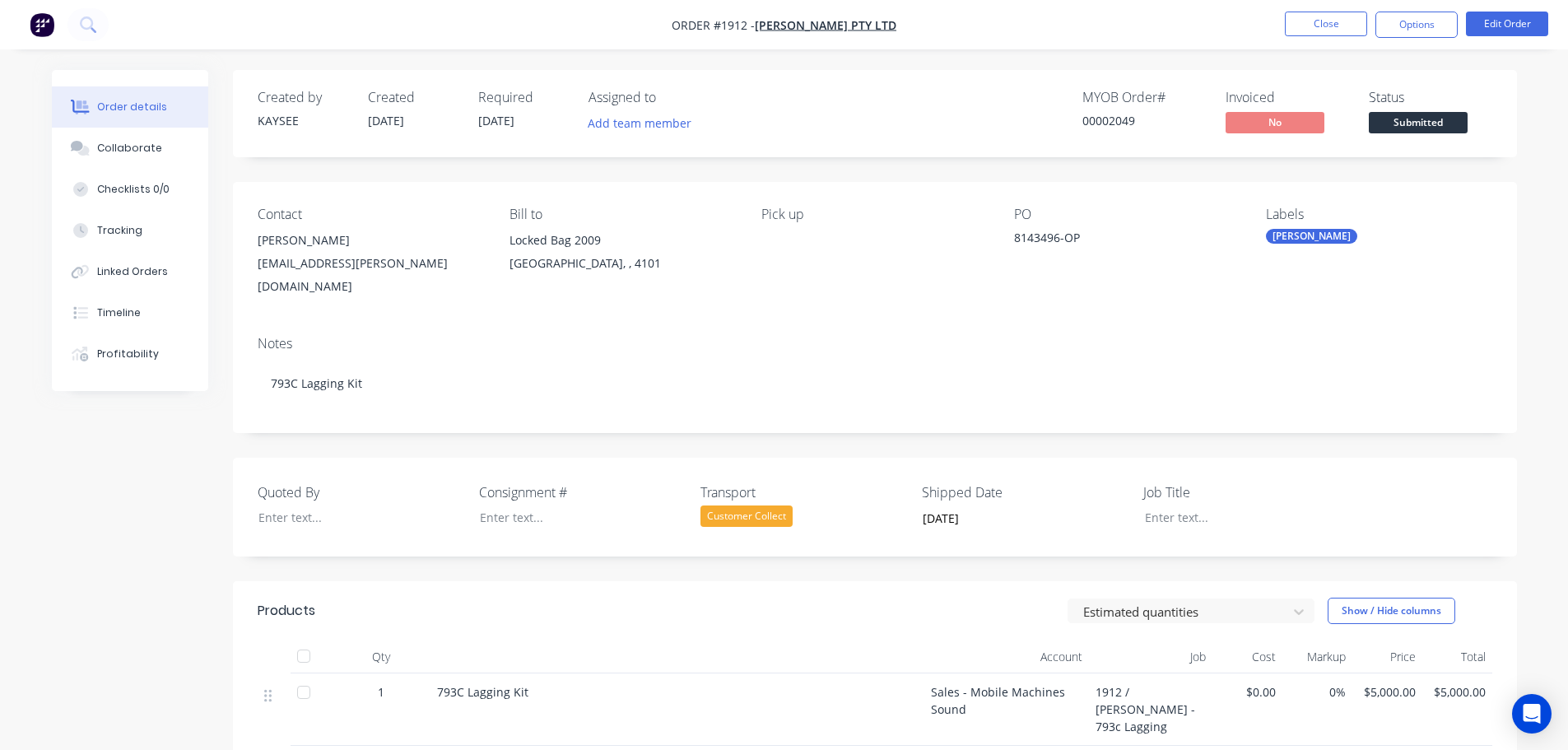
drag, startPoint x: 545, startPoint y: 675, endPoint x: 431, endPoint y: 681, distance: 114.2
click at [431, 681] on div "793C Lagging Kit" at bounding box center [678, 709] width 494 height 72
copy span "793C Lagging Kit"
drag, startPoint x: 777, startPoint y: 23, endPoint x: 697, endPoint y: 23, distance: 80.0
click at [697, 23] on nav "Order #1912 - Thiess Pty Ltd Close Options Edit Order" at bounding box center [784, 24] width 1568 height 50
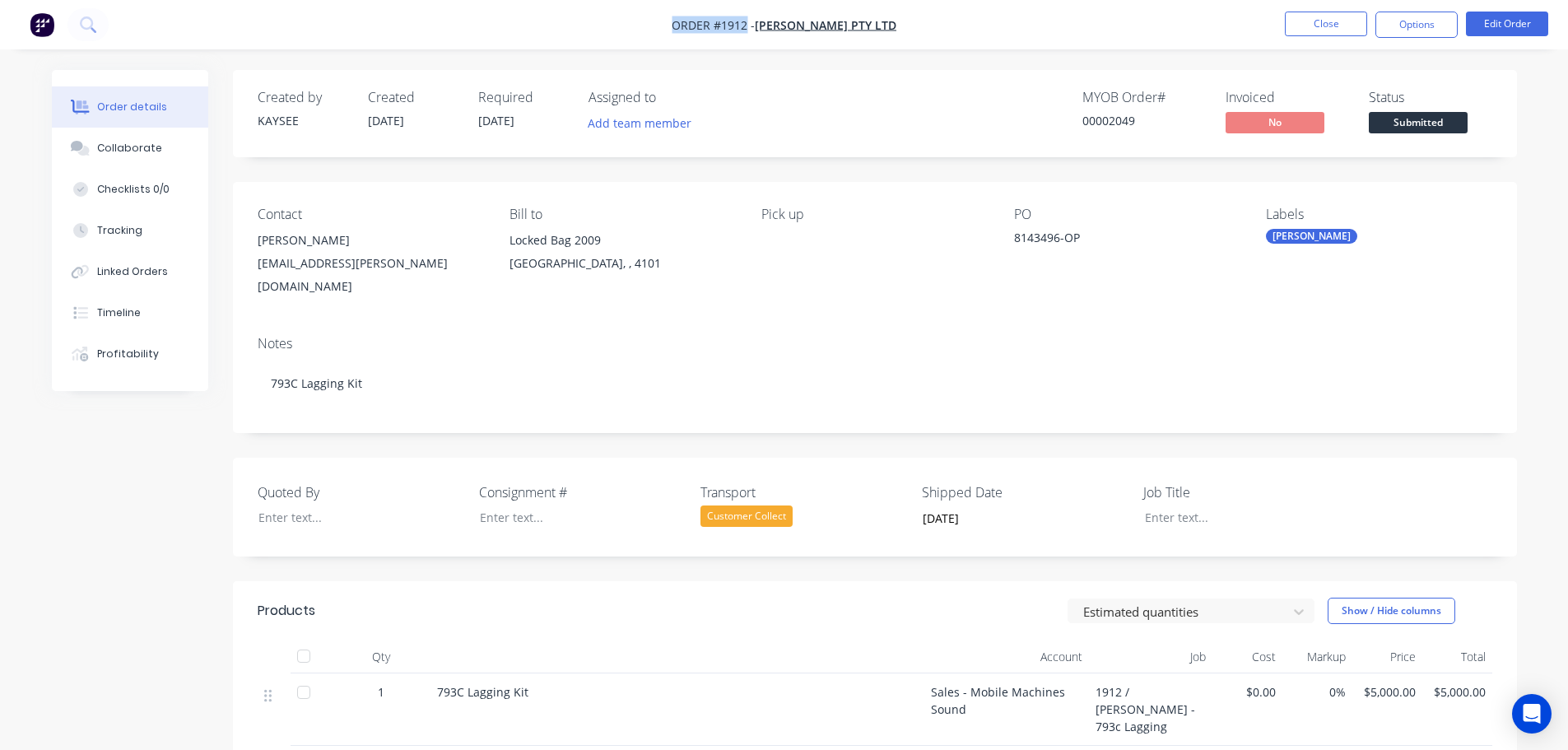
drag, startPoint x: 774, startPoint y: 23, endPoint x: 703, endPoint y: 31, distance: 71.4
click at [703, 31] on span "Order #1912 -" at bounding box center [713, 25] width 83 height 16
copy span "Order #1912"
drag, startPoint x: 854, startPoint y: 25, endPoint x: 815, endPoint y: 27, distance: 39.1
click at [815, 27] on nav "Order #1912 - Thiess Pty Ltd Close Options Edit Order" at bounding box center [784, 24] width 1568 height 50
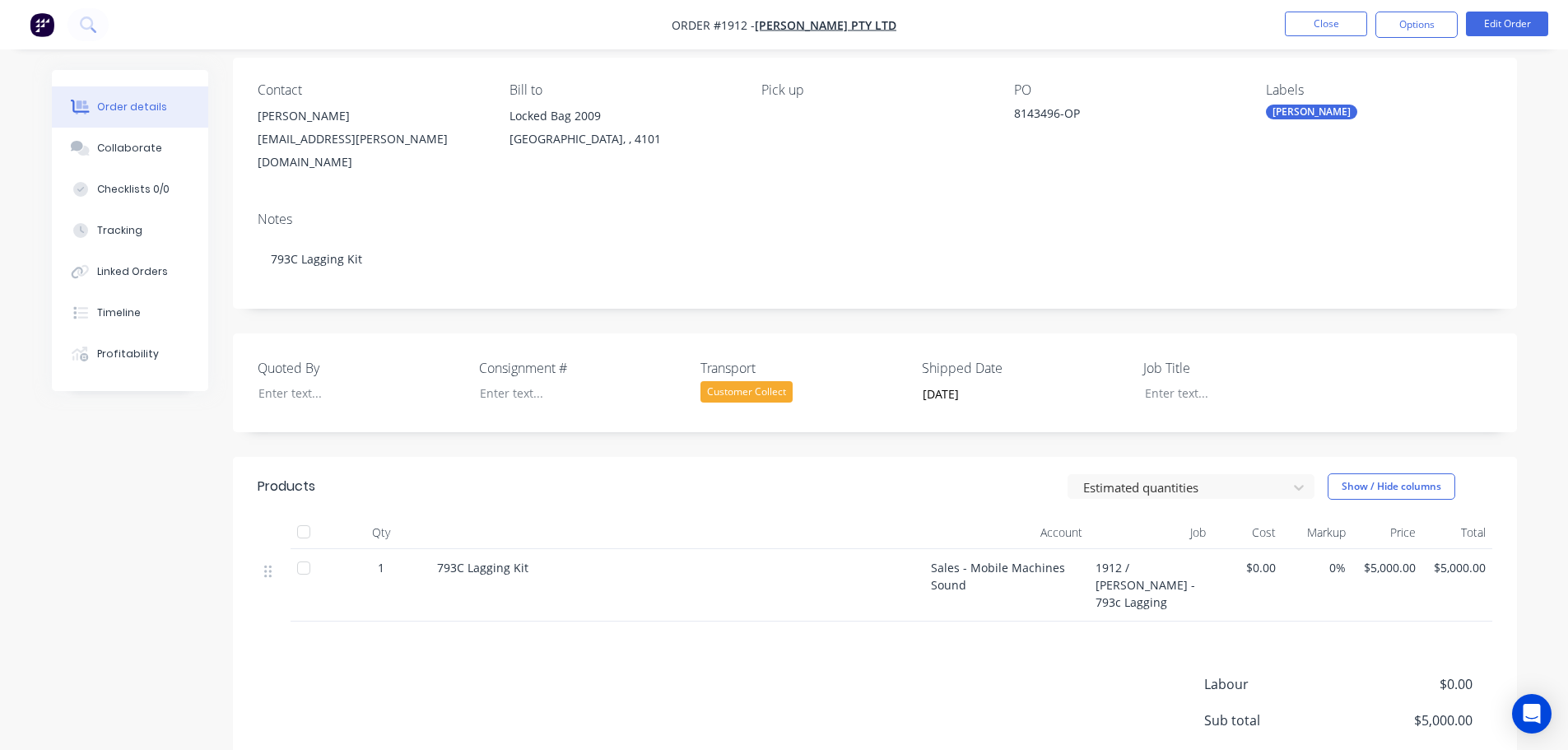
scroll to position [255, 0]
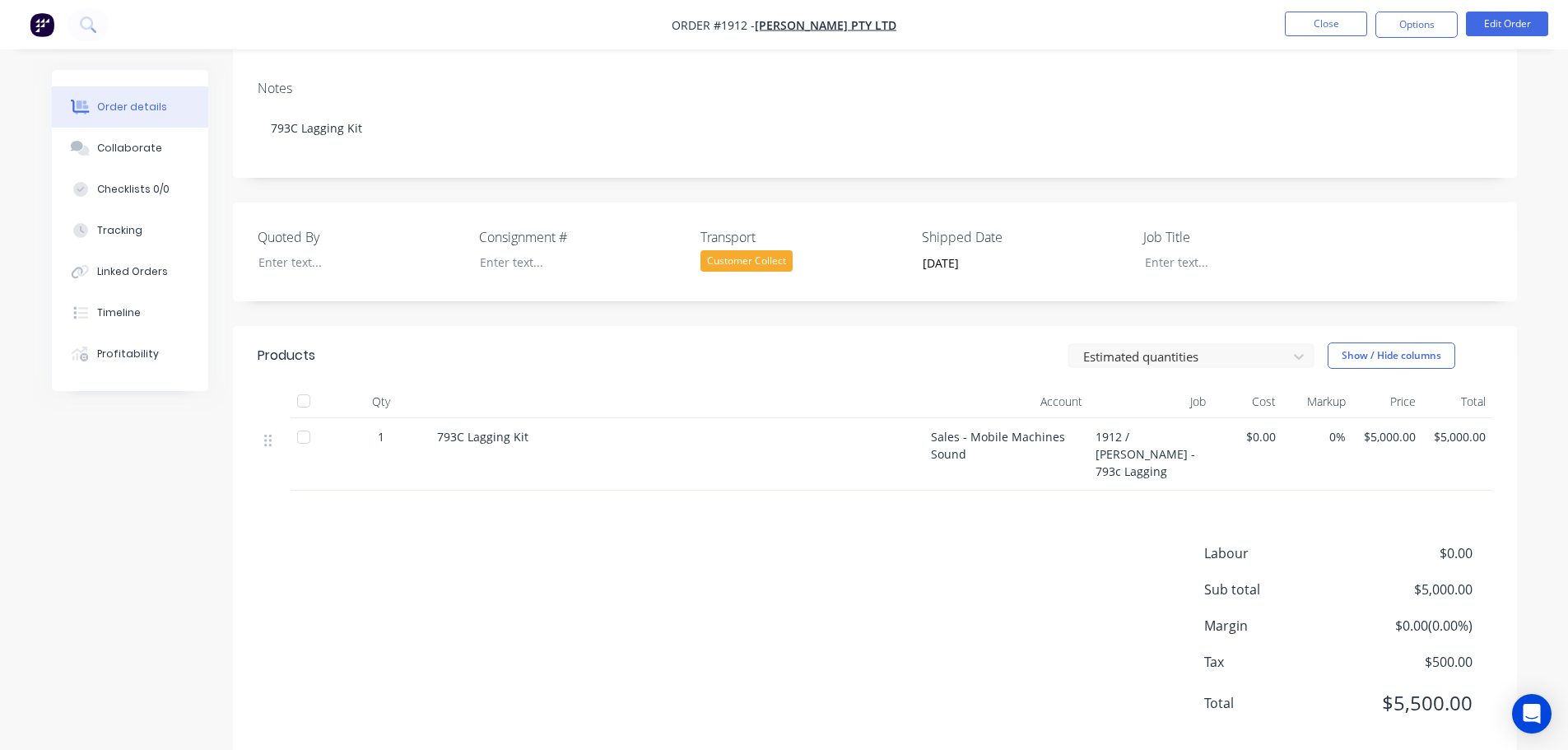
drag, startPoint x: 308, startPoint y: 385, endPoint x: 339, endPoint y: 385, distance: 31.0
click at [307, 385] on div at bounding box center [304, 401] width 33 height 33
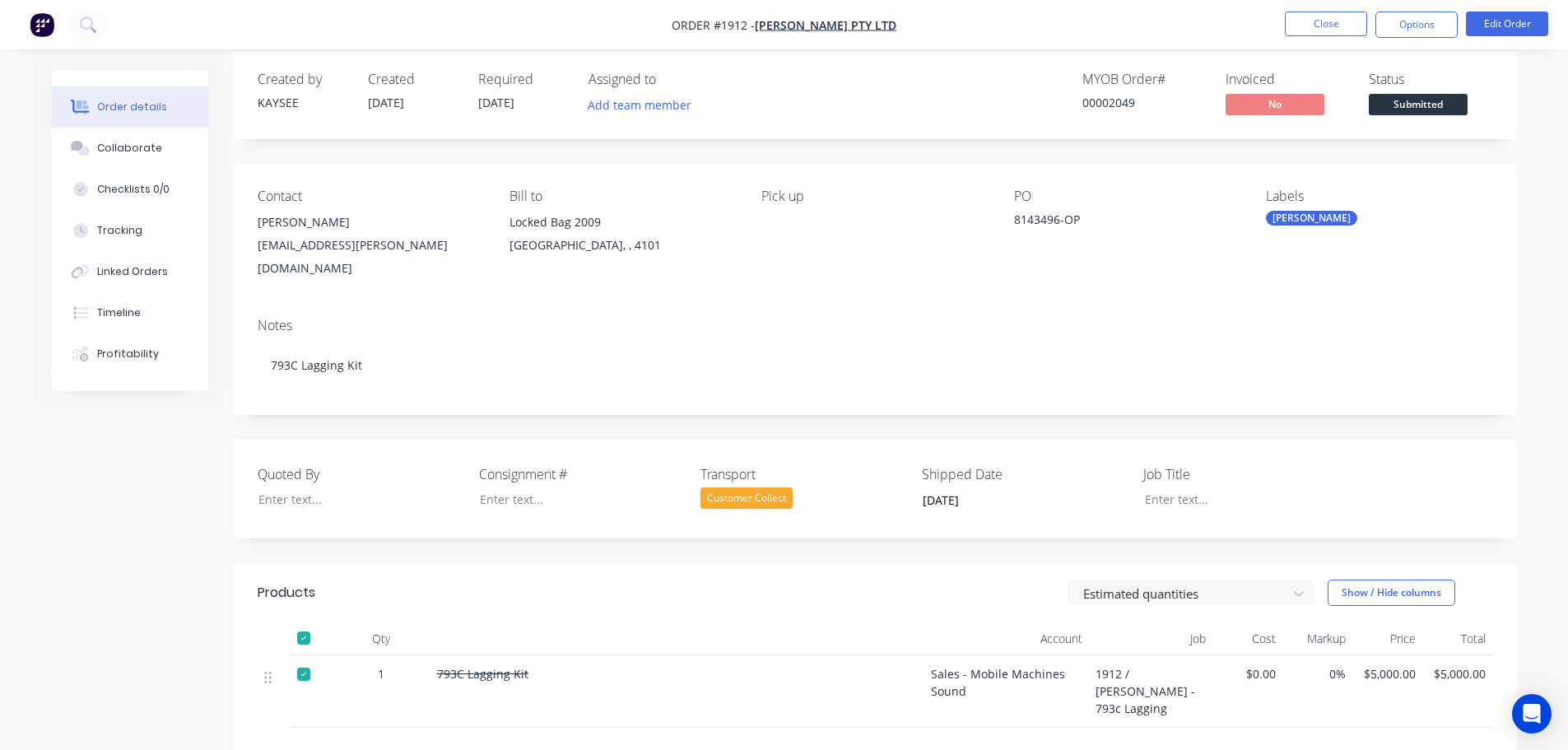
scroll to position [0, 0]
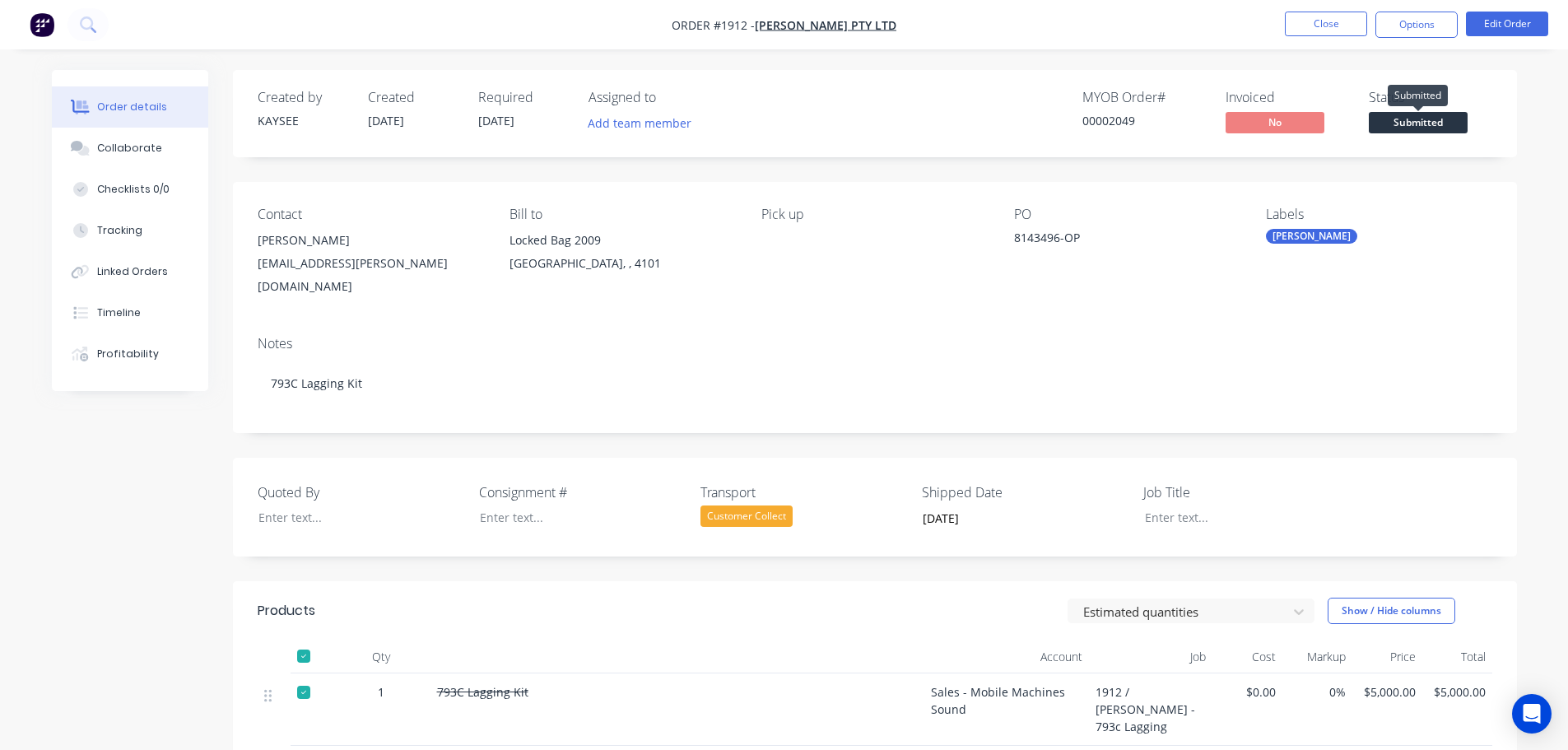
click at [1420, 123] on span "Submitted" at bounding box center [1418, 122] width 99 height 21
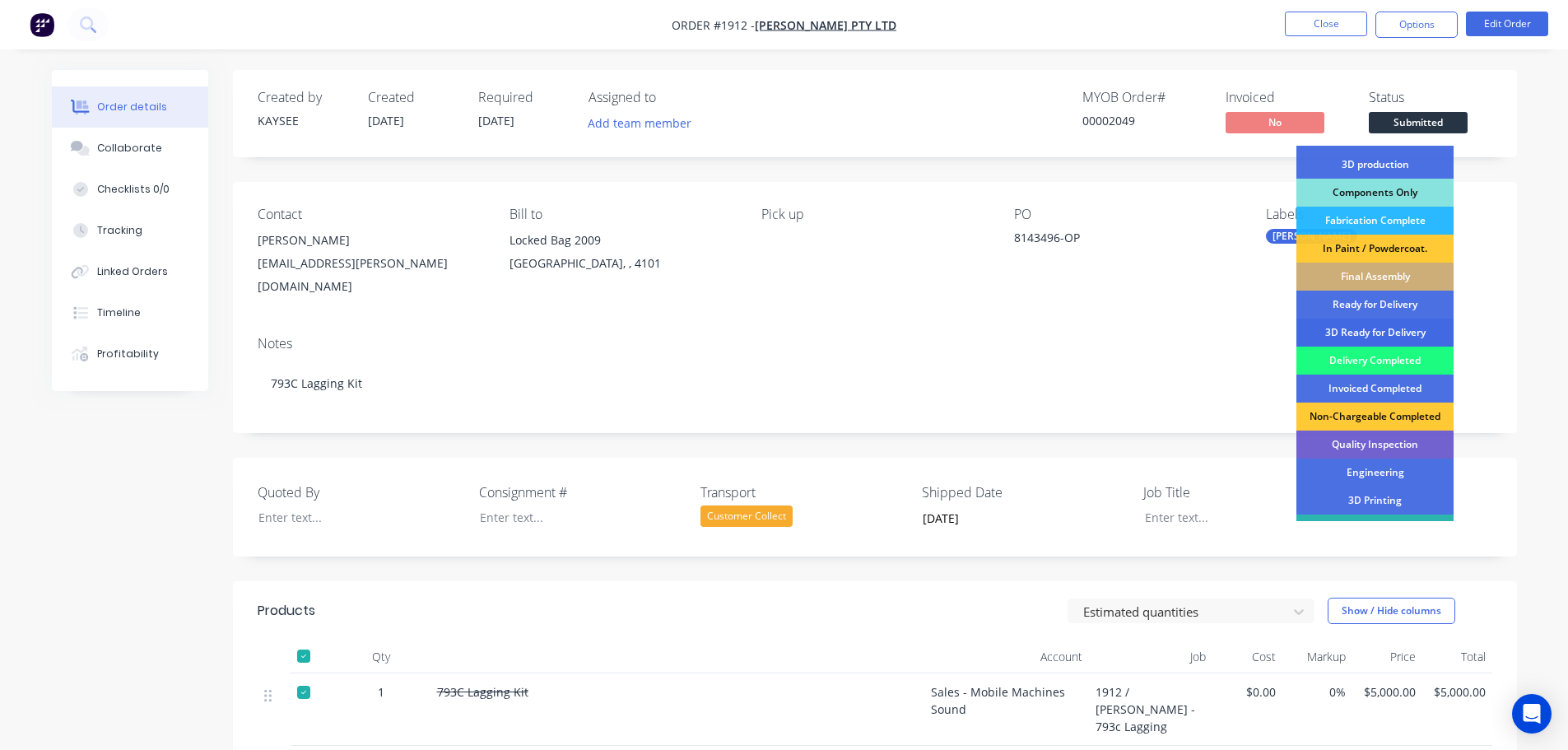
scroll to position [165, 0]
click at [1381, 354] on div "Delivery Completed" at bounding box center [1375, 358] width 157 height 28
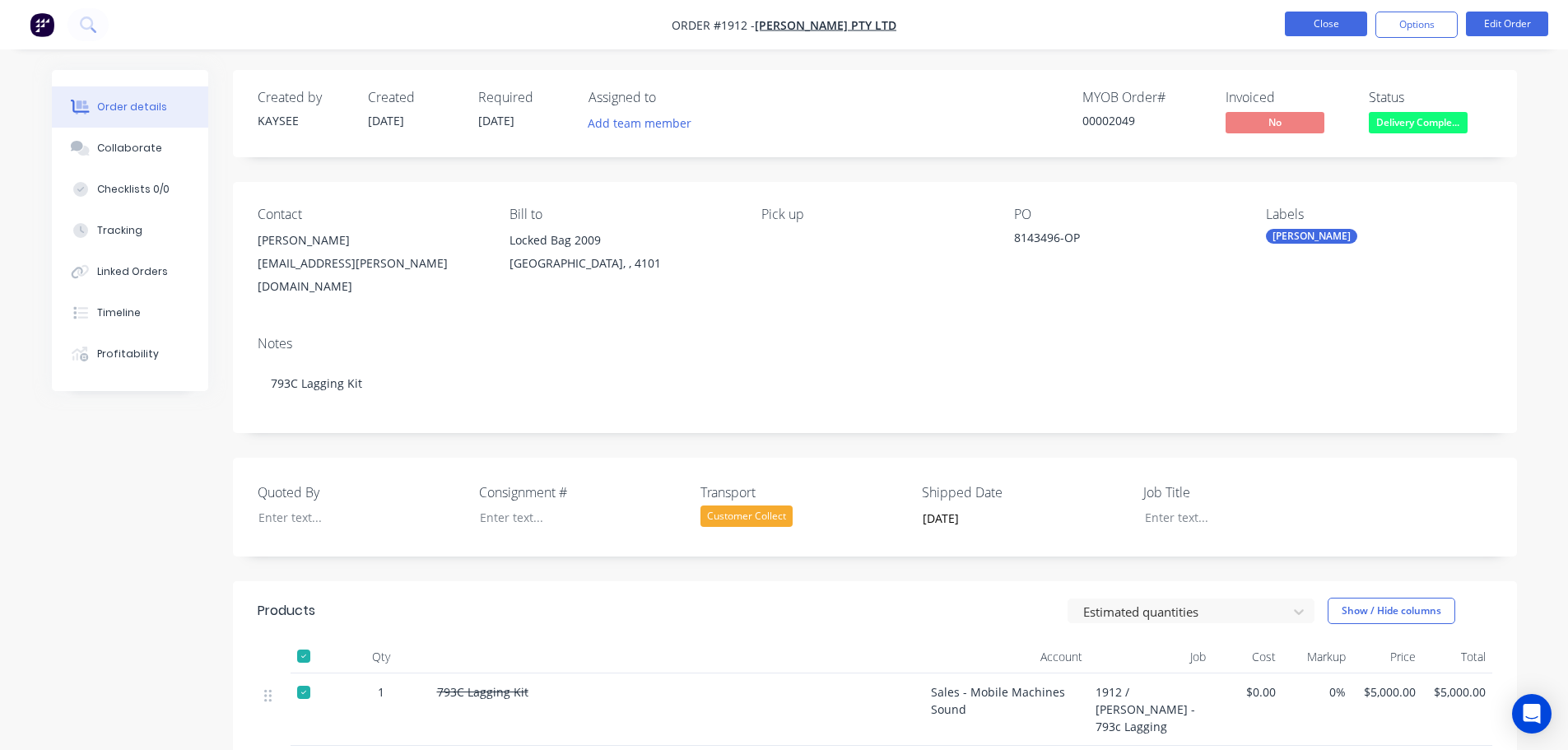
click at [1311, 26] on button "Close" at bounding box center [1326, 23] width 82 height 24
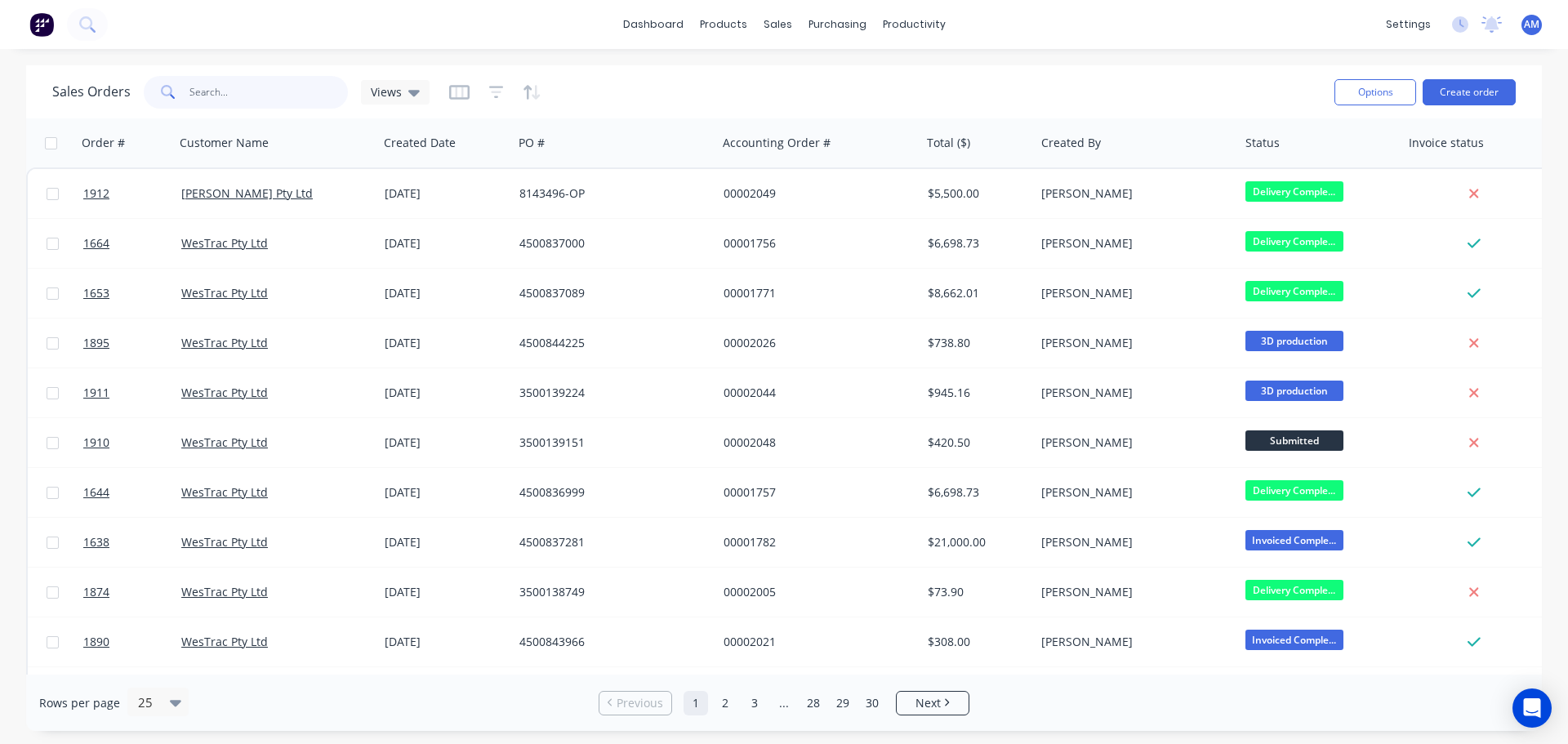
click at [245, 89] on input "text" at bounding box center [268, 92] width 159 height 33
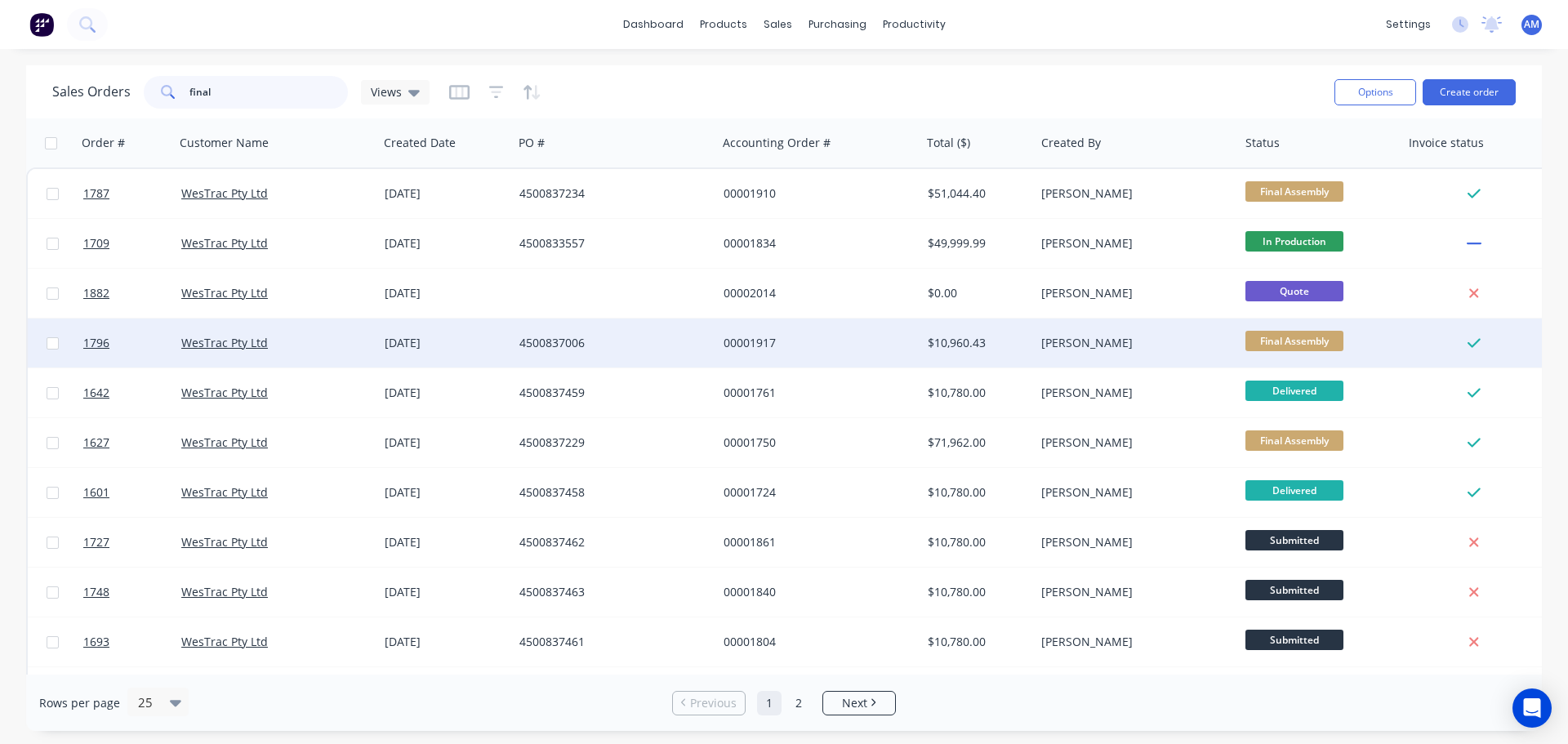
type input "final"
click at [961, 340] on div "$10,960.43" at bounding box center [975, 342] width 96 height 16
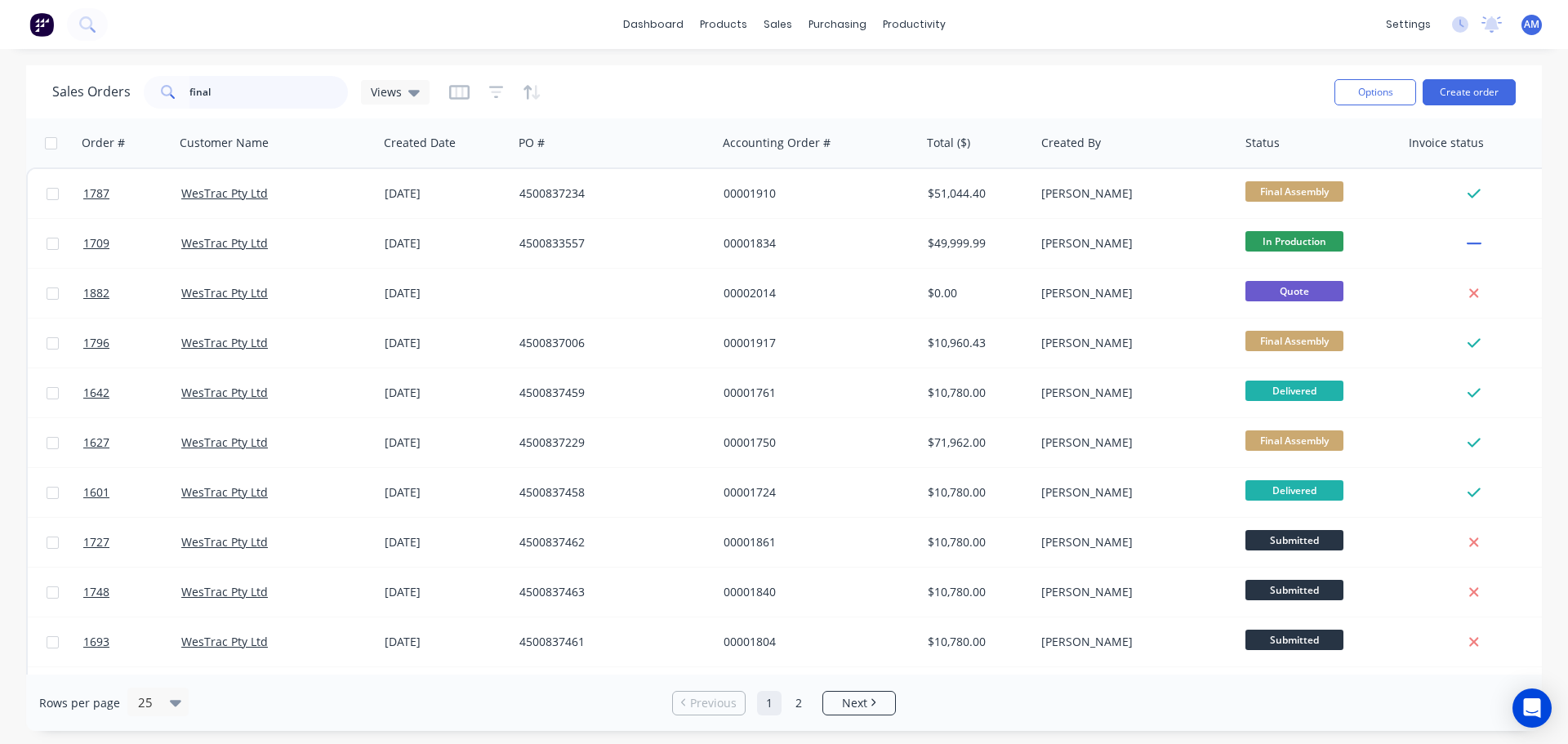
click at [238, 93] on input "final" at bounding box center [268, 92] width 159 height 33
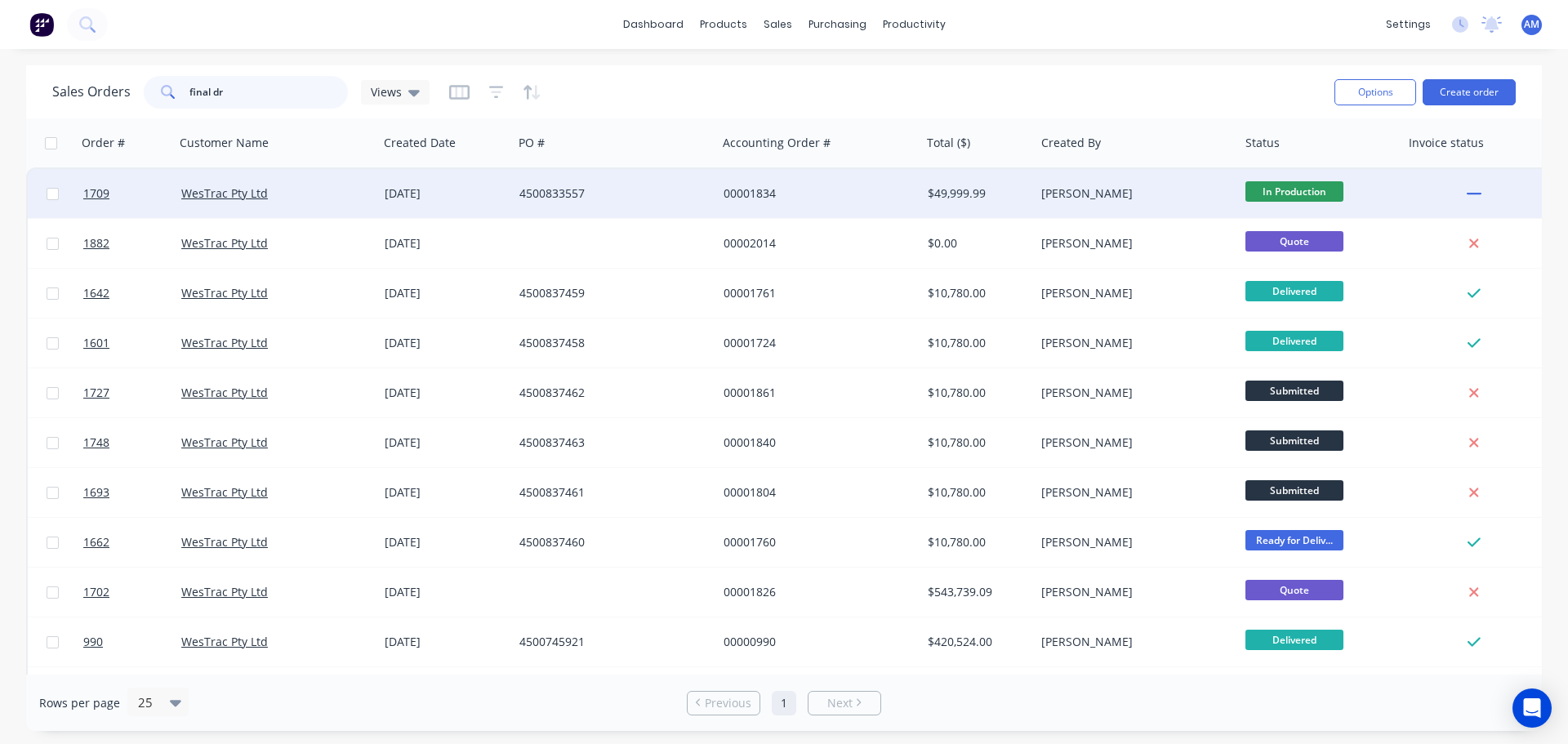
type input "final dr"
click at [582, 188] on div "4500833557" at bounding box center [610, 193] width 181 height 16
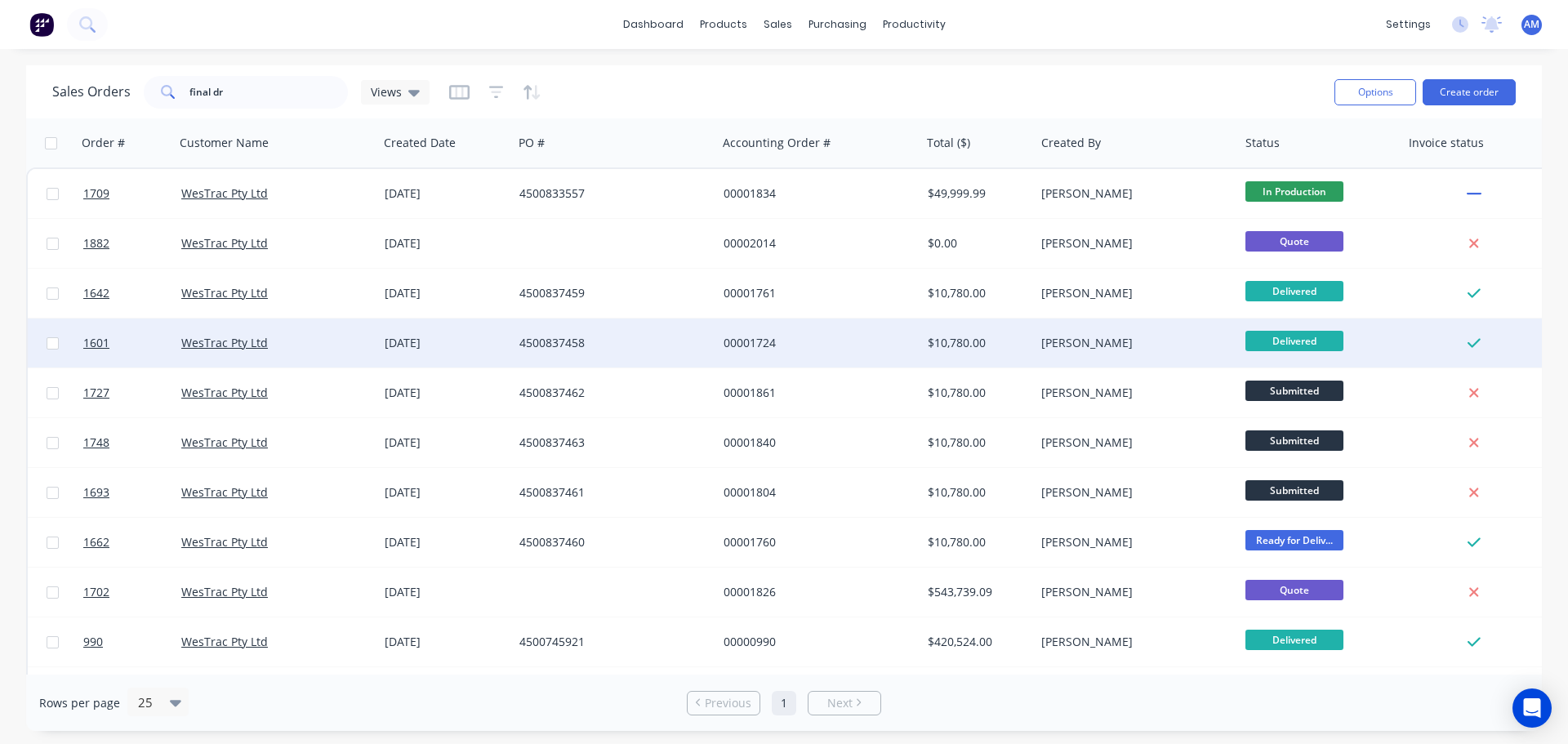
click at [939, 343] on div "$10,780.00" at bounding box center [975, 342] width 96 height 16
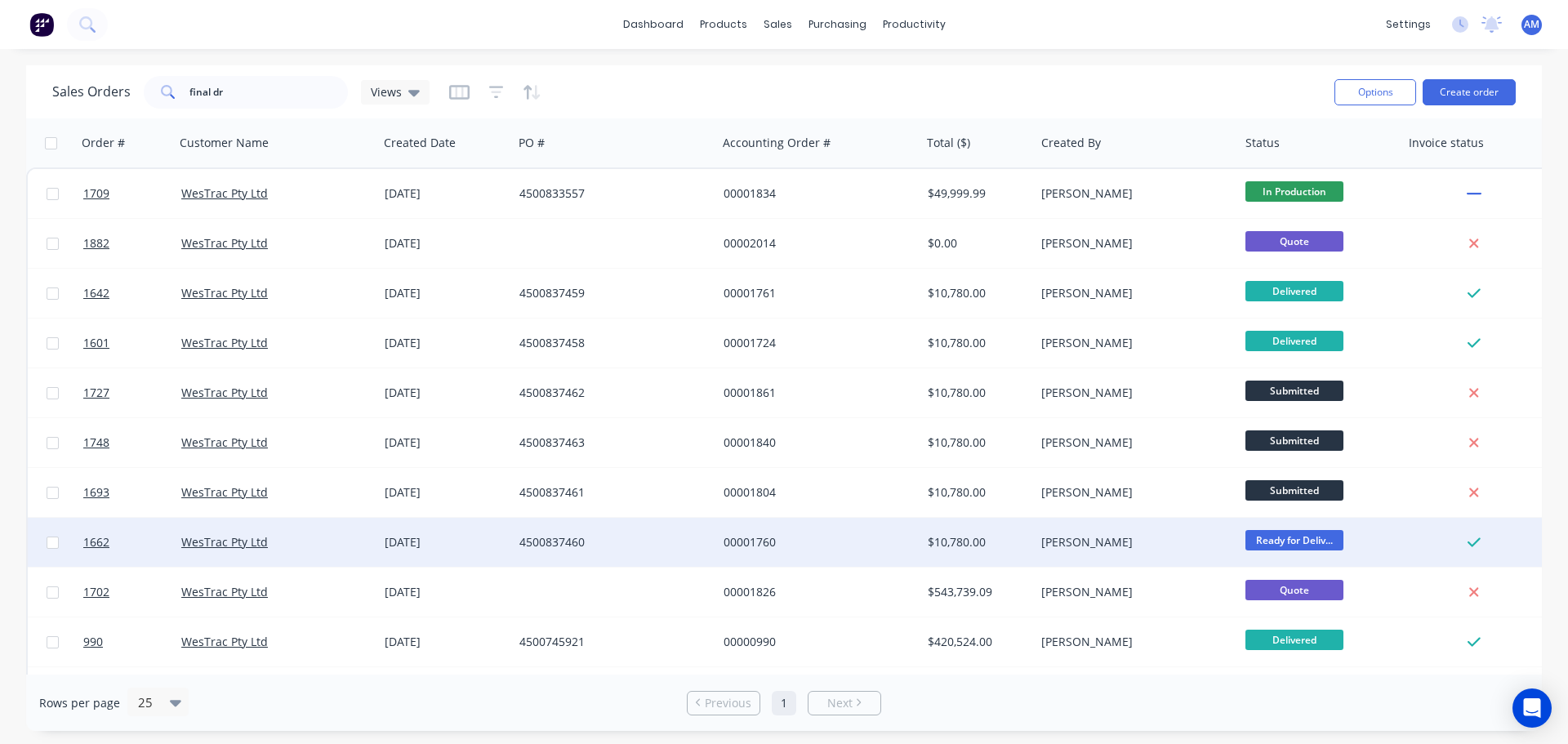
click at [956, 542] on div "$10,780.00" at bounding box center [975, 542] width 96 height 16
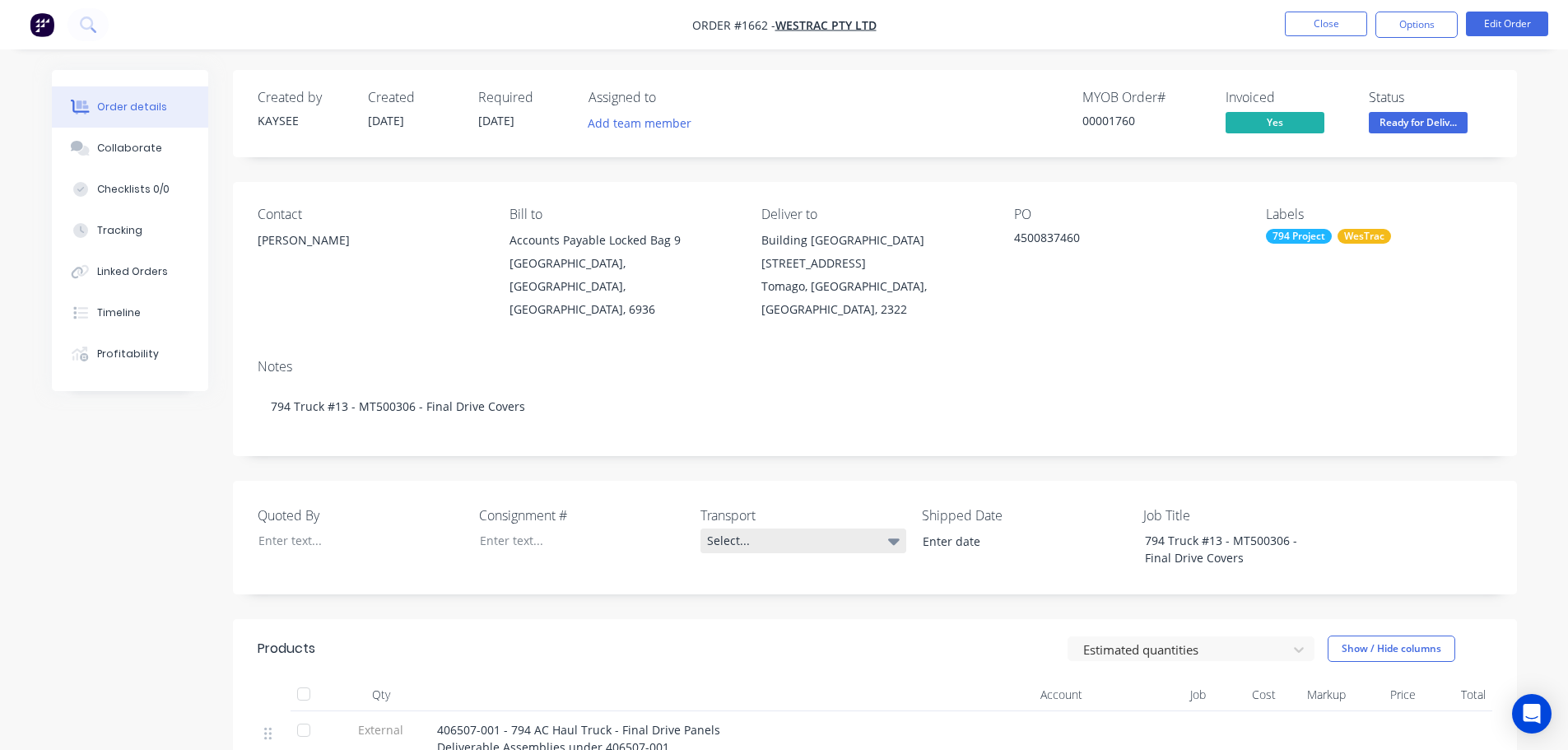
click at [728, 528] on div "Select..." at bounding box center [803, 540] width 206 height 24
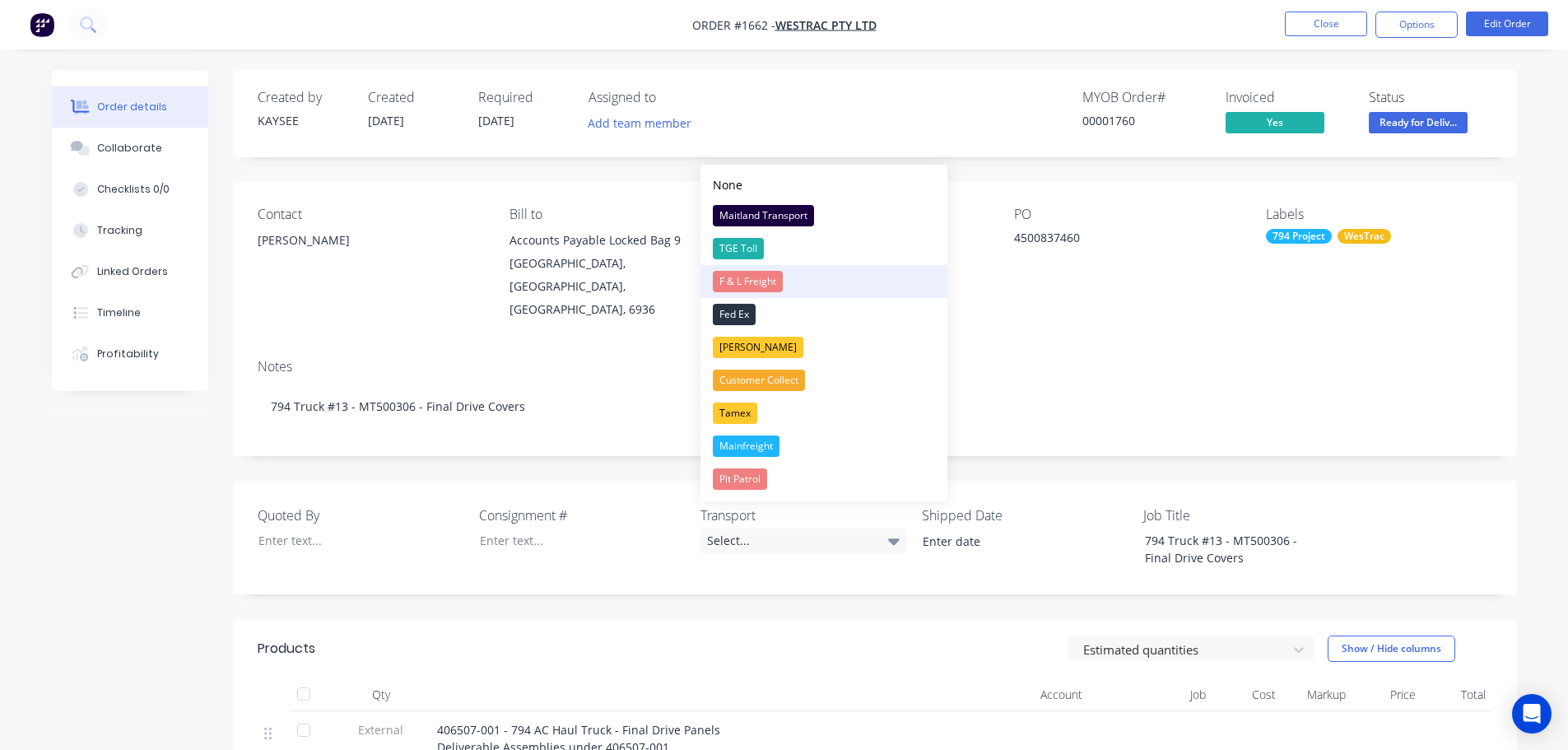
click at [738, 273] on div "F & L Freight" at bounding box center [748, 281] width 70 height 21
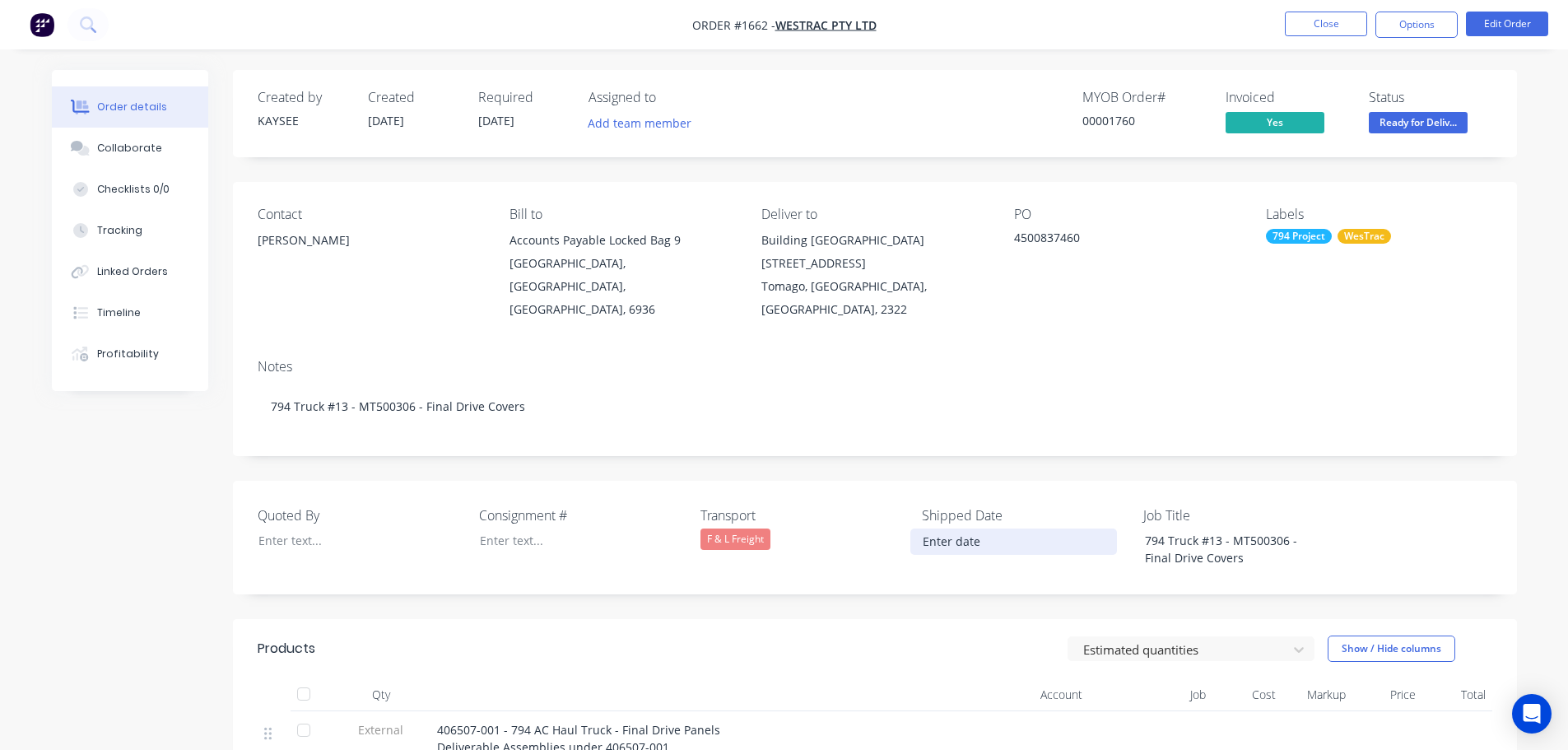
click at [977, 529] on input at bounding box center [1014, 541] width 205 height 24
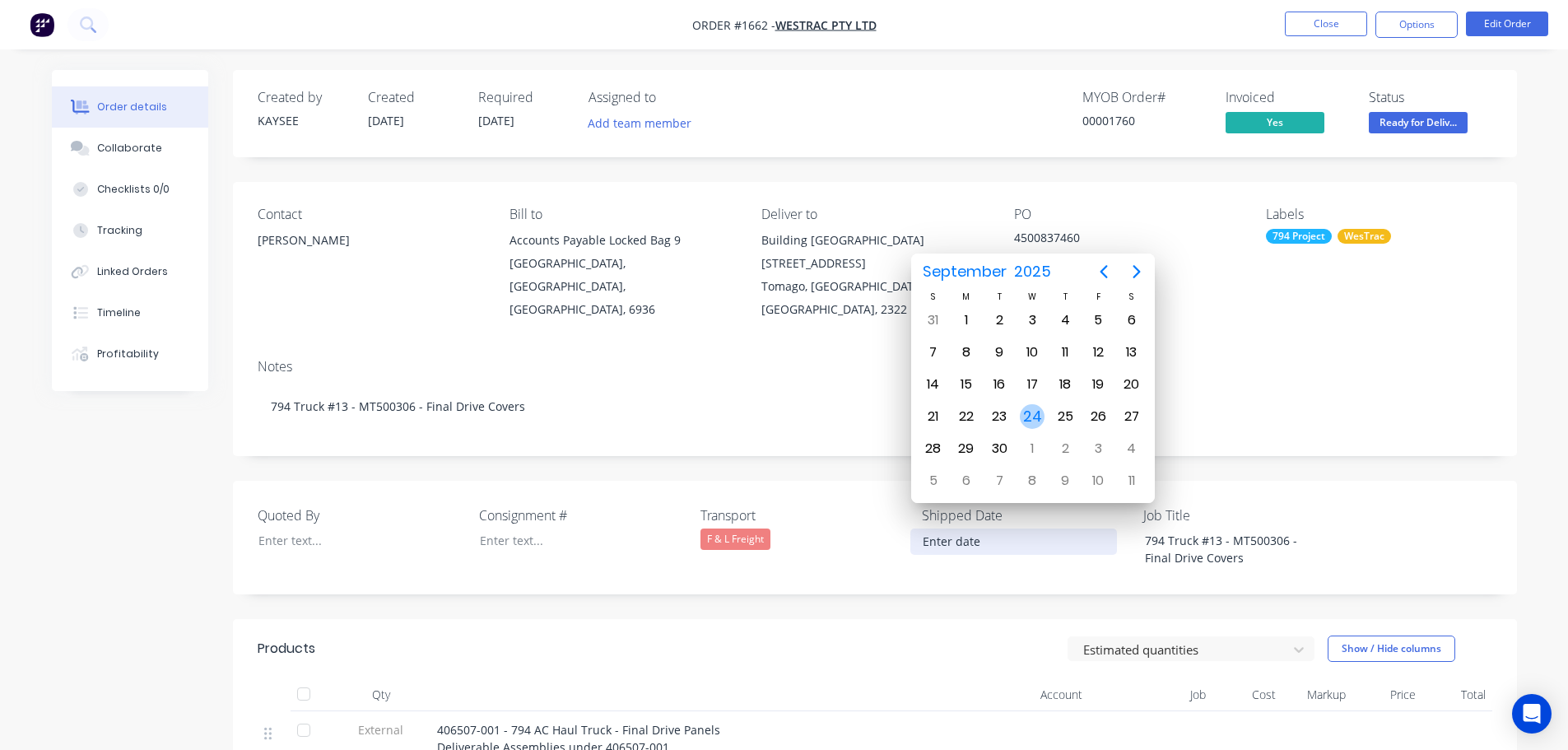
click at [1037, 413] on div "24" at bounding box center [1032, 416] width 24 height 24
type input "[DATE]"
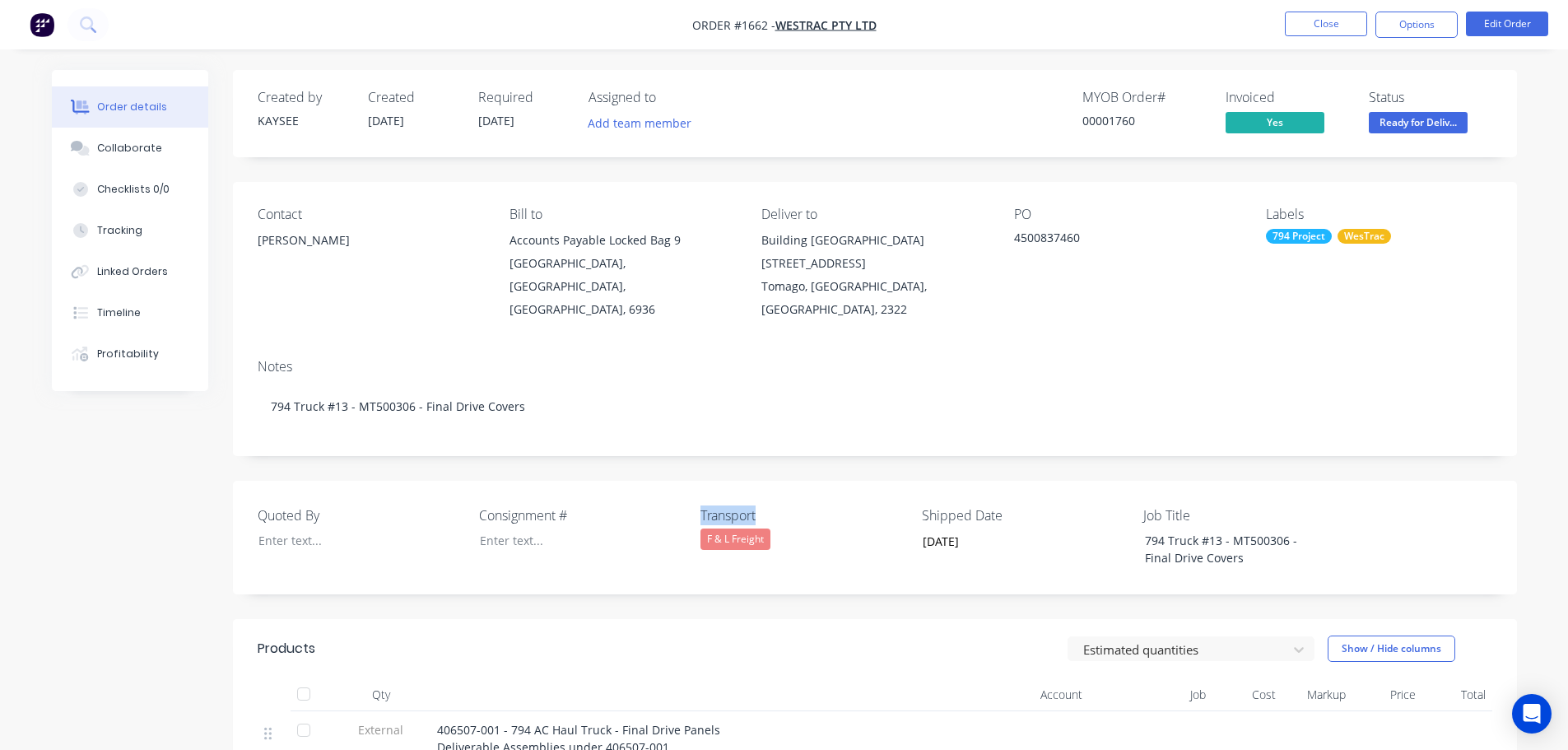
drag, startPoint x: 764, startPoint y: 488, endPoint x: 686, endPoint y: 484, distance: 78.1
click at [686, 484] on div "Quoted By Consignment # Transport F & L Freight Shipped Date 24/09/2025 Job Tit…" at bounding box center [874, 537] width 1285 height 113
copy div "Transport"
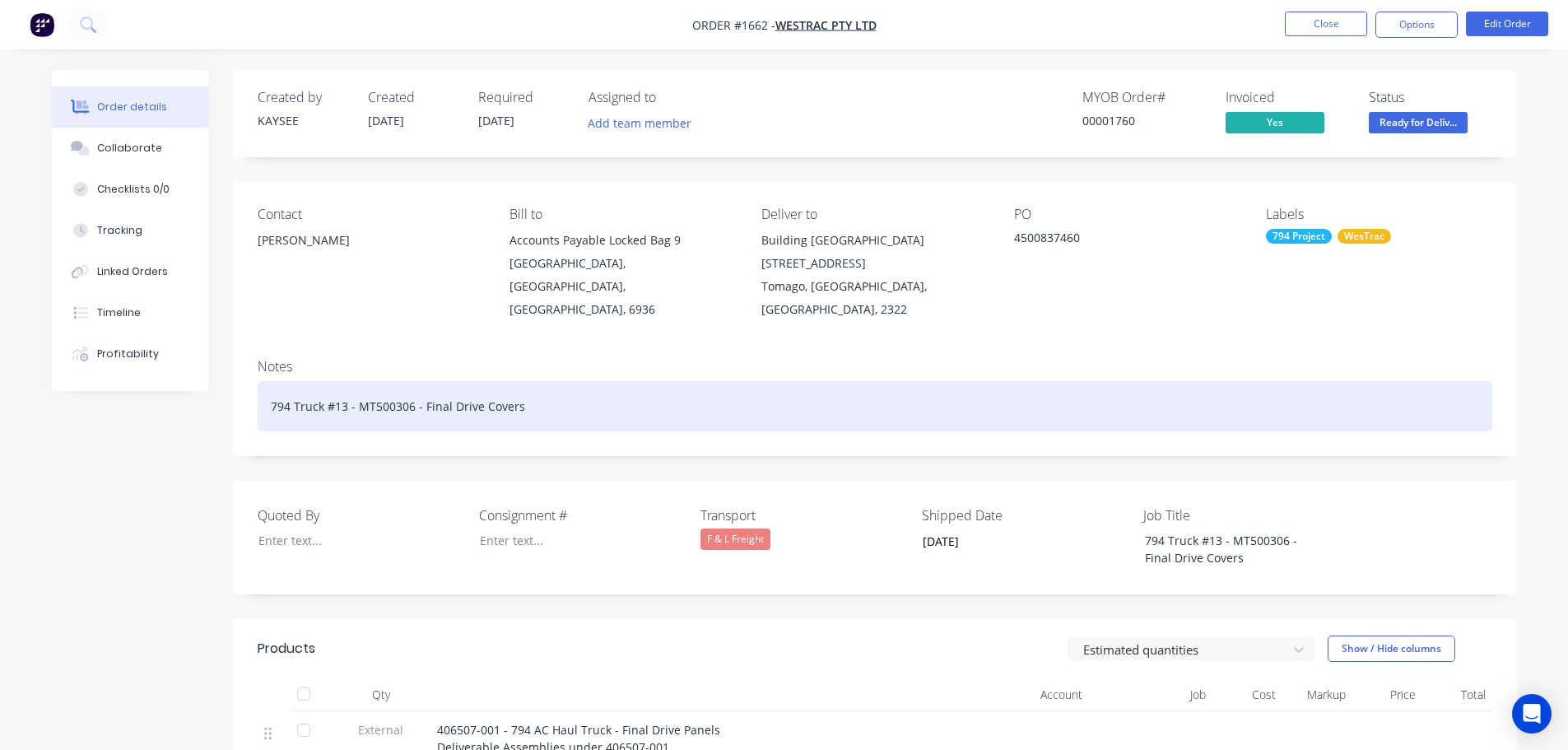
click at [568, 381] on div "794 Truck #13 - MT500306 - Final Drive Covers" at bounding box center [875, 405] width 1235 height 50
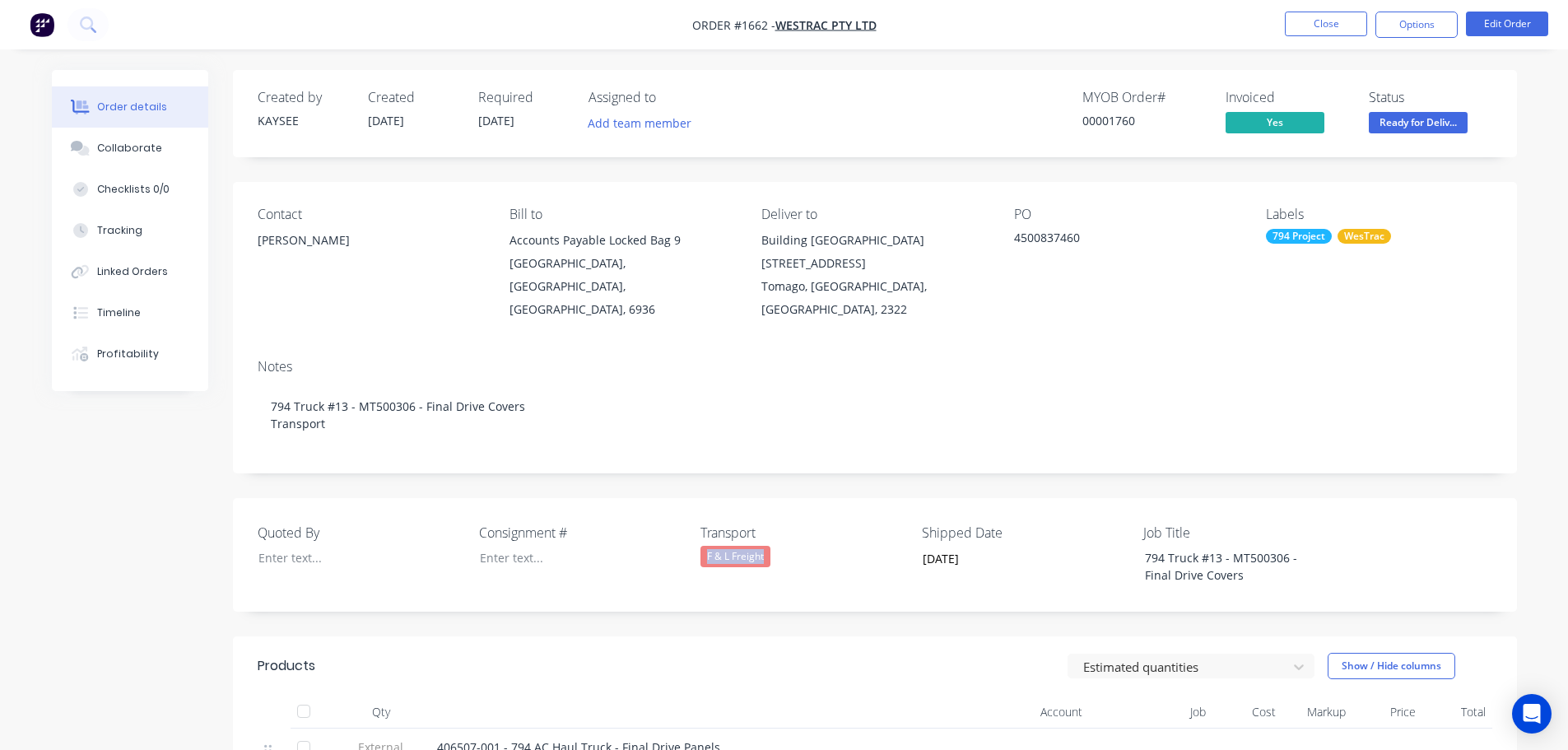
drag, startPoint x: 788, startPoint y: 529, endPoint x: 707, endPoint y: 532, distance: 81.1
click at [707, 546] on div "F & L Freight" at bounding box center [803, 557] width 206 height 21
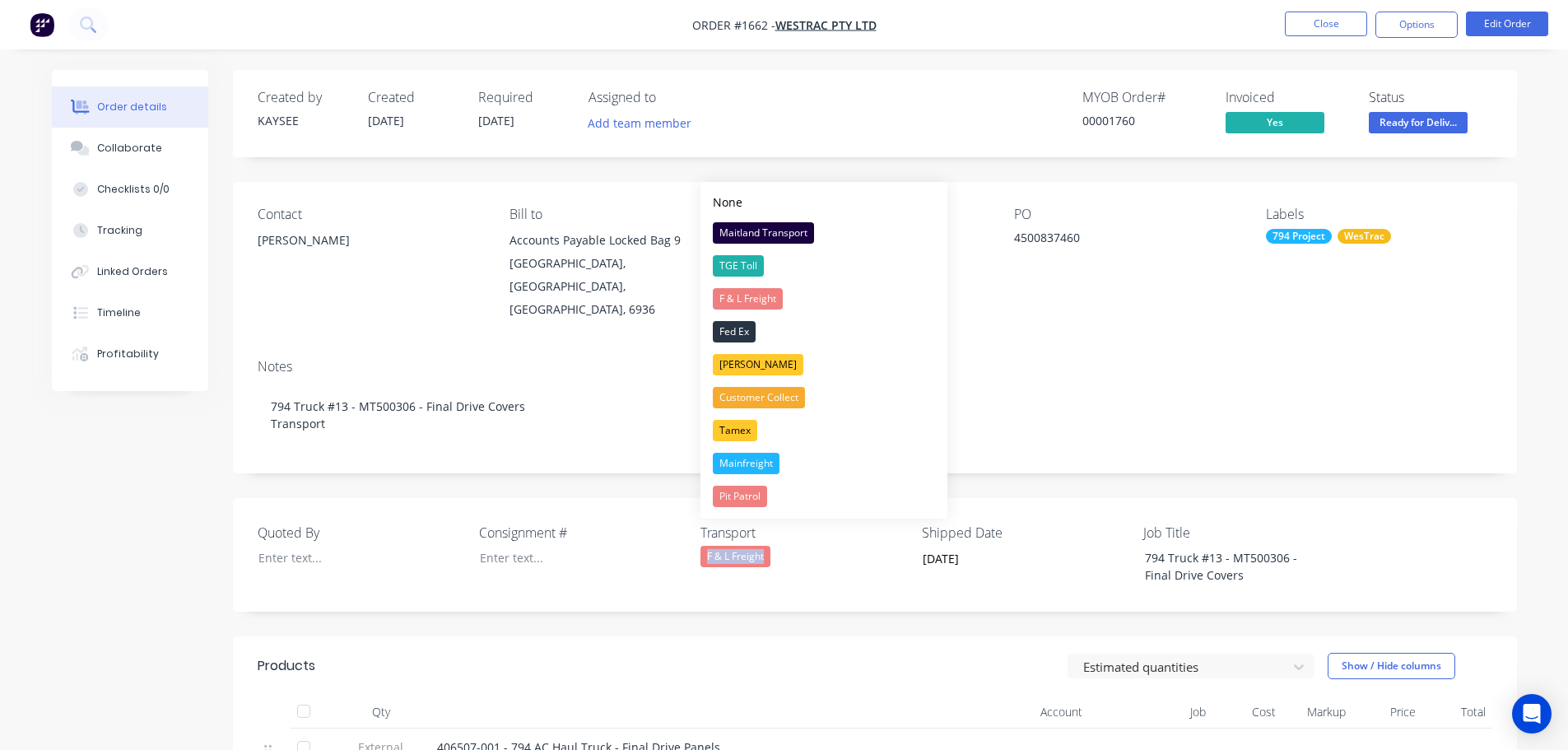
copy div "F & L Freight"
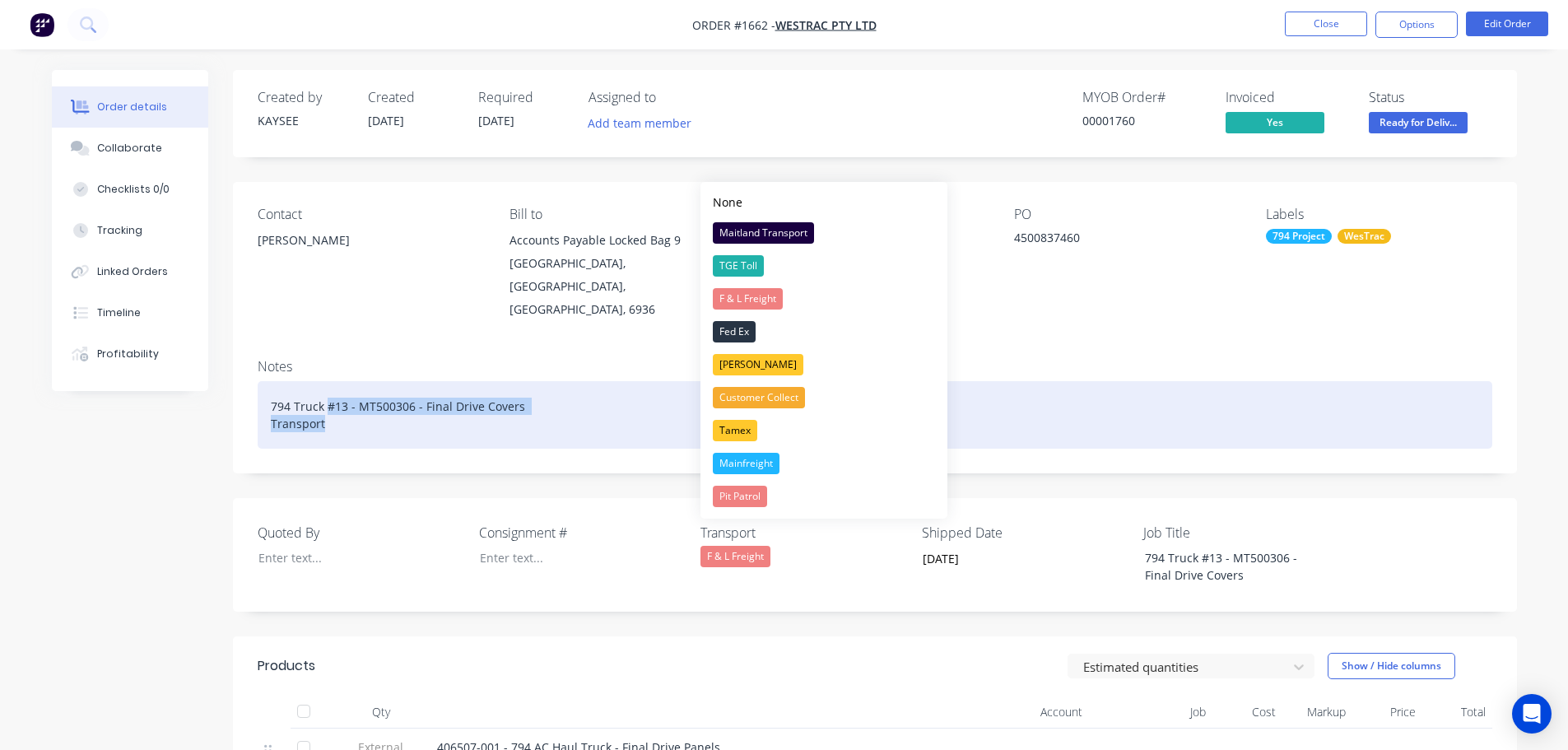
click at [336, 400] on div "794 Truck #13 - MT500306 - Final Drive Covers Transport" at bounding box center [875, 414] width 1235 height 67
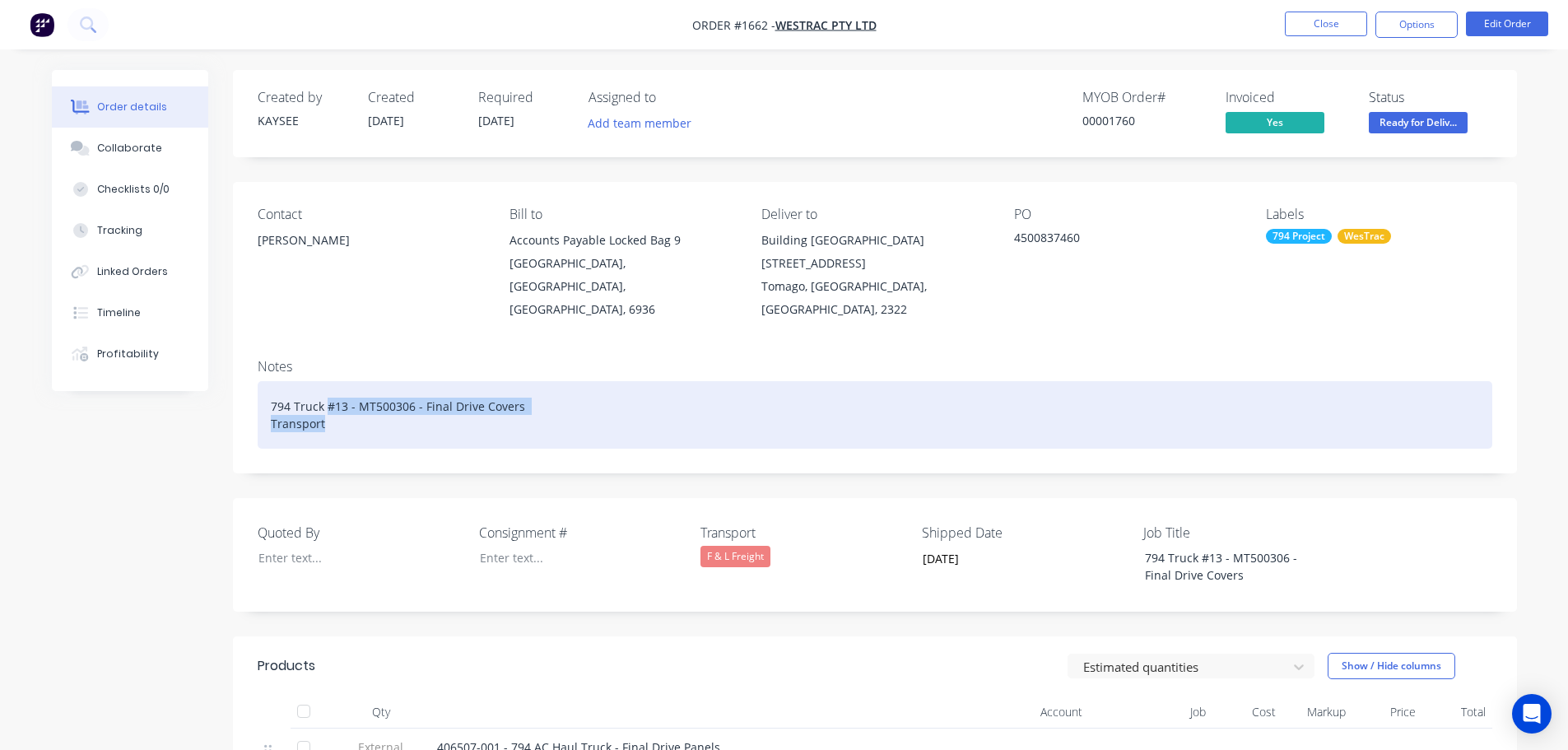
click at [337, 402] on div "794 Truck #13 - MT500306 - Final Drive Covers Transport" at bounding box center [875, 414] width 1235 height 67
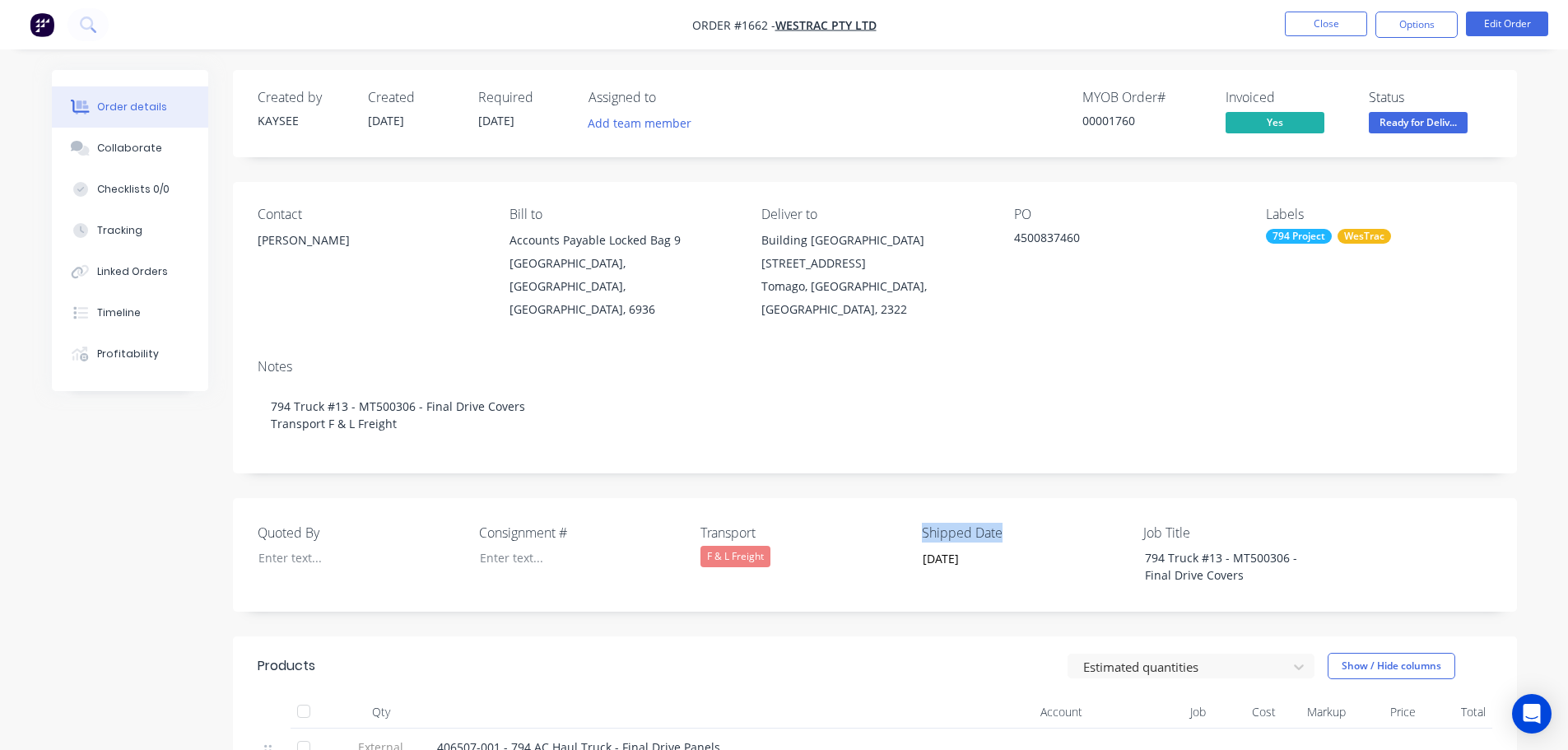
drag, startPoint x: 1009, startPoint y: 506, endPoint x: 917, endPoint y: 511, distance: 92.1
click at [917, 511] on div "Quoted By Consignment # Transport F & L Freight Shipped Date 24/09/2025 Job Tit…" at bounding box center [874, 555] width 1285 height 113
copy label "Shipped Date"
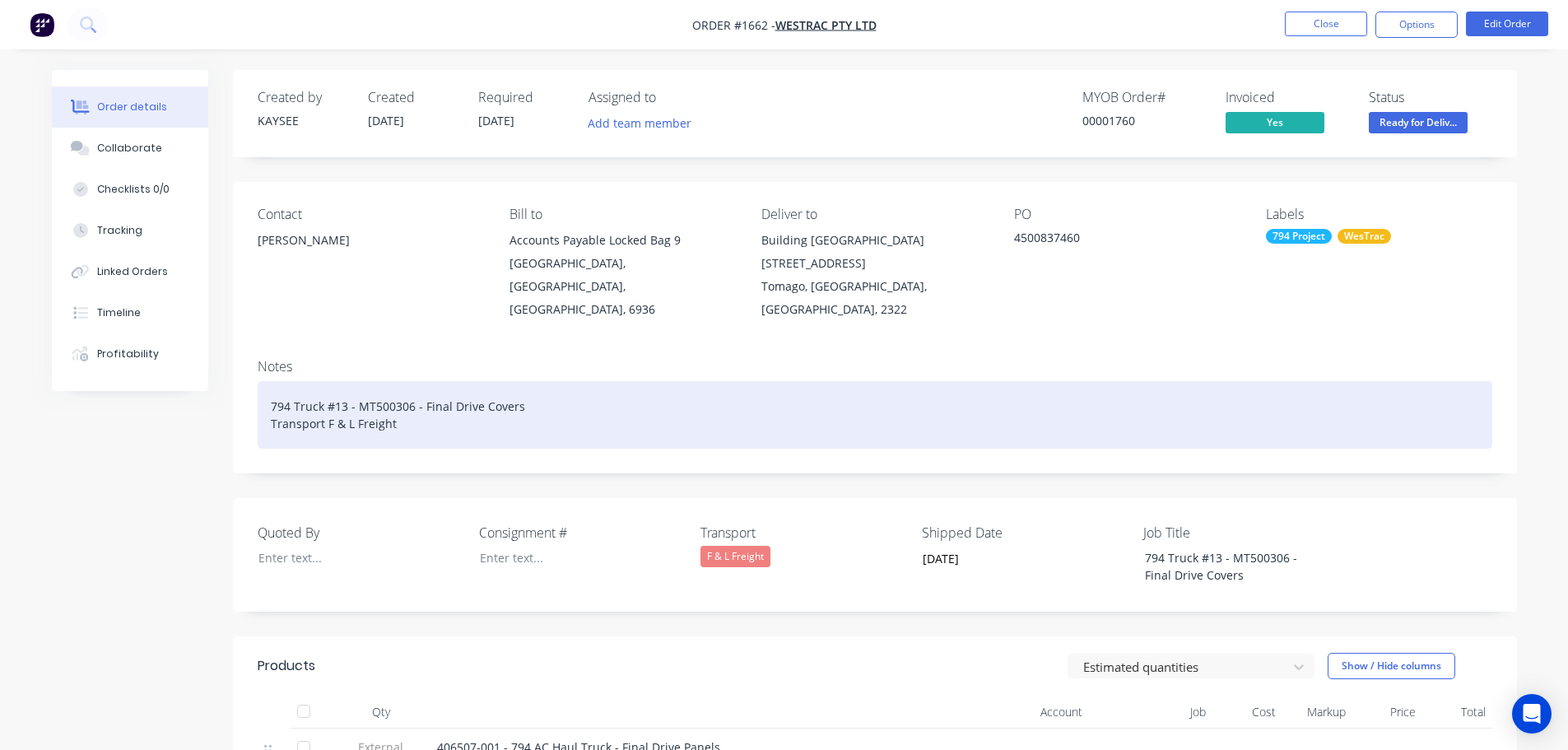
click at [437, 403] on div "794 Truck #13 - MT500306 - Final Drive Covers Transport F & L Freight" at bounding box center [875, 414] width 1235 height 67
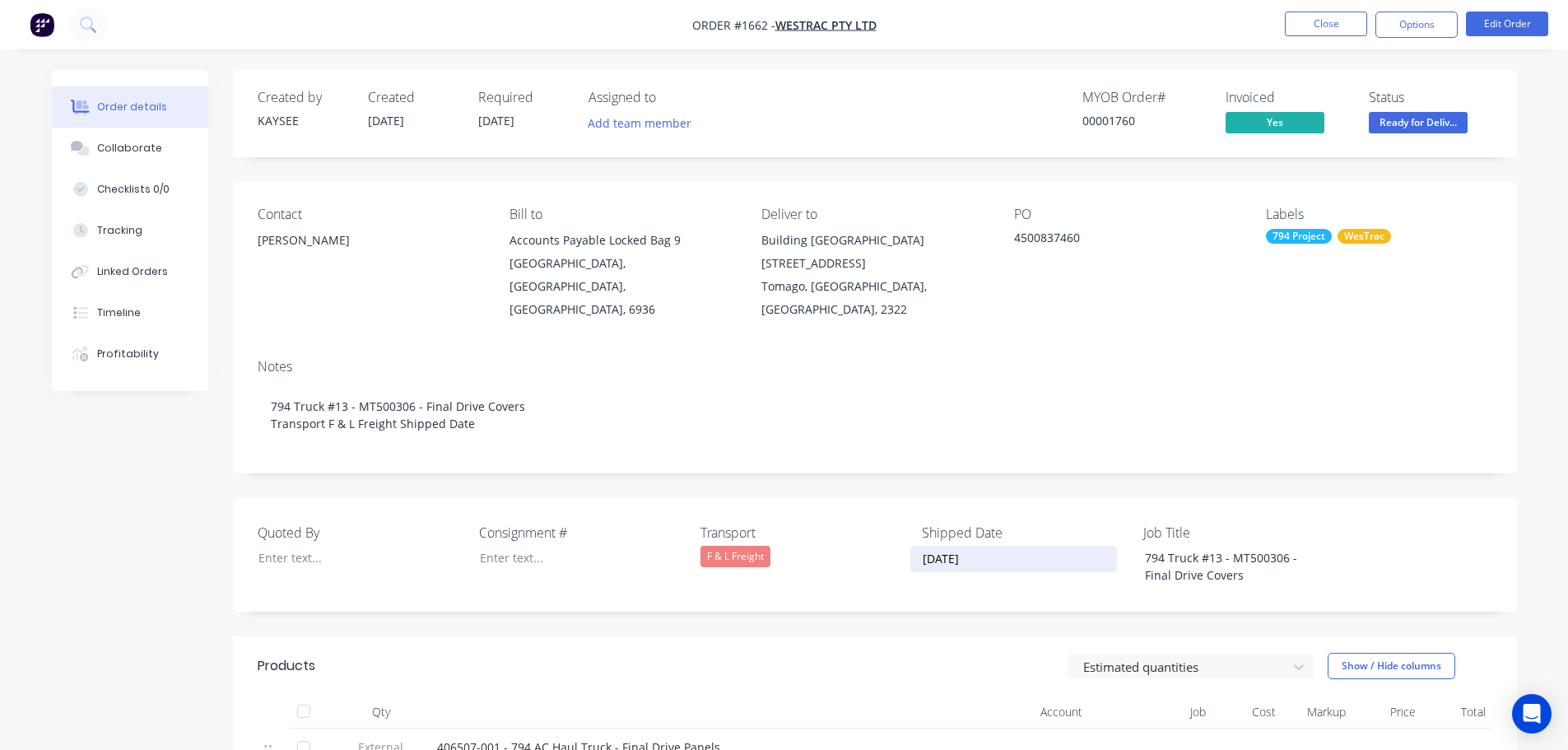
drag, startPoint x: 977, startPoint y: 533, endPoint x: 910, endPoint y: 533, distance: 67.0
click at [911, 546] on label "[DATE]" at bounding box center [1014, 559] width 207 height 26
click at [911, 547] on input "[DATE]" at bounding box center [1014, 559] width 205 height 24
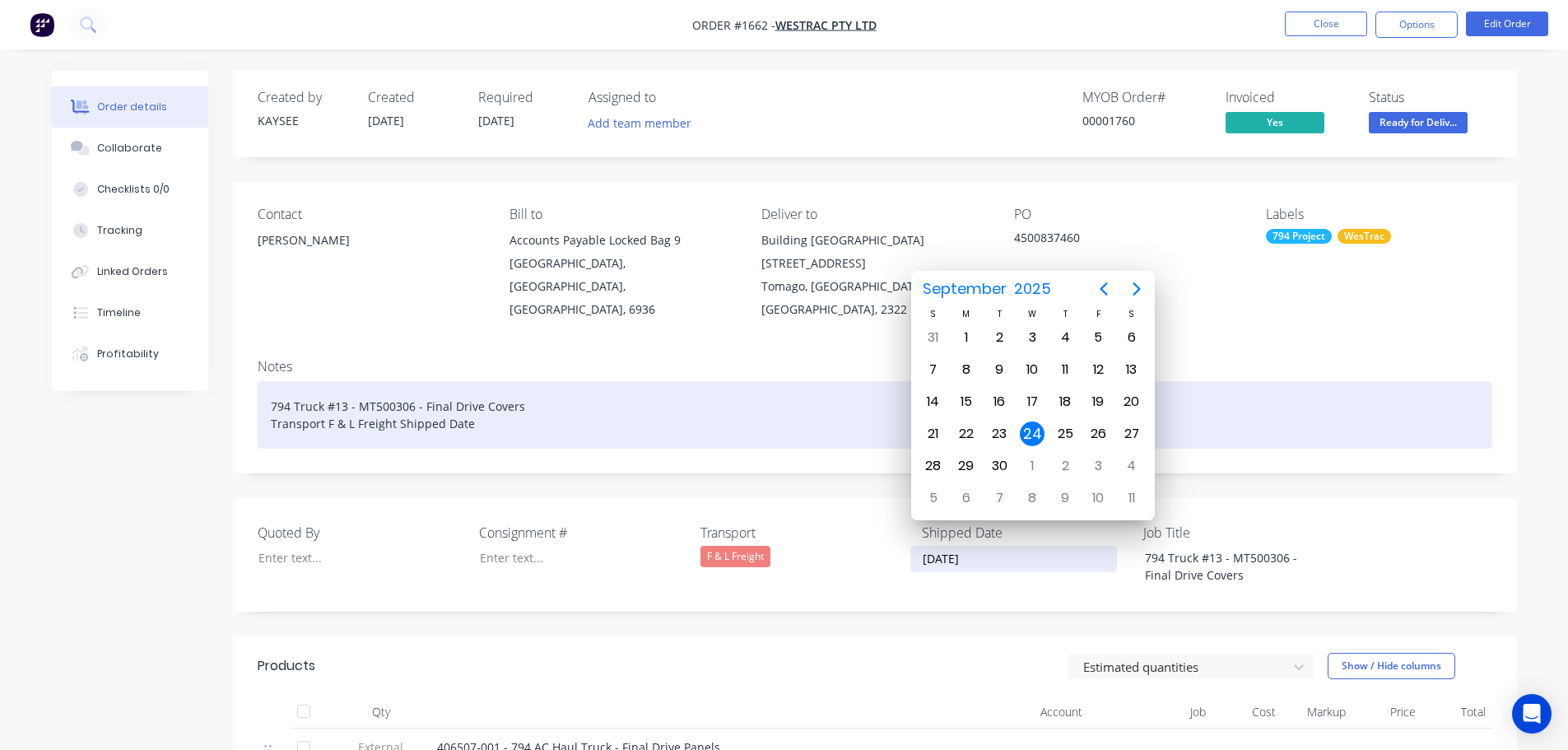
click at [482, 403] on div "794 Truck #13 - MT500306 - Final Drive Covers Transport F & L Freight Shipped D…" at bounding box center [875, 414] width 1235 height 67
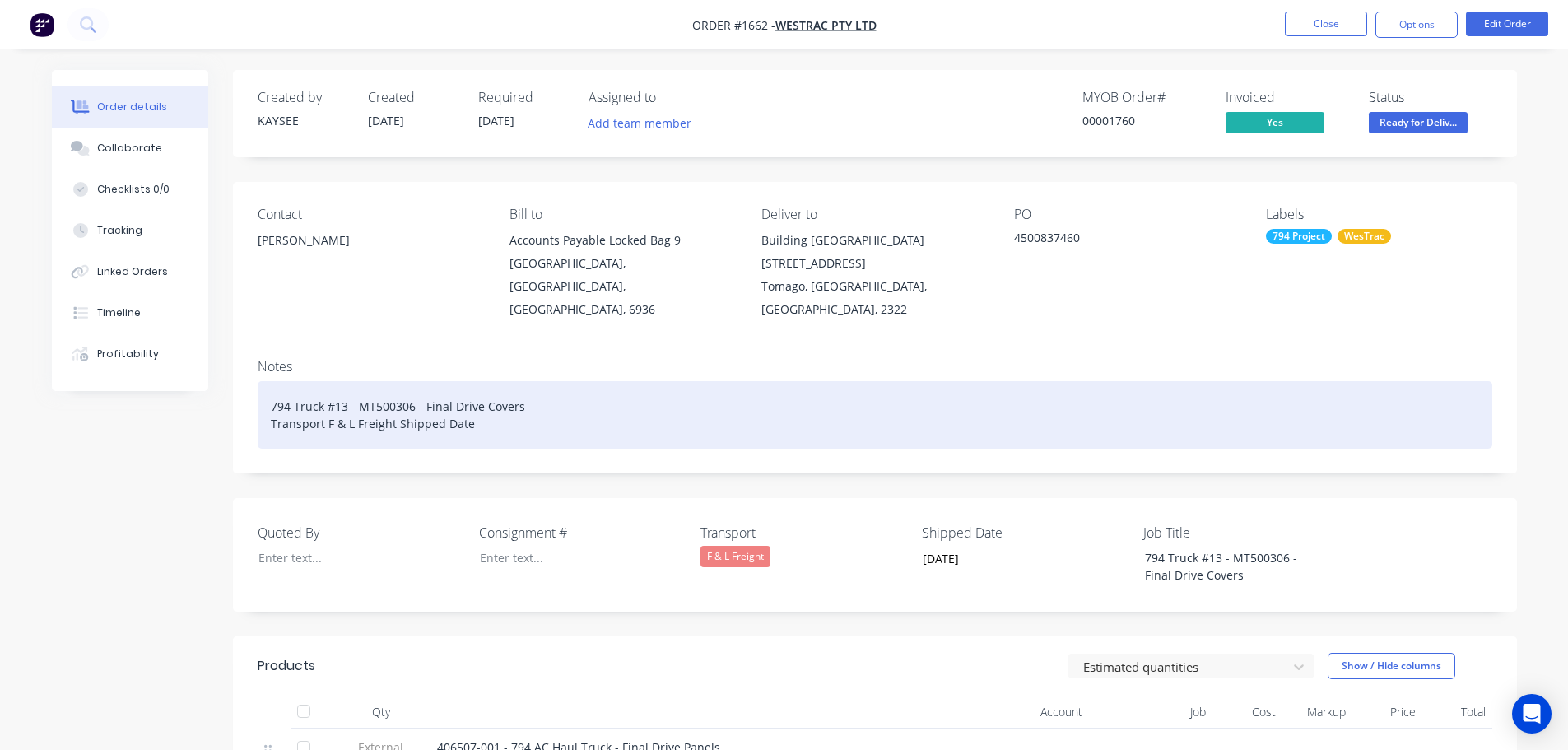
click at [482, 403] on div "794 Truck #13 - MT500306 - Final Drive Covers Transport F & L Freight Shipped D…" at bounding box center [875, 414] width 1235 height 67
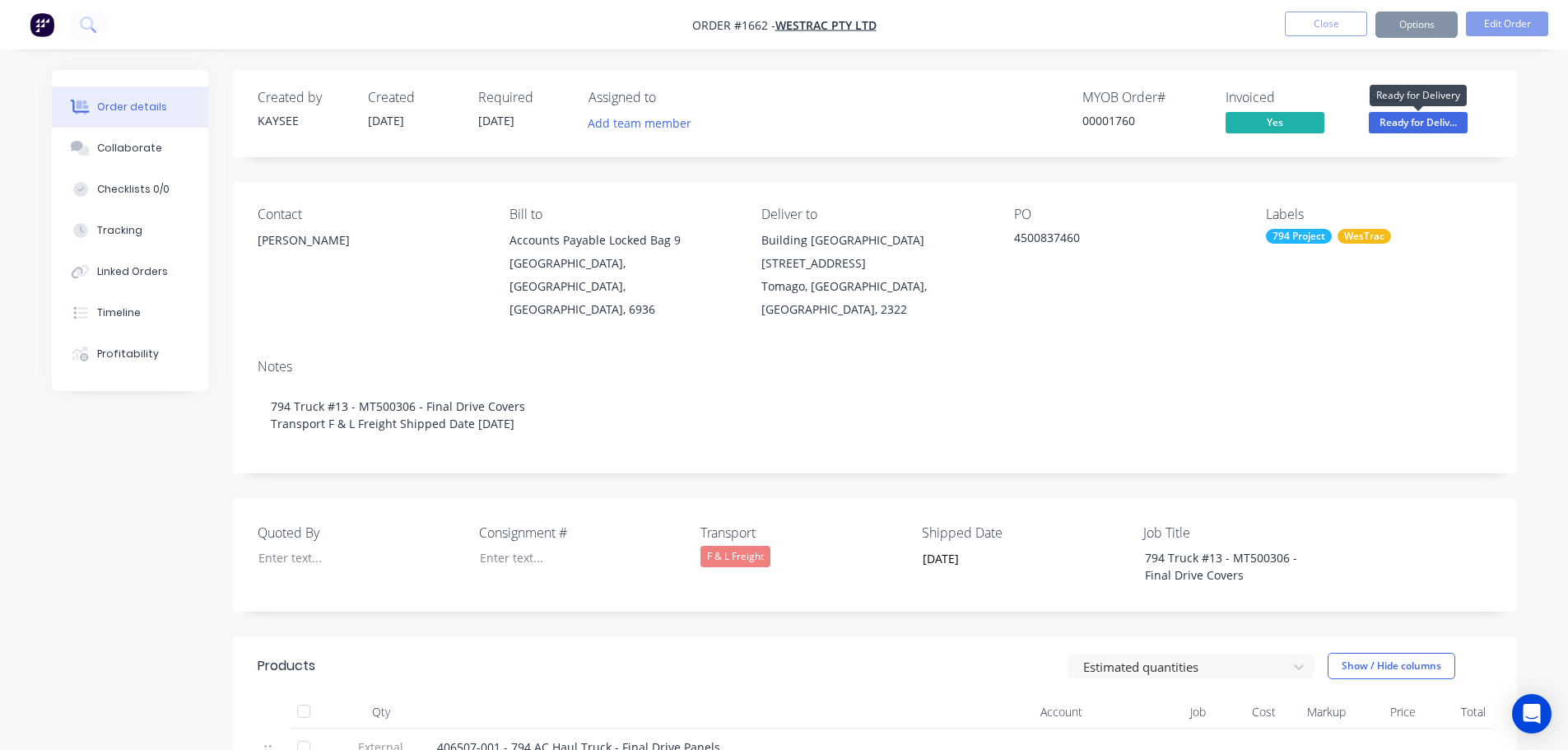
click at [1425, 123] on span "Ready for Deliv..." at bounding box center [1418, 122] width 99 height 21
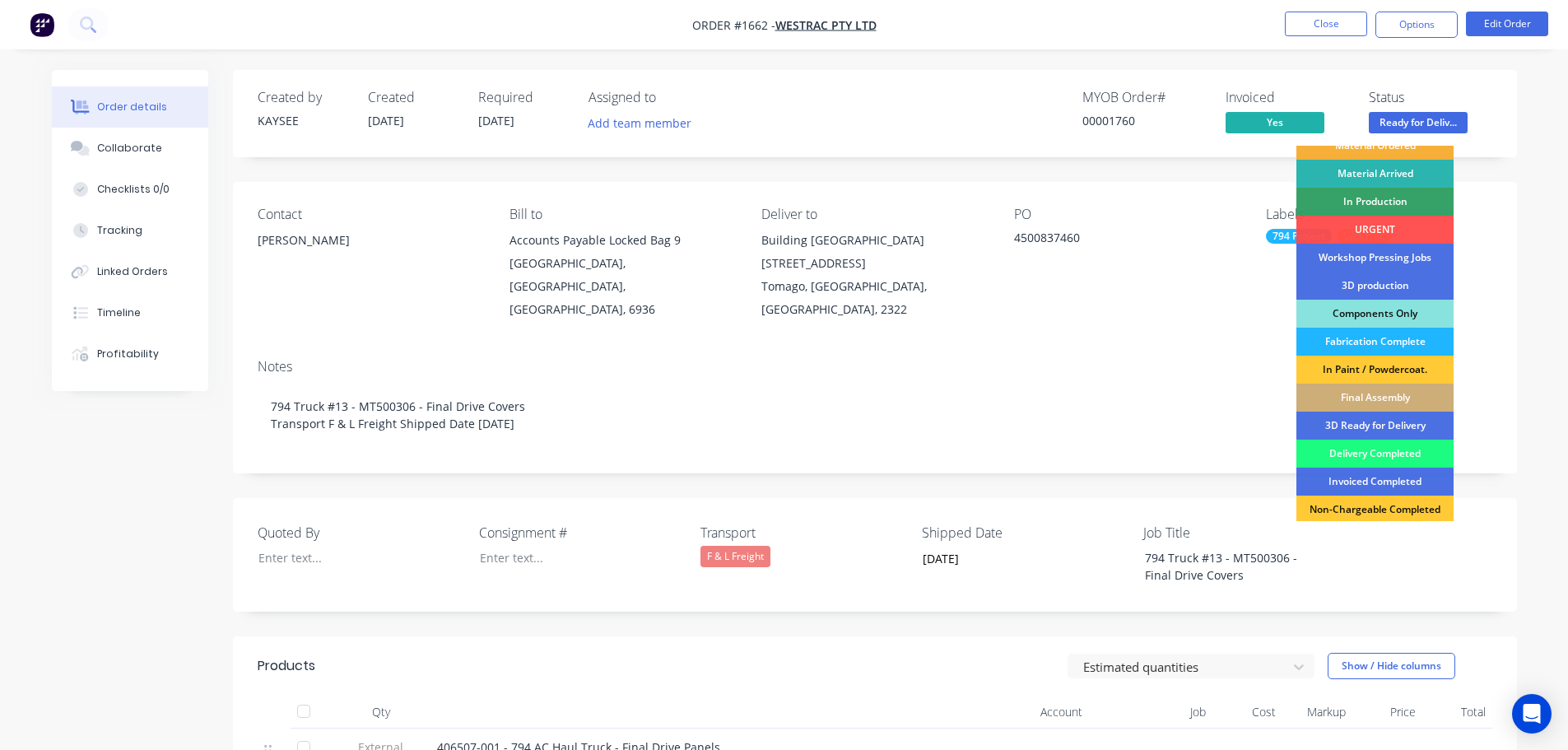
scroll to position [165, 0]
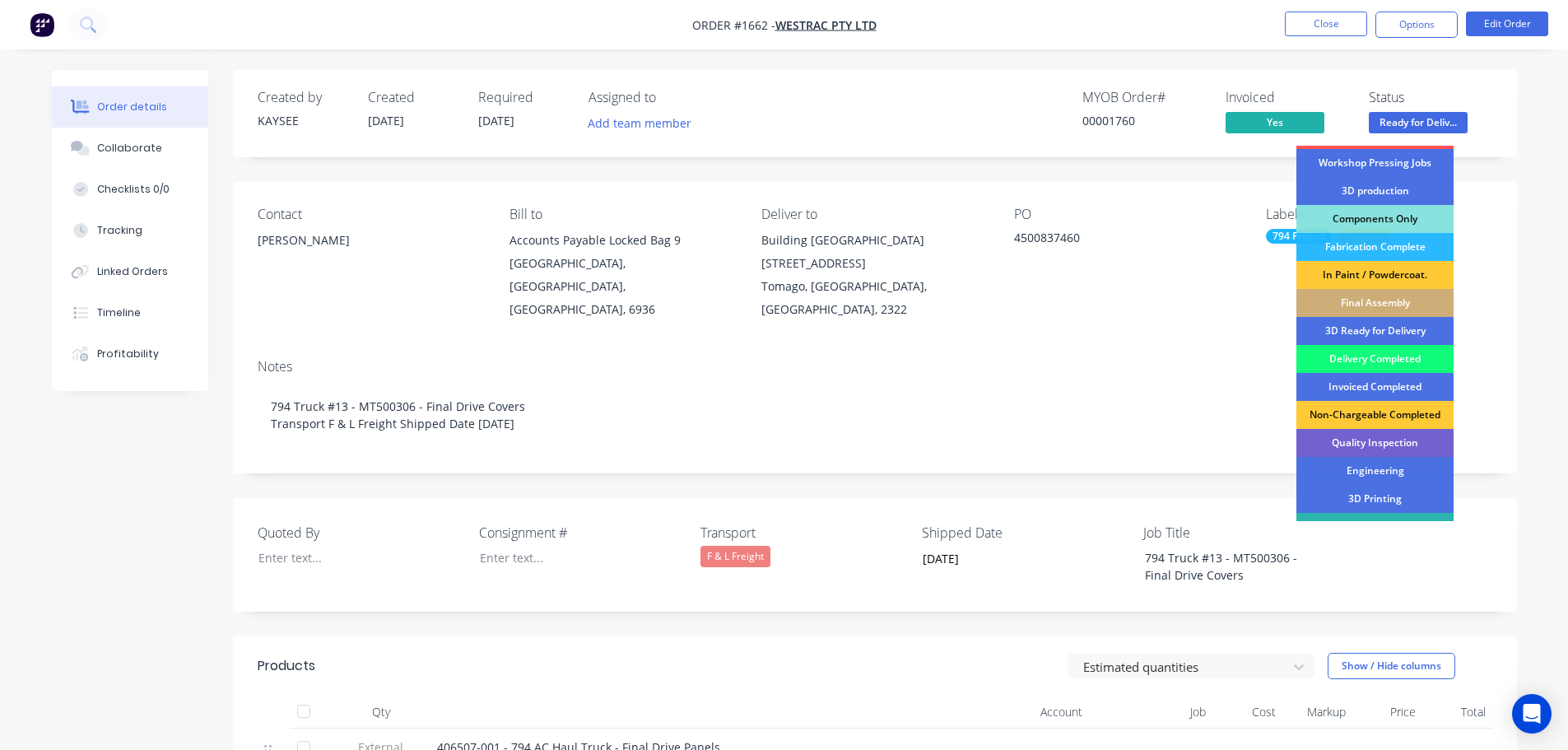
click at [1372, 353] on div "Delivery Completed" at bounding box center [1375, 358] width 157 height 28
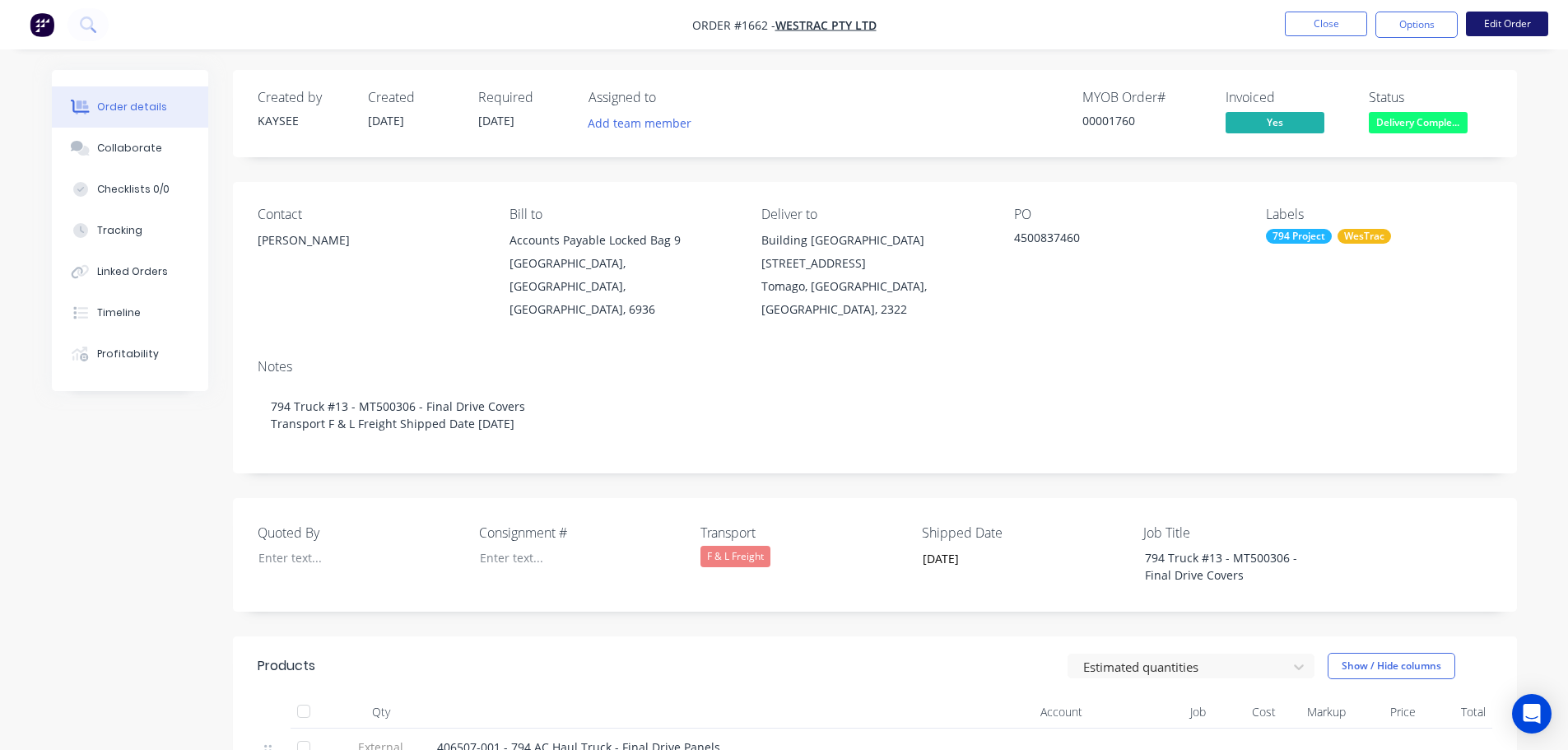
click at [1502, 23] on button "Edit Order" at bounding box center [1507, 23] width 82 height 24
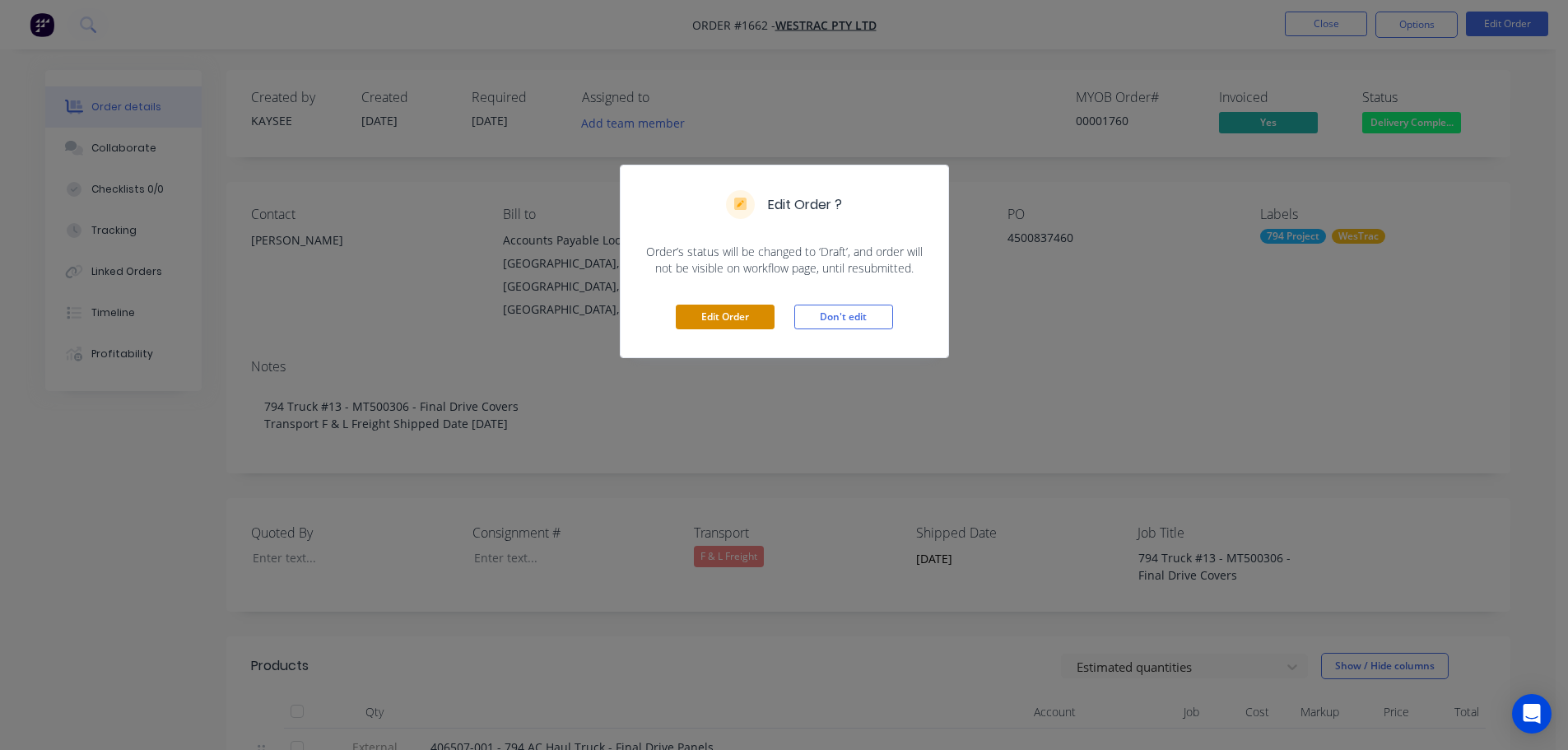
click at [767, 312] on button "Edit Order" at bounding box center [725, 316] width 99 height 24
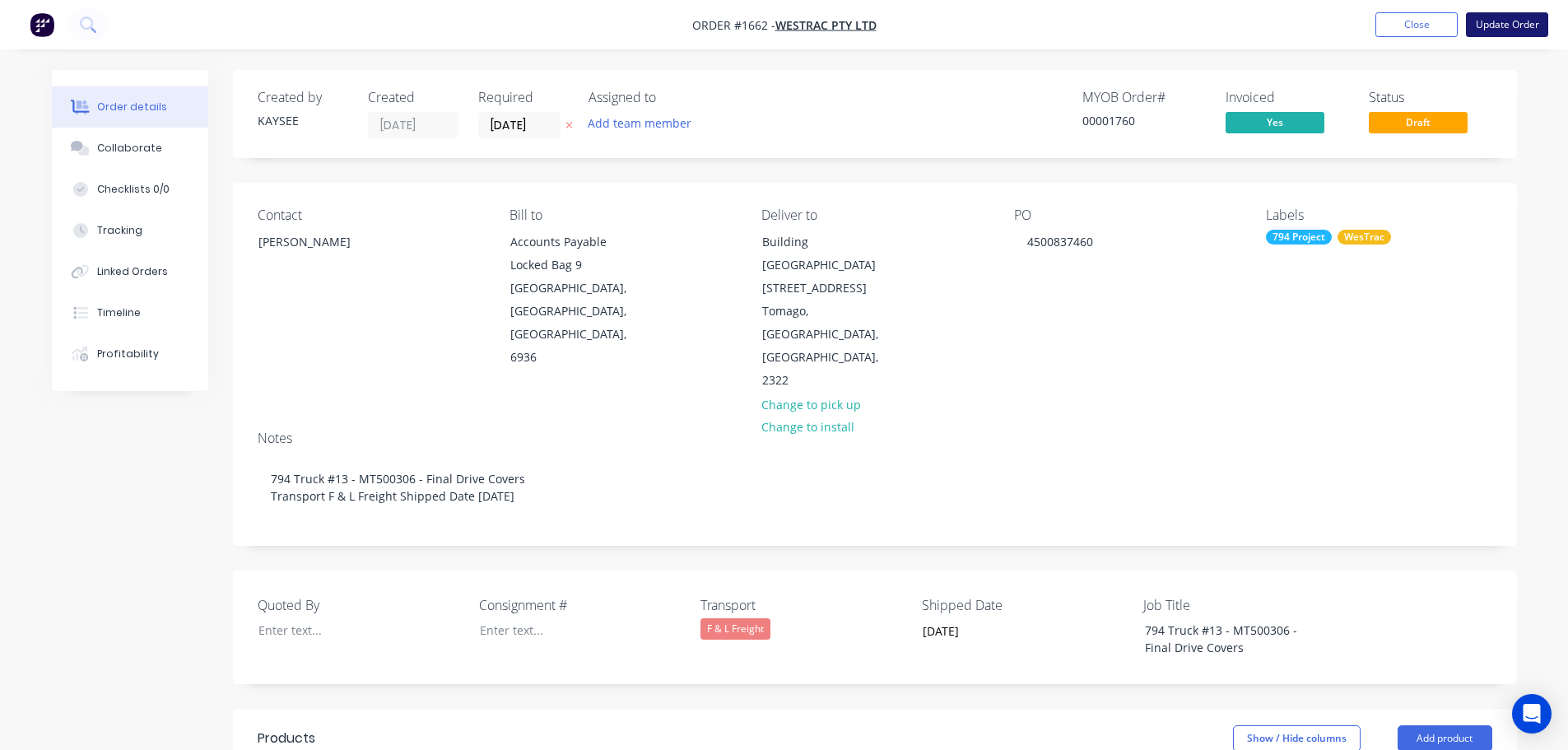
click at [1511, 25] on button "Update Order" at bounding box center [1507, 24] width 82 height 24
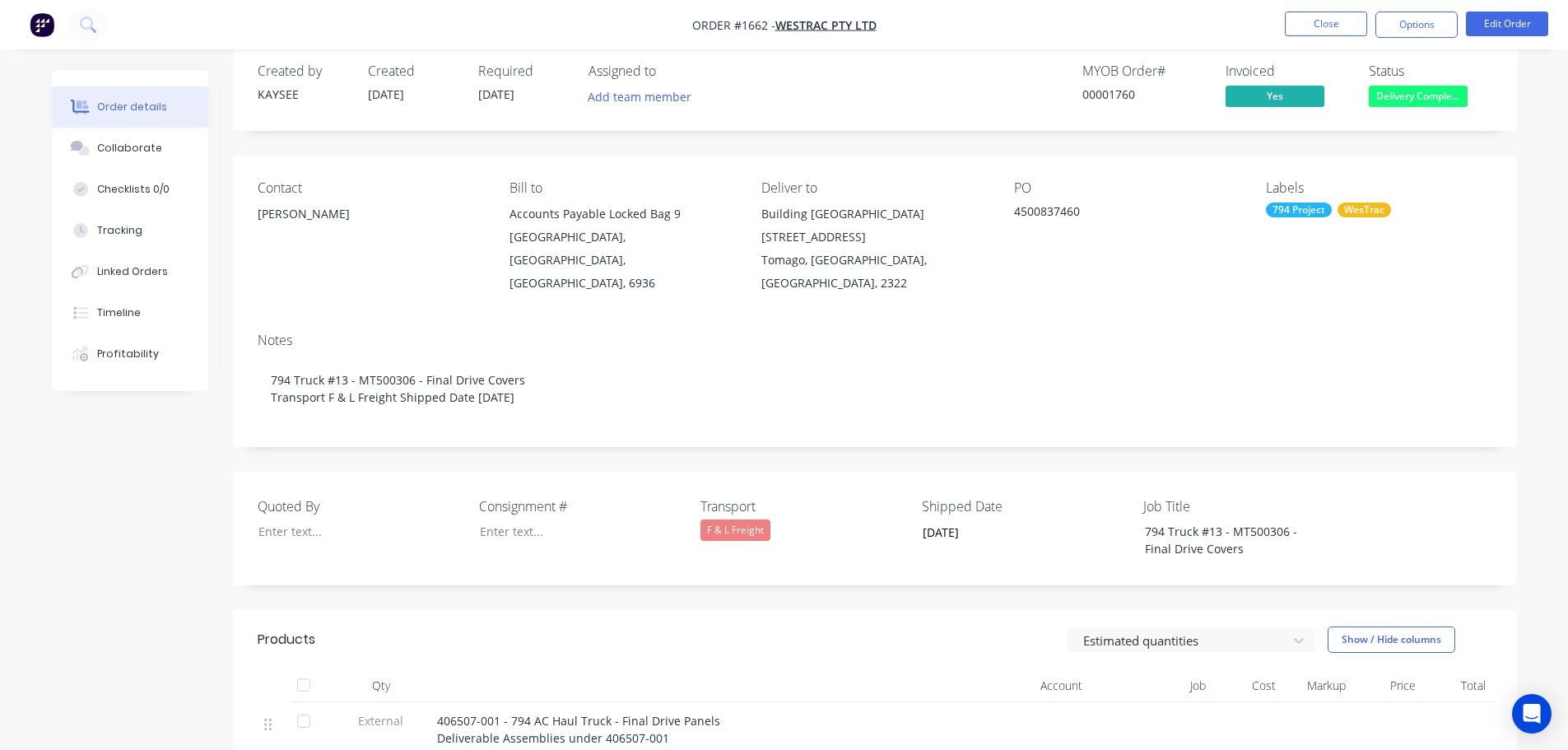
scroll to position [0, 0]
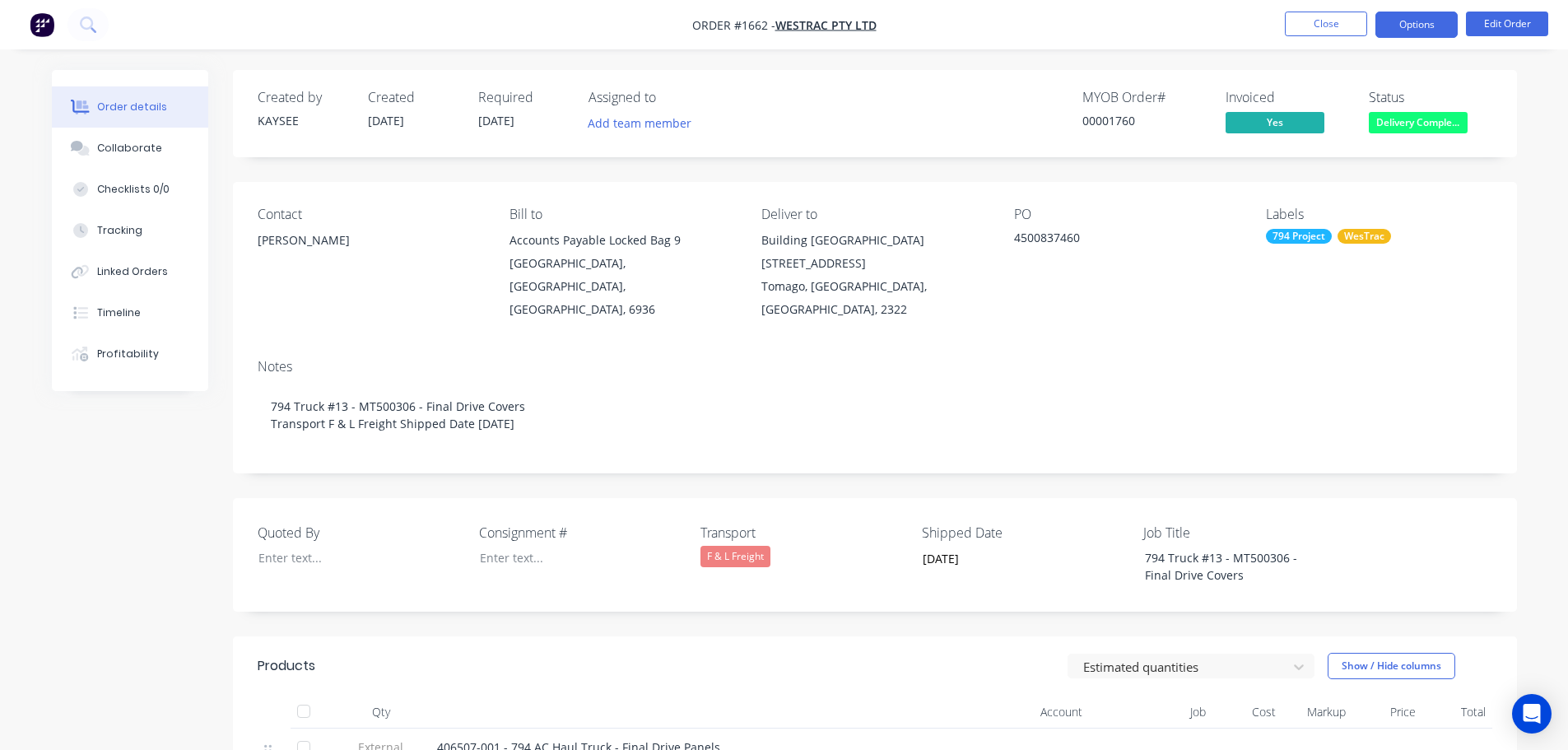
click at [1408, 26] on button "Options" at bounding box center [1417, 24] width 82 height 26
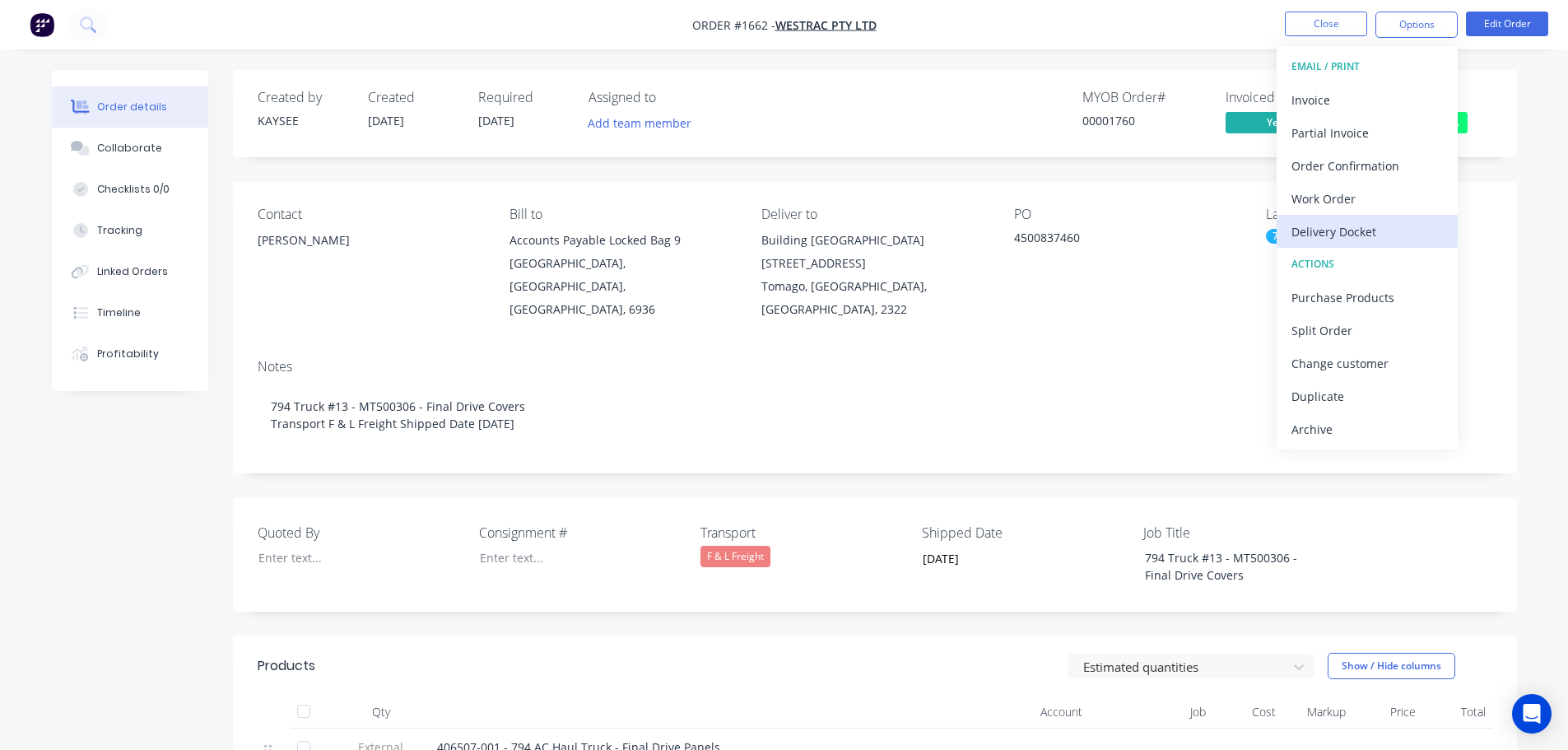
click at [1321, 236] on div "Delivery Docket" at bounding box center [1367, 231] width 151 height 23
click at [1323, 205] on div "Custom" at bounding box center [1367, 198] width 151 height 23
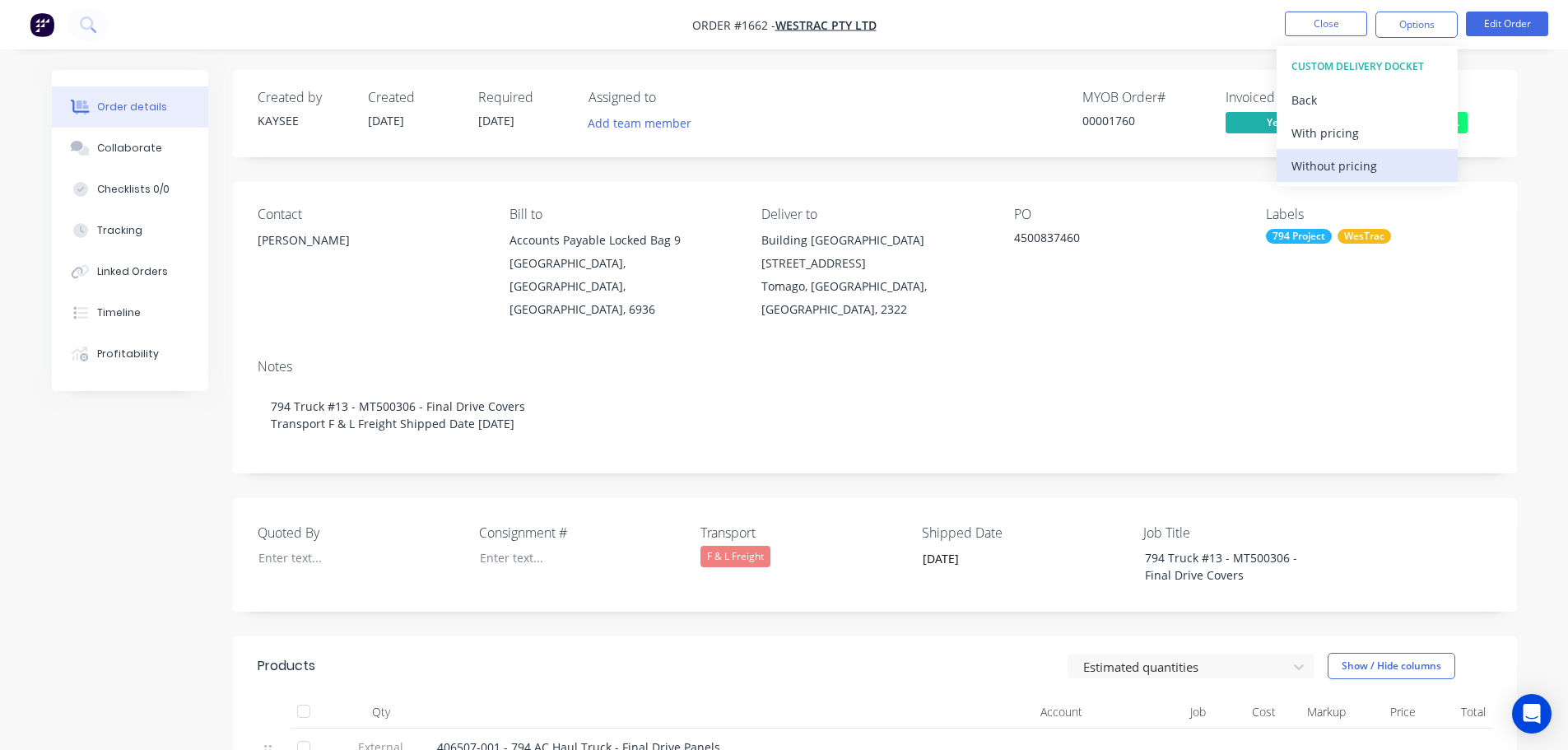
click at [1324, 160] on div "Without pricing" at bounding box center [1367, 166] width 151 height 23
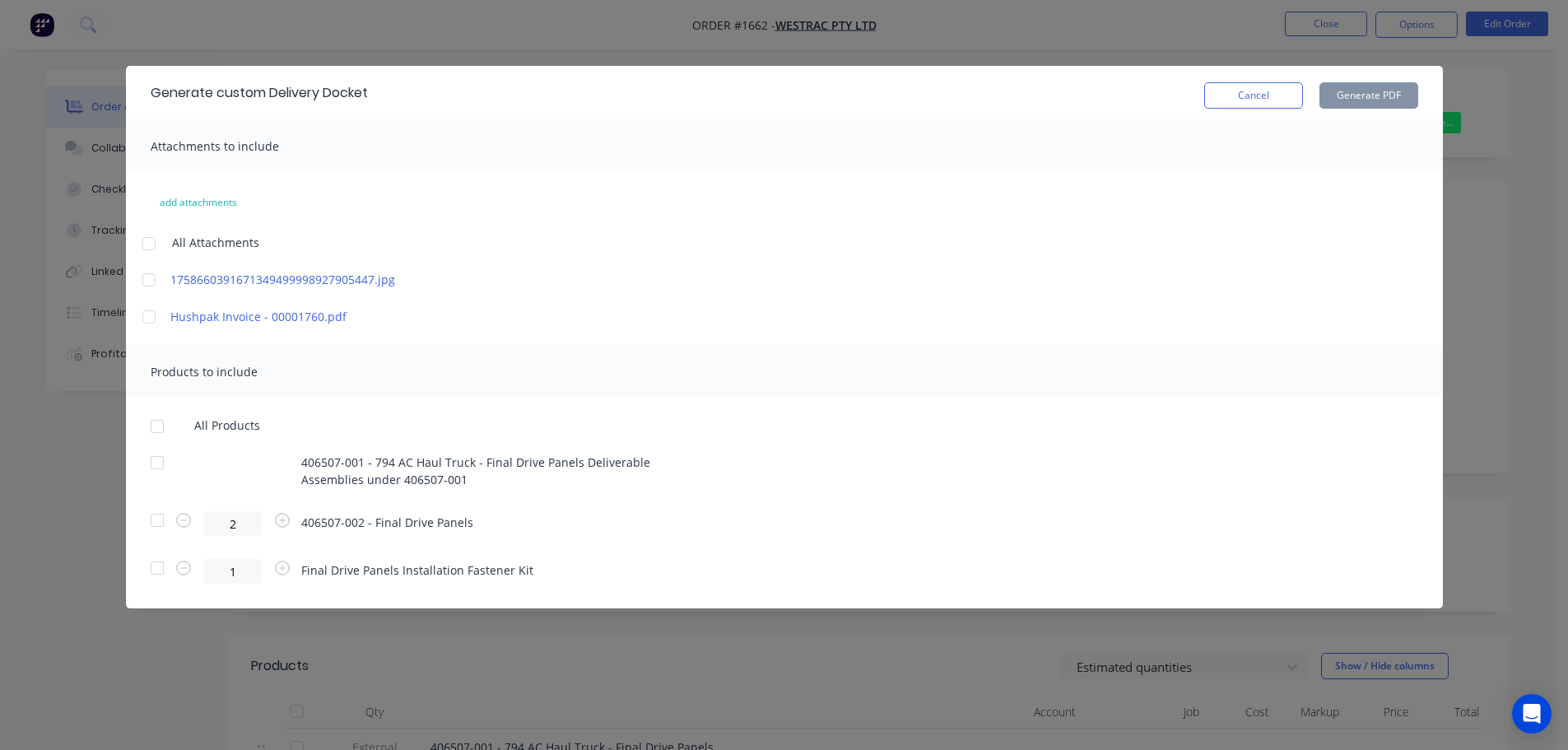
click at [159, 421] on div at bounding box center [157, 427] width 33 height 33
click at [1345, 102] on button "Generate PDF" at bounding box center [1369, 95] width 99 height 26
click at [1258, 107] on button "Cancel" at bounding box center [1253, 95] width 99 height 26
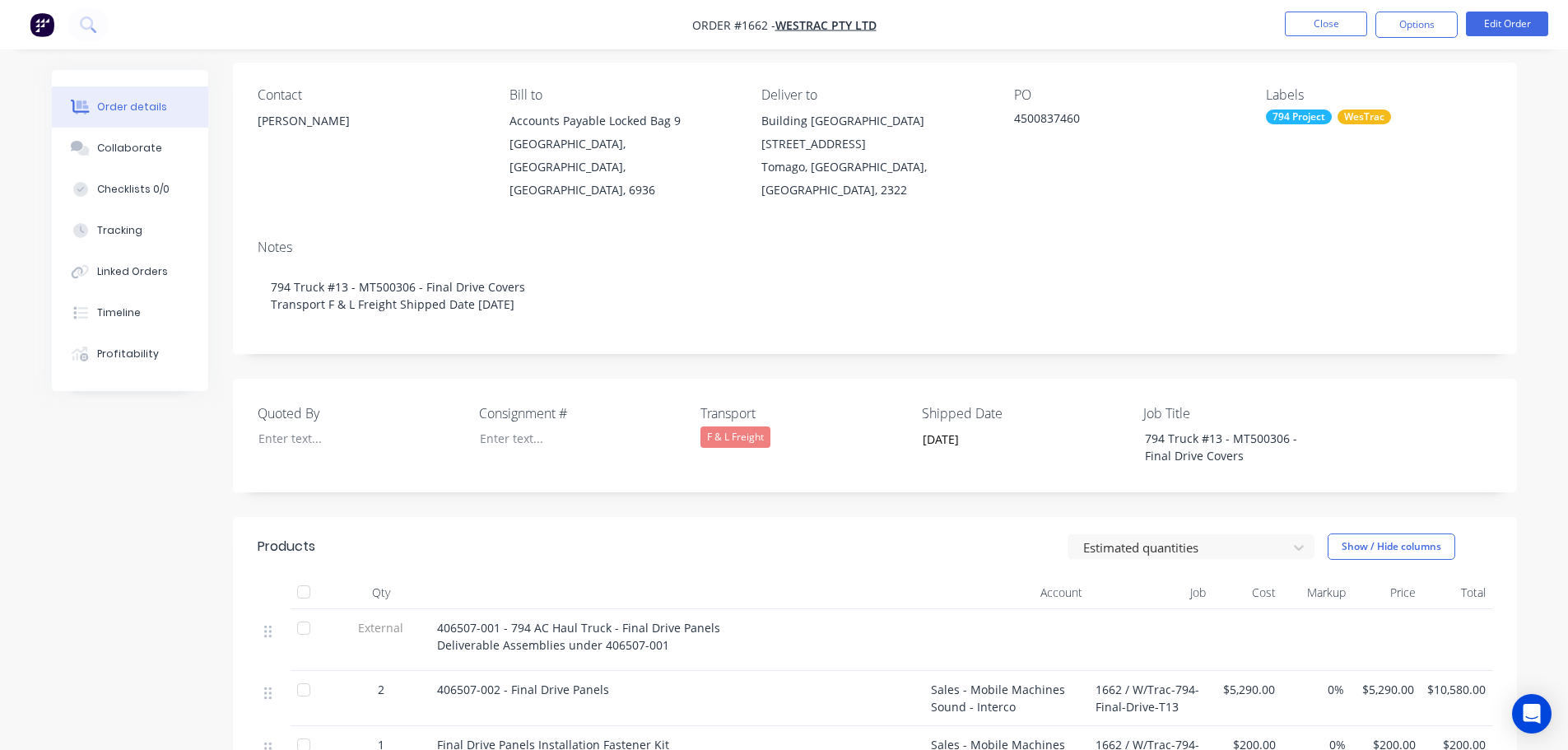
scroll to position [421, 0]
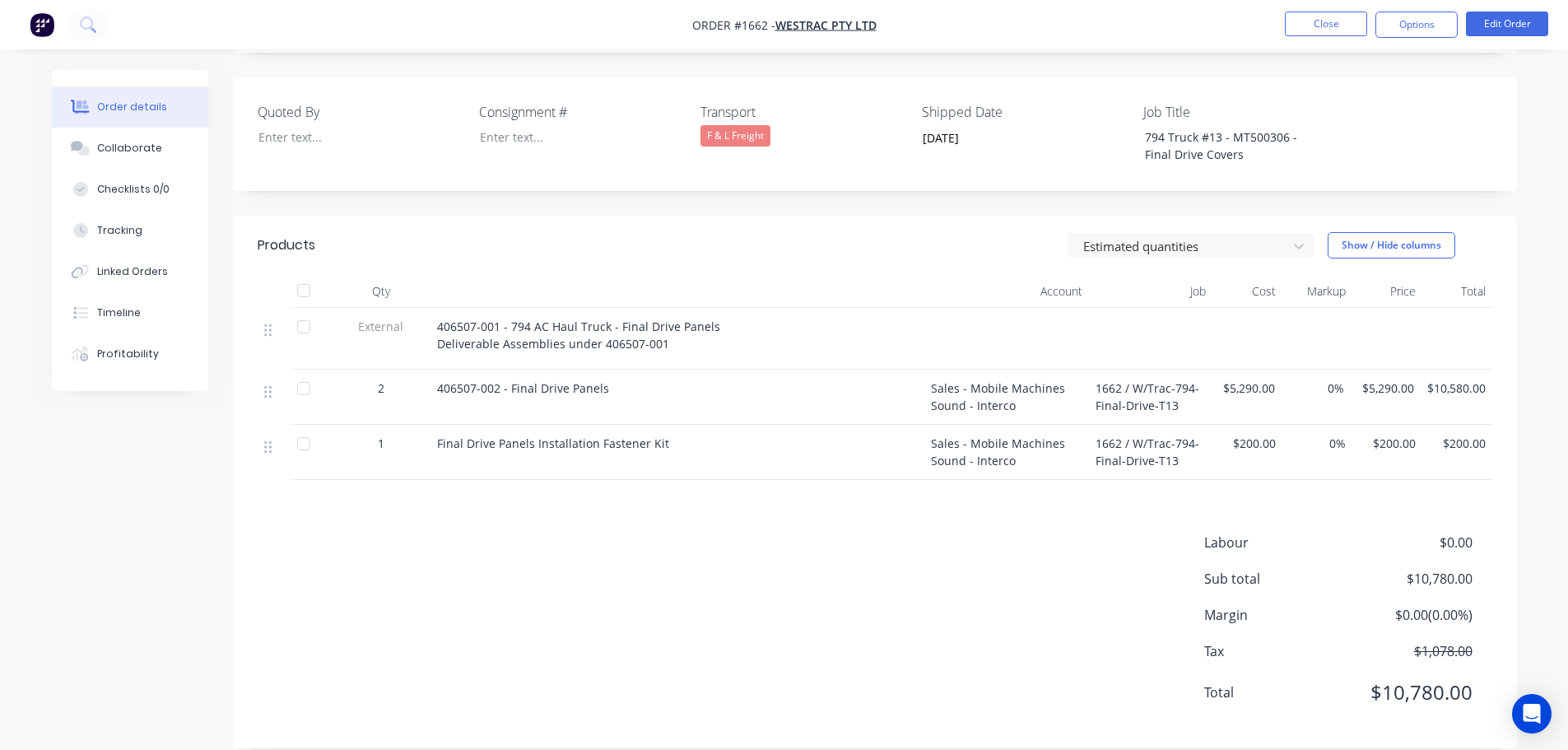
click at [307, 274] on div at bounding box center [304, 291] width 33 height 33
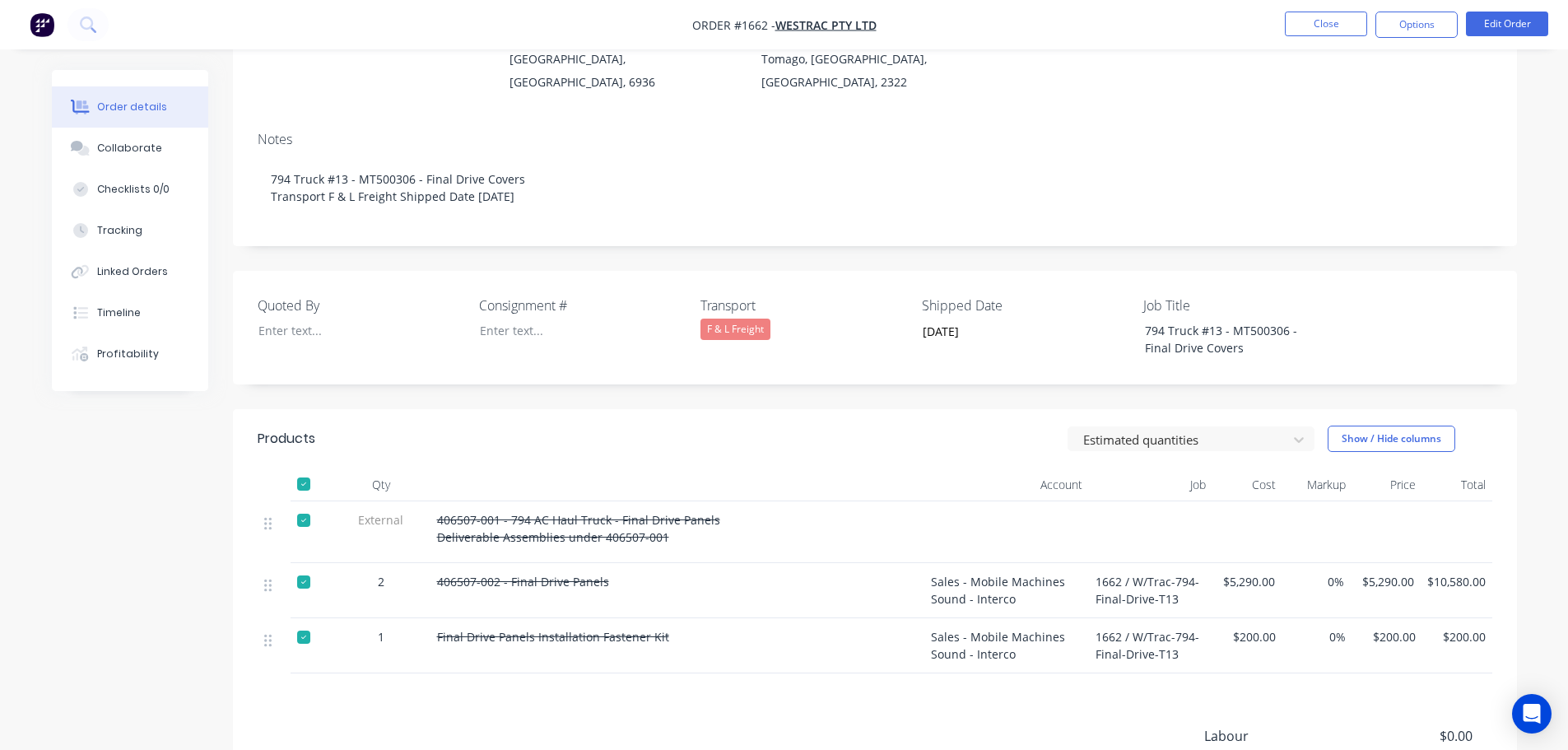
scroll to position [0, 0]
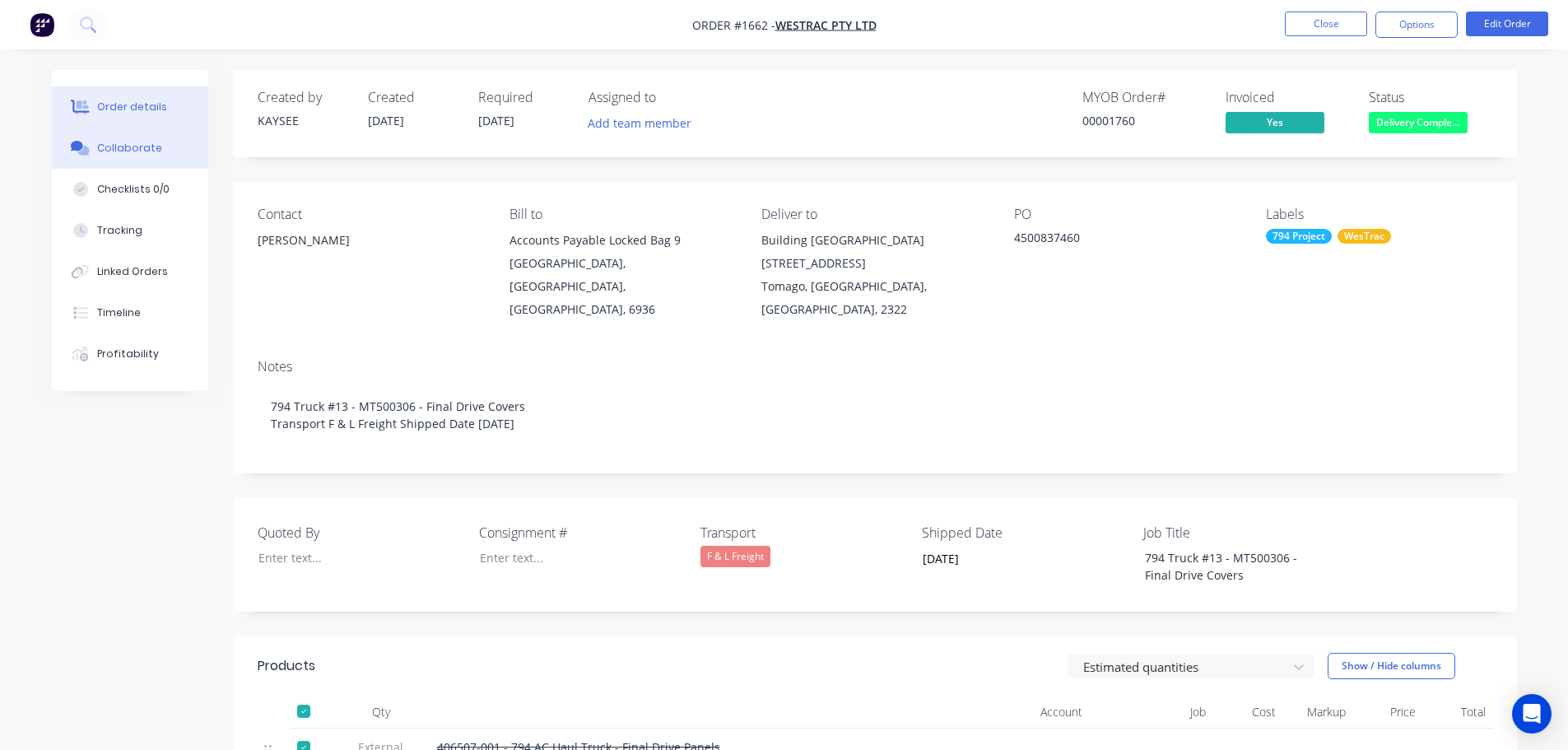
click at [128, 144] on div "Collaborate" at bounding box center [129, 147] width 65 height 15
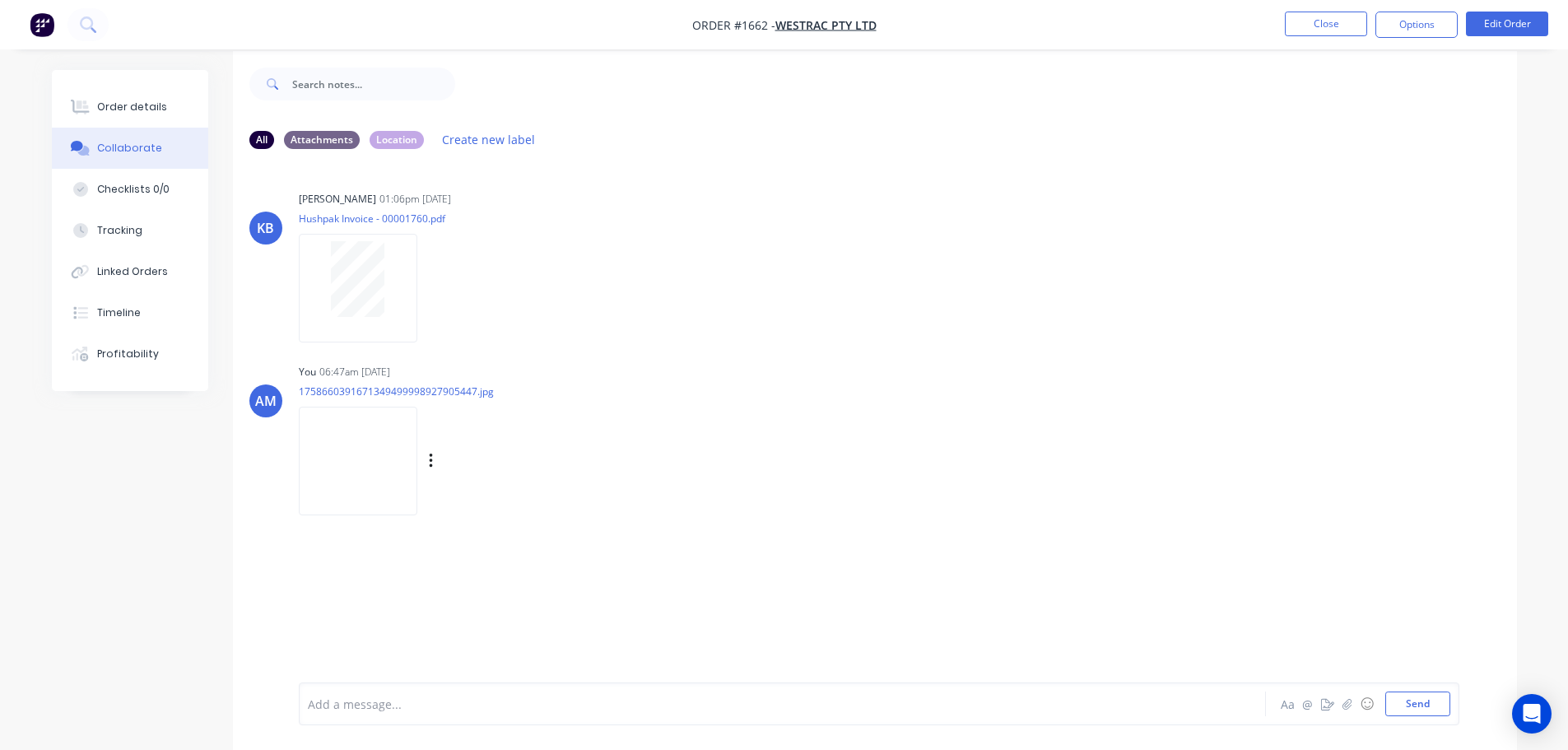
scroll to position [24, 0]
drag, startPoint x: 1338, startPoint y: 11, endPoint x: 1317, endPoint y: 21, distance: 23.3
click at [1336, 11] on nav "Order #1662 - WesTrac Pty Ltd Close Options Edit Order" at bounding box center [784, 24] width 1568 height 50
click at [1316, 19] on button "Close" at bounding box center [1326, 23] width 82 height 24
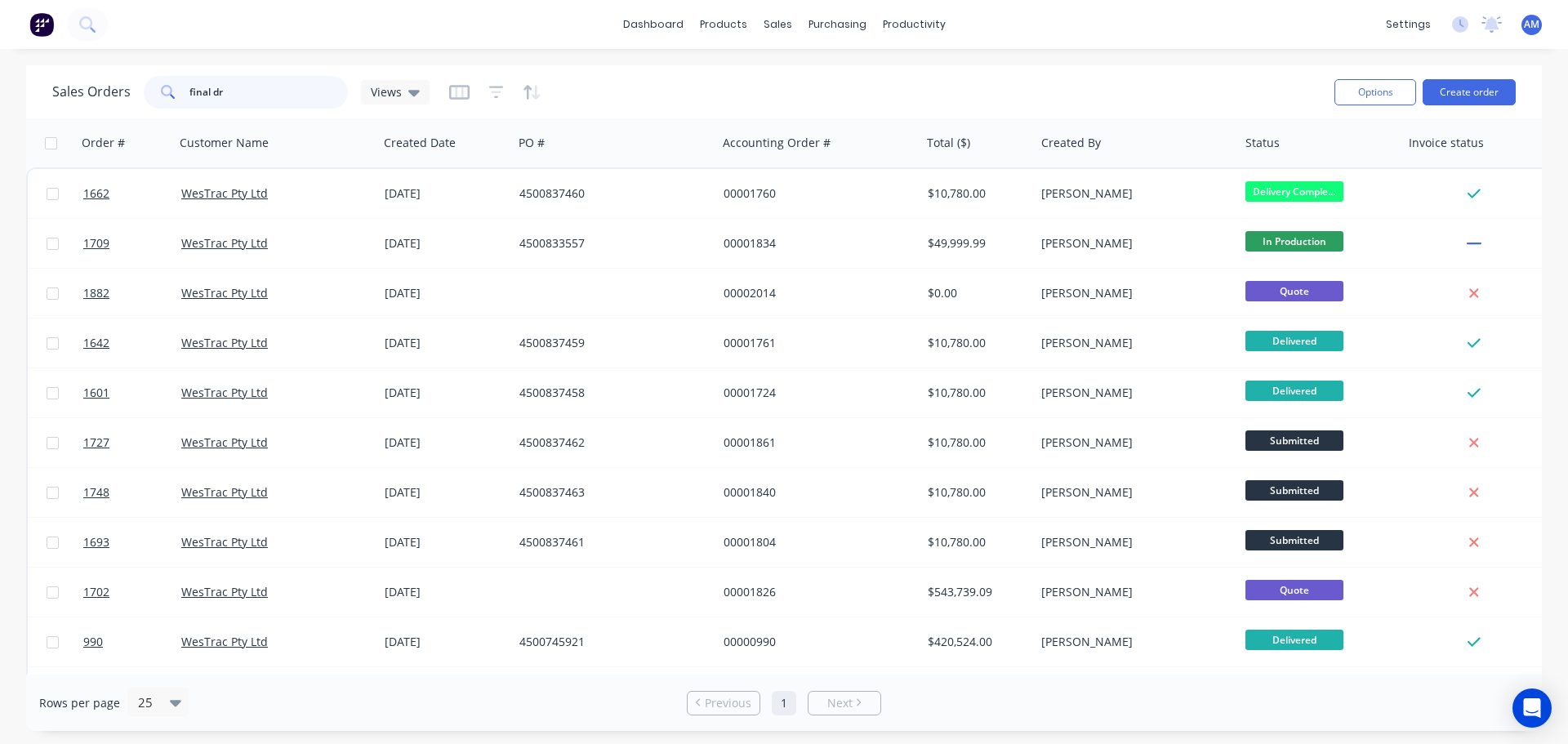
drag, startPoint x: 201, startPoint y: 89, endPoint x: 166, endPoint y: 81, distance: 35.9
click at [166, 81] on div "final dr" at bounding box center [245, 92] width 204 height 33
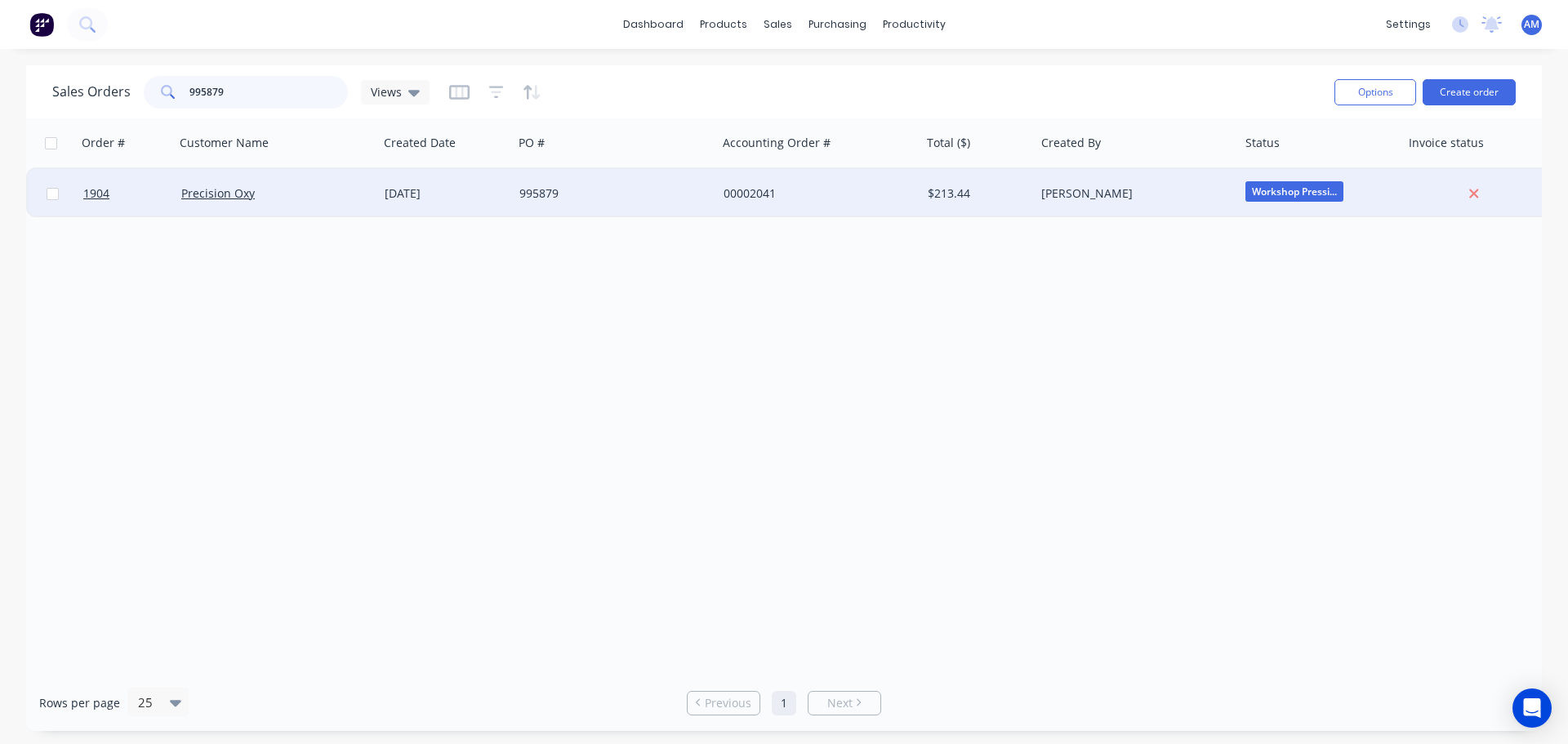
type input "995879"
click at [551, 188] on div "995879" at bounding box center [610, 193] width 181 height 16
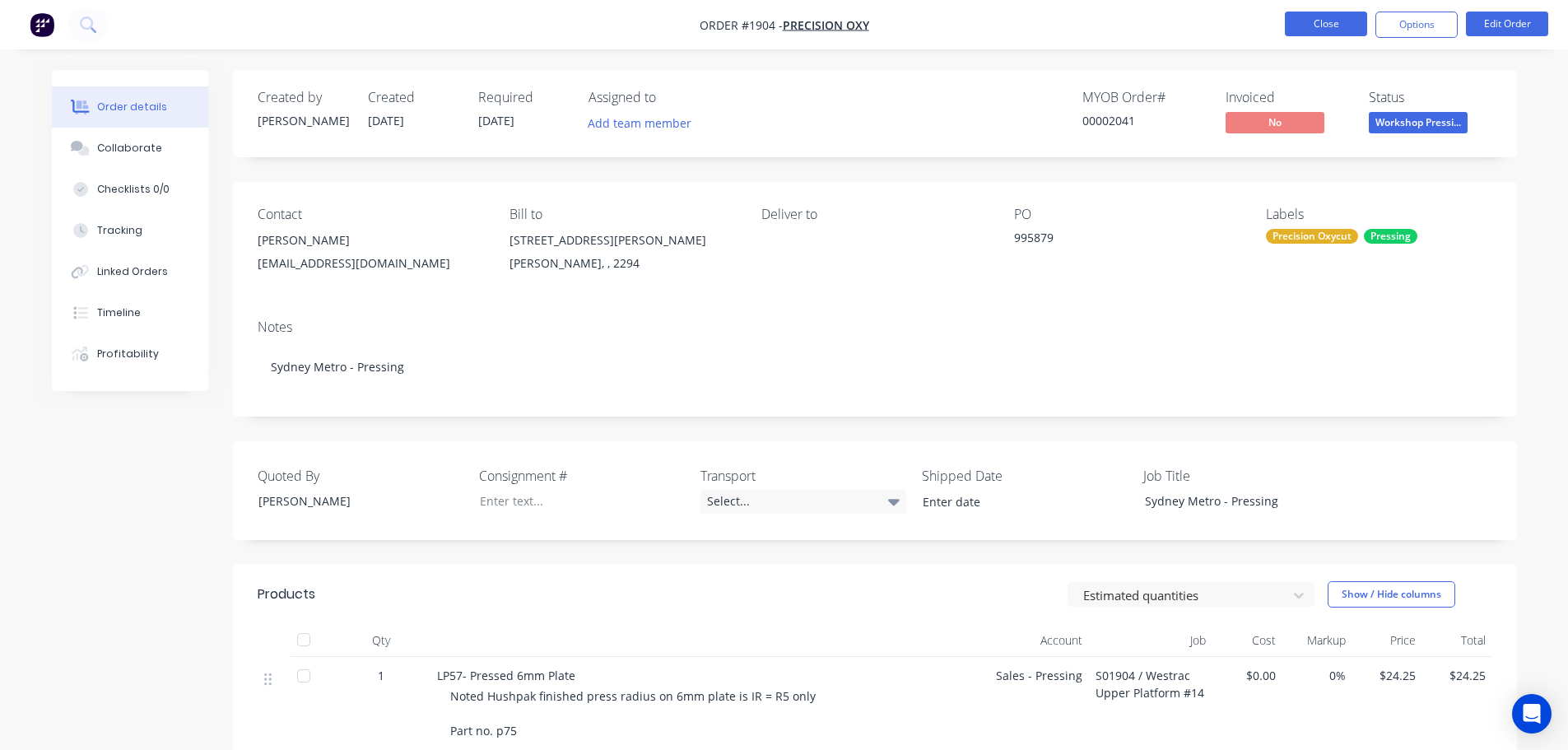
click at [1339, 23] on button "Close" at bounding box center [1326, 23] width 82 height 24
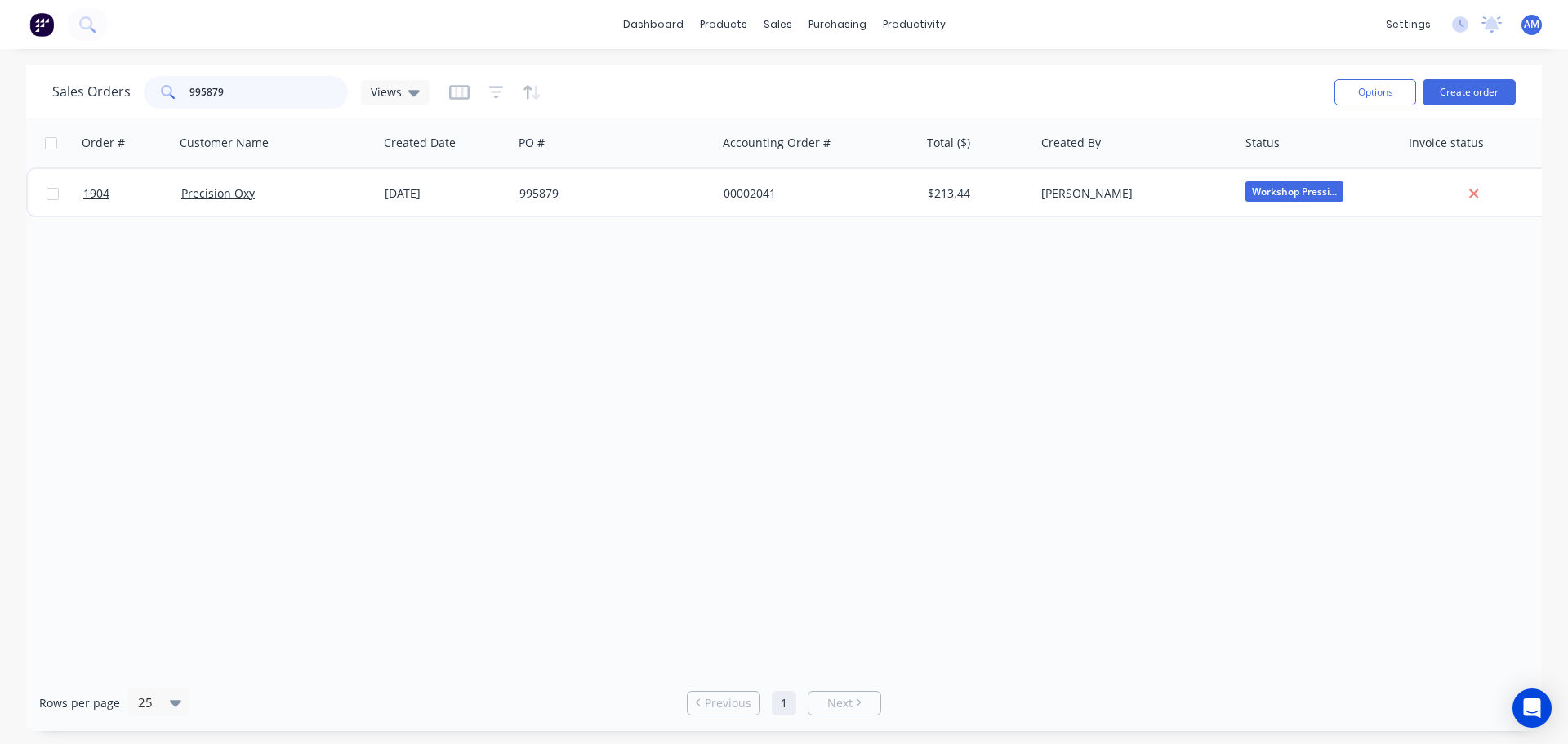
drag, startPoint x: 231, startPoint y: 87, endPoint x: 173, endPoint y: 85, distance: 58.0
click at [173, 85] on div "995879" at bounding box center [245, 92] width 204 height 33
drag, startPoint x: 211, startPoint y: 96, endPoint x: 172, endPoint y: 85, distance: 40.5
click at [172, 85] on div "1764" at bounding box center [245, 92] width 204 height 33
type input "1764"
